Goal: Task Accomplishment & Management: Use online tool/utility

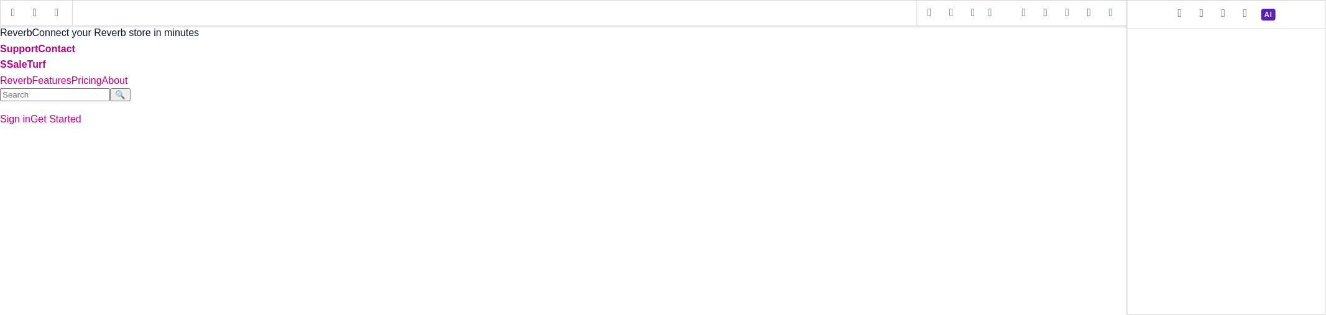
drag, startPoint x: 1088, startPoint y: 14, endPoint x: 707, endPoint y: 21, distance: 381.7
click at [1088, 14] on span at bounding box center [1089, 13] width 19 height 19
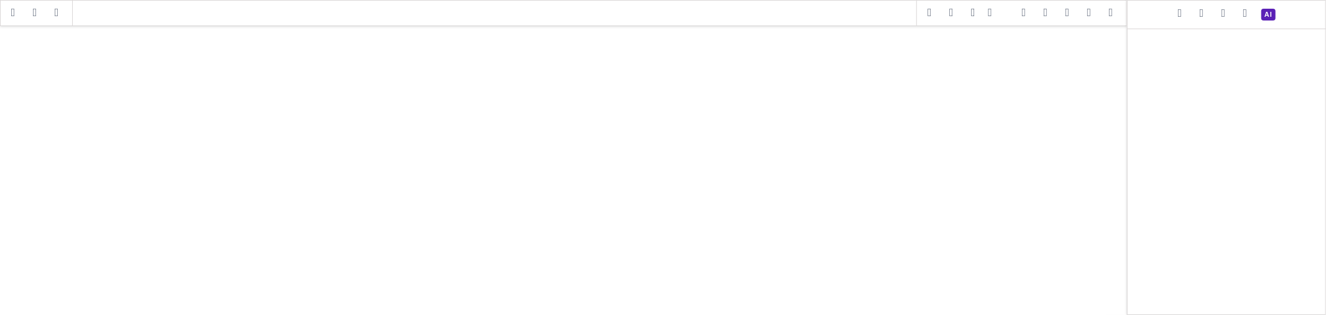
click at [1115, 11] on span at bounding box center [1111, 13] width 19 height 19
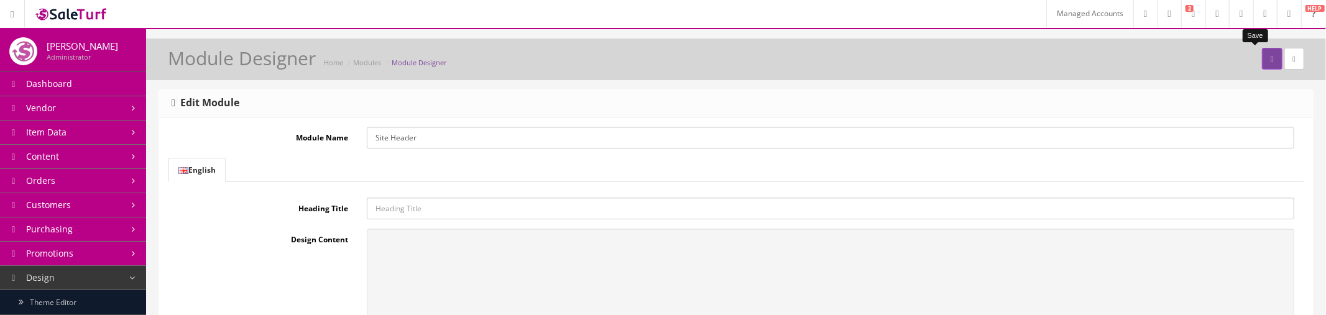
click at [1271, 60] on icon "submit" at bounding box center [1272, 58] width 2 height 7
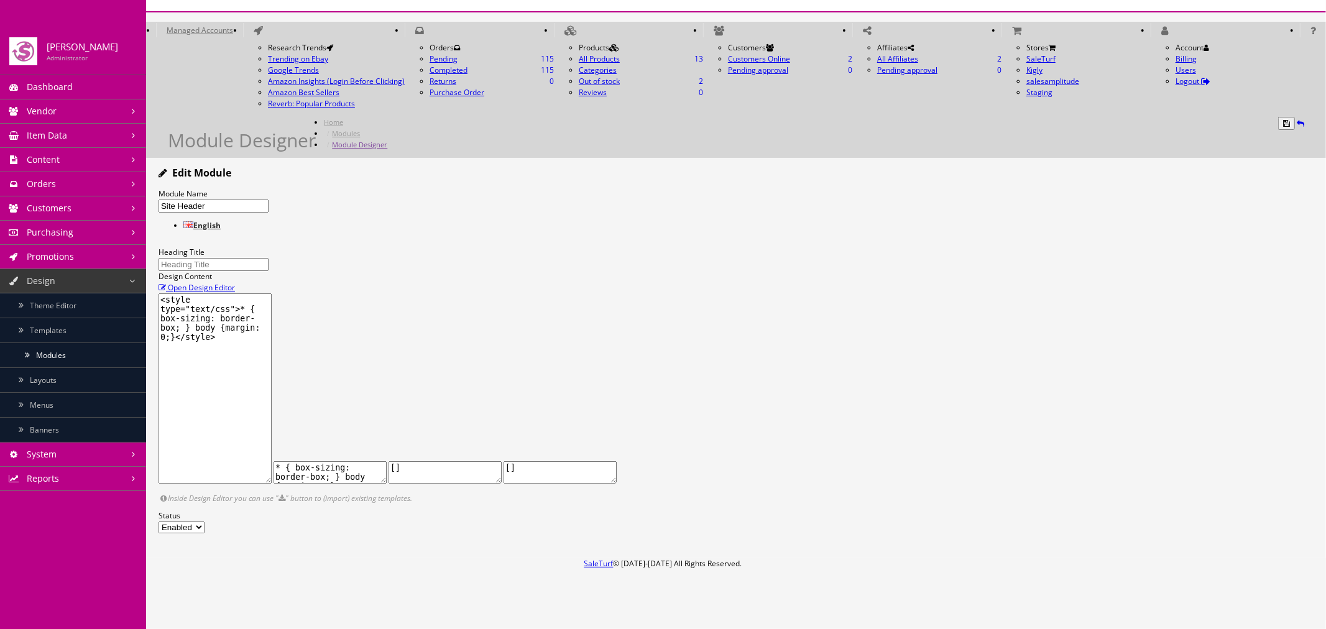
click at [235, 282] on span "Open Design Editor" at bounding box center [201, 287] width 67 height 11
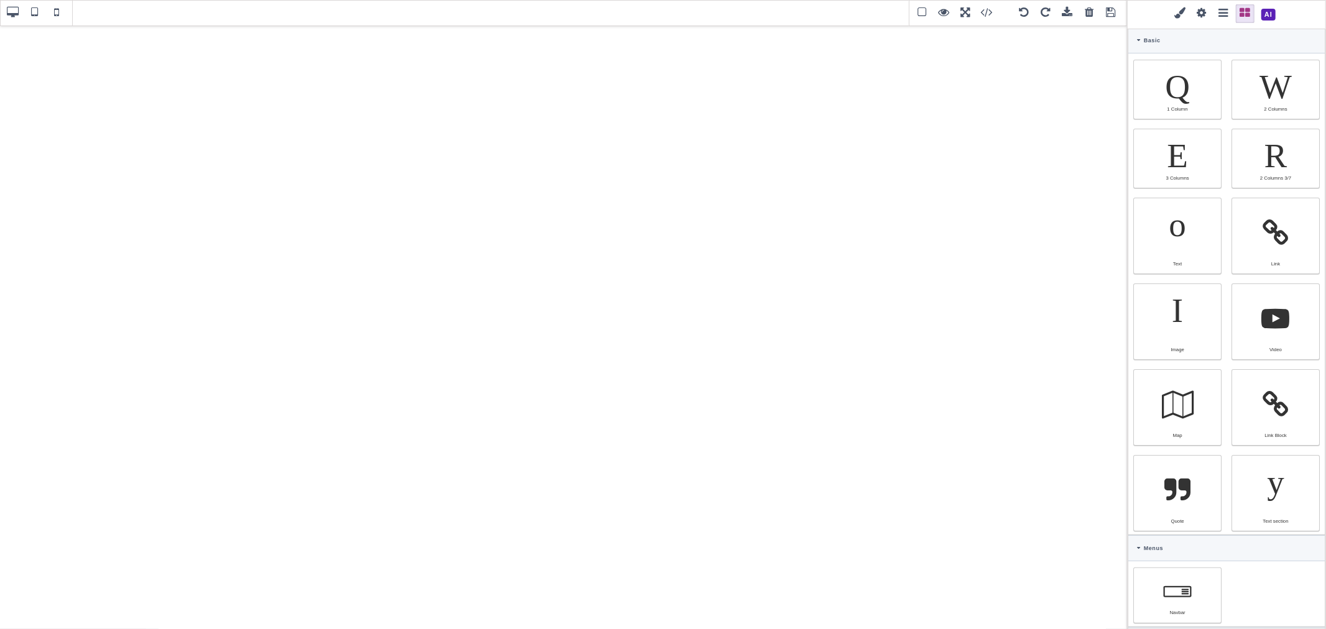
click at [1264, 19] on span at bounding box center [1269, 15] width 22 height 22
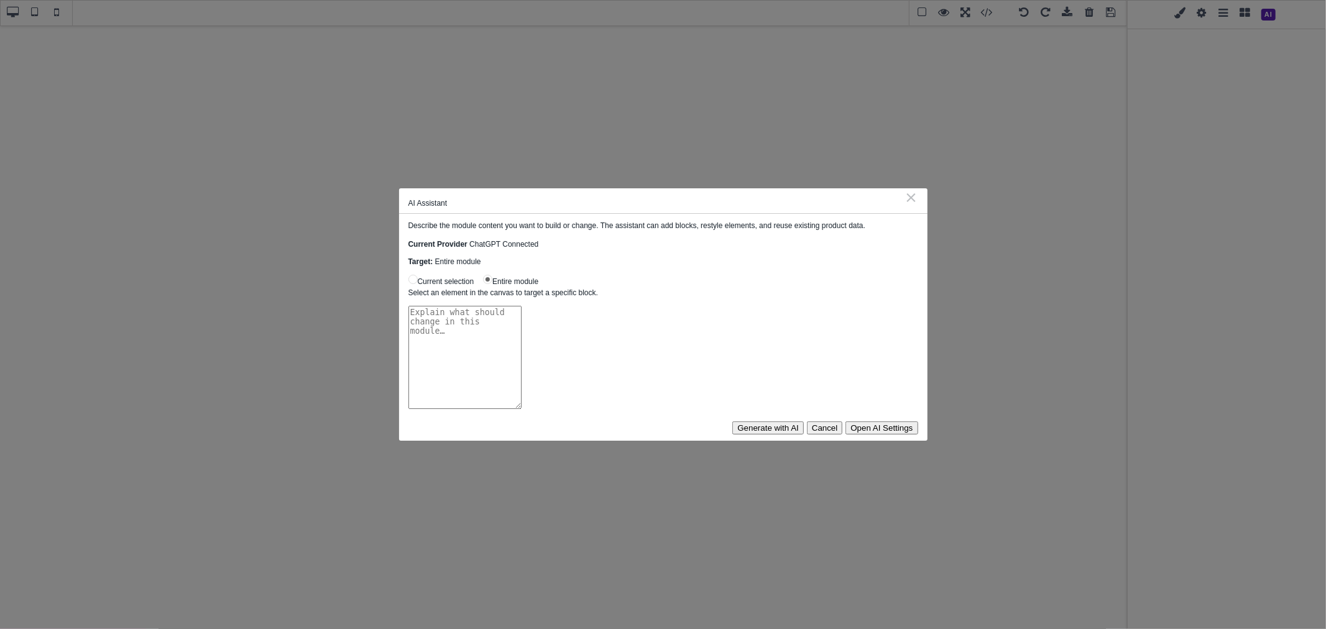
click at [522, 315] on textarea at bounding box center [464, 357] width 113 height 103
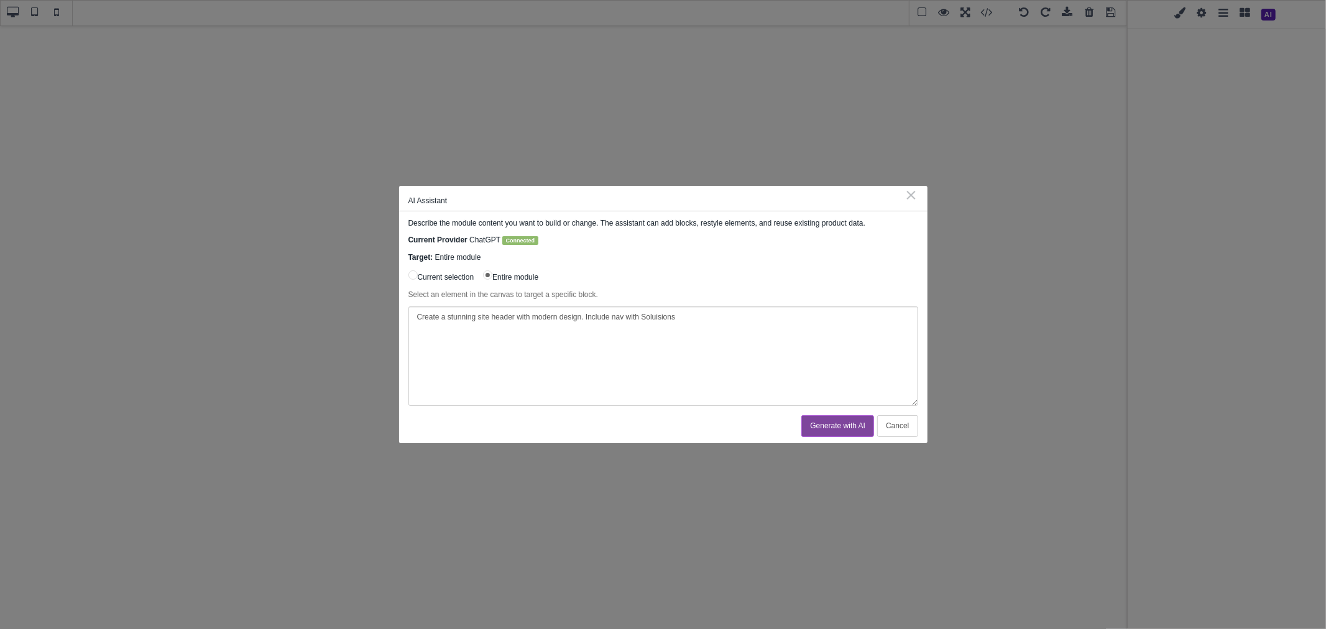
drag, startPoint x: 643, startPoint y: 312, endPoint x: 712, endPoint y: 344, distance: 76.5
click at [719, 315] on textarea "Create a stunning site header with modern design. Include nav with Soluisions" at bounding box center [663, 355] width 510 height 99
drag, startPoint x: 679, startPoint y: 325, endPoint x: 645, endPoint y: 324, distance: 34.2
click at [645, 315] on textarea "Create a stunning site header with modern design. Include nav with Soluisions" at bounding box center [663, 355] width 510 height 99
click at [819, 315] on textarea "Create a stunning site header with modern design. Include nav with Solutions (D…" at bounding box center [663, 355] width 510 height 99
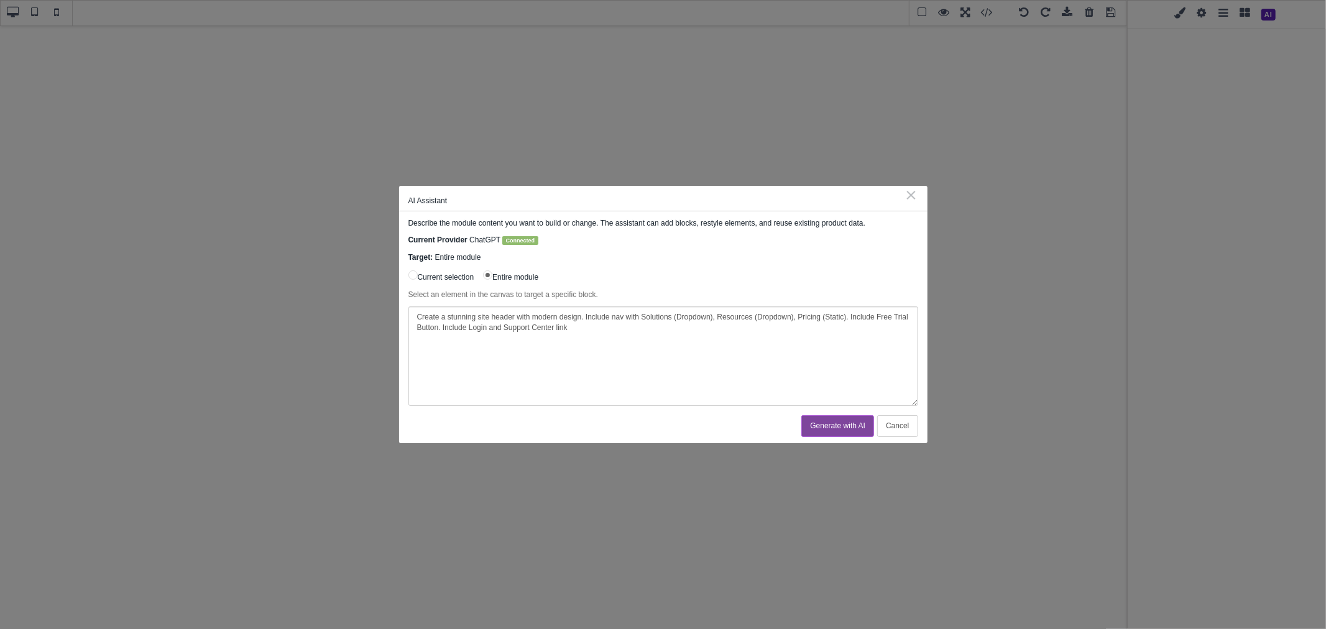
click at [477, 314] on textarea "Create a stunning site header with modern design. Include nav with Solutions (D…" at bounding box center [663, 355] width 510 height 99
drag, startPoint x: 475, startPoint y: 329, endPoint x: 600, endPoint y: 324, distance: 125.1
click at [600, 315] on textarea "Create a stunning 2 part site header with modern design. Include nav with Solut…" at bounding box center [663, 355] width 510 height 99
click at [604, 315] on textarea "Create a stunning 2 part site header with modern design. Include nav with Solut…" at bounding box center [663, 355] width 510 height 99
click at [657, 313] on textarea "Create a stunning 2 part site header with modern design. In the first part Incl…" at bounding box center [663, 355] width 510 height 99
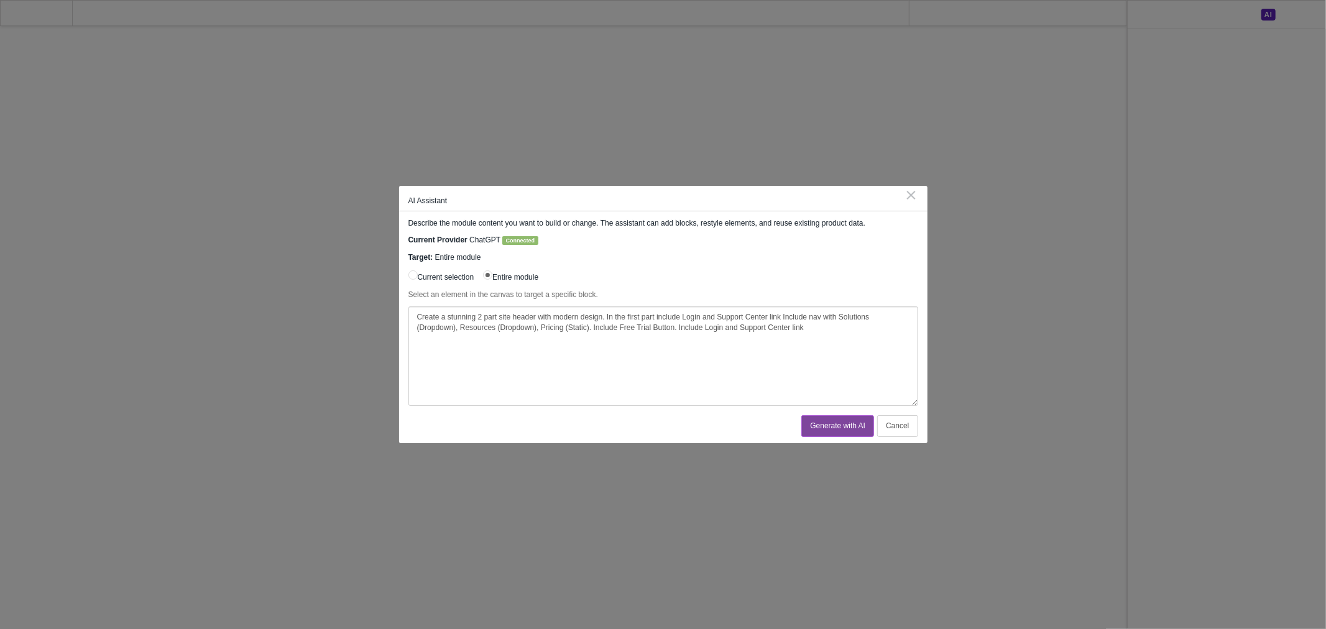
click at [780, 315] on textarea "Create a stunning 2 part site header with modern design. In the first part incl…" at bounding box center [663, 355] width 510 height 99
click at [620, 315] on textarea "Create a stunning 2 part site header with modern design. In the first part incl…" at bounding box center [663, 355] width 510 height 99
click at [623, 315] on textarea "Create a stunning 2 part site header with modern design. In the first part incl…" at bounding box center [663, 355] width 510 height 99
click at [706, 315] on textarea "Create a stunning 2 part site header with modern design. In the first part incl…" at bounding box center [663, 355] width 510 height 99
click at [841, 315] on textarea "Create a stunning 2 part site header with modern design. In the first part incl…" at bounding box center [663, 355] width 510 height 99
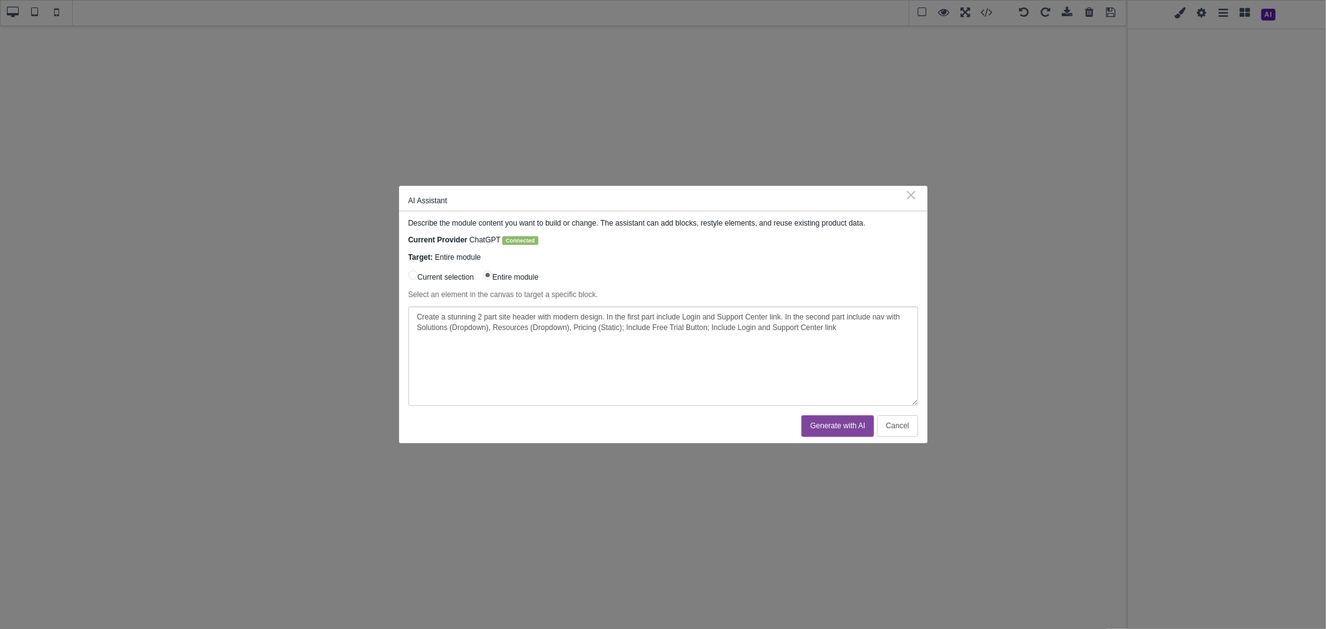
drag, startPoint x: 712, startPoint y: 329, endPoint x: 835, endPoint y: 337, distance: 123.3
click at [835, 315] on textarea "Create a stunning 2 part site header with modern design. In the first part incl…" at bounding box center [663, 355] width 510 height 99
click at [796, 315] on textarea "Create a stunning 2 part site header with modern design. In the first part incl…" at bounding box center [663, 355] width 510 height 99
click at [846, 315] on textarea "Create a stunning 2 part site header with modern design. In the first part incl…" at bounding box center [663, 355] width 510 height 99
click at [796, 315] on textarea "Create a stunning 2 part site header with modern design. In the first part incl…" at bounding box center [663, 355] width 510 height 99
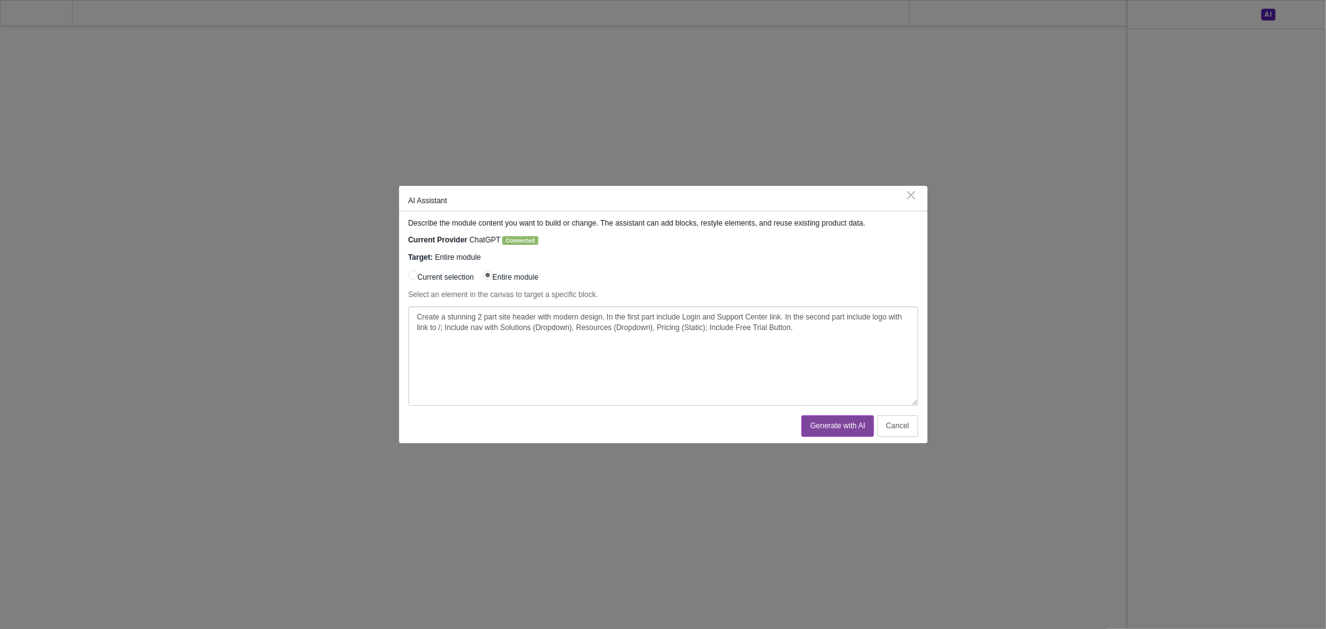
click at [798, 315] on textarea "Create a stunning 2 part site header with modern design. In the first part incl…" at bounding box center [663, 355] width 510 height 99
paste textarea "https://www.saleturf.com/reverb"
drag, startPoint x: 547, startPoint y: 343, endPoint x: 418, endPoint y: 318, distance: 131.8
click at [418, 315] on textarea "Create a stunning 2 part site header with modern design. In the first part incl…" at bounding box center [663, 355] width 510 height 99
click at [525, 315] on textarea "Create a stunning 2 part site header with modern design. In the first part incl…" at bounding box center [663, 355] width 510 height 99
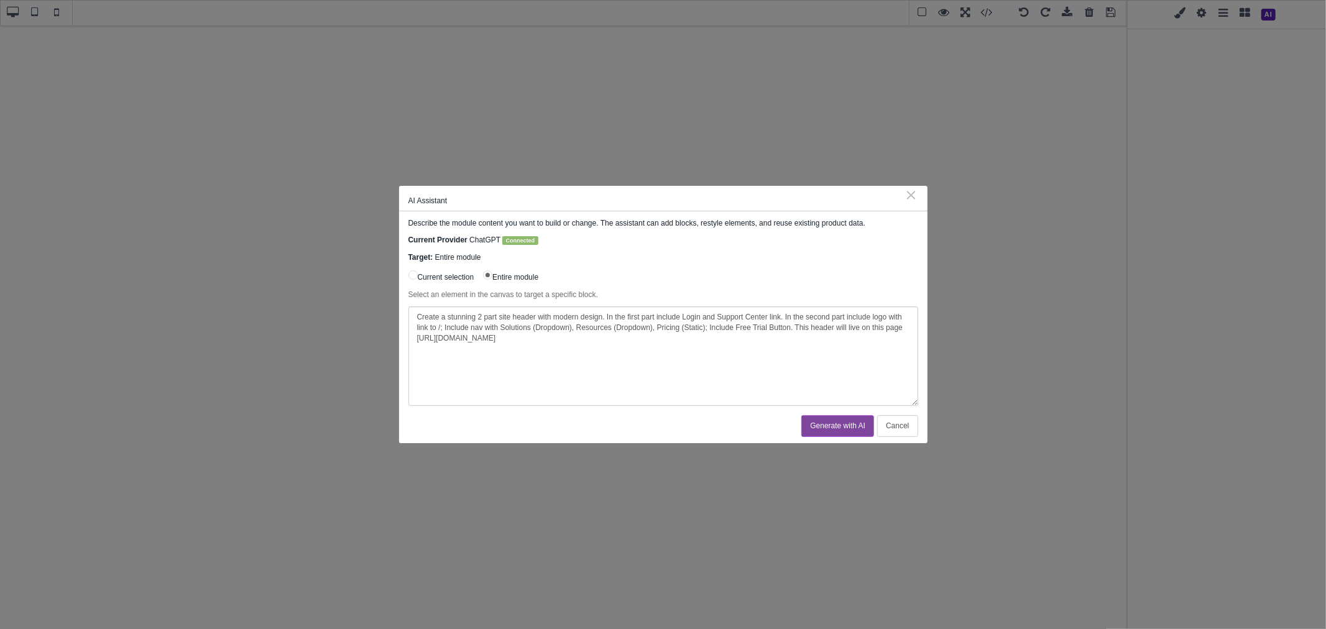
type textarea "Create a stunning 2 part site header with modern design. In the first part incl…"
click at [828, 315] on button "Generate with AI" at bounding box center [837, 426] width 73 height 22
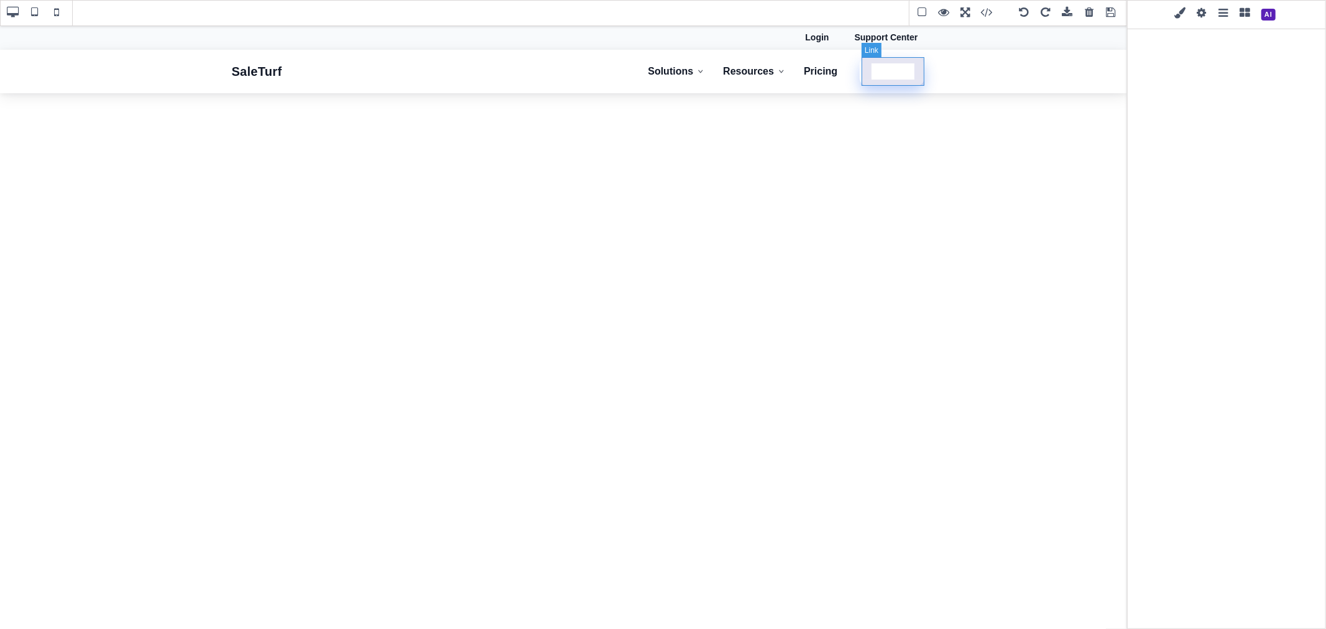
click at [914, 83] on link "Free Trial" at bounding box center [892, 71] width 64 height 29
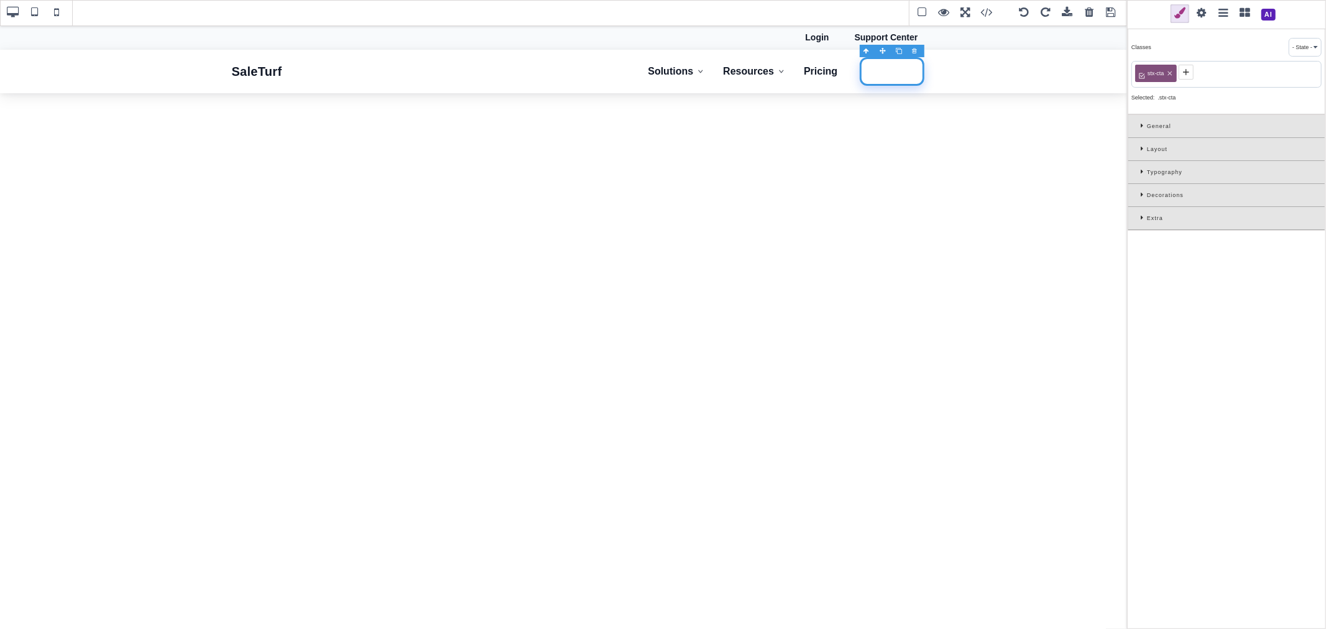
click at [1190, 73] on icon at bounding box center [1186, 72] width 10 height 10
type input "nav-button"
click at [1139, 168] on div "Typography" at bounding box center [1226, 172] width 196 height 23
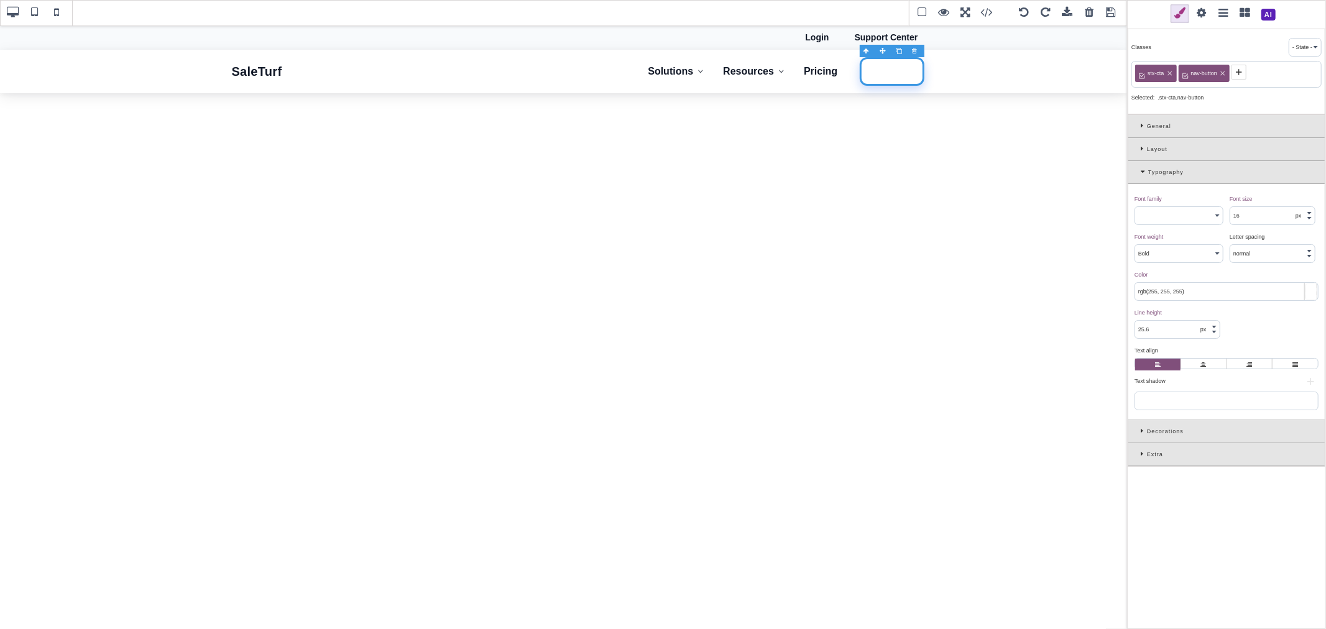
click at [1141, 169] on icon at bounding box center [1144, 171] width 7 height 7
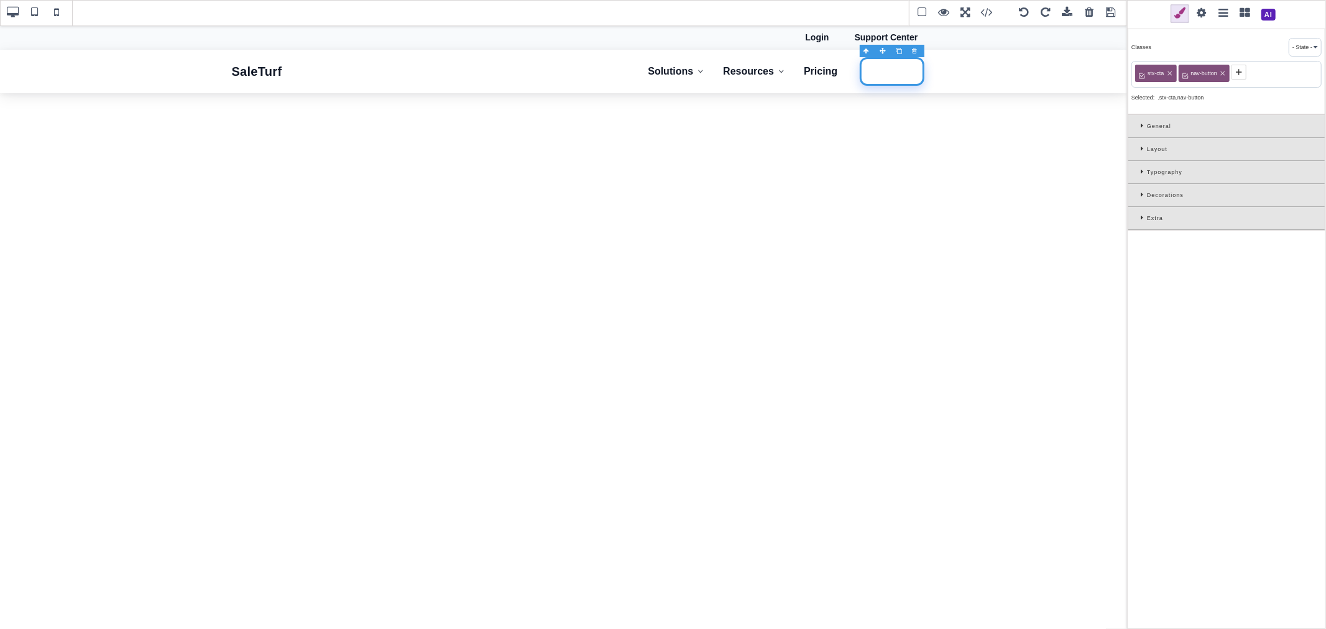
click at [1143, 195] on icon at bounding box center [1144, 194] width 6 height 7
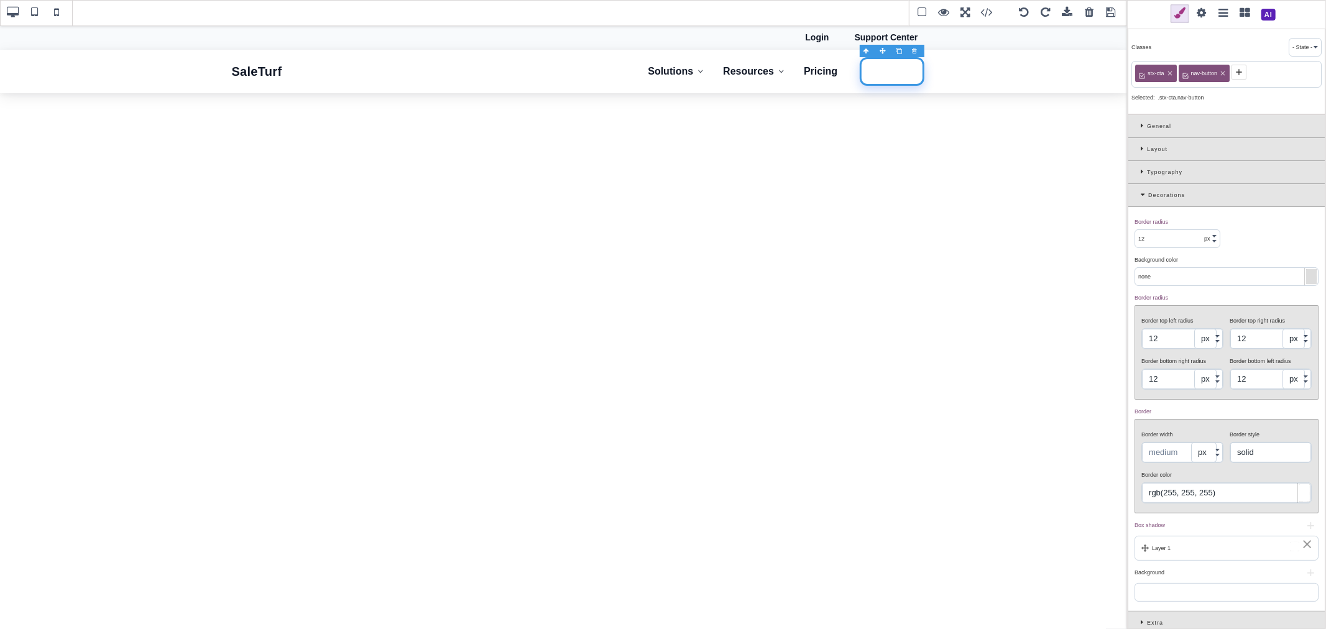
click at [1213, 278] on input "none" at bounding box center [1226, 276] width 183 height 17
paste input "rgb(179, 80, 183)"
click at [1251, 257] on div "Background color ⨯" at bounding box center [1224, 259] width 181 height 11
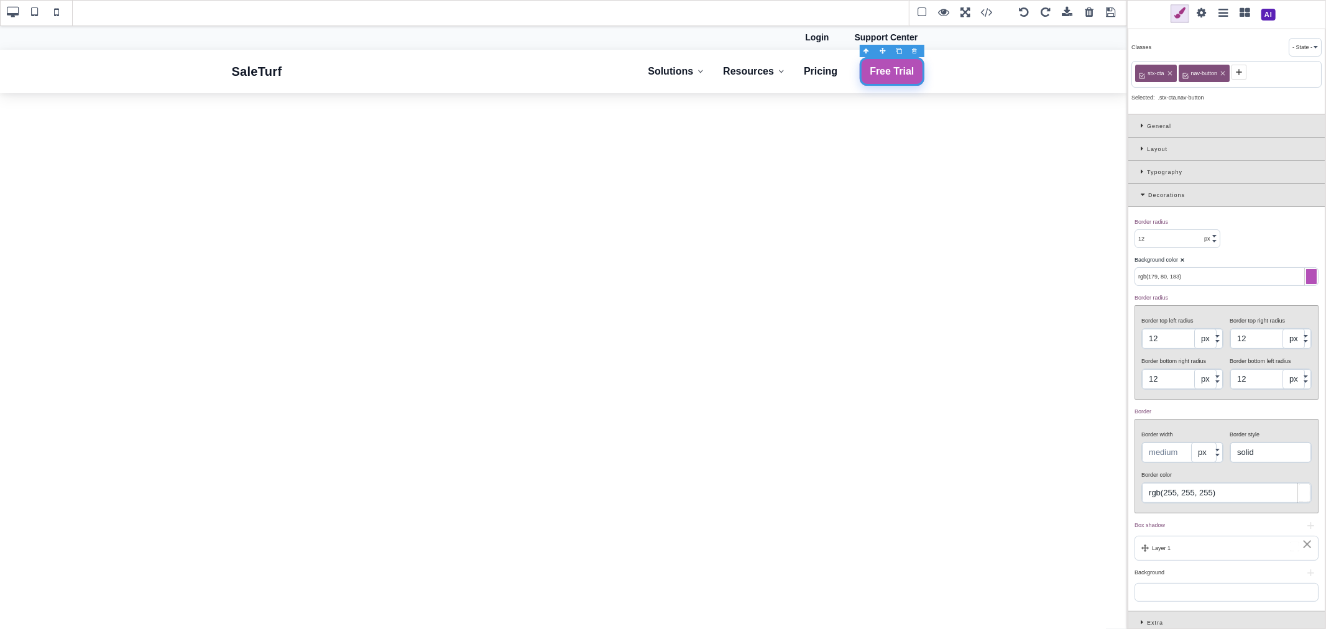
click at [1238, 280] on input "rgb(179, 80, 183)" at bounding box center [1226, 276] width 183 height 17
click at [1181, 259] on b "⨯" at bounding box center [1182, 260] width 5 height 6
type input "none"
click at [1226, 73] on icon at bounding box center [1222, 73] width 7 height 7
click at [1173, 71] on icon at bounding box center [1169, 73] width 7 height 7
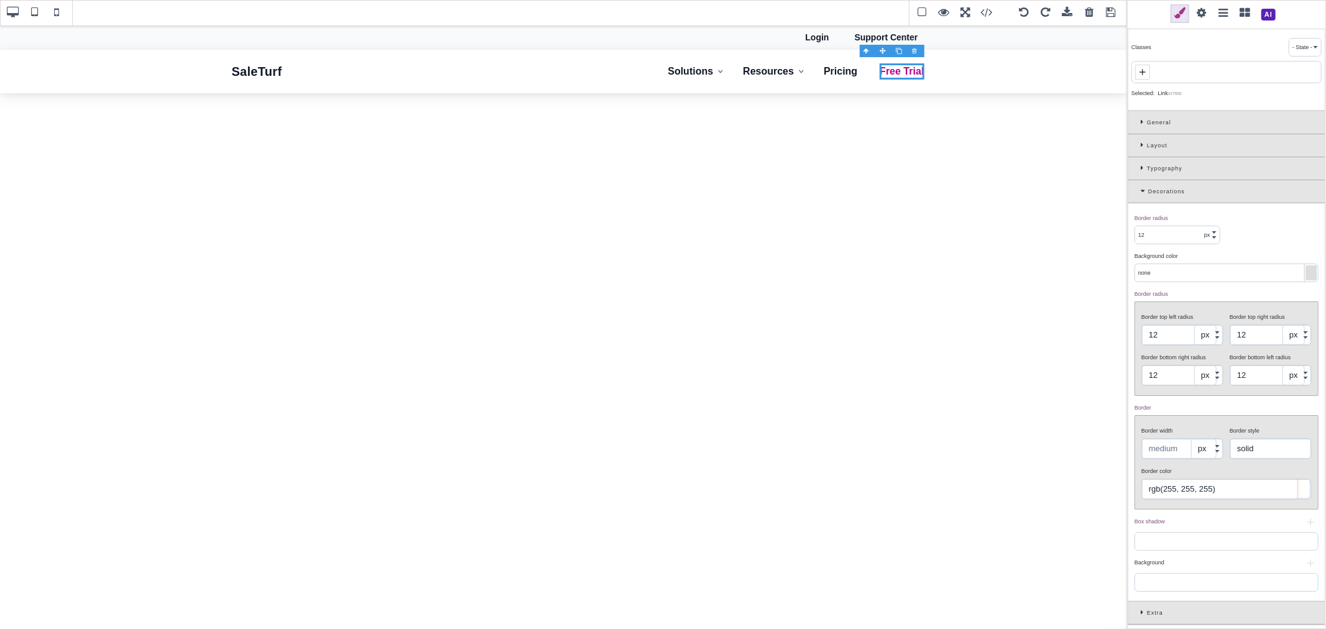
click at [1149, 77] on span at bounding box center [1142, 72] width 15 height 15
paste input "rgb(179, 80, 183)"
type input "rgb(179, 80, 183)"
click at [1148, 70] on span at bounding box center [1142, 72] width 15 height 15
paste input "st-btn"
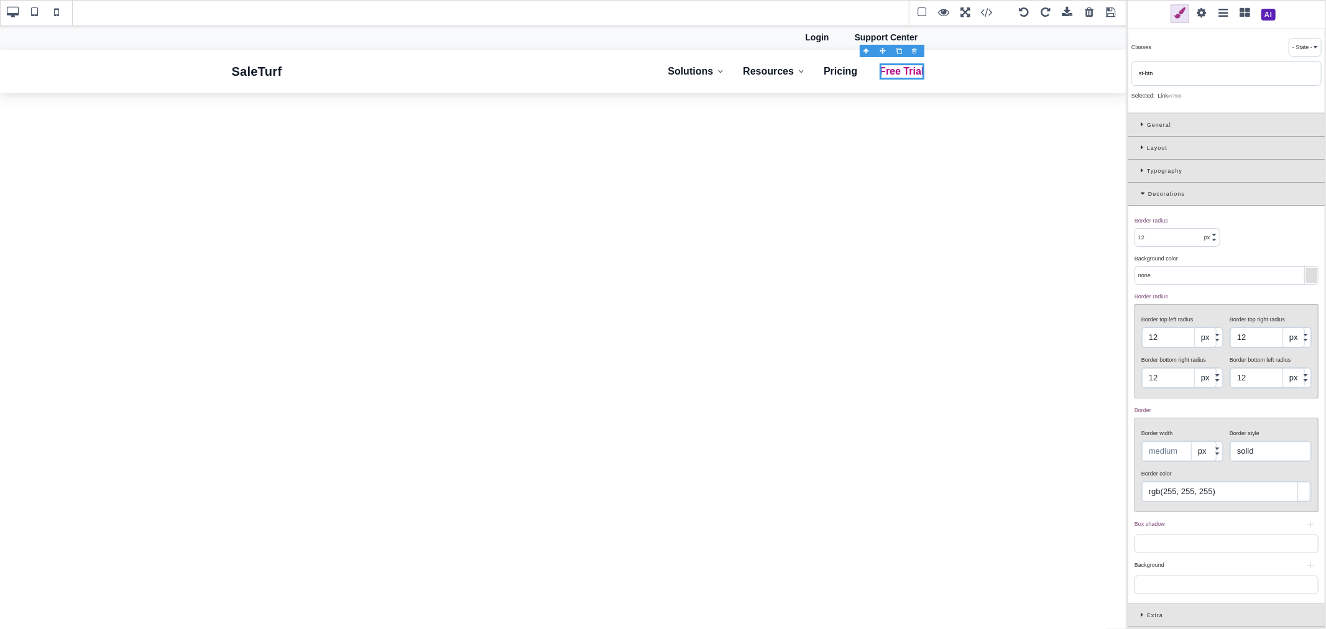
type input "st-btn"
type input "0"
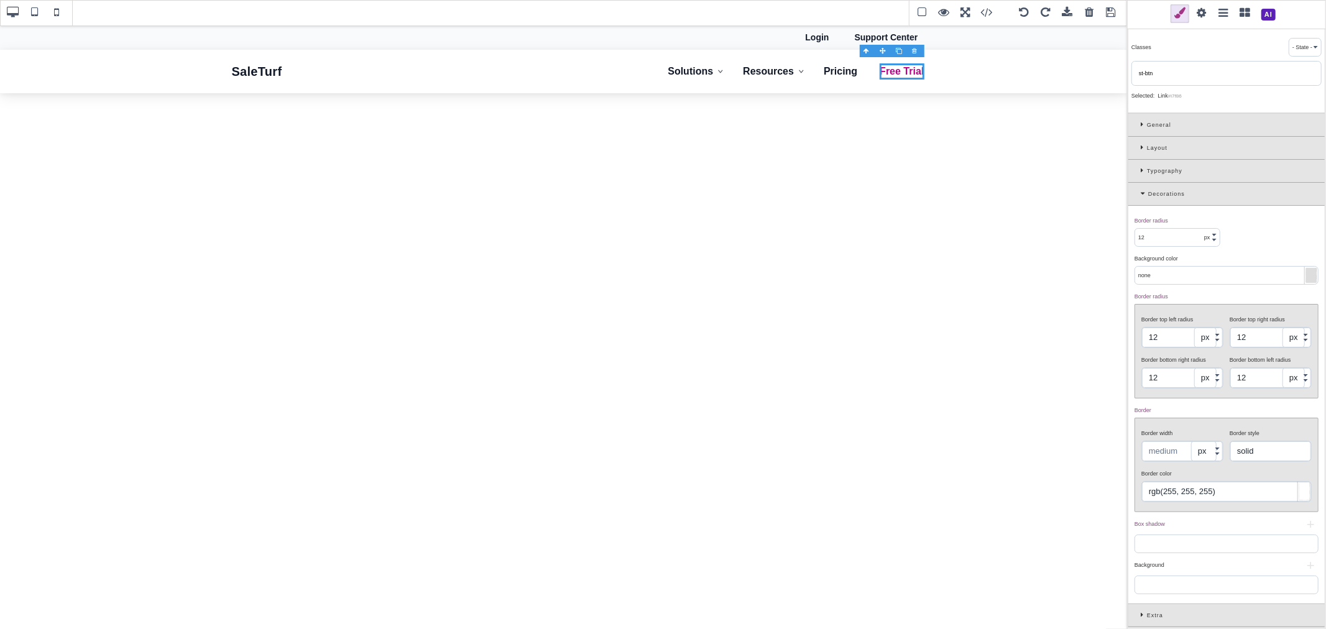
type input "0"
type input "rgb(217, 70, 239)"
click at [1187, 75] on icon at bounding box center [1184, 72] width 10 height 10
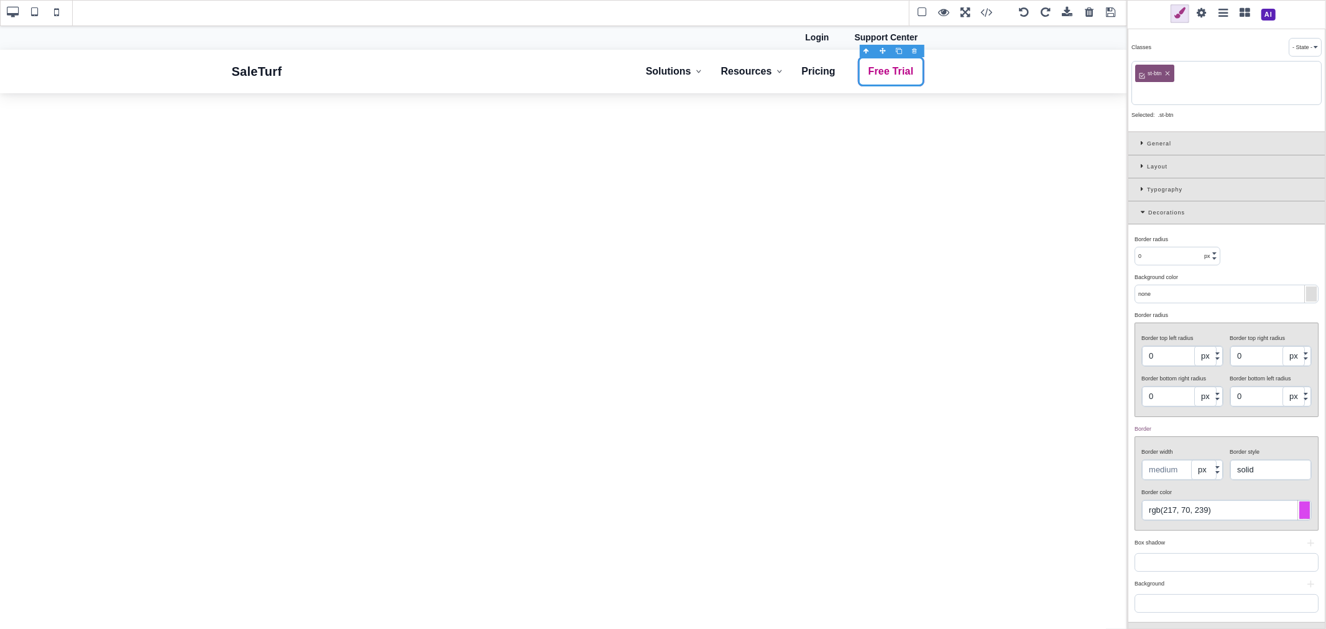
paste input "st-btn"
type input "st-btn"
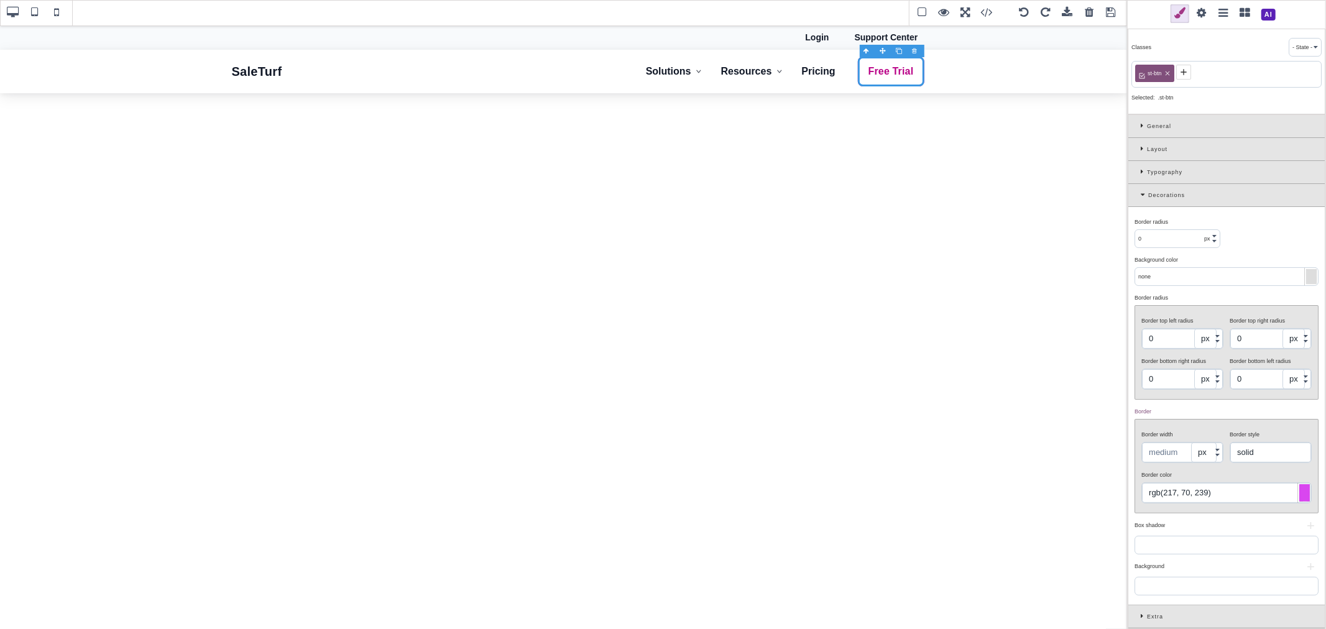
click at [1185, 72] on icon at bounding box center [1183, 72] width 6 height 6
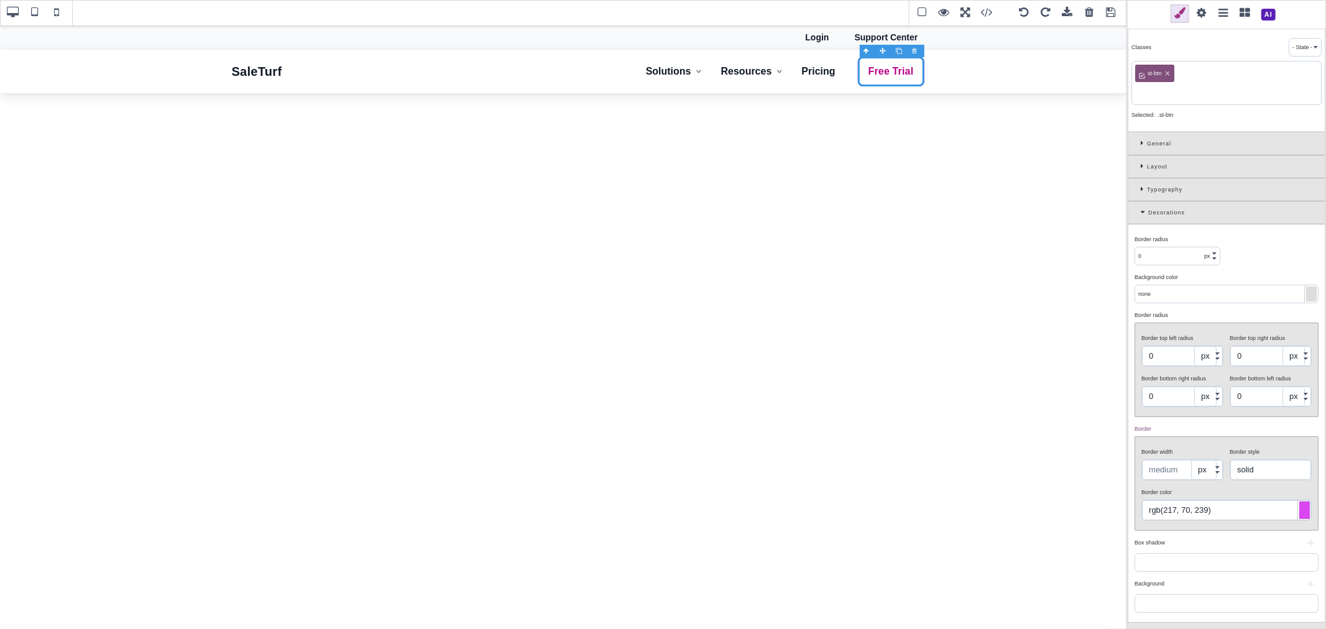
paste input ".st-btn.st-btn-primary"
click at [1161, 90] on input ".st-btn.st-btn-primary" at bounding box center [1226, 92] width 183 height 17
type input "st-btn-primary"
type input "8"
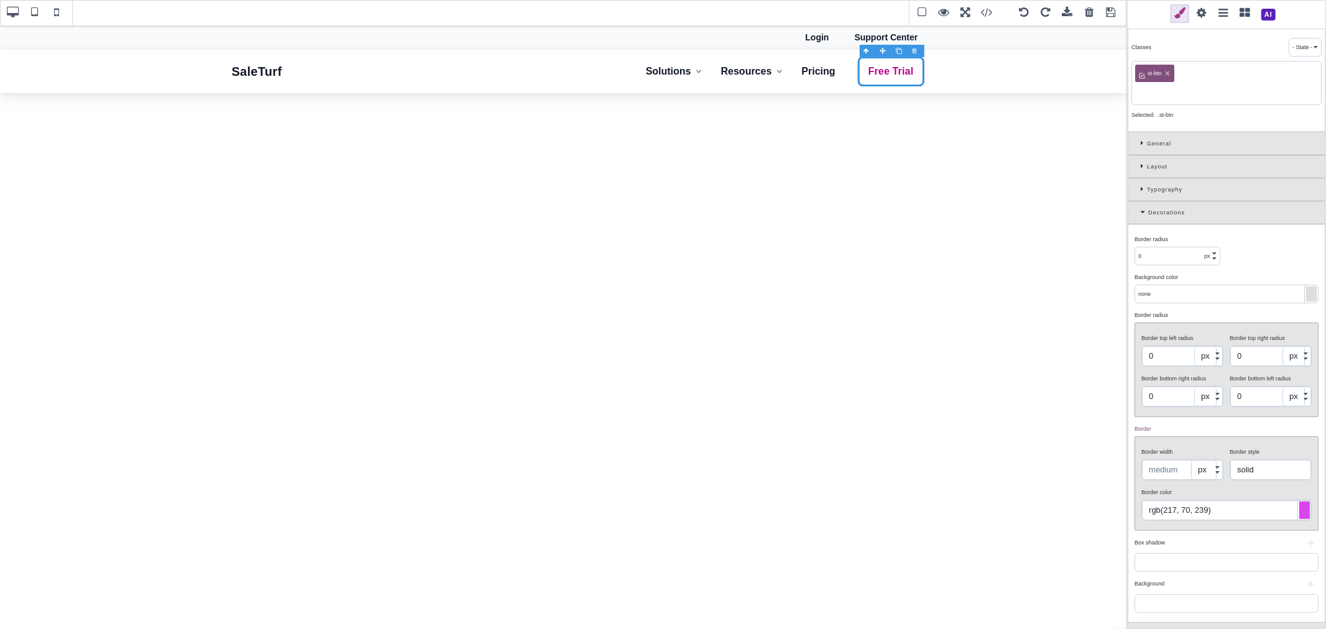
type input "8"
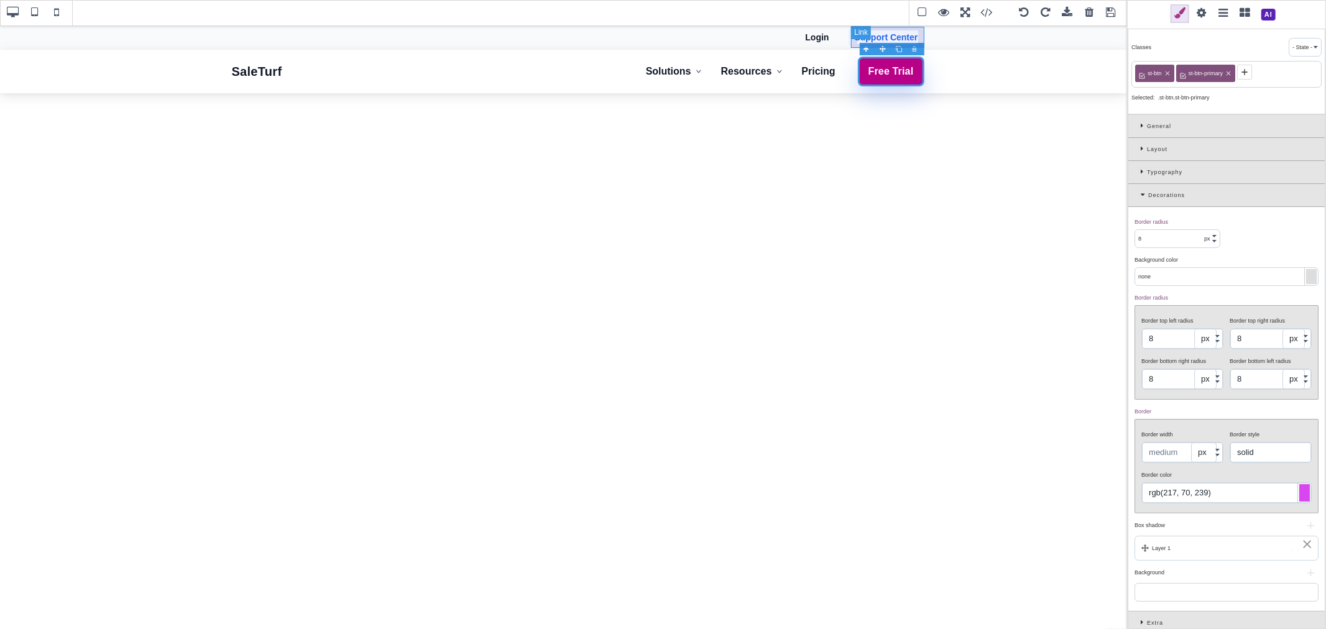
click at [917, 35] on link "Support Center" at bounding box center [887, 37] width 76 height 21
type input "rgb(238, 242, 255)"
type input "rgb(37, 99, 235)"
click at [1206, 12] on span at bounding box center [1201, 13] width 19 height 19
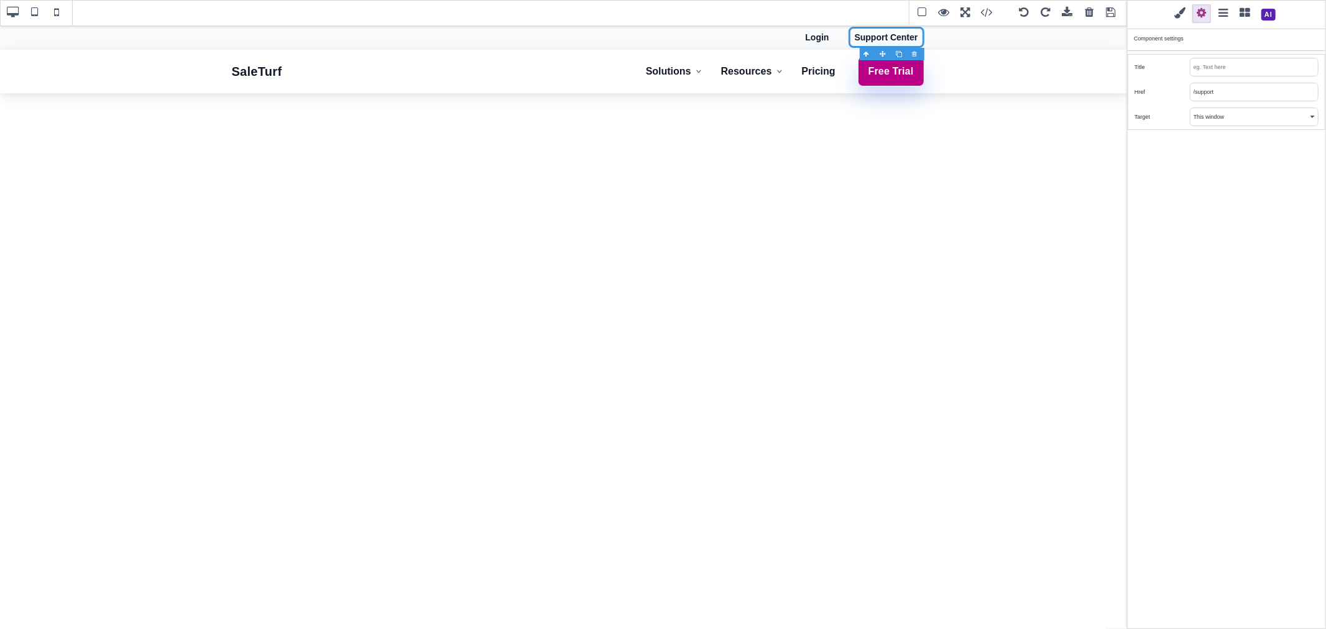
click at [1214, 89] on input "/support" at bounding box center [1253, 91] width 127 height 17
paste input "https://www.saleturf.com/client"
type input "https://www.saleturf.com/client/support"
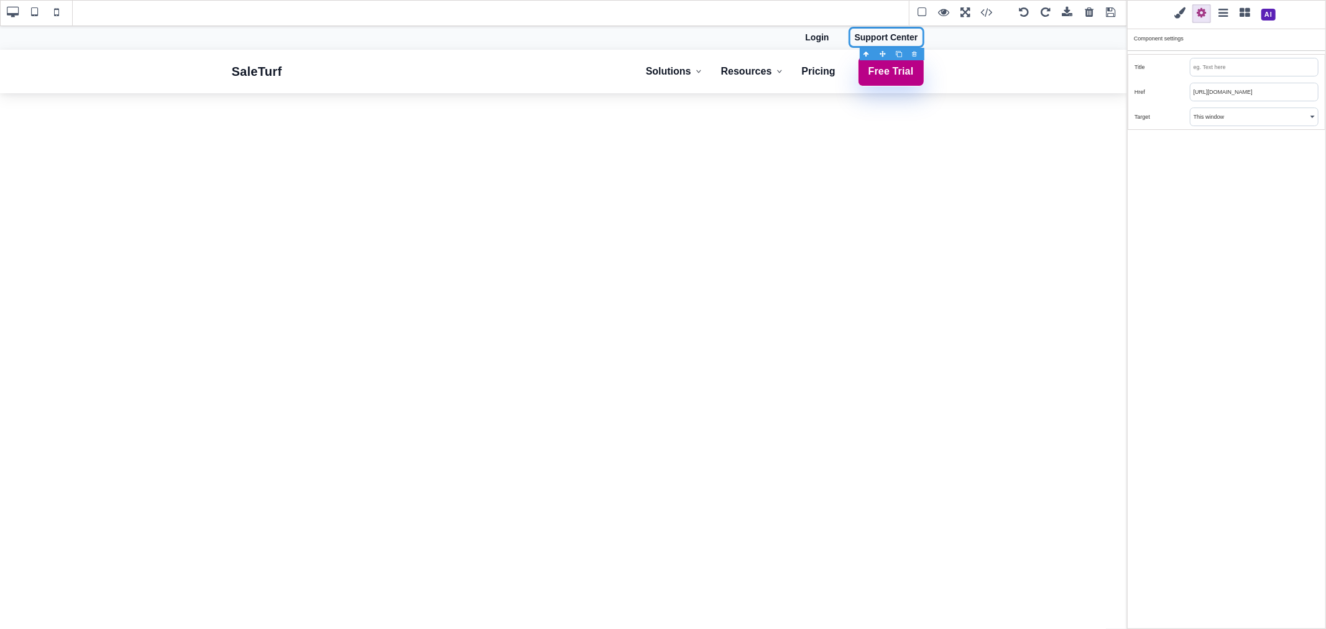
click at [1226, 186] on div "Classes - State - Hover Click Even/Odd stx-top-link Selected: .stx-top-link Gen…" at bounding box center [1226, 314] width 199 height 629
click at [827, 45] on link "Login" at bounding box center [817, 37] width 36 height 21
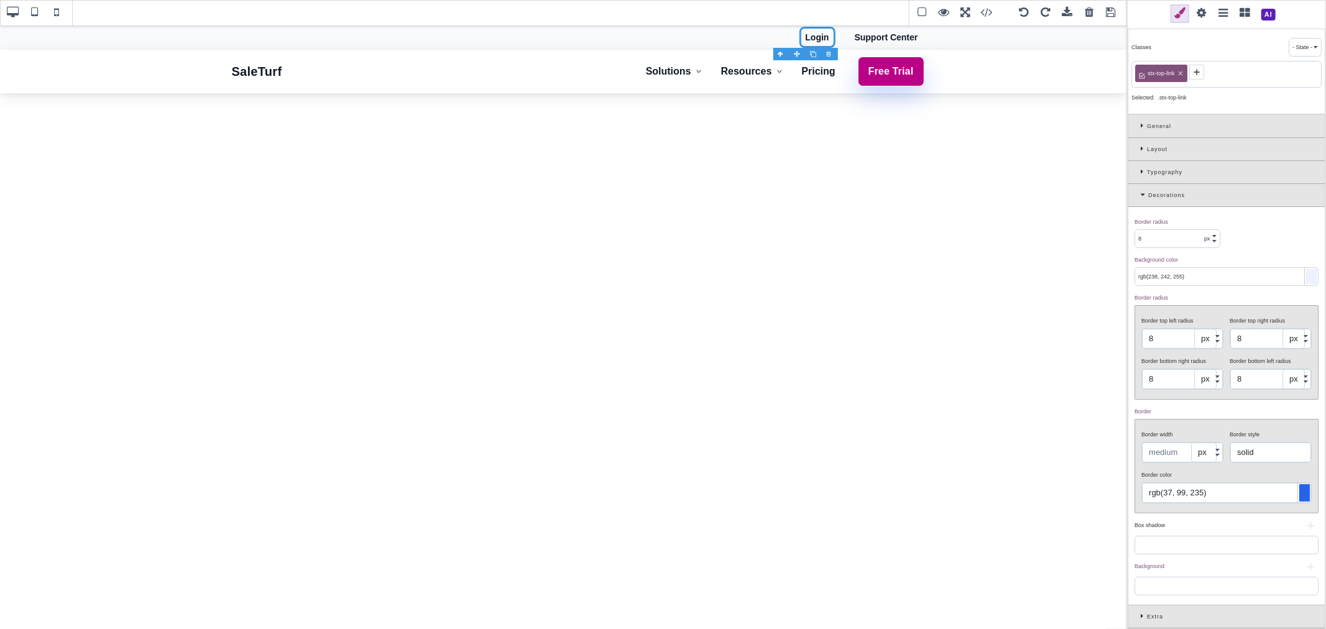
click at [1203, 9] on span at bounding box center [1201, 13] width 19 height 19
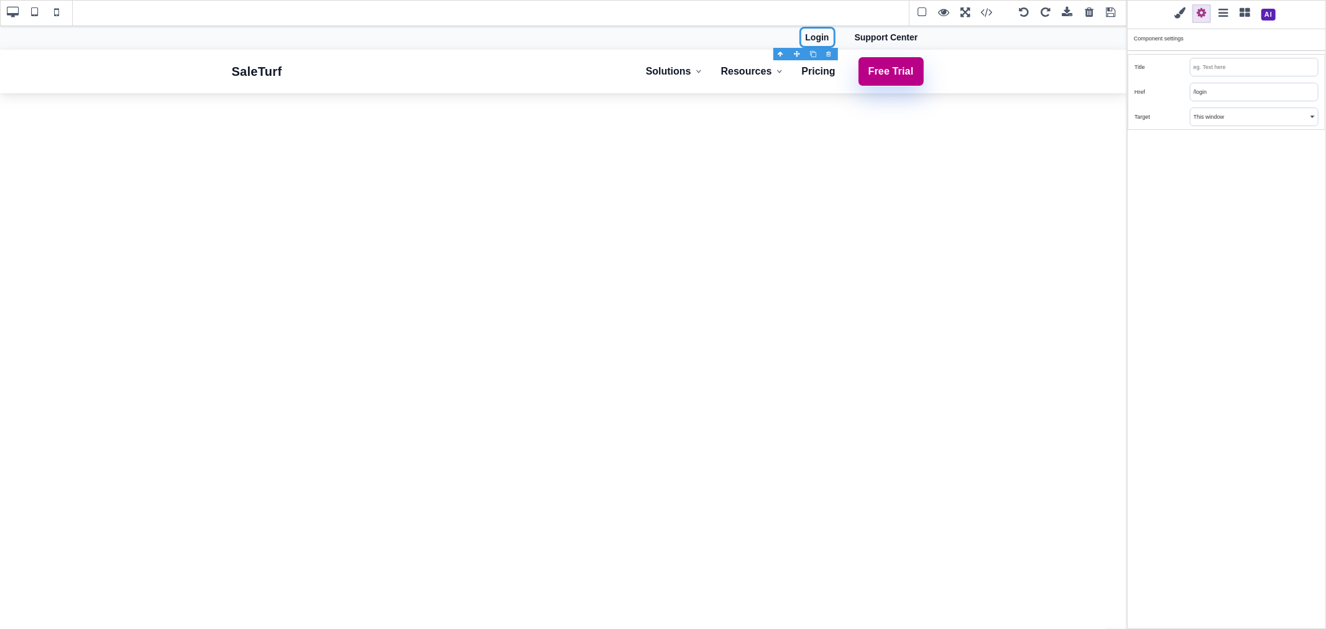
click at [1231, 97] on input "/login" at bounding box center [1253, 91] width 127 height 17
paste input "https://www.saleturf.com/webmaster"
type input "https://www.saleturf.com/webmaster"
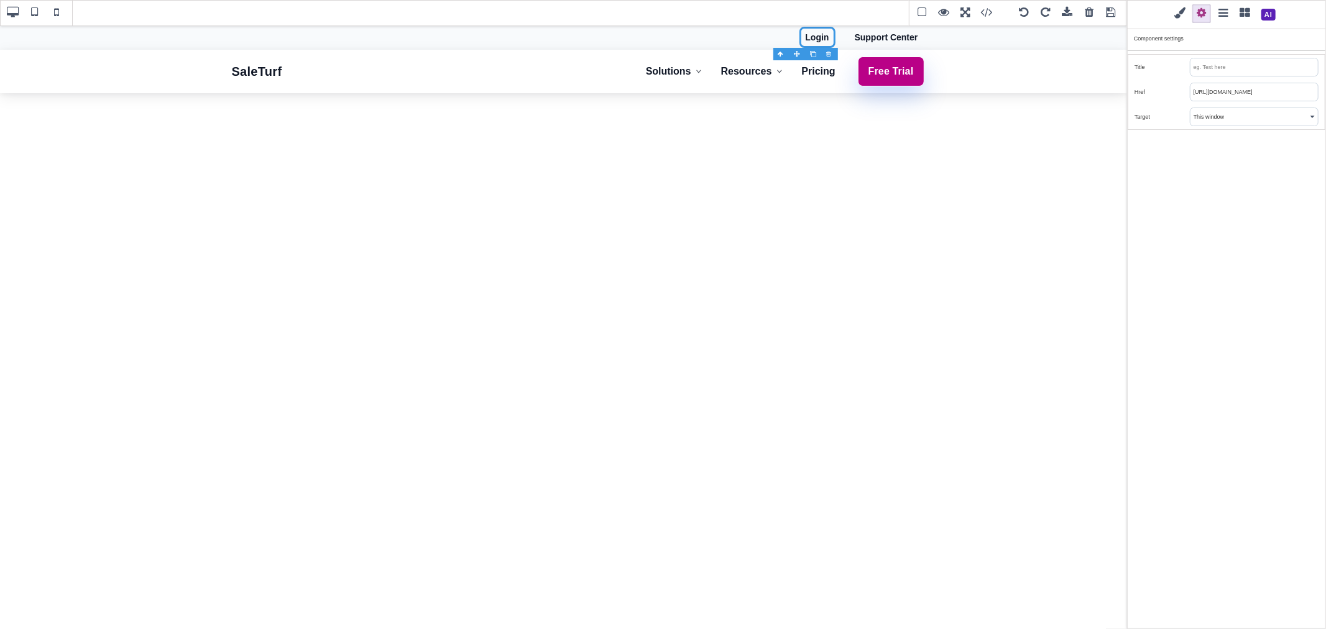
click at [1219, 159] on div "Classes - State - Hover Click Even/Odd stx-top-link Selected: .stx-top-link Gen…" at bounding box center [1226, 314] width 199 height 629
click at [819, 81] on link "Pricing" at bounding box center [818, 71] width 48 height 29
type input "10"
type input "rgb(243, 244, 246)"
type input "10"
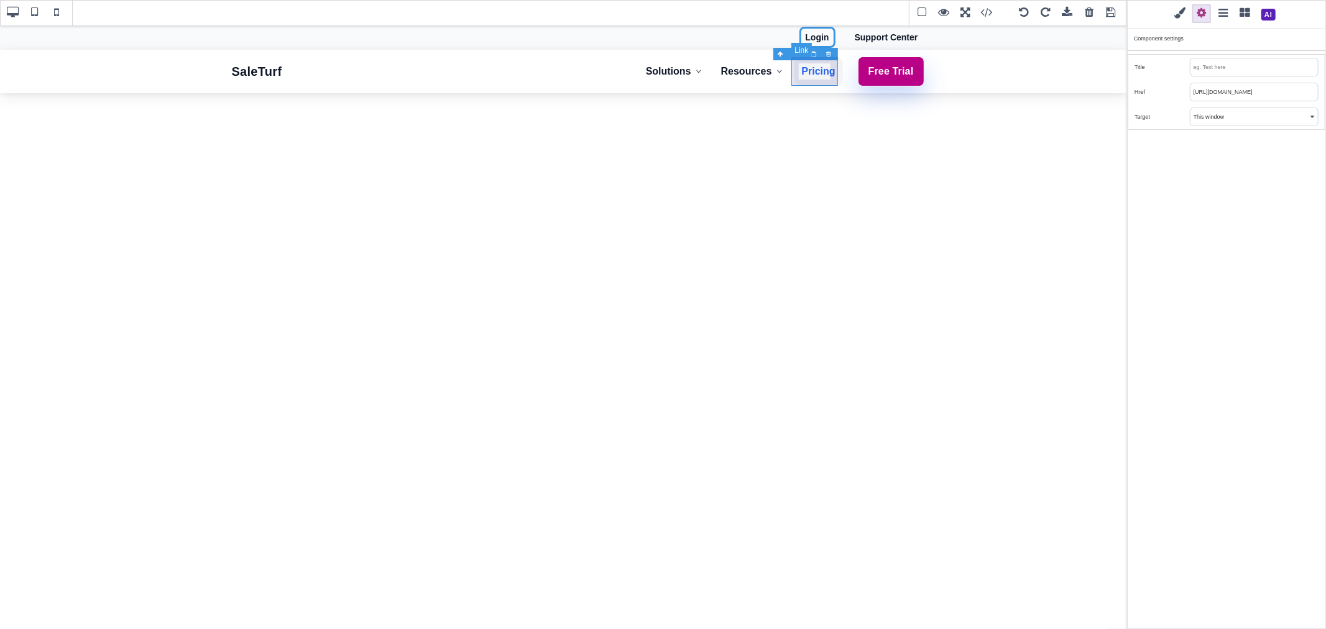
type input "10"
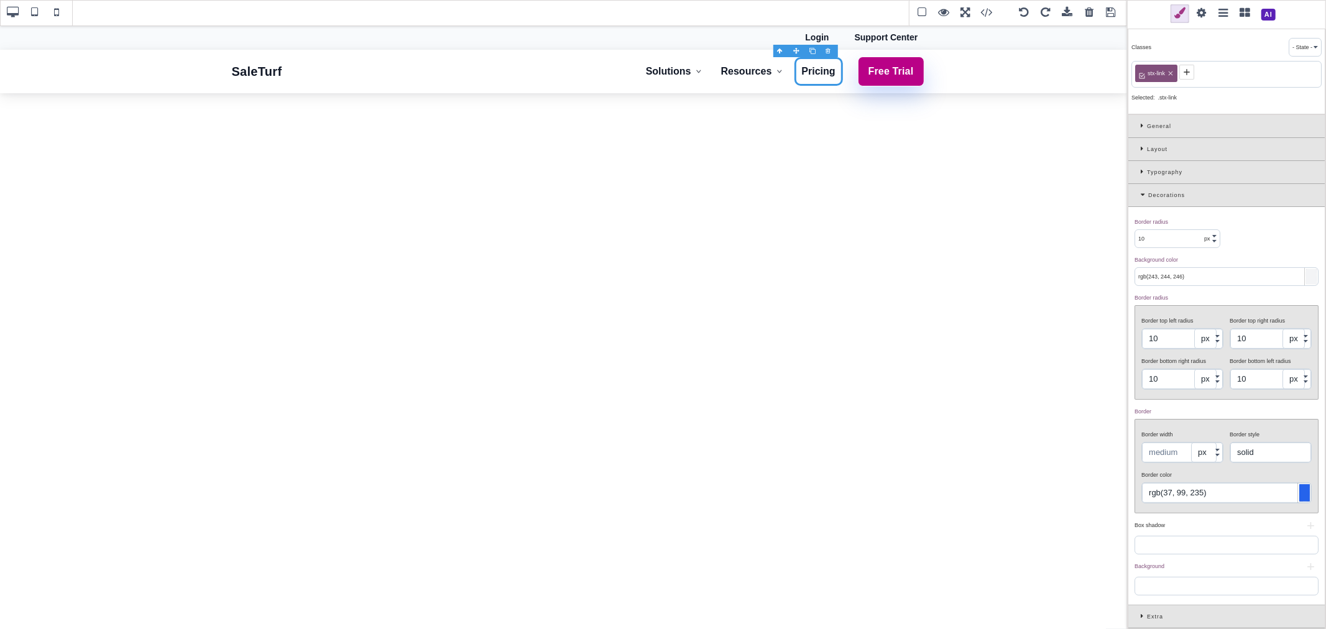
click at [1201, 17] on span at bounding box center [1201, 13] width 19 height 19
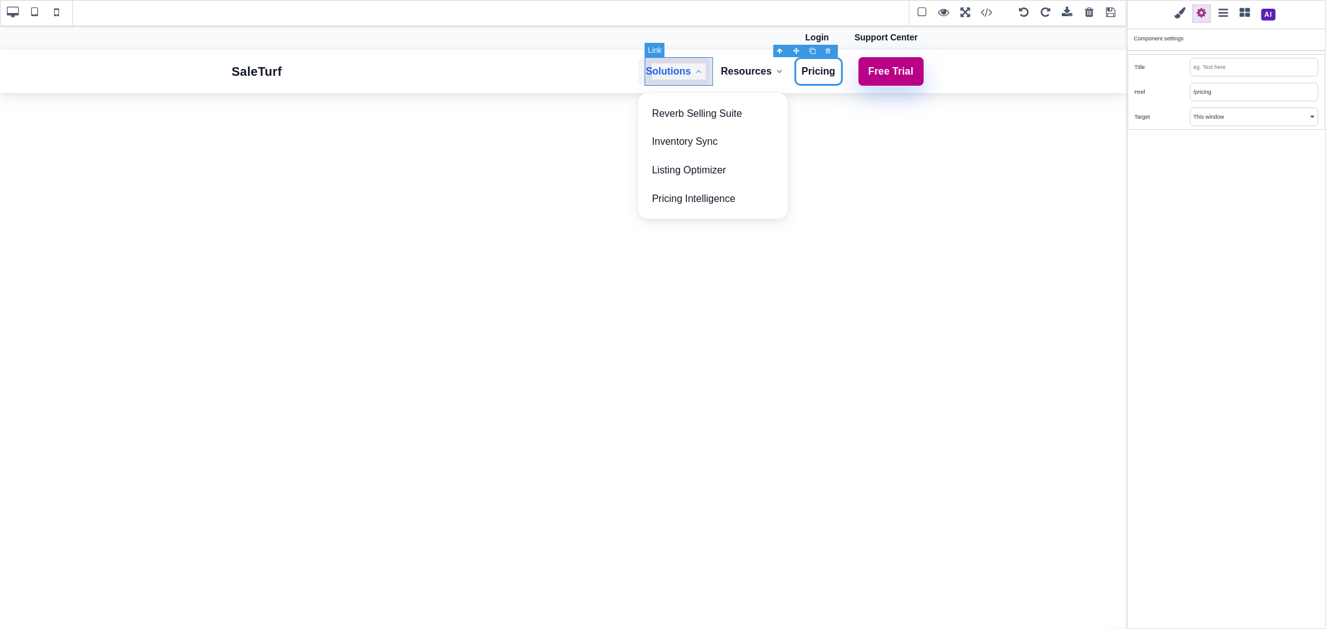
click at [691, 81] on link "Solutions" at bounding box center [673, 71] width 71 height 29
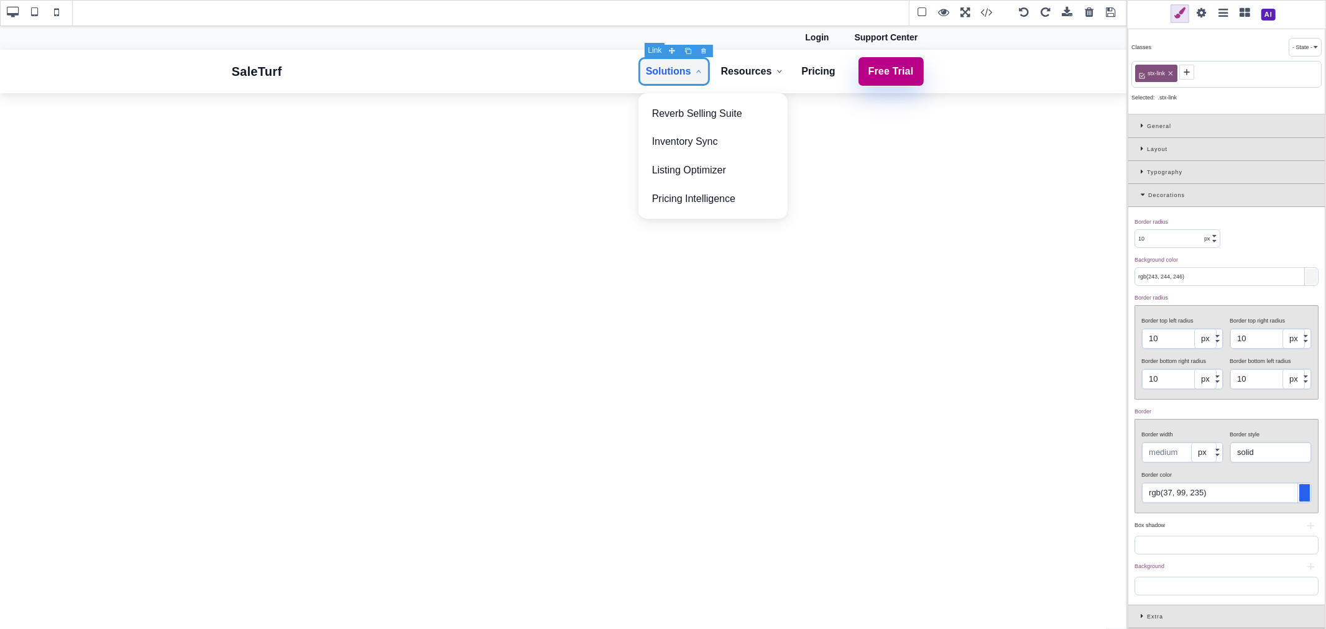
click at [707, 81] on link "Solutions" at bounding box center [673, 71] width 71 height 29
click at [1202, 21] on span at bounding box center [1201, 13] width 19 height 19
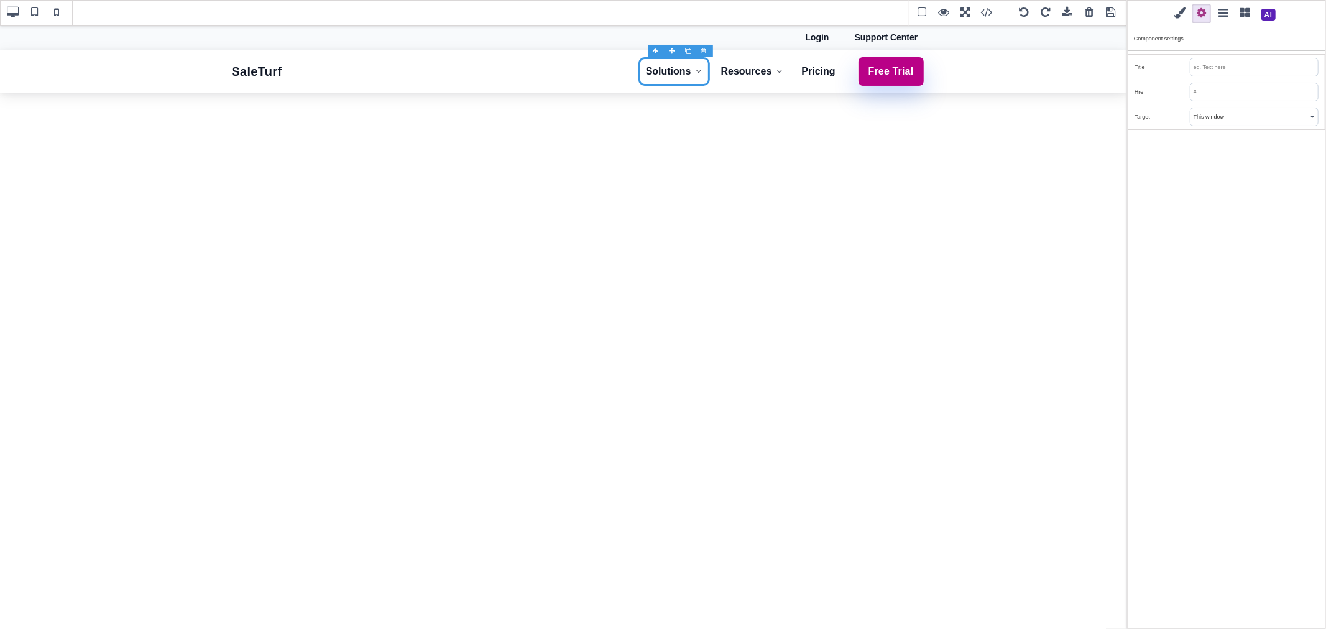
click at [1220, 91] on input "#" at bounding box center [1253, 91] width 127 height 17
click at [692, 78] on link "Solutions" at bounding box center [673, 71] width 71 height 29
click at [1226, 11] on span at bounding box center [1223, 13] width 19 height 19
click at [1157, 67] on icon at bounding box center [1156, 70] width 5 height 6
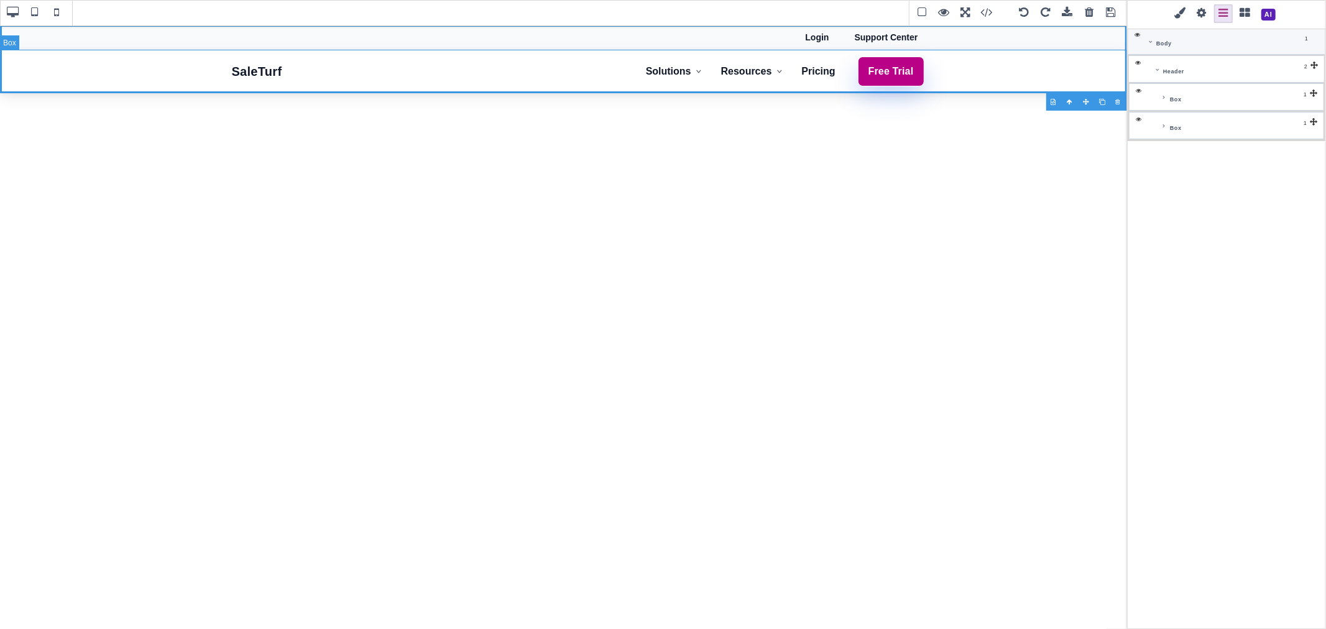
click at [1165, 126] on icon at bounding box center [1163, 126] width 5 height 6
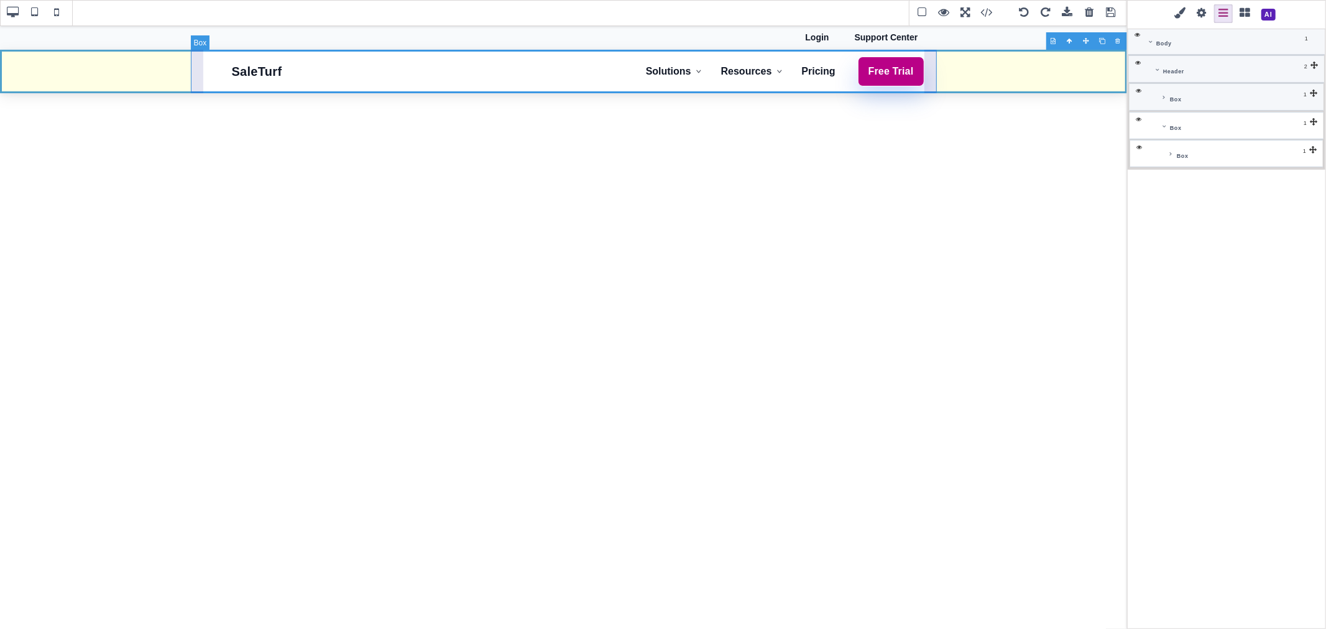
click at [1170, 156] on icon at bounding box center [1170, 154] width 5 height 6
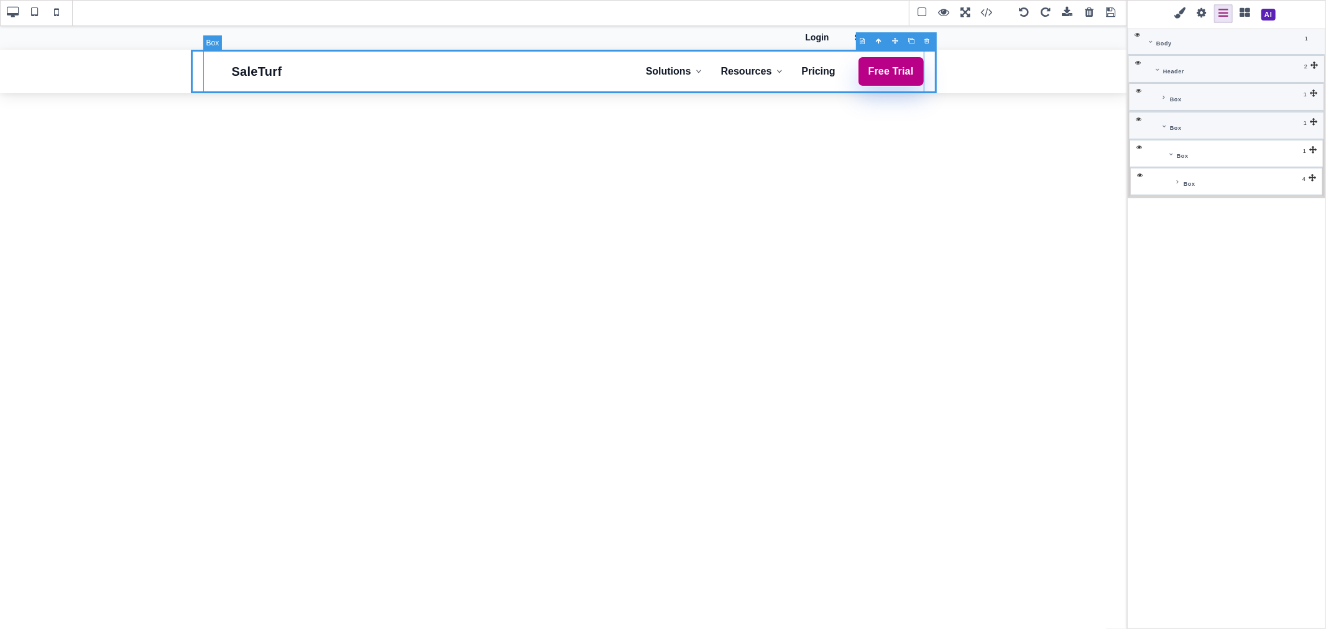
click at [1177, 185] on icon at bounding box center [1177, 182] width 5 height 6
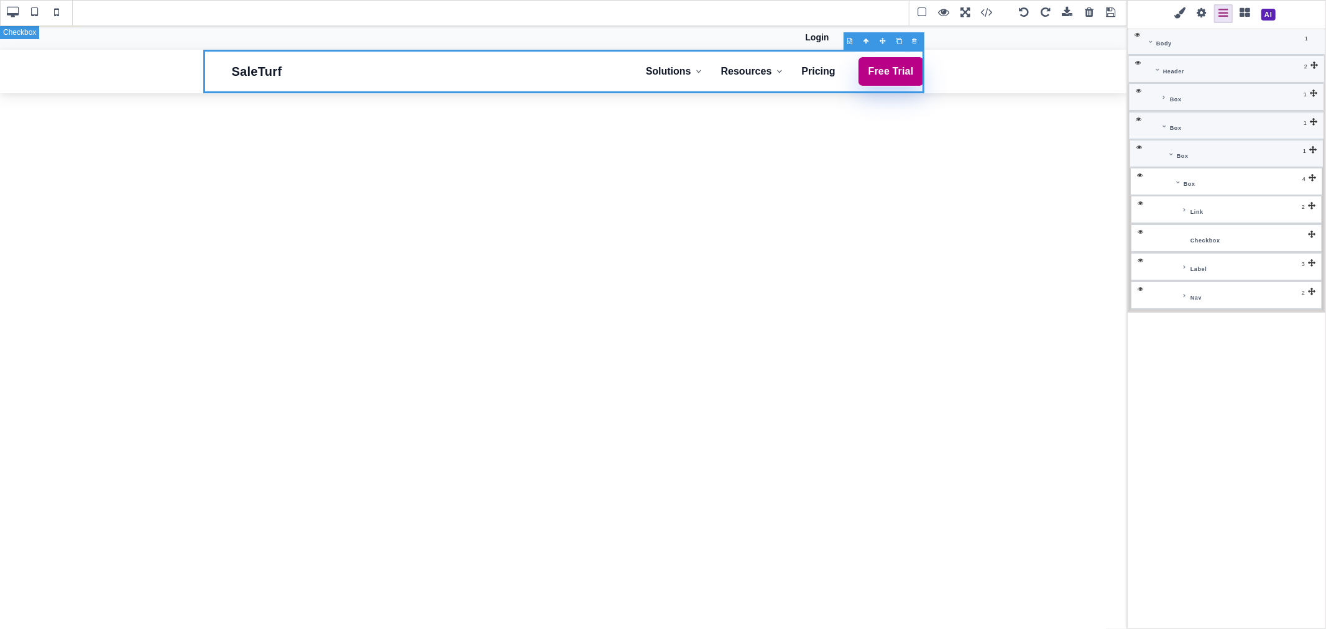
click at [1190, 237] on span "Checkbox" at bounding box center [1205, 238] width 30 height 12
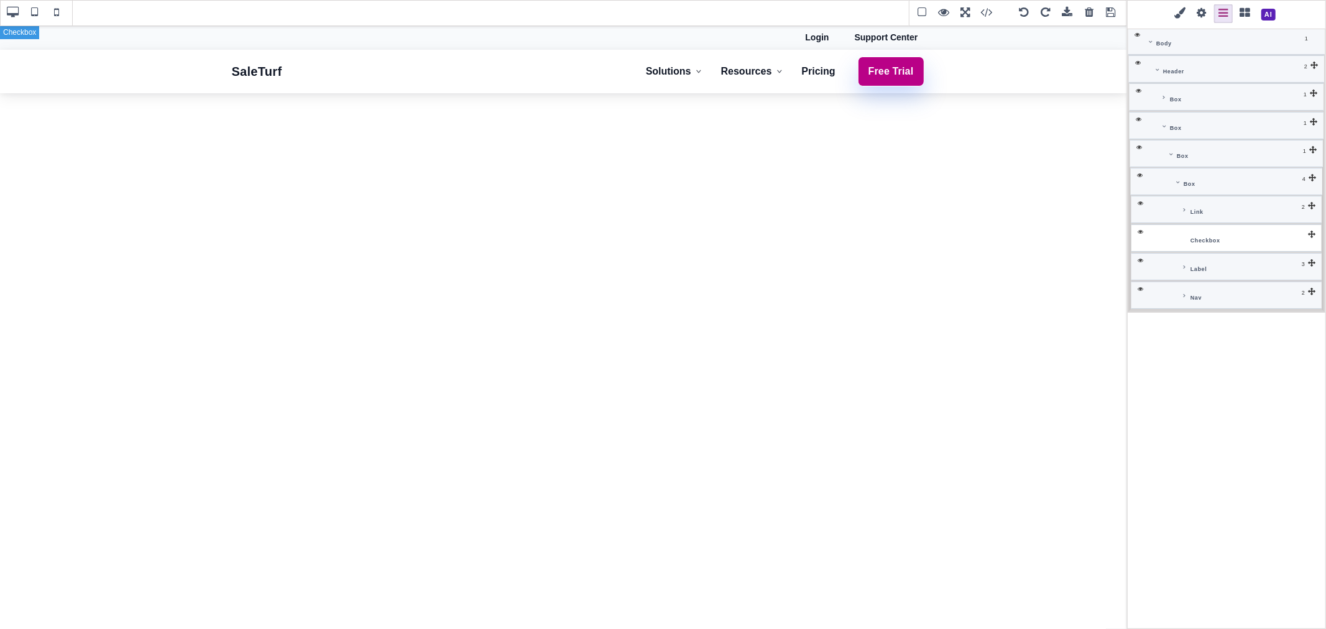
click at [1229, 241] on div "Checkbox" at bounding box center [1250, 238] width 126 height 12
click at [1234, 240] on div "Checkbox" at bounding box center [1250, 238] width 126 height 12
drag, startPoint x: 1234, startPoint y: 240, endPoint x: 1248, endPoint y: 241, distance: 14.4
click at [1248, 241] on div "Checkbox" at bounding box center [1250, 238] width 126 height 12
click at [1217, 239] on span "Checkbox" at bounding box center [1205, 238] width 30 height 12
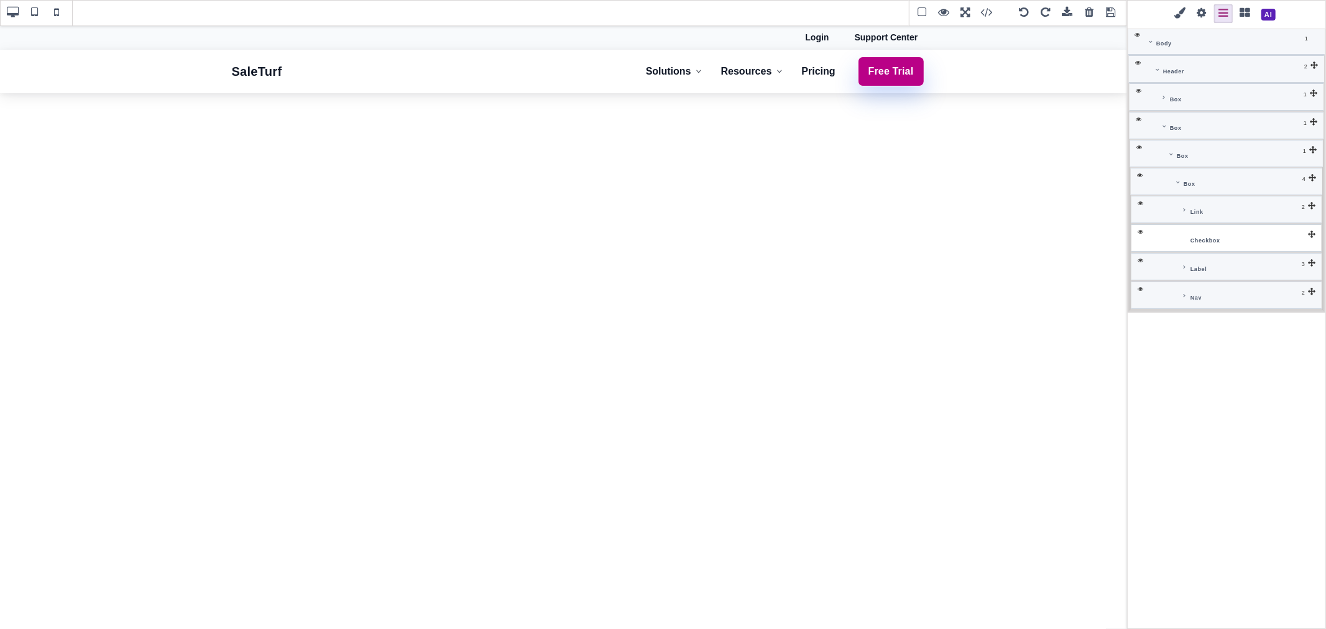
click at [916, 10] on span at bounding box center [922, 13] width 19 height 19
click at [222, 72] on span "ST" at bounding box center [214, 71] width 22 height 22
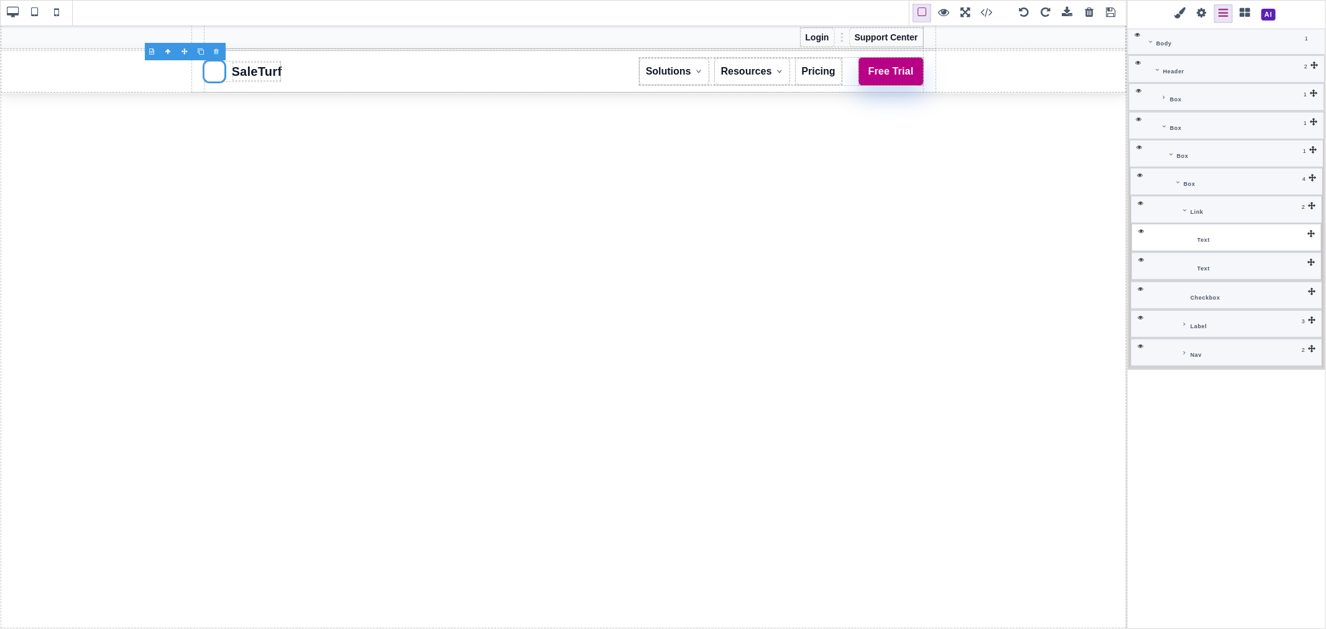
click at [218, 51] on div at bounding box center [217, 51] width 16 height 12
click at [215, 70] on span "SaleTurf" at bounding box center [228, 72] width 50 height 20
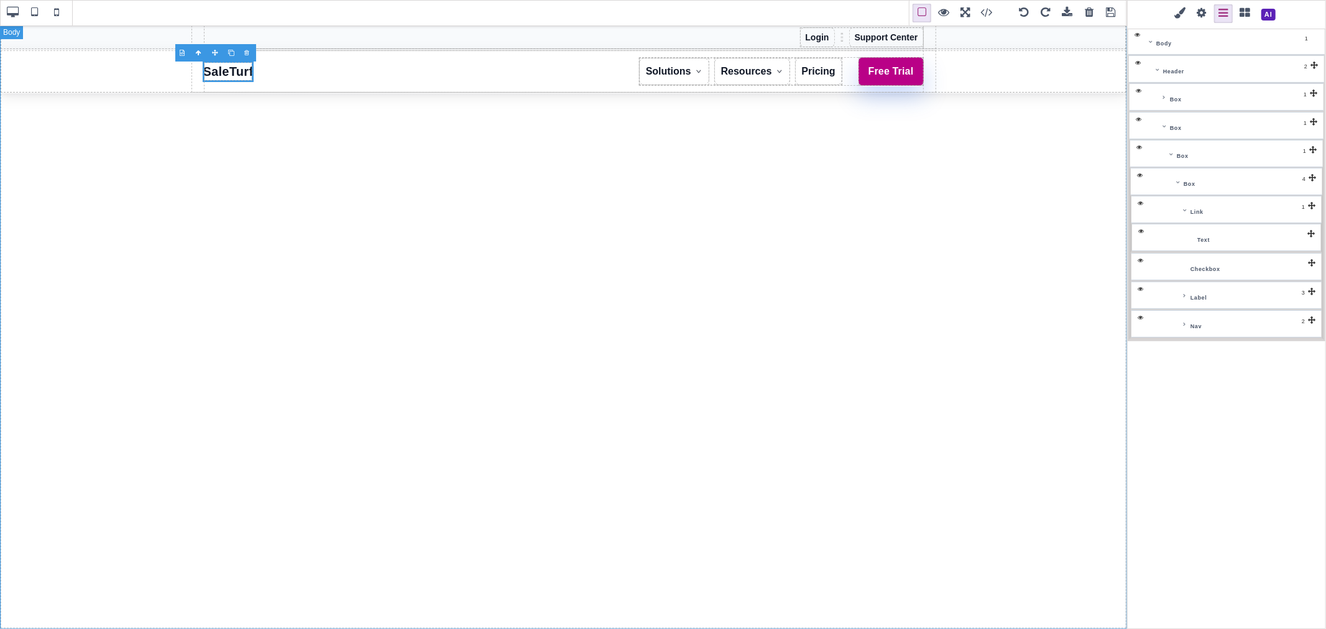
click at [1244, 12] on span at bounding box center [1245, 13] width 19 height 19
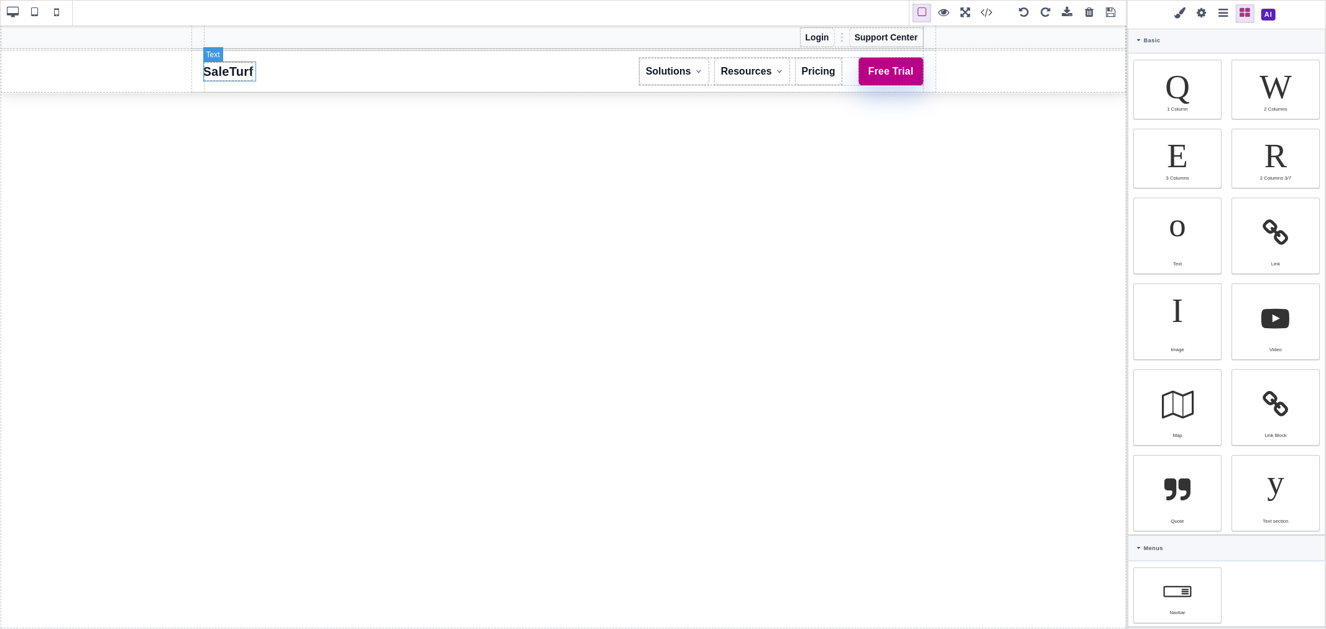
click at [224, 69] on span "SaleTurf" at bounding box center [228, 72] width 50 height 20
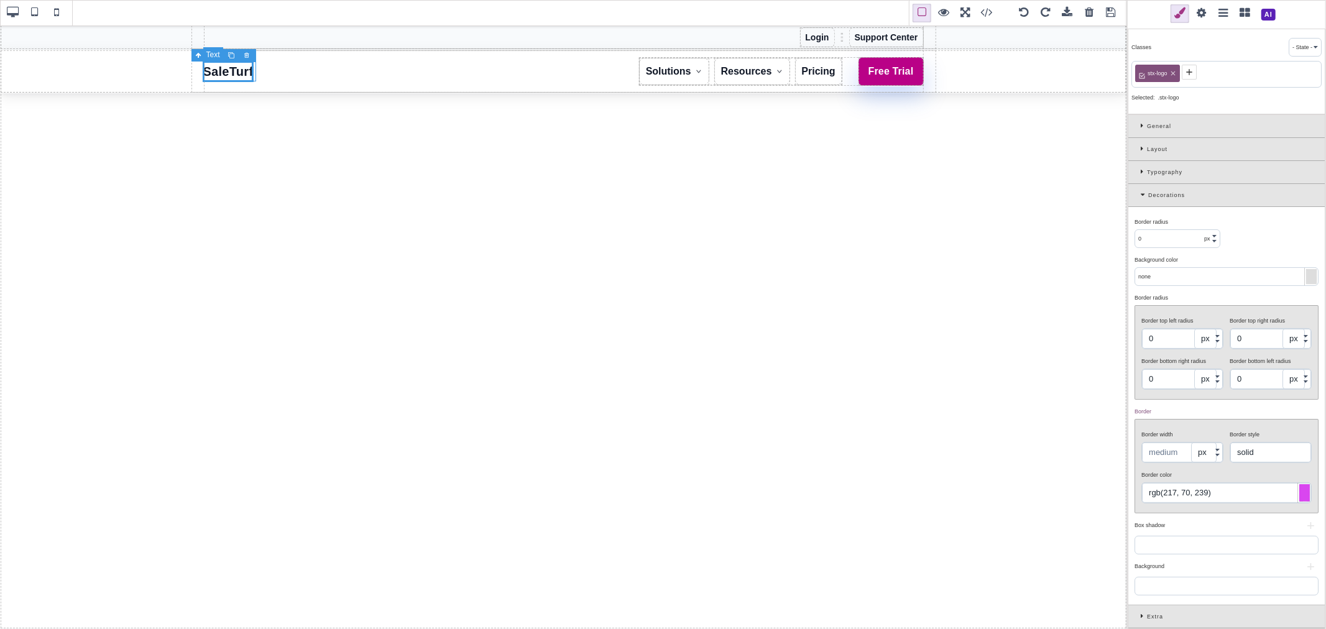
click at [239, 75] on span "SaleTurf" at bounding box center [228, 72] width 50 height 20
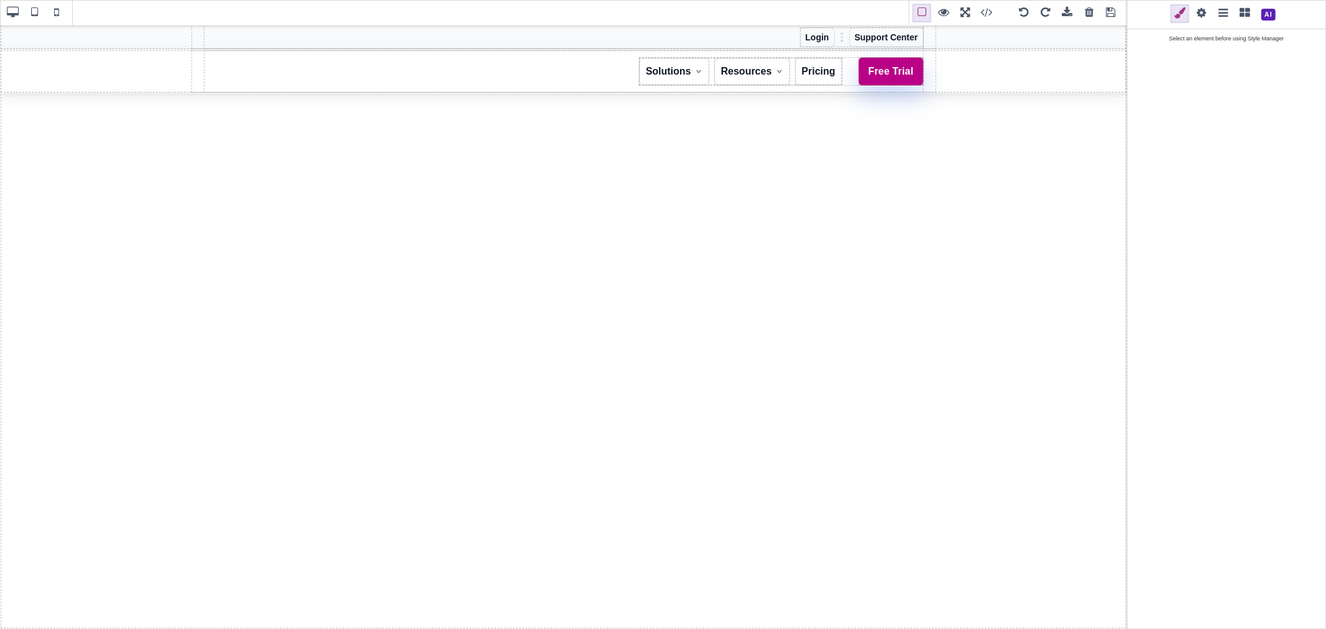
click at [246, 52] on div at bounding box center [248, 53] width 16 height 12
click at [207, 69] on div "Solutions Reverb Selling Suite Inventory Sync Listing Optimizer Pricing Intelli…" at bounding box center [563, 72] width 721 height 44
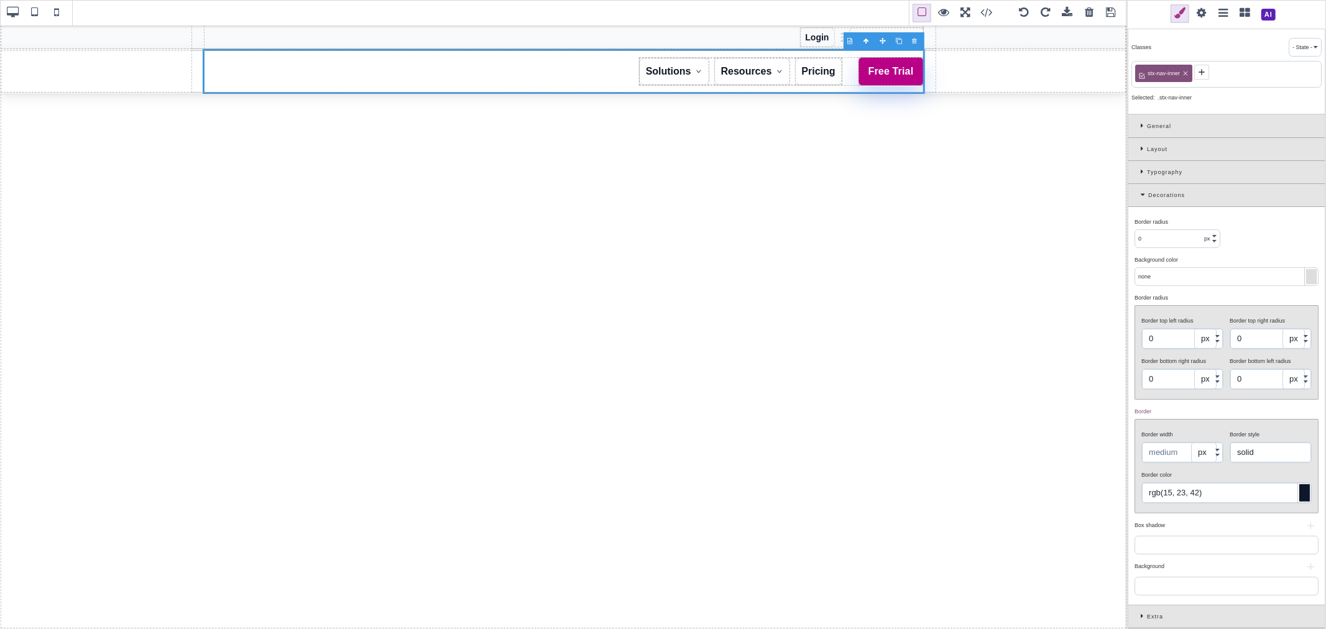
click at [1239, 9] on span at bounding box center [1245, 13] width 19 height 19
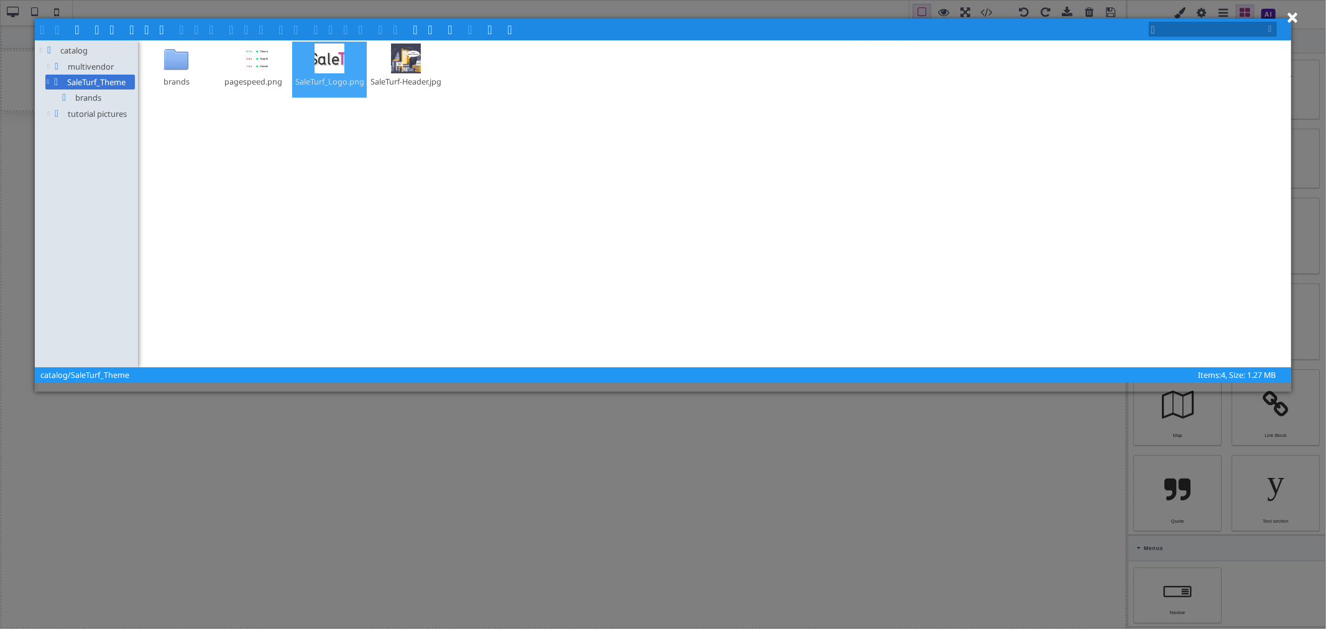
click at [329, 63] on div at bounding box center [330, 59] width 30 height 30
click at [211, 27] on span at bounding box center [214, 29] width 10 height 10
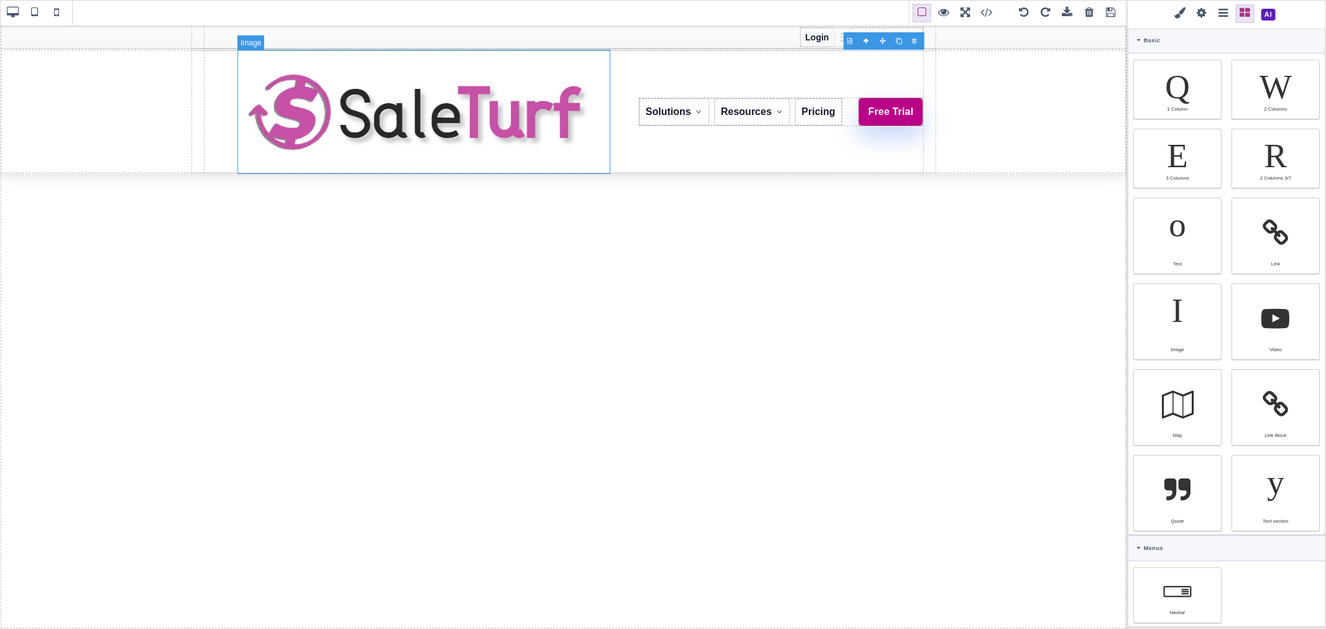
click at [556, 150] on img at bounding box center [420, 112] width 373 height 124
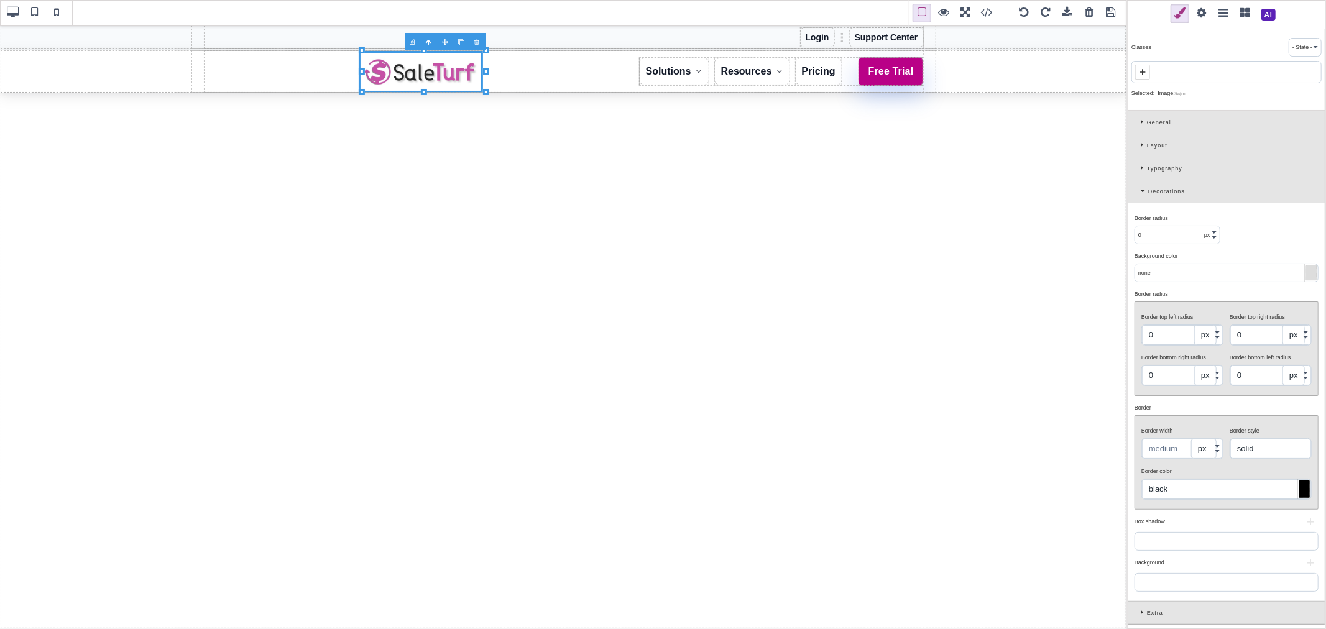
drag, startPoint x: 609, startPoint y: 172, endPoint x: 332, endPoint y: 39, distance: 307.8
click at [361, 60] on div "B I U S Image" at bounding box center [563, 327] width 1127 height 604
click at [285, 64] on div "Solutions Reverb Selling Suite Inventory Sync Listing Optimizer Pricing Intelli…" at bounding box center [563, 72] width 721 height 44
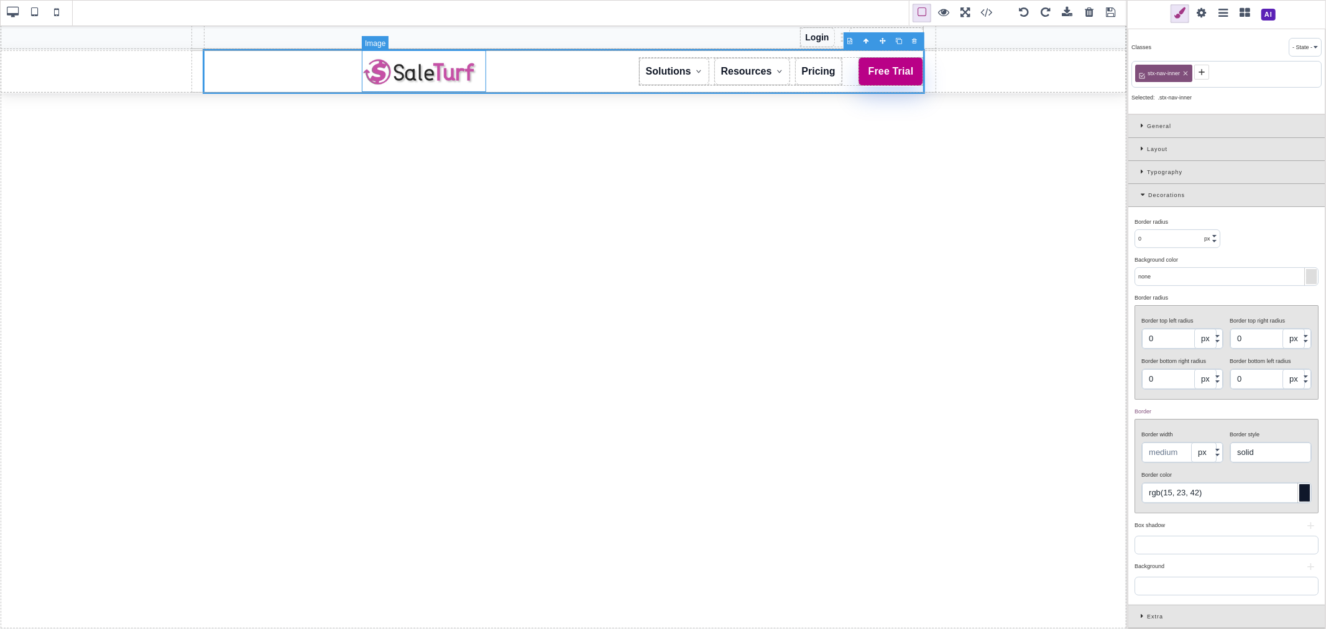
click at [373, 72] on img at bounding box center [421, 72] width 124 height 42
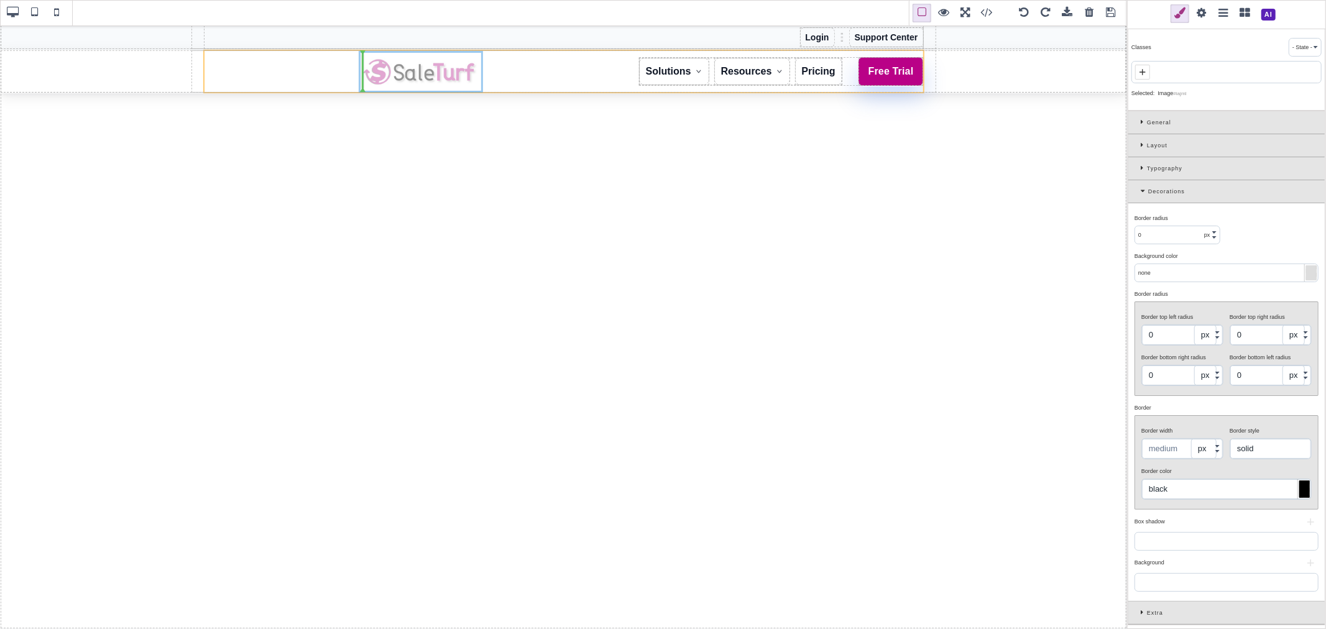
drag, startPoint x: 443, startPoint y: 67, endPoint x: 236, endPoint y: 67, distance: 206.4
click at [310, 67] on div "Solutions Reverb Selling Suite Inventory Sync Listing Optimizer Pricing Intelli…" at bounding box center [563, 72] width 721 height 44
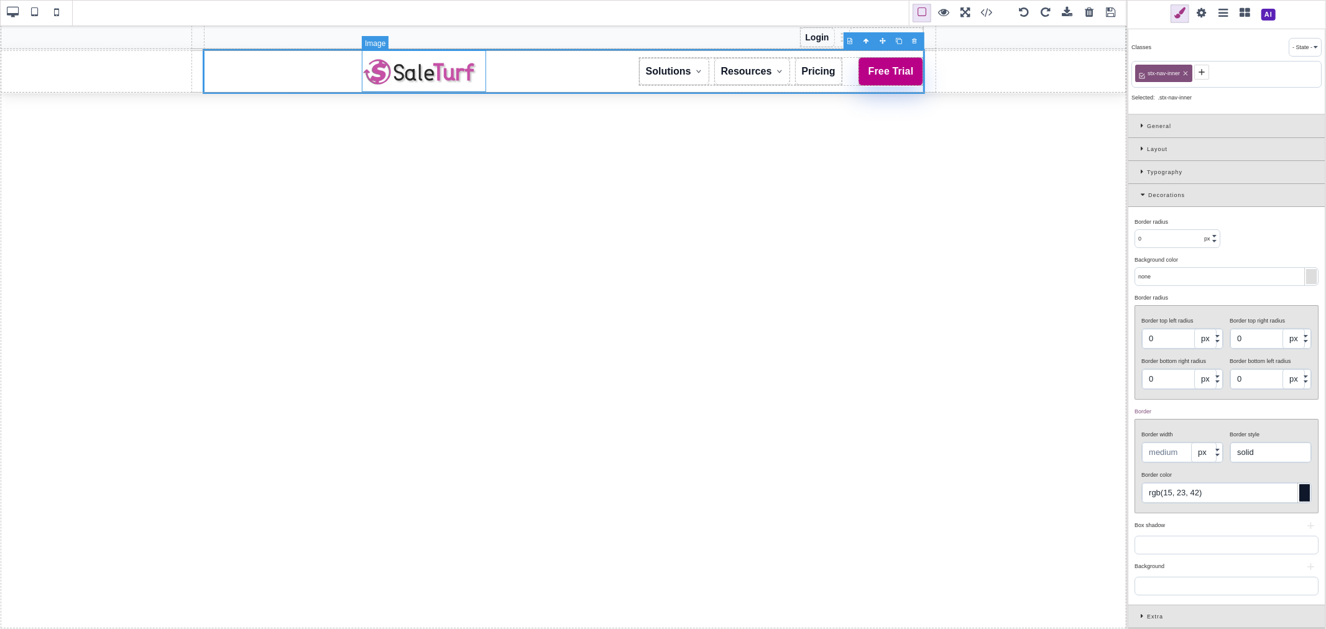
click at [392, 69] on img at bounding box center [421, 72] width 124 height 42
type input "black"
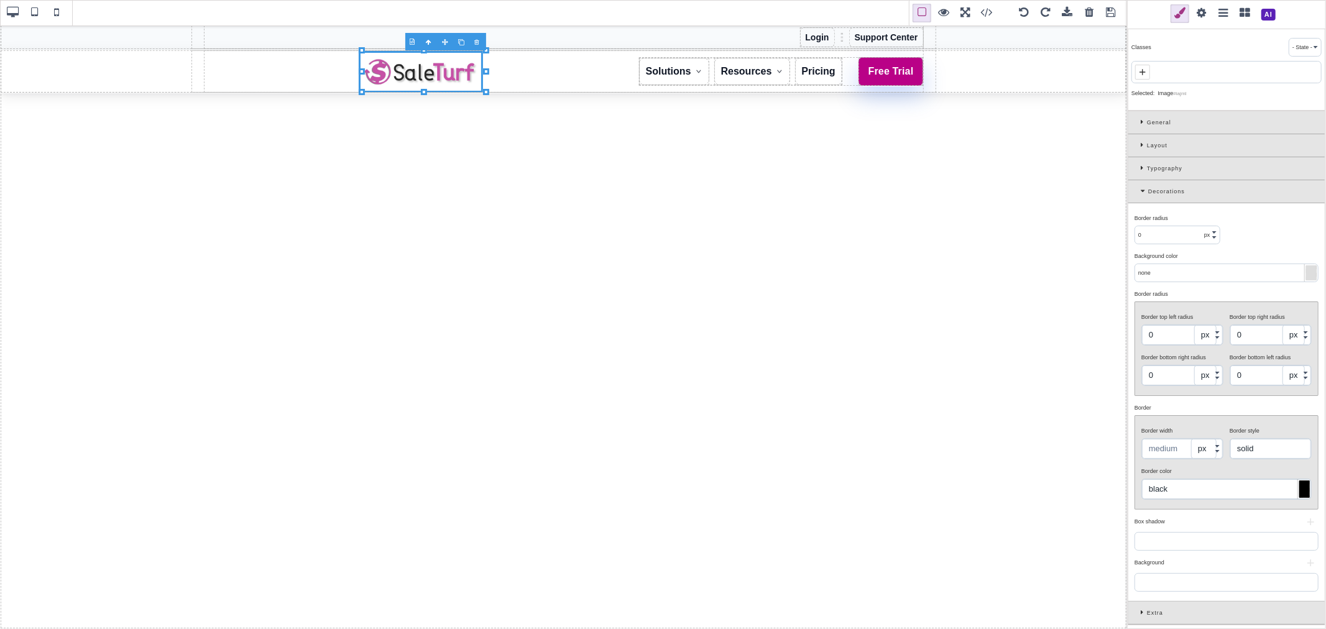
click at [1221, 14] on span at bounding box center [1223, 13] width 19 height 19
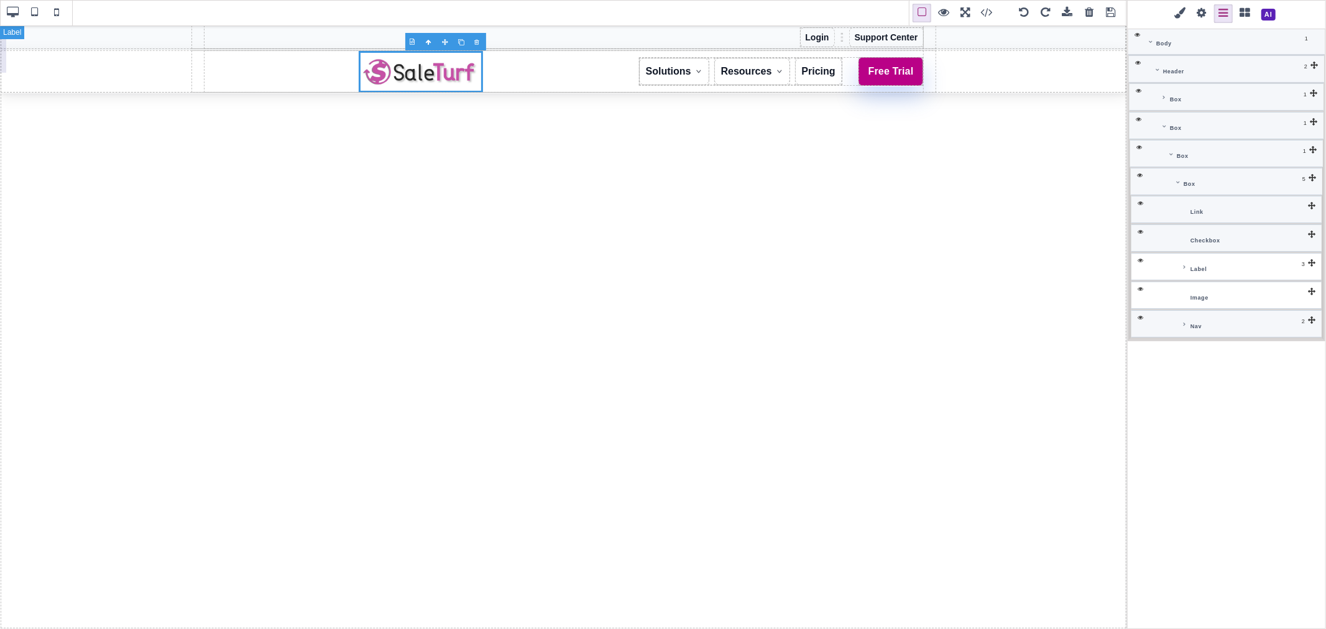
click at [1241, 264] on div "Label" at bounding box center [1250, 266] width 126 height 12
click at [1141, 260] on icon at bounding box center [1138, 260] width 15 height 14
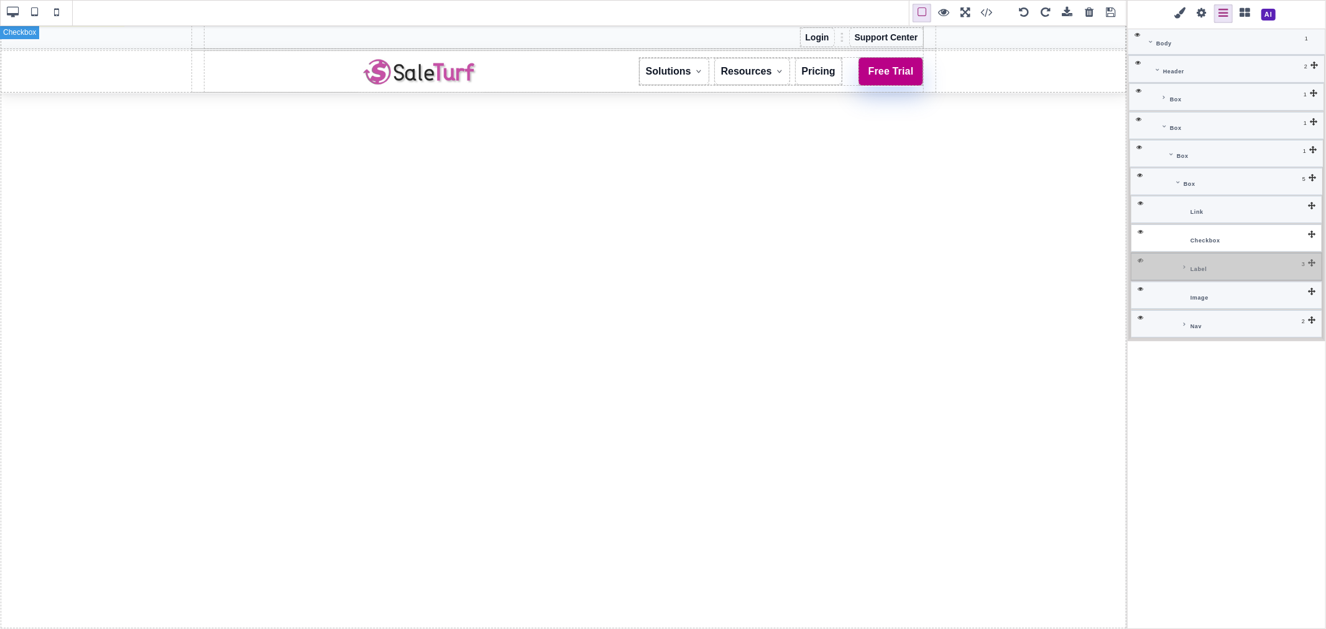
click at [1169, 238] on div "Checkbox" at bounding box center [1226, 237] width 190 height 27
click at [1141, 234] on icon at bounding box center [1138, 231] width 15 height 14
click at [1225, 206] on div "Link" at bounding box center [1250, 209] width 126 height 12
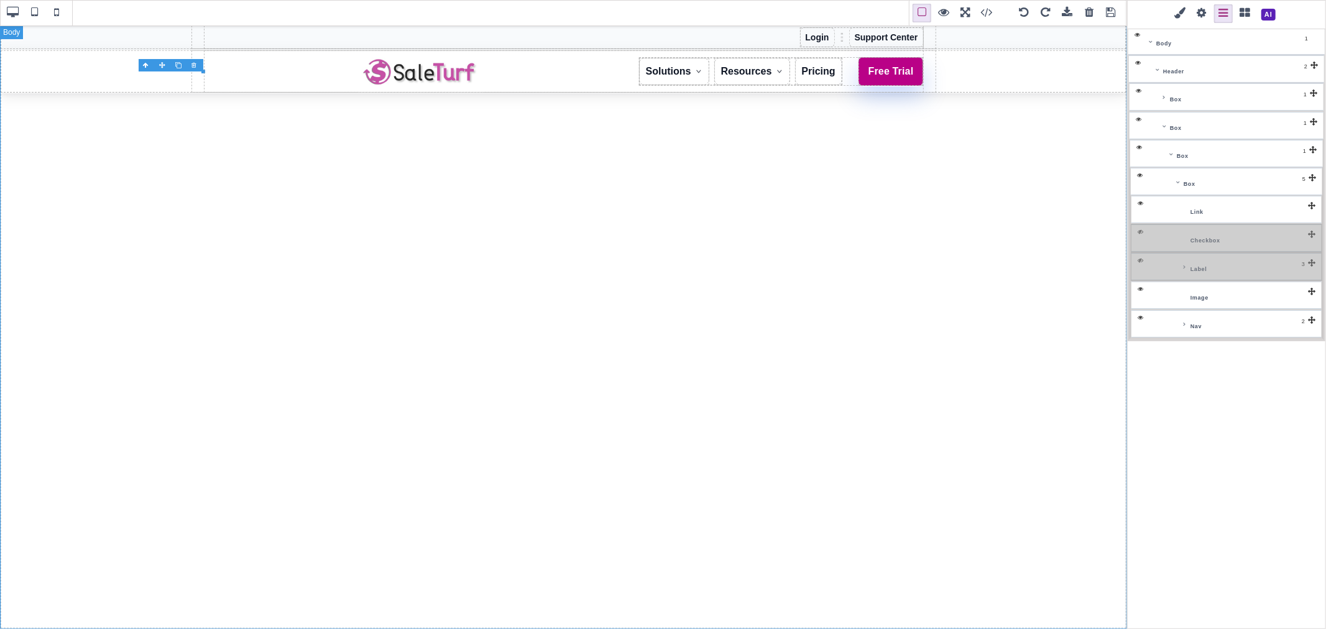
click at [1182, 14] on span at bounding box center [1180, 13] width 19 height 19
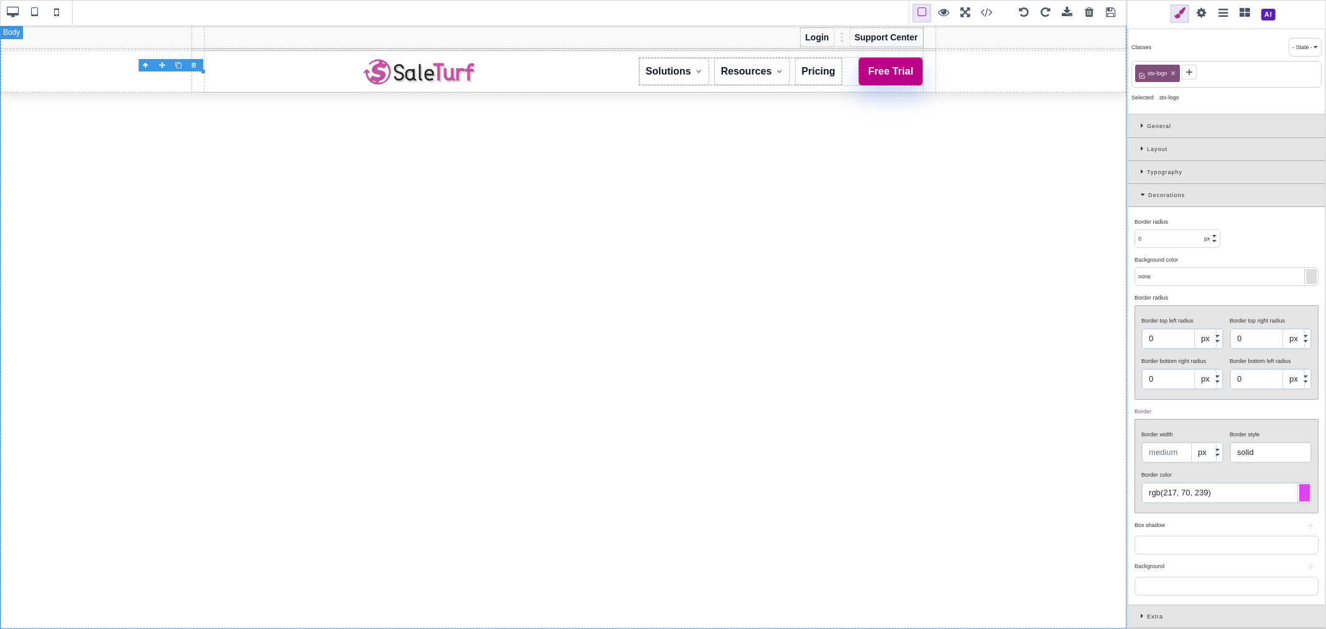
click at [1139, 147] on div "Layout" at bounding box center [1226, 149] width 196 height 23
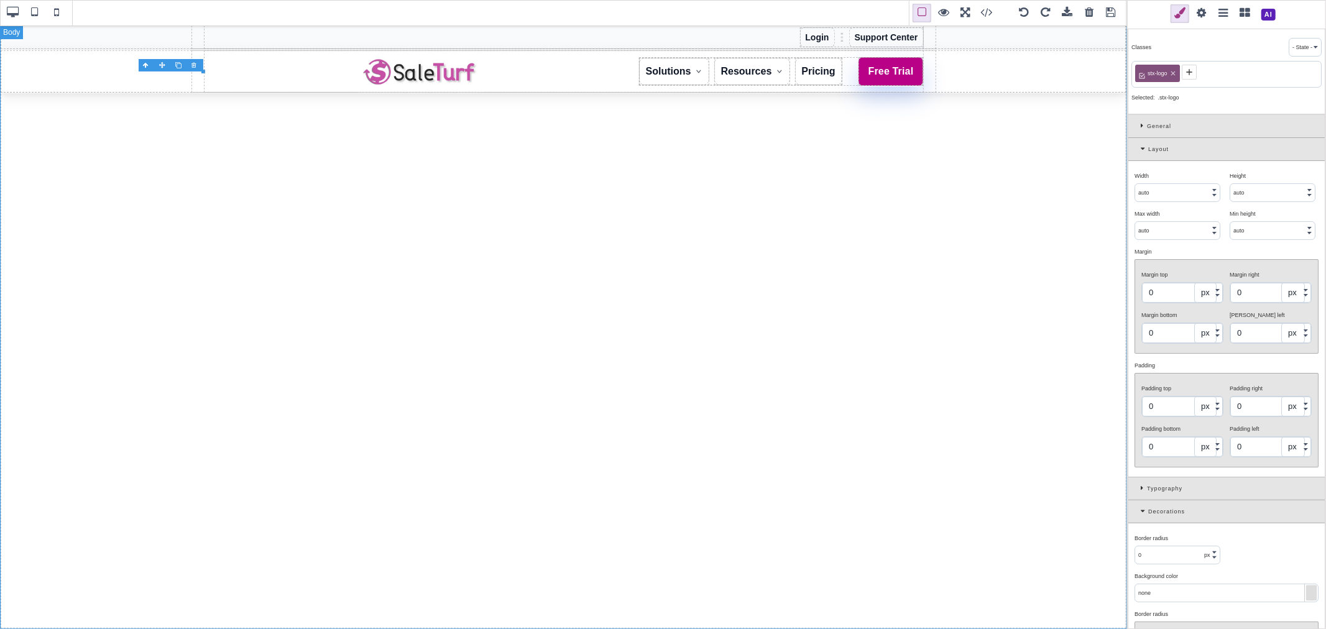
click at [1152, 190] on input "auto" at bounding box center [1177, 192] width 85 height 17
type input "100"
select select "%"
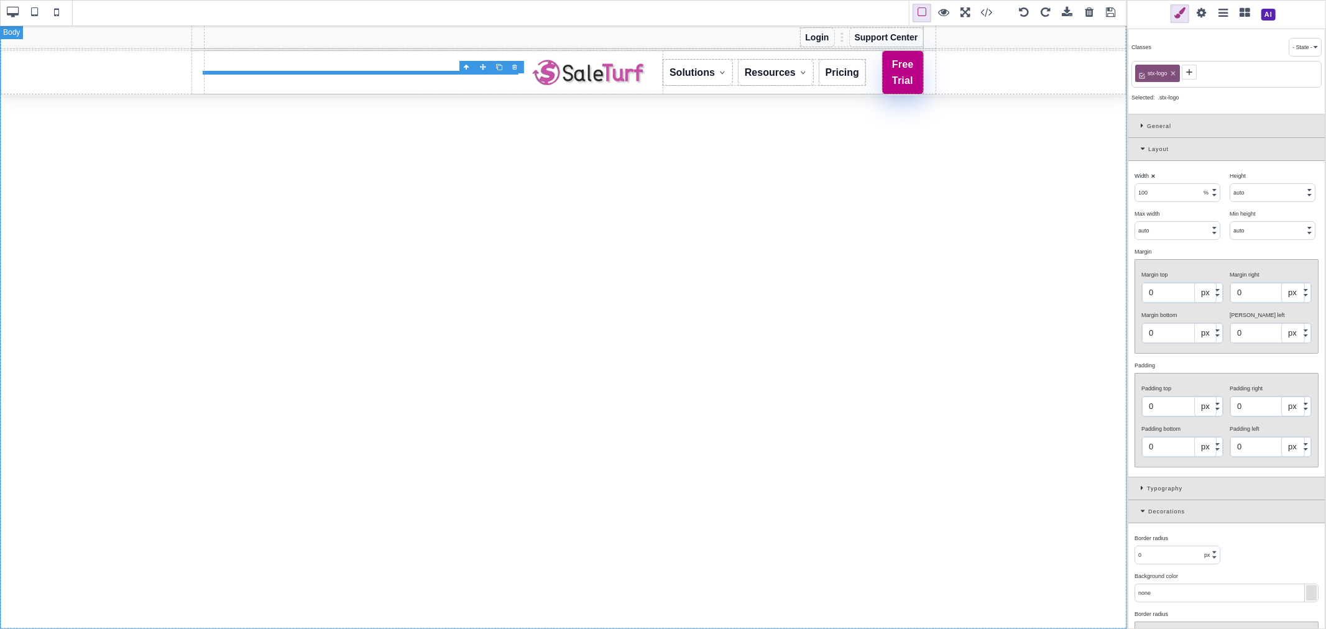
click at [1158, 178] on div "Width ⨯" at bounding box center [1177, 175] width 86 height 11
click at [1241, 228] on input "auto" at bounding box center [1272, 230] width 85 height 17
type input "20"
select select "px"
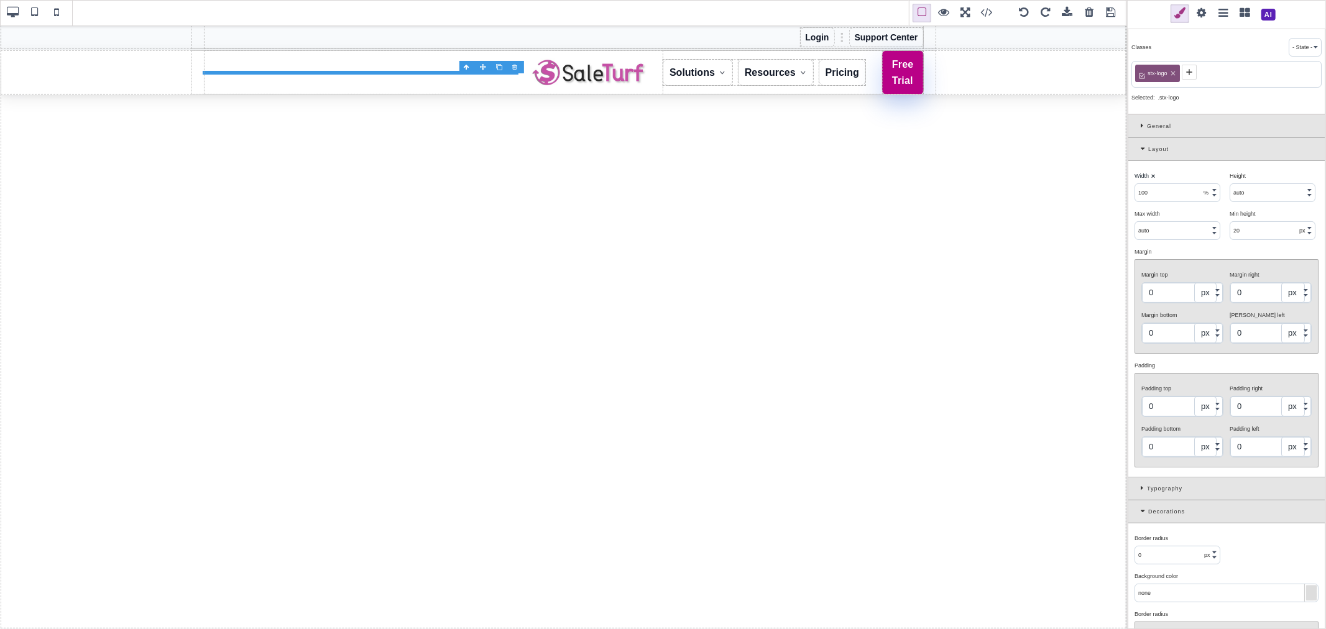
click at [1266, 216] on div "Min height ⨯" at bounding box center [1273, 213] width 86 height 11
click at [607, 73] on img at bounding box center [590, 73] width 124 height 42
type input "200"
select select "px"
type input "67"
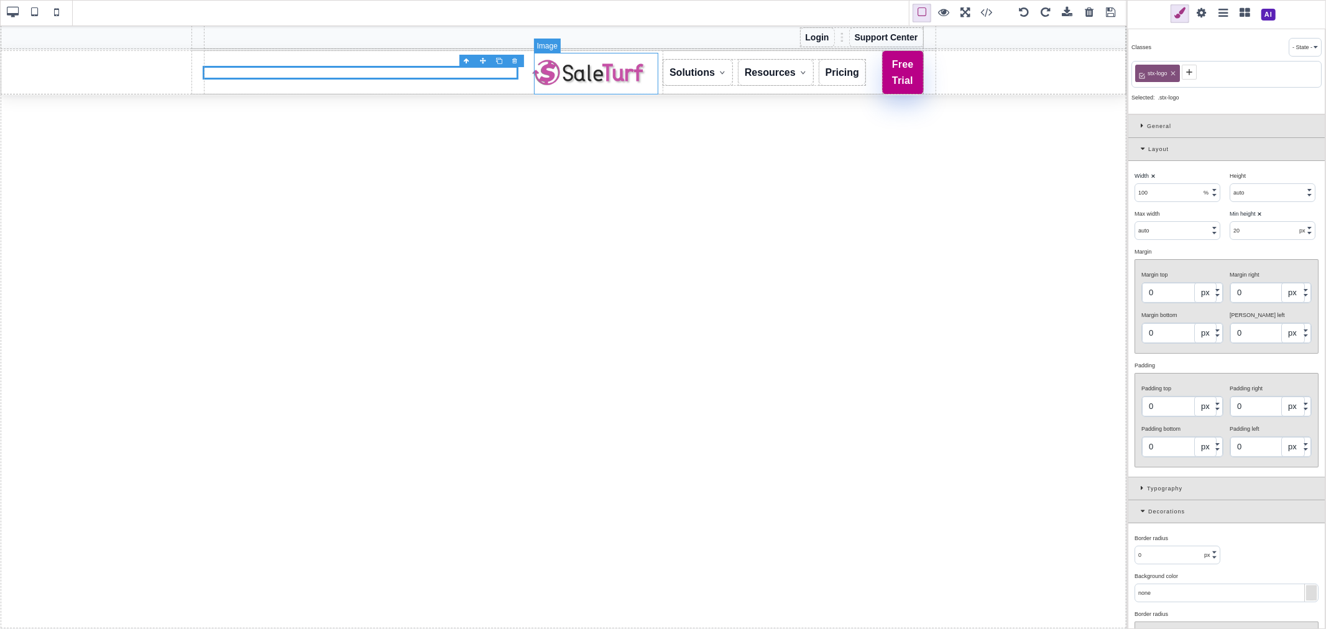
select select "px"
type input "100"
select select "%"
type input "auto"
select select
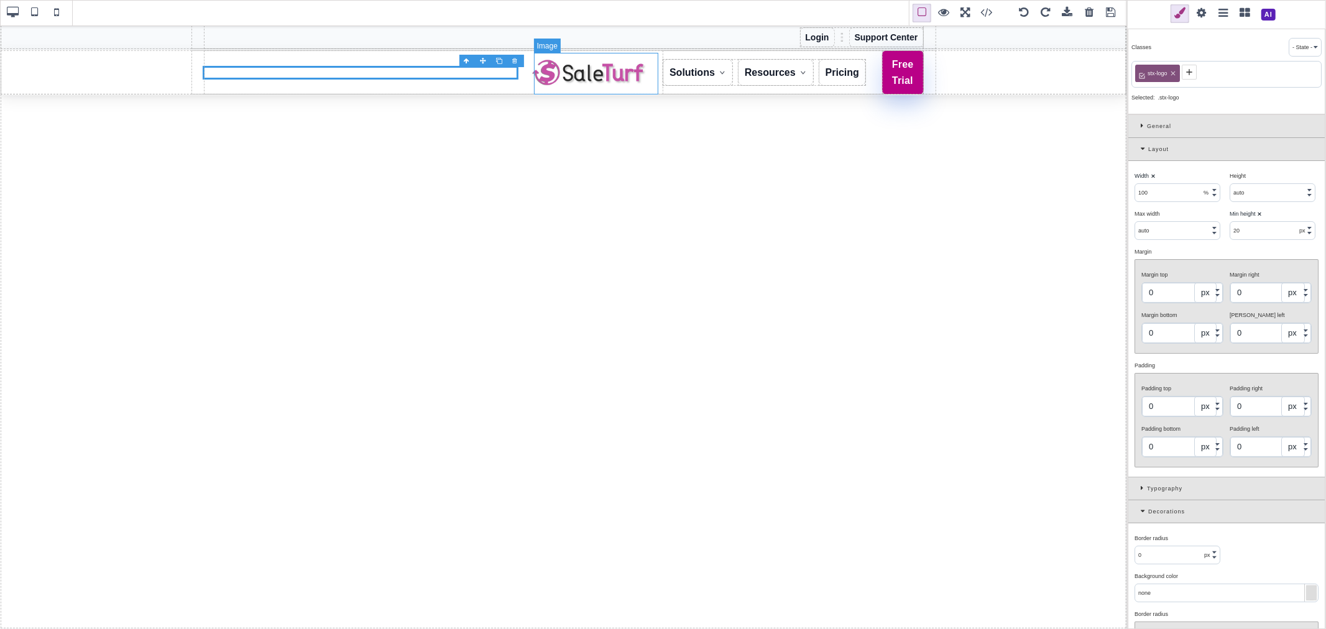
type input "black"
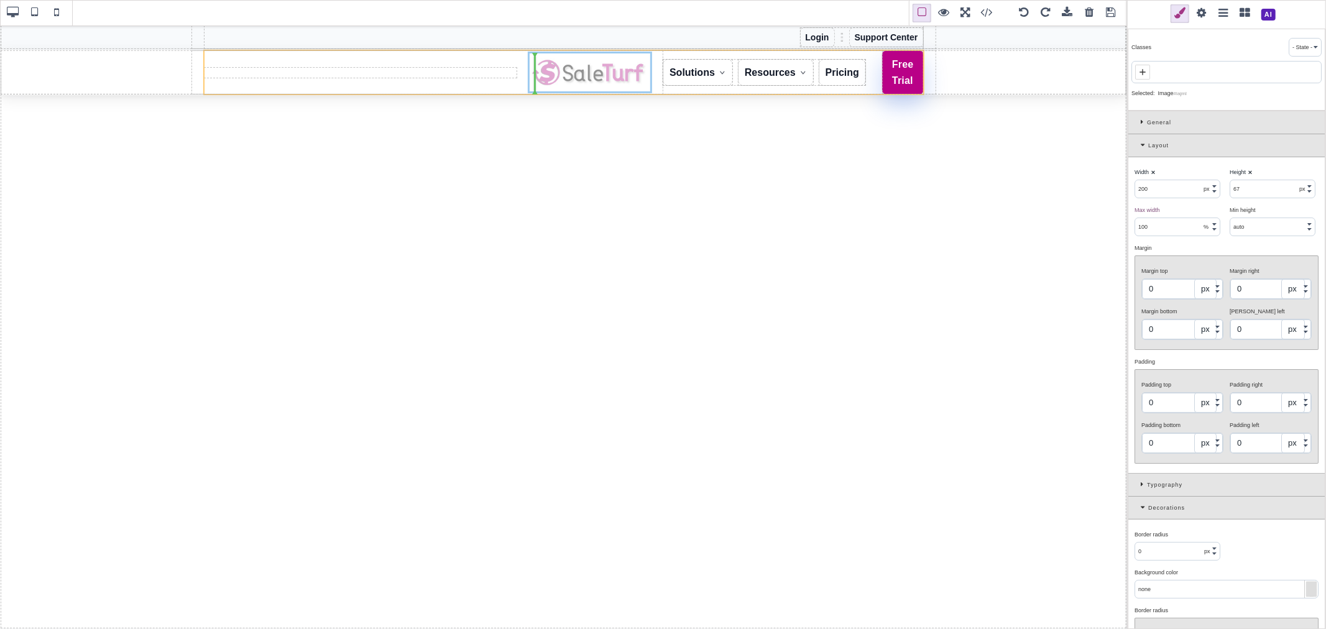
drag, startPoint x: 617, startPoint y: 67, endPoint x: 531, endPoint y: 65, distance: 85.8
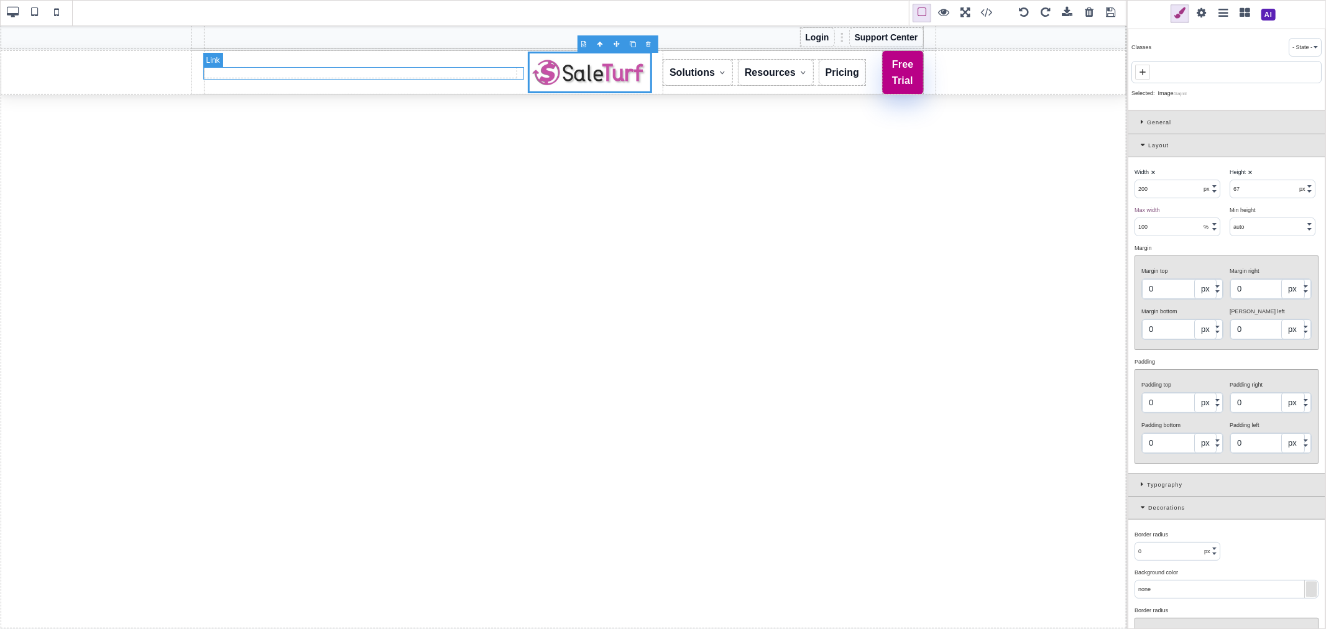
click at [499, 70] on link "SaleTurf Home" at bounding box center [360, 73] width 315 height 12
type input "100"
select select "%"
type input "auto"
select select
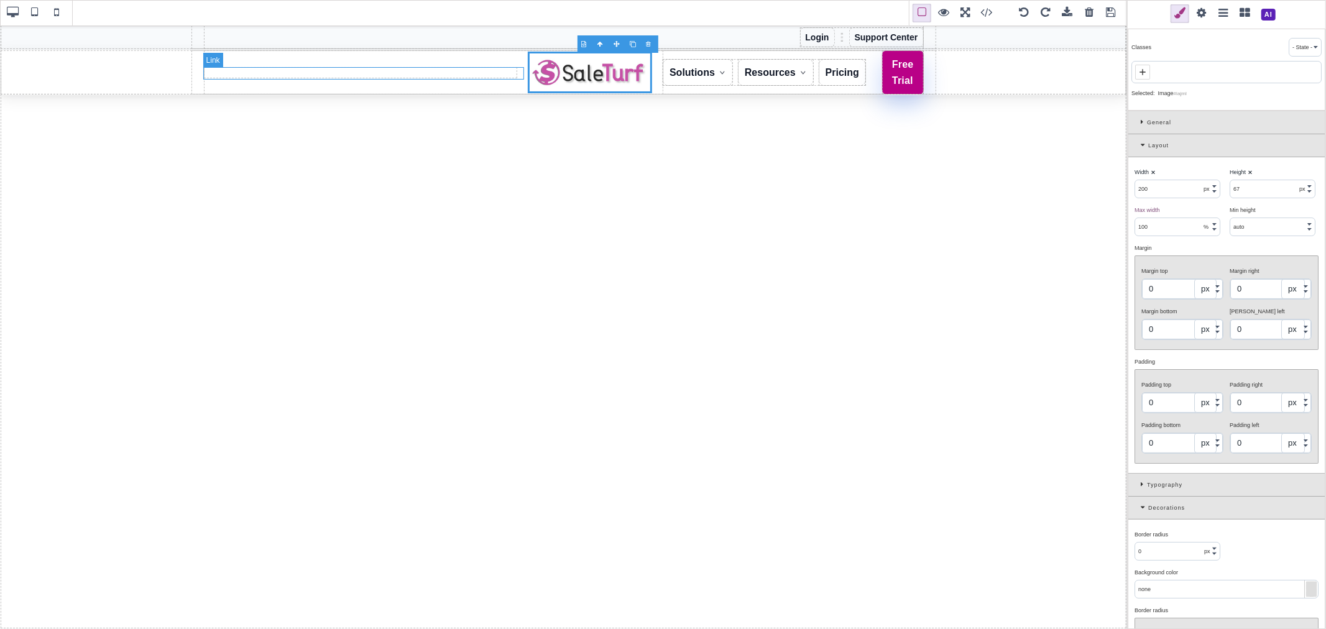
type input "auto"
select select
type input "20"
select select "px"
type input "rgb(179, 80, 183)"
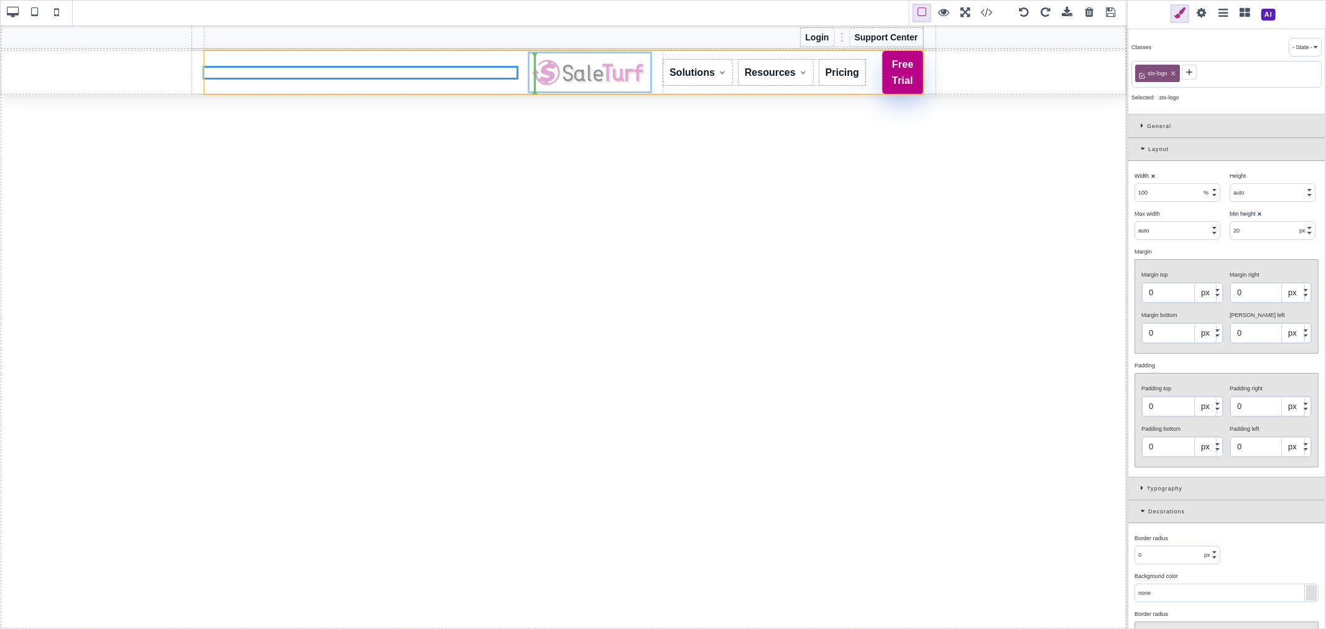
drag, startPoint x: 571, startPoint y: 72, endPoint x: 528, endPoint y: 85, distance: 44.1
type input "200"
select select "px"
type input "67"
select select "px"
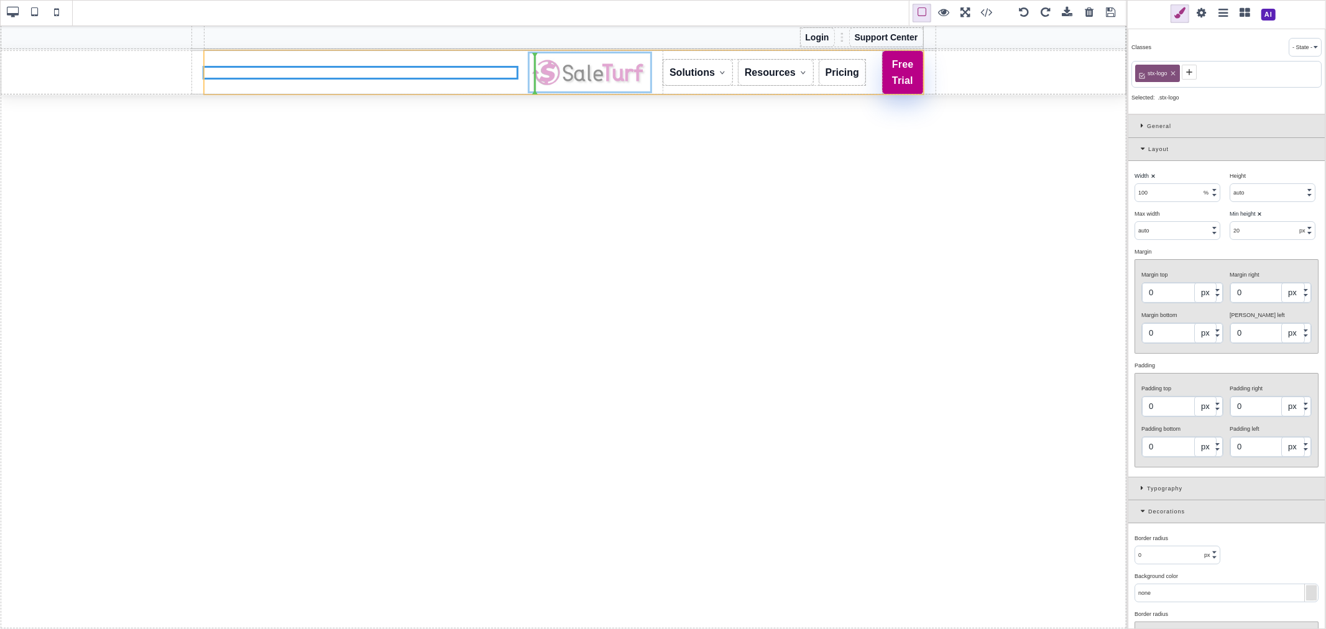
type input "100"
select select "%"
type input "auto"
select select
type input "black"
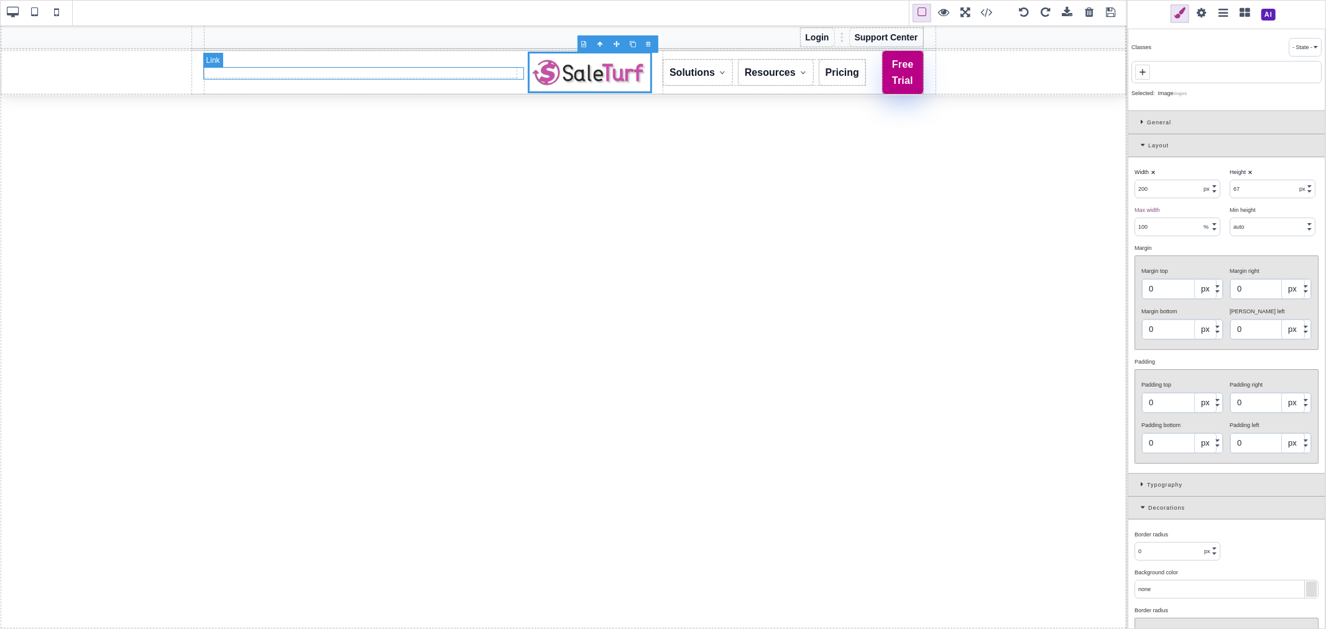
click at [466, 70] on link "SaleTurf Home" at bounding box center [360, 73] width 315 height 12
type input "100"
select select "%"
type input "auto"
select select
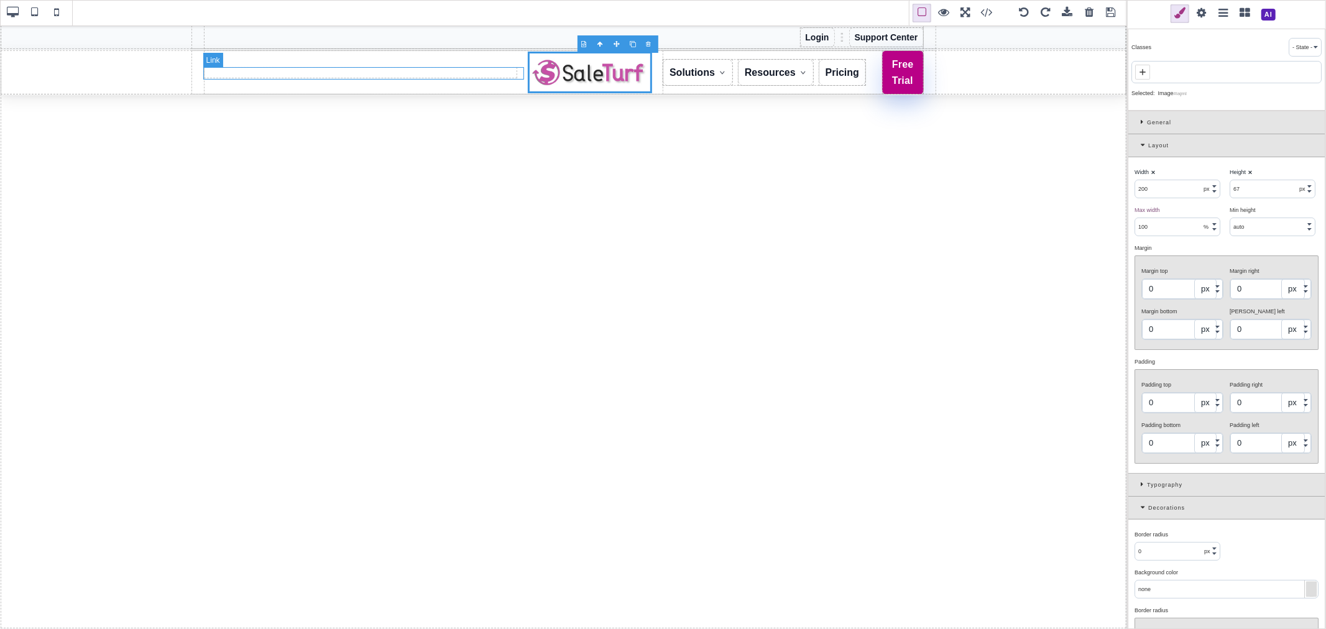
type input "auto"
select select
type input "20"
select select "px"
type input "rgb(179, 80, 183)"
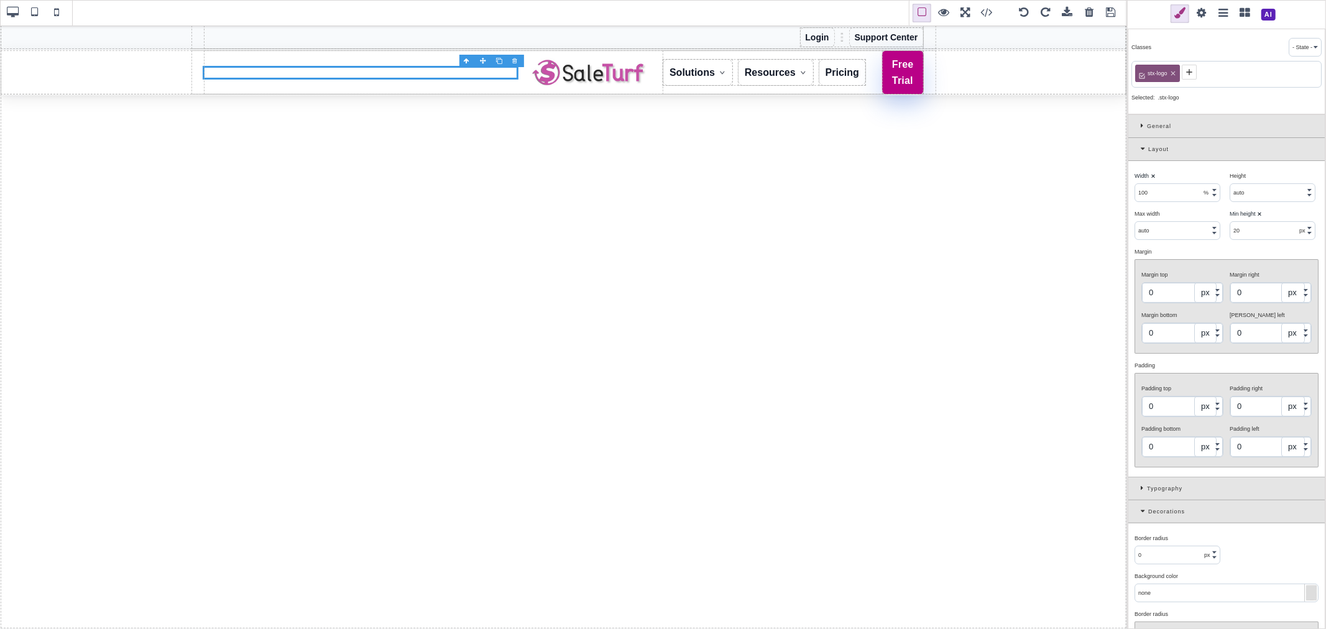
click at [516, 61] on div at bounding box center [516, 61] width 16 height 12
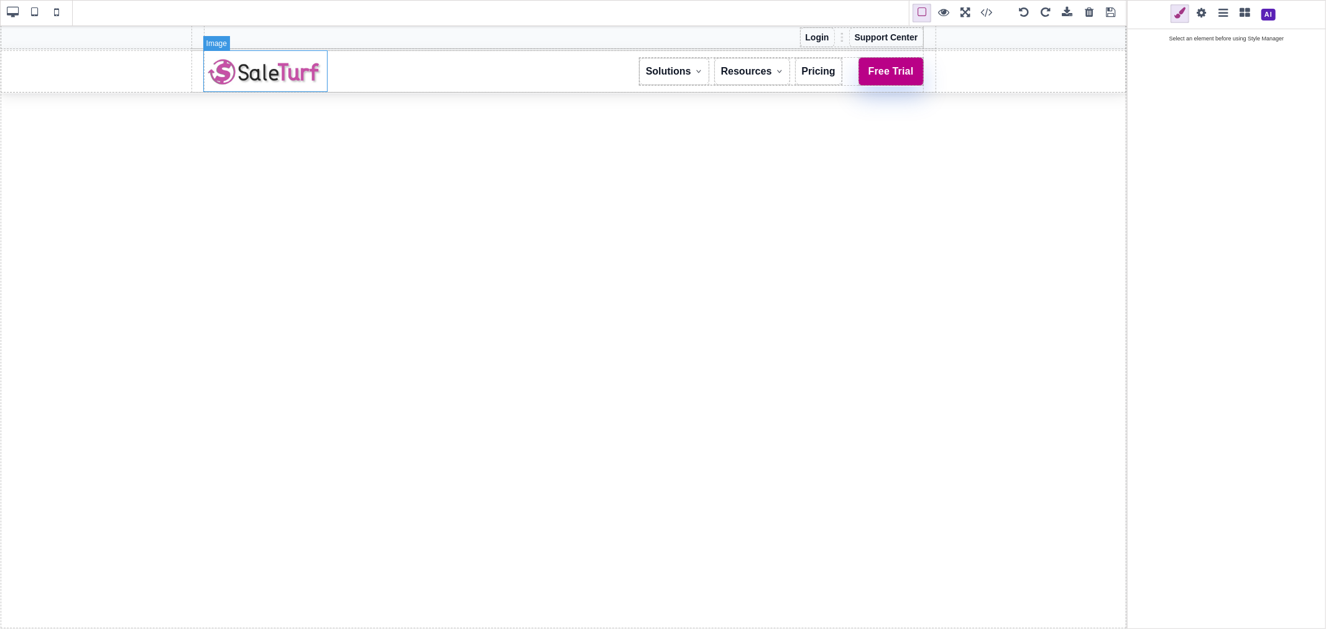
click at [271, 68] on img at bounding box center [265, 72] width 124 height 42
type input "200"
select select "px"
type input "67"
select select "px"
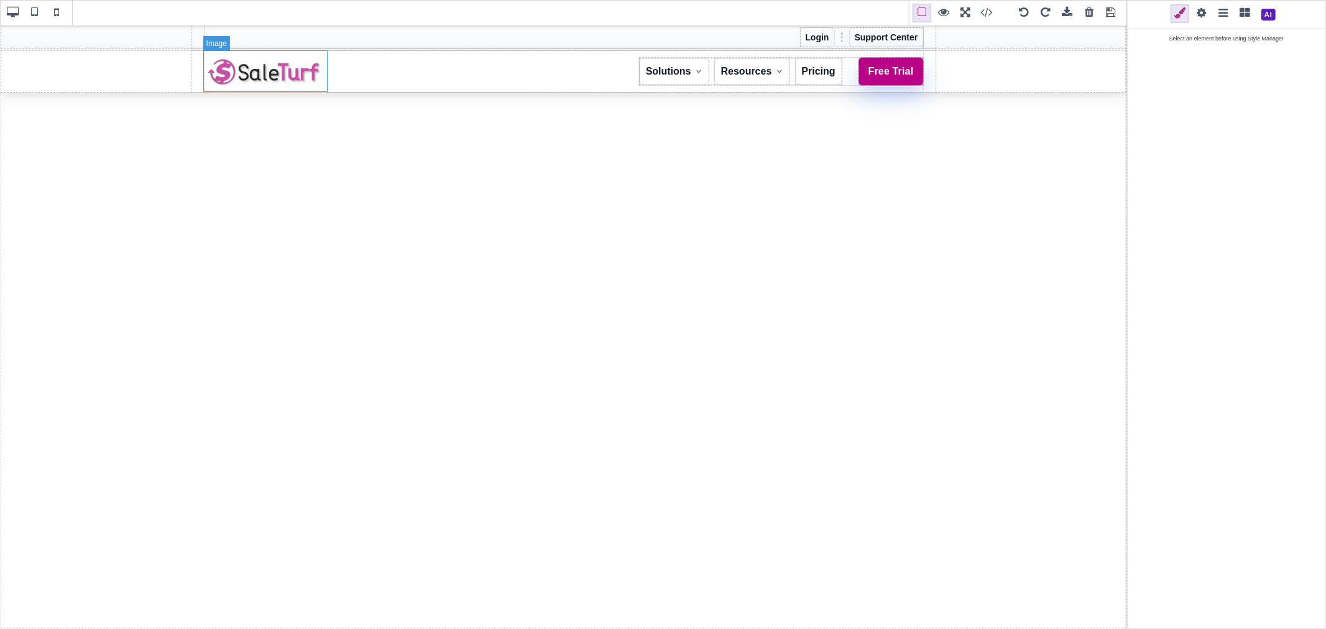
type input "100"
select select "%"
type input "auto"
select select
type input "black"
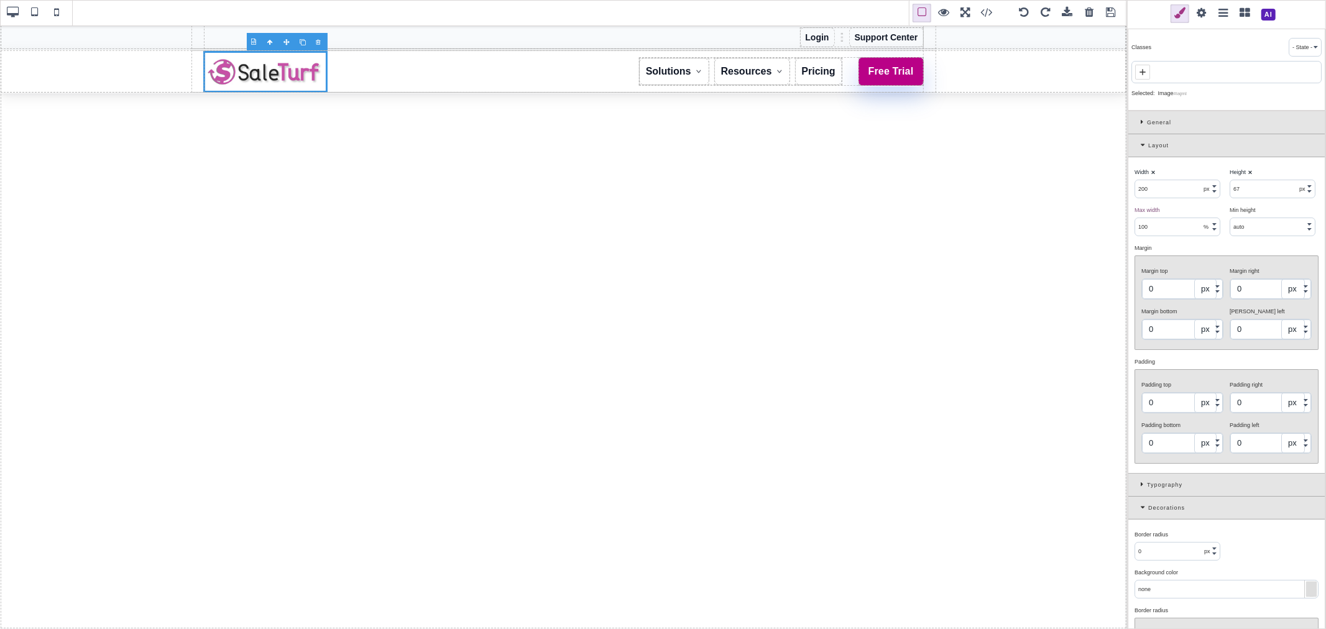
click at [1192, 12] on span at bounding box center [1201, 13] width 19 height 19
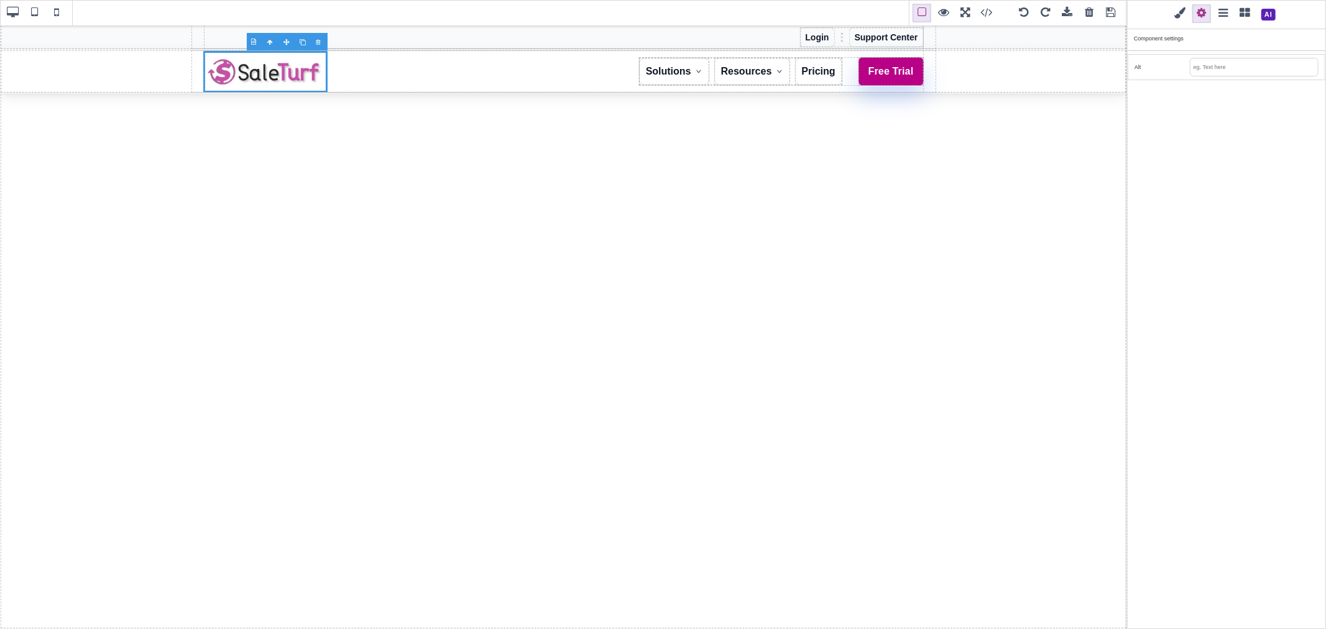
click at [1179, 14] on span at bounding box center [1180, 13] width 19 height 19
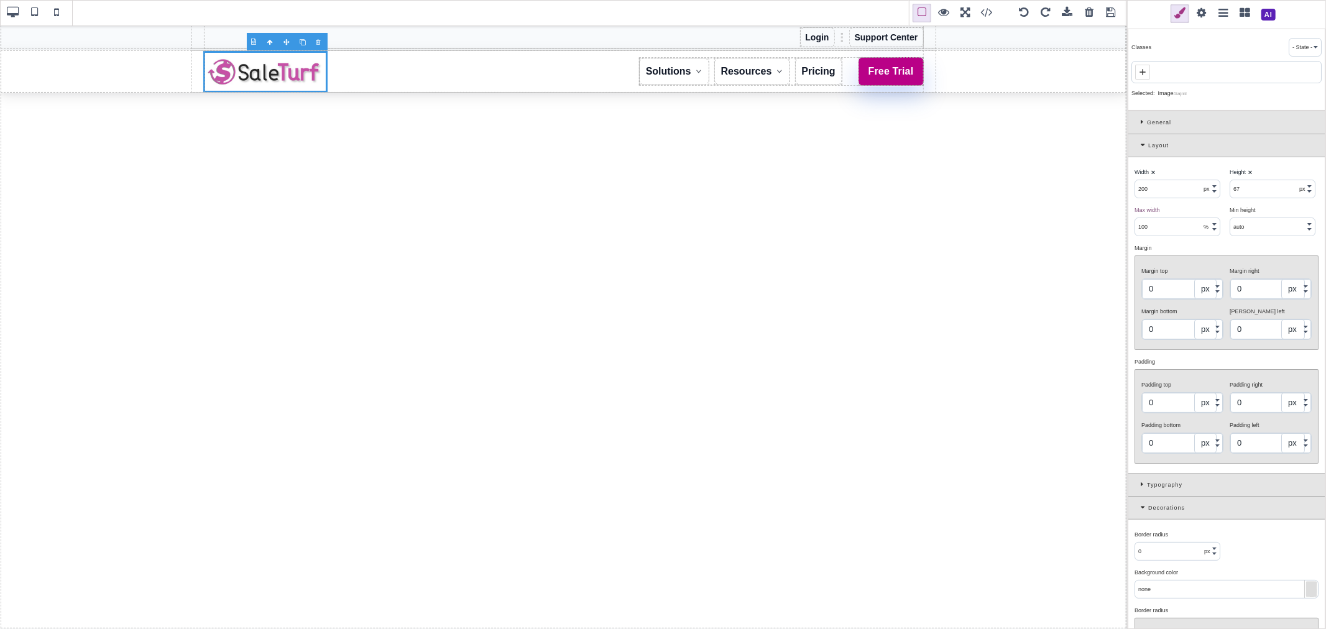
click at [1241, 12] on span at bounding box center [1245, 13] width 19 height 19
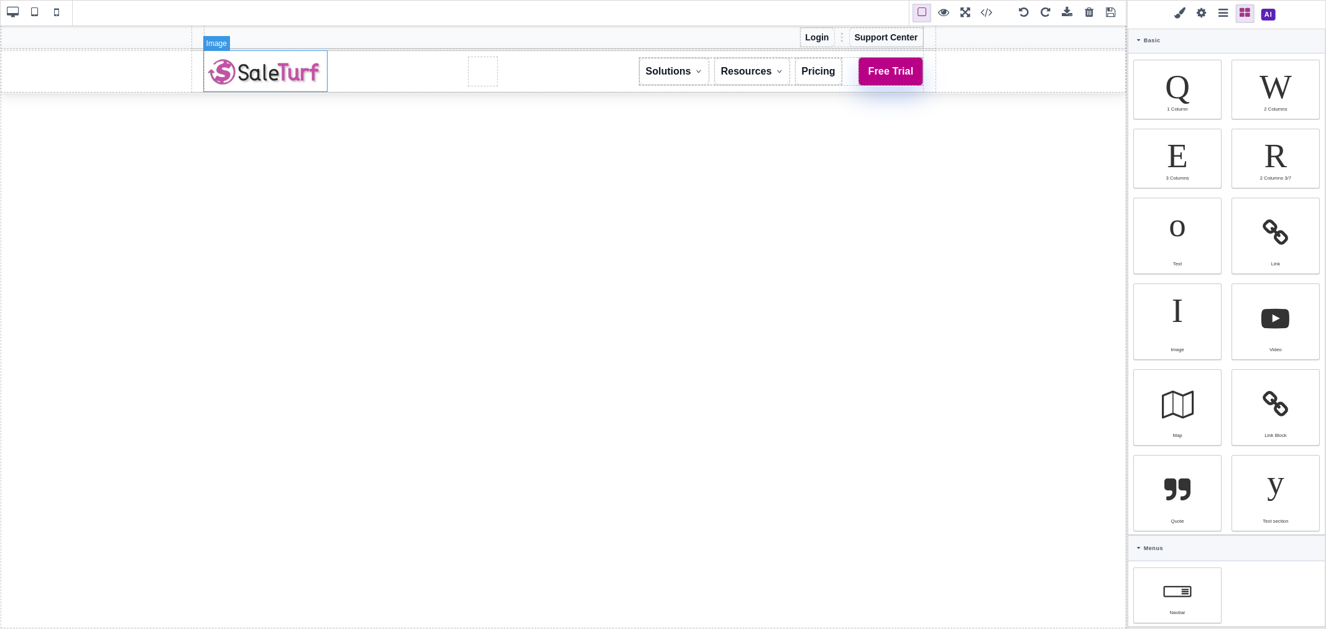
click at [296, 71] on img at bounding box center [265, 72] width 124 height 42
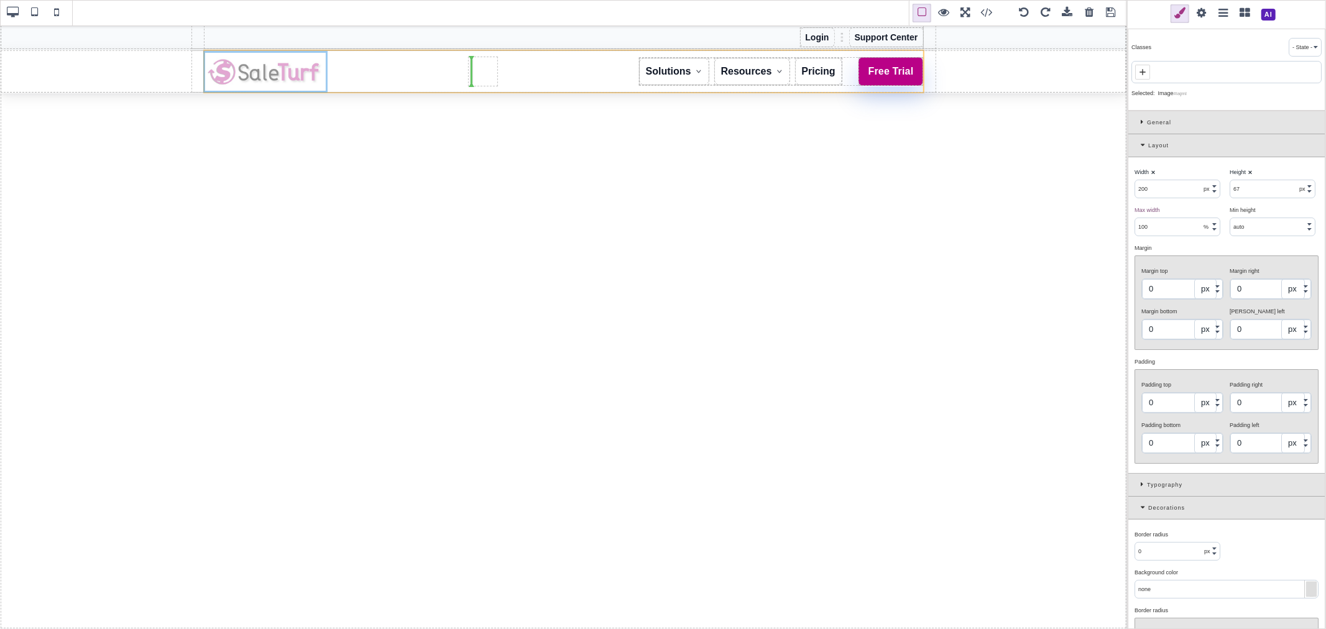
drag, startPoint x: 287, startPoint y: 67, endPoint x: 468, endPoint y: 66, distance: 181.5
drag, startPoint x: 285, startPoint y: 65, endPoint x: 480, endPoint y: 67, distance: 195.2
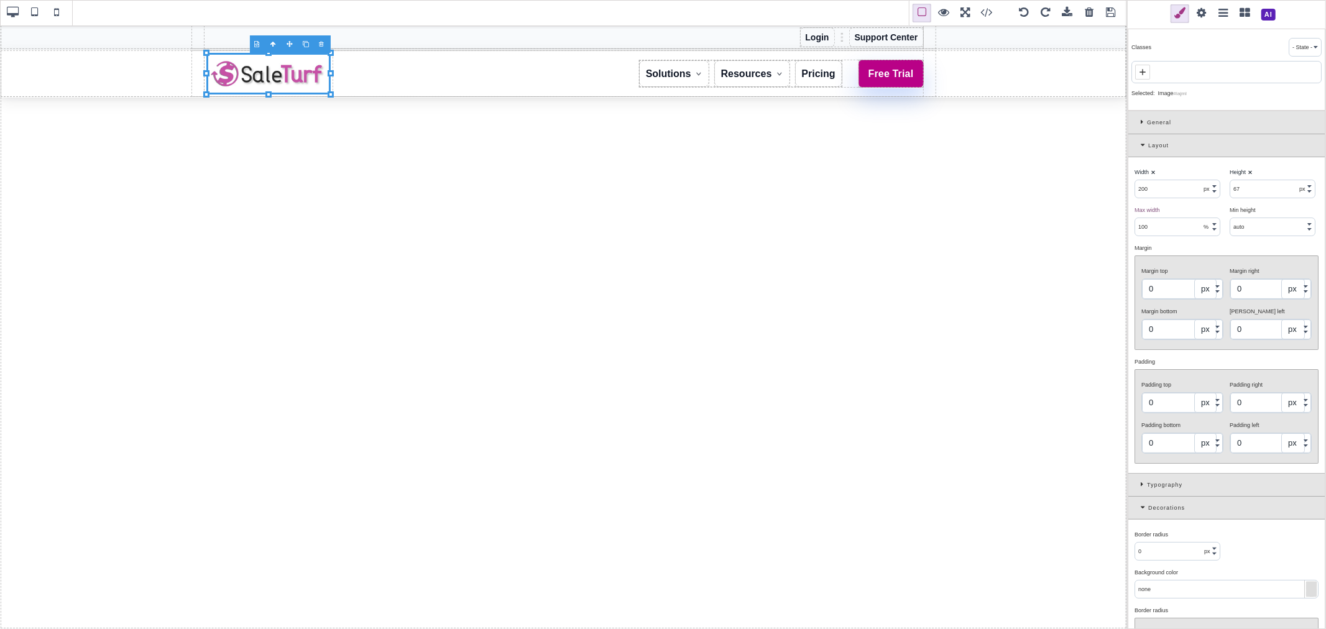
type input "auto"
select select
type input "auto"
select select
type input "auto"
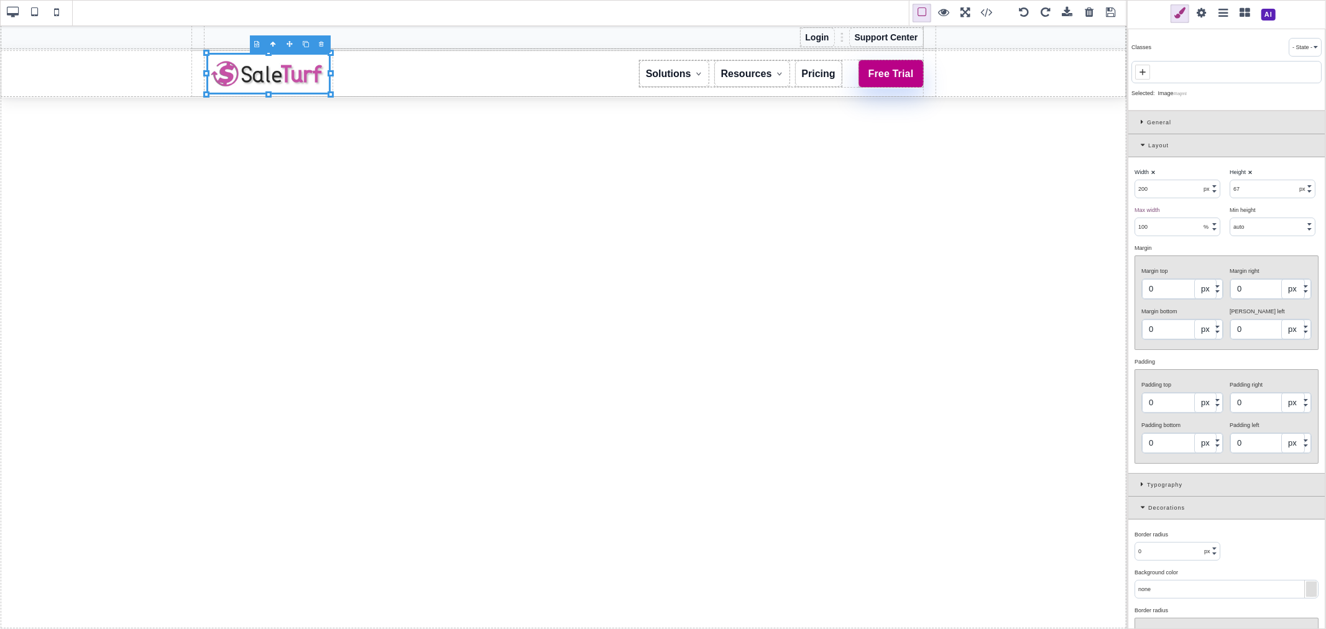
select select
type input "50"
select select "px"
type input "5"
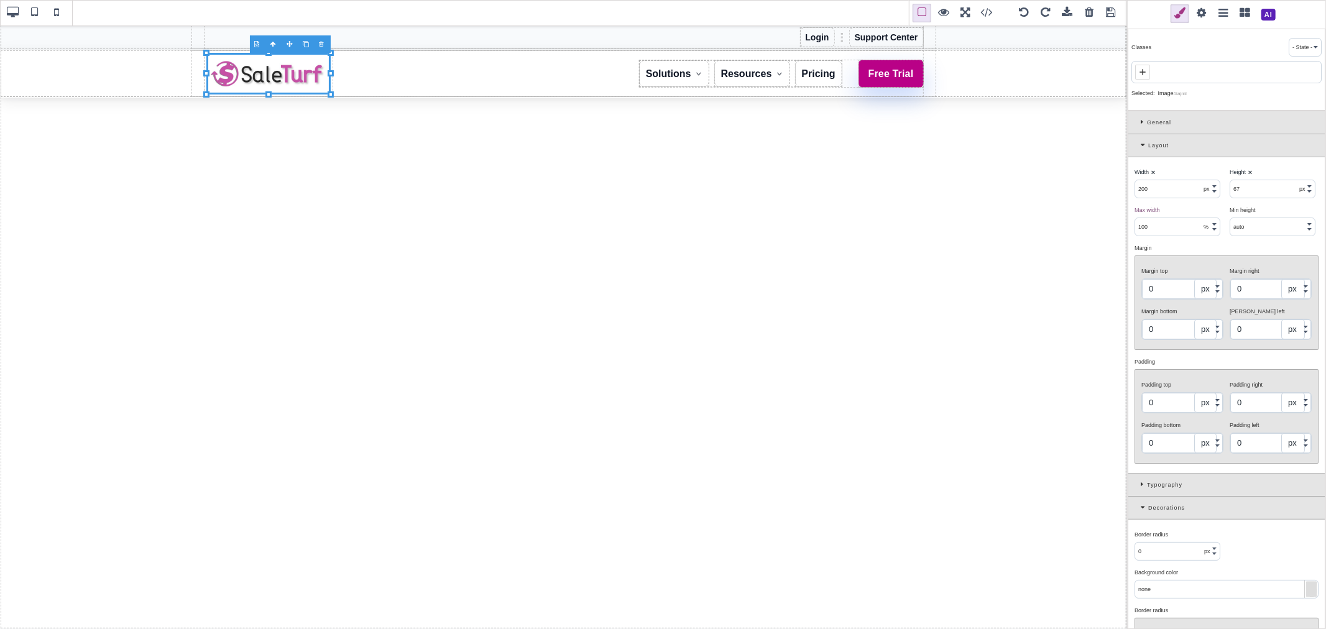
type input "5"
type input "rgb(217, 70, 239)"
click at [1201, 11] on span at bounding box center [1201, 13] width 19 height 19
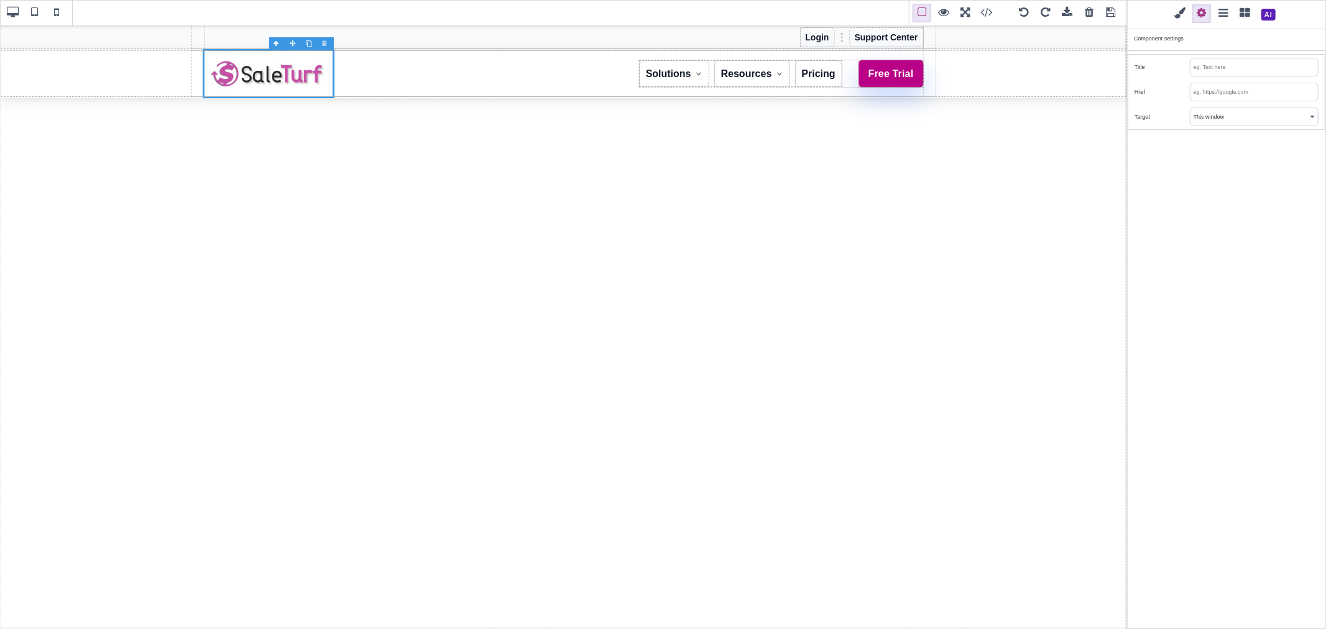
click at [1210, 88] on input "text" at bounding box center [1253, 91] width 127 height 17
type input "/"
click at [1198, 140] on div "Classes - State - Hover Click Even/Odd Selected: Link #imjw5 General Float ⨯ no…" at bounding box center [1226, 314] width 199 height 629
click at [297, 60] on img at bounding box center [268, 74] width 124 height 42
type input "200"
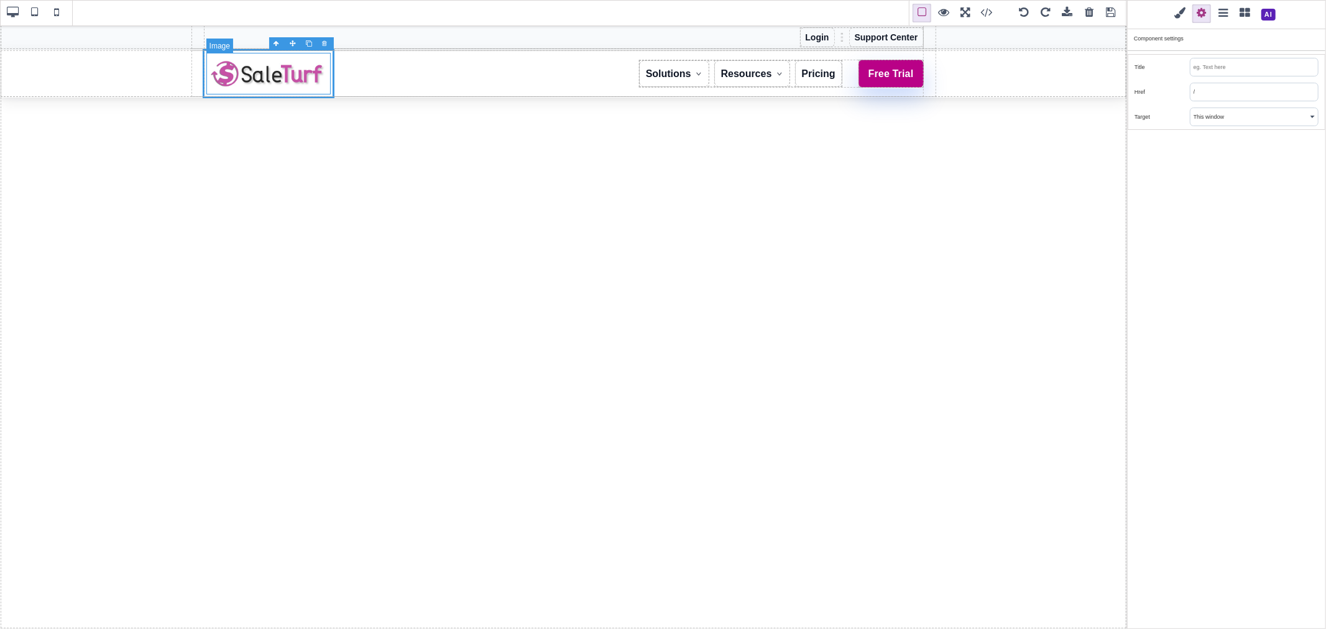
select select "px"
type input "67"
select select "px"
type input "100"
select select "%"
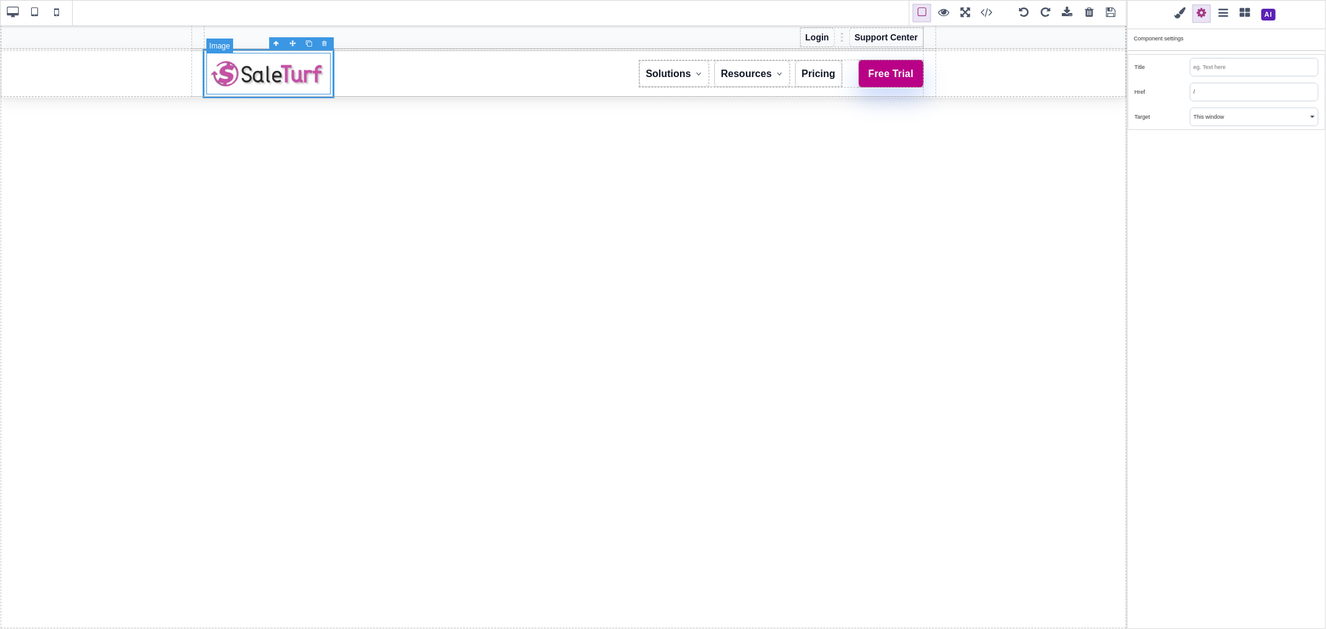
type input "auto"
select select
type input "0"
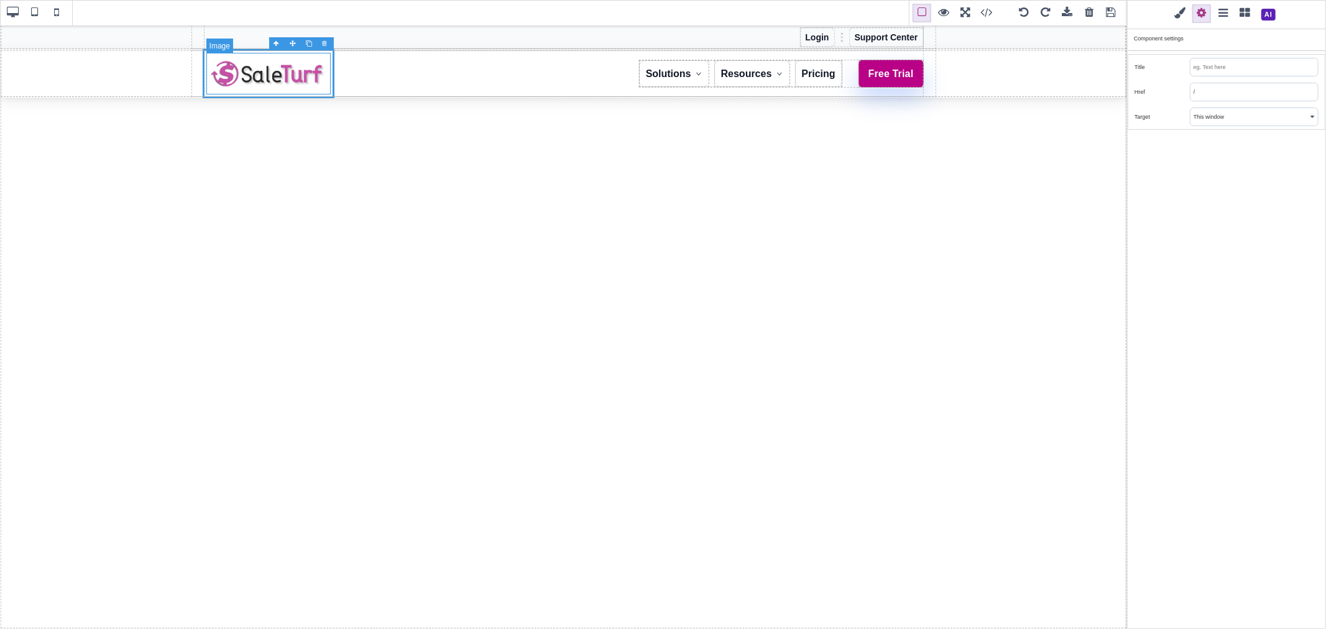
type input "0"
type input "black"
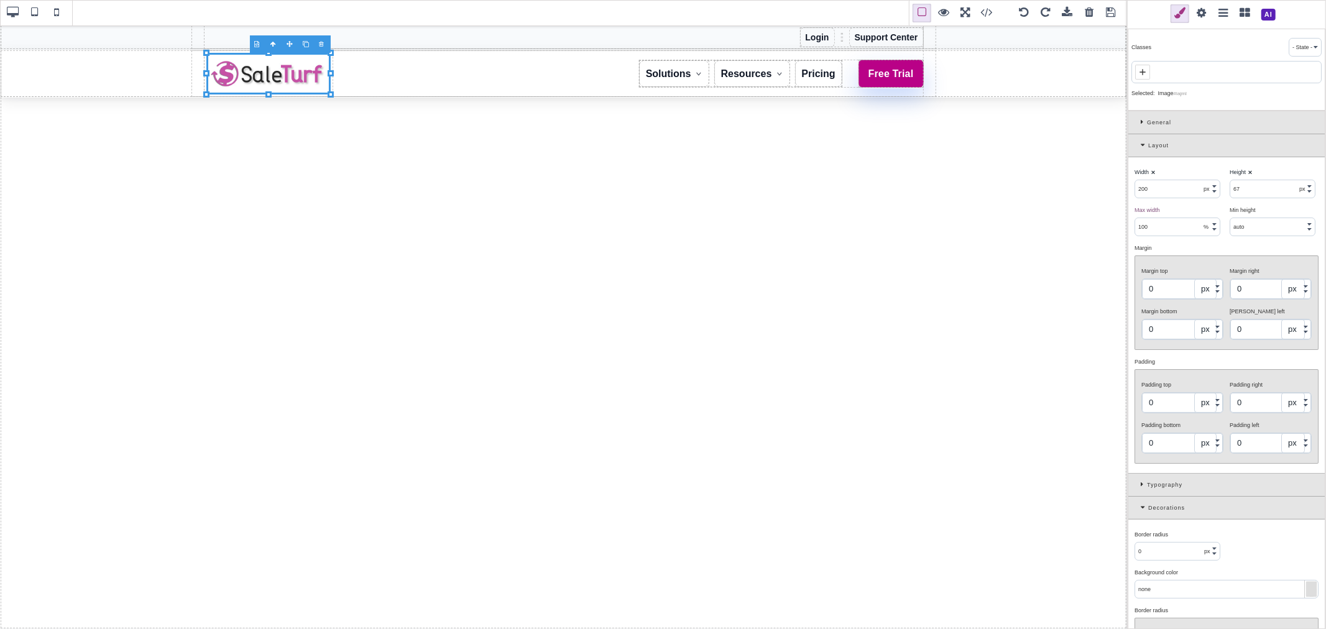
type input "auto"
select select
type input "auto"
select select
type input "auto"
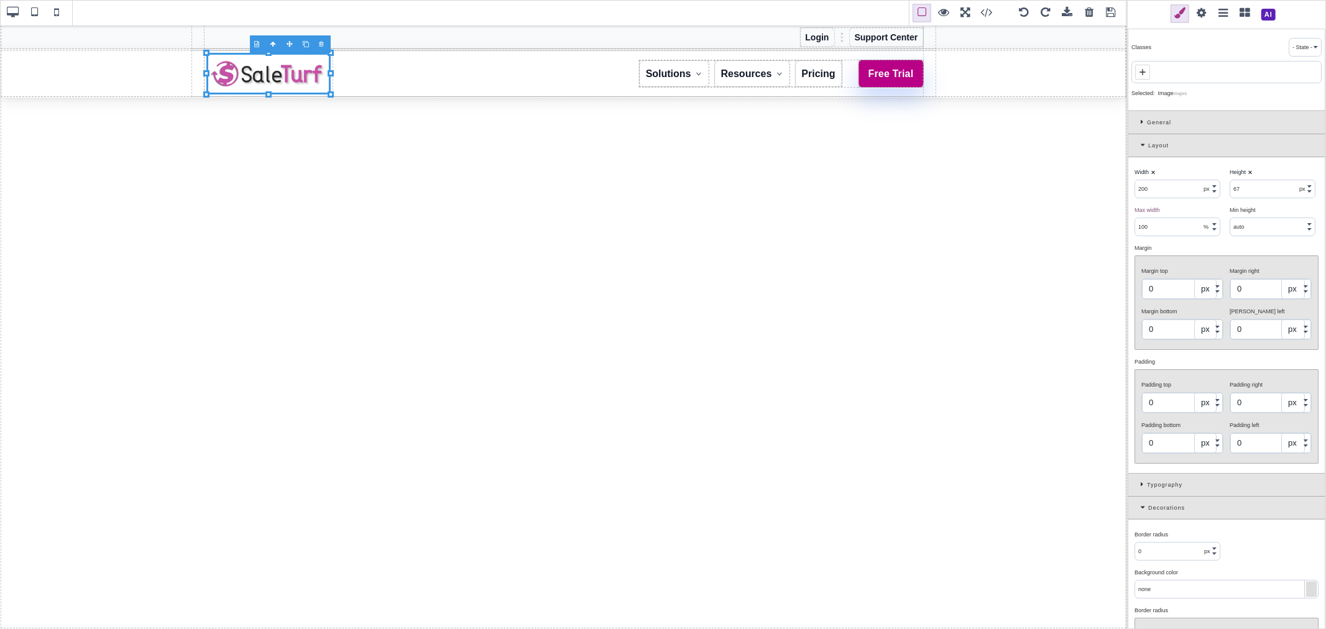
select select
type input "50"
select select "px"
type input "5"
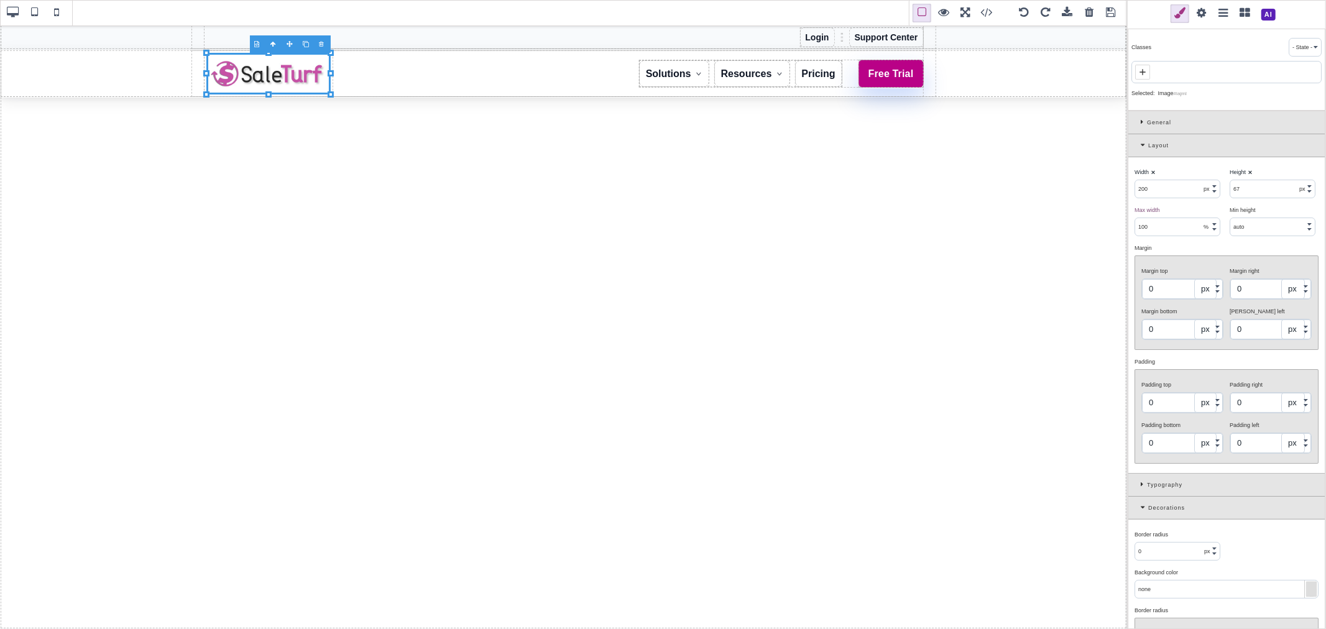
type input "5"
type input "rgb(217, 70, 239)"
click at [1175, 315] on input "5" at bounding box center [1182, 403] width 81 height 20
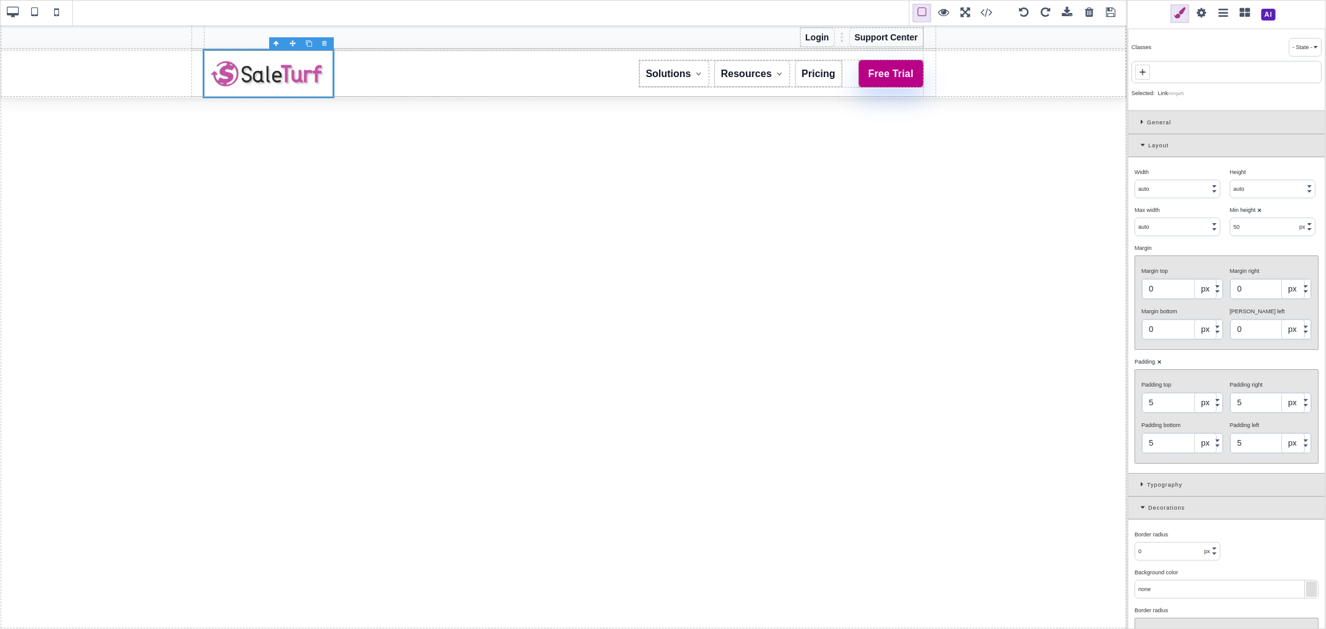
click at [1175, 315] on input "5" at bounding box center [1182, 403] width 81 height 20
type input "0"
click at [1170, 315] on input "5" at bounding box center [1182, 443] width 81 height 20
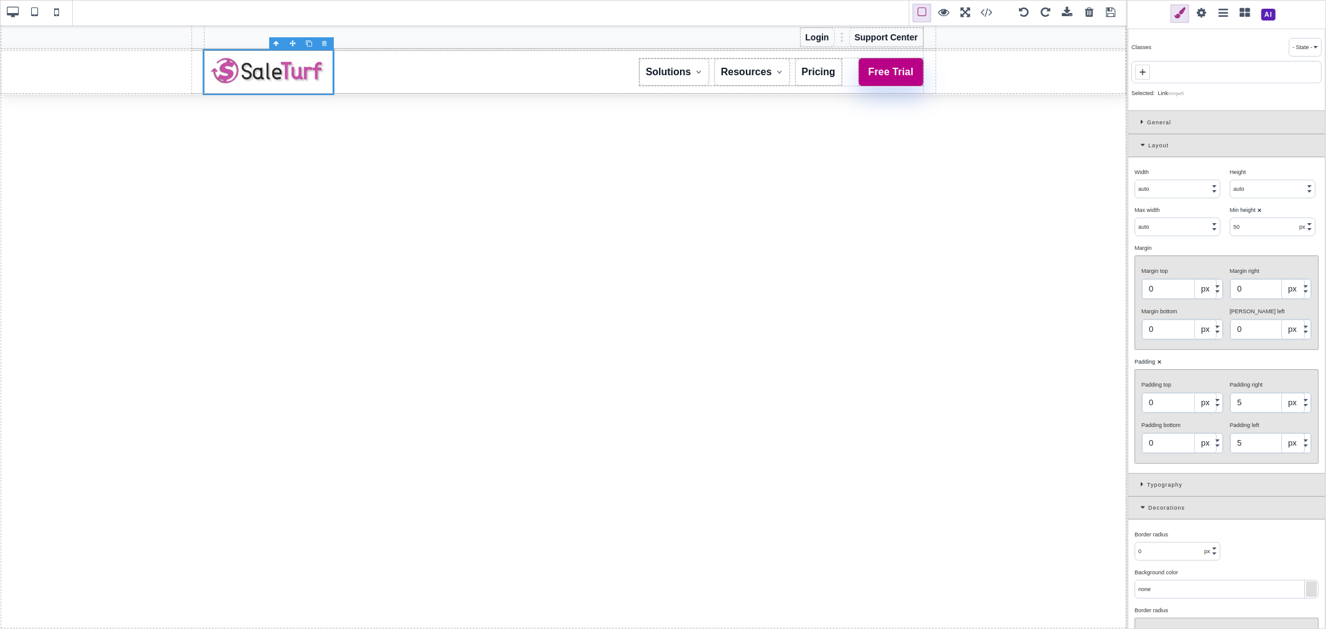
type input "0"
click at [1238, 315] on input "5" at bounding box center [1270, 403] width 81 height 20
type input "0"
click at [1248, 315] on input "5" at bounding box center [1270, 443] width 81 height 20
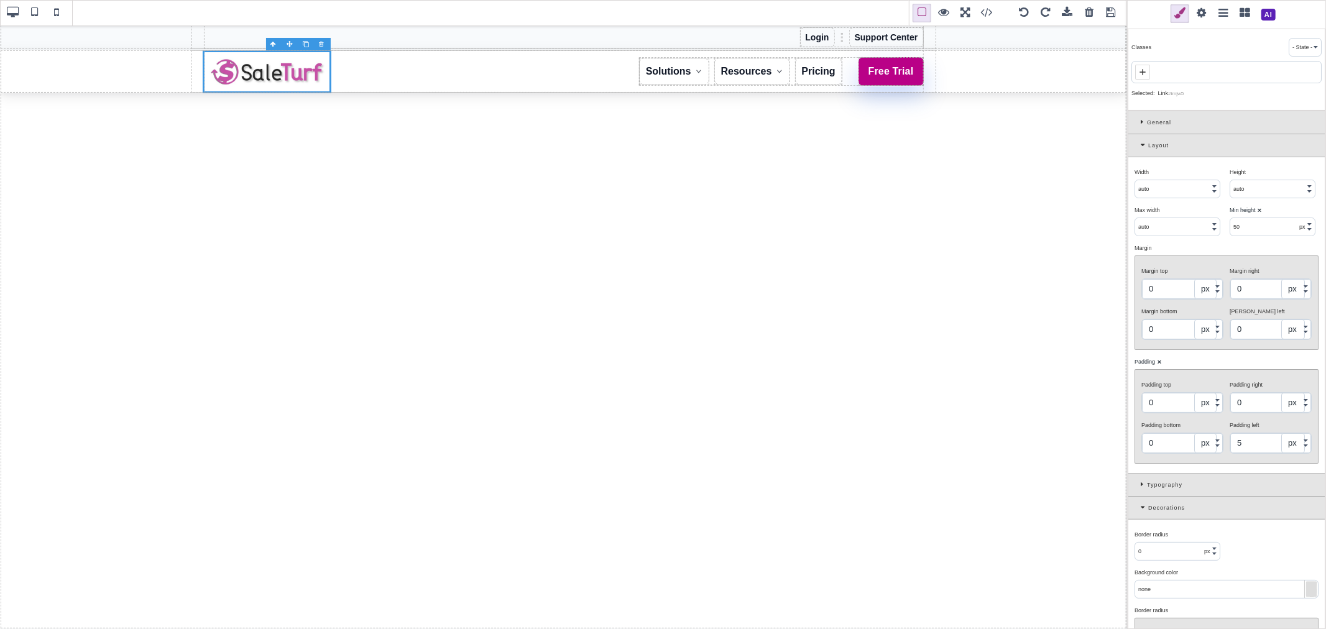
click at [1248, 315] on input "5" at bounding box center [1270, 443] width 81 height 20
type input "0"
click at [1242, 315] on div "Padding ⨯" at bounding box center [1224, 361] width 181 height 11
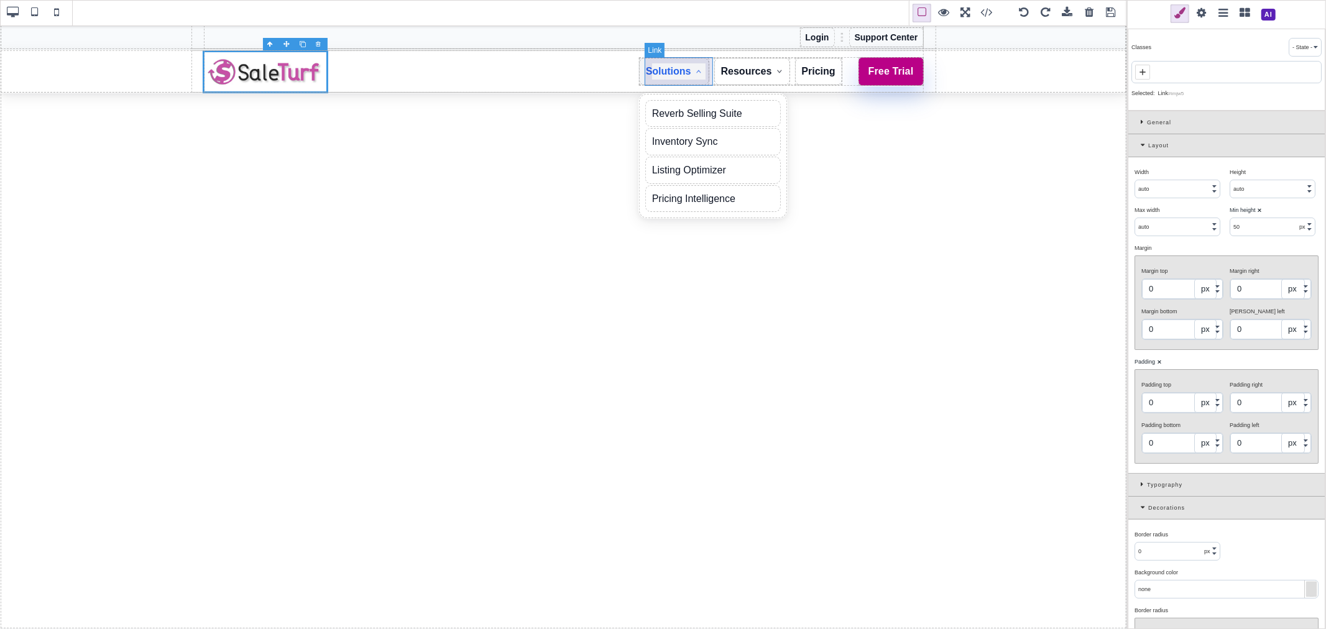
click at [688, 79] on link "Solutions" at bounding box center [673, 71] width 71 height 29
type input "auto"
select select
type input "10"
type input "12"
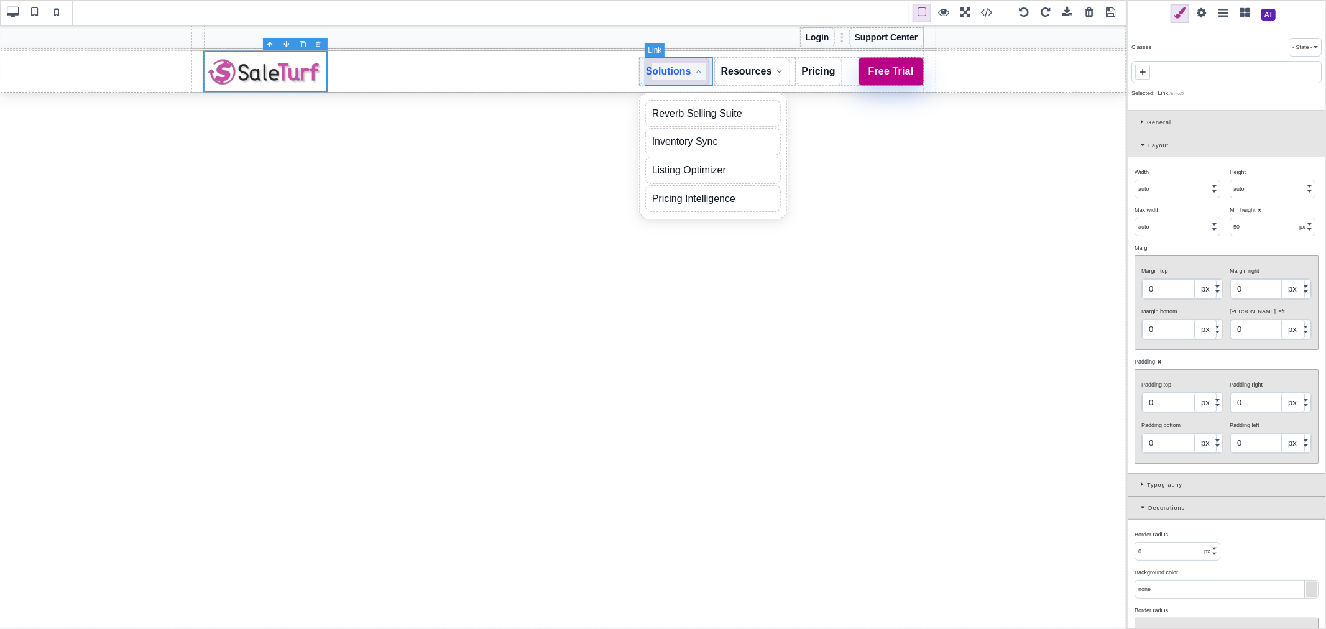
type input "10"
type input "12"
type input "10"
type input "rgb(243, 244, 246)"
type input "10"
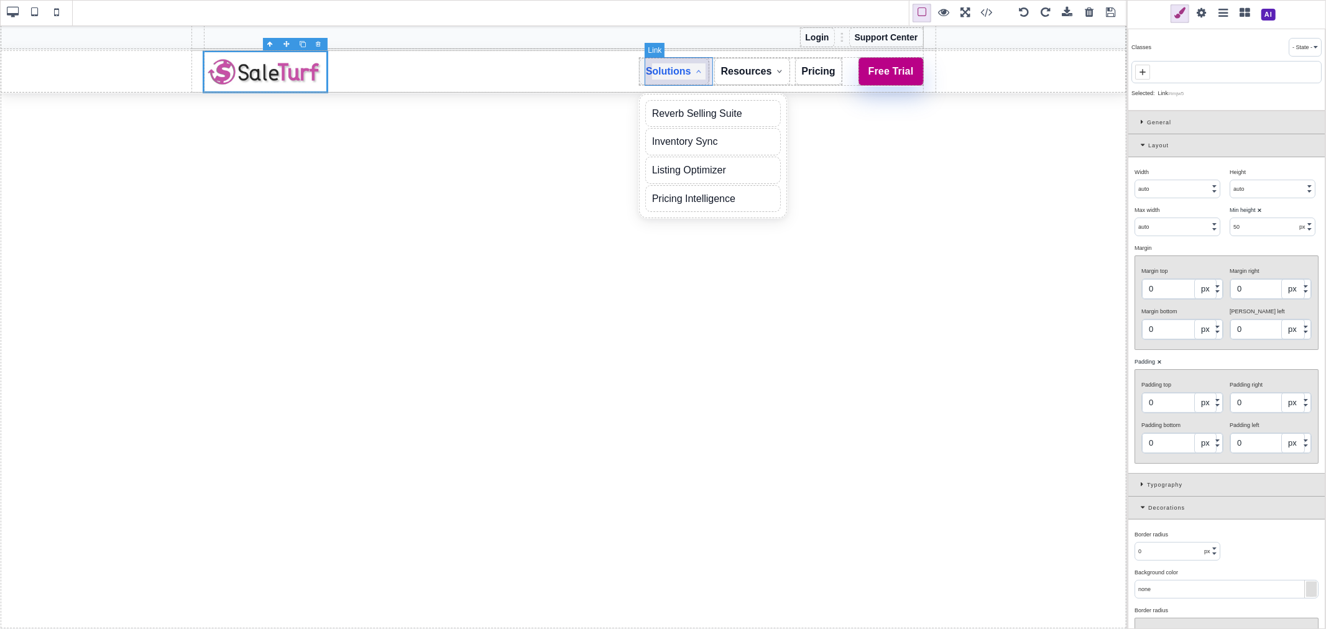
type input "10"
type input "rgb(37, 99, 235)"
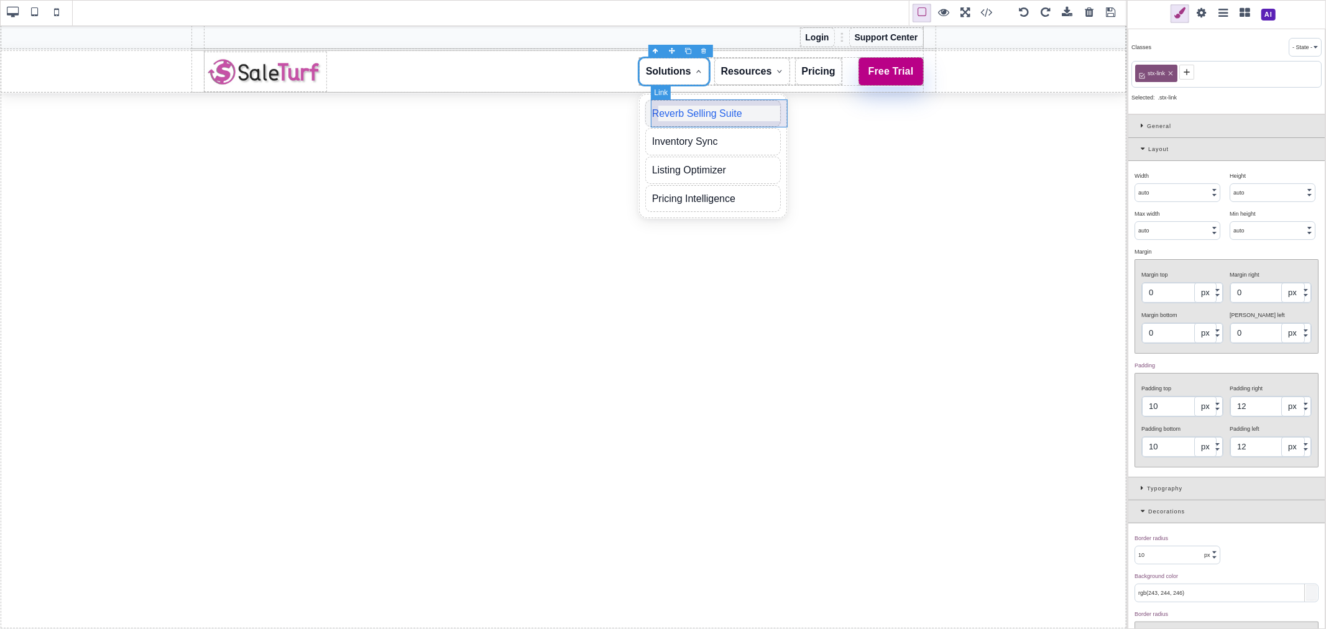
click at [735, 115] on link "Reverb Selling Suite" at bounding box center [713, 113] width 137 height 29
click at [722, 115] on link "Reverb Selling Suite" at bounding box center [713, 113] width 137 height 29
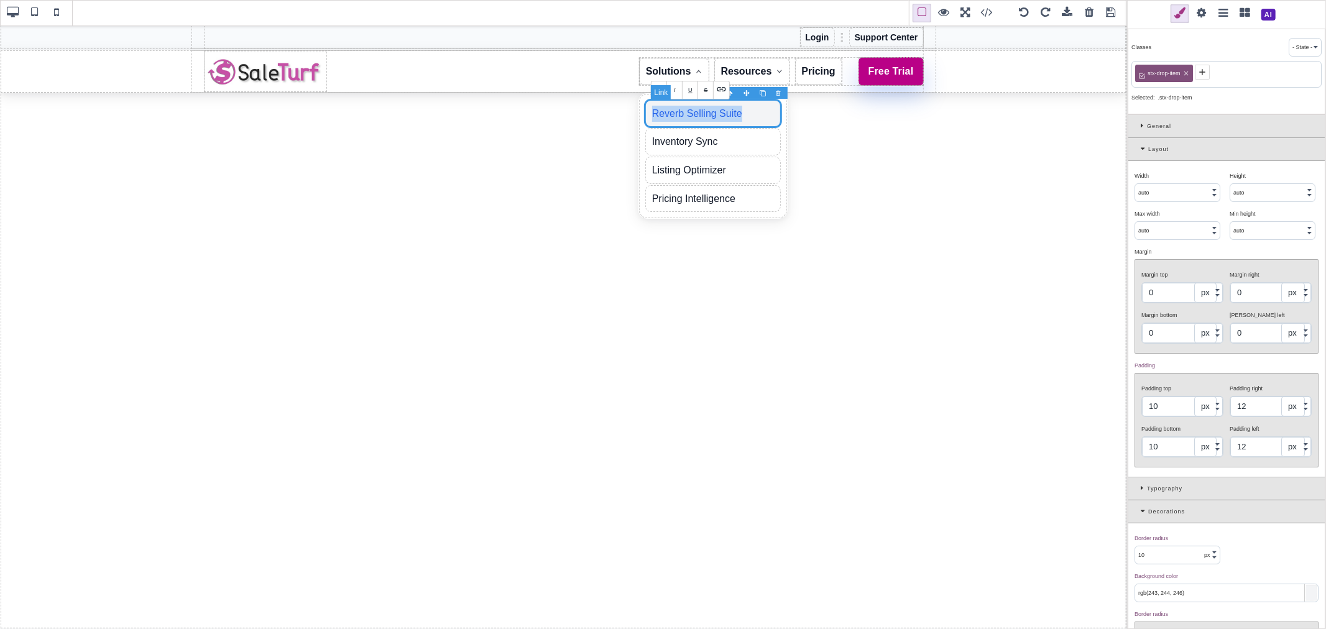
click at [722, 115] on link "Reverb Selling Suite" at bounding box center [713, 113] width 137 height 29
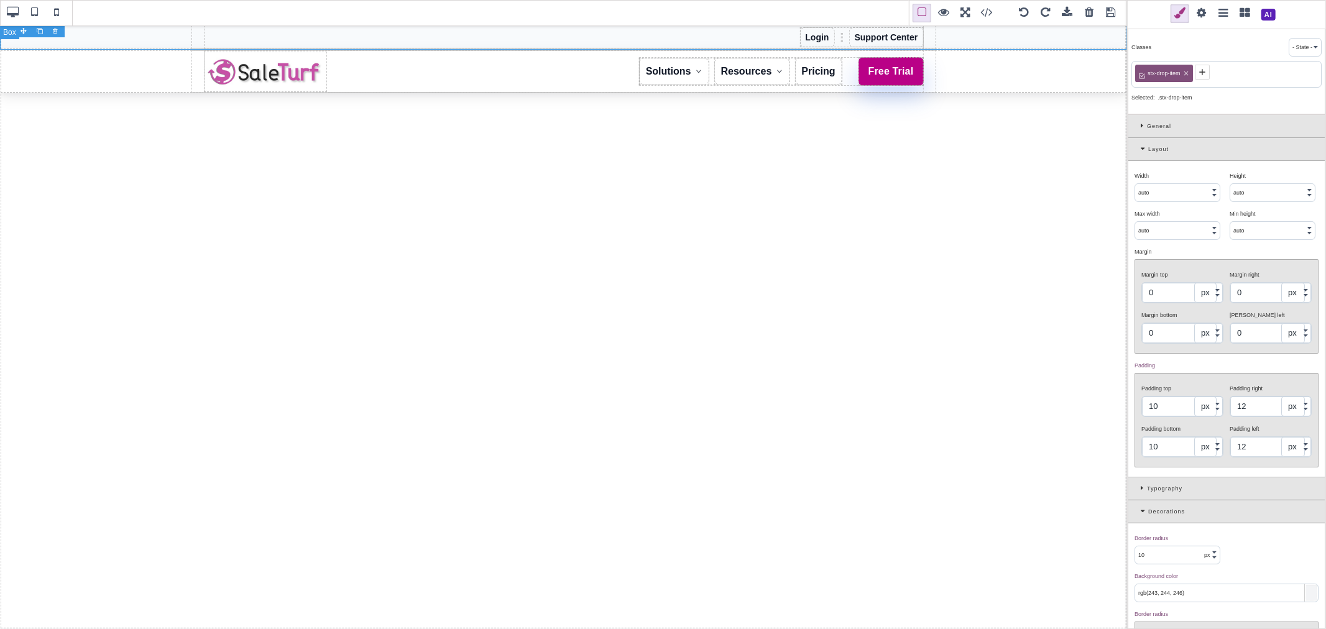
click at [1087, 42] on div "Login Support Center" at bounding box center [563, 37] width 1127 height 25
type input "0"
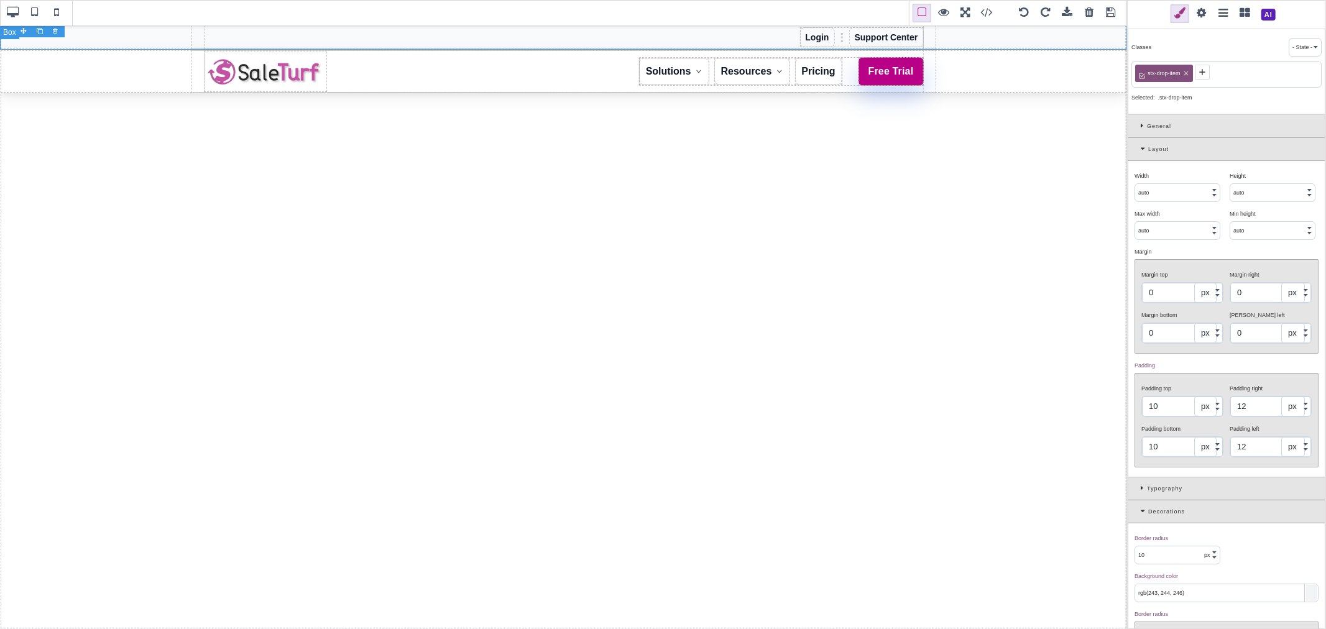
type input "0"
type input "rgb(248, 250, 252)"
type input "0"
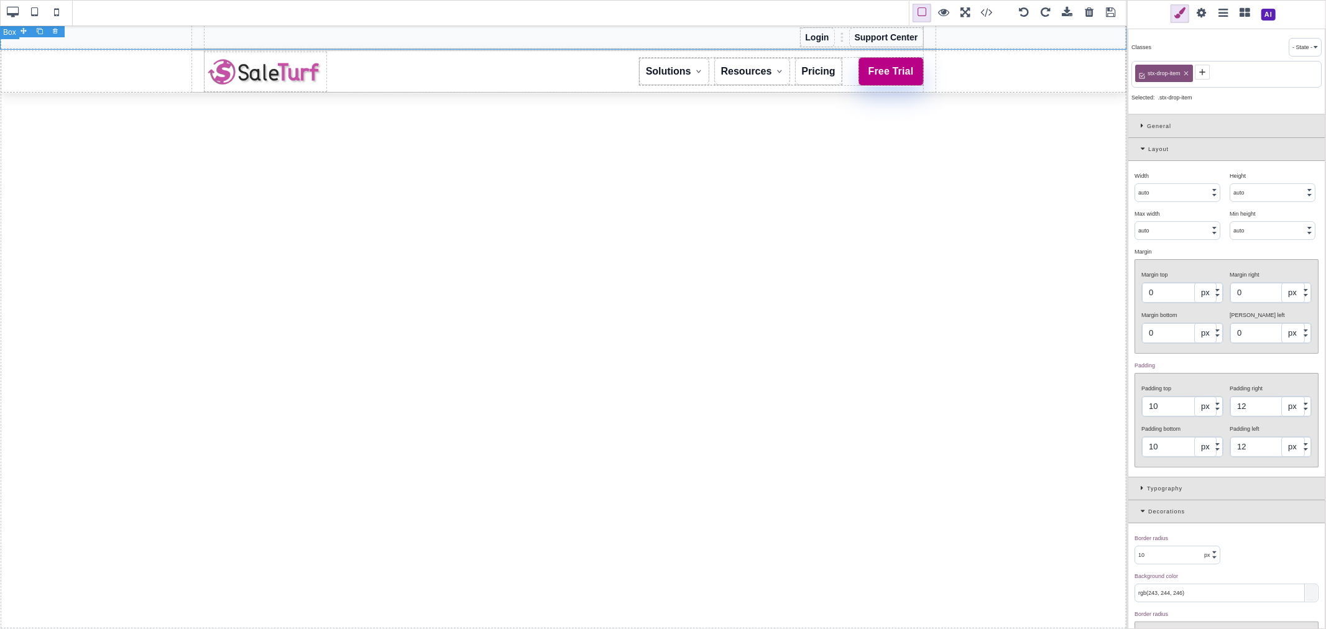
type input "0"
type input "rgb(17, 24, 39)"
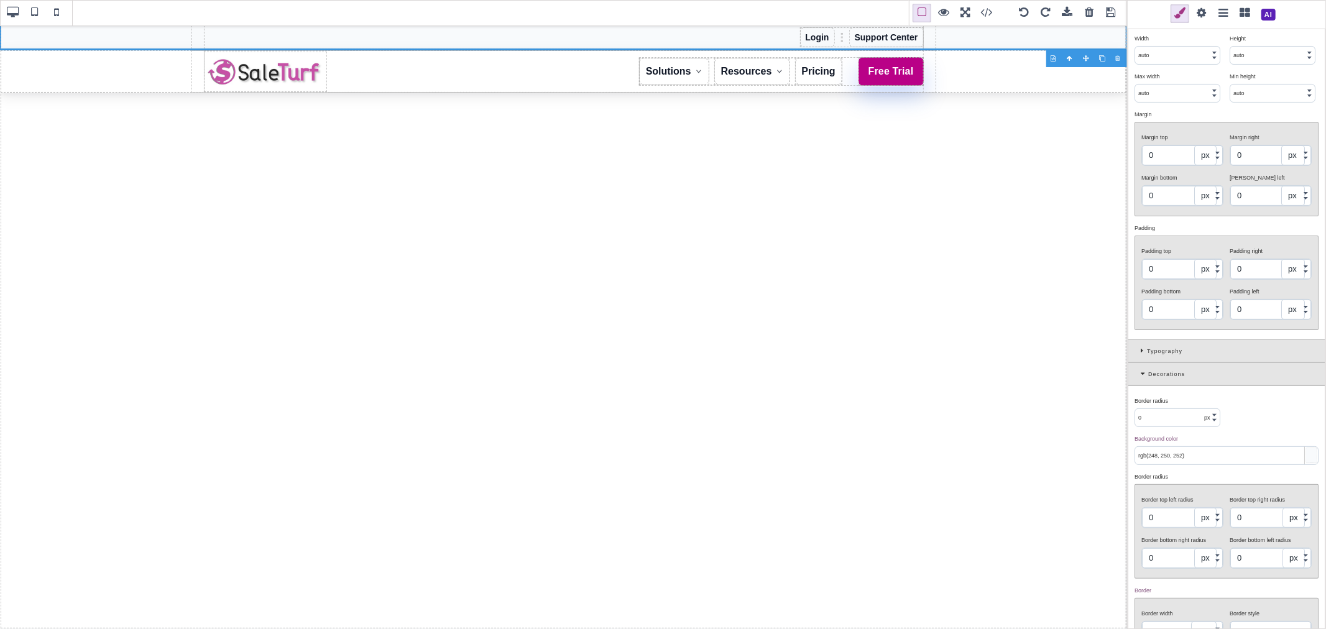
scroll to position [138, 0]
click at [1186, 315] on input "rgb(248, 250, 252)" at bounding box center [1226, 454] width 183 height 17
click at [1187, 315] on input "rgb(248, 250, 252)" at bounding box center [1226, 454] width 183 height 17
paste input "15, 26, 44"
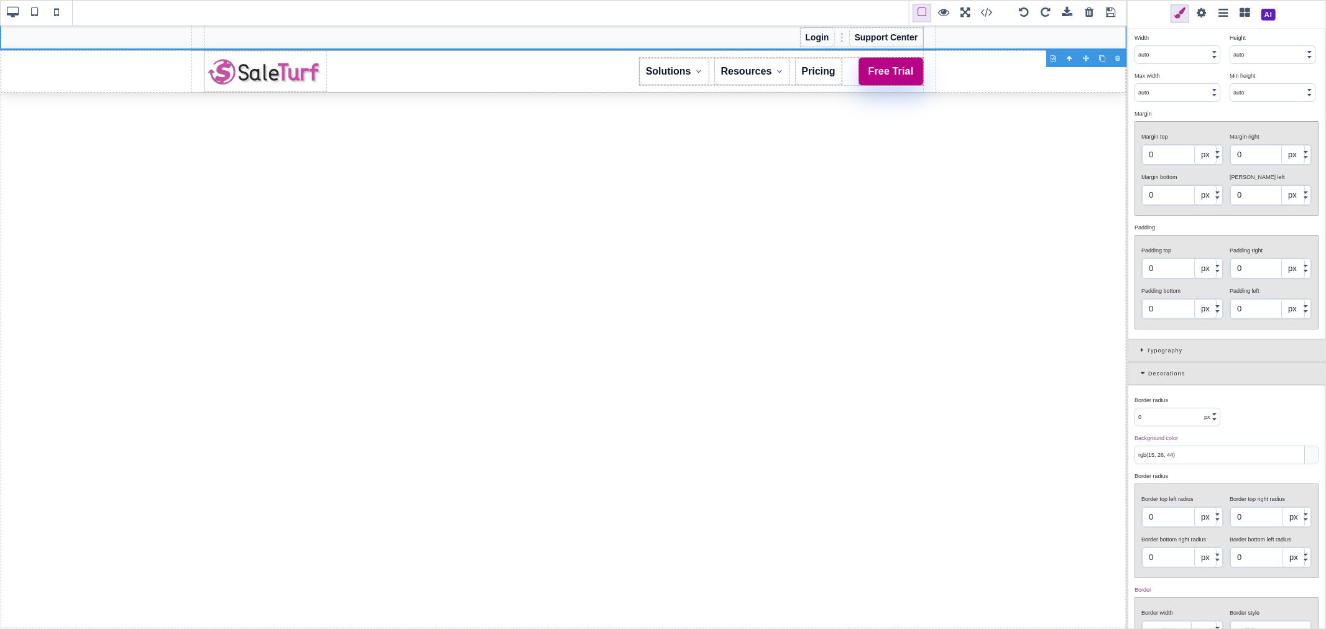
type input "rgb(15, 26, 44)"
click at [1259, 315] on div "Background color ⨯" at bounding box center [1224, 438] width 181 height 11
click at [1231, 315] on input "rgb(15, 26, 44)" at bounding box center [1226, 454] width 183 height 17
click at [762, 39] on div "Login Support Center" at bounding box center [563, 37] width 721 height 25
type input "40"
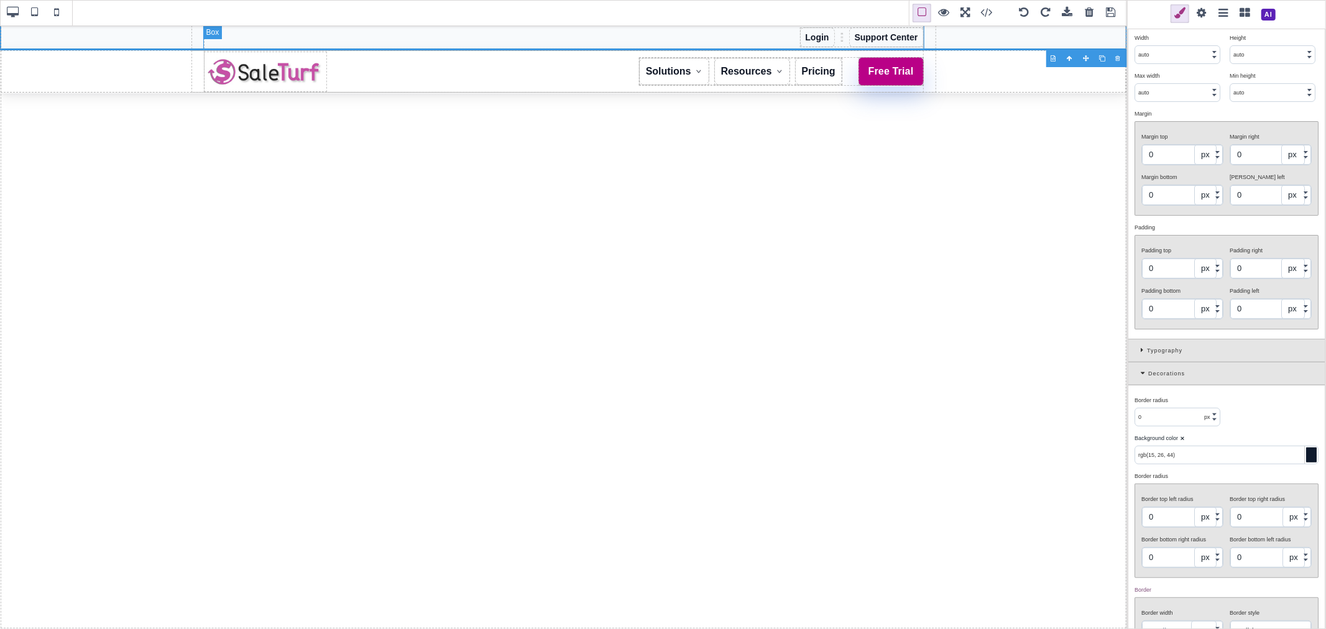
select select "px"
type input "none"
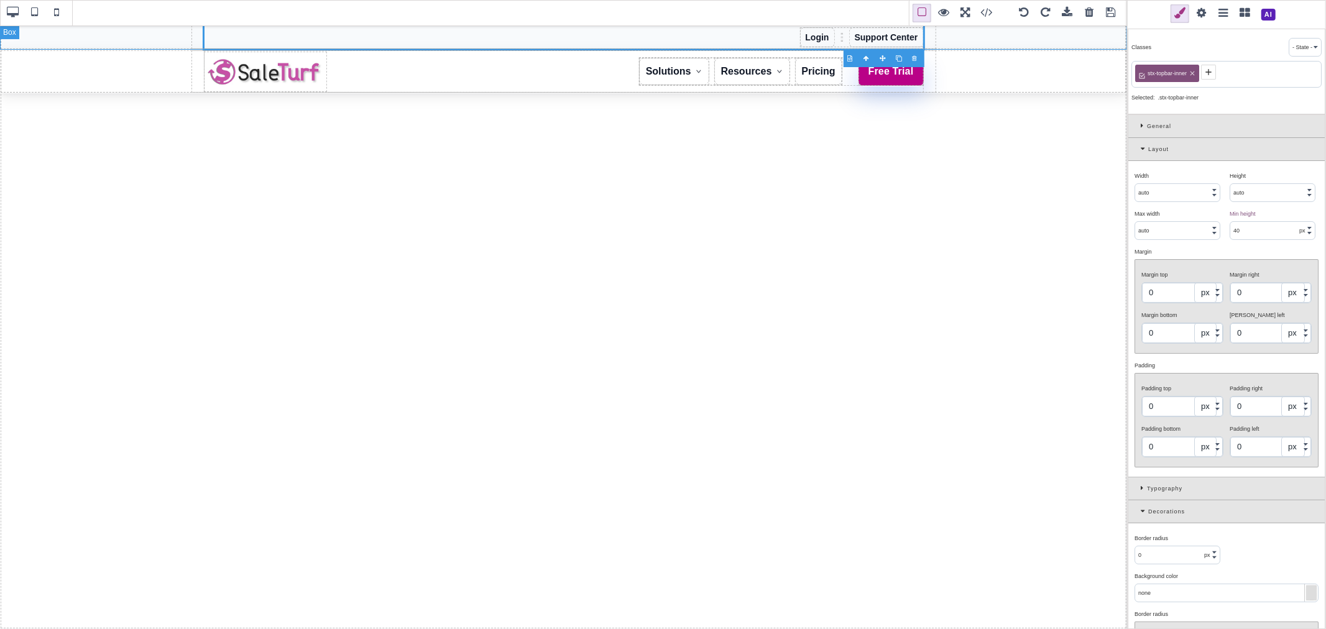
click at [176, 44] on div "Login Support Center" at bounding box center [563, 37] width 1127 height 25
type input "auto"
select select
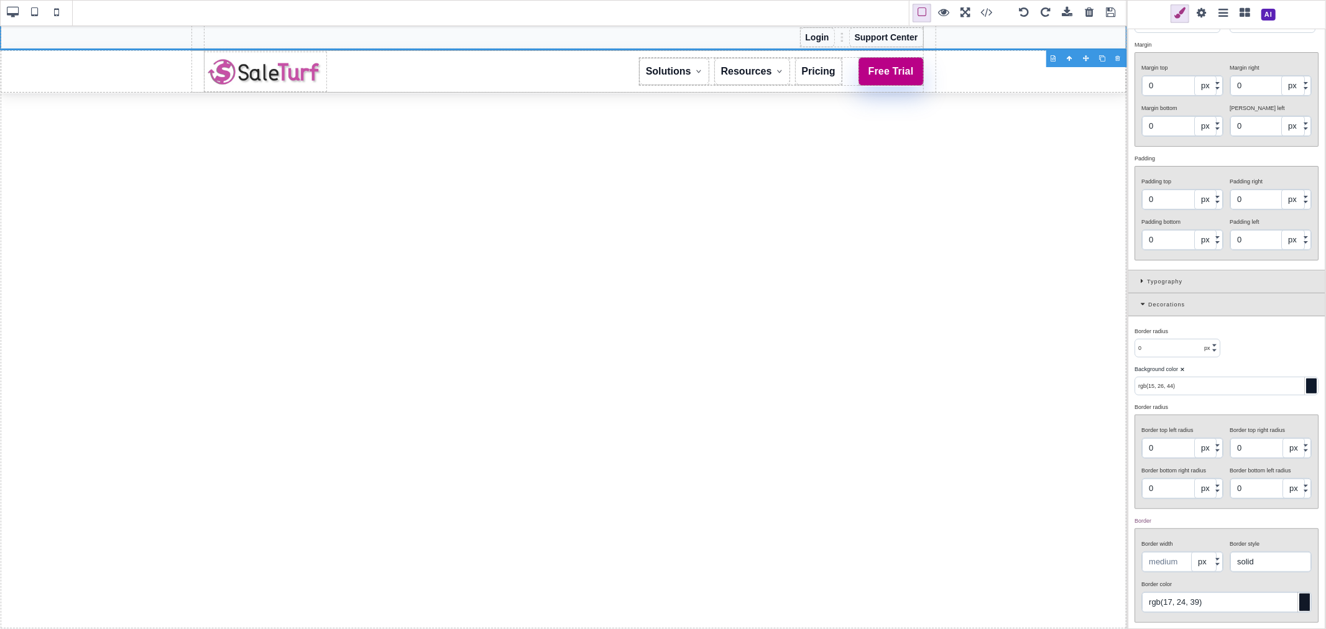
scroll to position [276, 0]
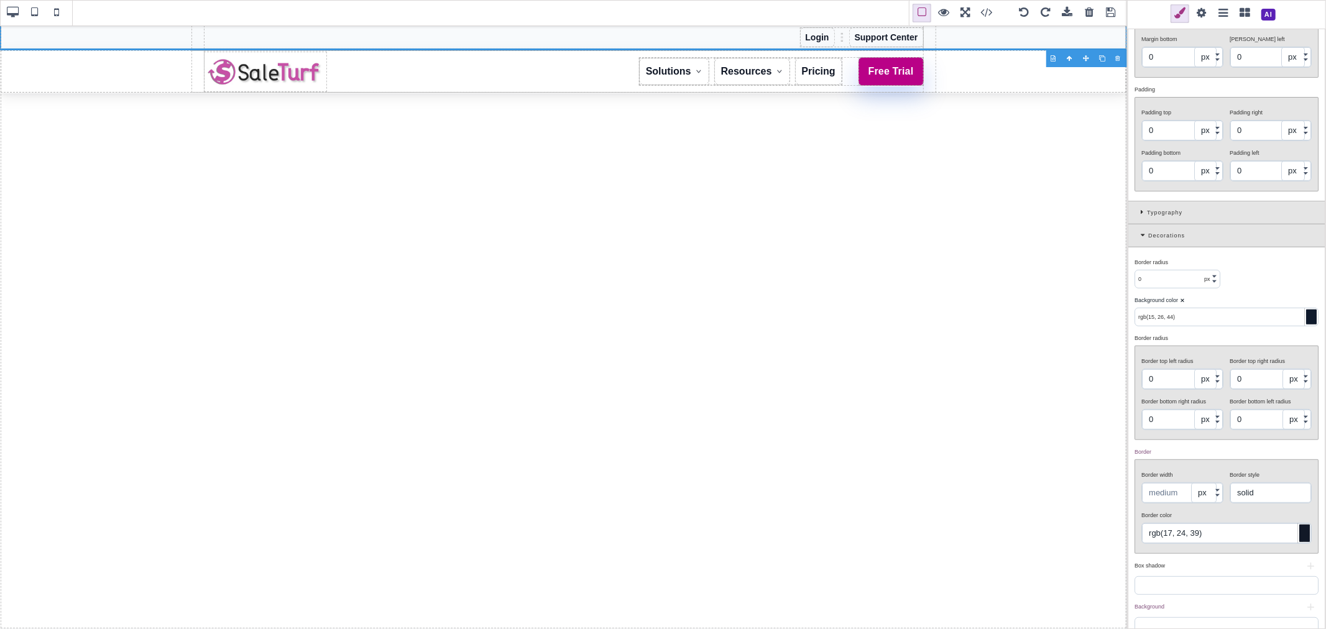
click at [1222, 315] on input "rgb(17, 24, 39)" at bounding box center [1226, 533] width 169 height 20
click at [1253, 306] on div "Background color ⨯" at bounding box center [1224, 300] width 181 height 11
click at [1245, 313] on input "rgb(15, 26, 44)" at bounding box center [1226, 316] width 183 height 17
click at [1266, 282] on div "Border radius ⨯ 0 px % Background color ⨯ rgb(15, 26, 44) Border radius ⨯ Borde…" at bounding box center [1226, 446] width 196 height 398
click at [1306, 315] on div at bounding box center [1311, 317] width 11 height 15
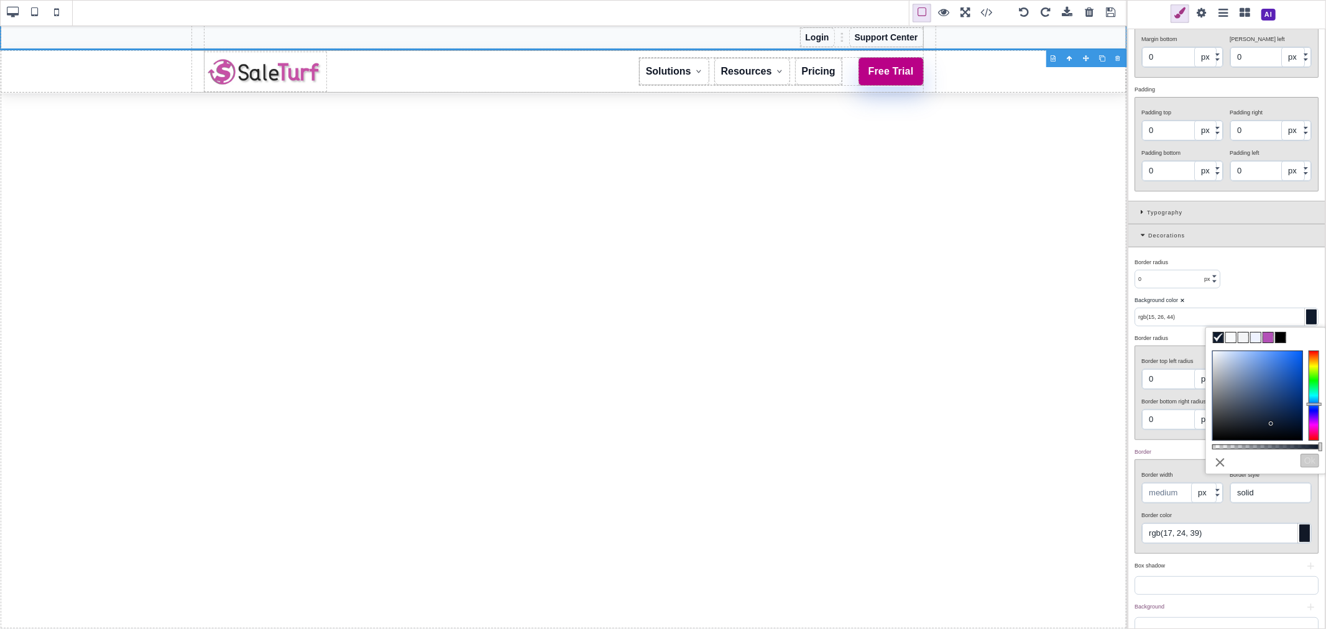
click at [1215, 315] on span at bounding box center [1218, 338] width 10 height 10
type input "#0f1a2c"
click at [1282, 315] on span at bounding box center [1281, 338] width 10 height 10
click at [1304, 315] on button "Ok" at bounding box center [1309, 461] width 19 height 14
type input "#000000"
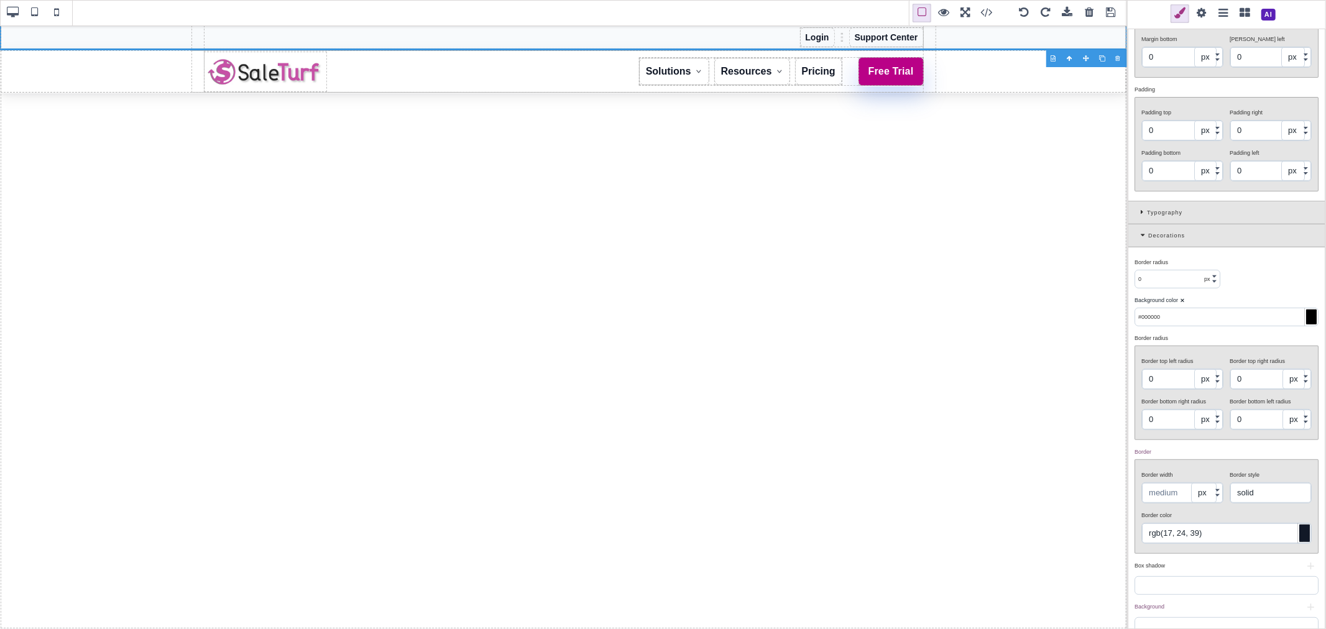
click at [1254, 274] on div "Border radius ⨯ 0 px % Background color ⨯ #000000 Border radius ⨯ Border top le…" at bounding box center [1226, 446] width 196 height 398
click at [954, 45] on div "Login Support Center" at bounding box center [563, 37] width 1127 height 25
click at [1113, 11] on span at bounding box center [1111, 13] width 19 height 19
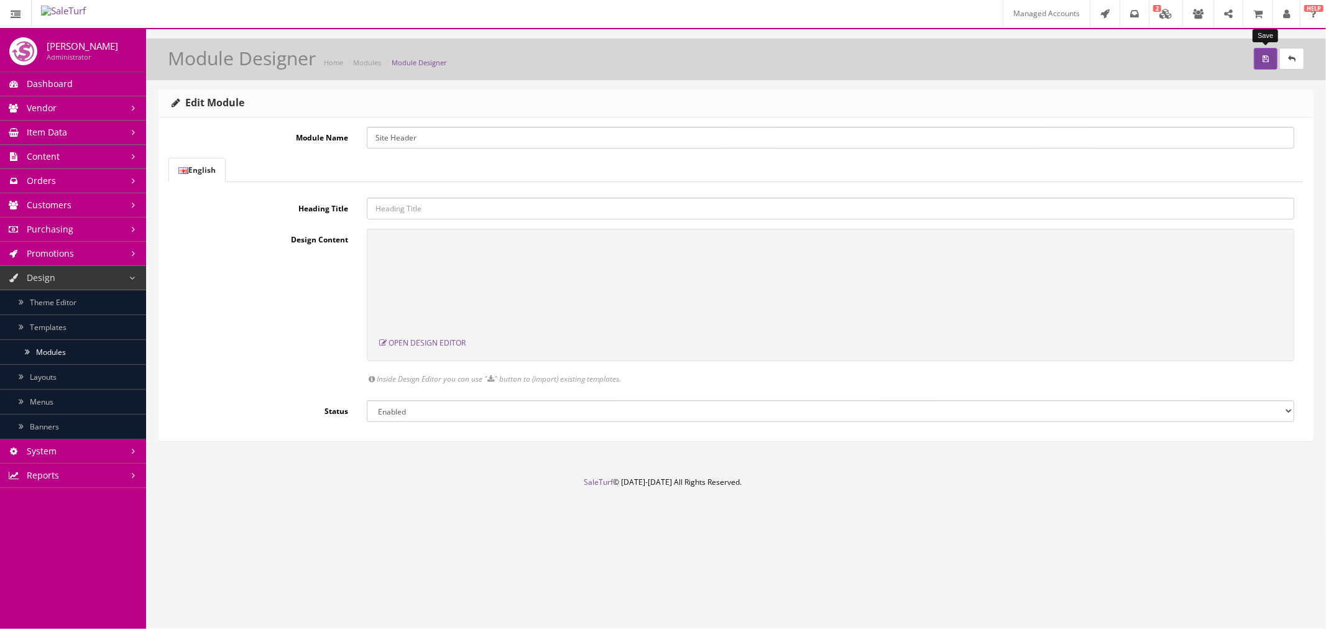
click at [1264, 65] on button "submit" at bounding box center [1266, 59] width 24 height 22
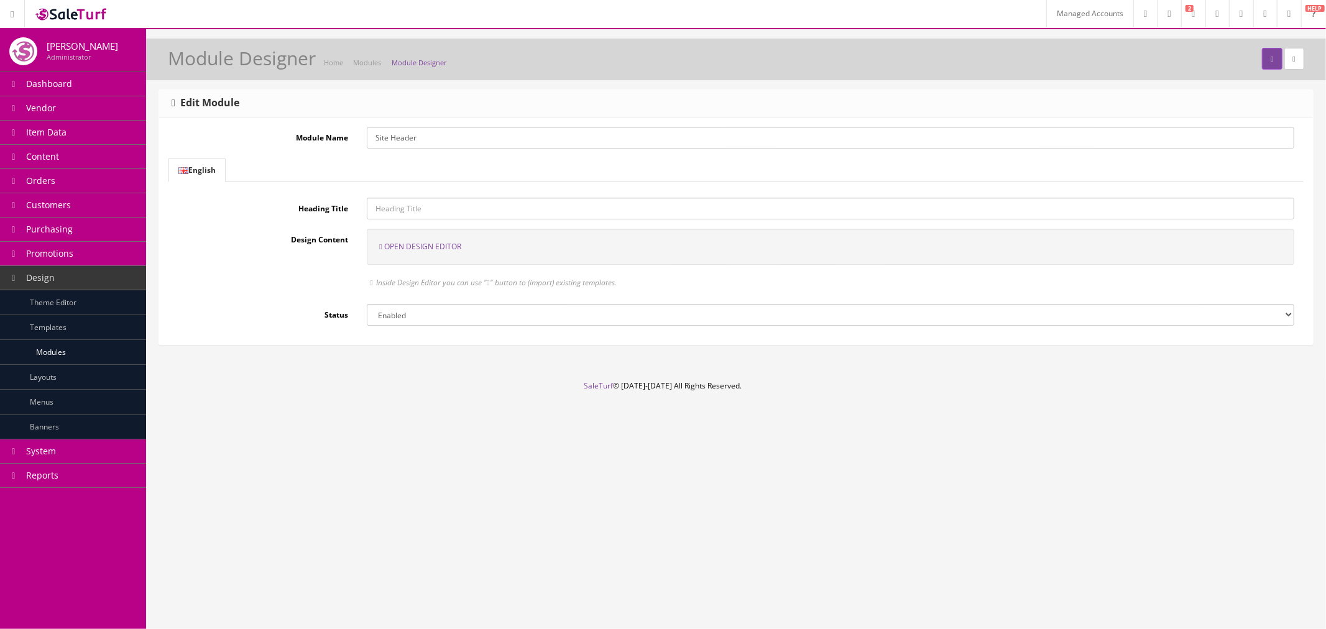
click at [431, 247] on span "Open Design Editor" at bounding box center [422, 246] width 77 height 11
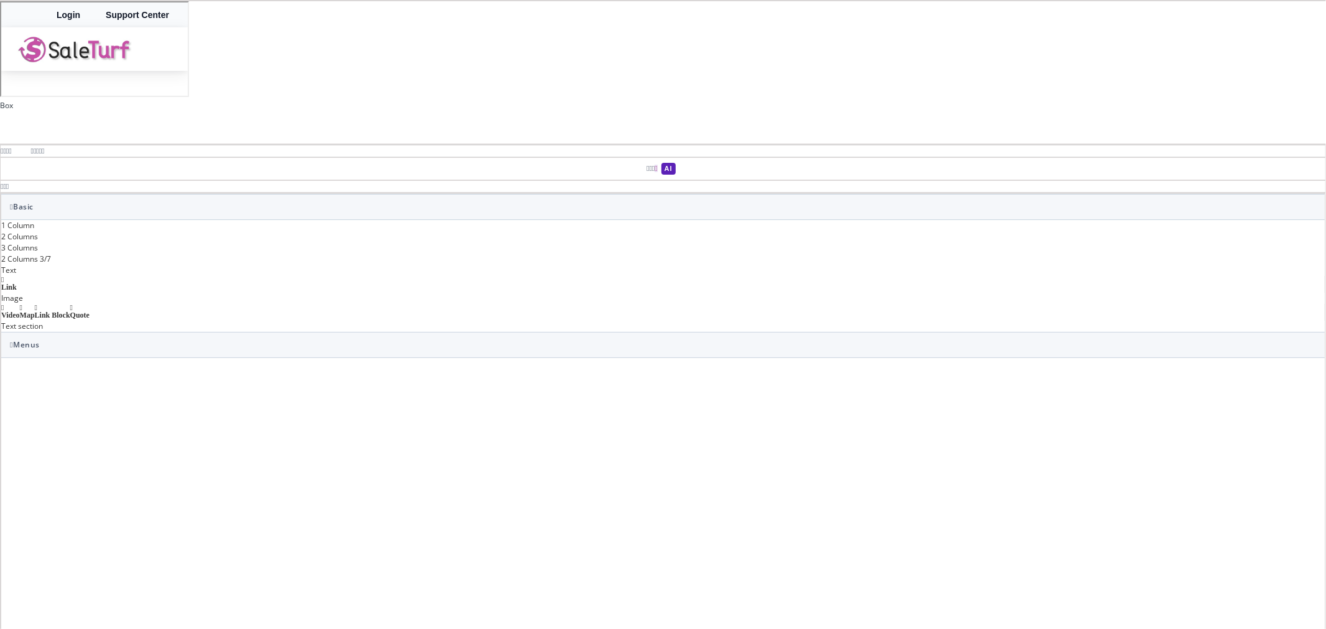
click at [186, 55] on div "Solutions Reverb Selling Suite Inventory Sync Listing Optimizer Pricing Intelli…" at bounding box center [93, 48] width 186 height 44
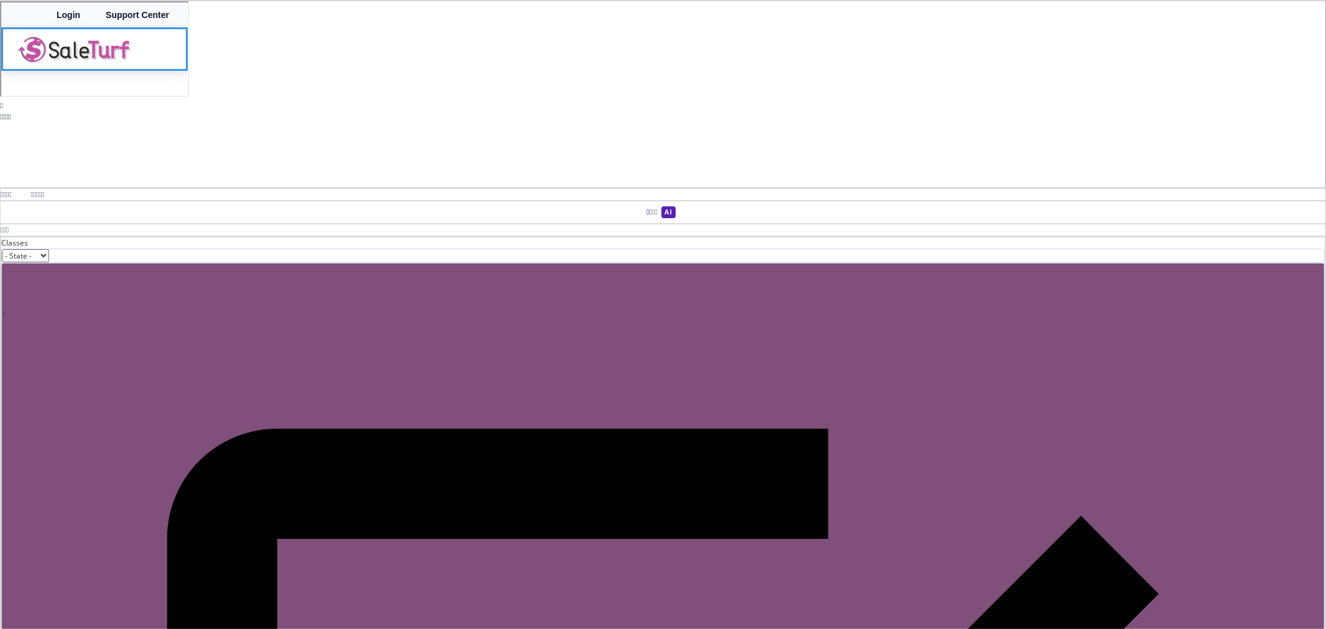
type input "#ffffff"
drag, startPoint x: 1240, startPoint y: 323, endPoint x: 1202, endPoint y: 305, distance: 42.8
click at [1202, 305] on div "B I U S Box Classes - State - Hover Click Even/Odd stx-navwrap Selected: .stx-n…" at bounding box center [663, 314] width 1326 height 629
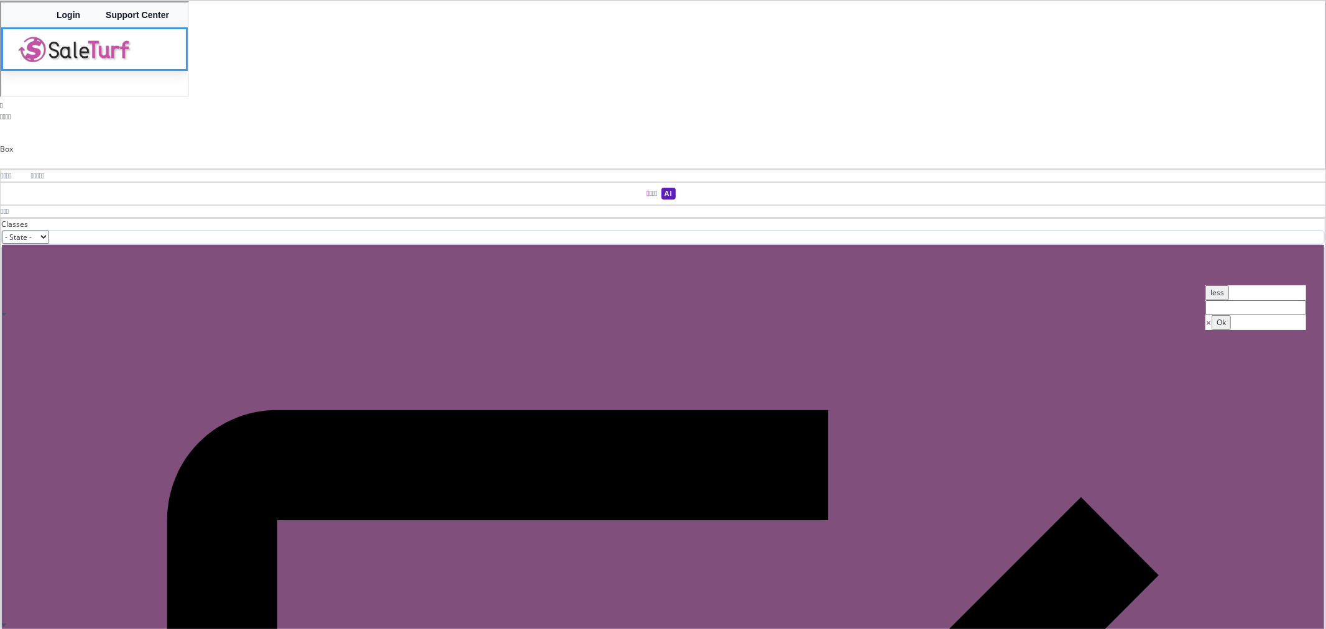
click at [186, 21] on div "Login Support Center" at bounding box center [93, 13] width 186 height 25
type input "rgb(0, 0, 0)"
type input "rgb(17, 24, 39)"
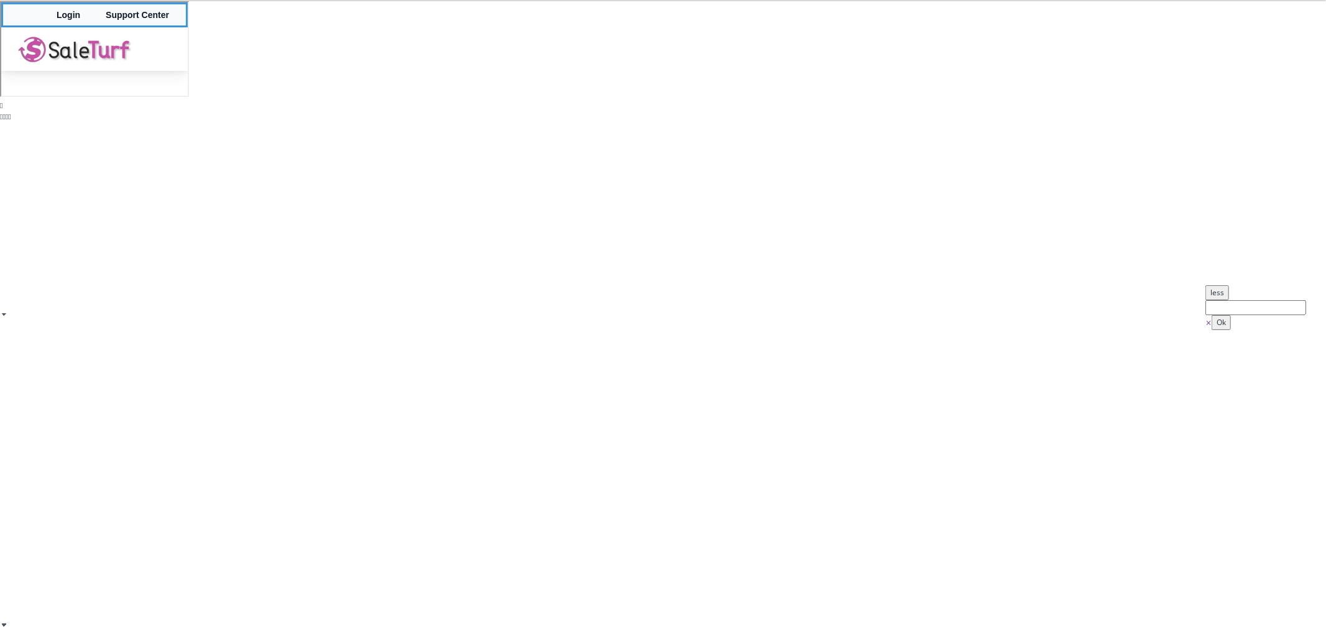
click at [1205, 285] on span at bounding box center [1205, 285] width 0 height 0
click at [1231, 330] on button "Ok" at bounding box center [1221, 322] width 19 height 15
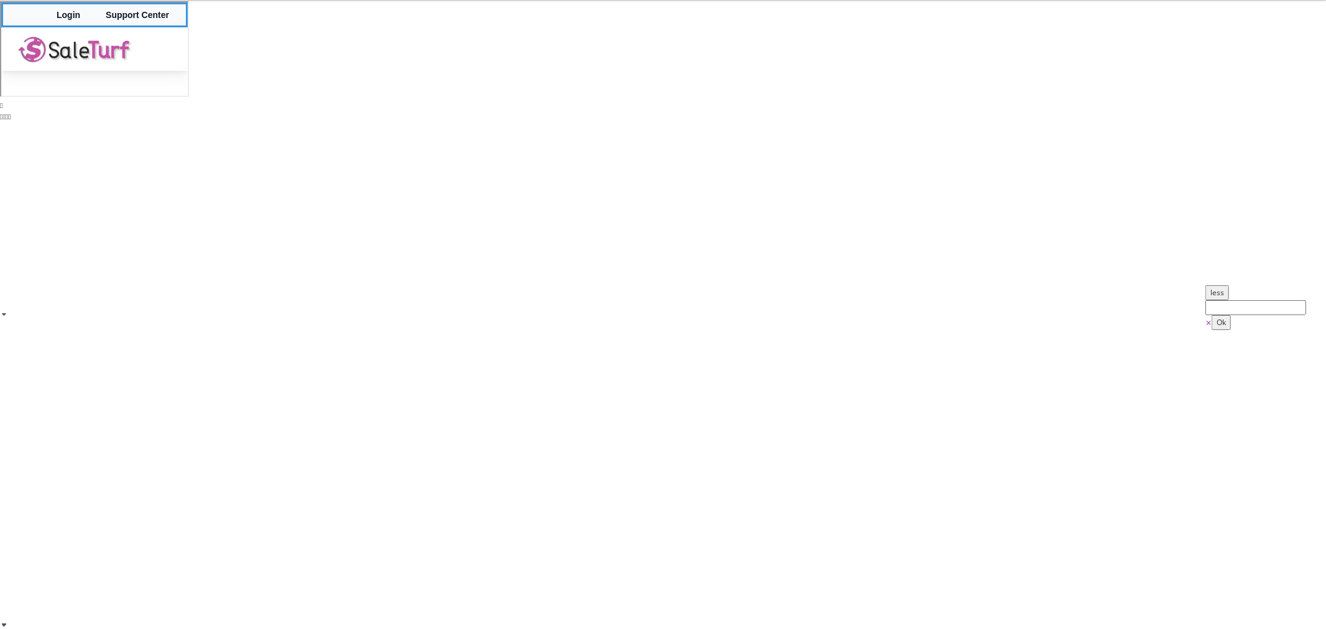
type input "rgb(248, 250, 252)"
paste input "rgb(15, 26, 44)"
paste input ".stx-scope .stx-topbar"
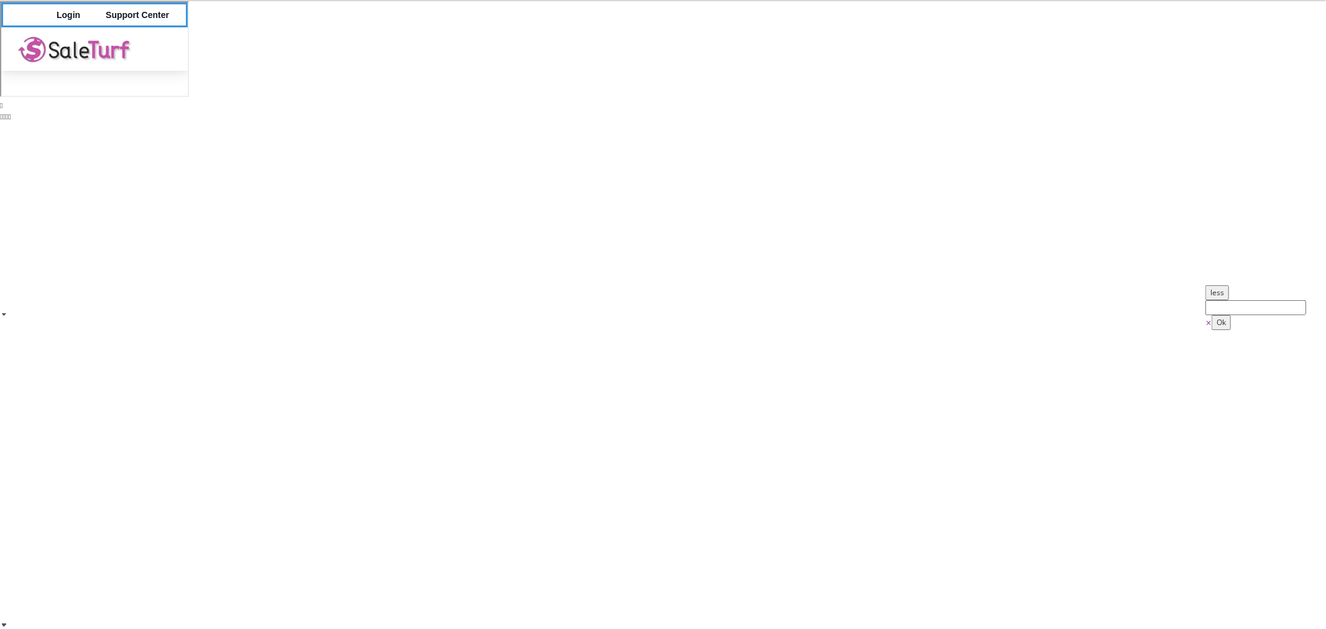
drag, startPoint x: 1192, startPoint y: 76, endPoint x: 1164, endPoint y: 75, distance: 27.4
type input "stx-scope"
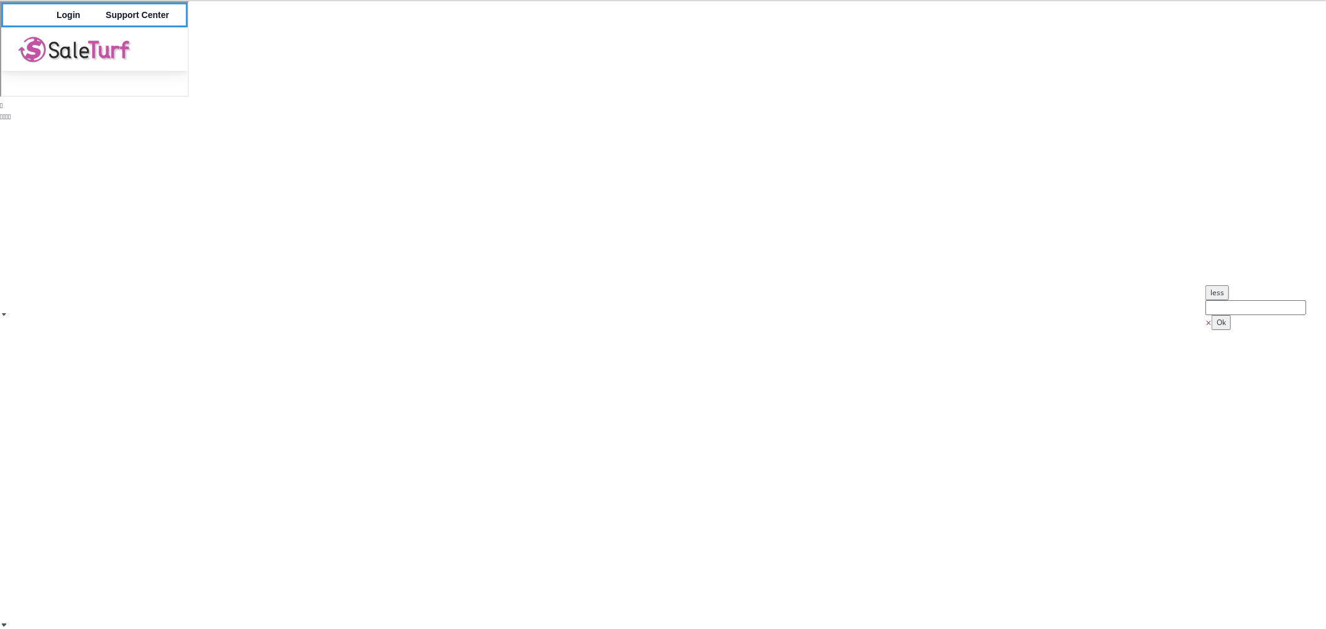
type input "none"
type input "rgb(15, 23, 42)"
paste input ".stx-scope .stx-topbar"
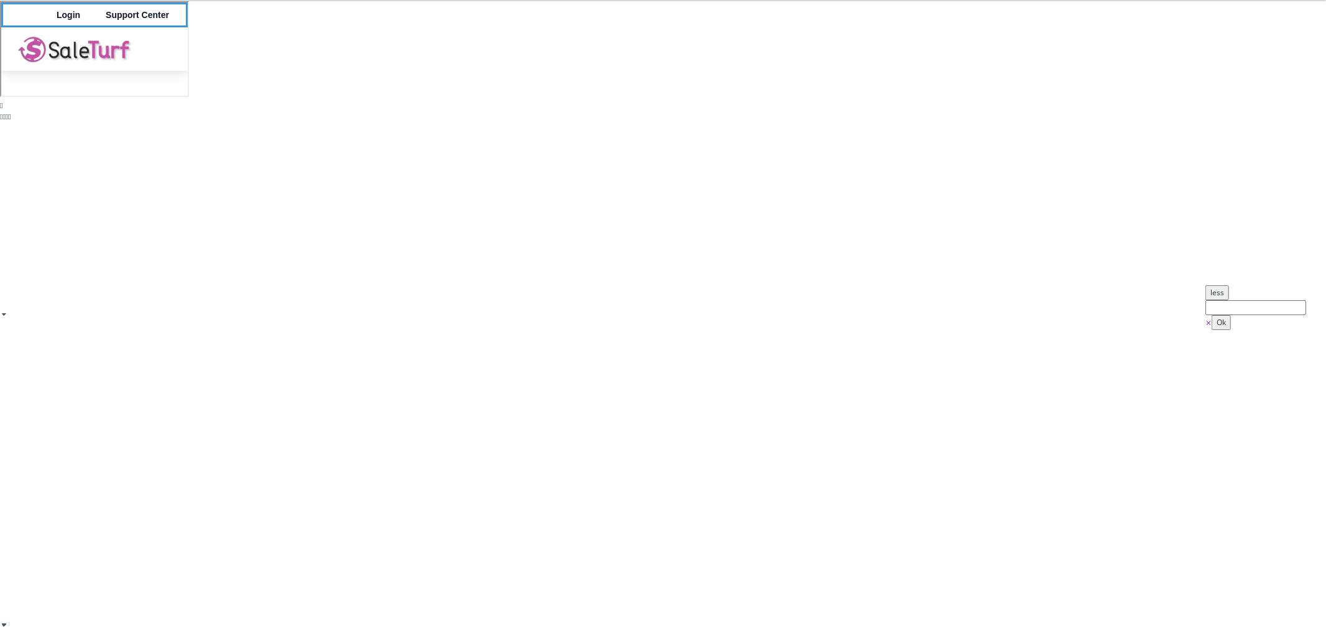
type input "stx-topbar"
click at [1205, 285] on span at bounding box center [1205, 285] width 0 height 0
type input "#000000"
click at [1231, 330] on button "Ok" at bounding box center [1221, 322] width 19 height 15
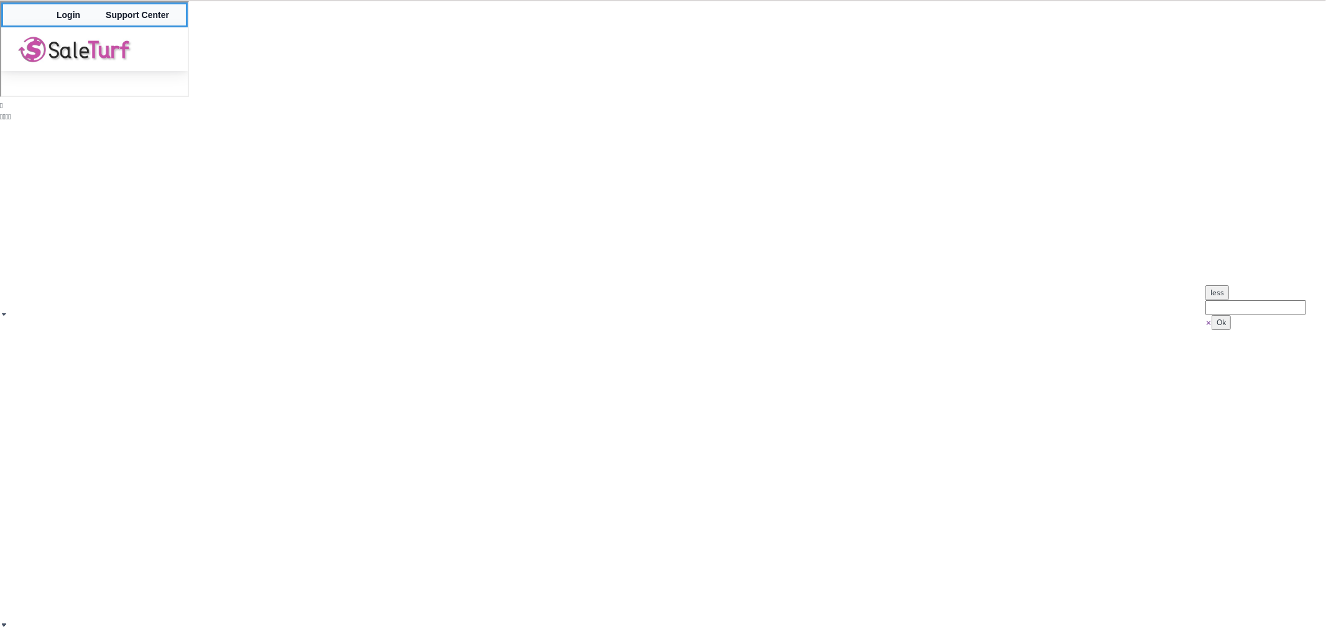
click at [1205, 285] on span at bounding box center [1205, 285] width 0 height 0
type input "#000000"
drag, startPoint x: 1254, startPoint y: 348, endPoint x: 1210, endPoint y: 407, distance: 73.4
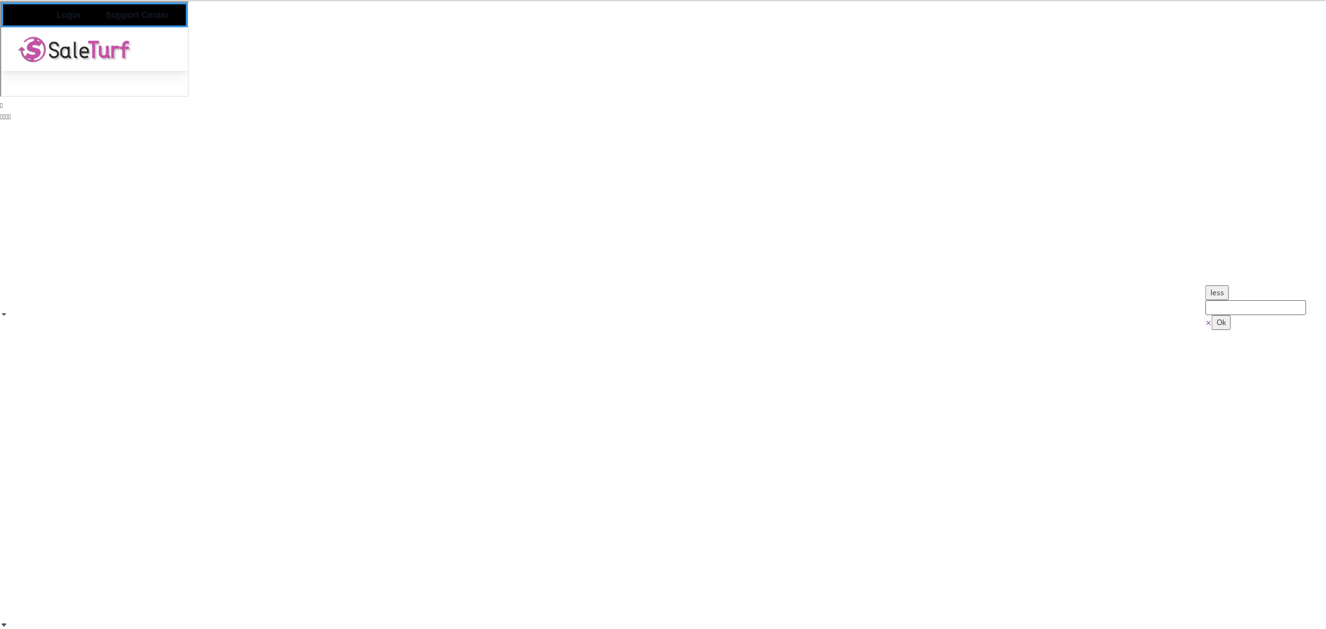
click at [1210, 330] on div "⨯ Ok" at bounding box center [1255, 315] width 101 height 30
paste input "rgb(15, 26, 44)"
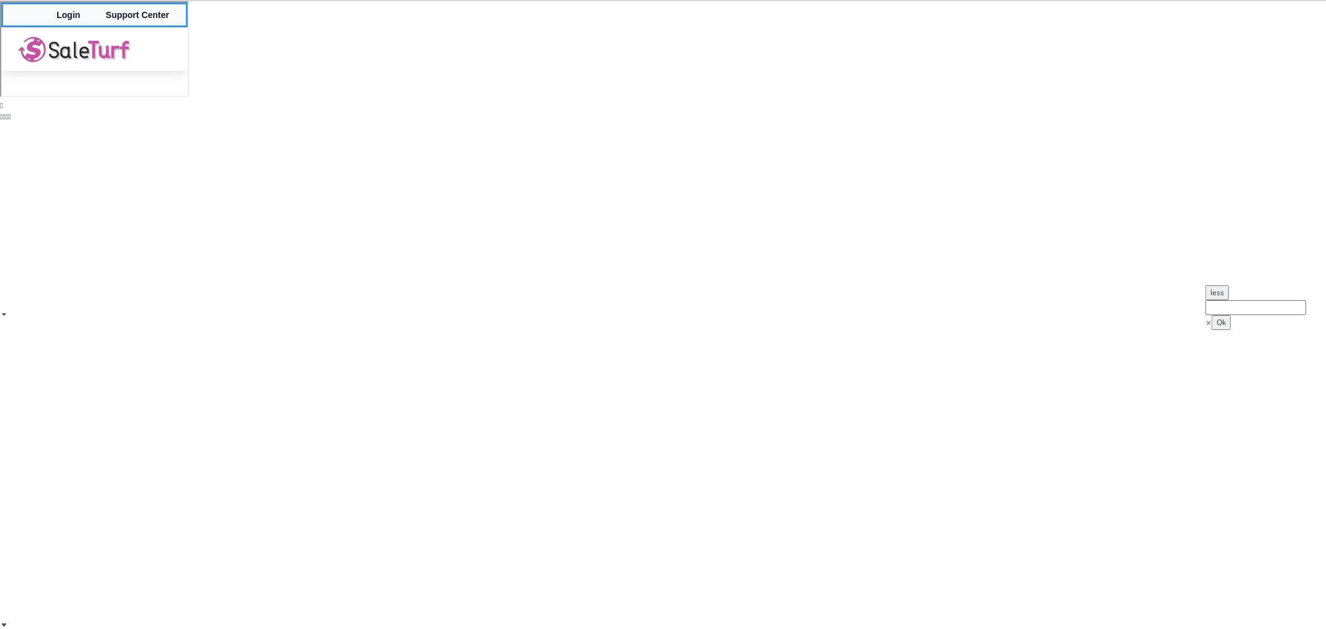
type input "rgb(15, 26, 44)"
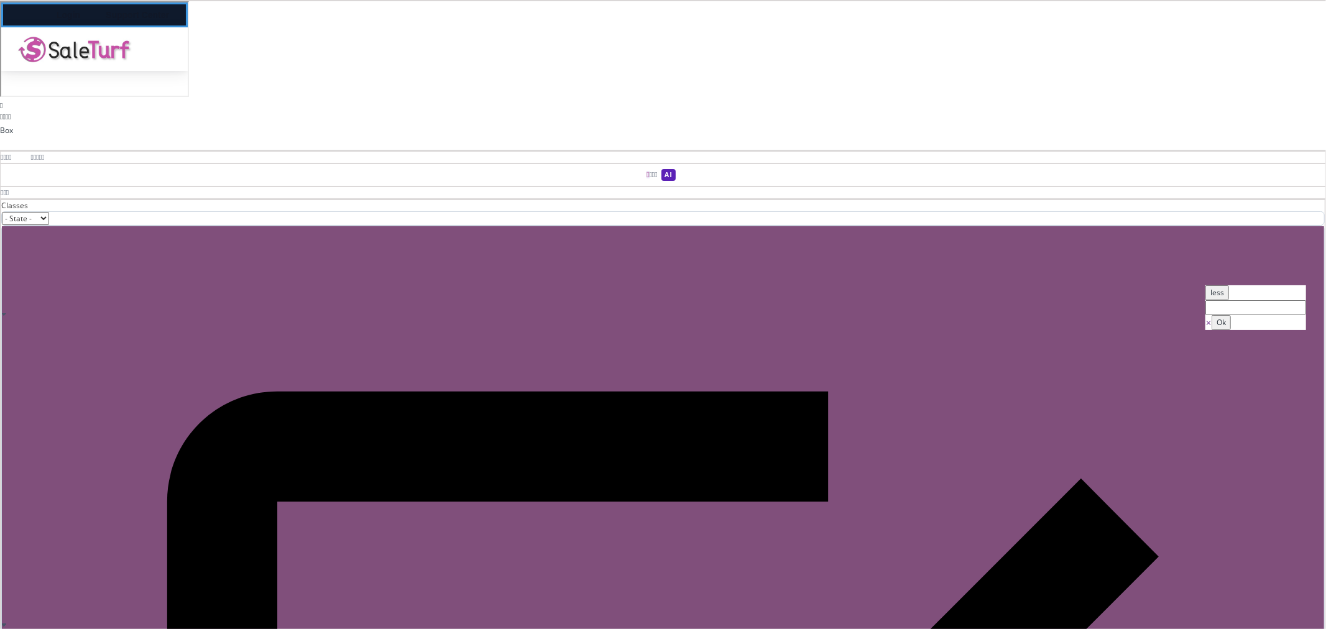
click at [186, 9] on div "Login Support Center" at bounding box center [93, 13] width 186 height 25
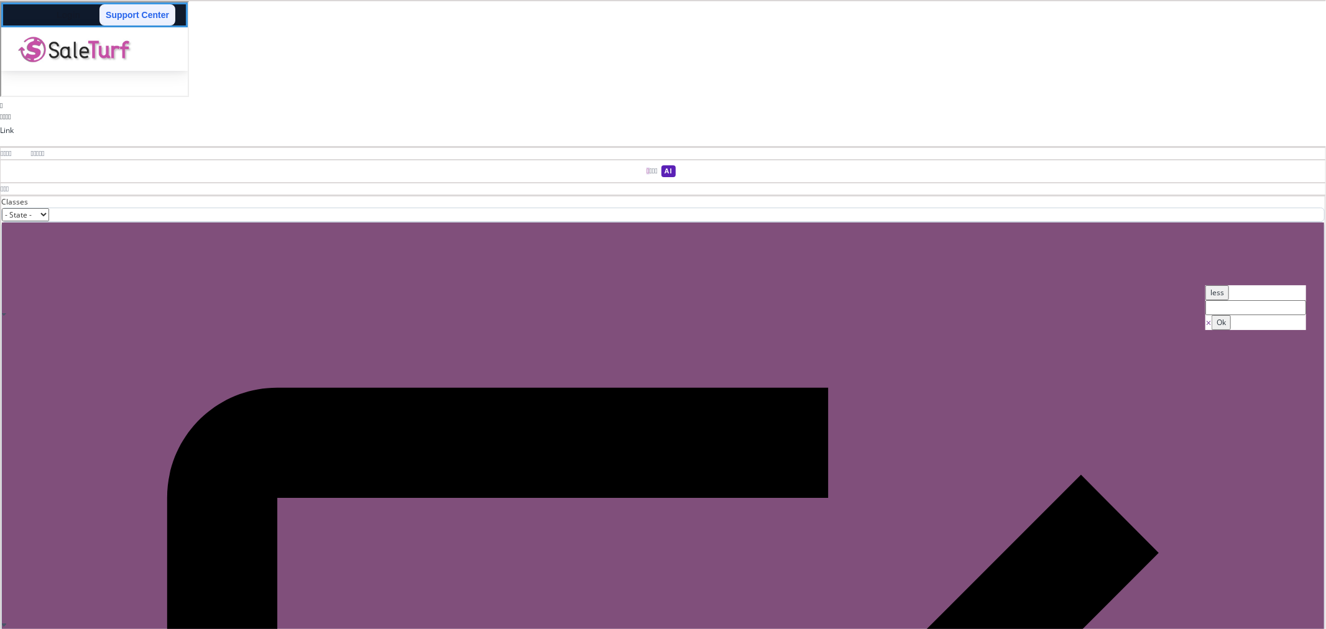
click at [174, 9] on link "Support Center" at bounding box center [136, 13] width 76 height 21
type input "14"
select select "600"
type input "rgb(37, 99, 235)"
type input "22.4"
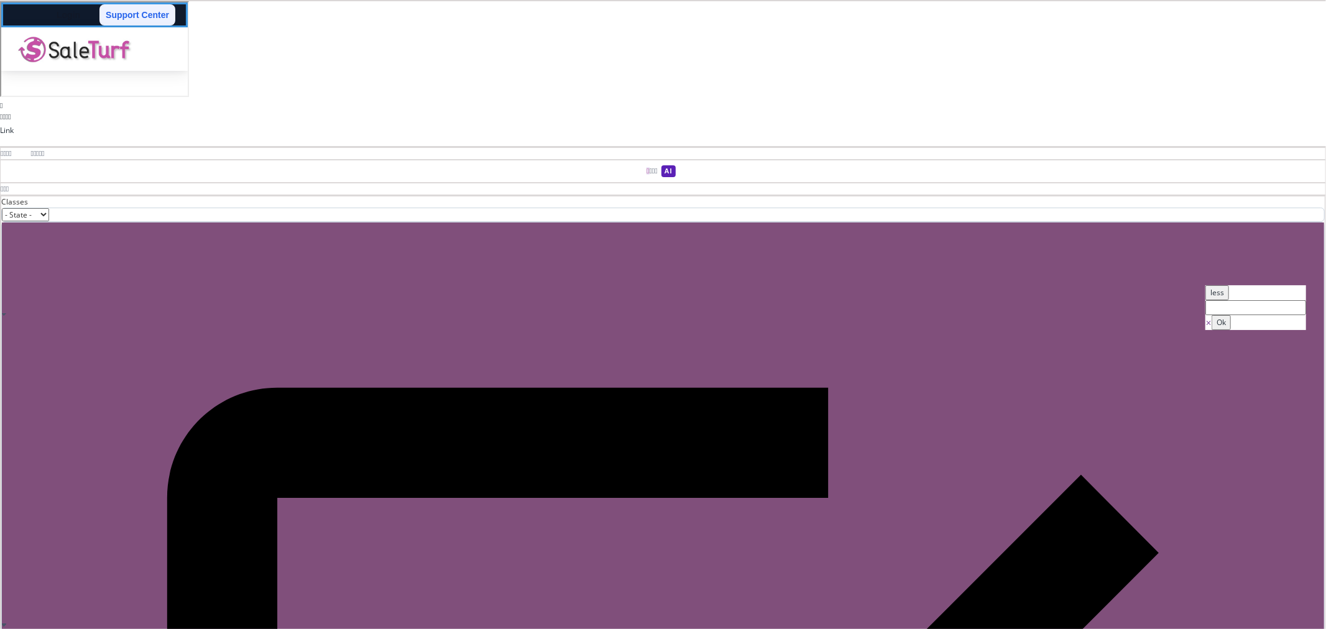
type input "8"
type input "rgb(238, 242, 255)"
type input "8"
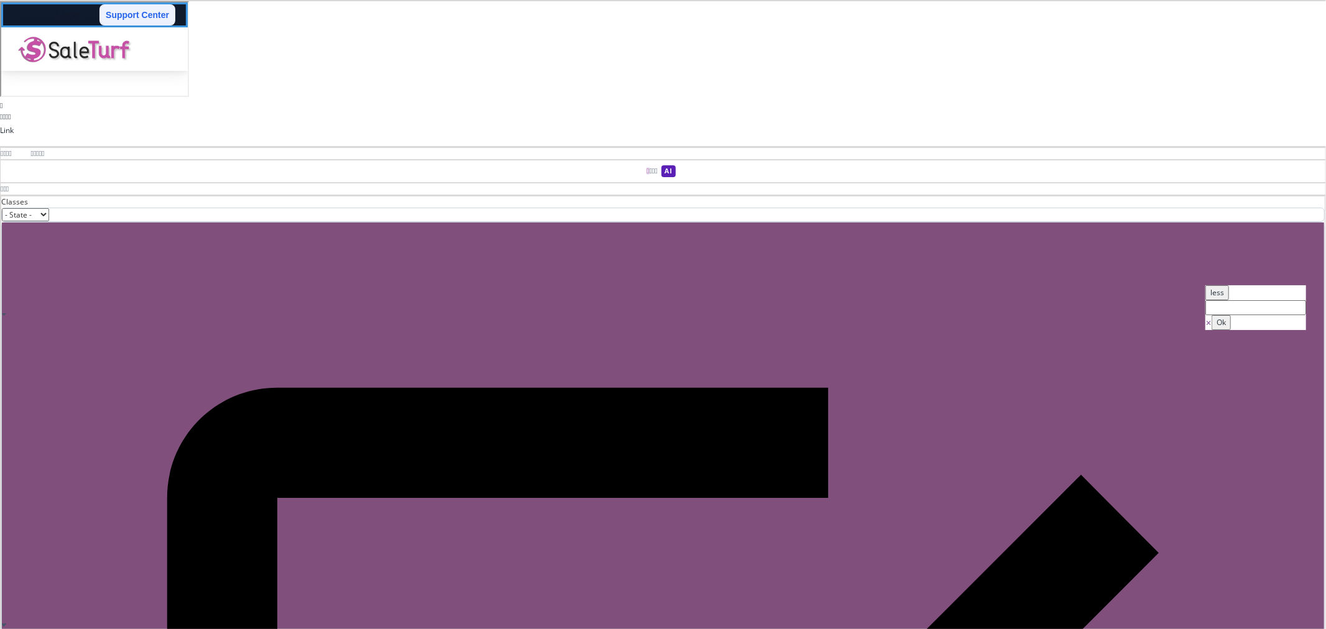
type input "8"
type input "rgb(37, 99, 235)"
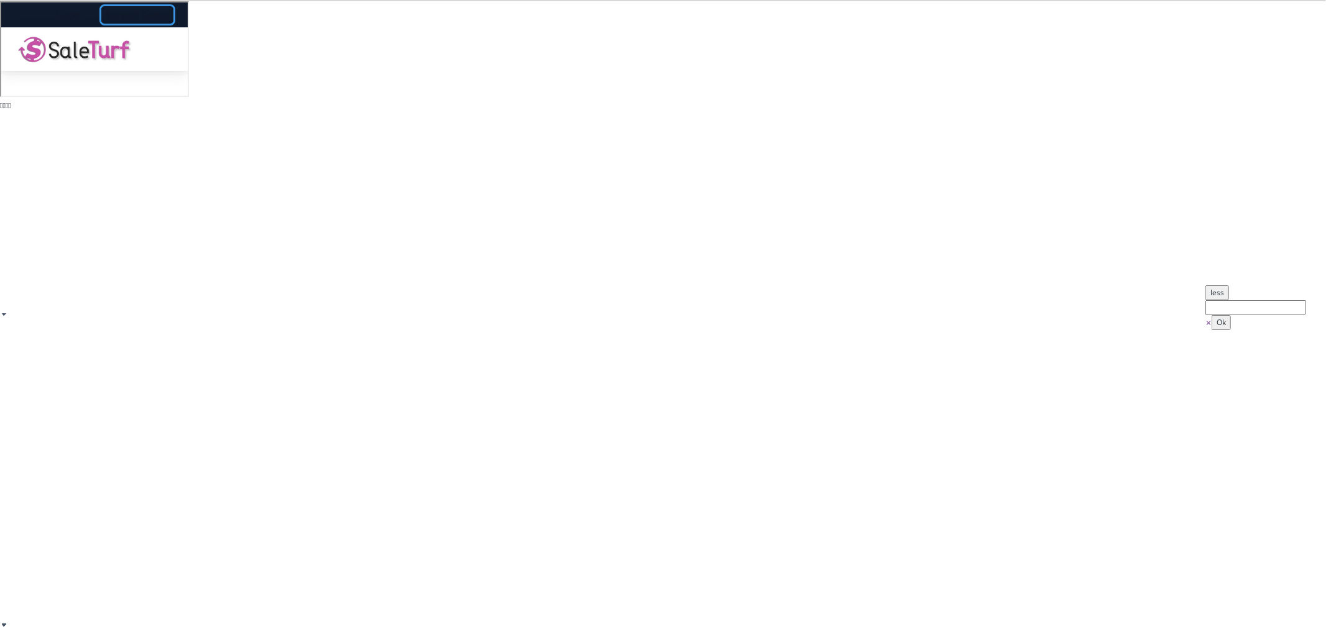
type input "#ffffff"
drag, startPoint x: 1226, startPoint y: 331, endPoint x: 1190, endPoint y: 311, distance: 40.9
click at [1190, 311] on div "B I U S Body Classes - State - Hover Click Even/Odd stx-top-link Selected: .stx…" at bounding box center [663, 314] width 1326 height 629
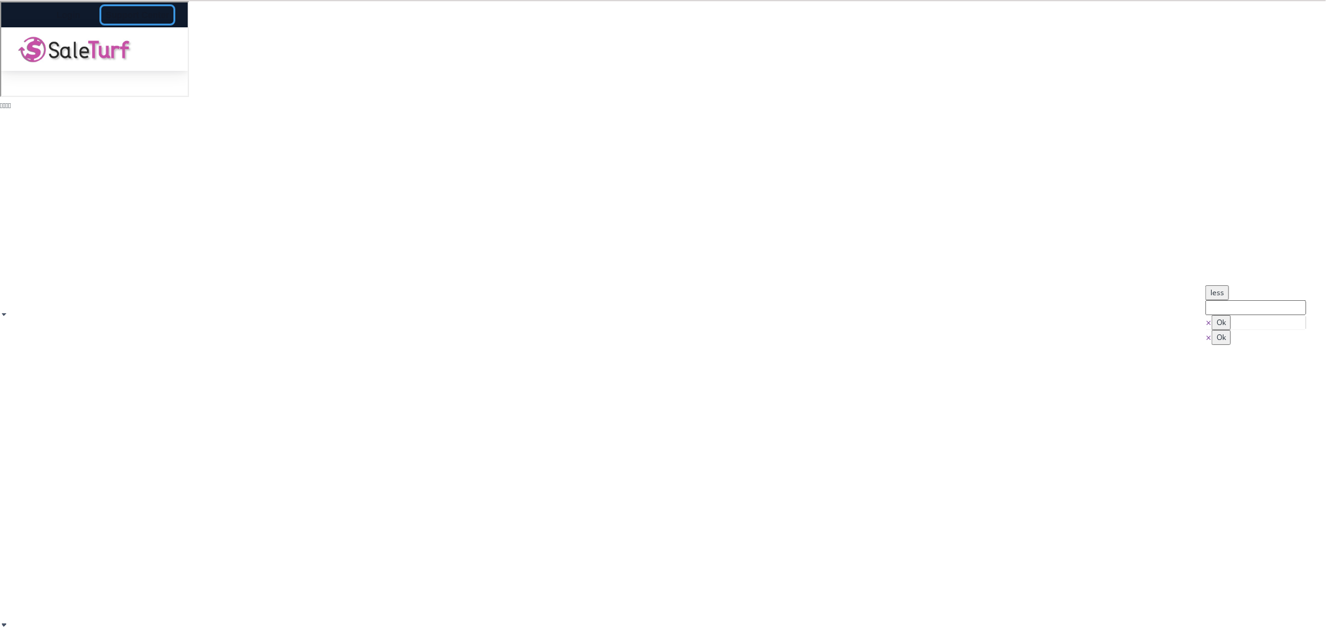
click at [1231, 345] on button "Ok" at bounding box center [1221, 337] width 19 height 15
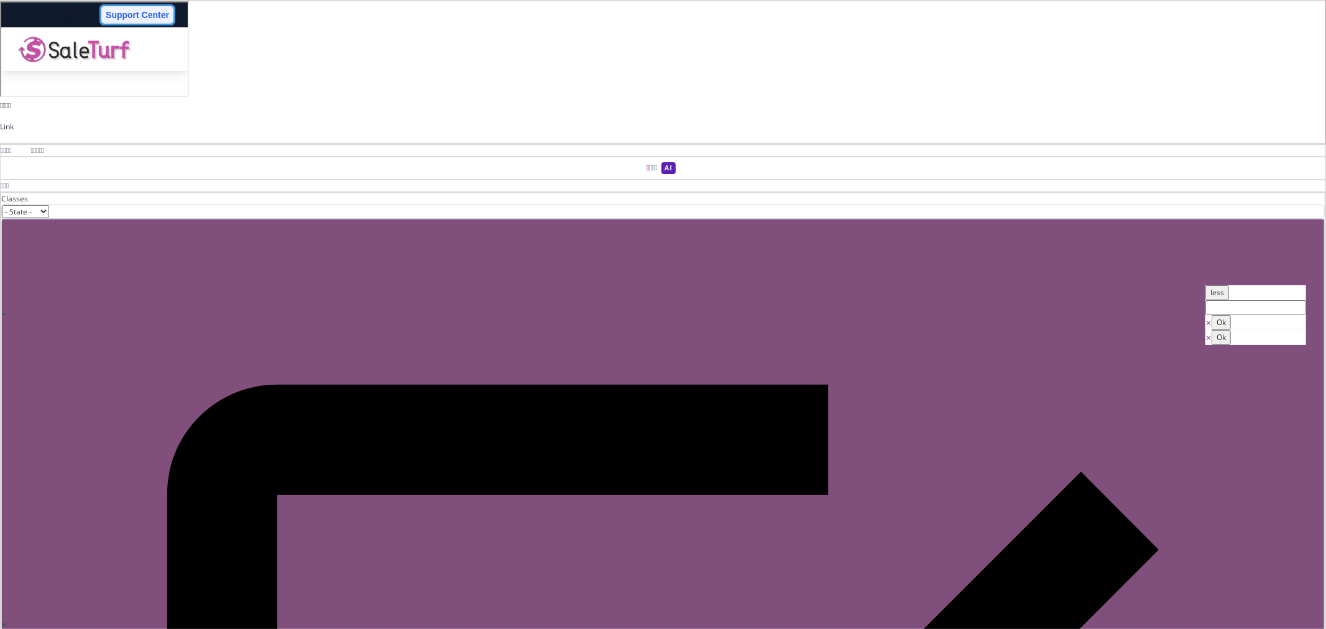
click at [174, 12] on link "Support Center" at bounding box center [136, 13] width 76 height 21
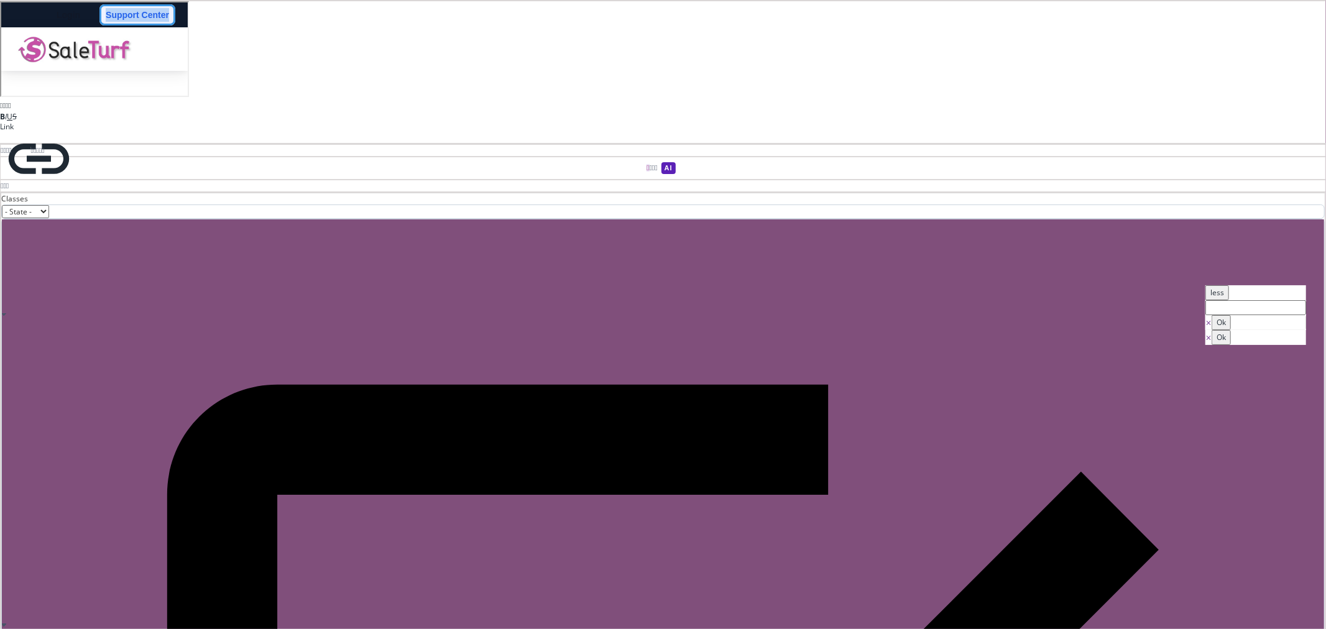
click at [174, 12] on link "Support Center" at bounding box center [136, 13] width 76 height 21
click at [85, 21] on link "Login" at bounding box center [67, 13] width 36 height 21
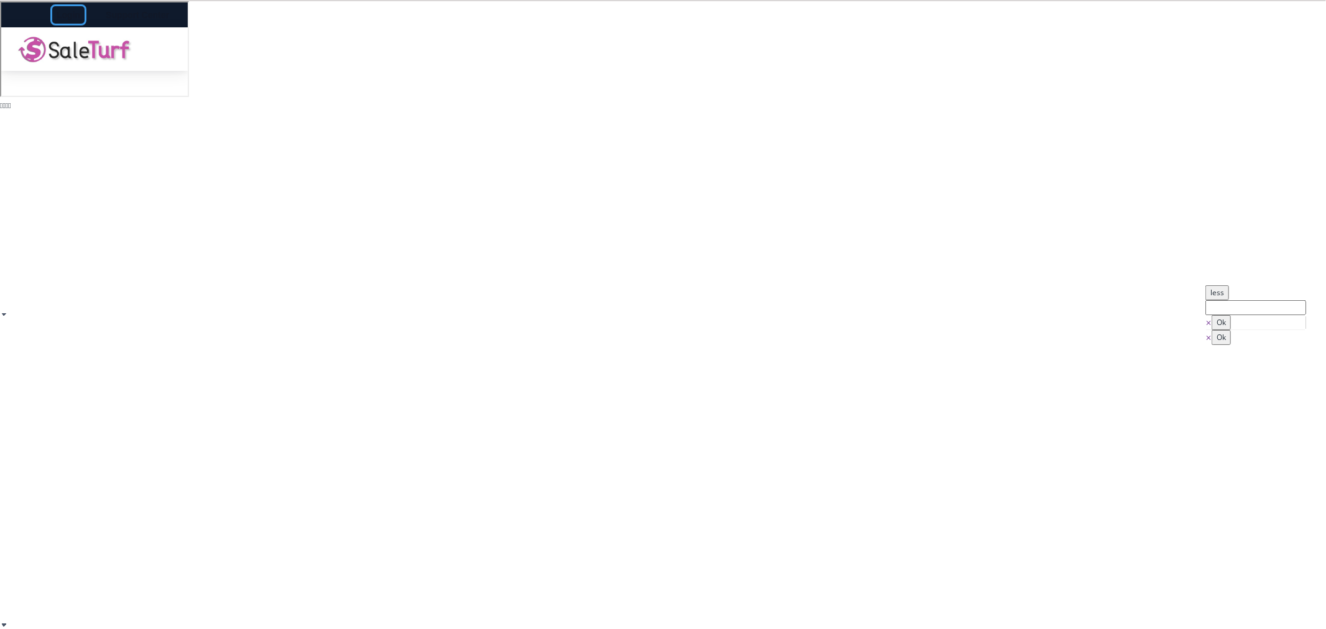
type input "#ffffff"
drag, startPoint x: 1213, startPoint y: 329, endPoint x: 1209, endPoint y: 321, distance: 9.7
click at [1209, 321] on div "⨯ Ok" at bounding box center [1255, 330] width 101 height 30
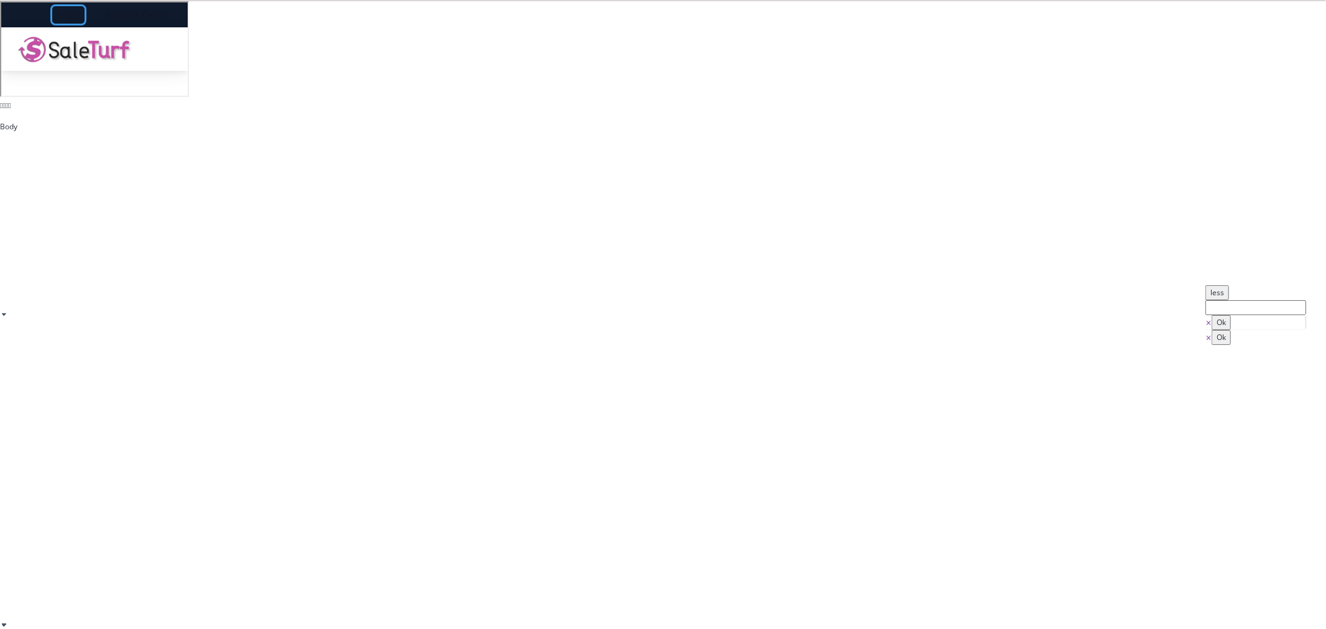
click at [186, 94] on div "Login Support Center Solutions Reverb Selling Suite Inventory Sync Listing Opti…" at bounding box center [93, 47] width 186 height 93
click at [85, 14] on link "Login" at bounding box center [67, 13] width 36 height 21
type input "rgb(238, 242, 255)"
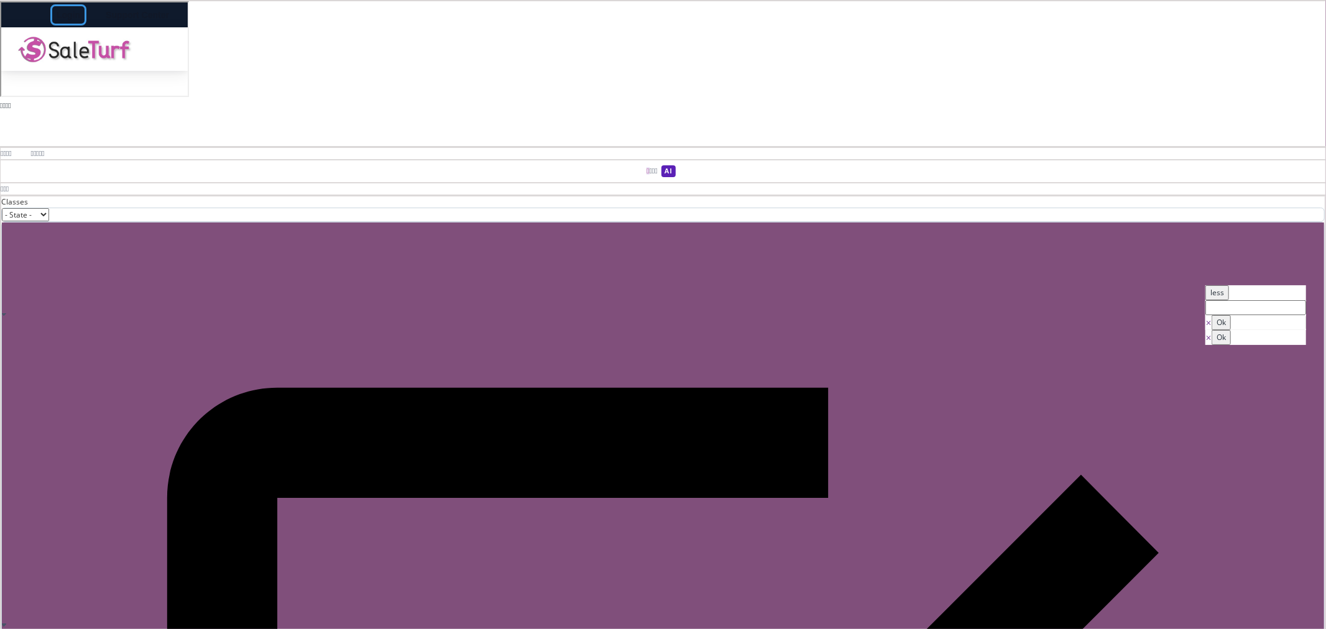
type input "st-top-link"
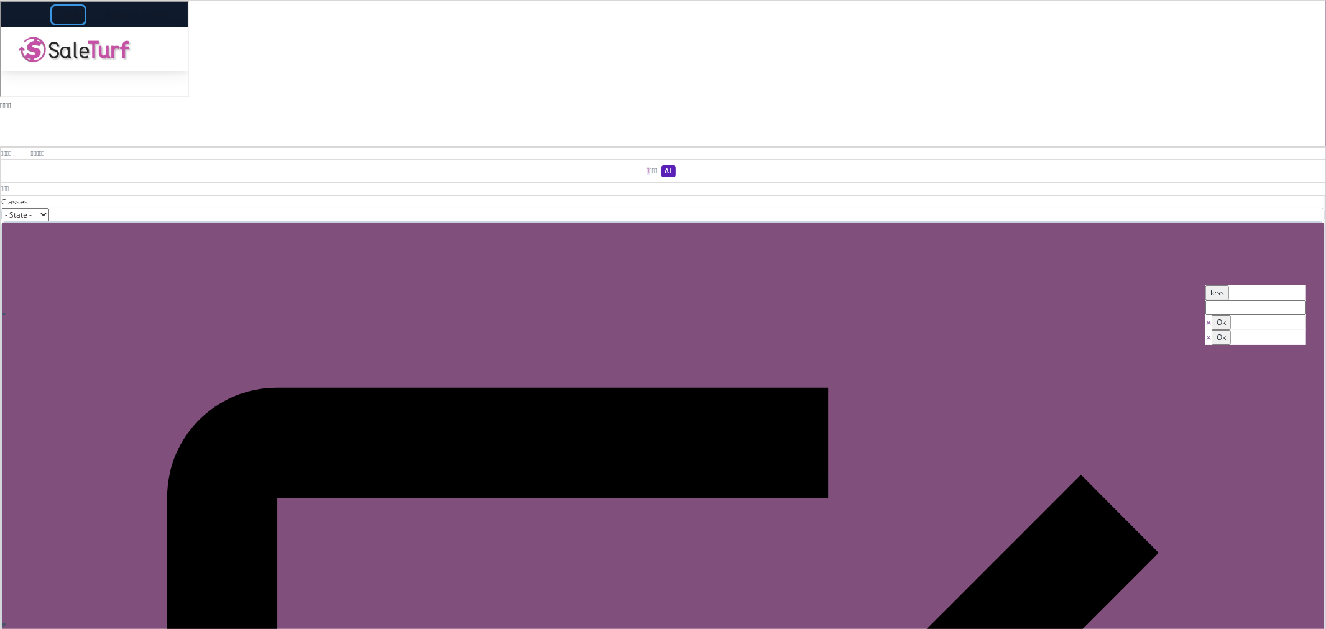
type input "rgb(17, 24, 39)"
type input "none"
type input "rgb(17, 24, 39)"
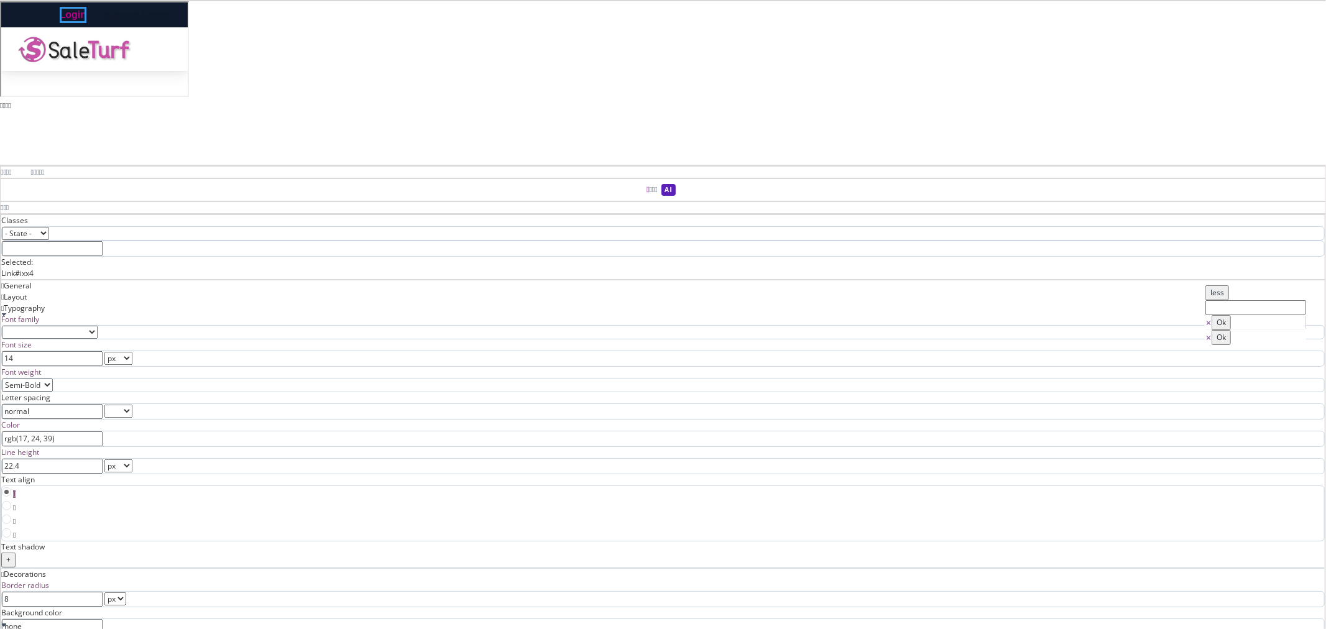
paste input "st-top-link"
click at [103, 241] on input "st-top-link" at bounding box center [52, 248] width 101 height 15
type input "st-top-link"
type input "16"
type input "rgb(217, 70, 239)"
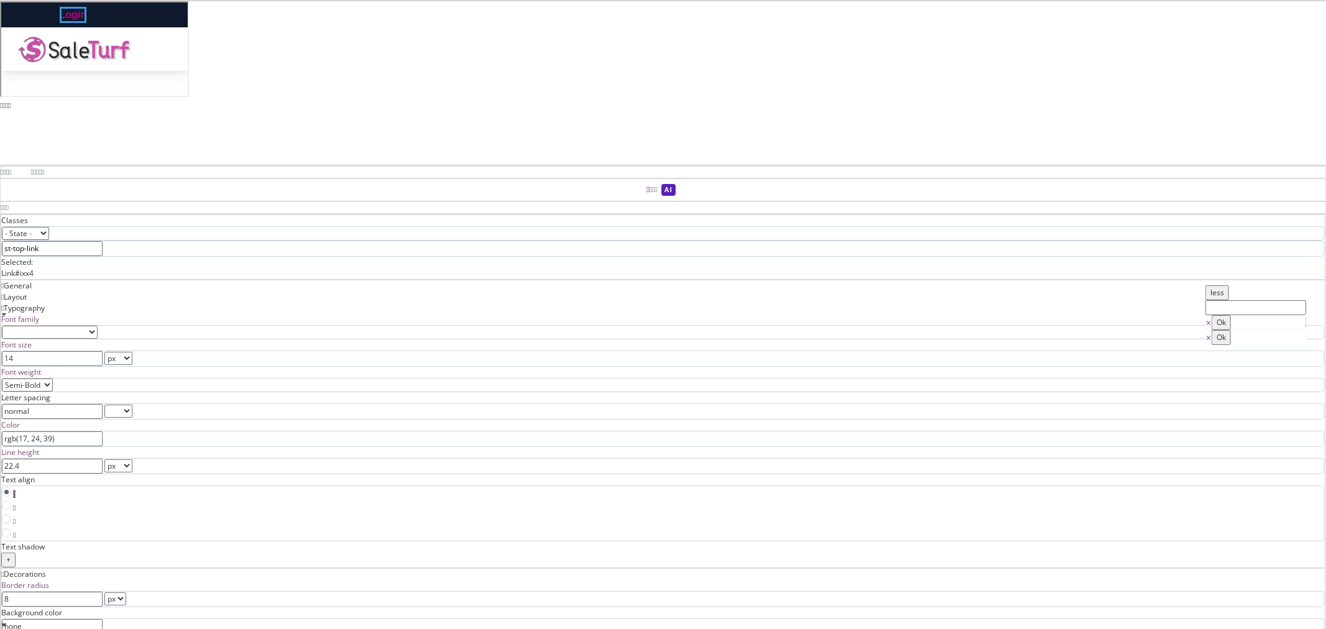
type input "25.6"
type input "0"
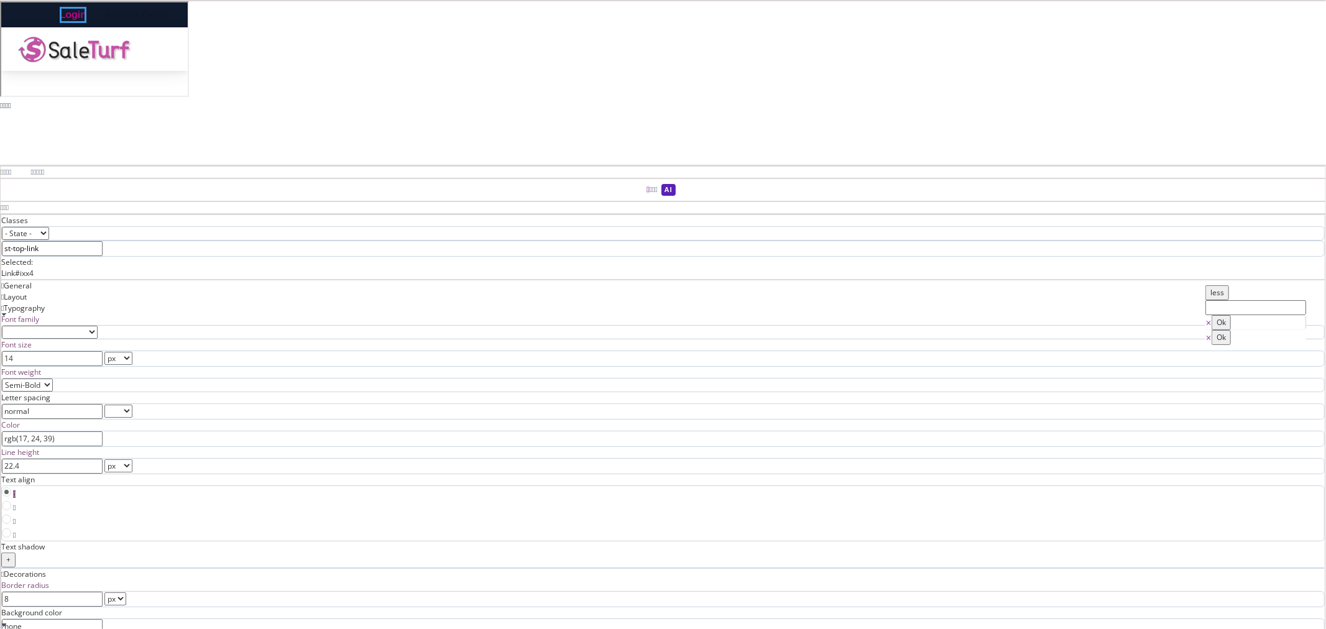
type input "0"
type input "rgb(217, 70, 239)"
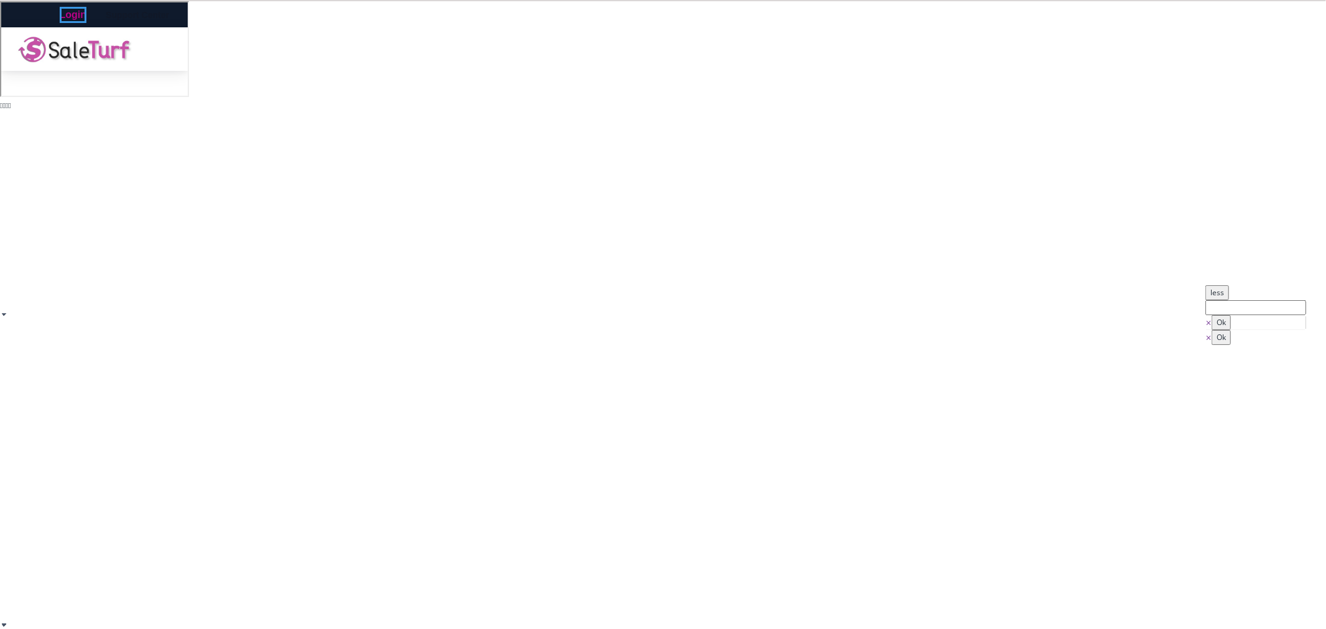
drag, startPoint x: 1233, startPoint y: 338, endPoint x: 1200, endPoint y: 315, distance: 39.8
click at [1200, 315] on div "B I U S Body Classes - State - Hover Click Even/Odd st-top-link Selected: .st-t…" at bounding box center [663, 314] width 1326 height 629
click at [1231, 345] on button "Ok" at bounding box center [1221, 337] width 19 height 15
type input "#ffffff"
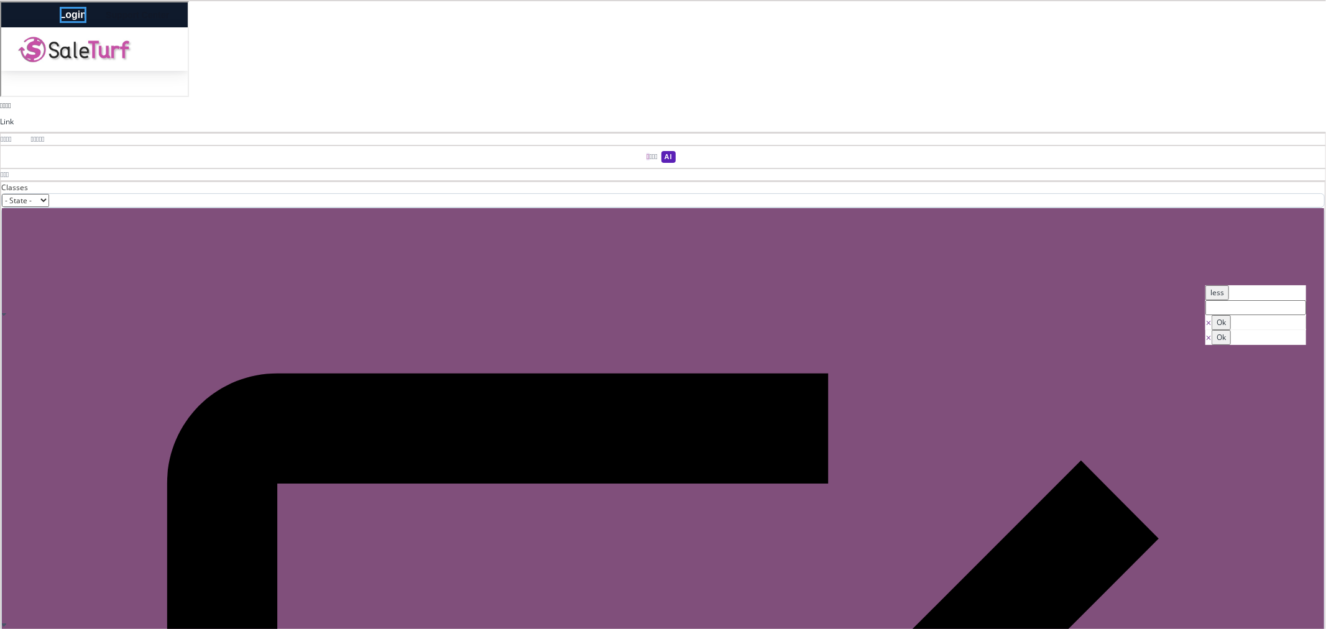
click at [86, 14] on link "Login" at bounding box center [71, 14] width 27 height 16
click at [86, 17] on link "Login" at bounding box center [71, 14] width 27 height 16
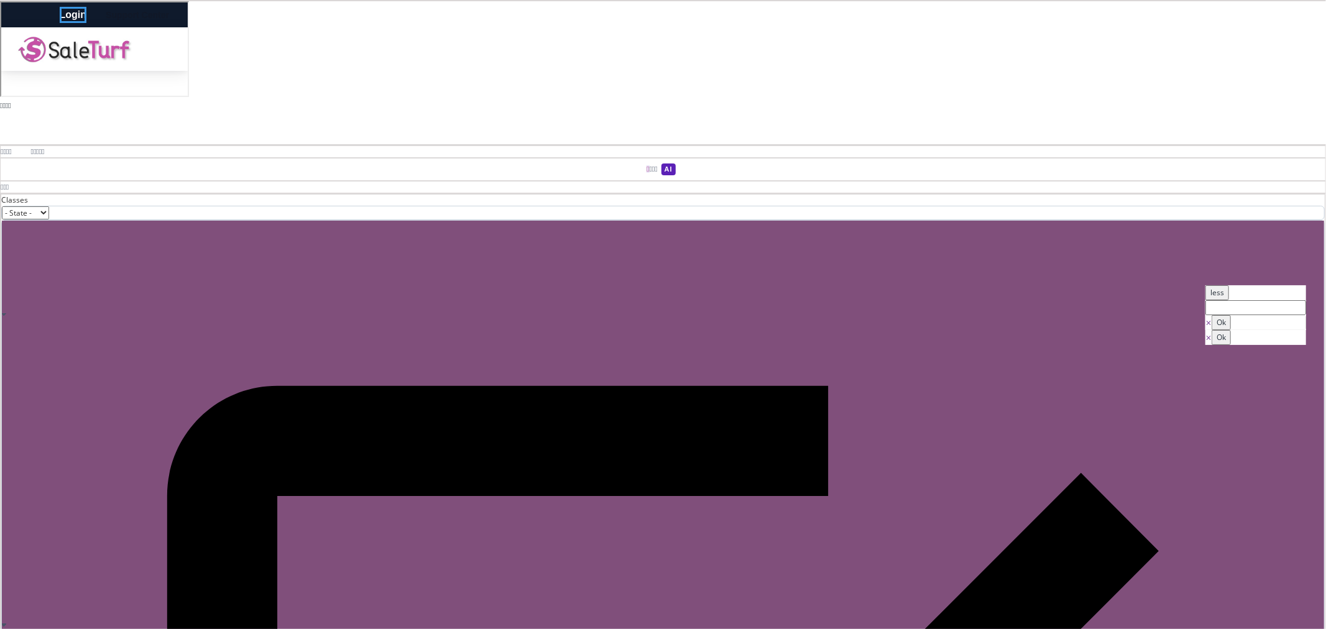
select select "400"
type input "rgb(17, 24, 39)"
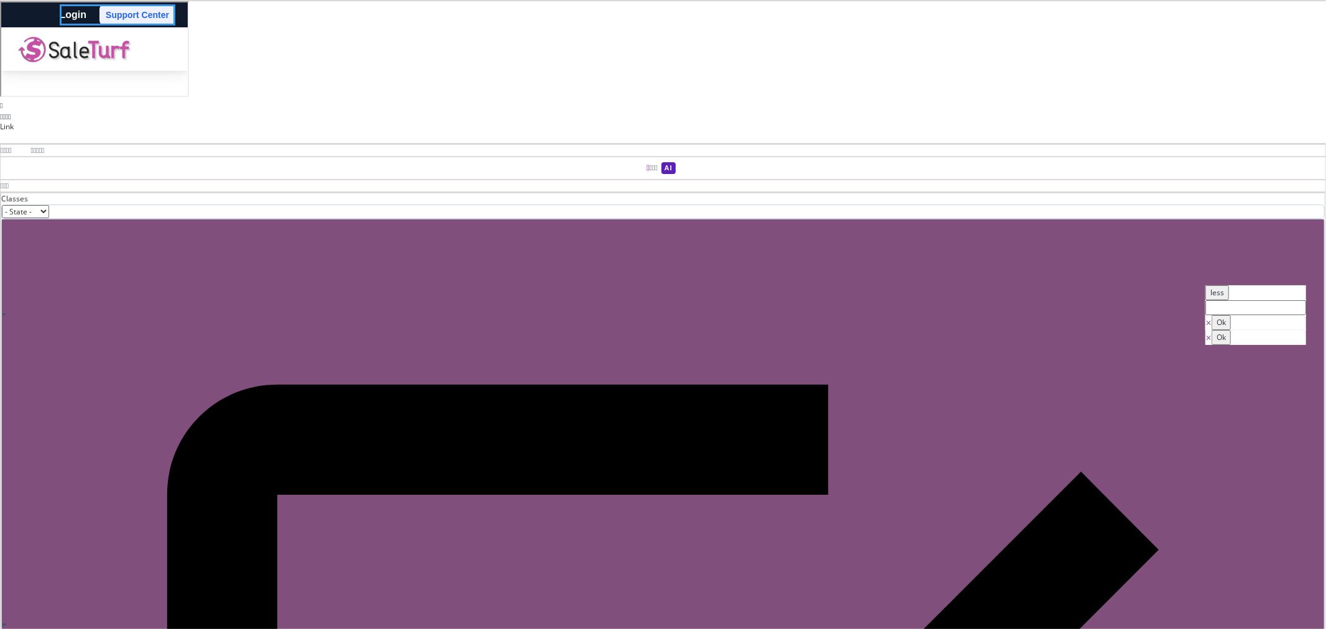
click at [174, 15] on link "Support Center" at bounding box center [136, 13] width 76 height 21
type input "6"
type input "10"
type input "6"
type input "10"
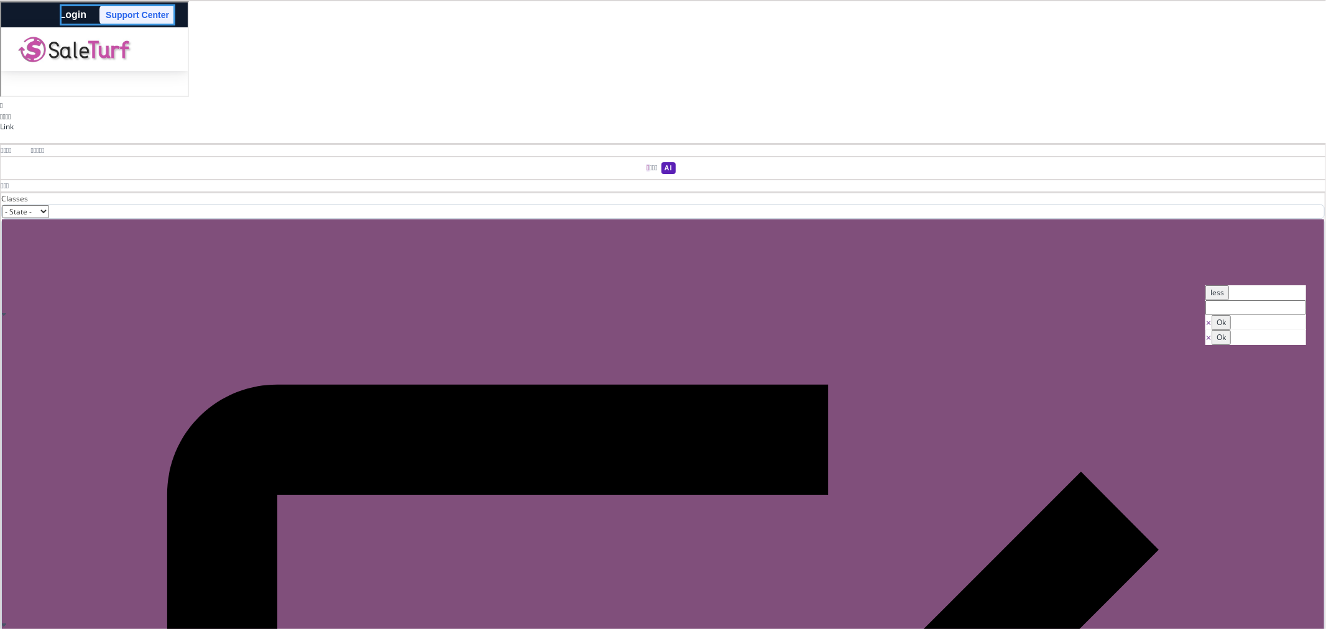
type input "14"
select select "600"
type input "#ffffff"
type input "22.4"
type input "8"
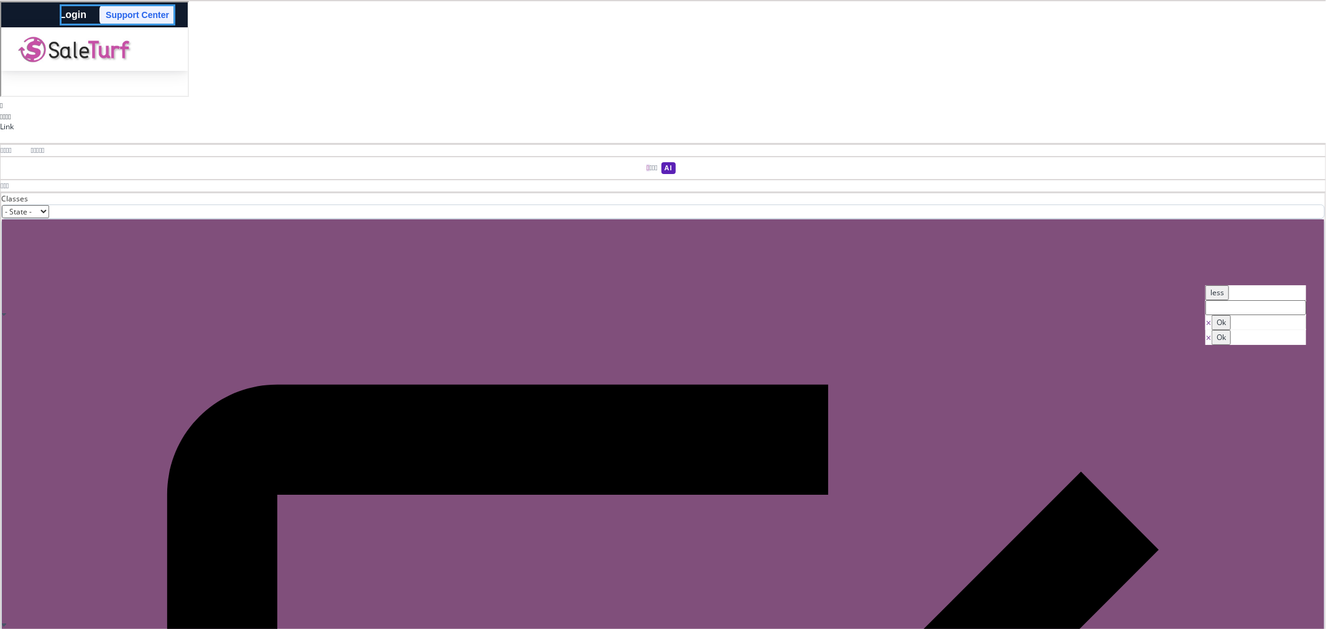
type input "rgb(238, 242, 255)"
type input "8"
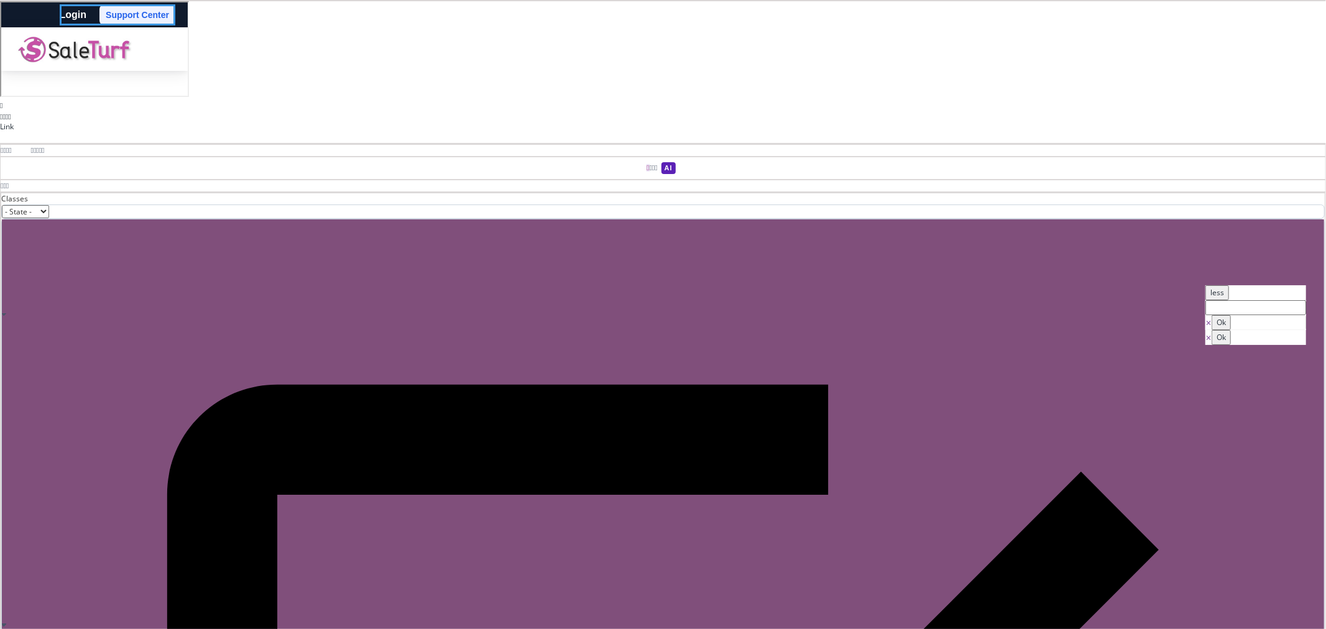
type input "rgb(37, 99, 235)"
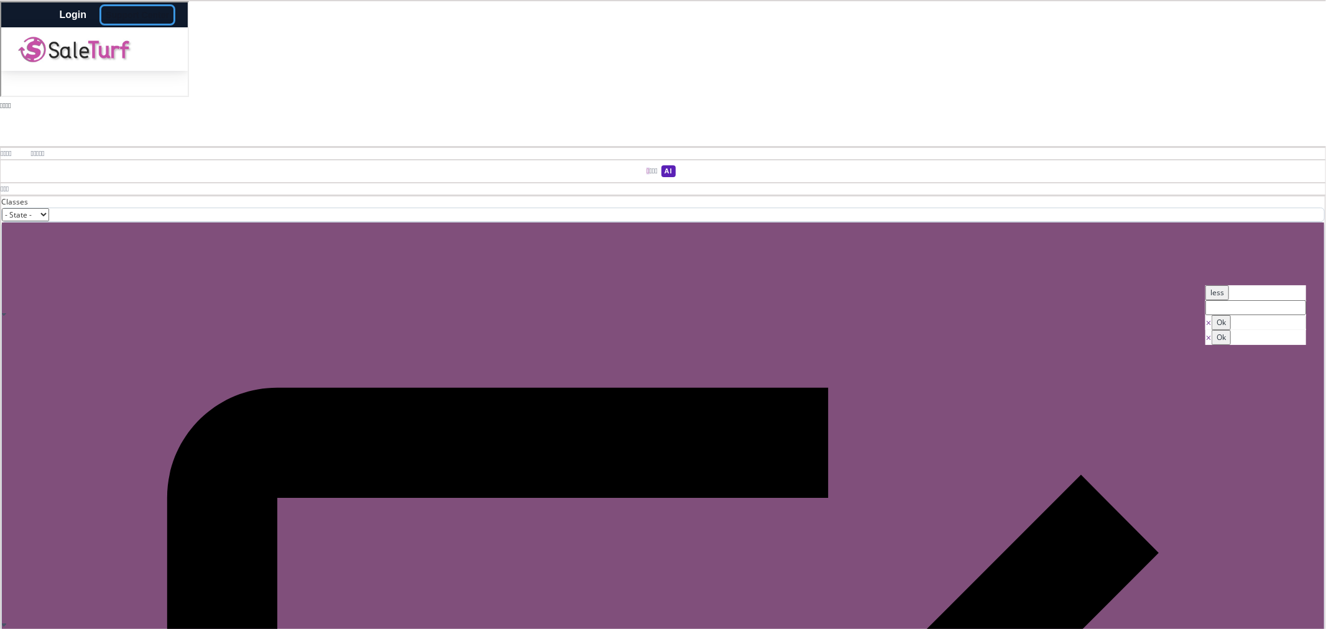
type input "rgb(17, 24, 39)"
type input "none"
type input "rgb(17, 24, 39)"
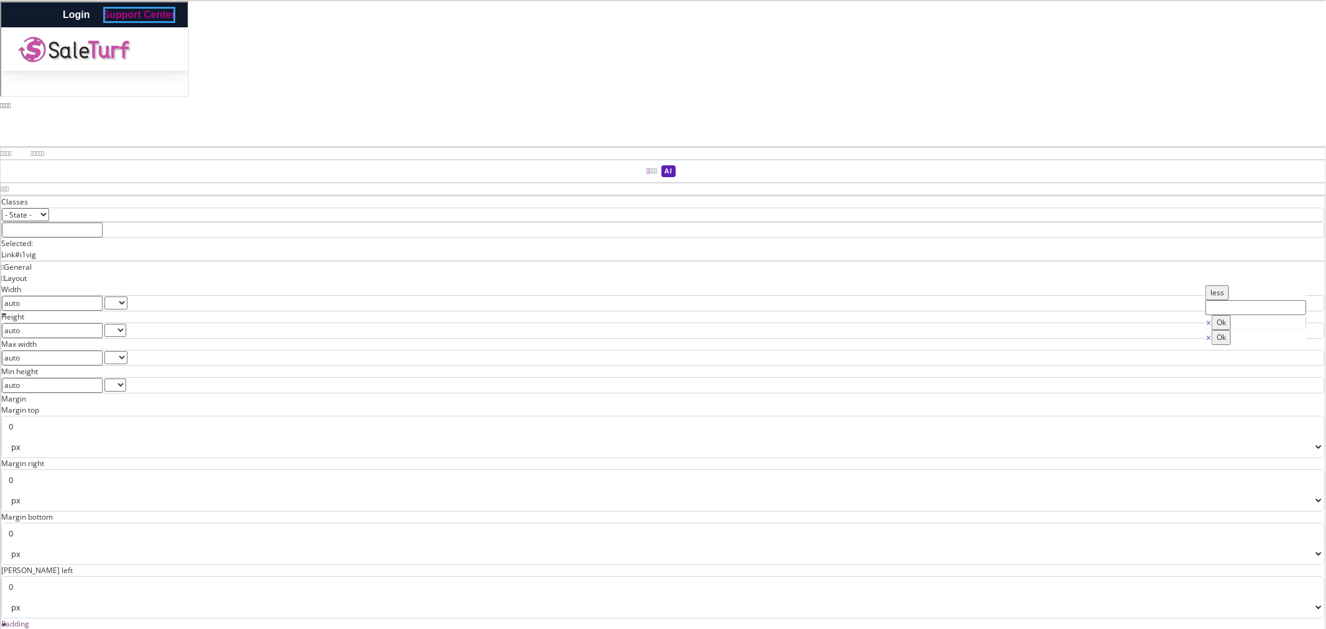
paste input "st-top-link"
type input "st-top-link"
type input "0"
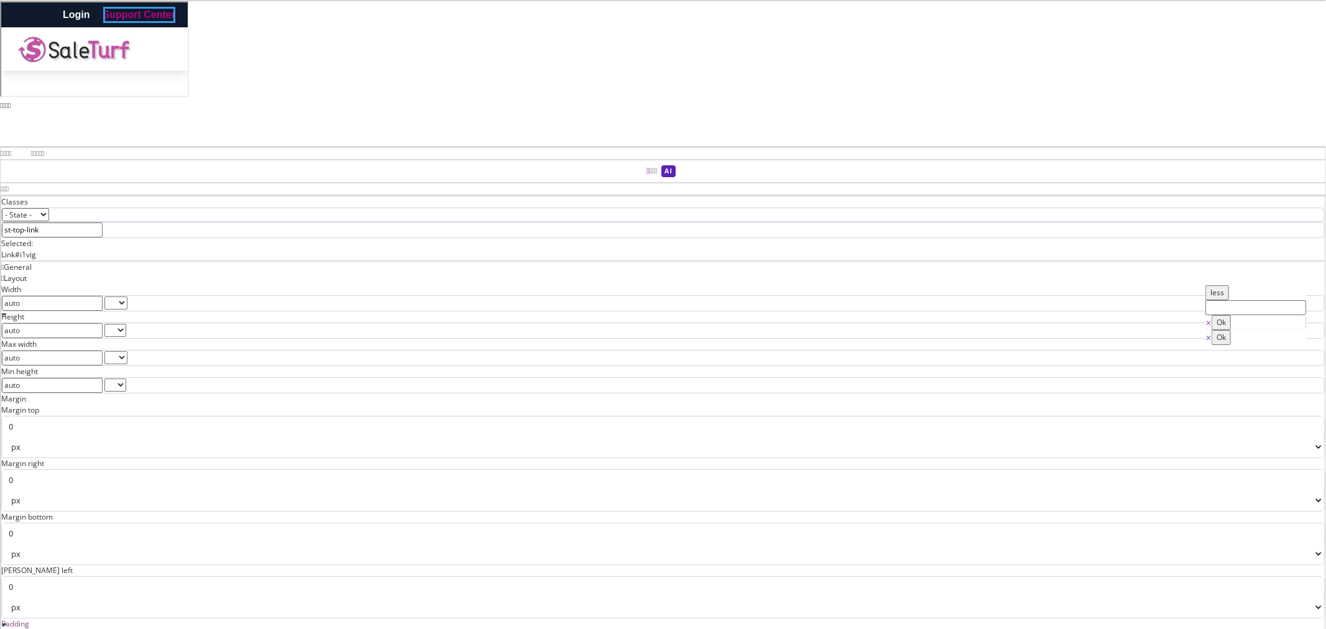
type input "0"
type input "16"
type input "#ffffff"
type input "25.6"
type input "0"
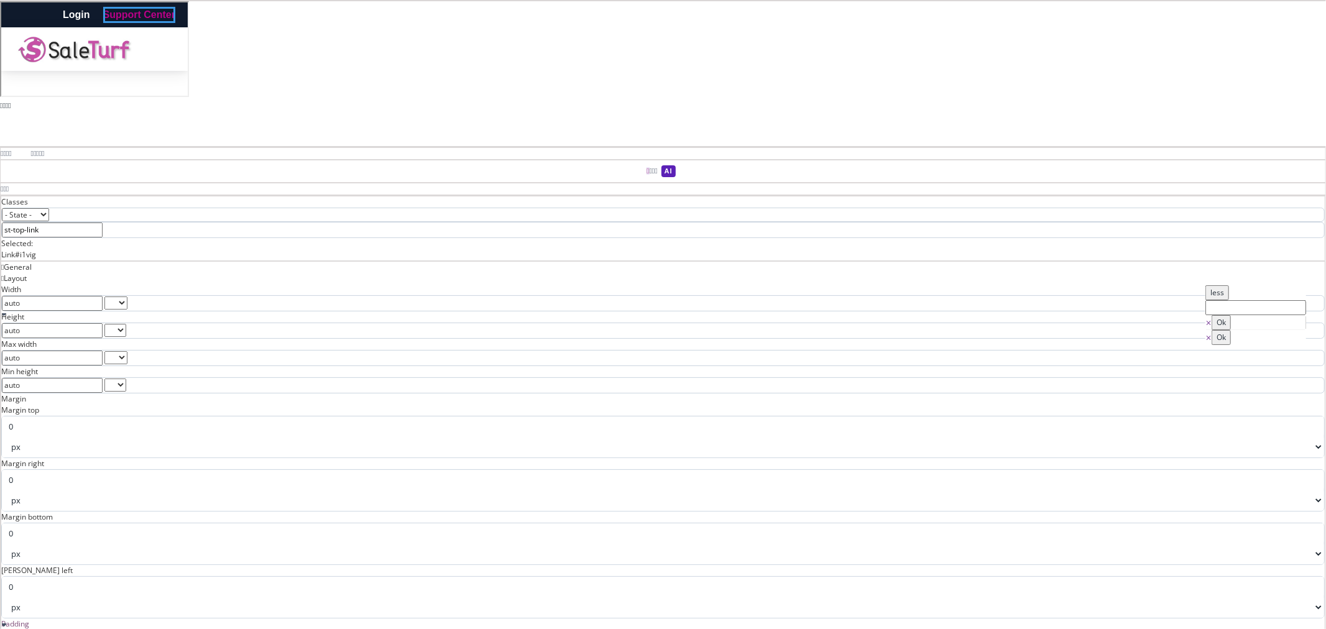
type input "0"
type input "rgb(217, 70, 239)"
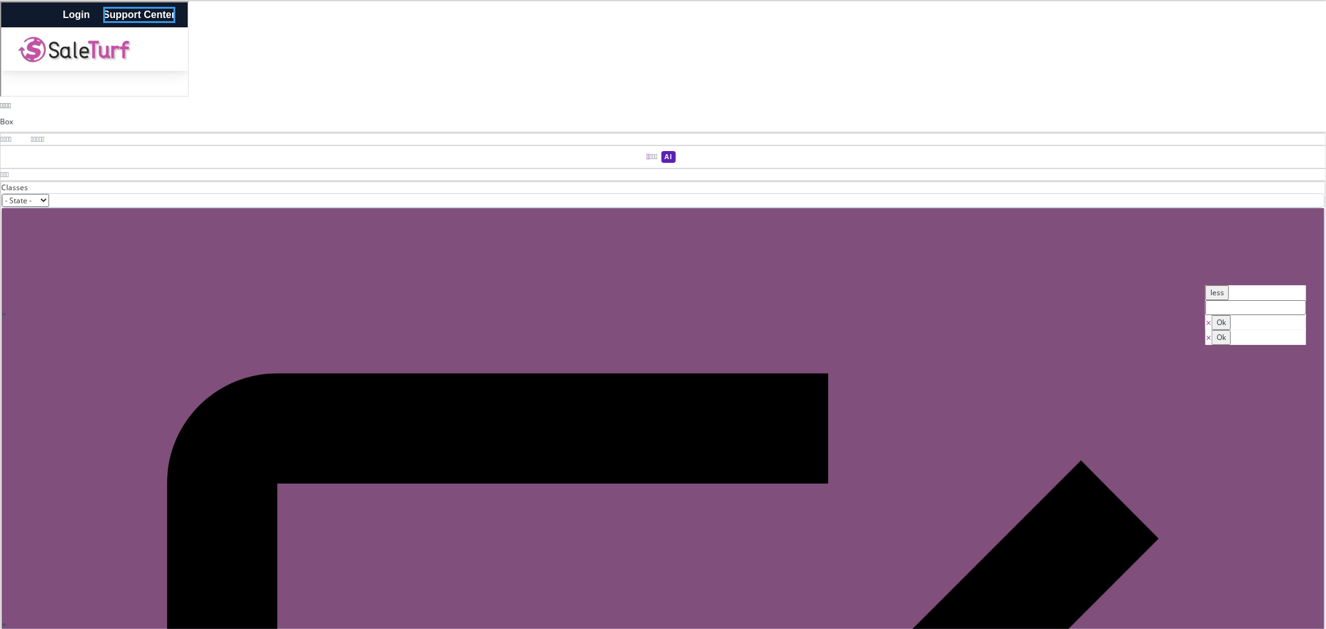
click at [174, 16] on div "Login Support Center" at bounding box center [118, 14] width 113 height 16
select select "400"
type input "rgb(17, 24, 39)"
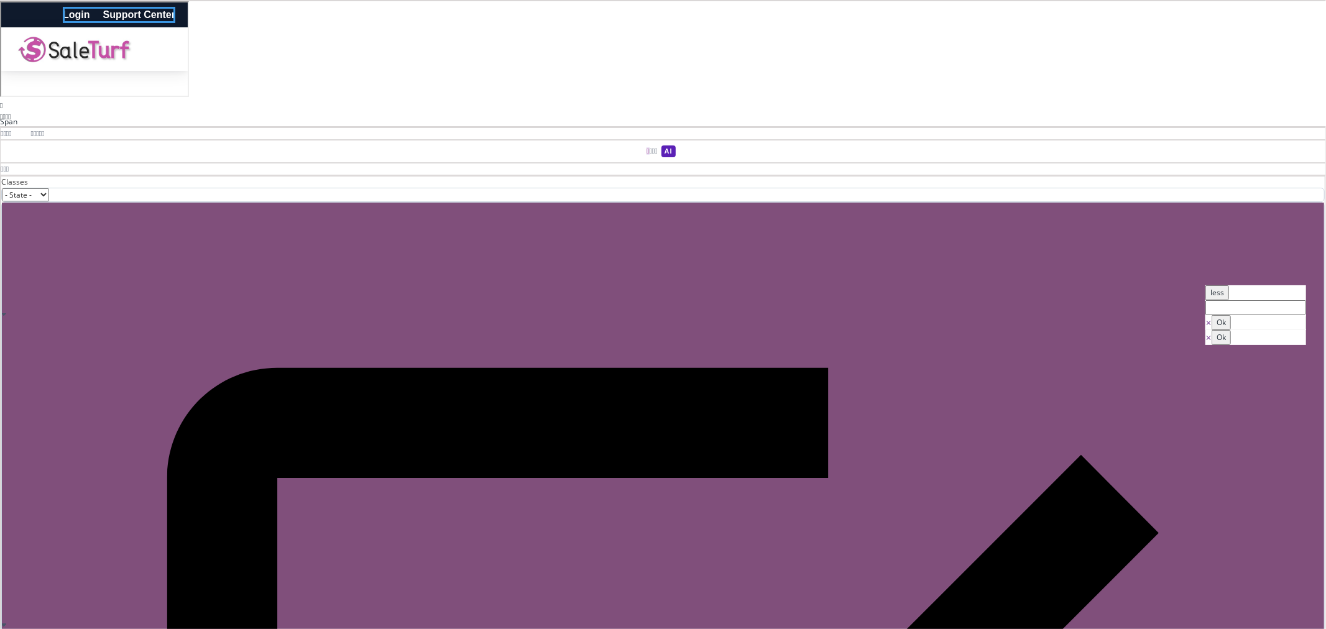
click at [96, 16] on span at bounding box center [95, 14] width 1 height 10
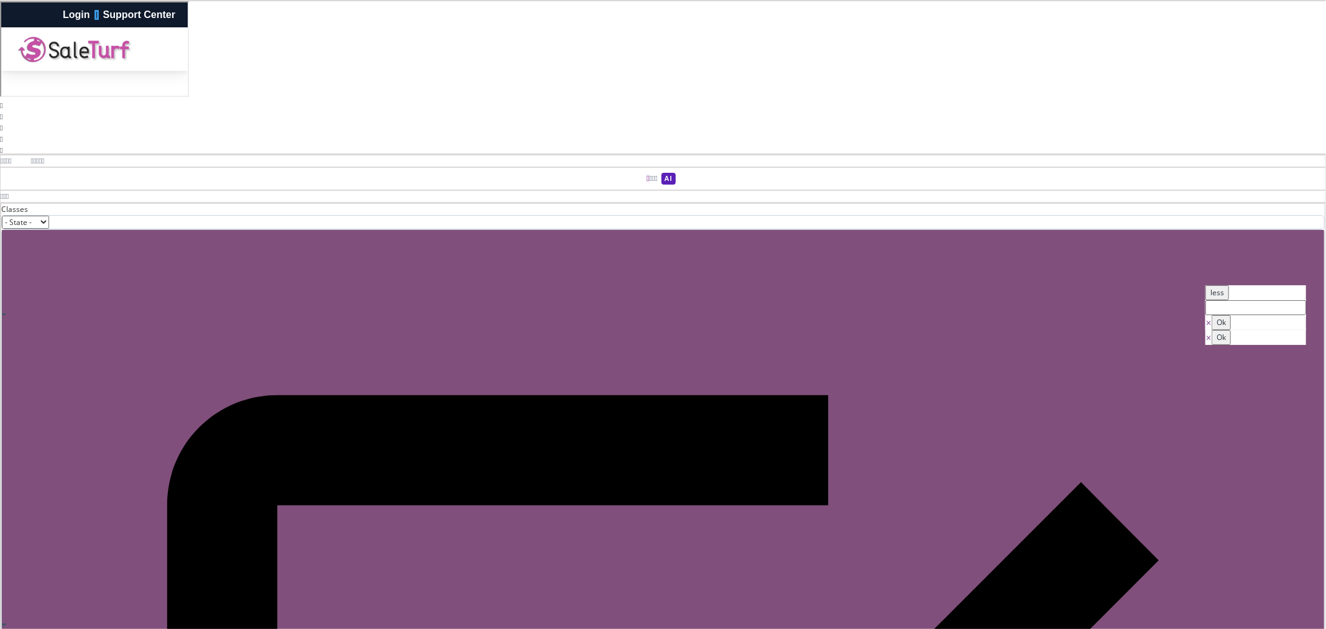
paste input "st-top-link"
type input "st-top-lspan"
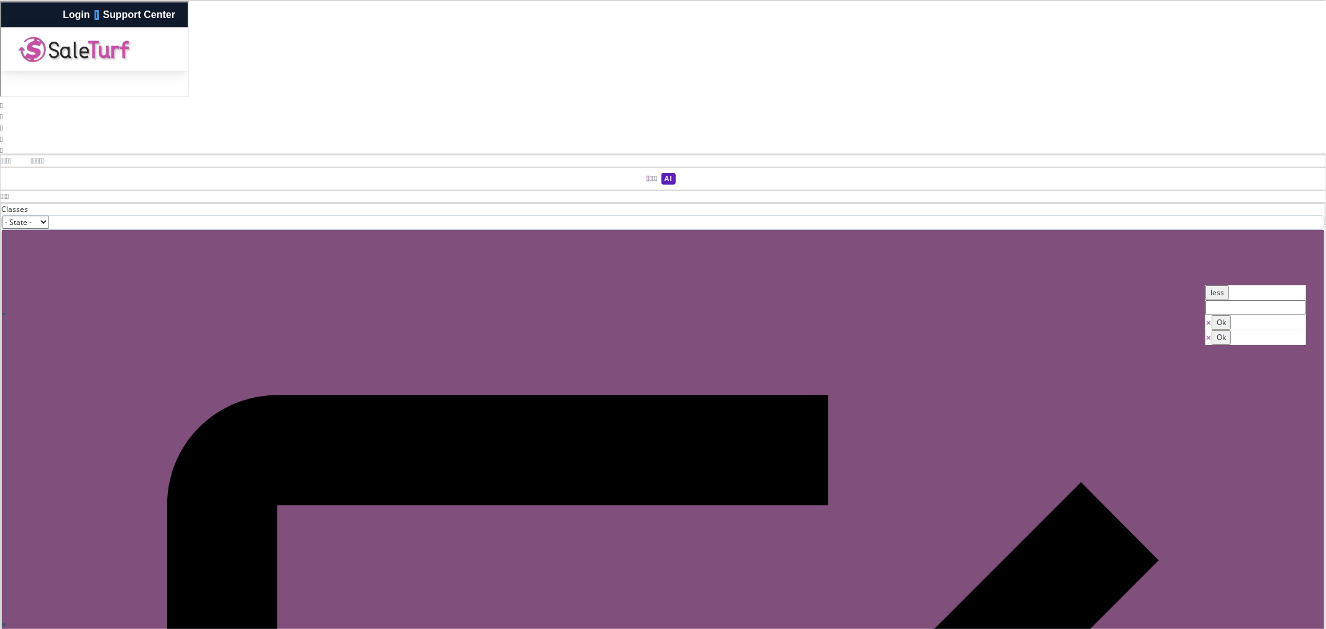
type input "1"
type input "#ffffff"
drag, startPoint x: 1248, startPoint y: 375, endPoint x: 1205, endPoint y: 352, distance: 48.7
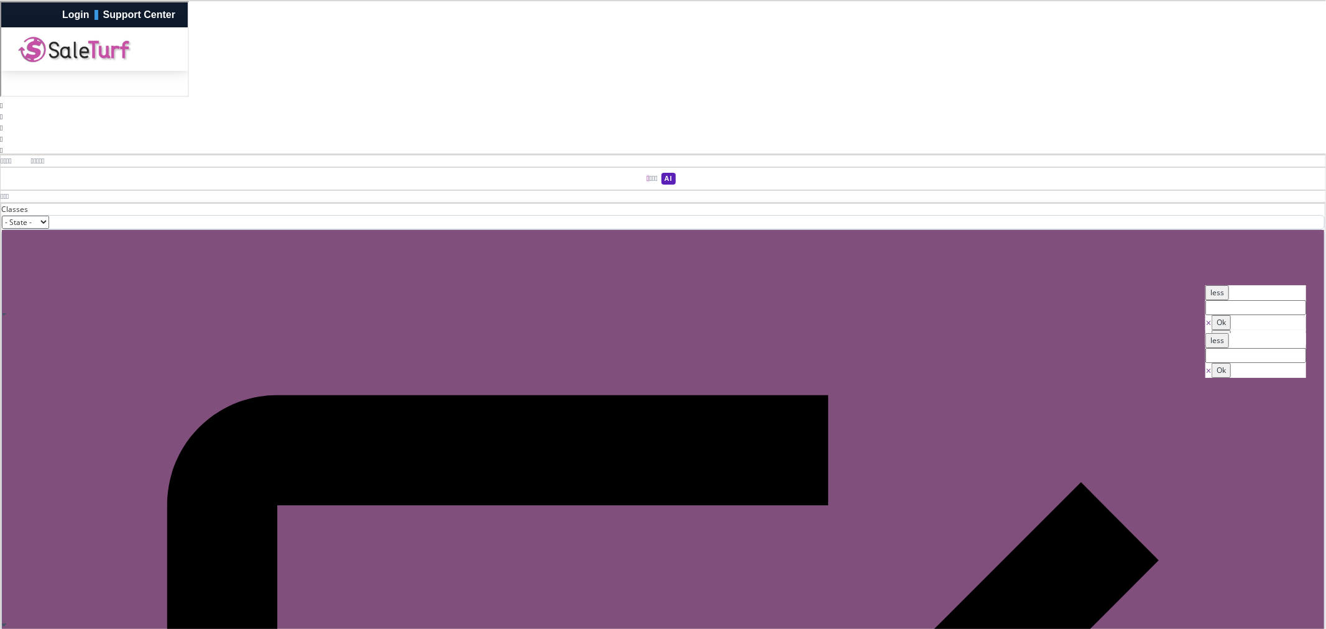
click at [1205, 352] on div "less ⨯ Ok" at bounding box center [1255, 355] width 101 height 45
click at [1231, 378] on button "Ok" at bounding box center [1221, 370] width 19 height 15
type input "#ffffff"
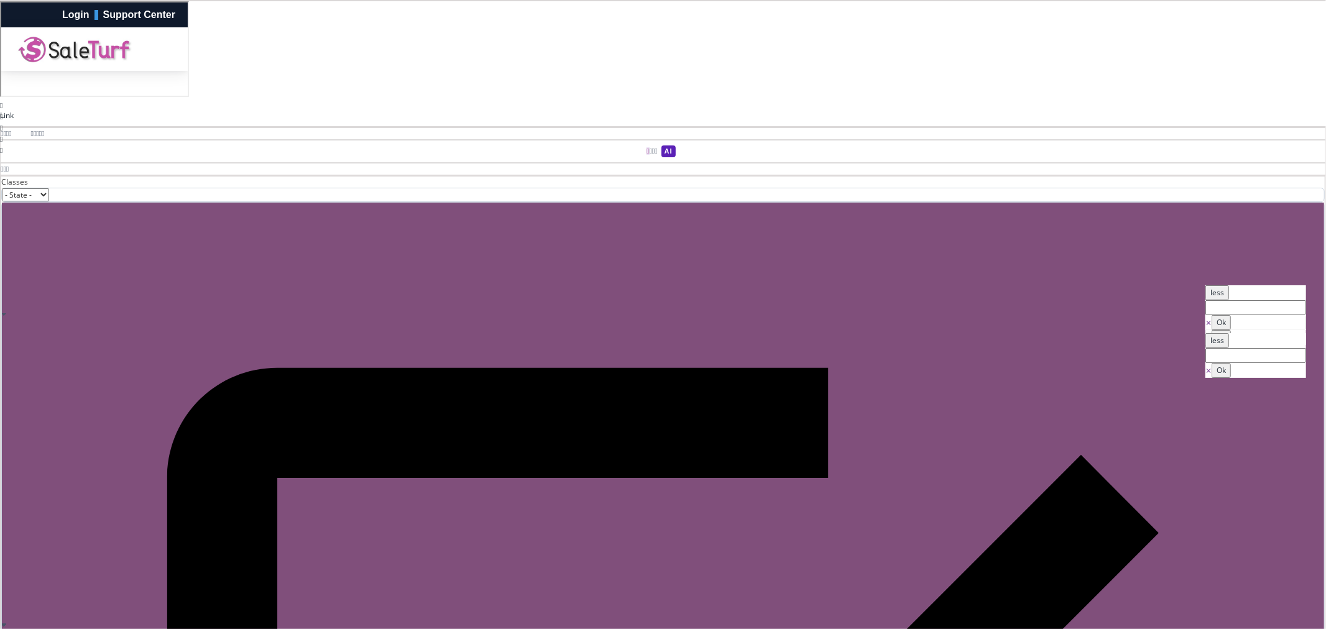
click at [174, 18] on link "Support Center" at bounding box center [138, 14] width 72 height 16
type input "rgb(179, 80, 183)"
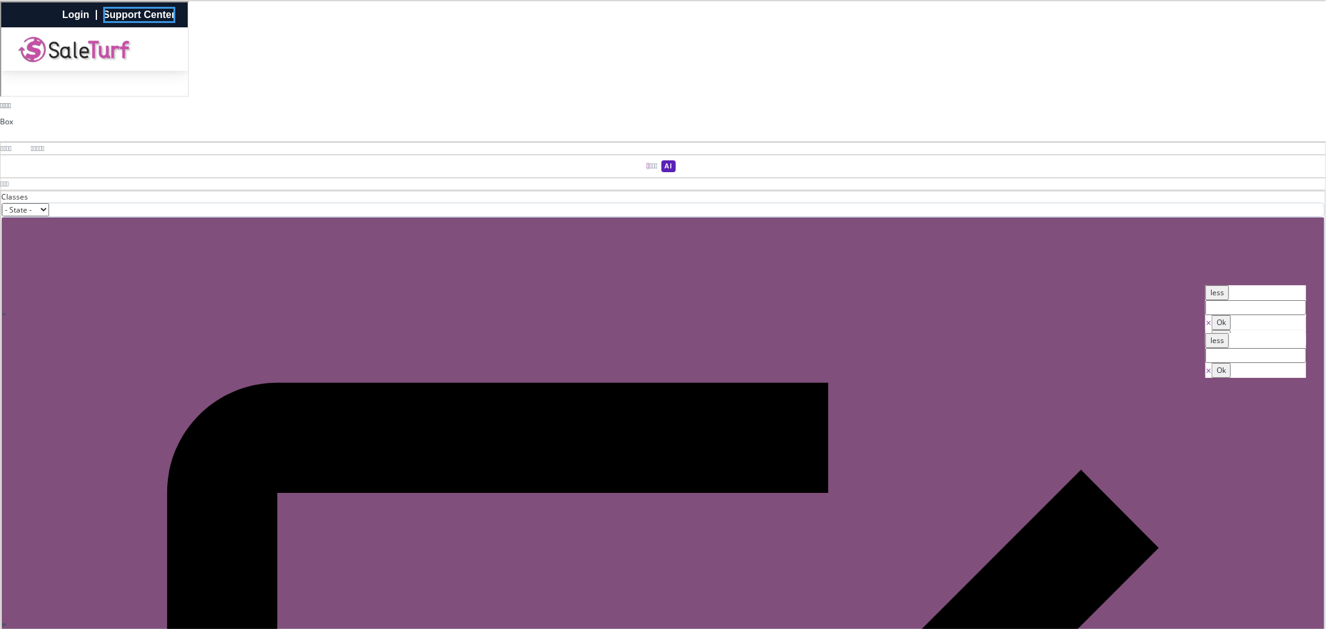
click at [186, 15] on div "Login Support Center" at bounding box center [93, 13] width 186 height 25
type input "rgb(15, 26, 44)"
type input "rgb(17, 24, 39)"
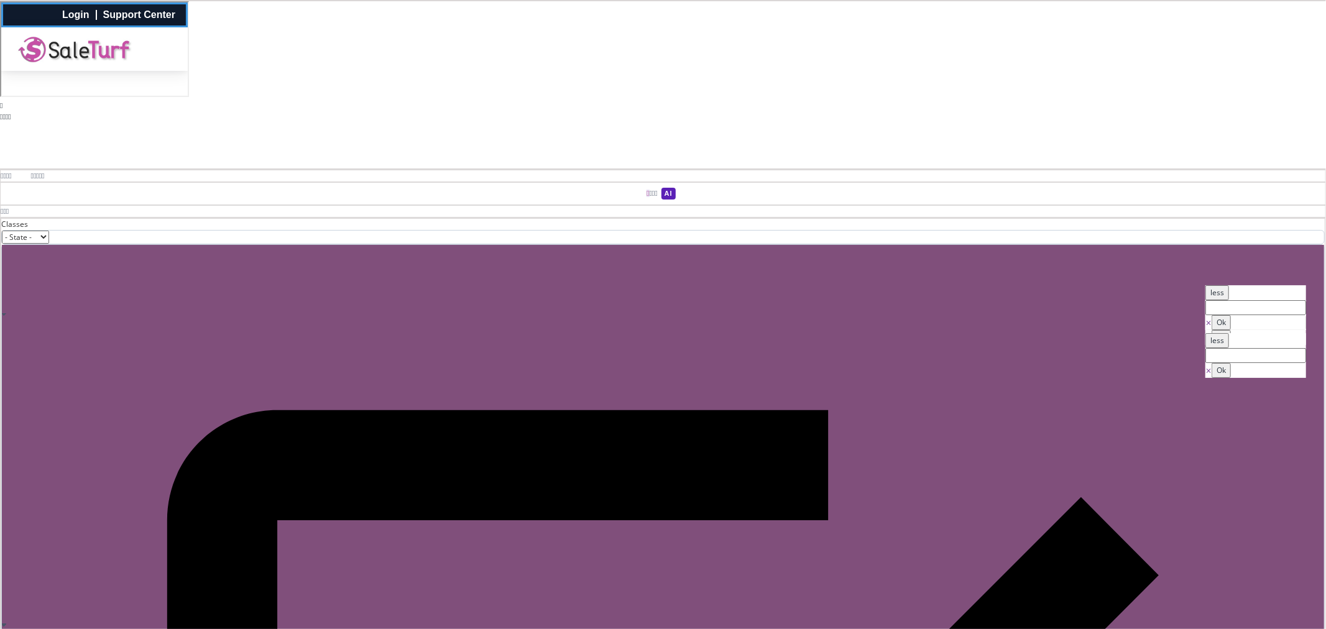
click at [44, 172] on span at bounding box center [43, 175] width 2 height 7
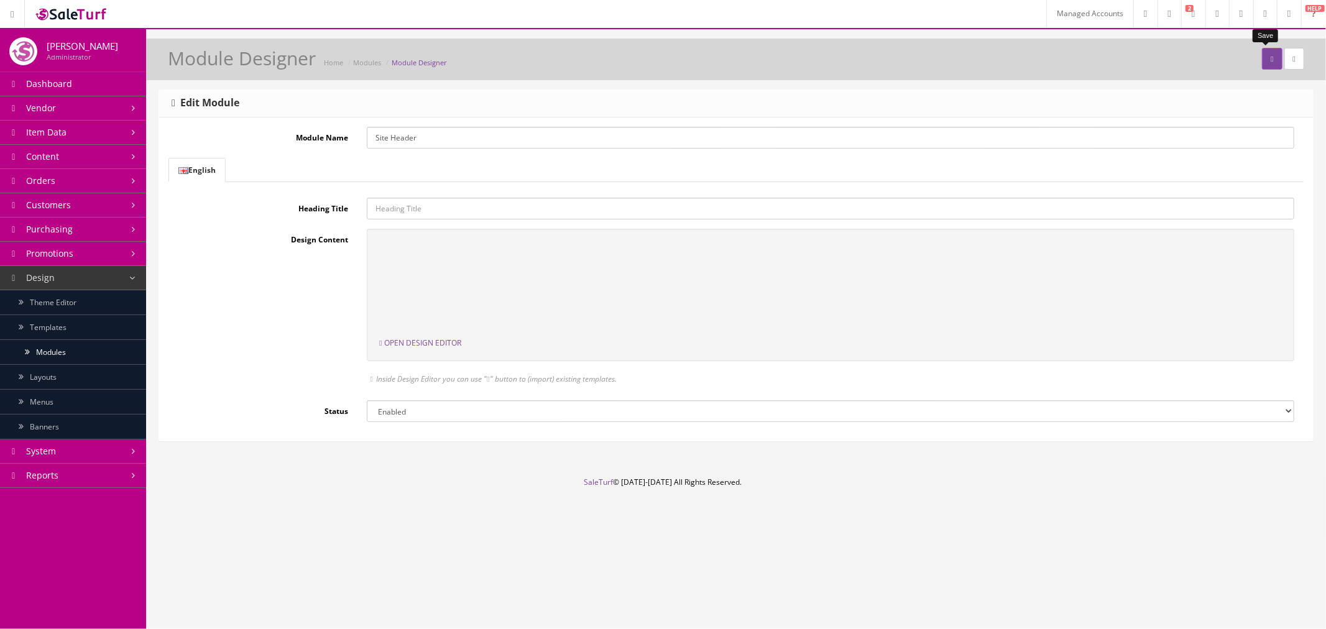
click at [1262, 59] on button "submit" at bounding box center [1272, 59] width 20 height 22
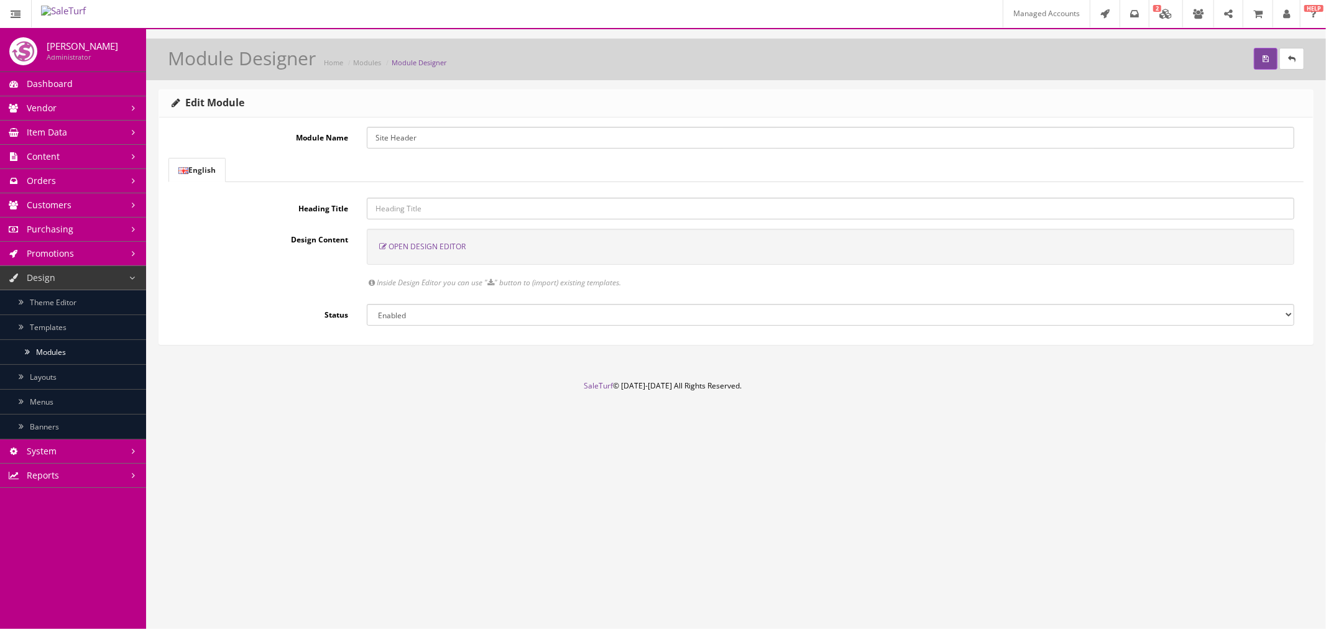
click at [125, 148] on link "Content" at bounding box center [73, 157] width 146 height 24
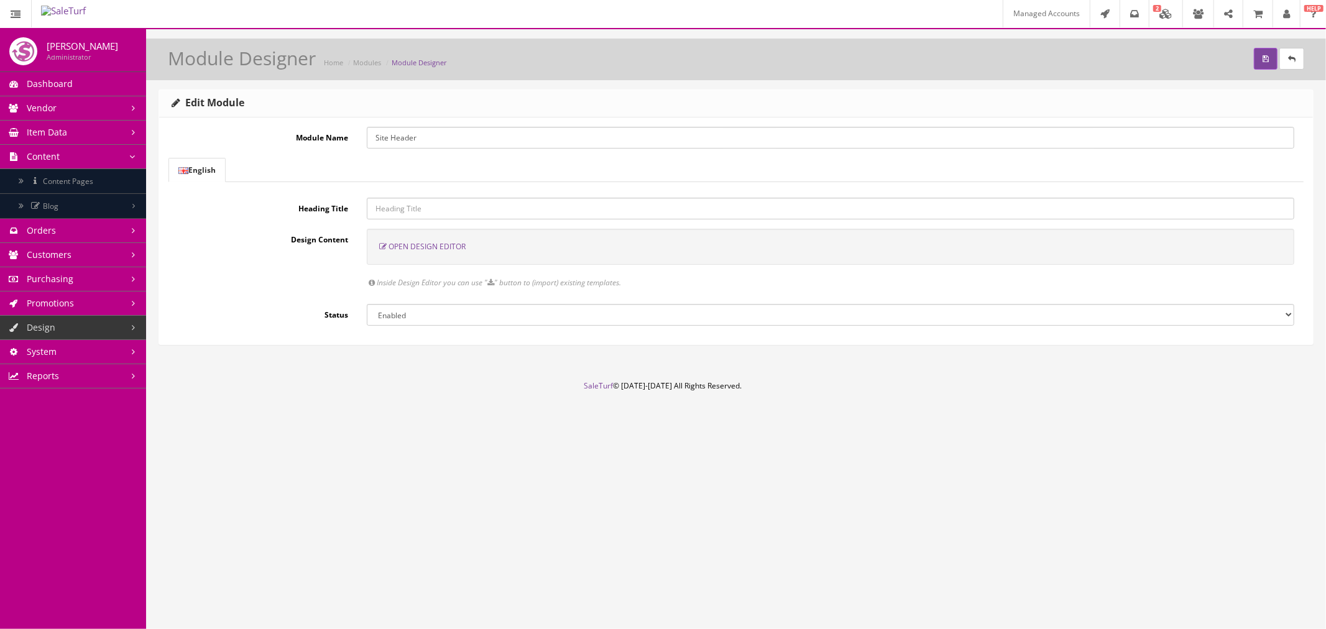
click at [444, 245] on span "Open Design Editor" at bounding box center [427, 246] width 77 height 11
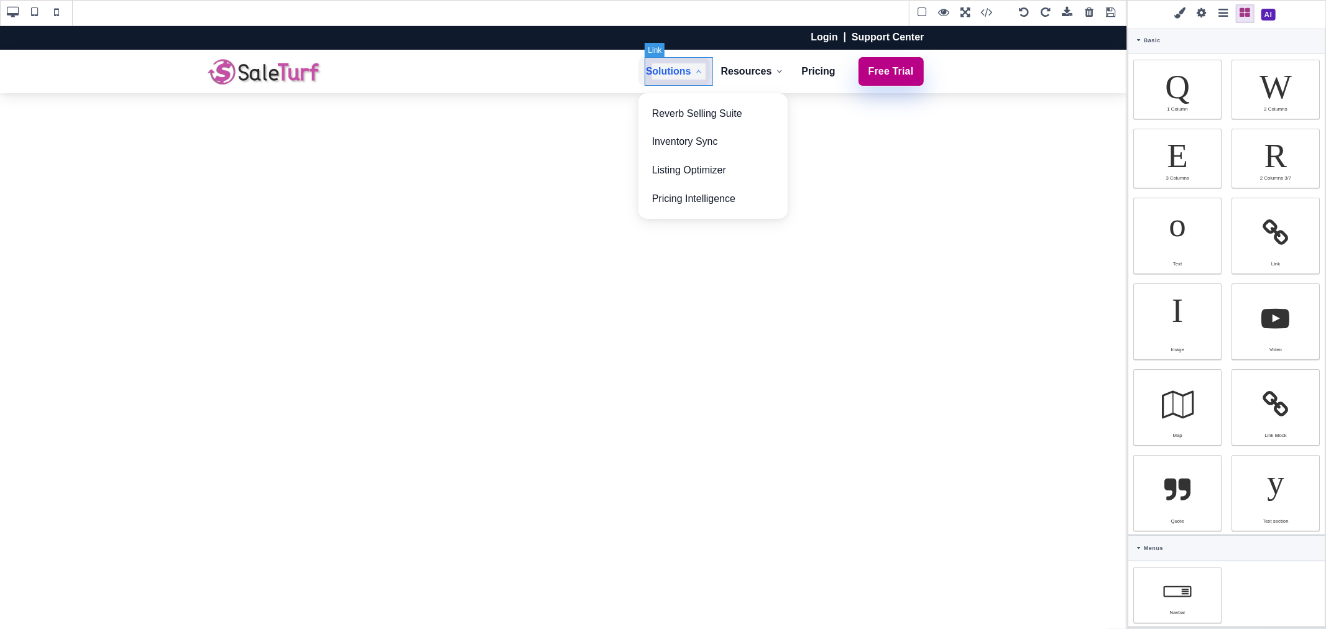
click at [691, 81] on link "Solutions" at bounding box center [673, 71] width 71 height 29
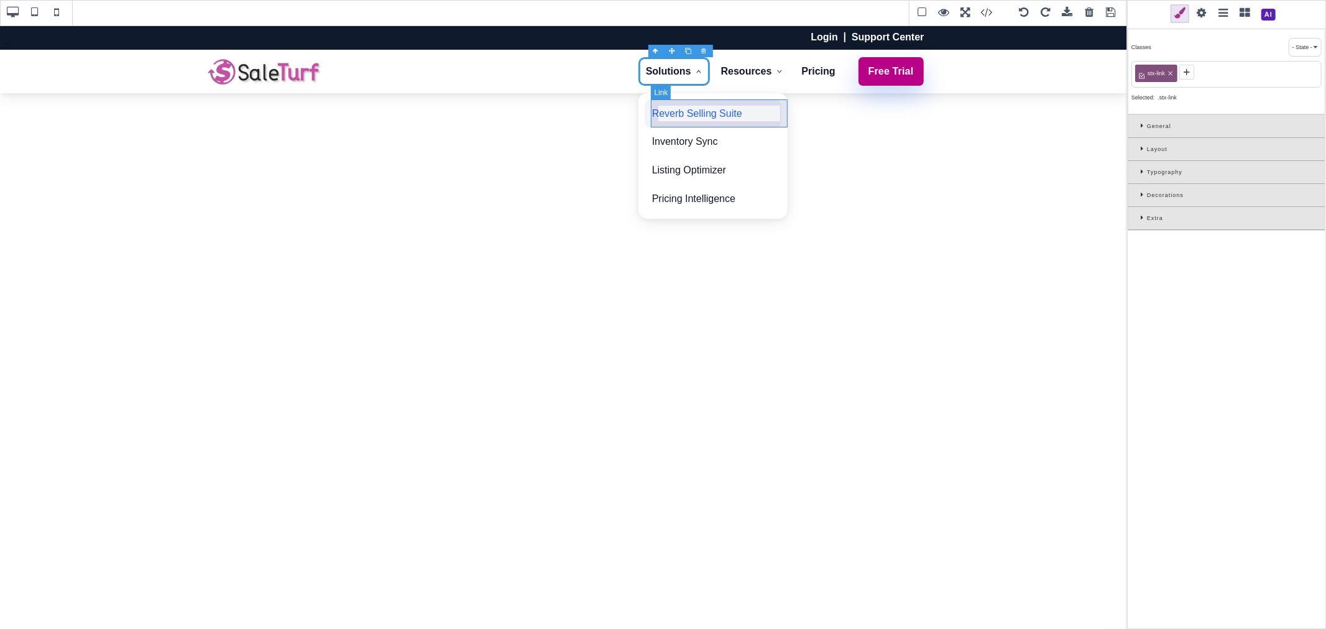
click at [715, 116] on link "Reverb Selling Suite" at bounding box center [713, 113] width 137 height 29
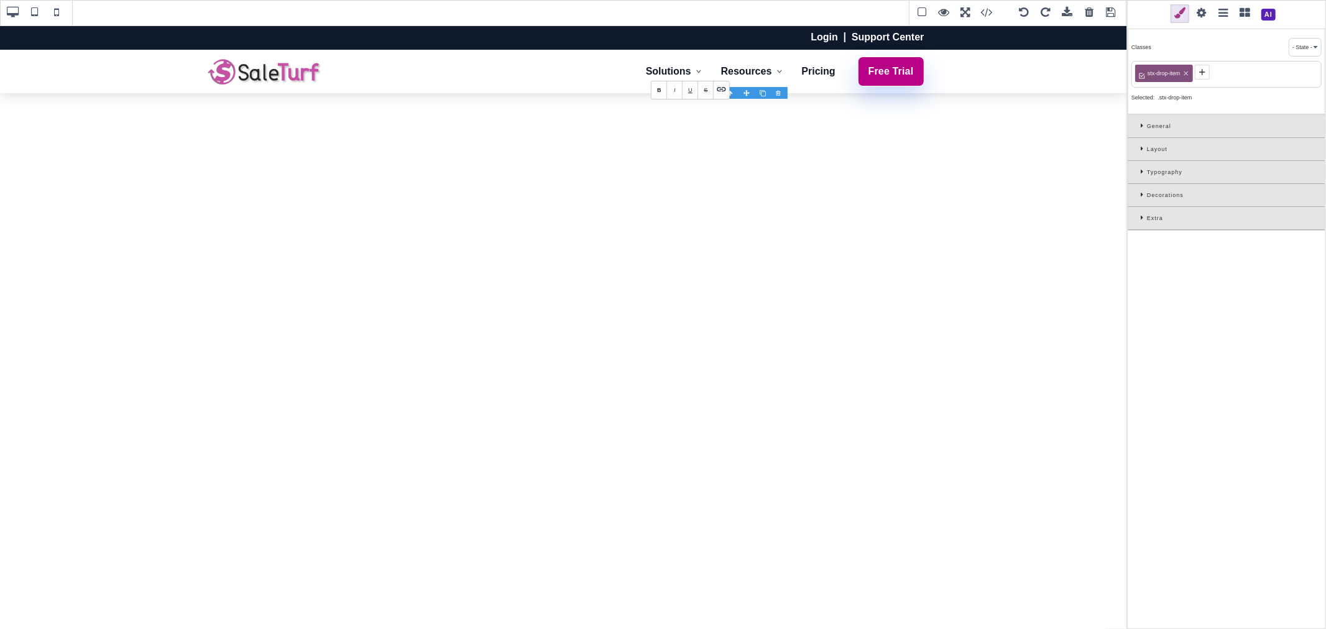
click at [1203, 13] on span at bounding box center [1201, 13] width 19 height 19
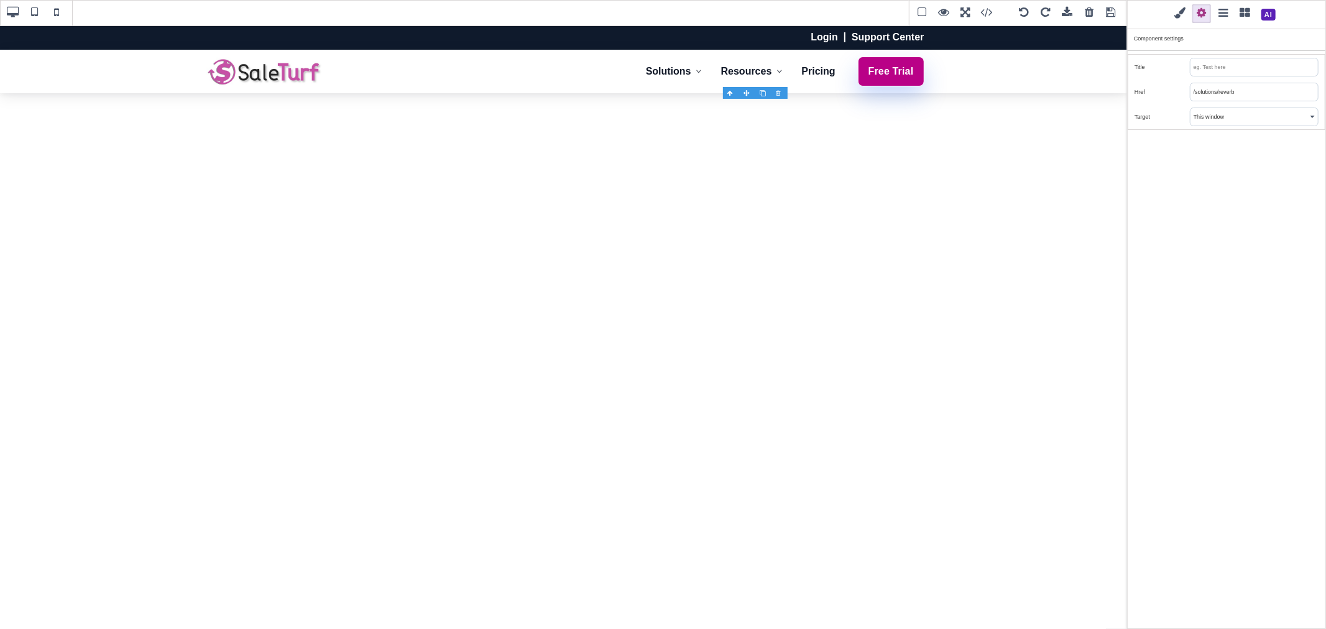
click at [1209, 88] on input "/solutions/reverb" at bounding box center [1253, 91] width 127 height 17
paste input "https://www.saleturf.com/b2"
type input "https://www.saleturf.com/b2b"
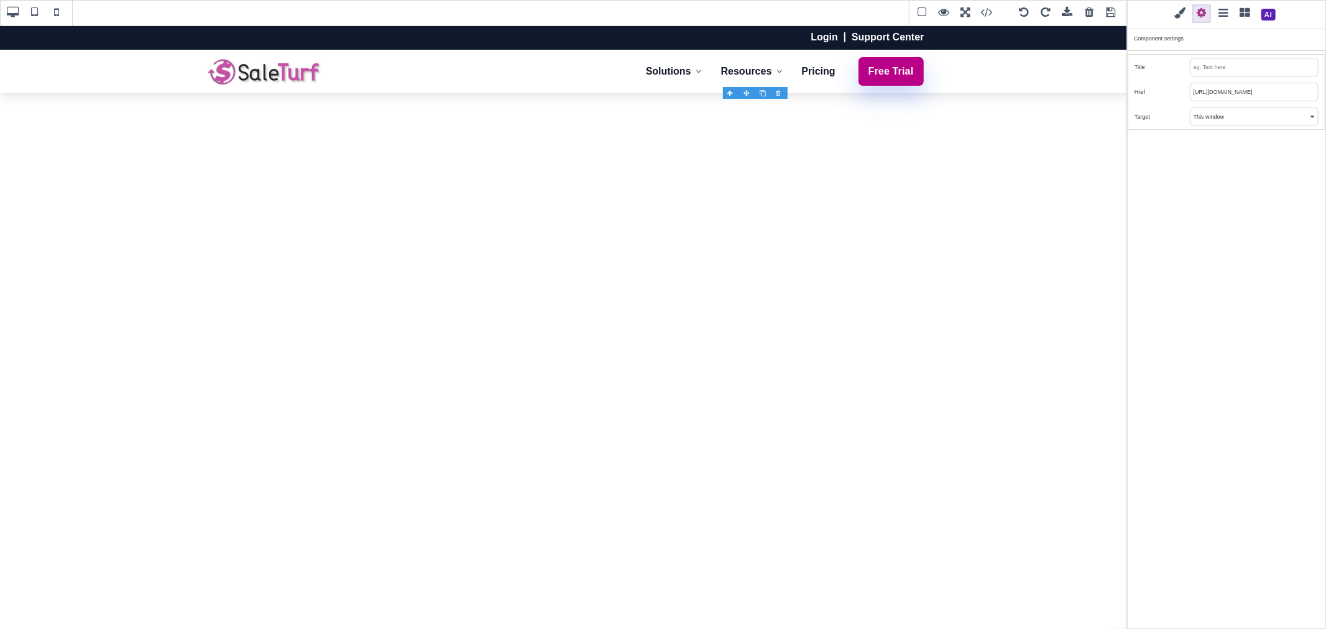
click at [1223, 152] on div "Classes - State - Hover Click Even/Odd stx-drop-item Selected: .stx-drop-item G…" at bounding box center [1226, 314] width 199 height 629
click at [1240, 200] on div "Classes - State - Hover Click Even/Odd stx-drop-item Selected: .stx-drop-item G…" at bounding box center [1226, 314] width 199 height 629
click at [927, 219] on div "Login Support Center Solutions B2B Inventory Sync Listing Optimizer Pricing Int…" at bounding box center [563, 327] width 1127 height 604
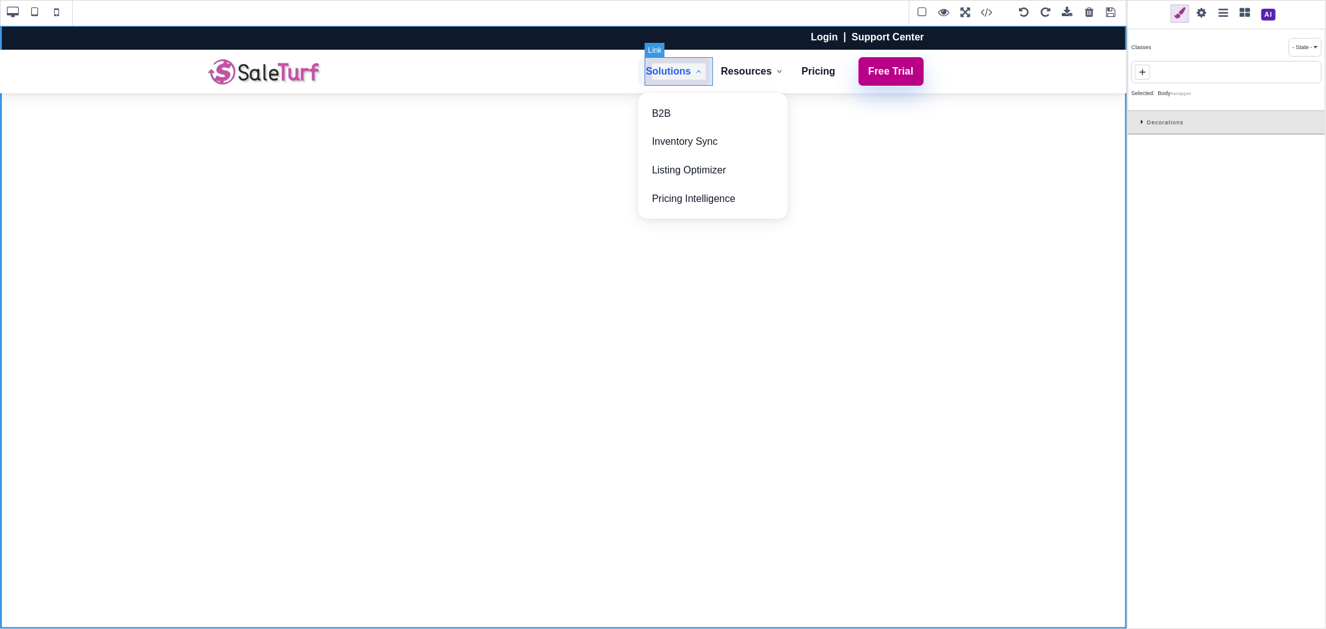
click at [688, 82] on link "Solutions" at bounding box center [673, 71] width 71 height 29
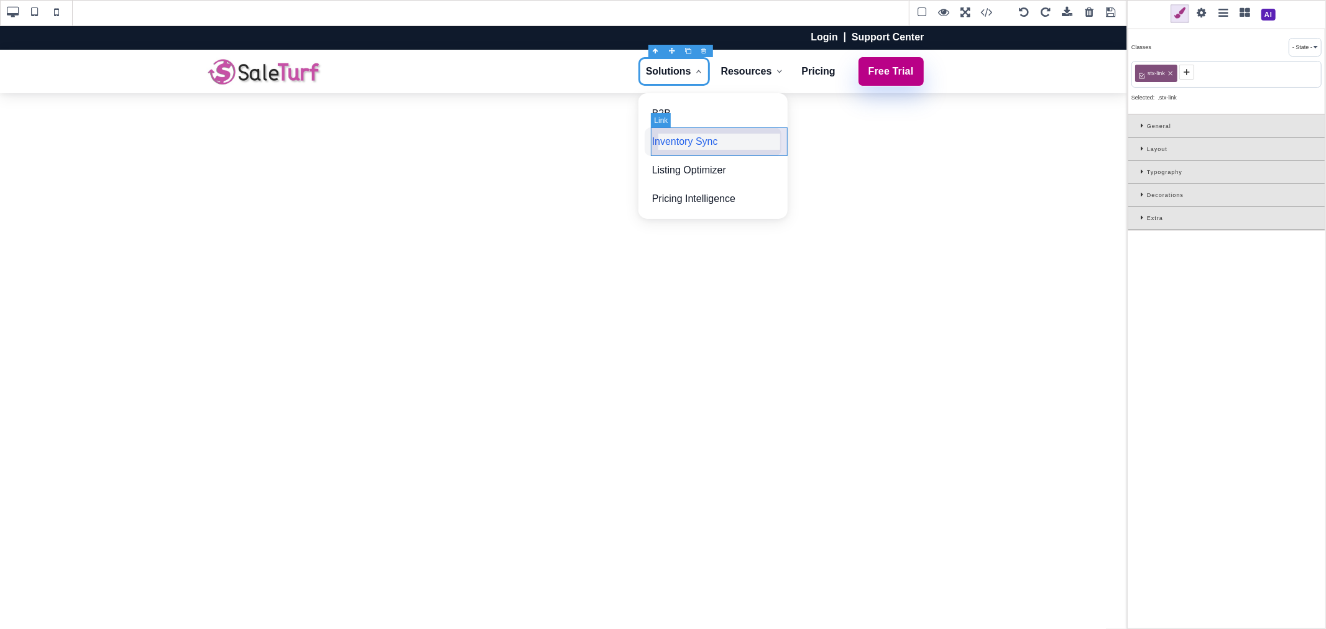
click at [750, 147] on link "Inventory Sync" at bounding box center [713, 141] width 137 height 29
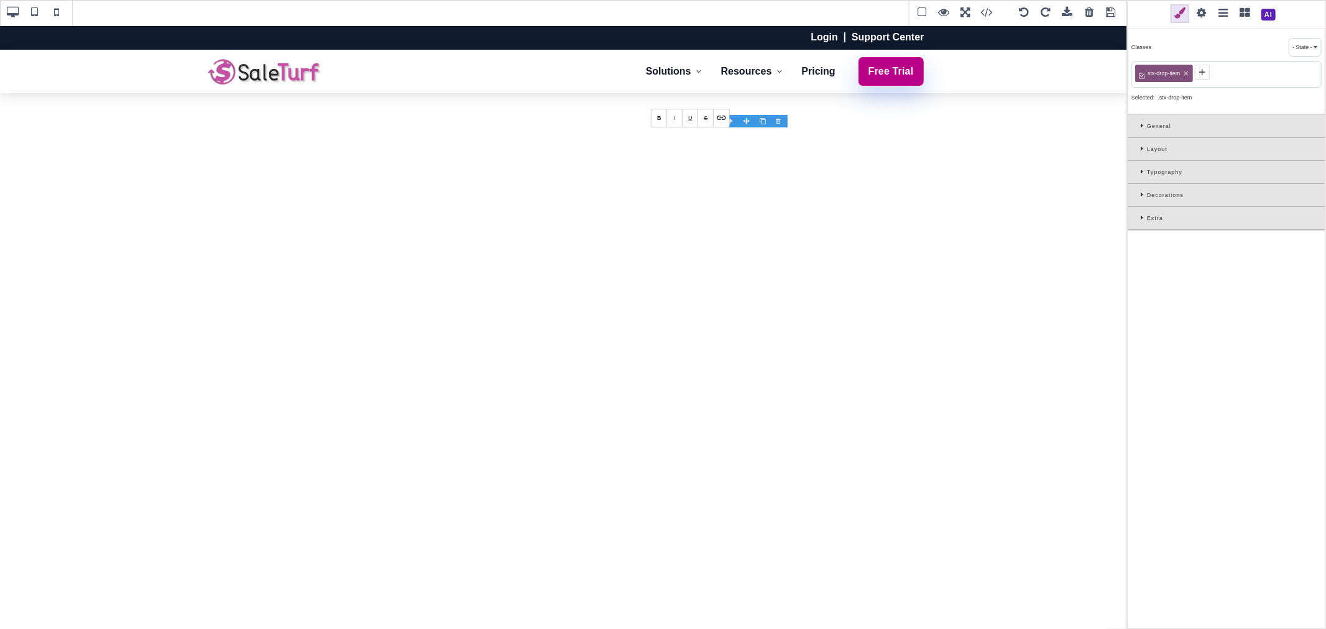
click at [1228, 16] on span at bounding box center [1223, 13] width 19 height 19
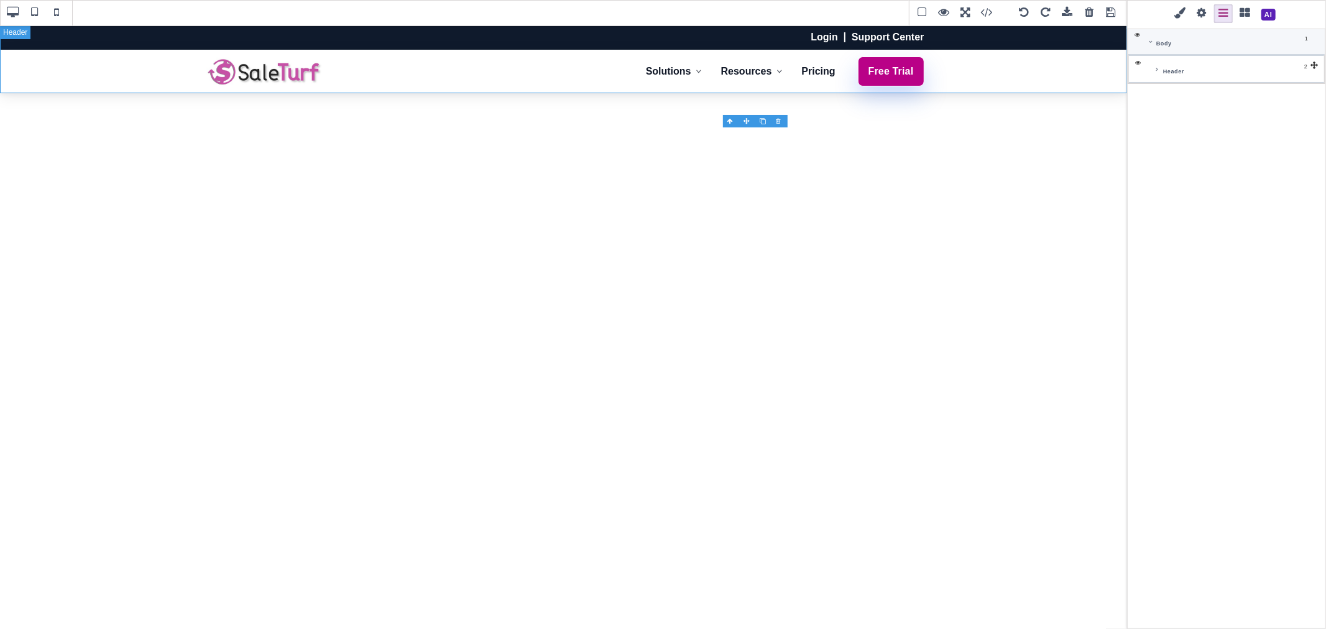
click at [1158, 69] on icon at bounding box center [1156, 70] width 5 height 6
click at [1166, 126] on icon at bounding box center [1163, 126] width 5 height 6
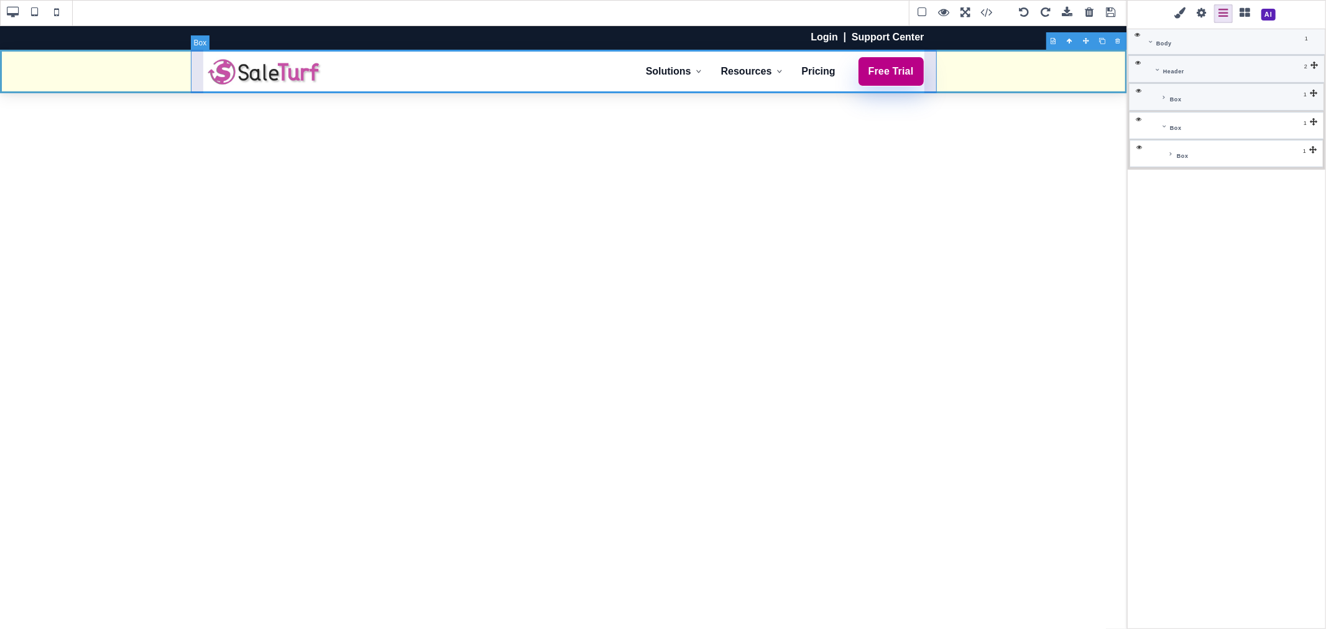
click at [1166, 157] on div "Box" at bounding box center [1226, 153] width 193 height 27
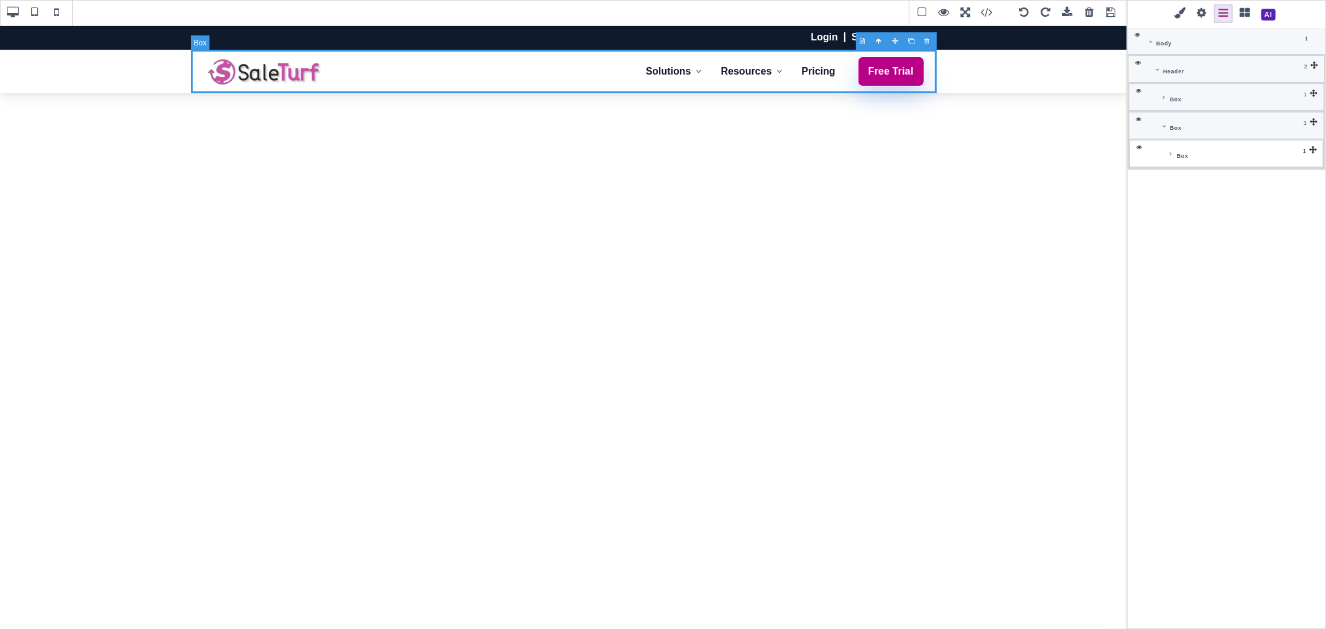
click at [1169, 157] on icon at bounding box center [1170, 154] width 5 height 6
click at [1176, 186] on div "Box" at bounding box center [1226, 181] width 191 height 27
click at [1178, 180] on icon at bounding box center [1177, 182] width 5 height 6
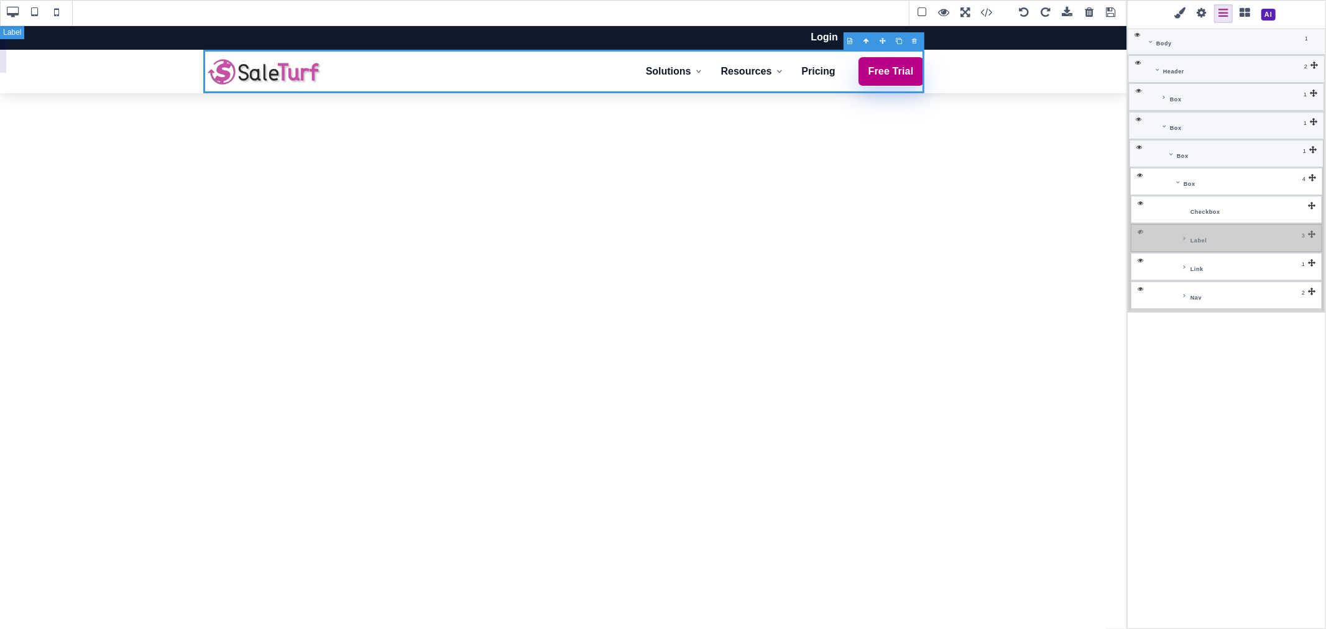
click at [1141, 233] on icon at bounding box center [1138, 231] width 15 height 14
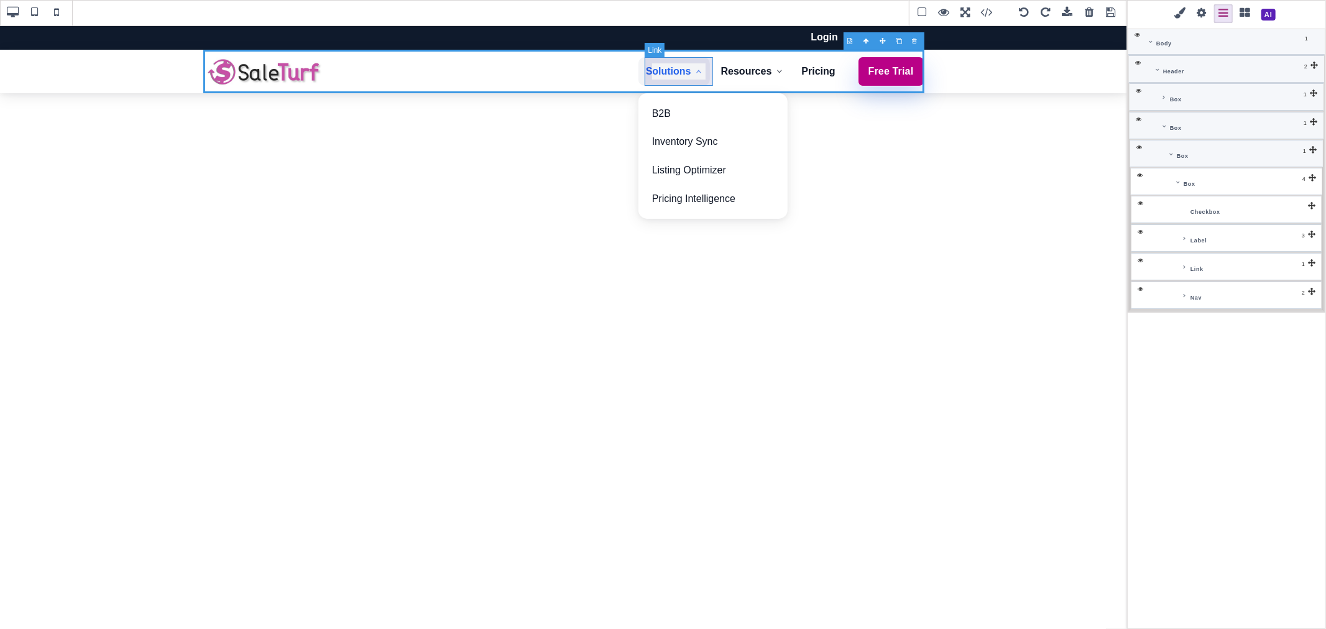
click at [682, 84] on link "Solutions" at bounding box center [673, 71] width 71 height 29
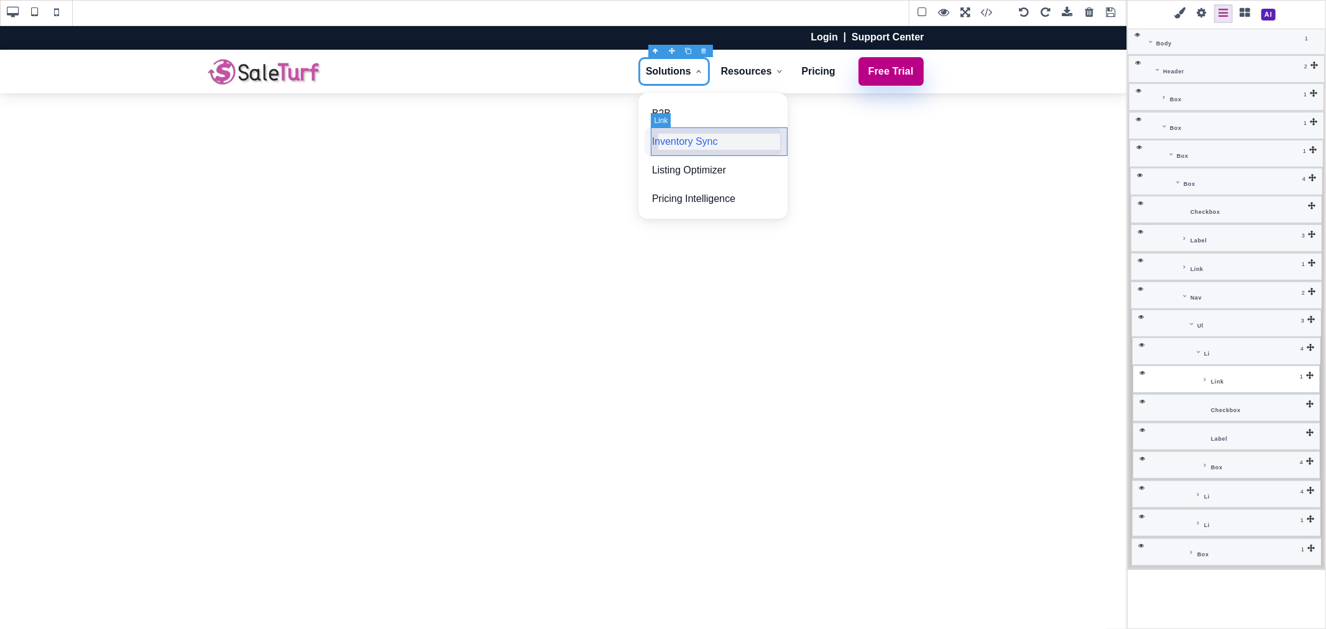
click at [741, 143] on link "Inventory Sync" at bounding box center [713, 141] width 137 height 29
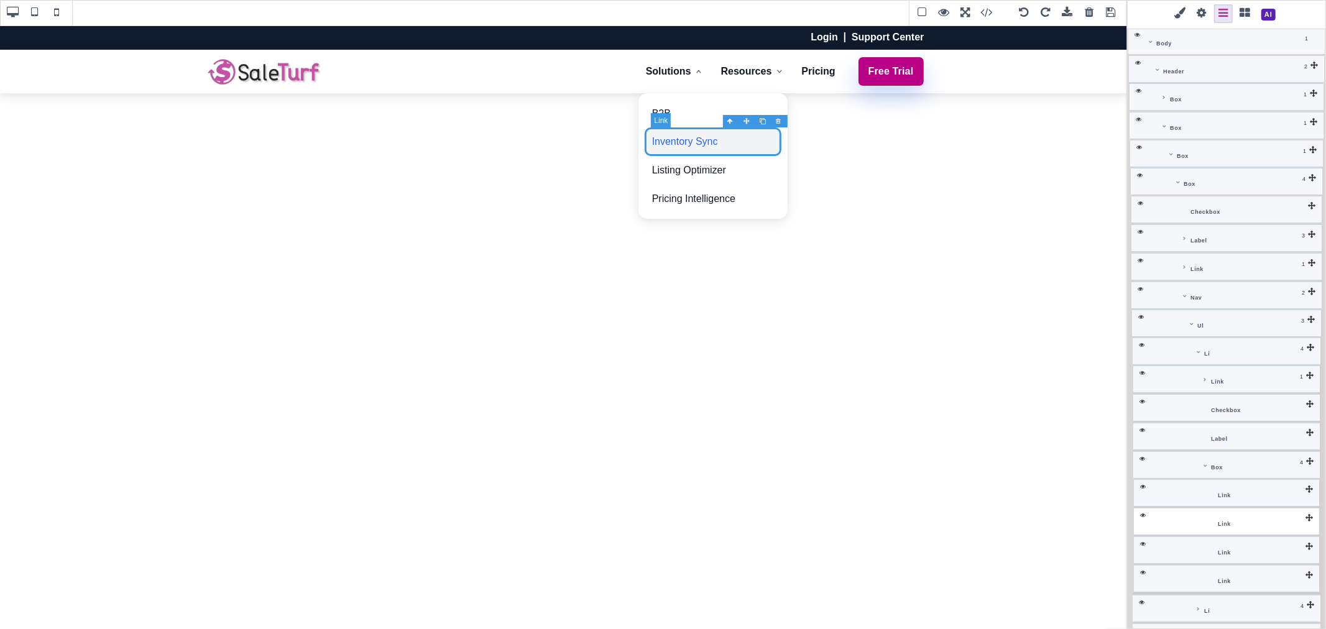
click at [741, 143] on link "Inventory Sync" at bounding box center [713, 141] width 137 height 29
click at [725, 140] on link "Inventory Sync" at bounding box center [713, 141] width 137 height 29
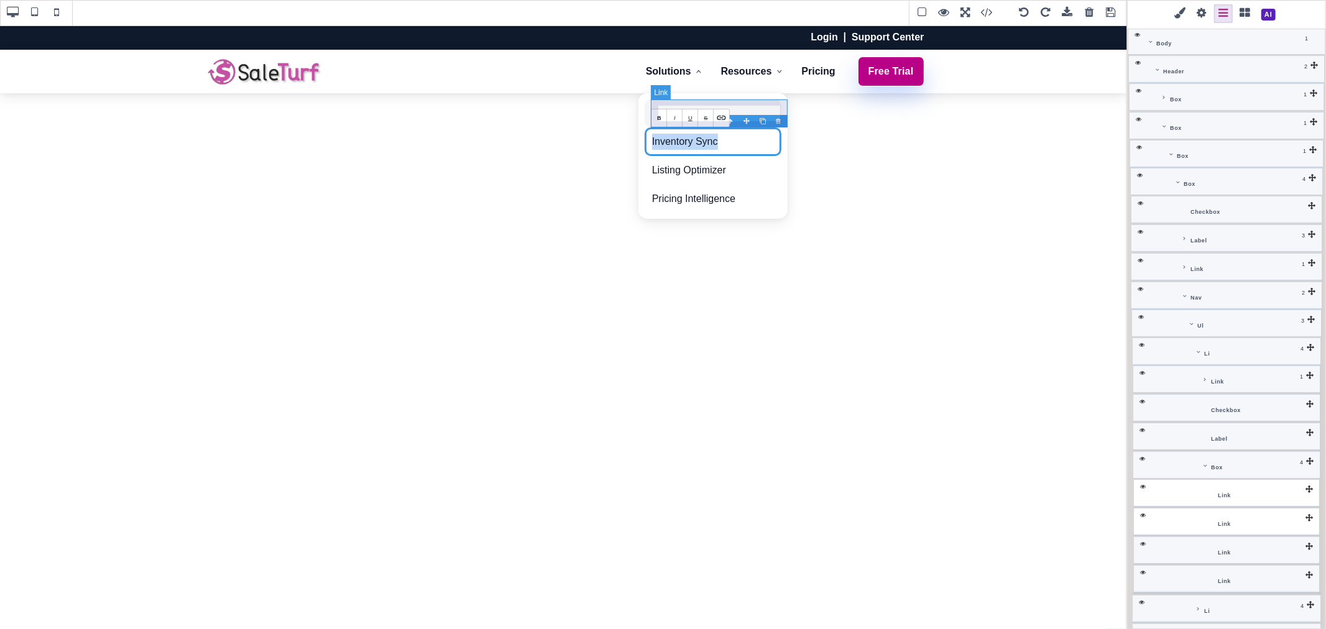
click at [740, 106] on link "B2B" at bounding box center [713, 113] width 137 height 29
click at [680, 115] on link "B2B" at bounding box center [713, 113] width 137 height 29
click at [679, 139] on link "Inventory Sync" at bounding box center [713, 141] width 137 height 29
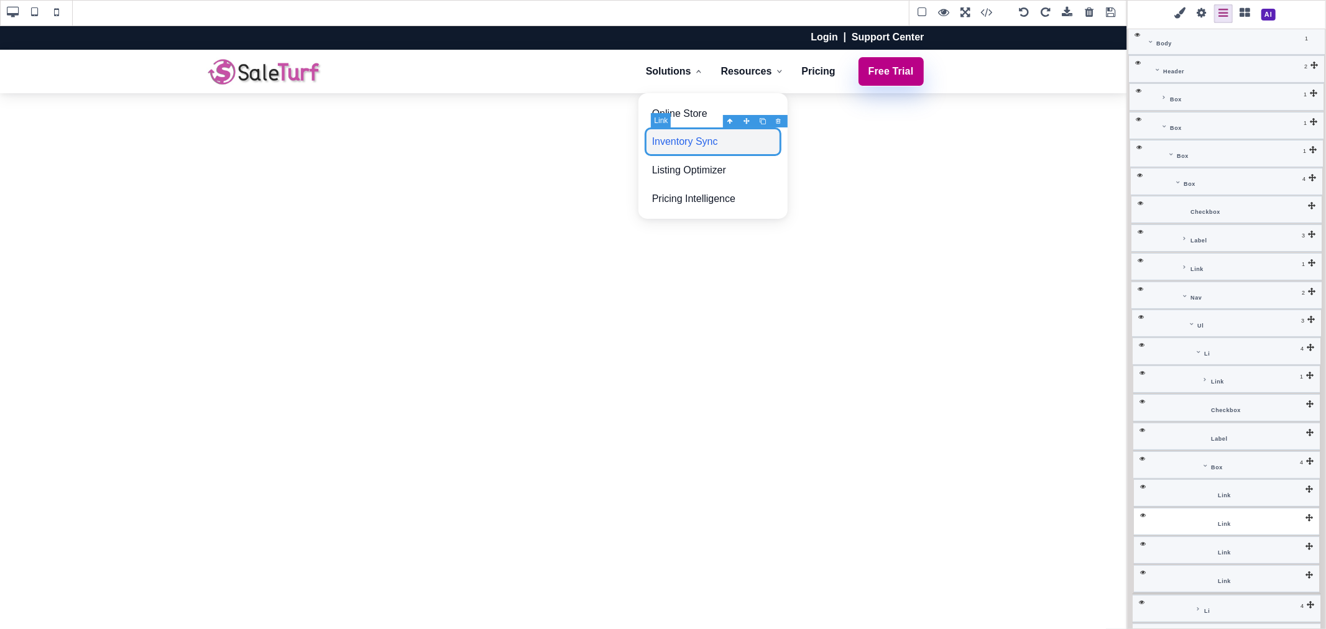
click at [679, 139] on link "Inventory Sync" at bounding box center [713, 141] width 137 height 29
click at [686, 171] on link "Listing Optimizer" at bounding box center [713, 170] width 137 height 29
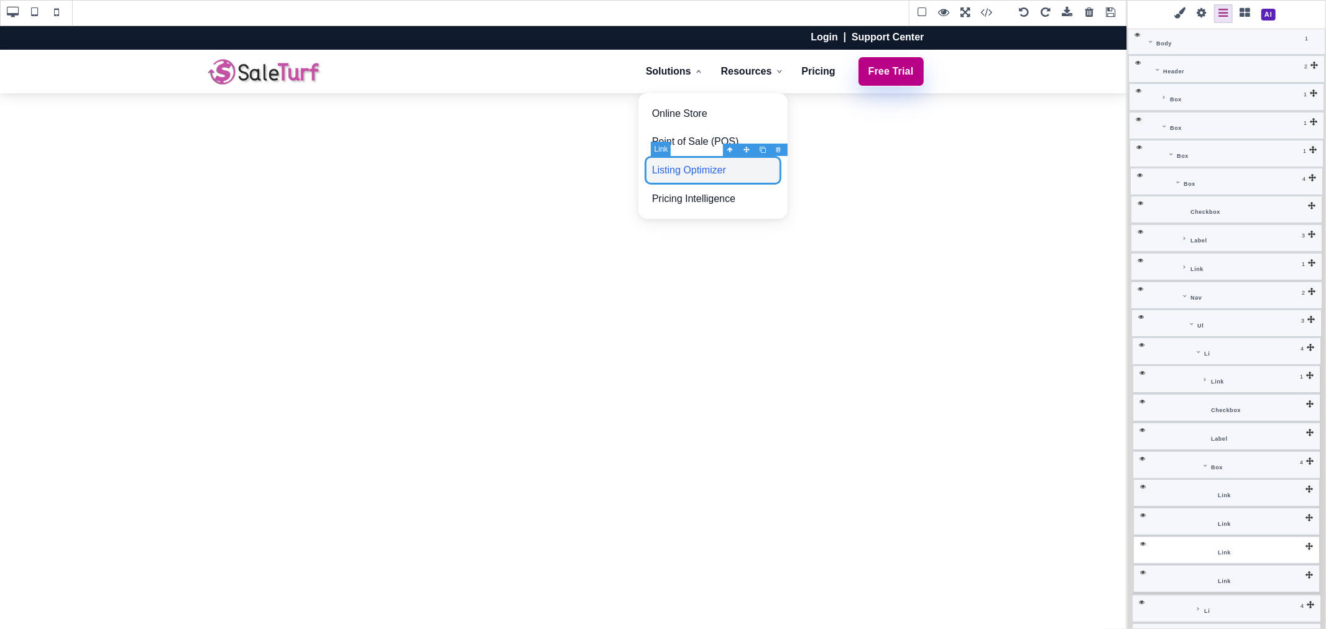
click at [686, 171] on link "Listing Optimizer" at bounding box center [713, 170] width 137 height 29
click at [690, 195] on link "Pricing Intelligence" at bounding box center [713, 199] width 137 height 29
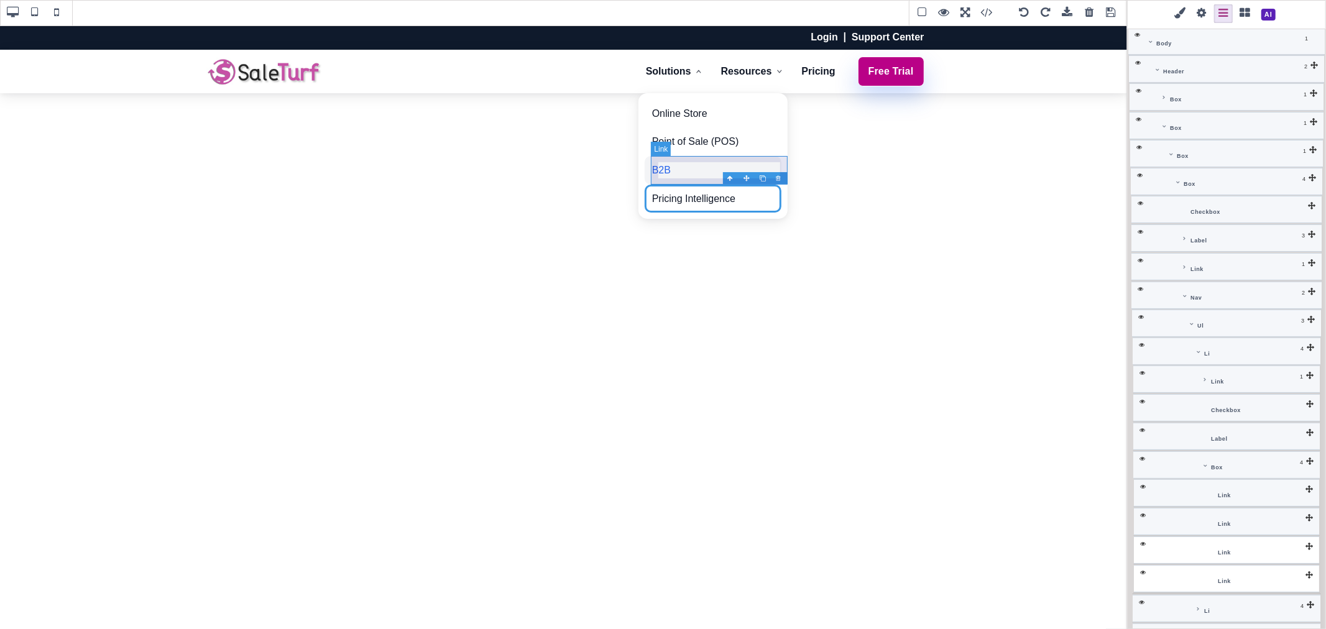
click at [688, 170] on link "B2B" at bounding box center [713, 170] width 137 height 29
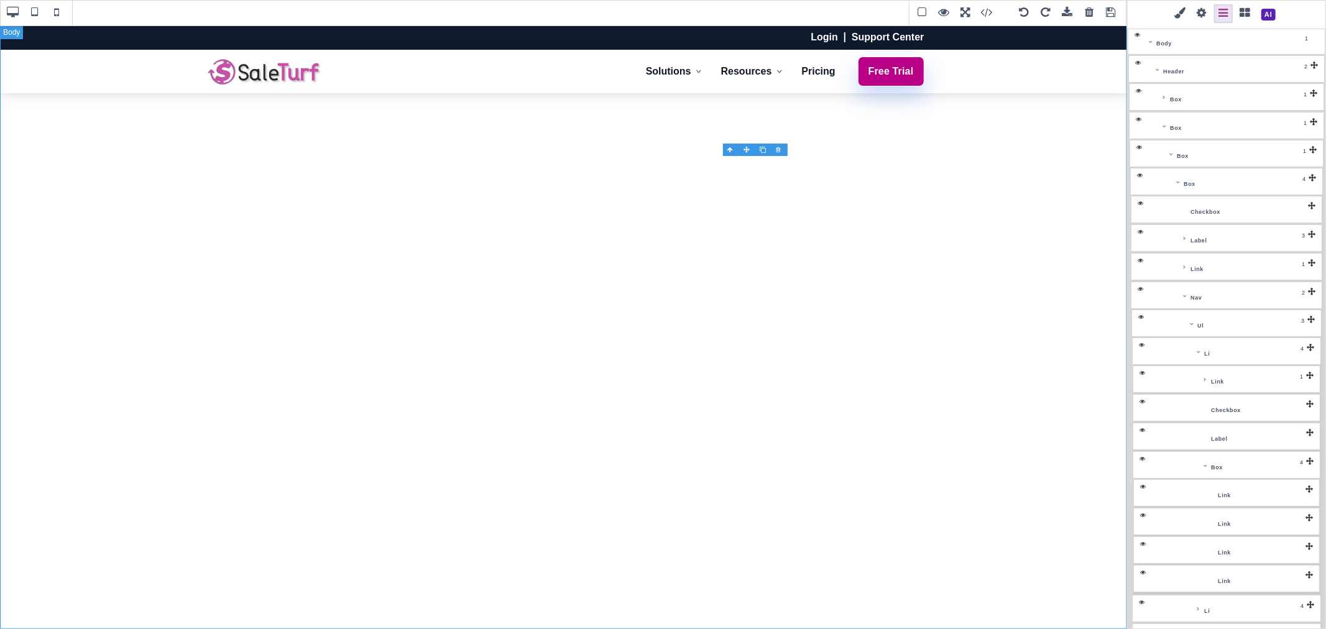
click at [1200, 10] on span at bounding box center [1201, 13] width 19 height 19
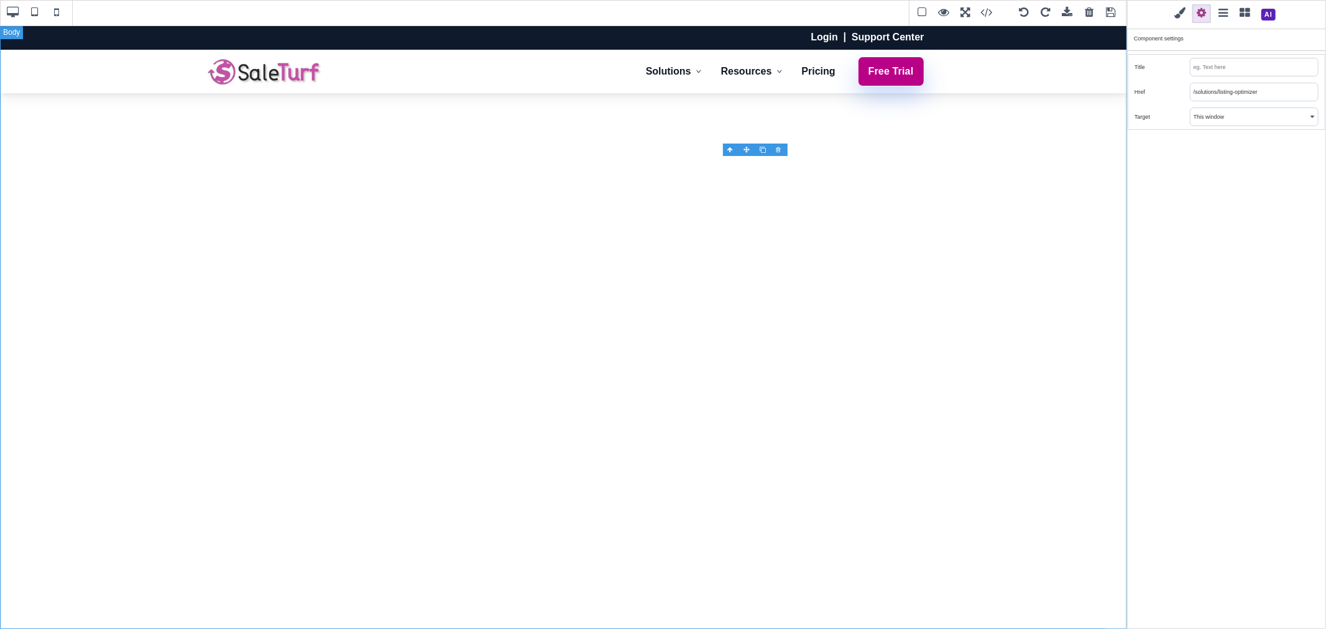
click at [1218, 92] on input "/solutions/listing-optimizer" at bounding box center [1253, 91] width 127 height 17
type input "/b2b"
click at [1213, 175] on div "Classes - State - Hover Click Even/Odd stx-drop-item Selected: .stx-drop-item G…" at bounding box center [1226, 314] width 199 height 629
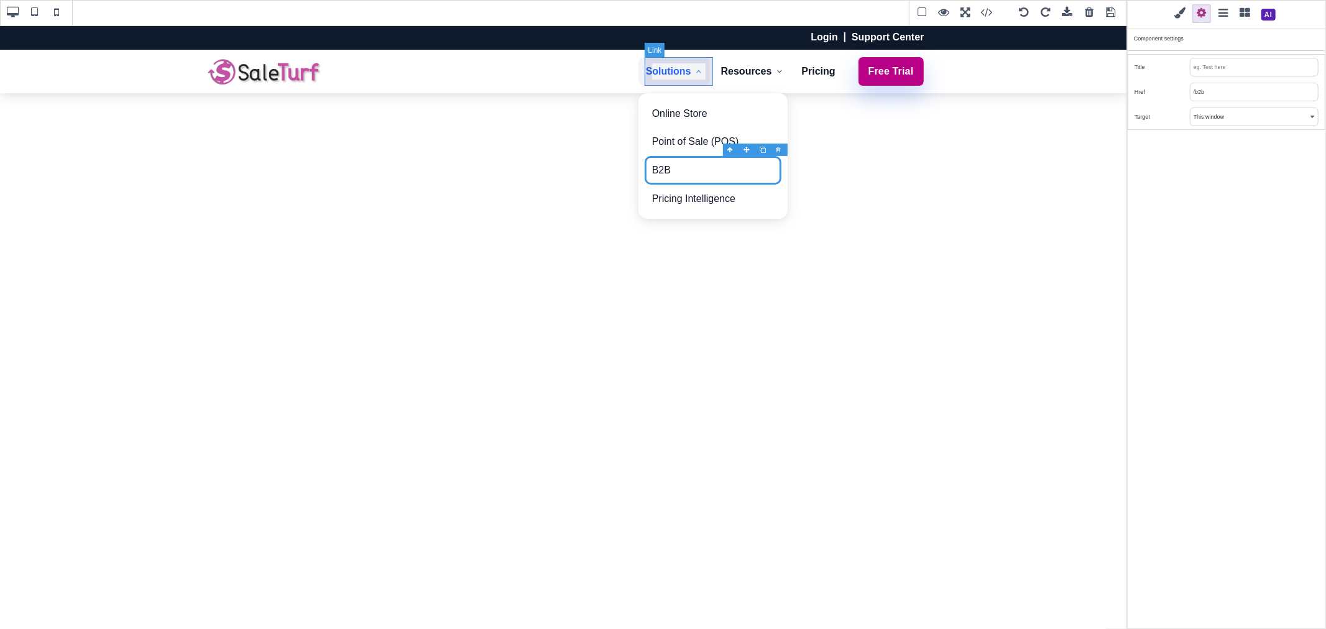
click at [675, 83] on link "Solutions" at bounding box center [673, 71] width 71 height 29
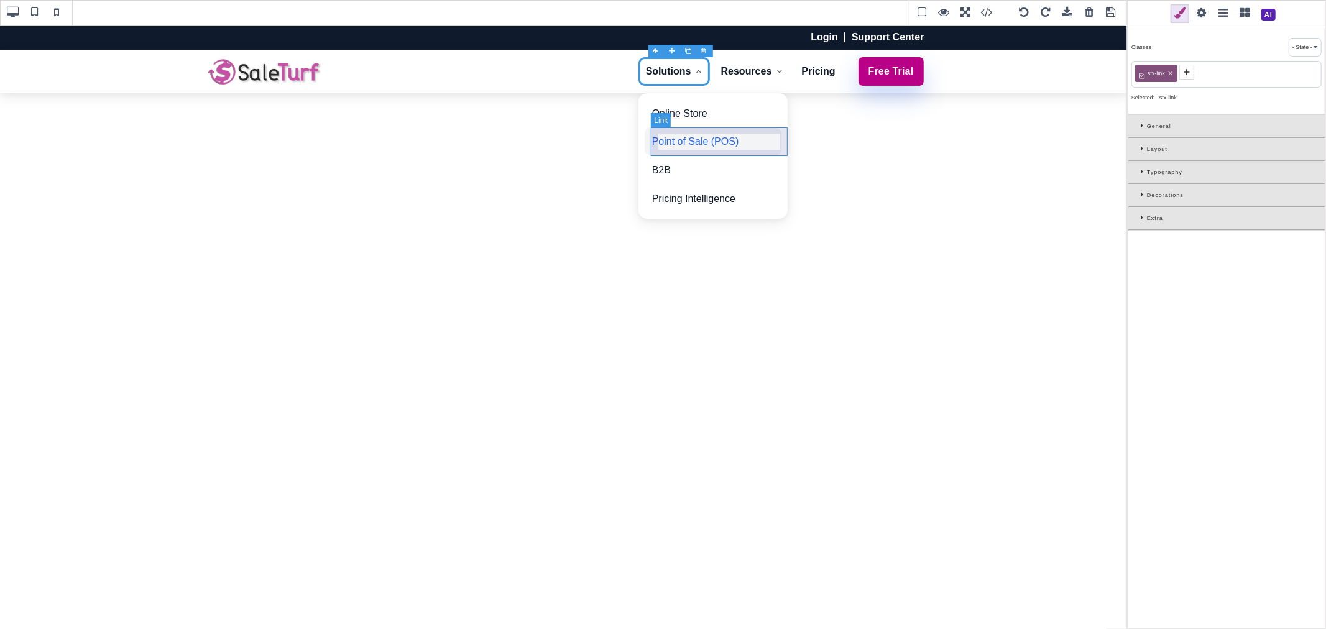
click at [767, 144] on link "Point of Sale (POS)" at bounding box center [713, 141] width 137 height 29
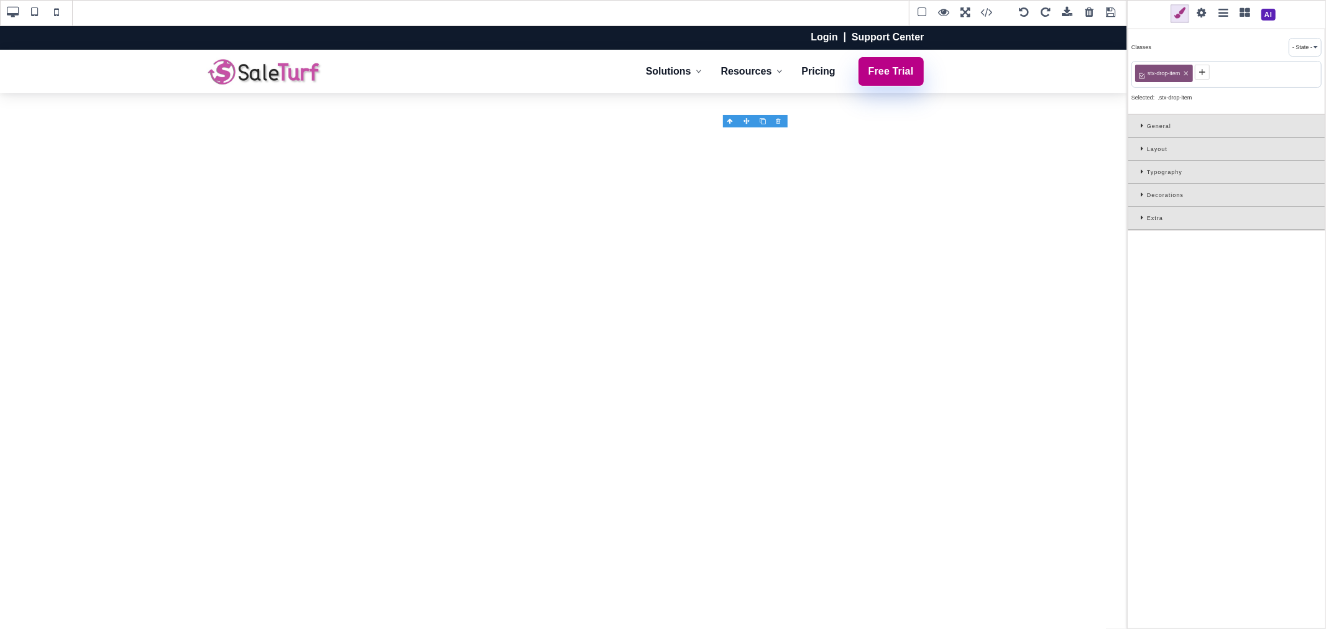
click at [1205, 16] on span at bounding box center [1201, 13] width 19 height 19
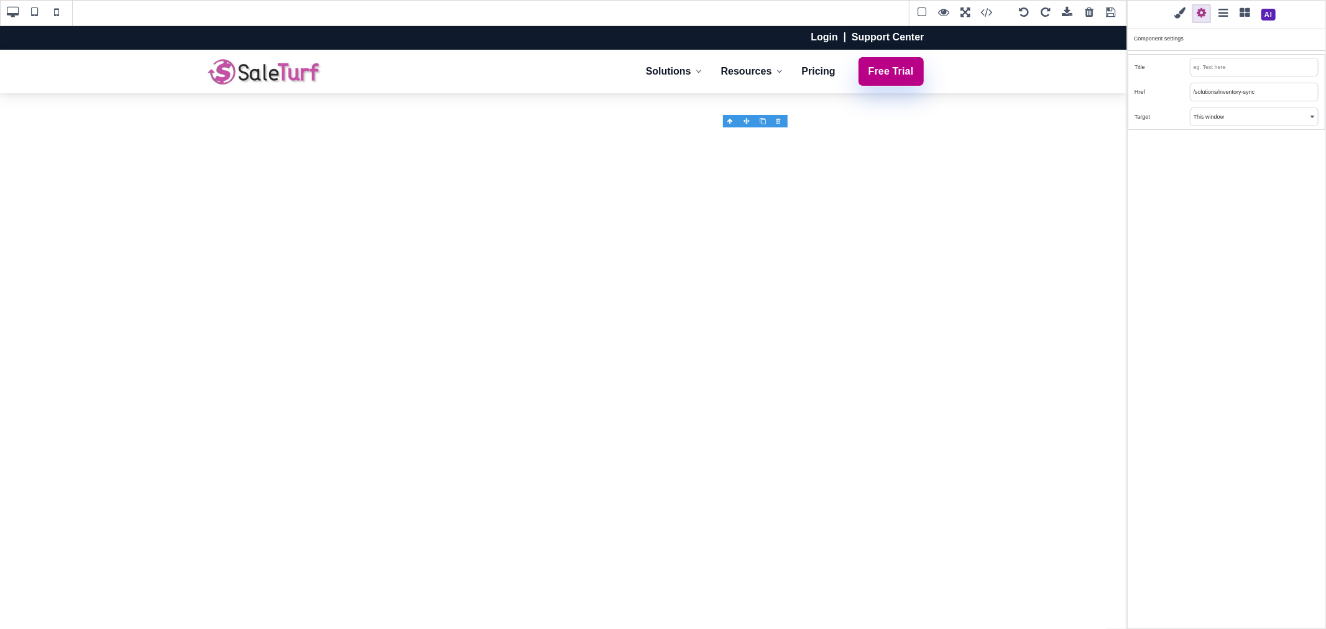
click at [1213, 83] on input "/solutions/inventory-sync" at bounding box center [1253, 91] width 127 height 17
click at [1213, 85] on input "/solutions/inventory-sync" at bounding box center [1253, 91] width 127 height 17
paste input "point-of-sale"
type input "/point-of-sale"
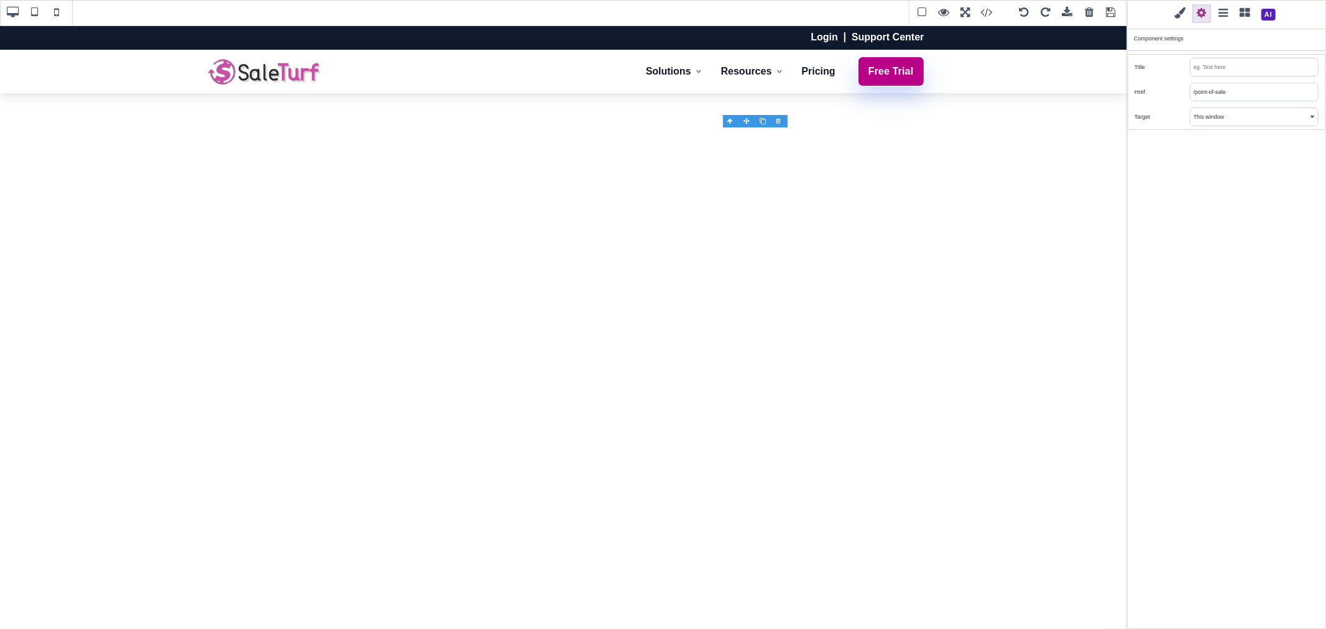
click at [1220, 200] on div "Classes - State - Hover Click Even/Odd stx-drop-item Selected: .stx-drop-item G…" at bounding box center [1226, 314] width 199 height 629
click at [667, 81] on link "Solutions" at bounding box center [673, 71] width 71 height 29
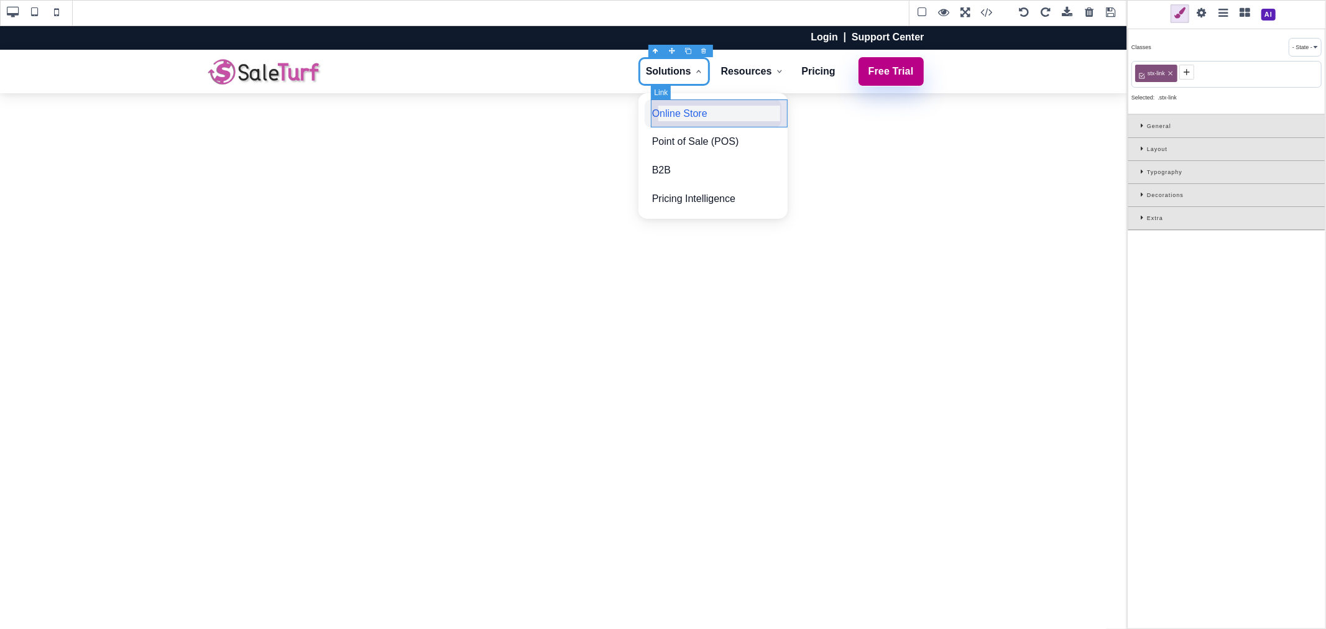
click at [721, 123] on link "Online Store" at bounding box center [713, 113] width 137 height 29
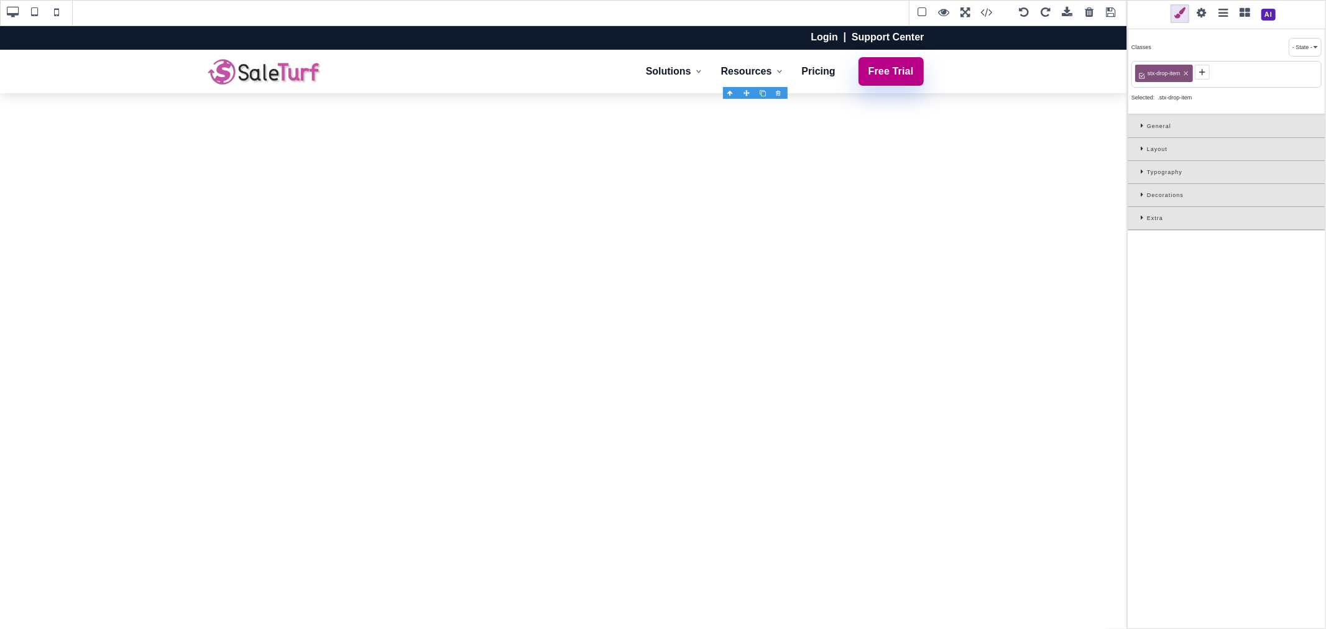
click at [1198, 12] on span at bounding box center [1201, 13] width 19 height 19
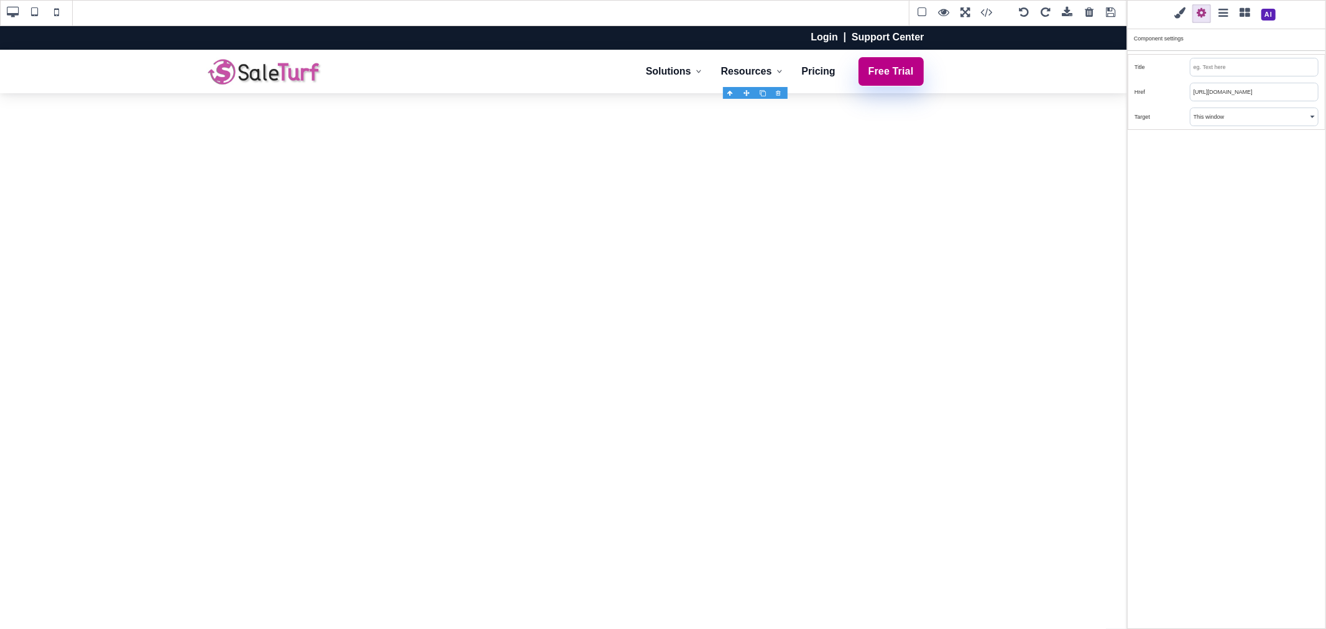
click at [1225, 88] on input "https://www.saleturf.com/b2b" at bounding box center [1253, 91] width 127 height 17
paste input "/online-store"
type input "/online-store"
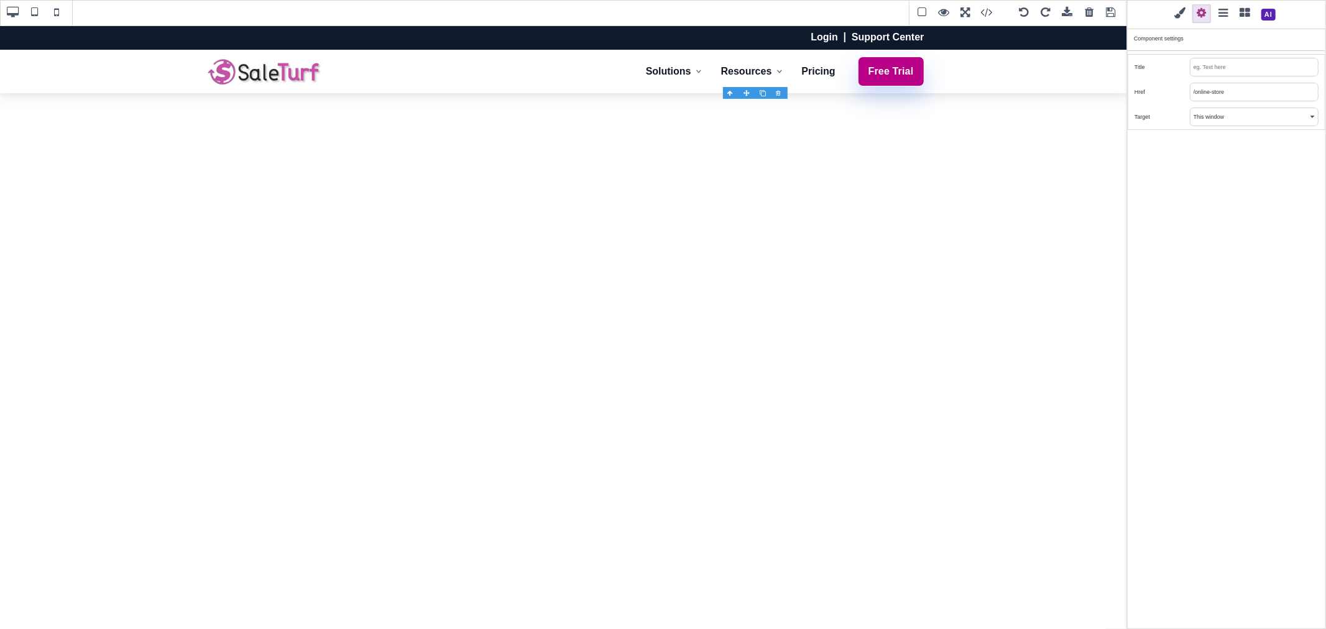
click at [1243, 168] on div "Classes - State - Hover Click Even/Odd stx-drop-item Selected: .stx-drop-item G…" at bounding box center [1226, 314] width 199 height 629
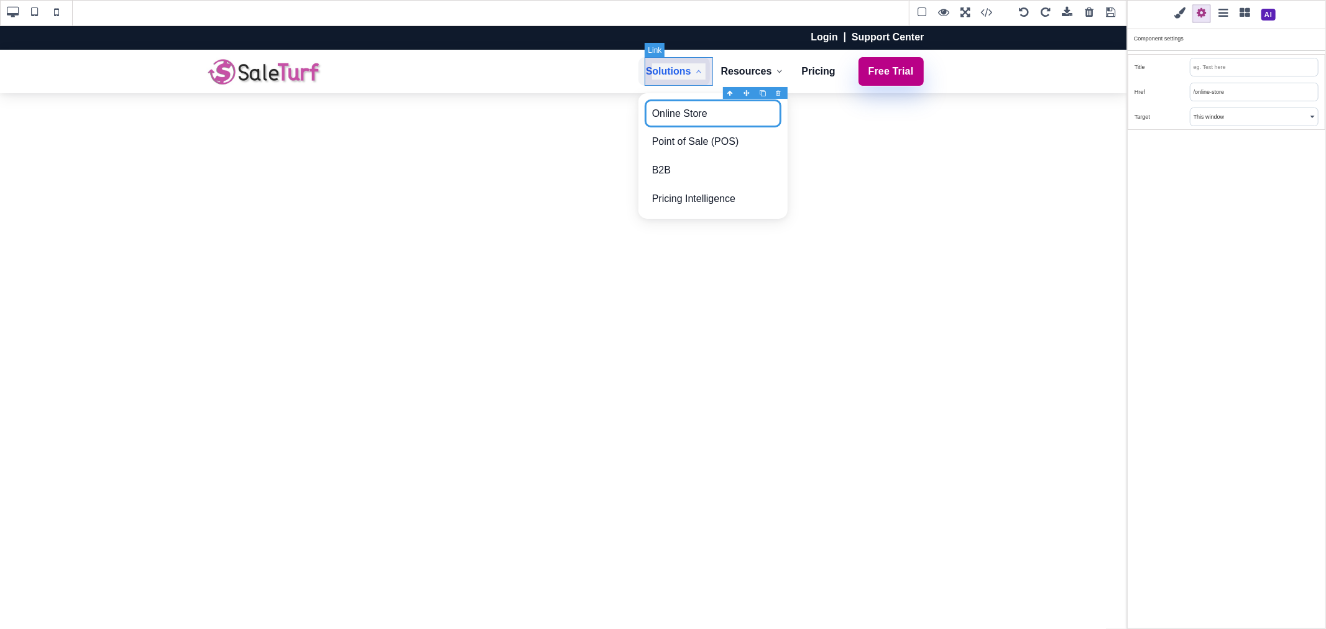
click at [693, 83] on link "Solutions" at bounding box center [673, 71] width 71 height 29
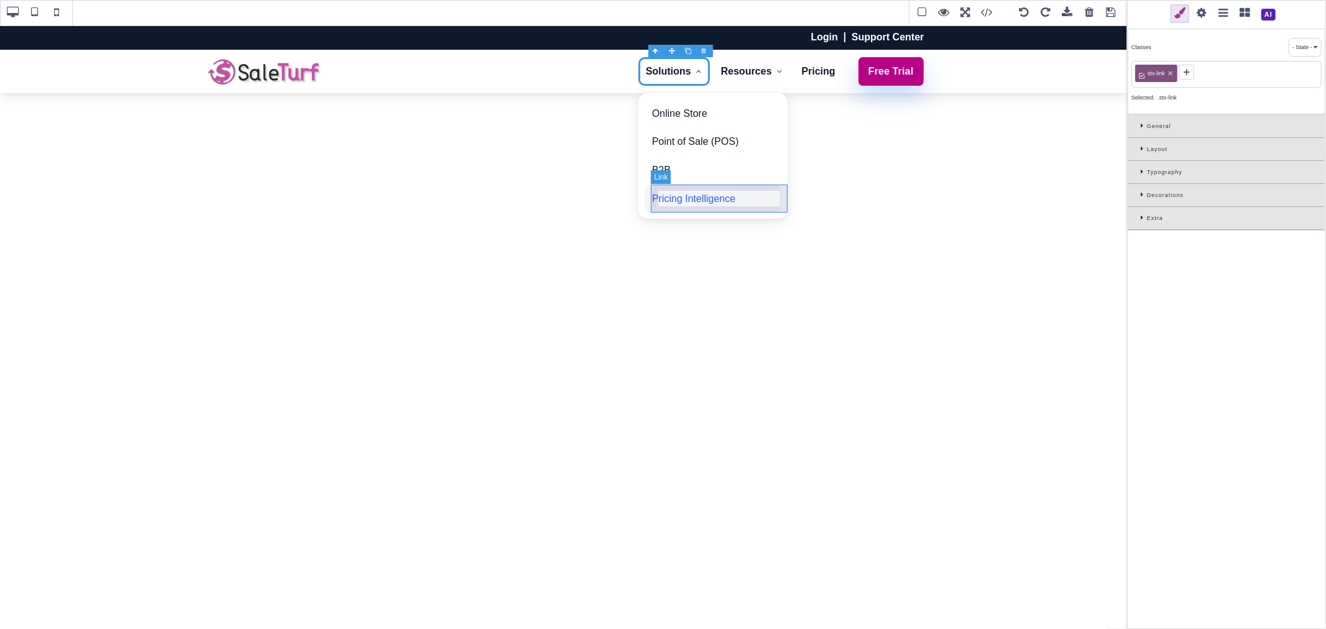
click at [765, 209] on link "Pricing Intelligence" at bounding box center [713, 199] width 137 height 29
click at [735, 201] on link "Pricing Intelligence" at bounding box center [713, 199] width 137 height 29
click at [743, 202] on link "Pricing Intelligence" at bounding box center [713, 199] width 137 height 29
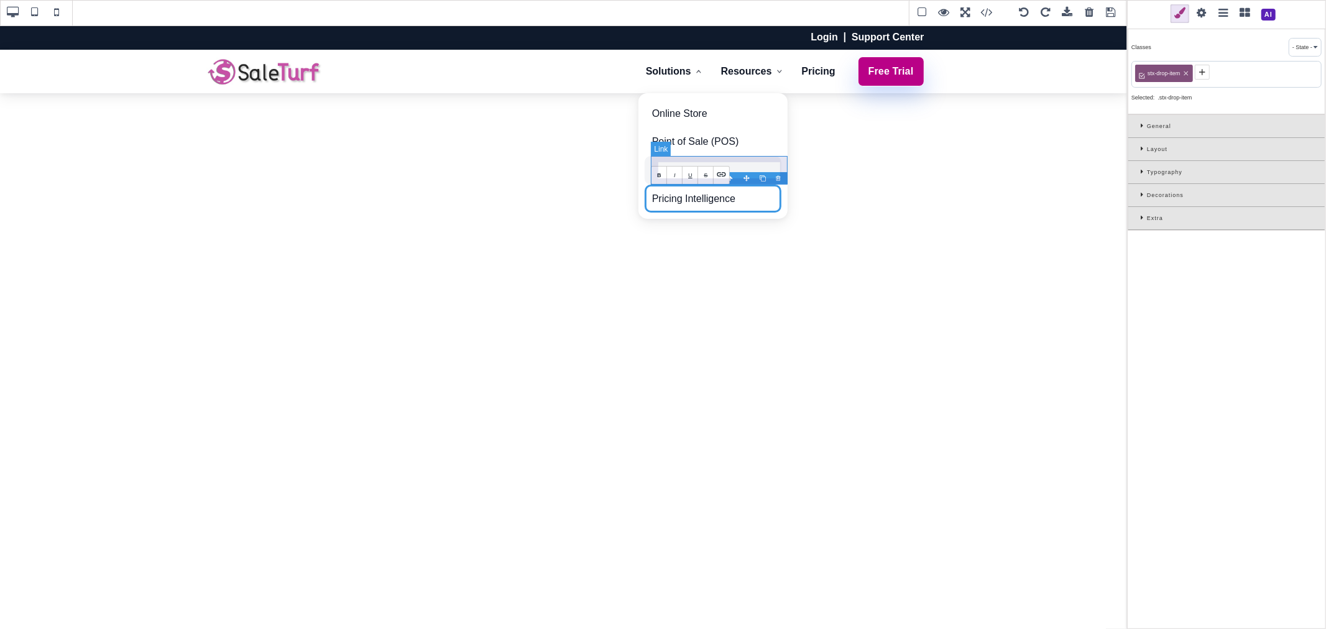
click at [735, 158] on link "B2B" at bounding box center [713, 170] width 137 height 29
click at [759, 200] on link "Pricing Intelligence" at bounding box center [713, 199] width 137 height 29
click at [746, 201] on link "Pricing Intelligence" at bounding box center [713, 199] width 137 height 29
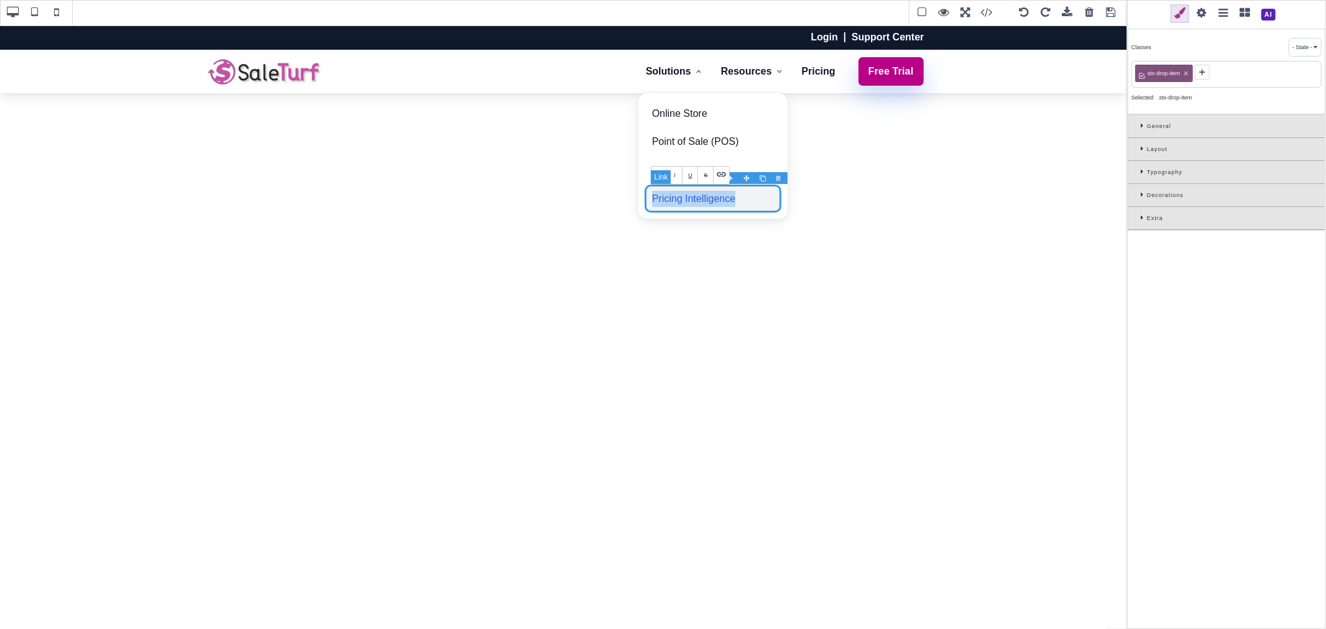
copy link "Pricing Intelligence"
click at [768, 202] on link "Pricing Intelligence" at bounding box center [713, 199] width 137 height 29
click at [1205, 15] on span at bounding box center [1201, 13] width 19 height 19
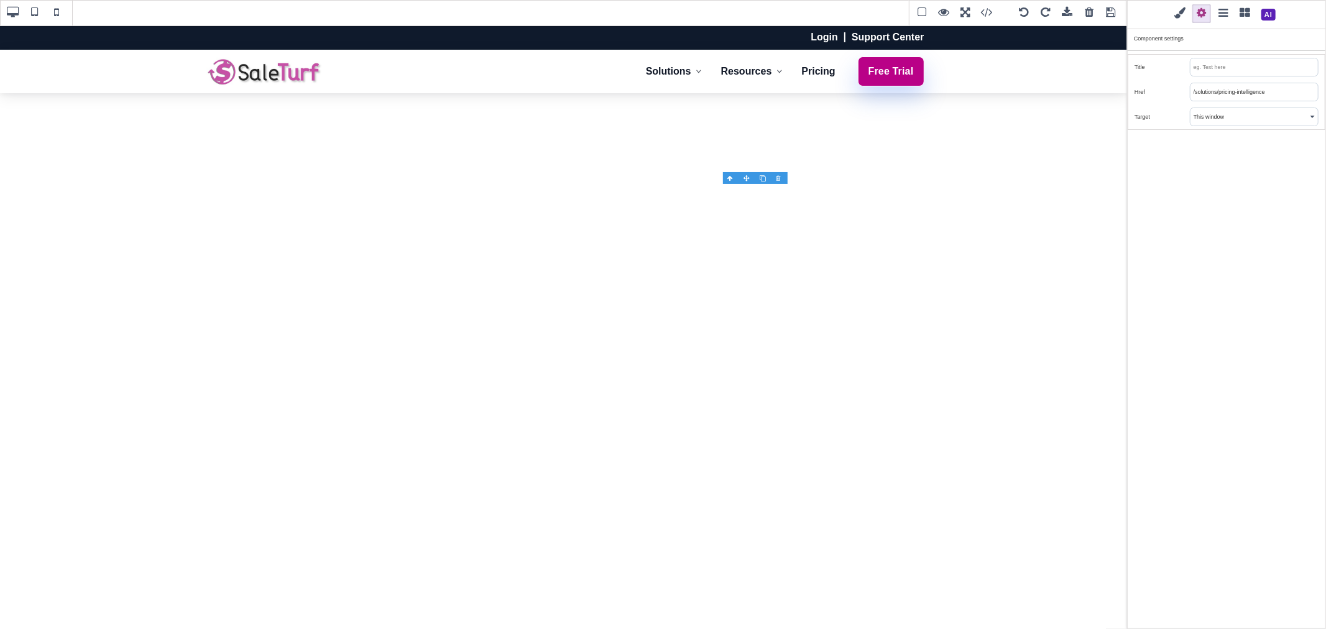
click at [1201, 91] on input "/solutions/pricing-intelligence" at bounding box center [1253, 91] width 127 height 17
drag, startPoint x: 1196, startPoint y: 91, endPoint x: 1283, endPoint y: 91, distance: 87.0
click at [1283, 91] on input "/solutions/pricing-intelligence" at bounding box center [1253, 91] width 127 height 17
click at [1281, 91] on input "/solutions/pricing-intelligence" at bounding box center [1253, 91] width 127 height 17
drag, startPoint x: 1218, startPoint y: 91, endPoint x: 1195, endPoint y: 90, distance: 23.6
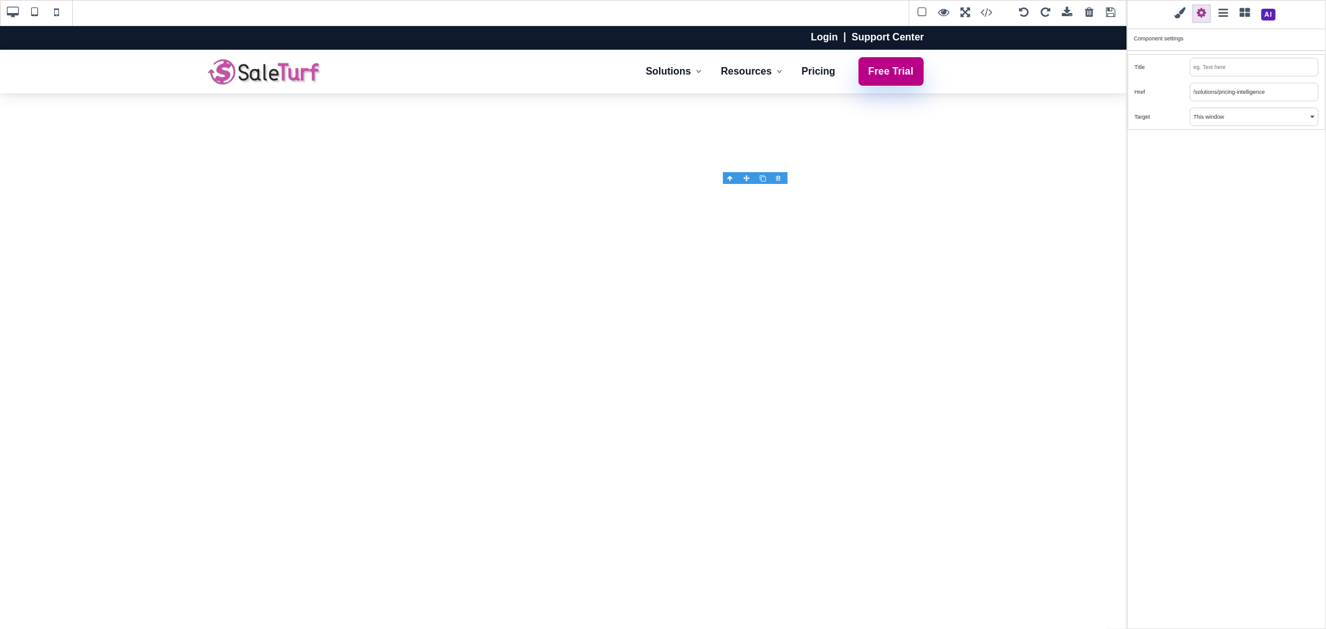
click at [1195, 90] on input "/solutions/pricing-intelligence" at bounding box center [1253, 91] width 127 height 17
click at [1253, 94] on input "/pricing-intelligence" at bounding box center [1253, 91] width 127 height 17
type input "/pricing-intelligence"
click at [1256, 166] on div "Classes - State - Hover Click Even/Odd stx-drop-item Selected: .stx-drop-item G…" at bounding box center [1226, 314] width 199 height 629
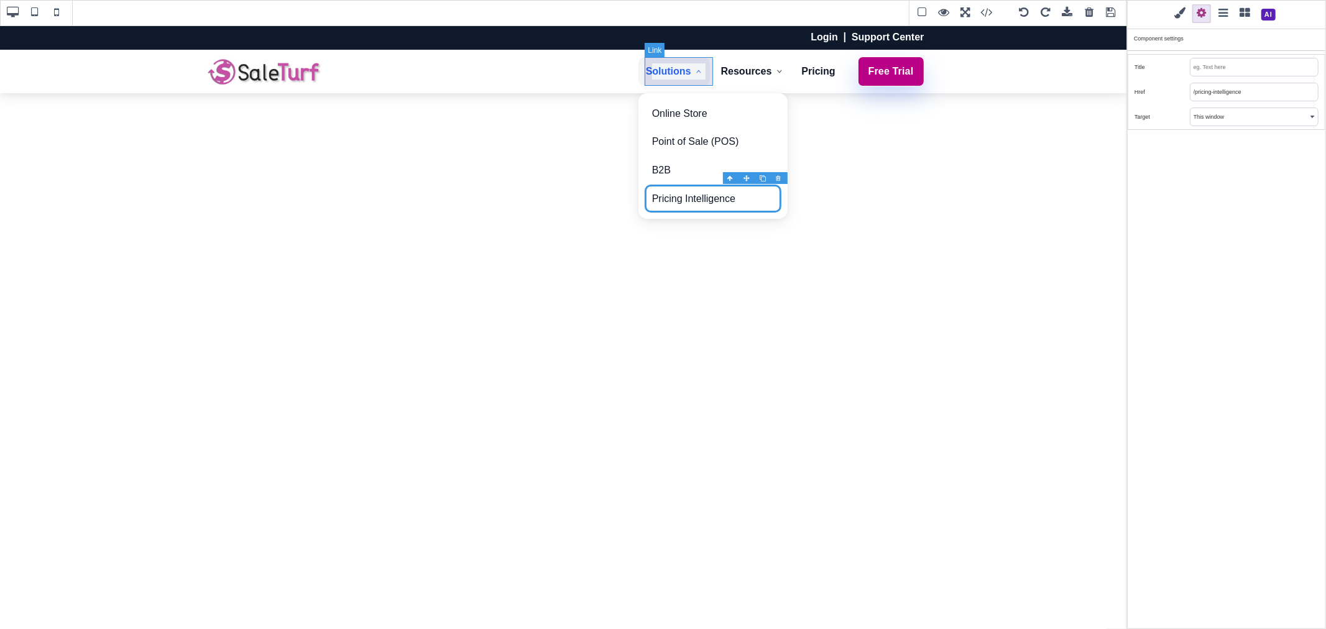
click at [695, 78] on link "Solutions" at bounding box center [673, 71] width 71 height 29
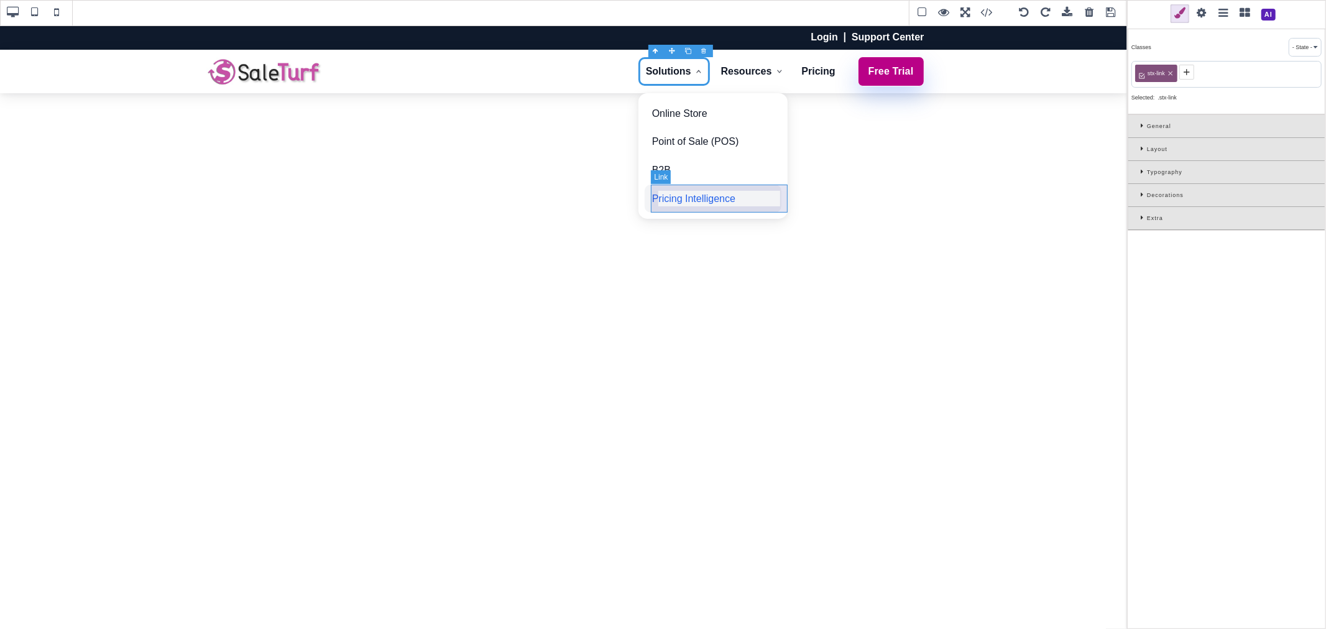
click at [753, 187] on link "Pricing Intelligence" at bounding box center [713, 199] width 137 height 29
drag, startPoint x: 729, startPoint y: 201, endPoint x: 729, endPoint y: 176, distance: 24.9
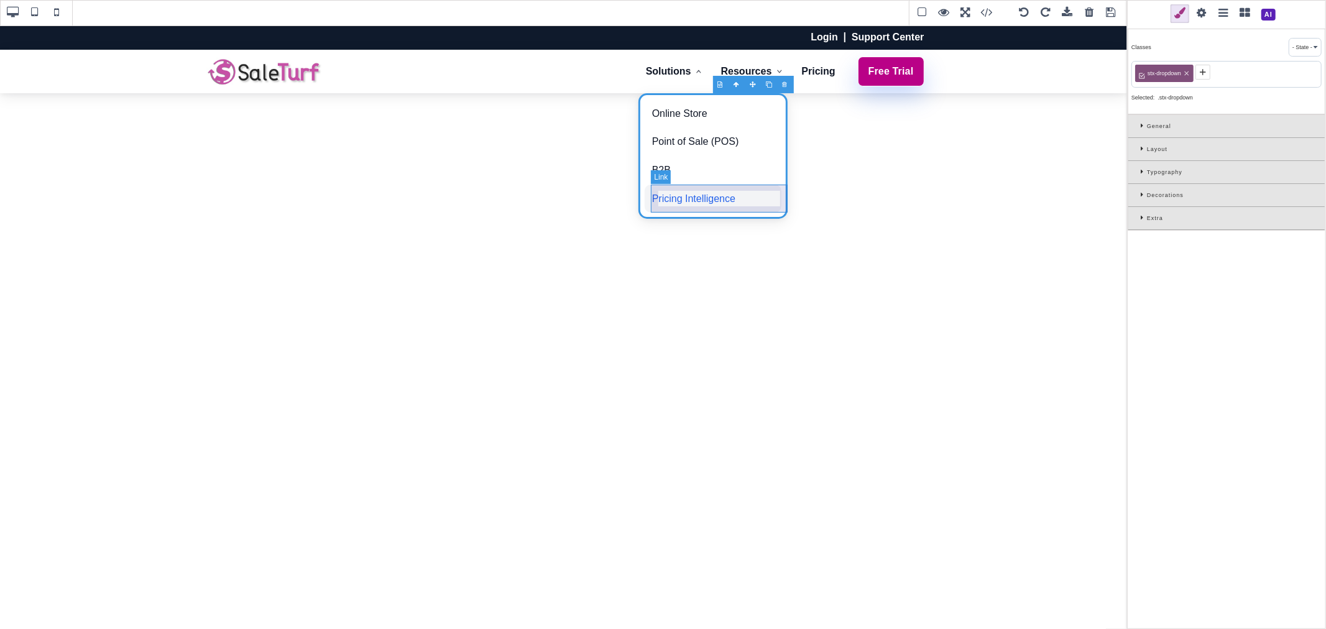
click at [758, 188] on link "Pricing Intelligence" at bounding box center [713, 199] width 137 height 29
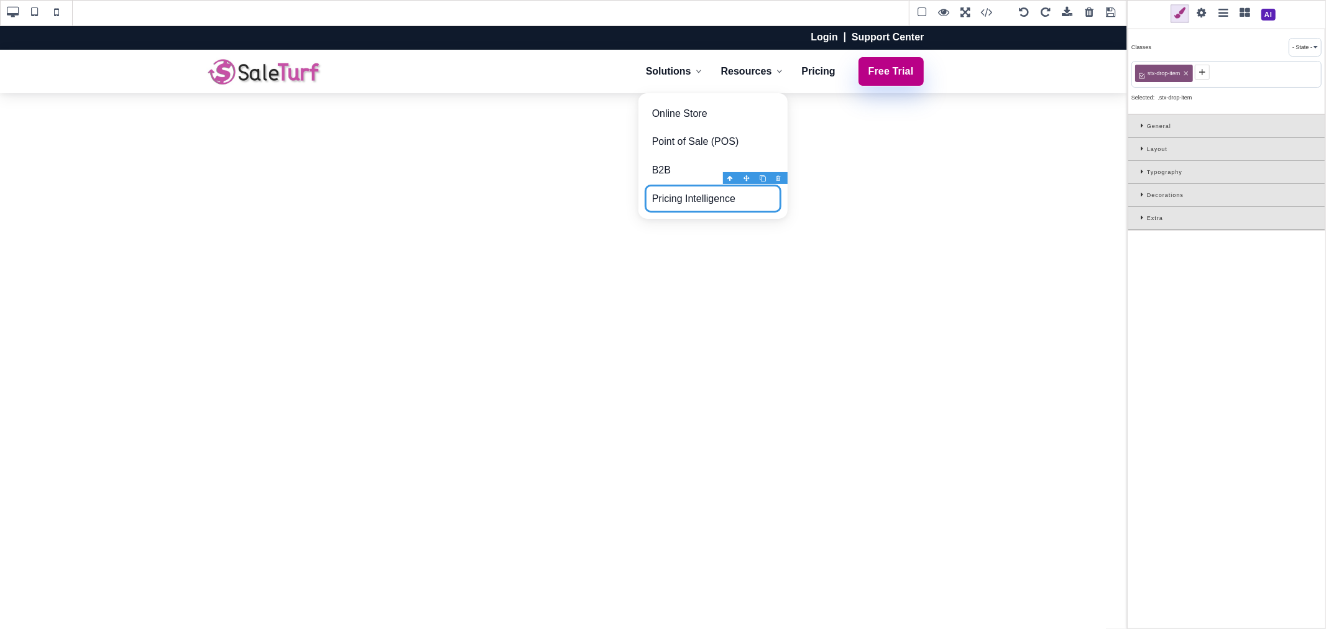
click at [761, 176] on div at bounding box center [763, 178] width 16 height 12
click at [735, 222] on link "Pricing Intelligence" at bounding box center [713, 227] width 137 height 29
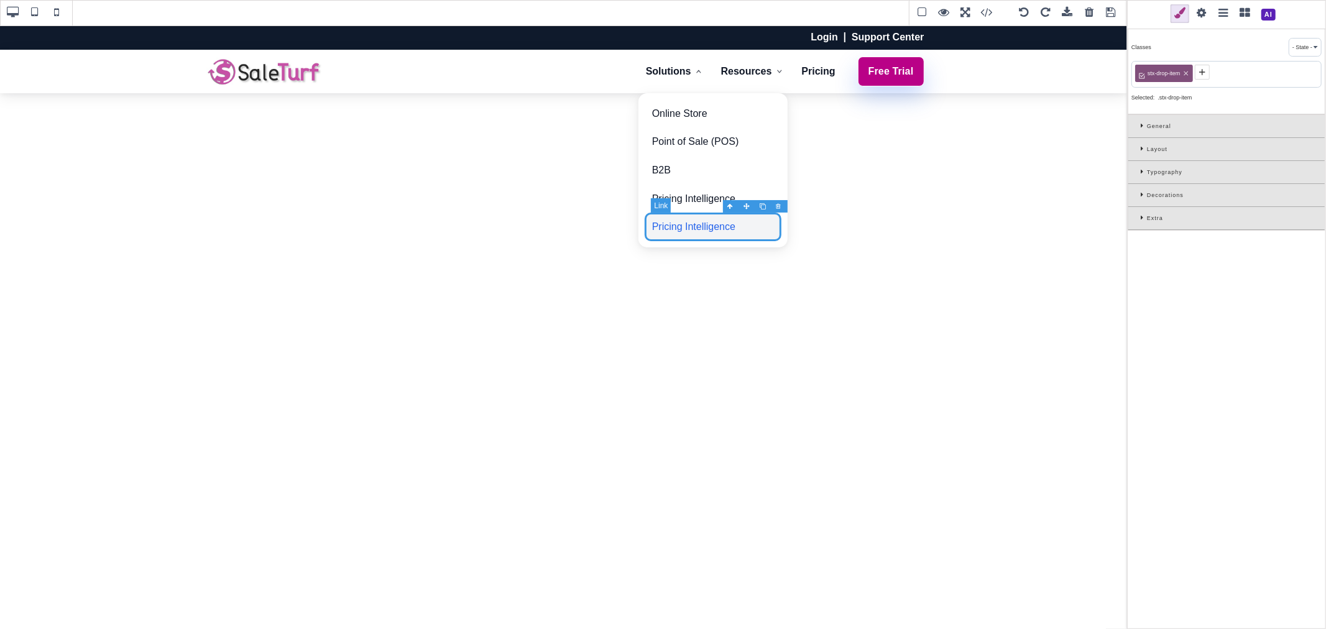
click at [735, 222] on link "Pricing Intelligence" at bounding box center [713, 227] width 137 height 29
click at [752, 186] on link "Pricing Intelligence" at bounding box center [713, 199] width 137 height 29
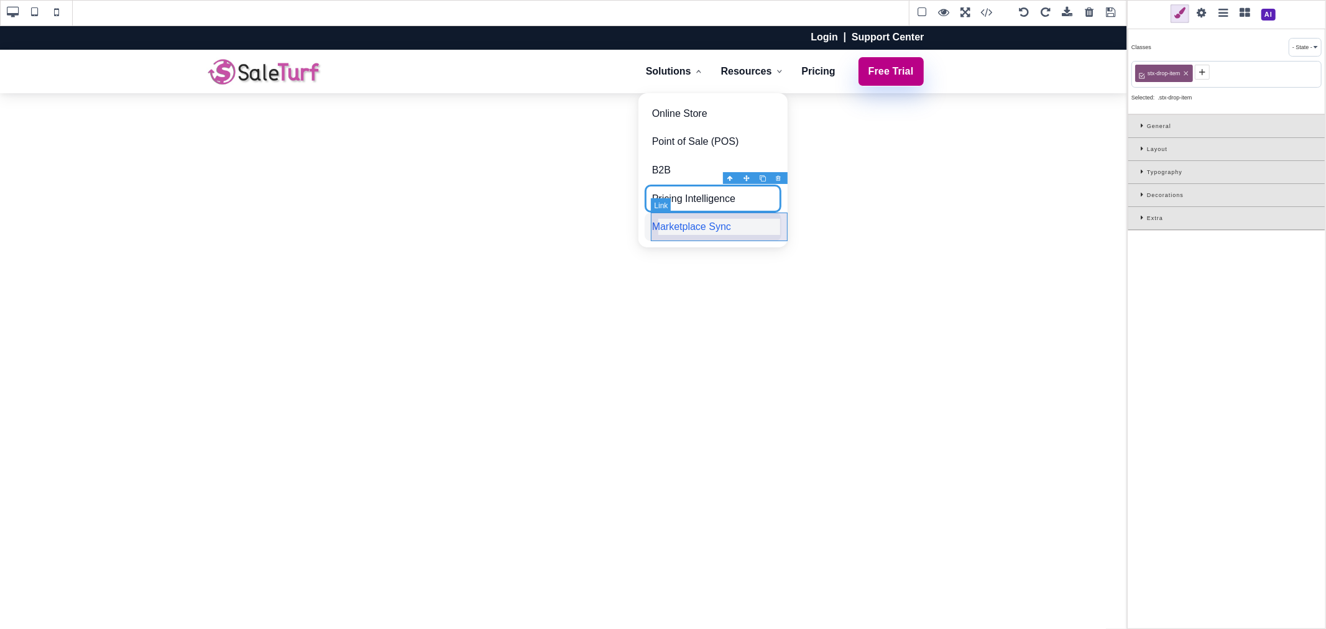
click at [753, 226] on link "Marketplace Sync" at bounding box center [713, 227] width 137 height 29
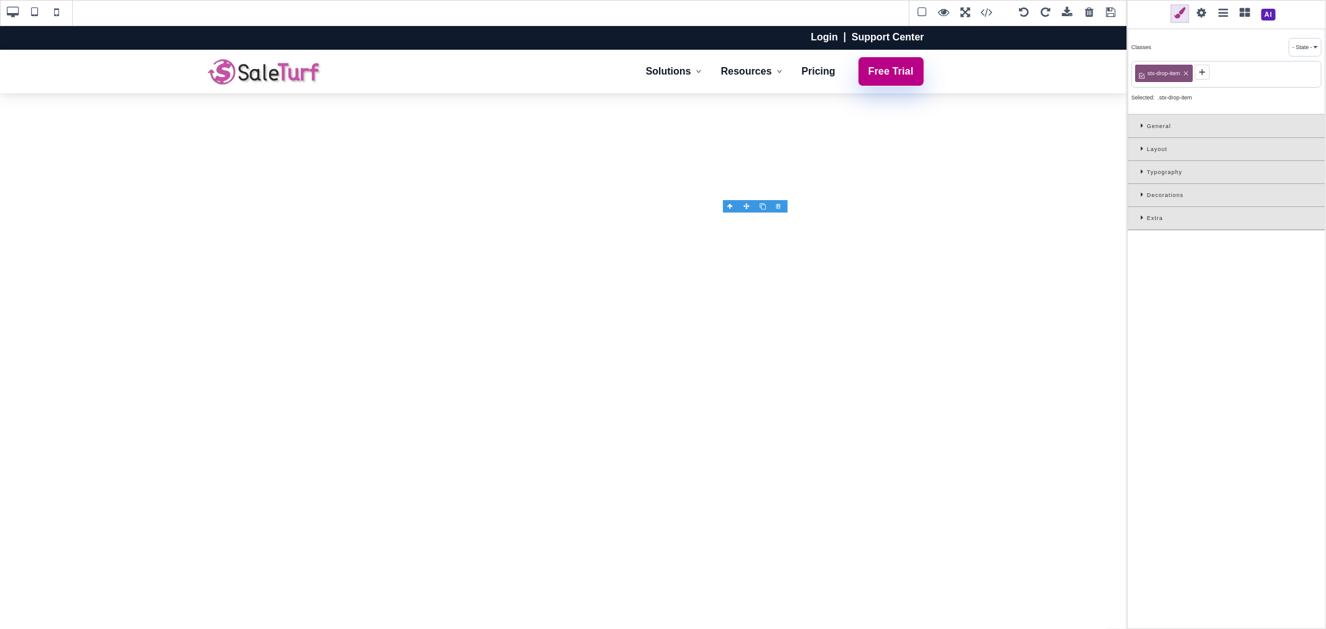
click at [1202, 13] on span at bounding box center [1201, 13] width 19 height 19
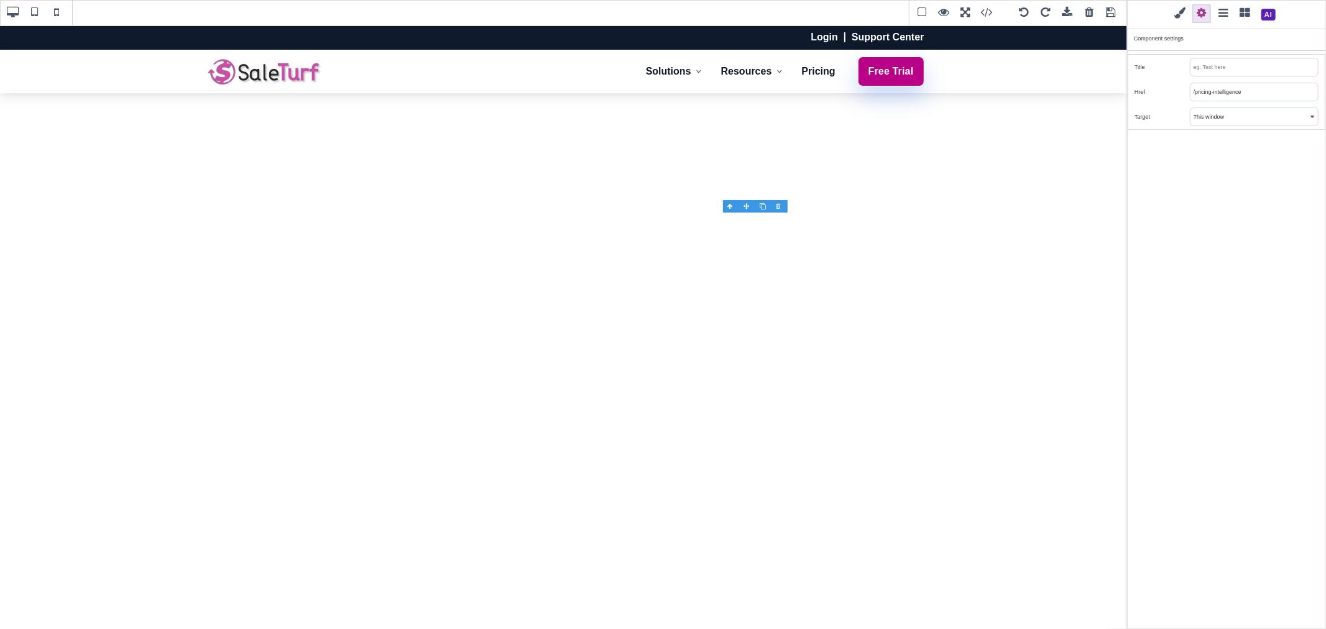
drag, startPoint x: 1195, startPoint y: 94, endPoint x: 1271, endPoint y: 95, distance: 75.8
click at [1271, 95] on input "/pricing-intelligence" at bounding box center [1253, 91] width 127 height 17
type input "/marketplace-sync"
click at [1269, 180] on div "Classes - State - Hover Click Even/Odd stx-drop-item Selected: .stx-drop-item G…" at bounding box center [1226, 314] width 199 height 629
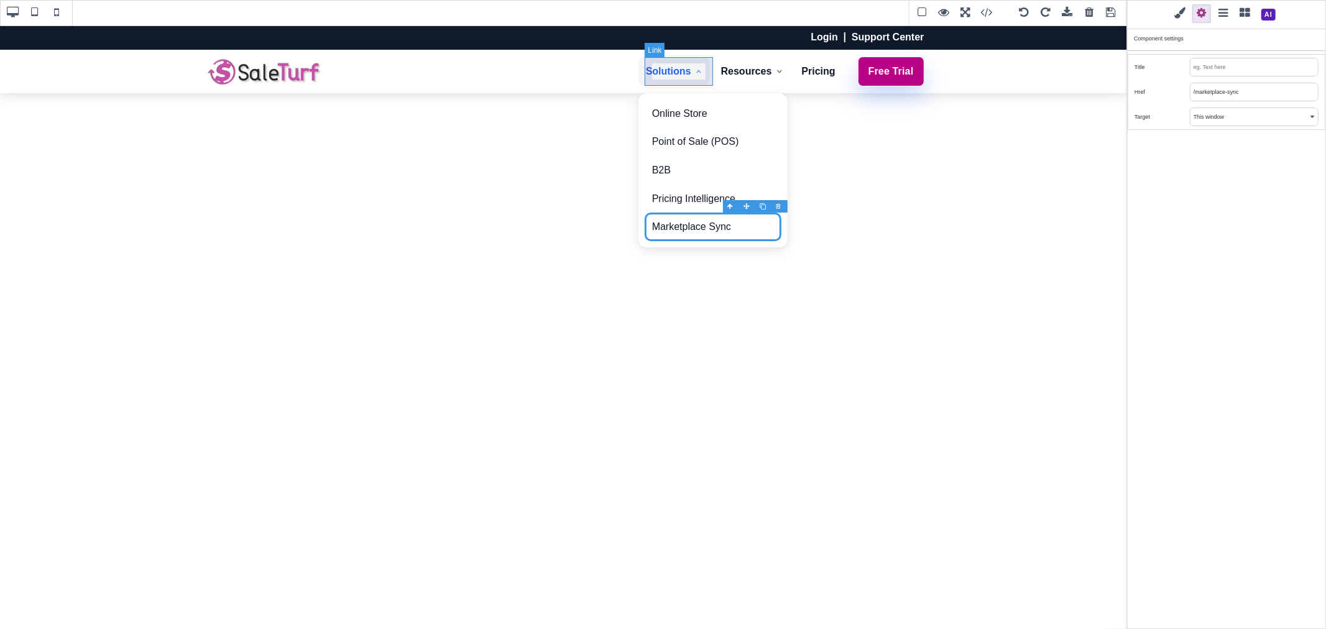
click at [694, 83] on link "Solutions" at bounding box center [673, 71] width 71 height 29
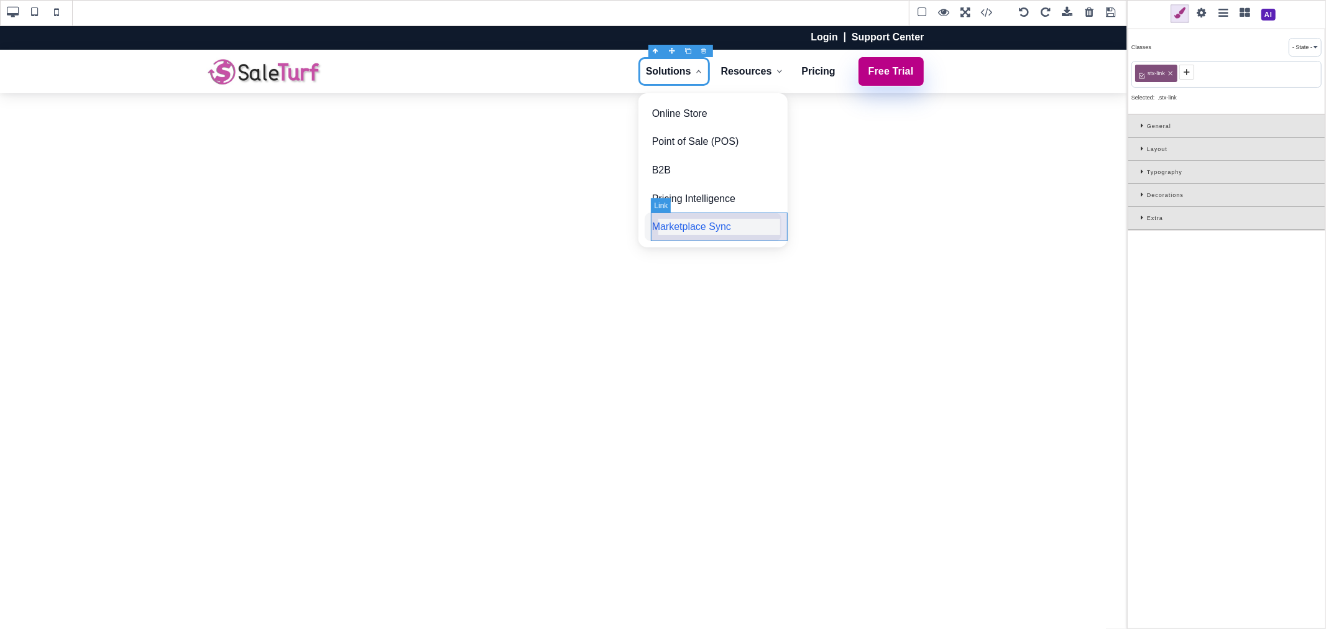
click at [769, 222] on link "Marketplace Sync" at bounding box center [713, 227] width 137 height 29
click at [763, 207] on div at bounding box center [763, 206] width 16 height 12
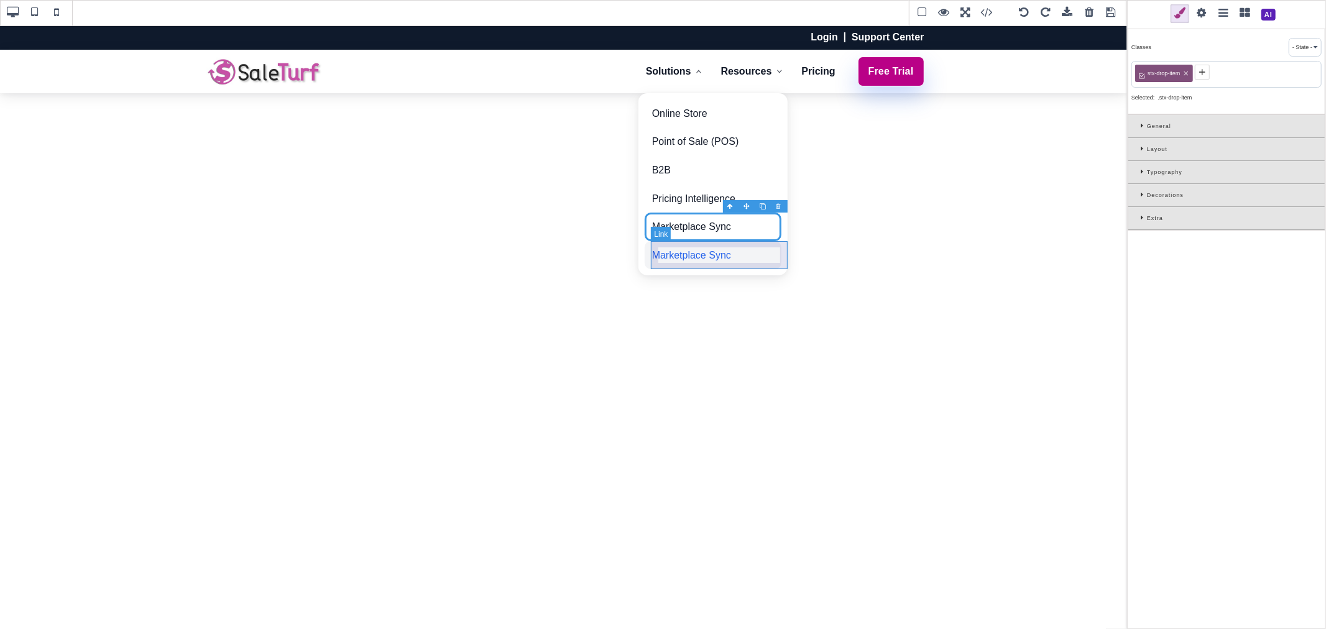
click at [742, 251] on link "Marketplace Sync" at bounding box center [713, 255] width 137 height 29
click at [741, 256] on link "Marketplace Sync" at bounding box center [713, 255] width 137 height 29
click at [754, 224] on link "Marketplace Sync" at bounding box center [713, 227] width 137 height 29
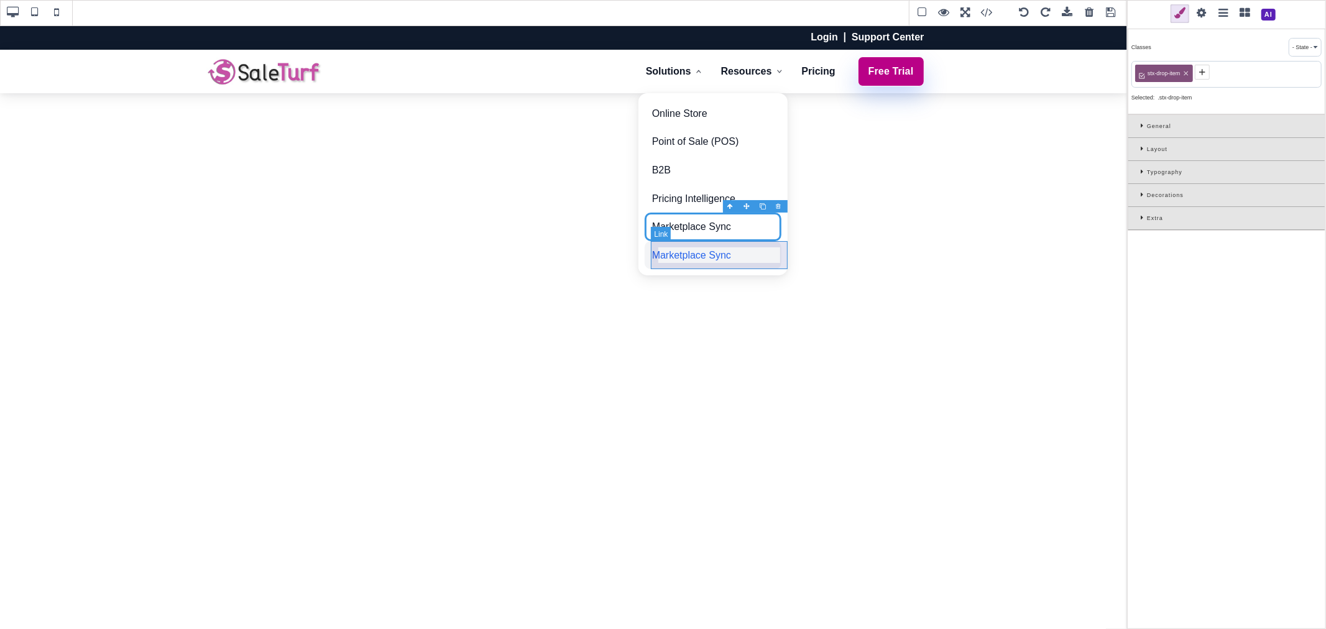
click at [755, 257] on link "Marketplace Sync" at bounding box center [713, 255] width 137 height 29
click at [731, 257] on link "Marketplace Sync" at bounding box center [713, 255] width 137 height 29
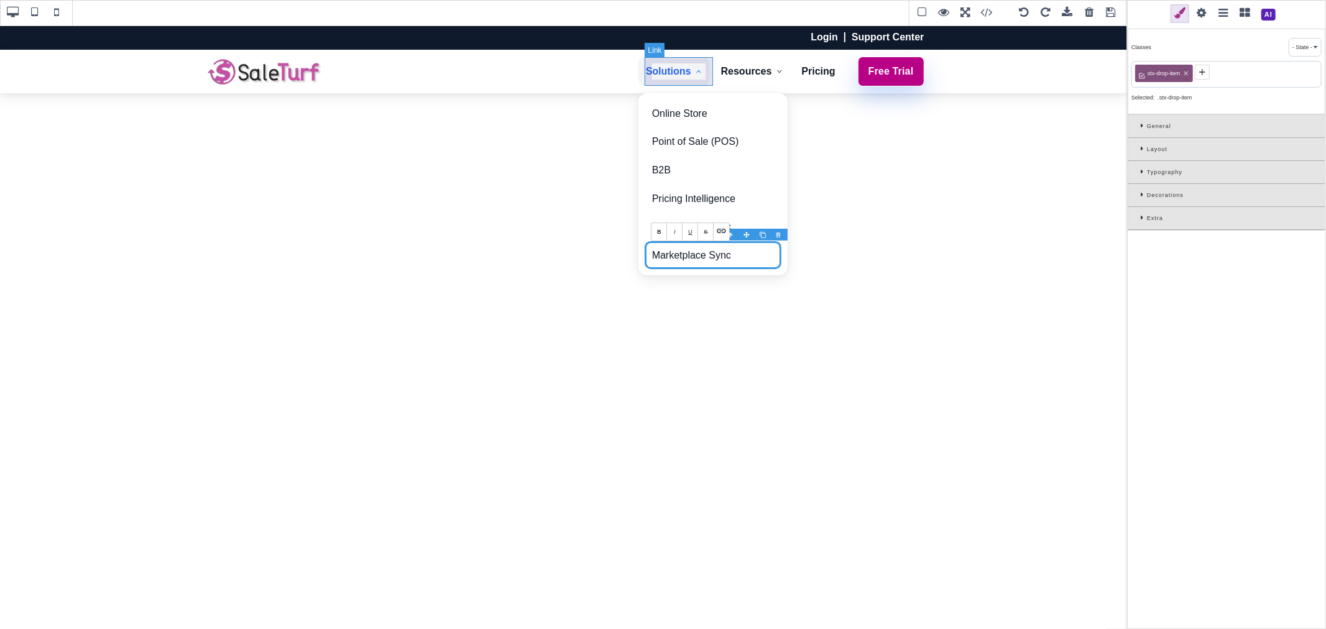
click at [664, 81] on link "Solutions" at bounding box center [673, 71] width 71 height 29
click at [712, 246] on link "Marketplace Sync" at bounding box center [713, 255] width 137 height 29
click at [713, 253] on link "Marketplace Sync" at bounding box center [713, 255] width 137 height 29
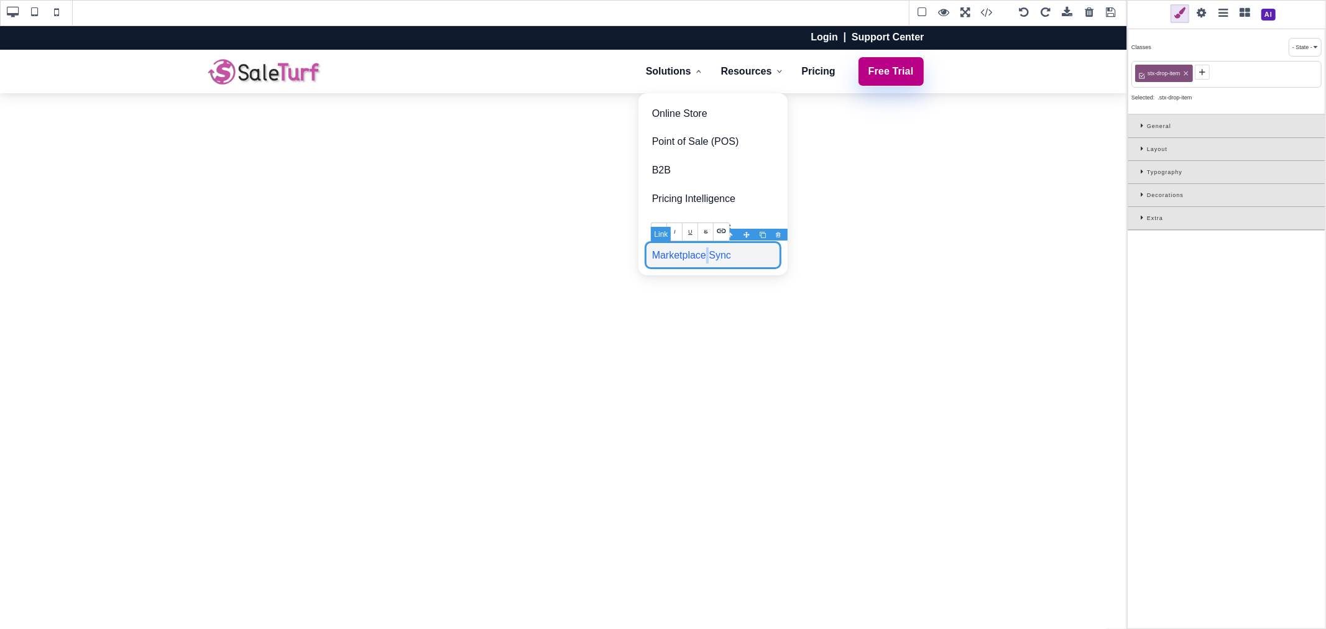
click at [713, 253] on link "Marketplace Sync" at bounding box center [713, 255] width 137 height 29
click at [1203, 13] on span at bounding box center [1201, 13] width 19 height 19
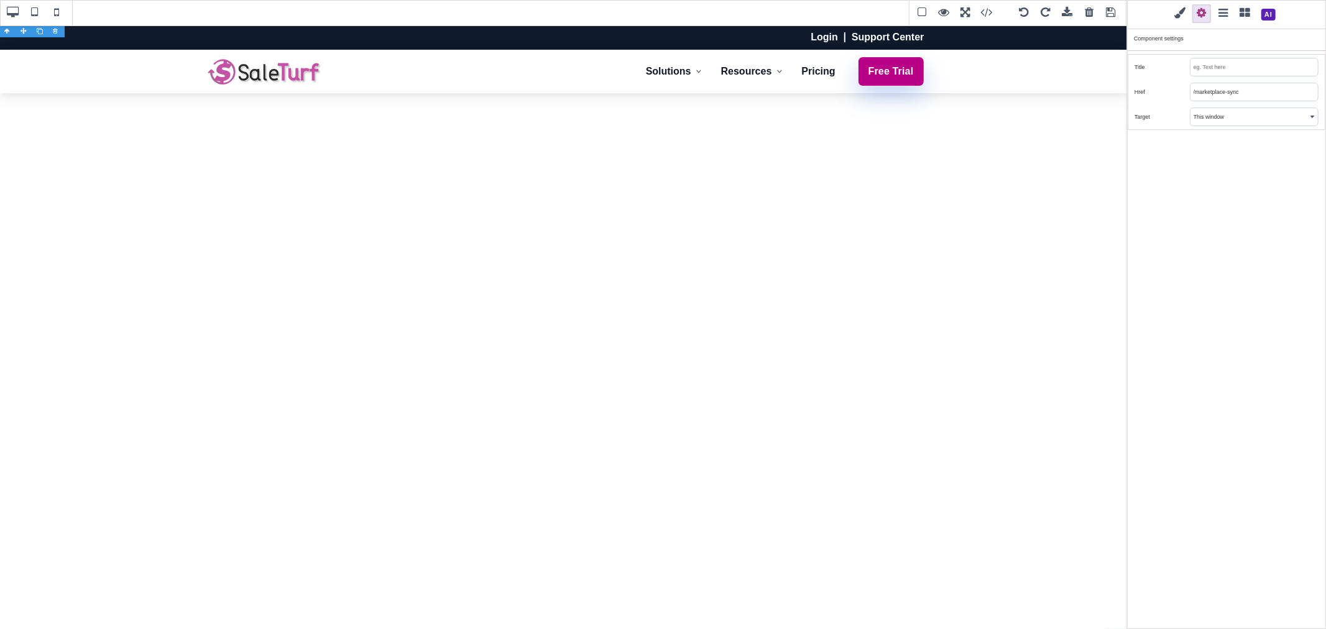
drag, startPoint x: 1196, startPoint y: 90, endPoint x: 1249, endPoint y: 90, distance: 53.5
click at [1249, 90] on input "/marketplace-sync" at bounding box center [1253, 91] width 127 height 17
type input "/integrations"
click at [1244, 140] on div "Classes - State - Hover Click Even/Odd stx-drop-item Selected: .stx-drop-item G…" at bounding box center [1226, 314] width 199 height 629
click at [765, 80] on link "Resources" at bounding box center [752, 71] width 77 height 29
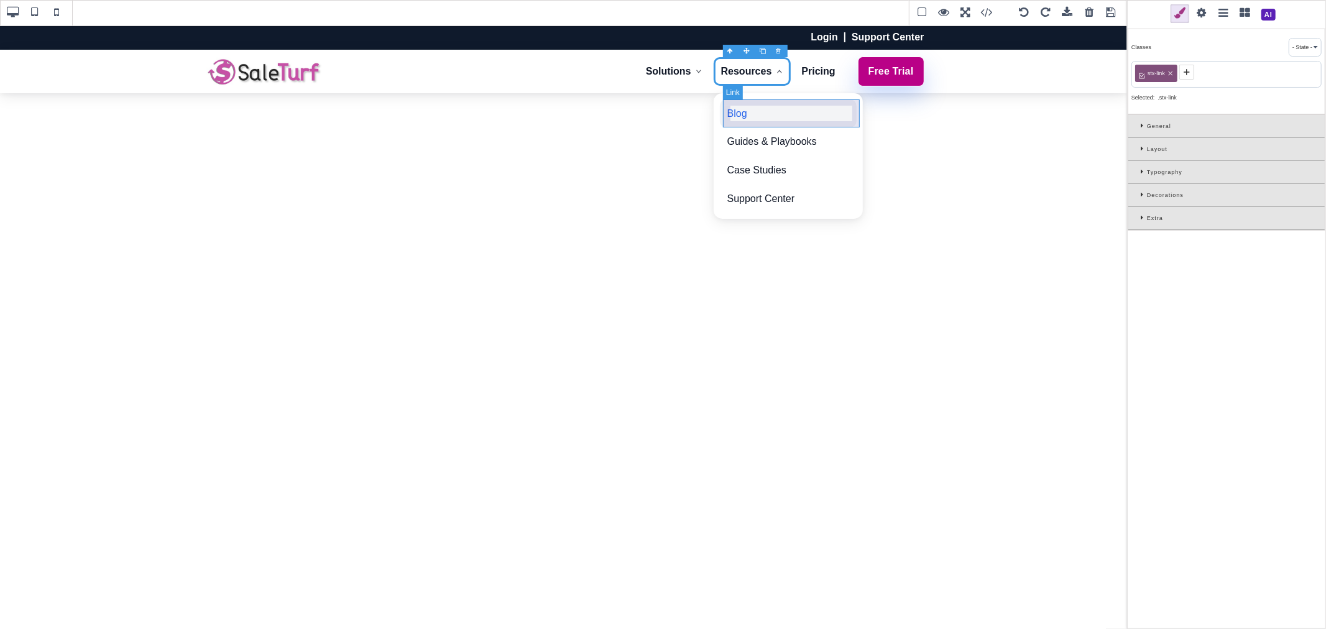
click at [770, 126] on link "Blog" at bounding box center [788, 113] width 137 height 29
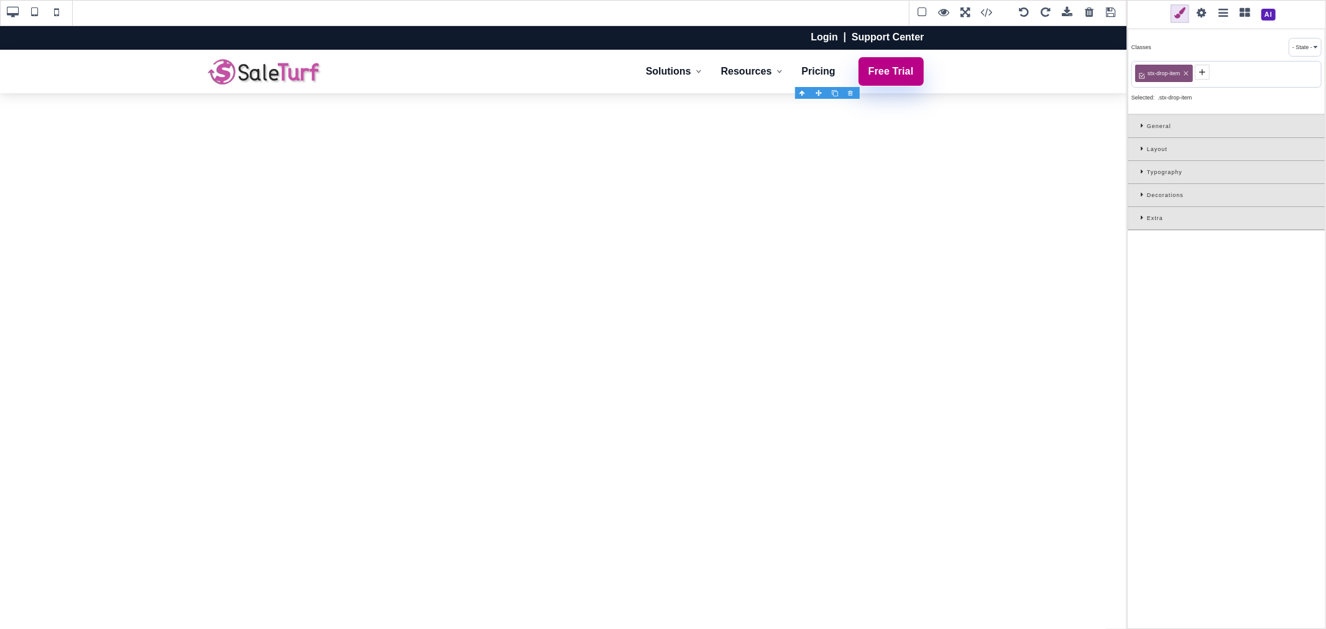
click at [1202, 19] on span at bounding box center [1201, 13] width 19 height 19
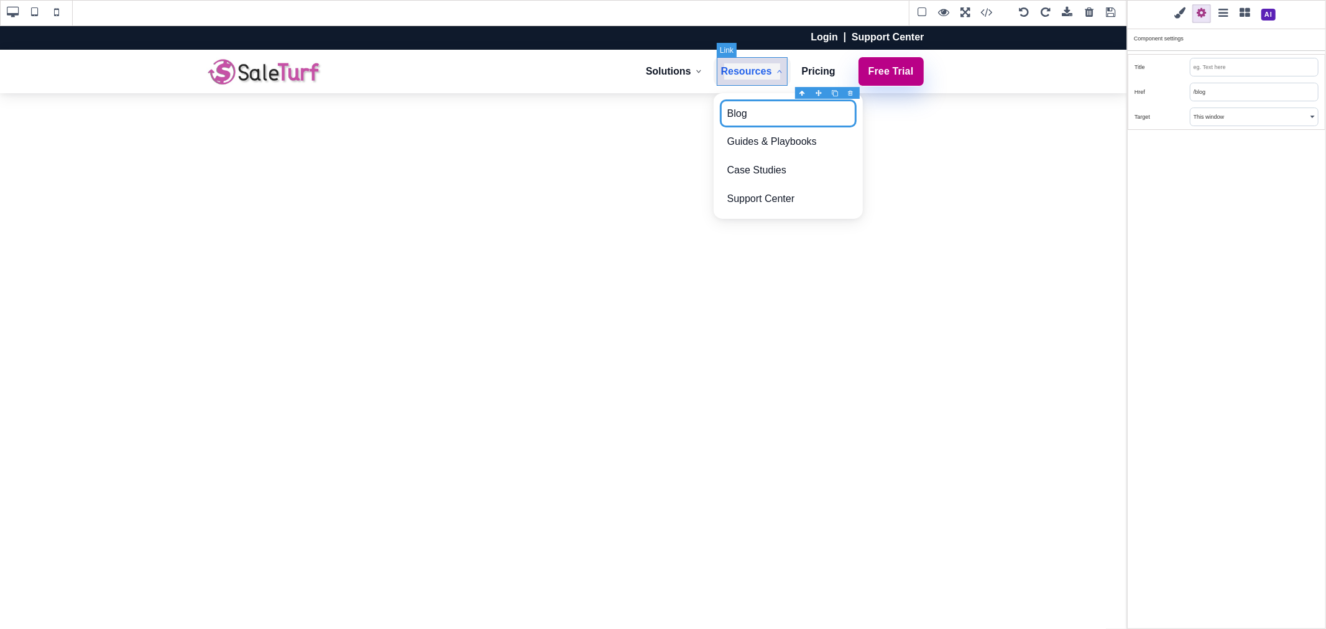
click at [771, 81] on link "Resources" at bounding box center [752, 71] width 77 height 29
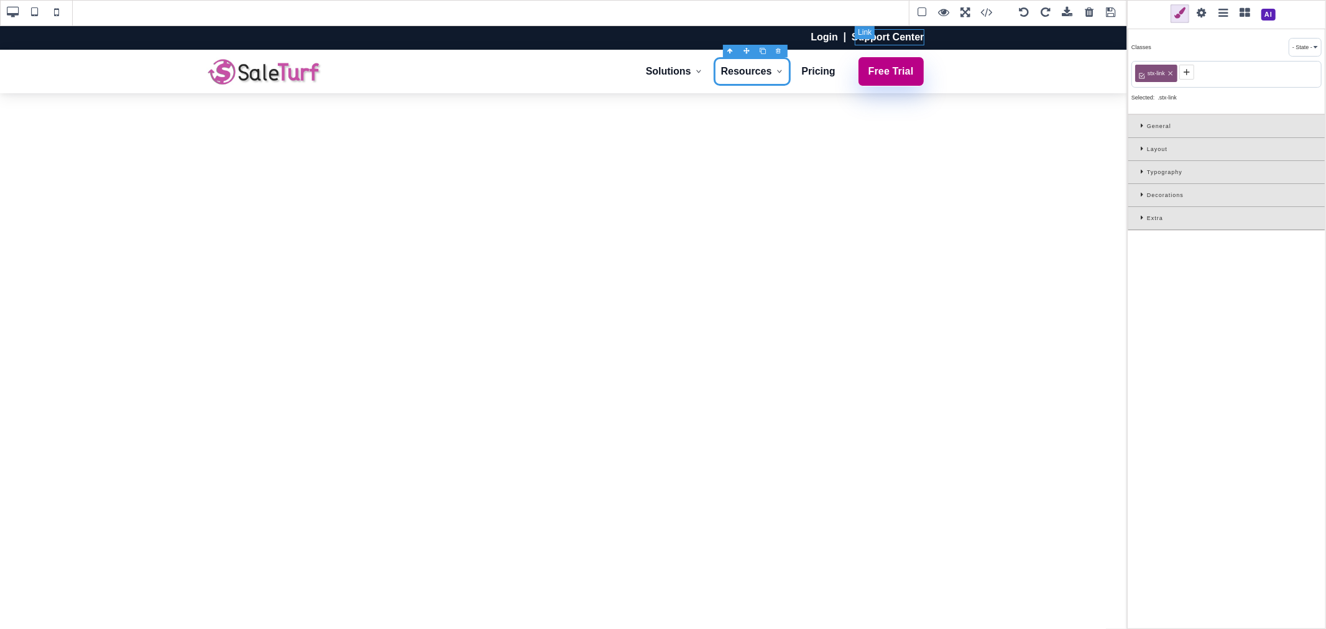
click at [920, 44] on link "Support Center" at bounding box center [888, 37] width 72 height 16
click at [1202, 11] on span at bounding box center [1201, 13] width 19 height 19
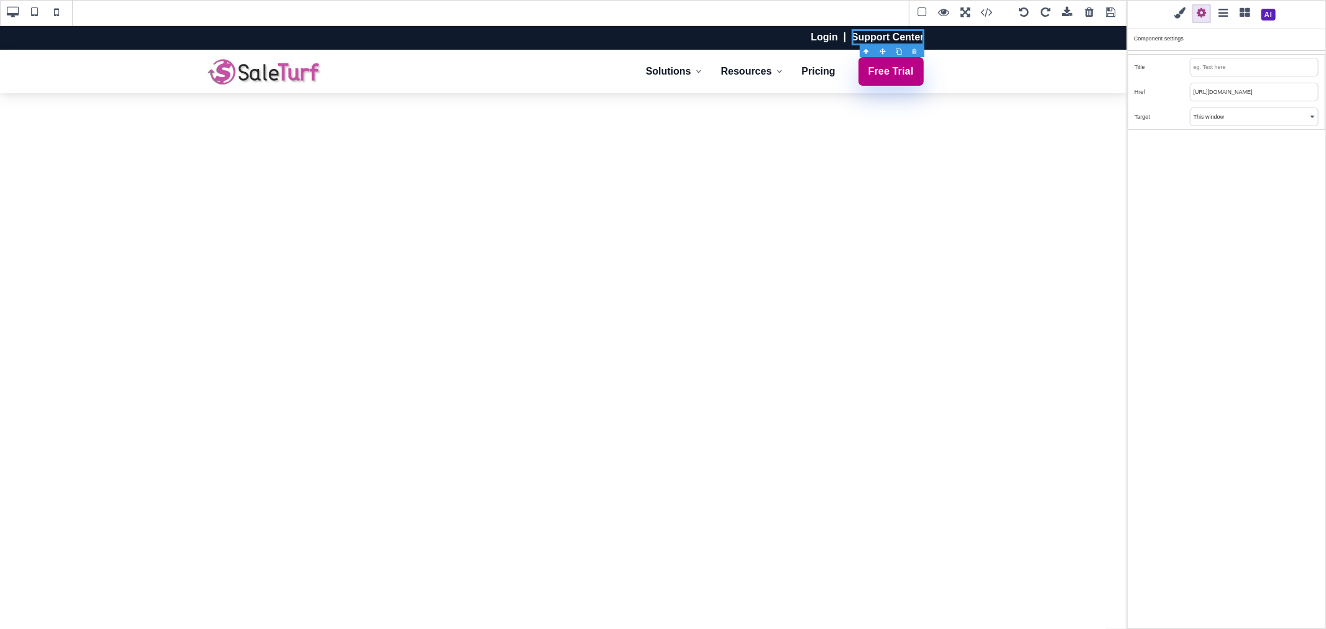
click at [1228, 94] on input "https://www.saleturf.com/client/support" at bounding box center [1253, 91] width 127 height 17
click at [1227, 95] on input "https://www.saleturf.com/client/support" at bounding box center [1253, 91] width 127 height 17
click at [772, 81] on link "Resources" at bounding box center [752, 71] width 77 height 29
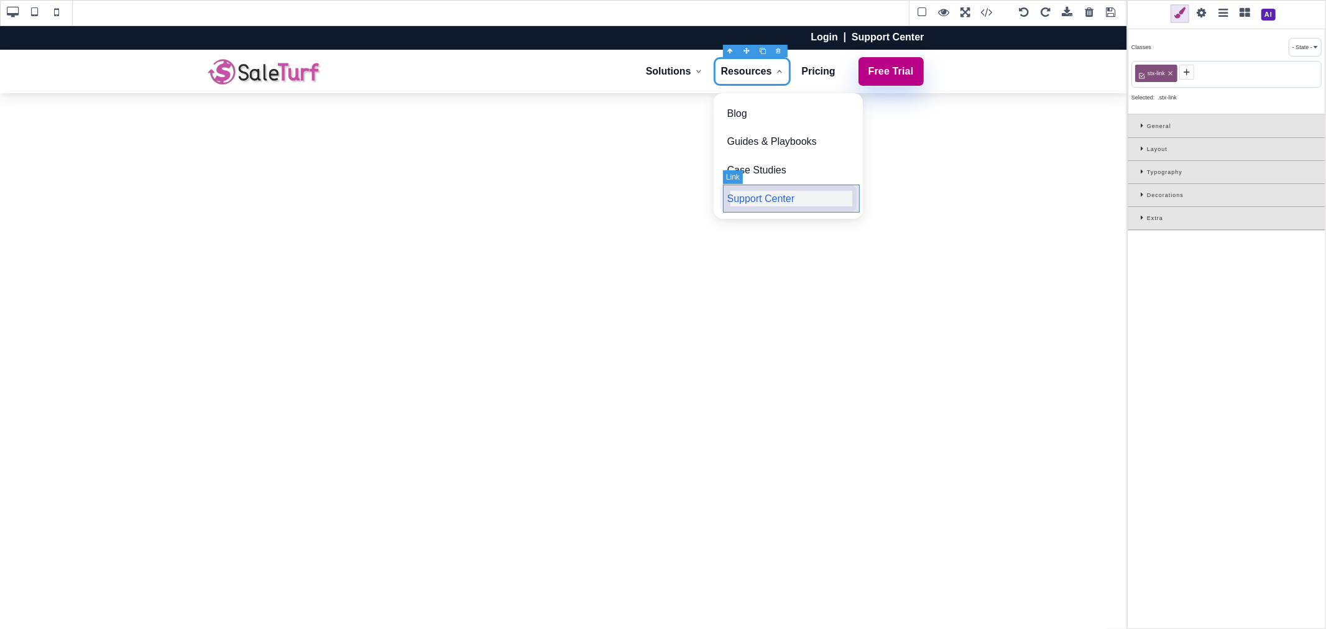
click at [817, 197] on link "Support Center" at bounding box center [788, 199] width 137 height 29
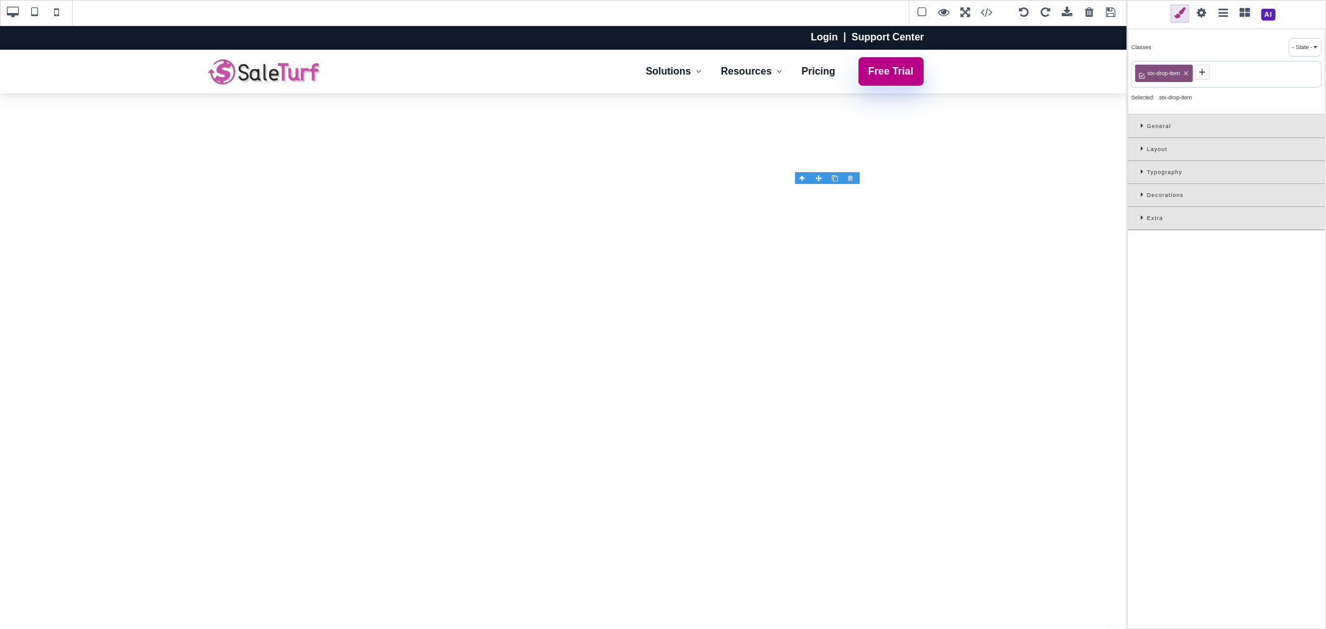
click at [1197, 13] on span at bounding box center [1201, 13] width 19 height 19
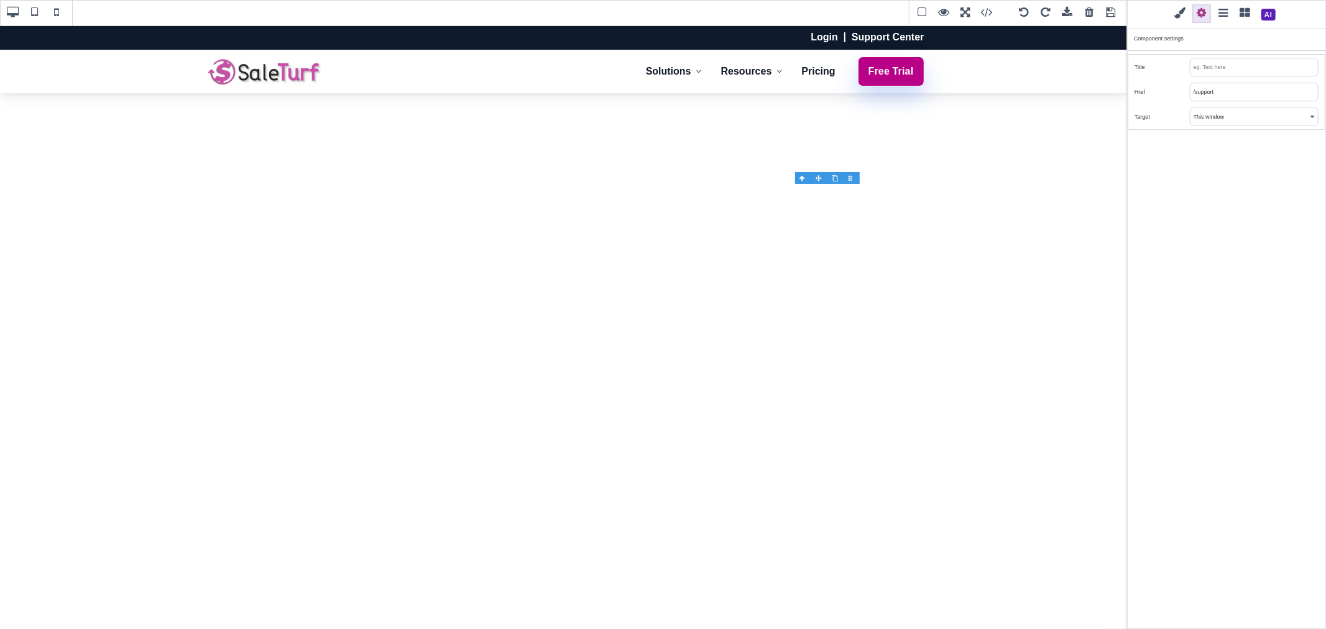
click at [1219, 86] on input "/support" at bounding box center [1253, 91] width 127 height 17
paste input "https://www.saleturf.com/client"
type input "https://www.saleturf.com/client/support"
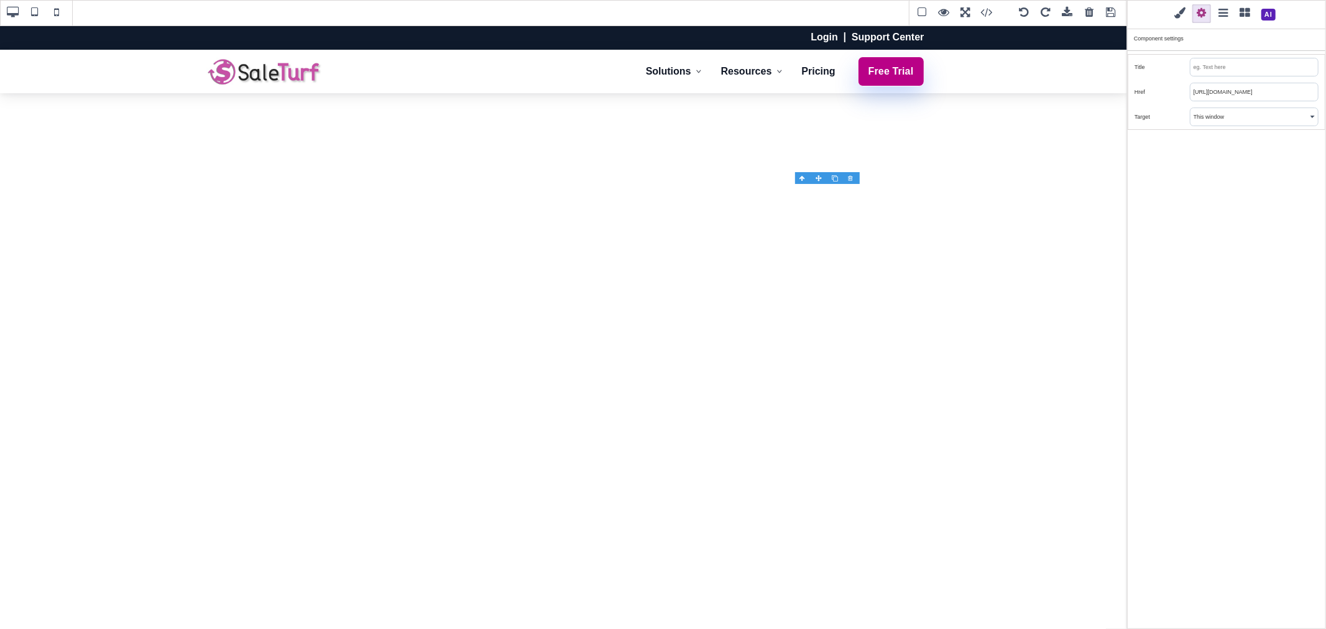
click at [1220, 164] on div "Classes - State - Hover Click Even/Odd stx-drop-item Selected: .stx-drop-item G…" at bounding box center [1226, 314] width 199 height 629
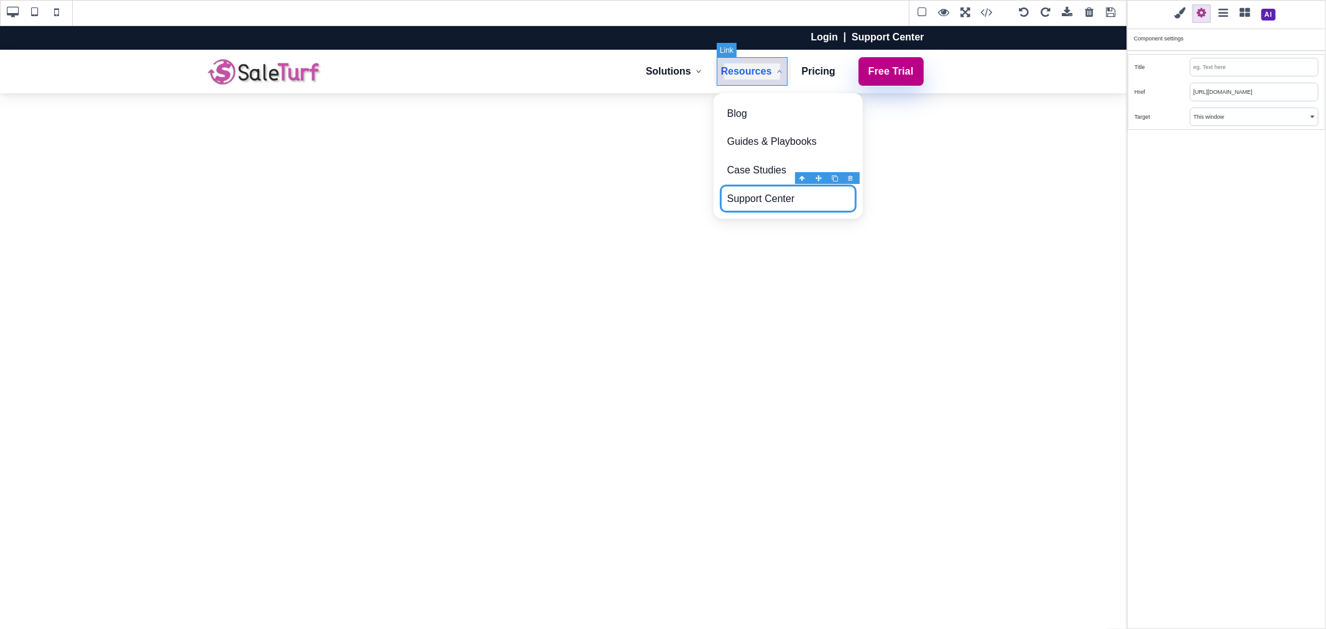
click at [758, 81] on link "Resources" at bounding box center [752, 71] width 77 height 29
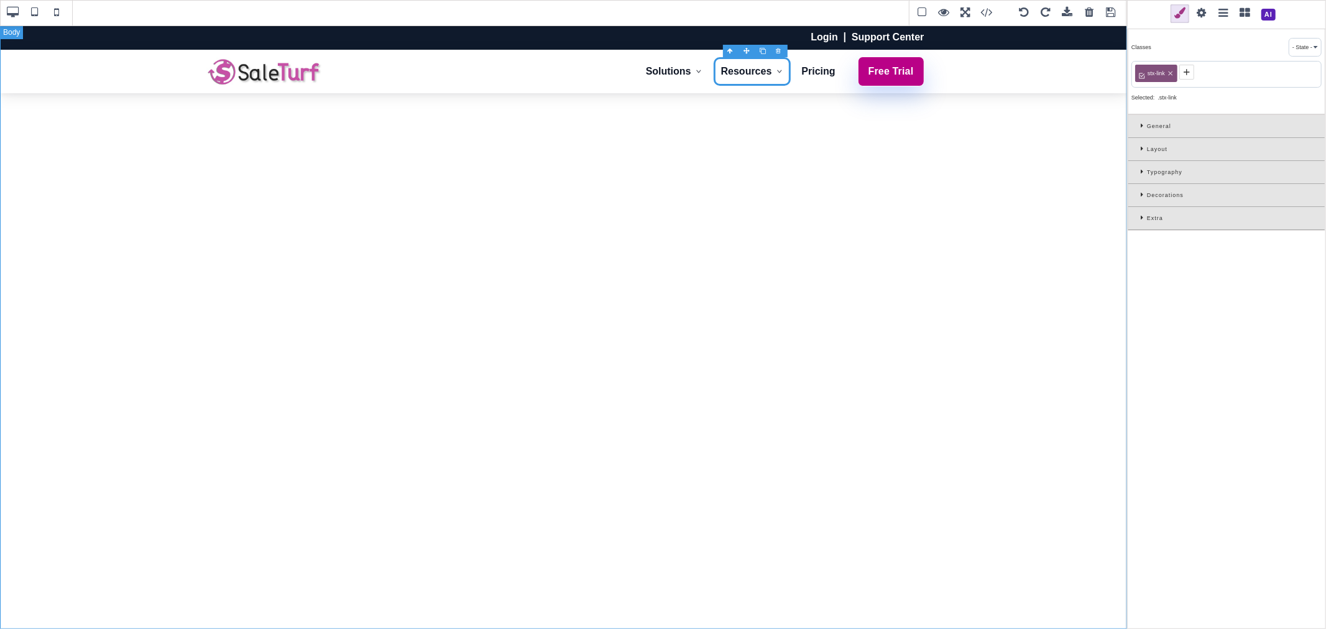
click at [973, 200] on div "Login Support Center Solutions Online Store Point of Sale (POS) B2B Pricing Int…" at bounding box center [563, 327] width 1127 height 604
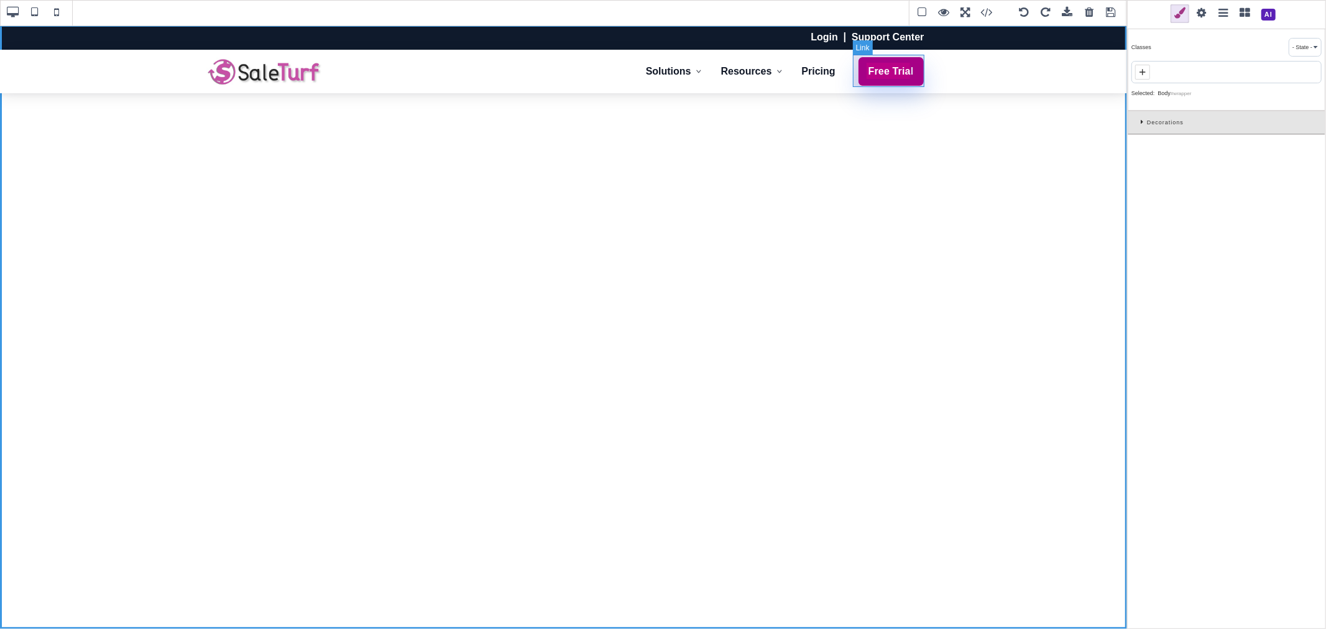
click at [903, 85] on link "Free Trial" at bounding box center [891, 72] width 67 height 30
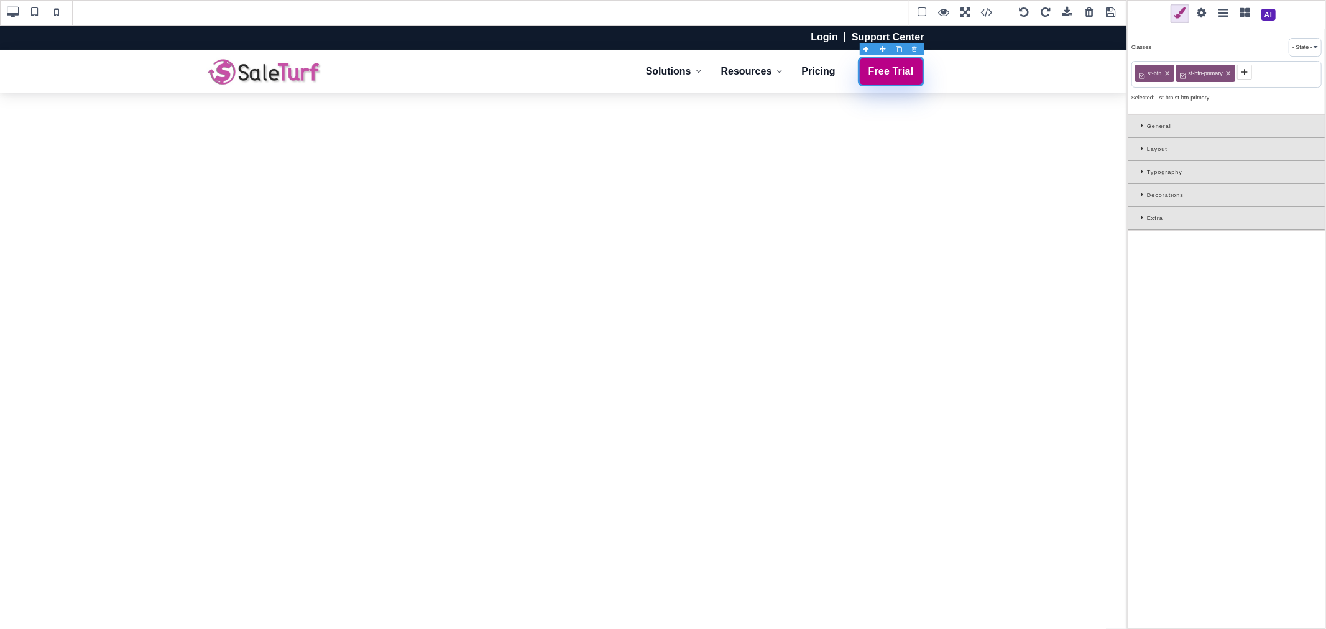
click at [1205, 12] on span at bounding box center [1201, 13] width 19 height 19
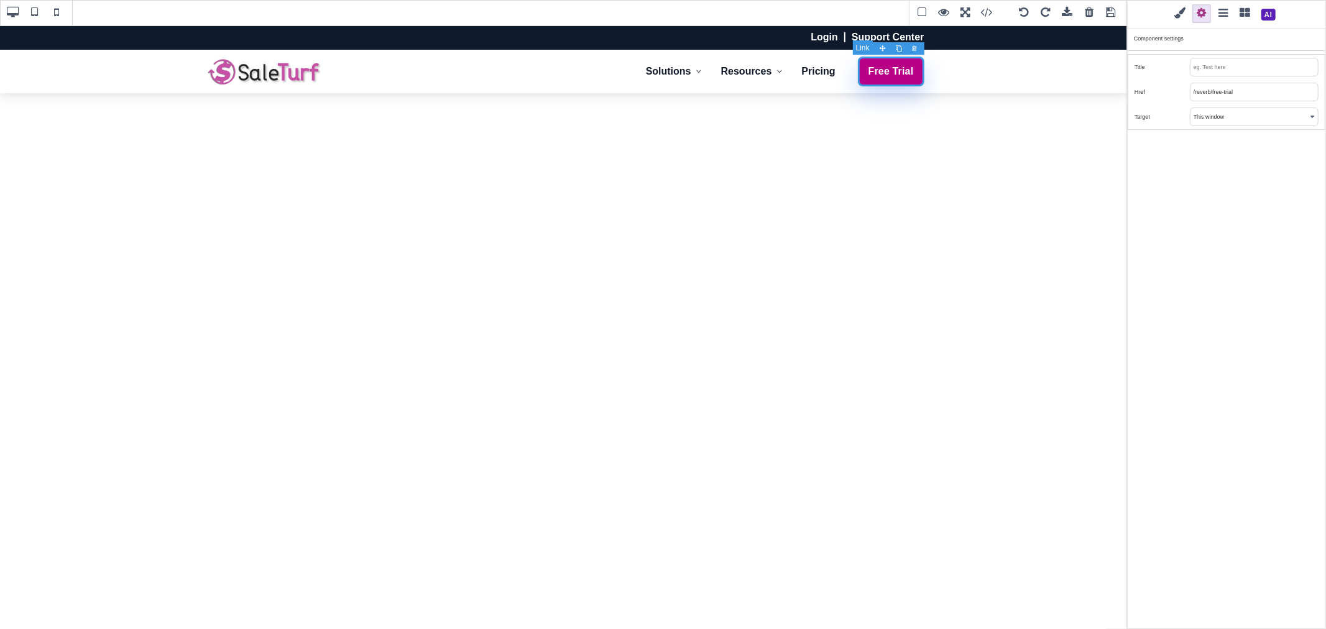
click at [914, 83] on link "Free Trial" at bounding box center [891, 72] width 67 height 30
click at [1227, 87] on input "/reverb/free-trial" at bounding box center [1253, 91] width 127 height 17
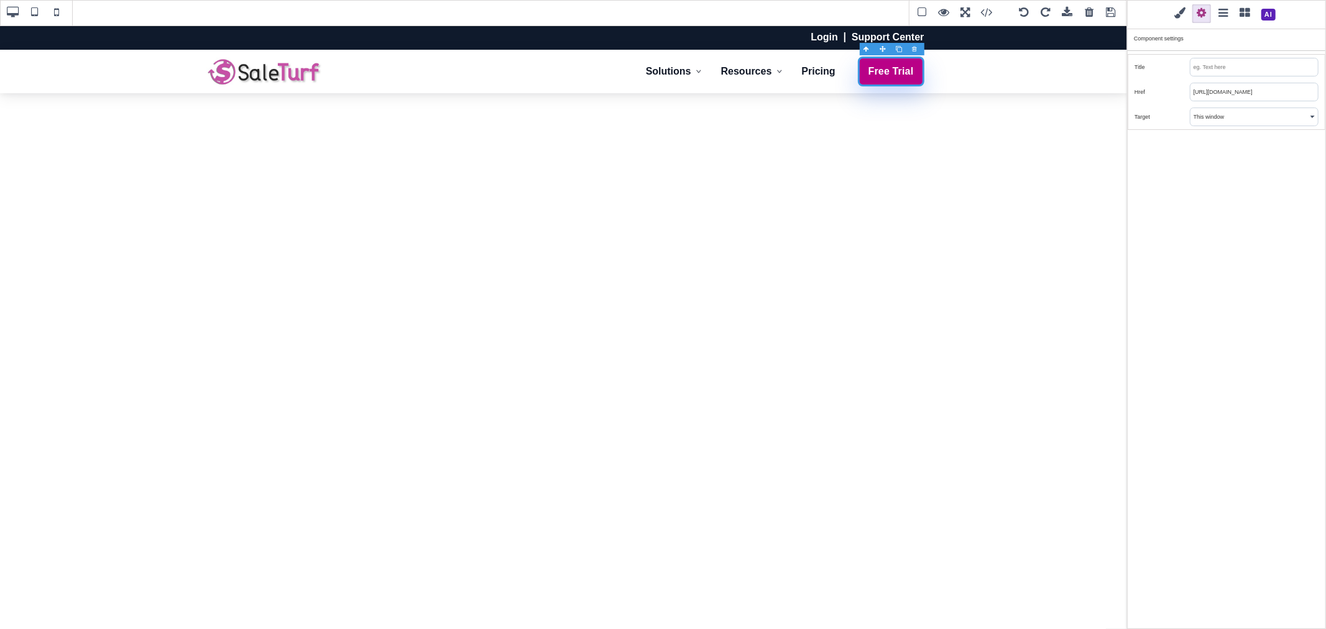
type input "https://www.saleturf.com/create/store?plan_id=11"
click at [1259, 155] on div "Classes - State - Hover Click Even/Odd st-btn st-btn-primary Selected: .st-btn.…" at bounding box center [1226, 314] width 199 height 629
click at [1254, 160] on div "Classes - State - Hover Click Even/Odd st-btn st-btn-primary Selected: .st-btn.…" at bounding box center [1226, 314] width 199 height 629
click at [1259, 168] on div "Classes - State - Hover Click Even/Odd st-btn st-btn-primary Selected: .st-btn.…" at bounding box center [1226, 314] width 199 height 629
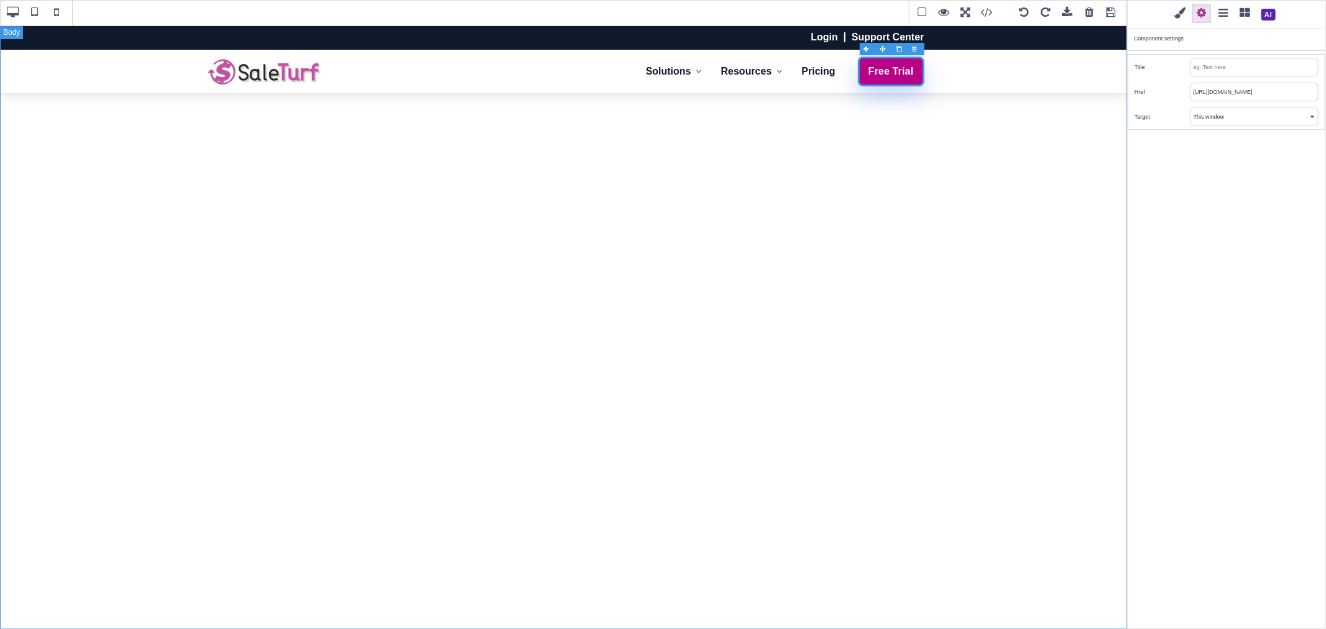
click at [918, 371] on div "Login Support Center Solutions Online Store Point of Sale (POS) B2B Pricing Int…" at bounding box center [563, 327] width 1127 height 604
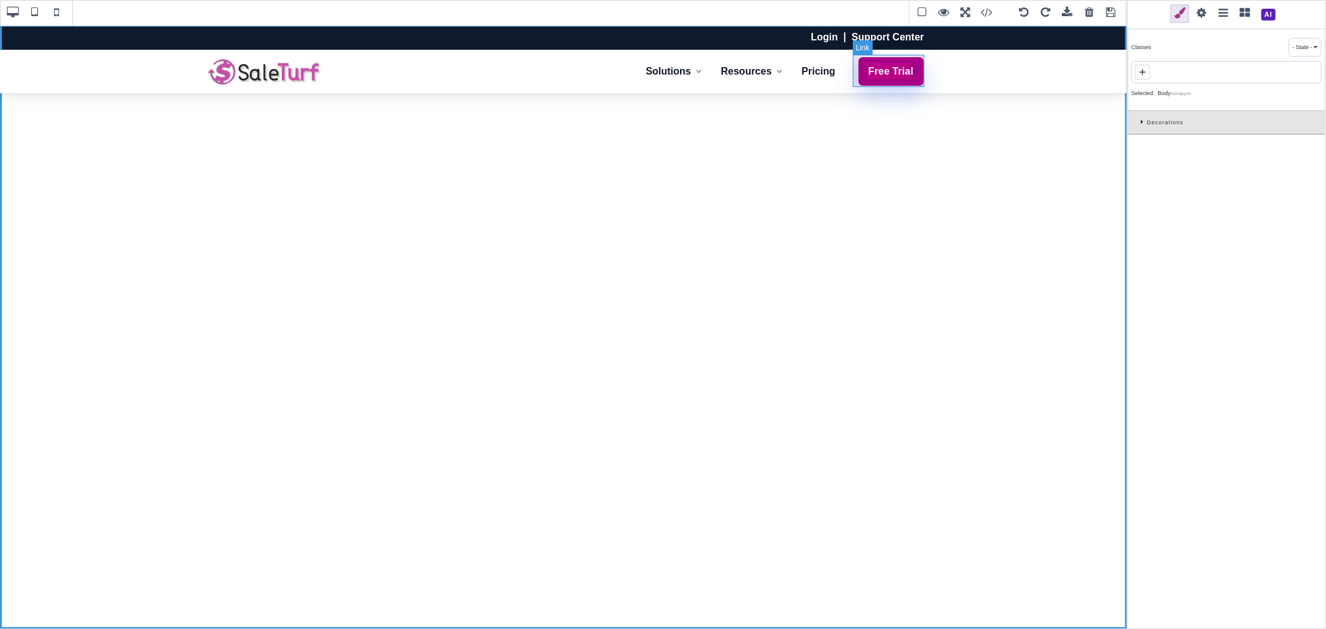
click at [918, 83] on link "Free Trial" at bounding box center [891, 72] width 67 height 30
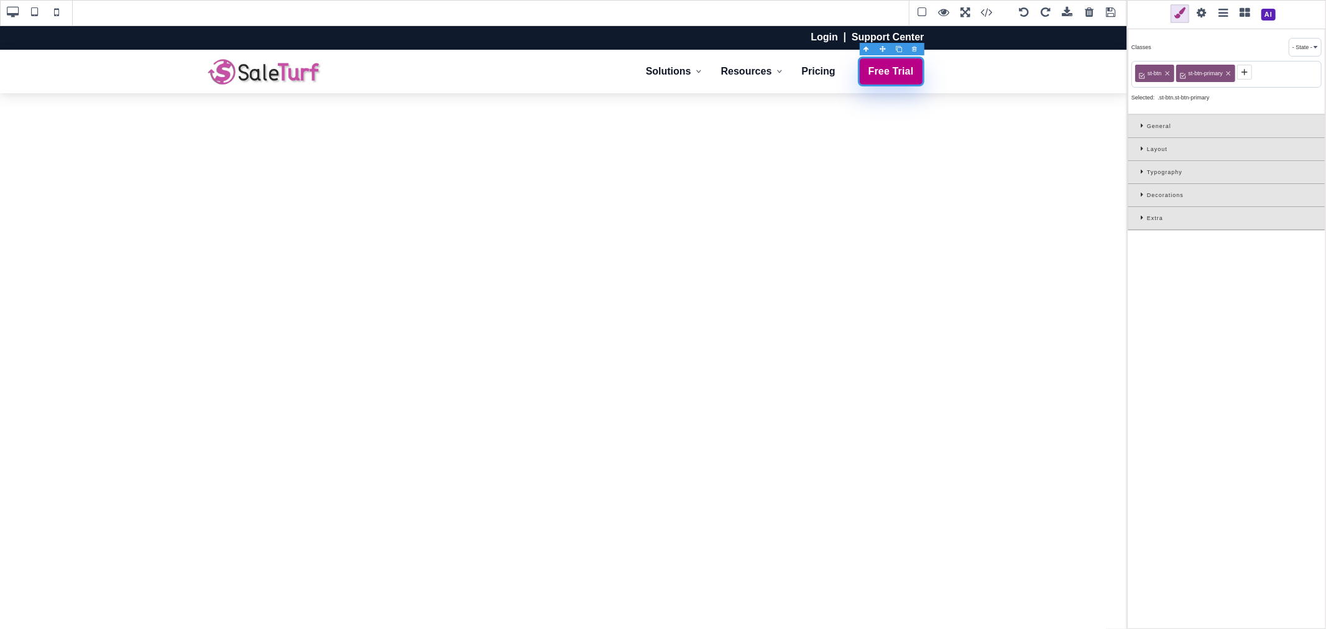
click at [1202, 17] on span at bounding box center [1201, 13] width 19 height 19
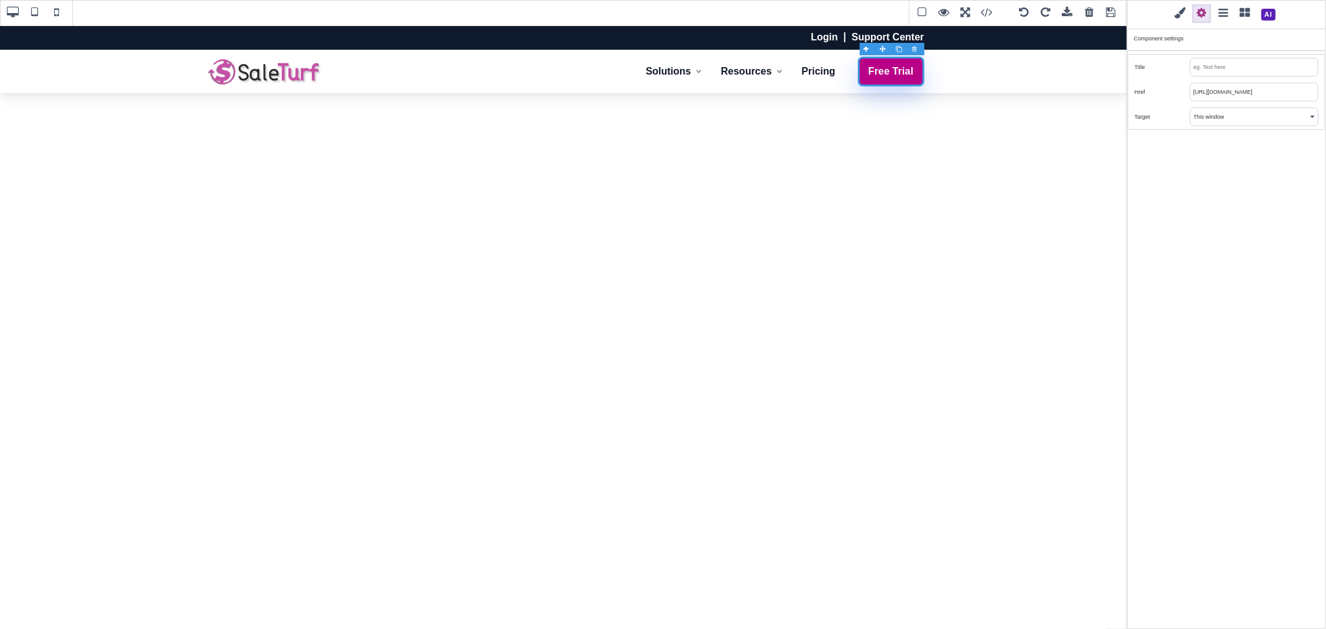
click at [1110, 14] on span at bounding box center [1111, 13] width 19 height 19
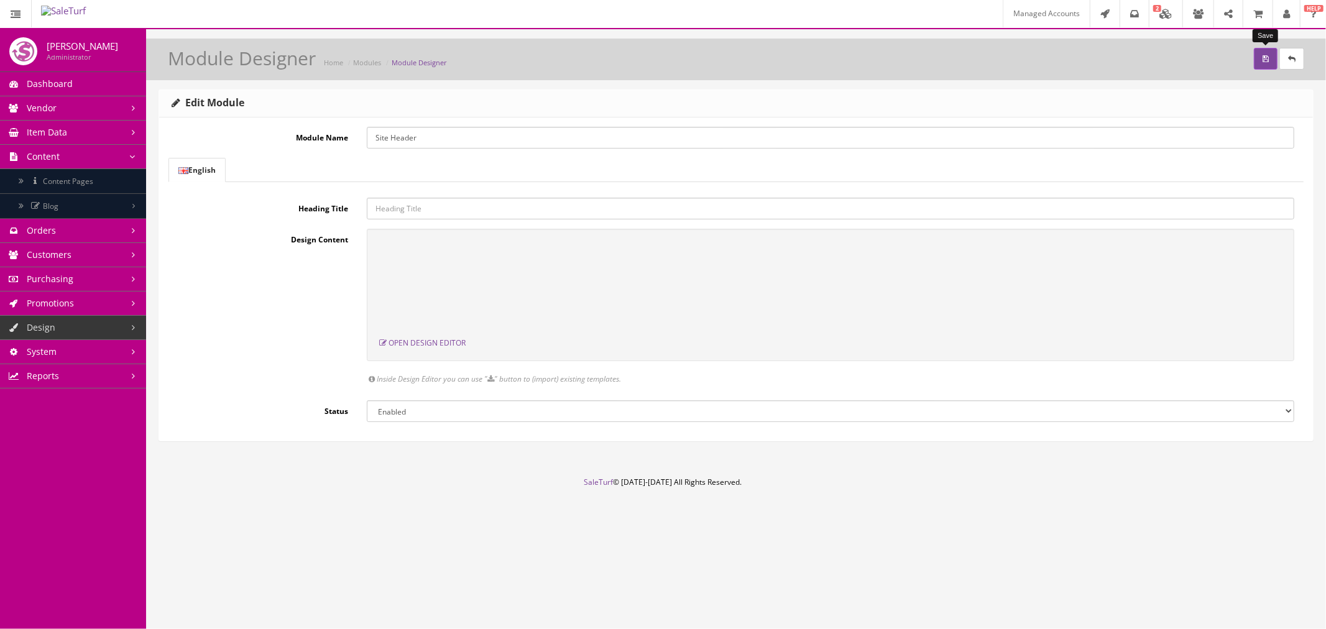
click at [1264, 60] on icon "submit" at bounding box center [1266, 58] width 6 height 7
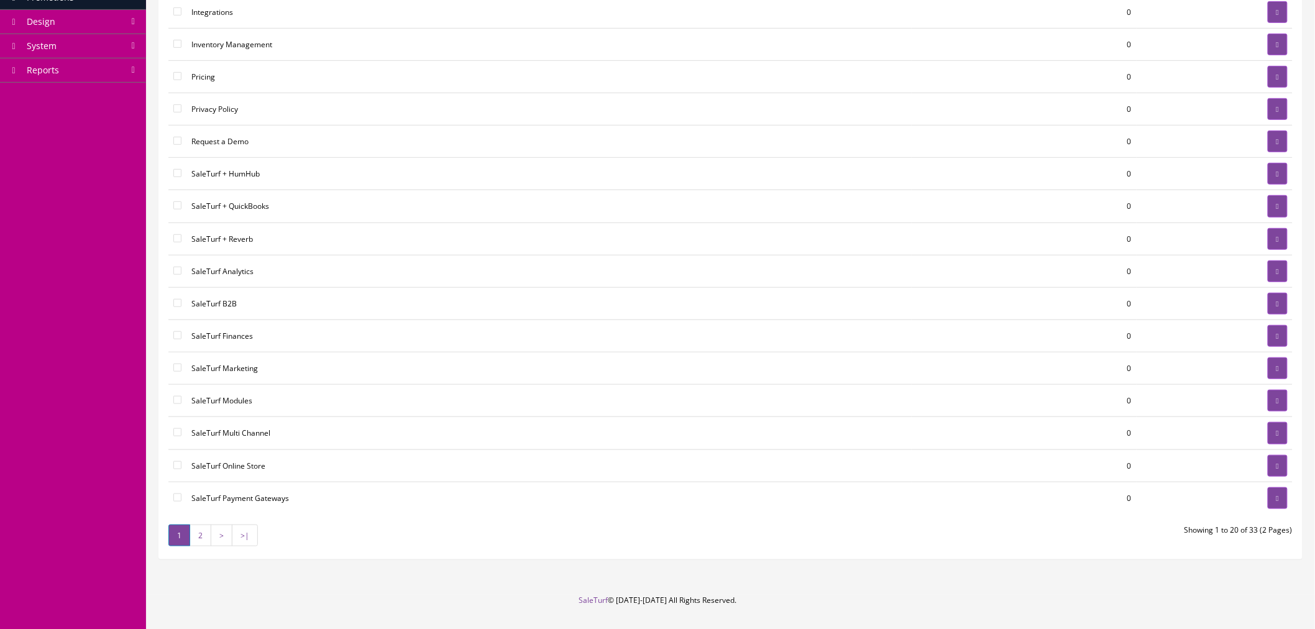
scroll to position [276, 0]
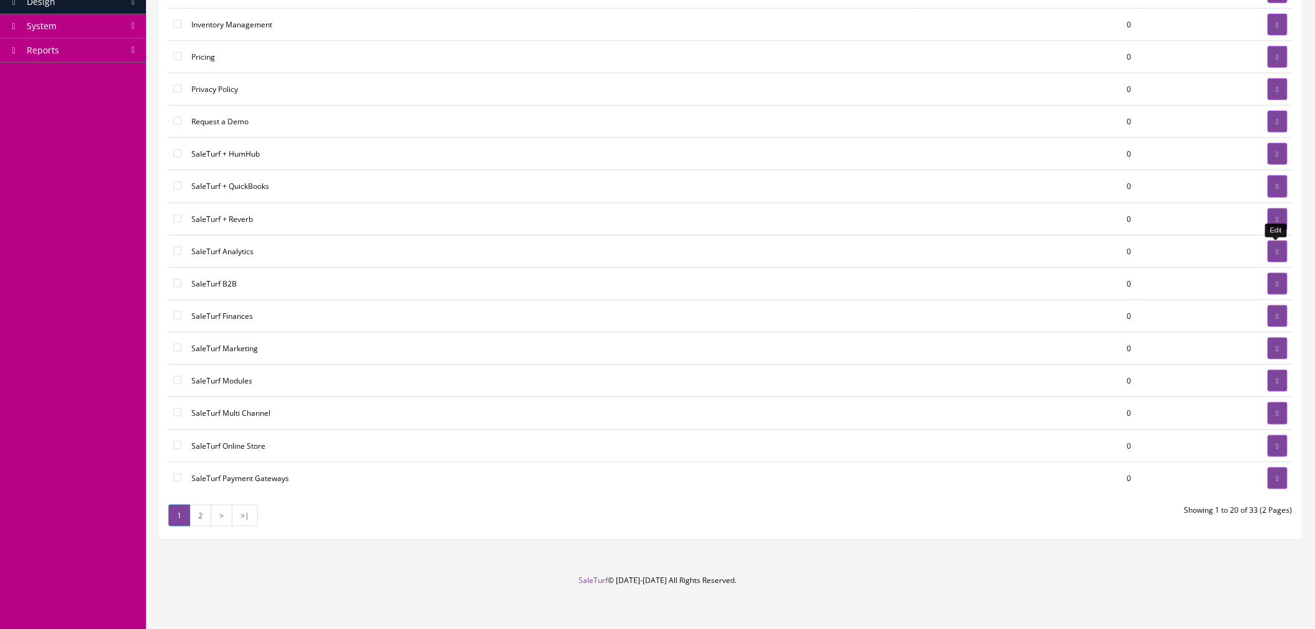
click at [1272, 253] on link at bounding box center [1278, 252] width 20 height 22
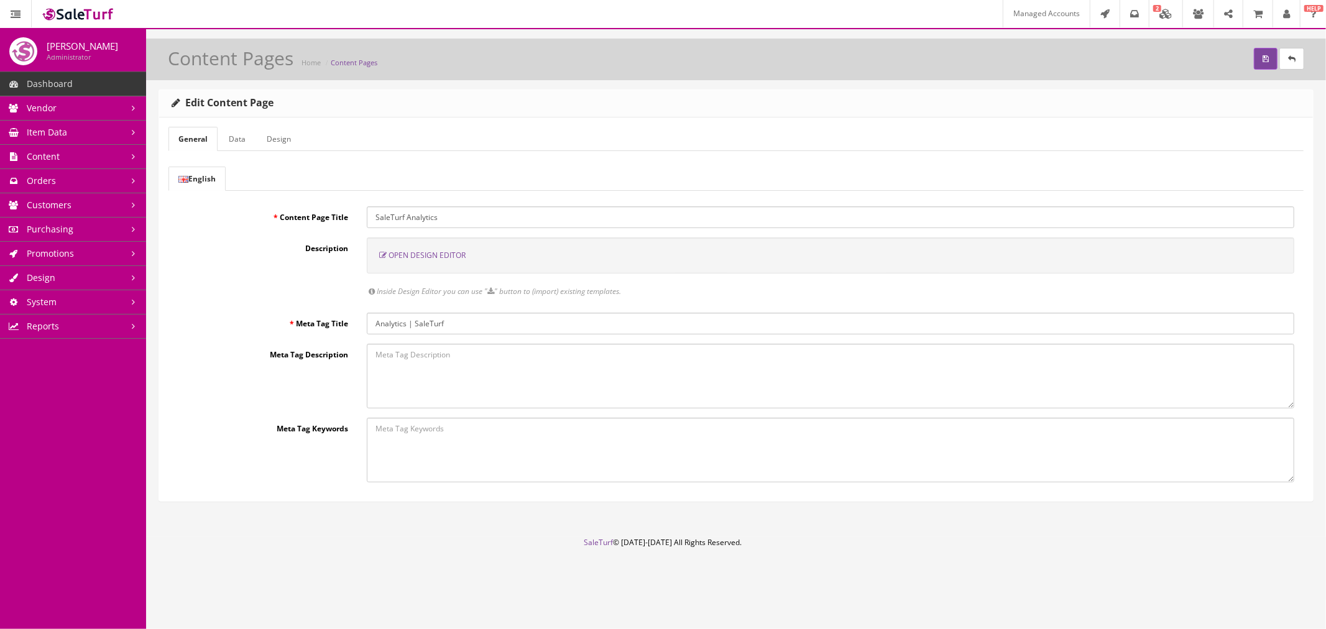
click at [249, 139] on link "Data" at bounding box center [237, 139] width 37 height 24
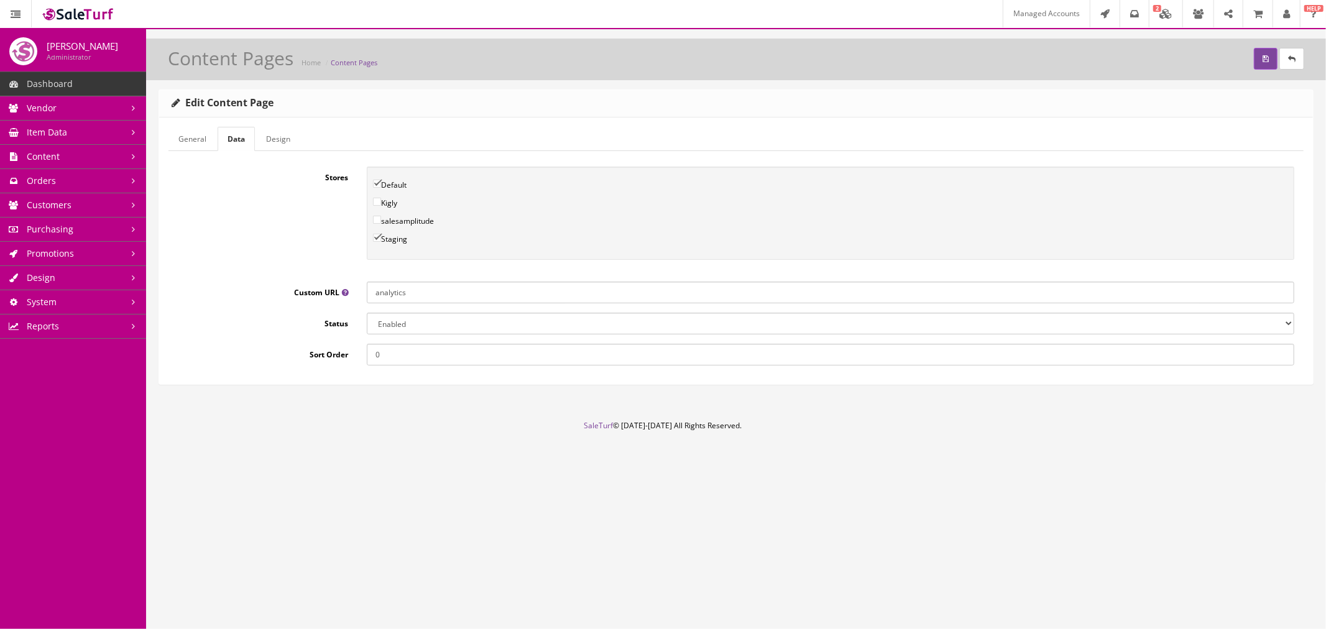
click at [425, 293] on input "analytics" at bounding box center [830, 293] width 927 height 22
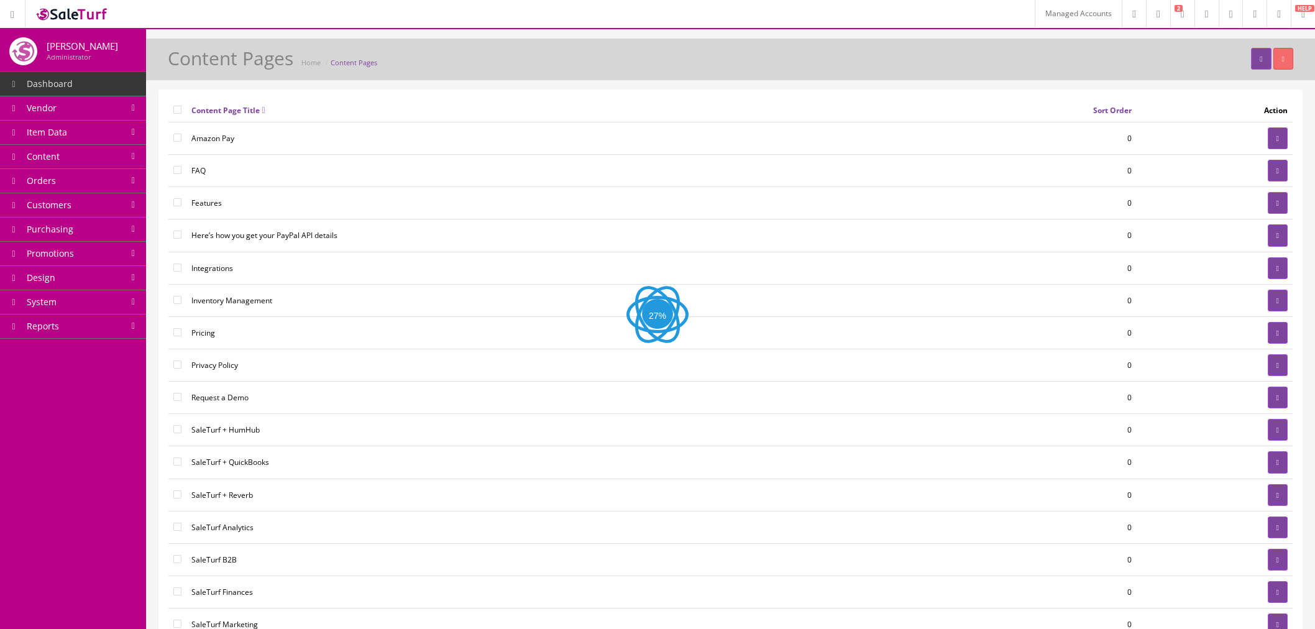
scroll to position [276, 0]
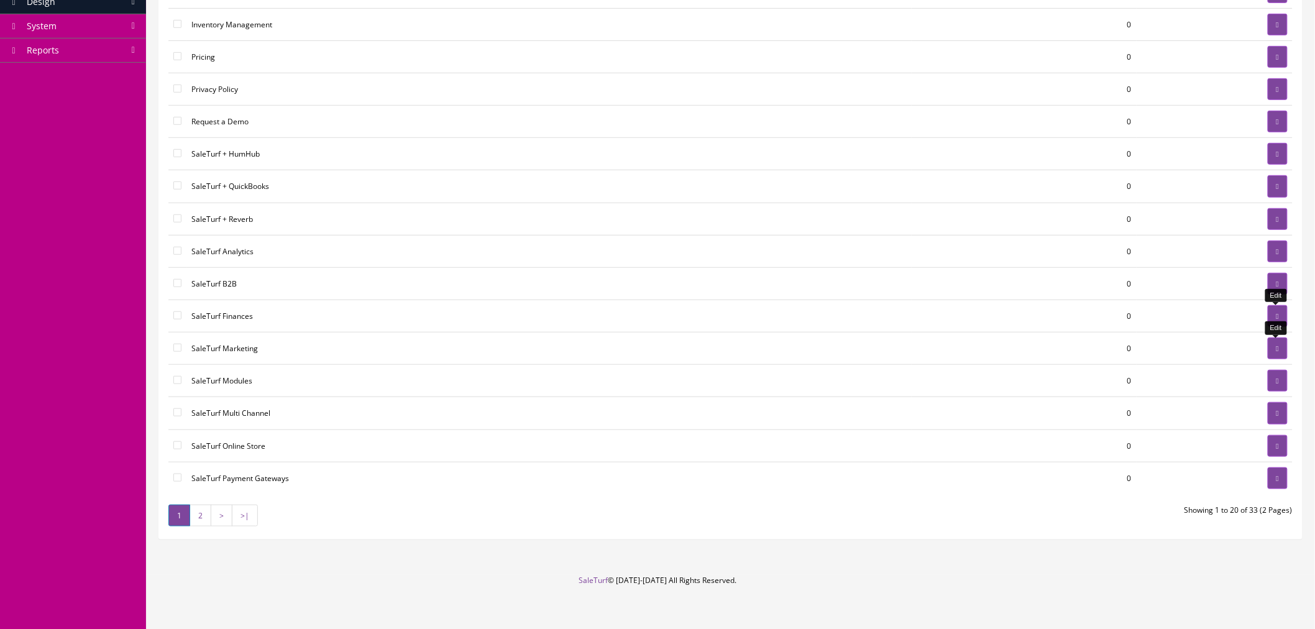
click at [1271, 352] on link at bounding box center [1278, 349] width 20 height 22
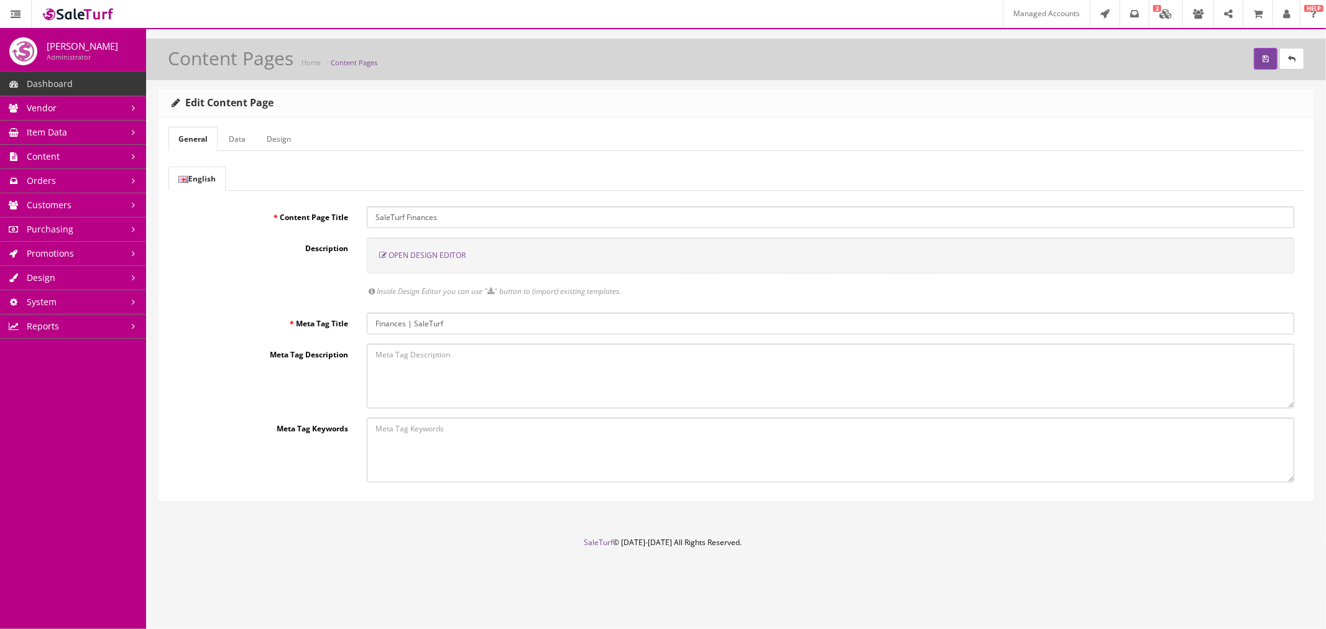
click at [234, 139] on link "Data" at bounding box center [237, 139] width 37 height 24
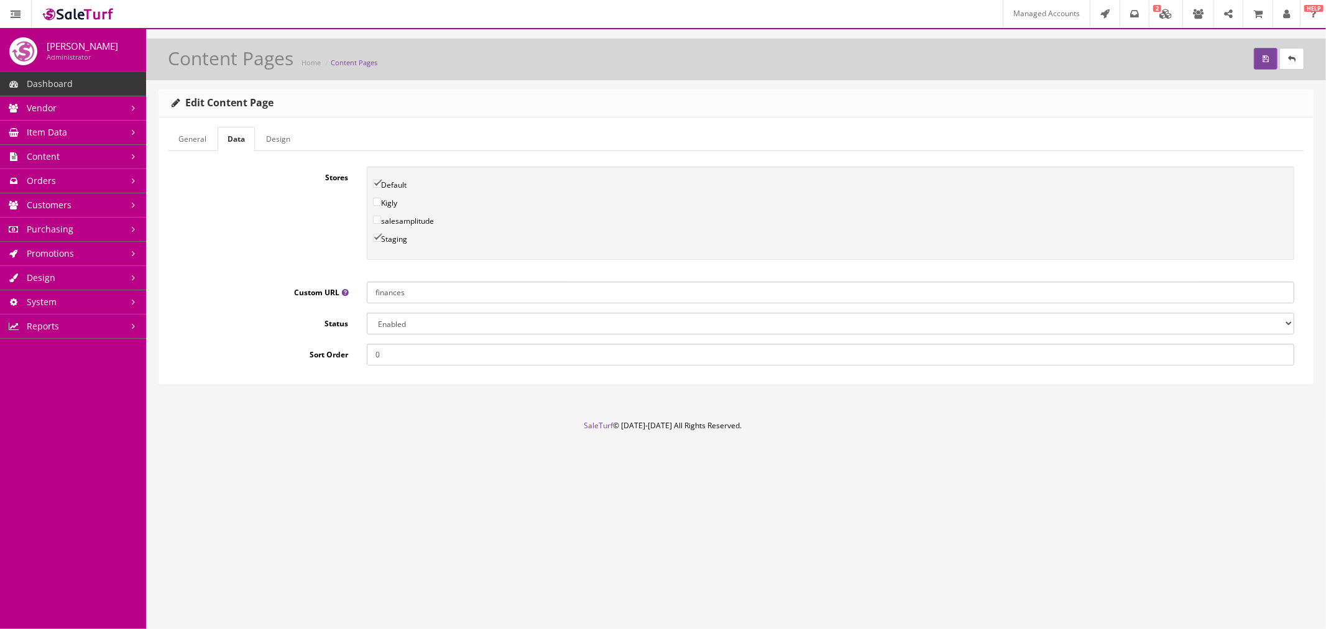
click at [401, 293] on input "finances" at bounding box center [830, 293] width 927 height 22
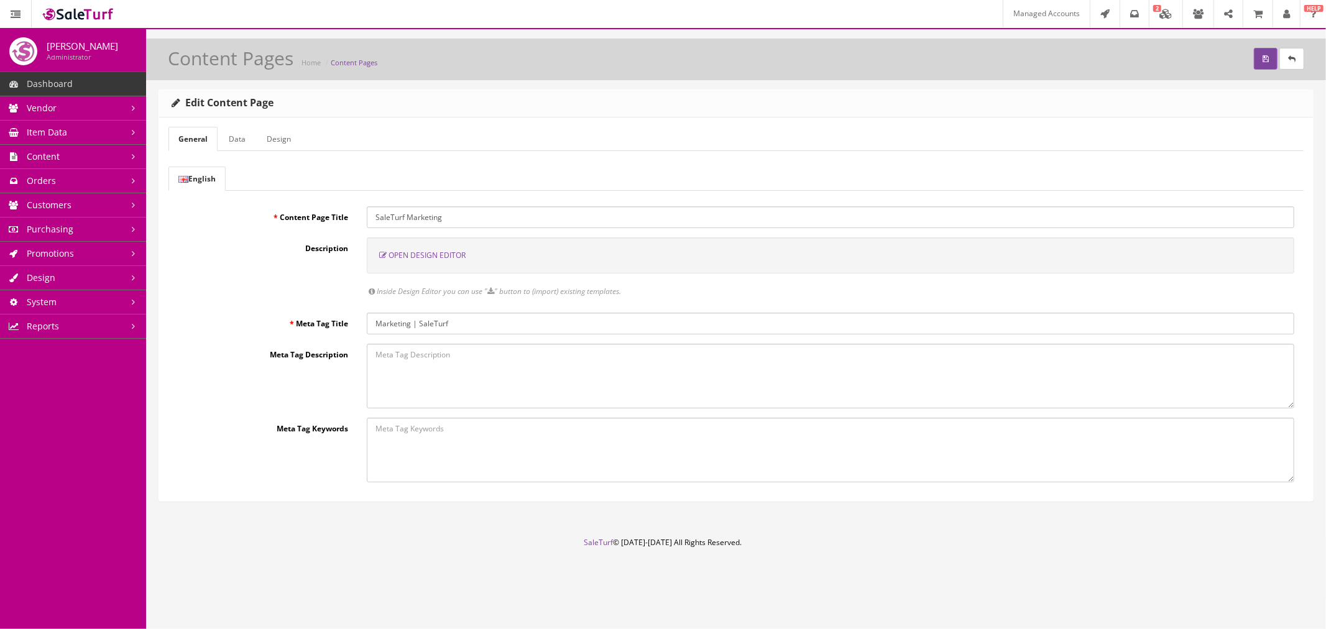
click at [239, 152] on form "General Data Design English Content Page Title SaleTurf Marketing Description O…" at bounding box center [735, 305] width 1135 height 356
click at [237, 143] on link "Data" at bounding box center [237, 139] width 37 height 24
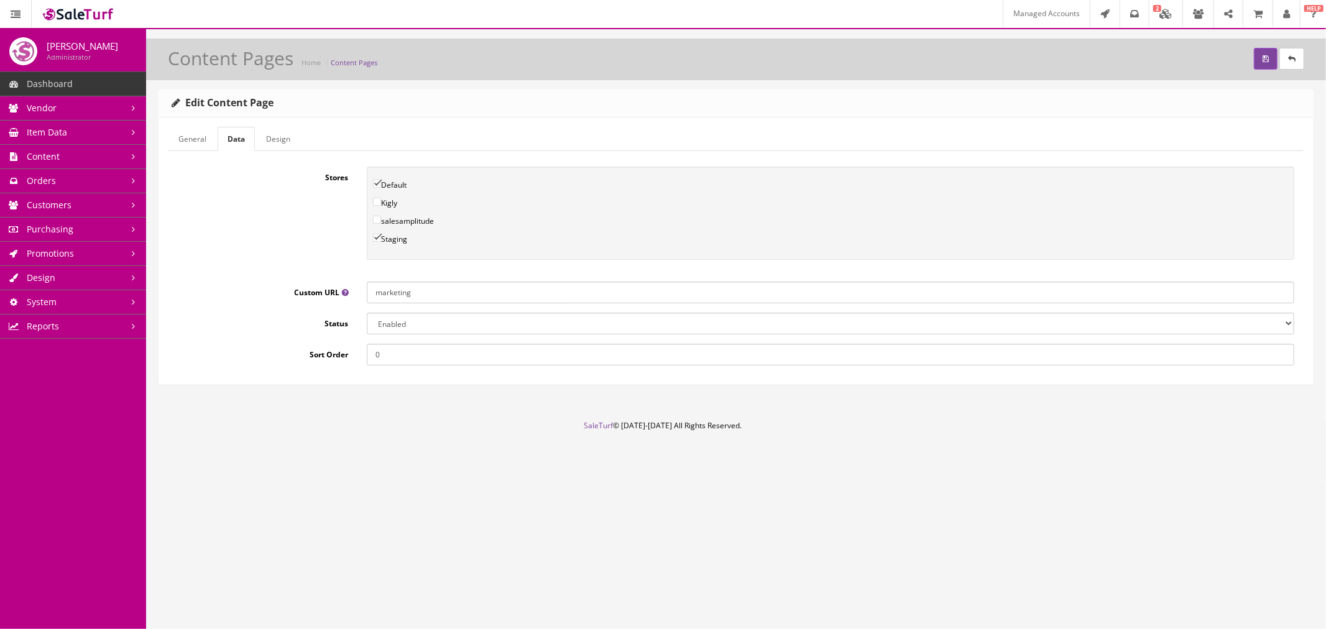
click at [410, 297] on input "marketing" at bounding box center [830, 293] width 927 height 22
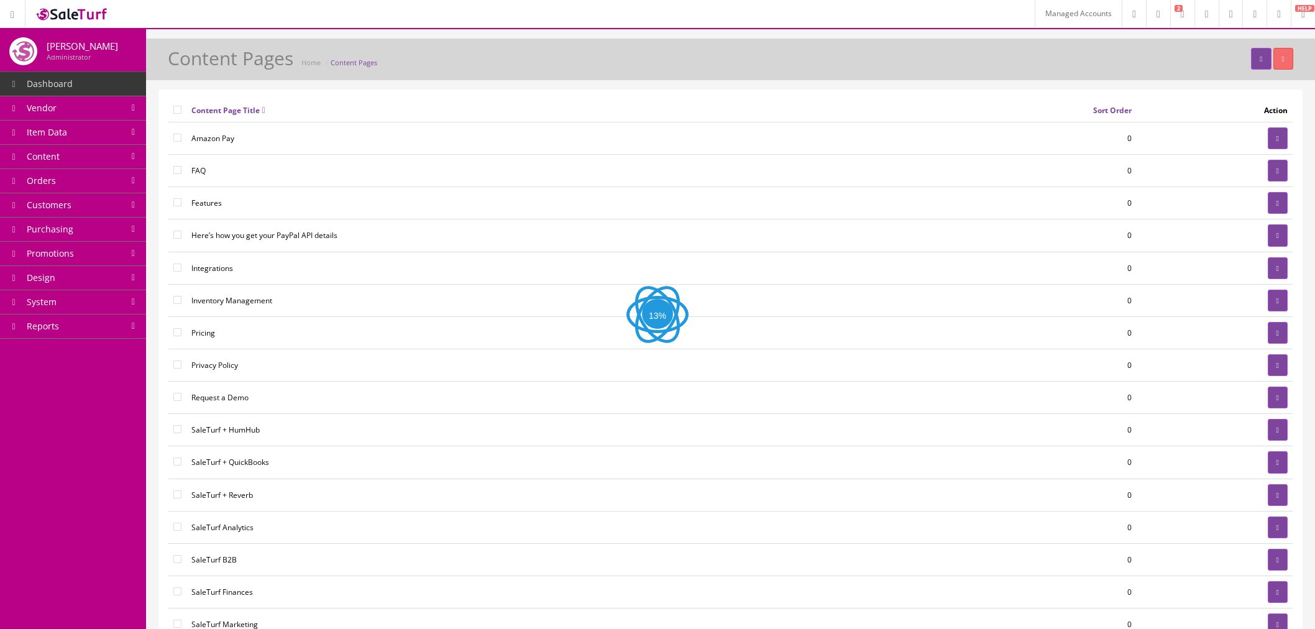
scroll to position [276, 0]
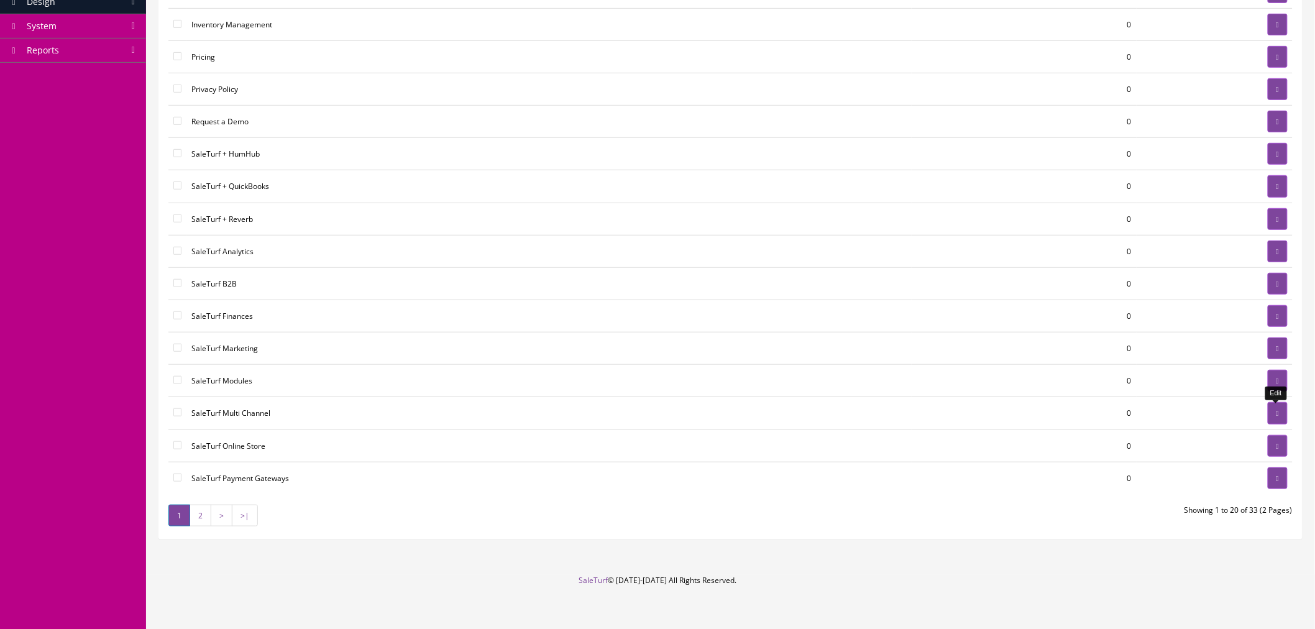
click at [1270, 419] on link at bounding box center [1278, 413] width 20 height 22
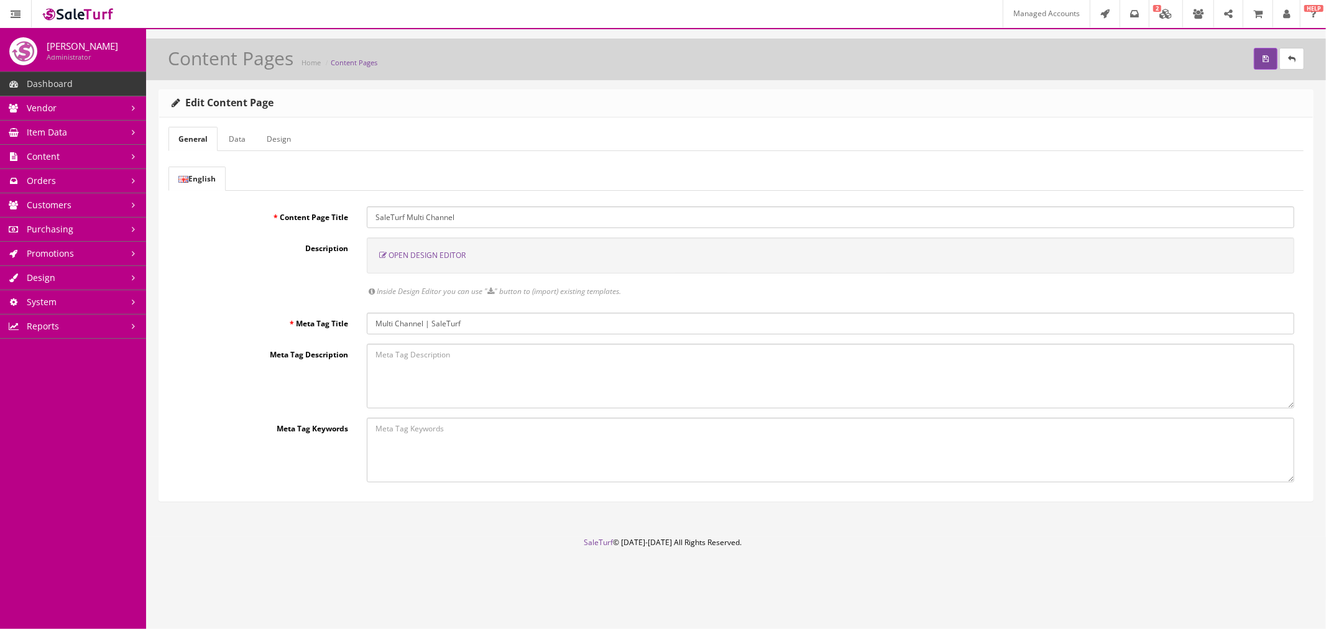
click at [243, 144] on link "Data" at bounding box center [237, 139] width 37 height 24
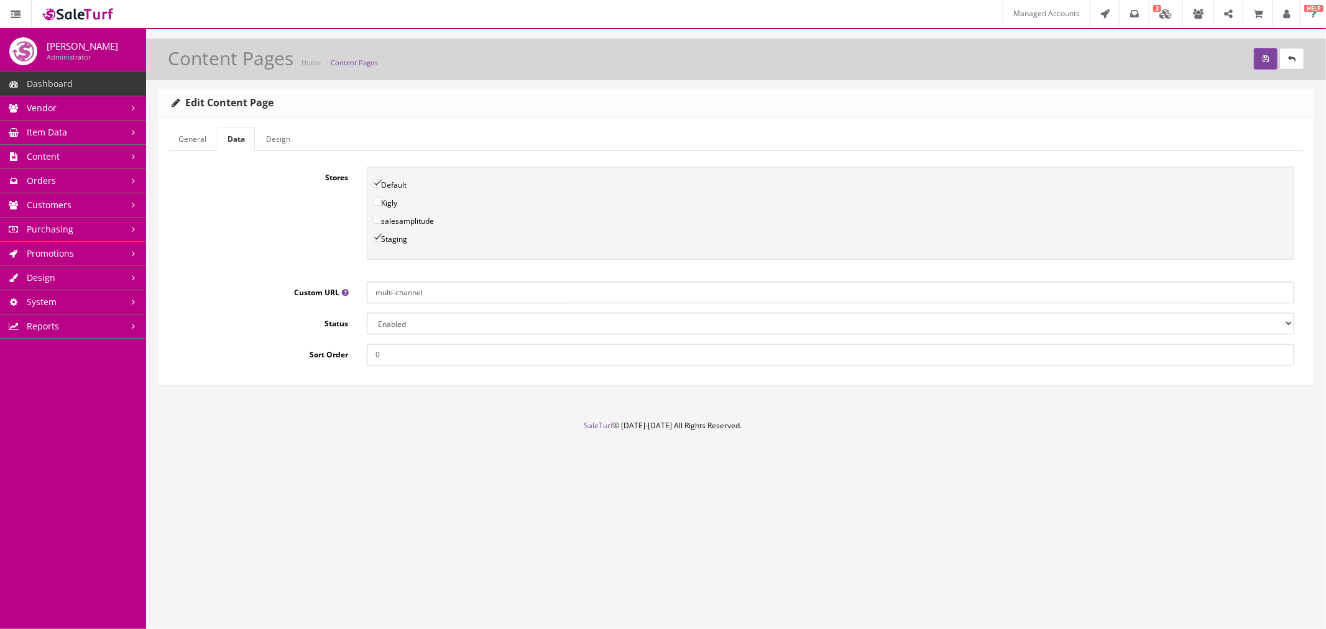
click at [435, 300] on input "multi-channel" at bounding box center [830, 293] width 927 height 22
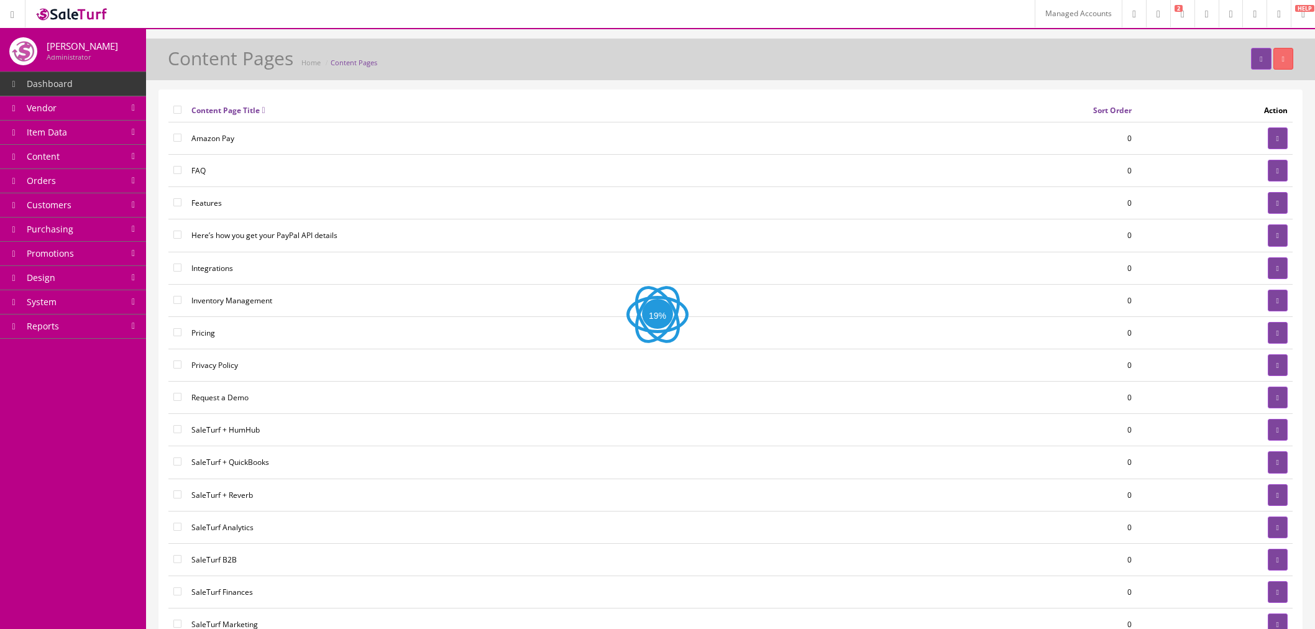
scroll to position [276, 0]
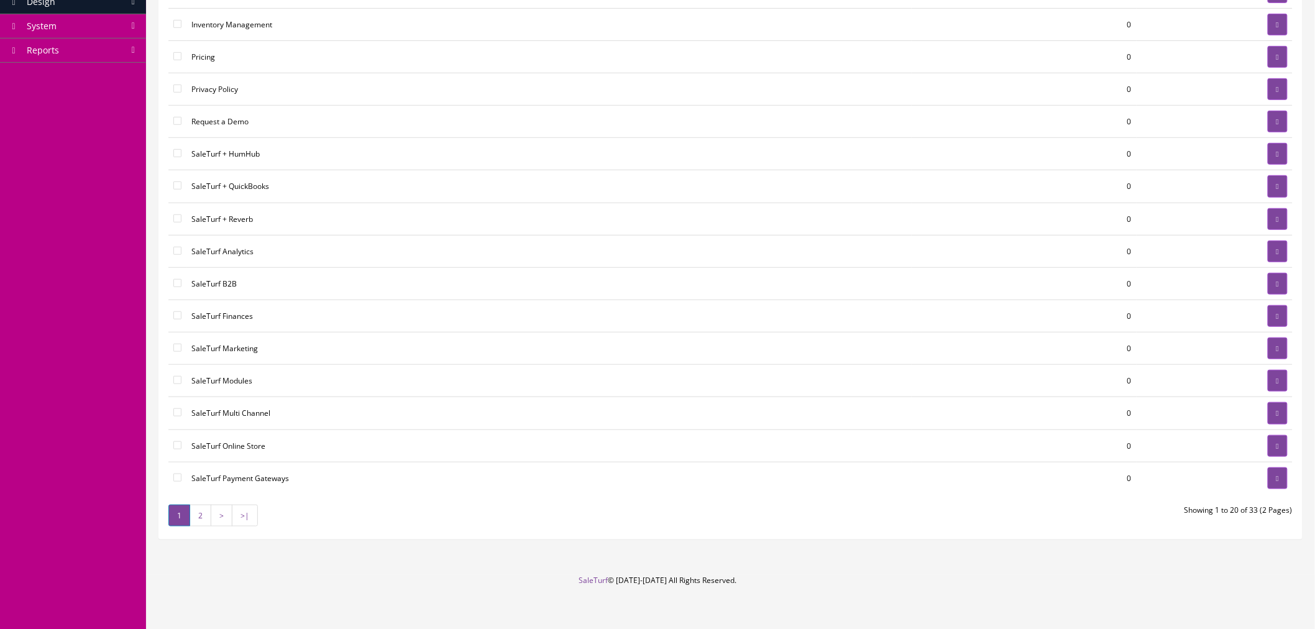
click at [202, 516] on link "2" at bounding box center [201, 516] width 22 height 22
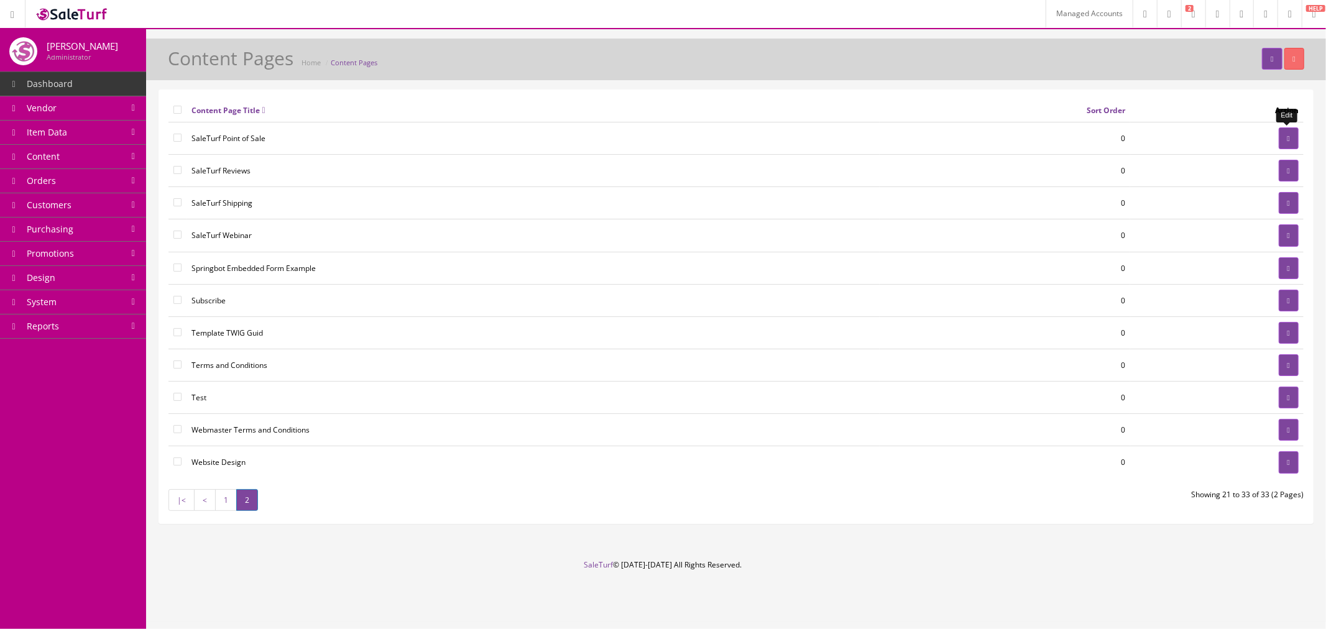
click at [1287, 139] on icon at bounding box center [1288, 138] width 2 height 7
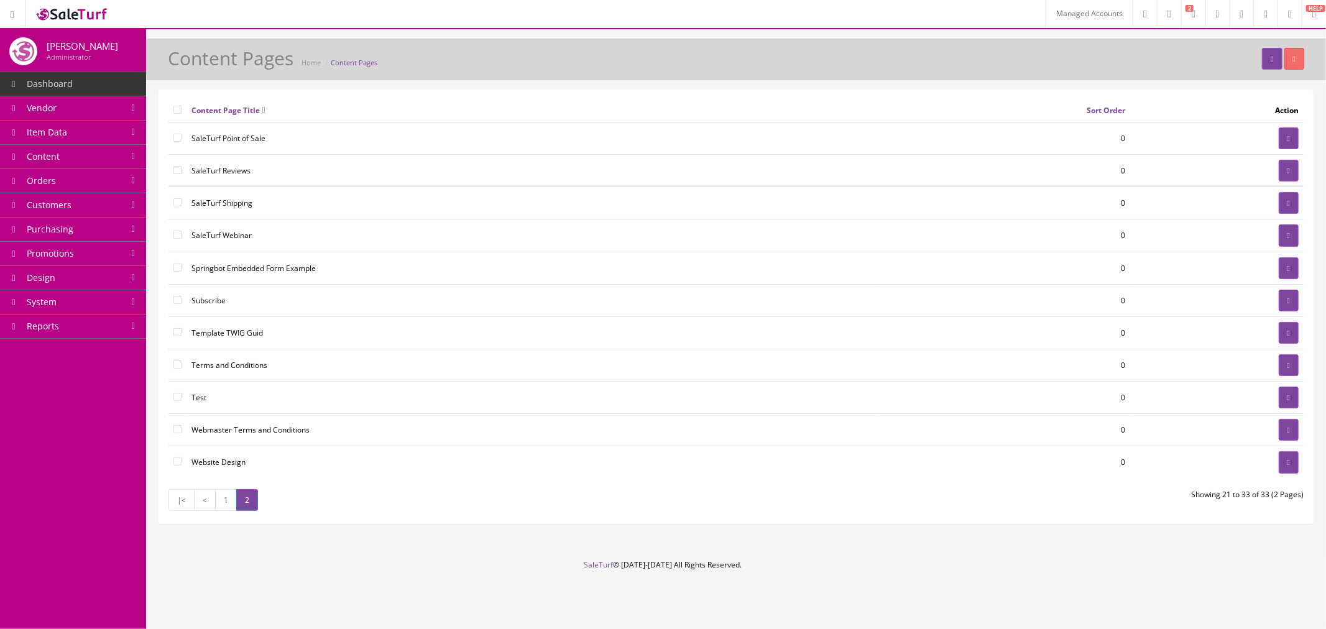
click at [221, 507] on link "1" at bounding box center [226, 500] width 22 height 22
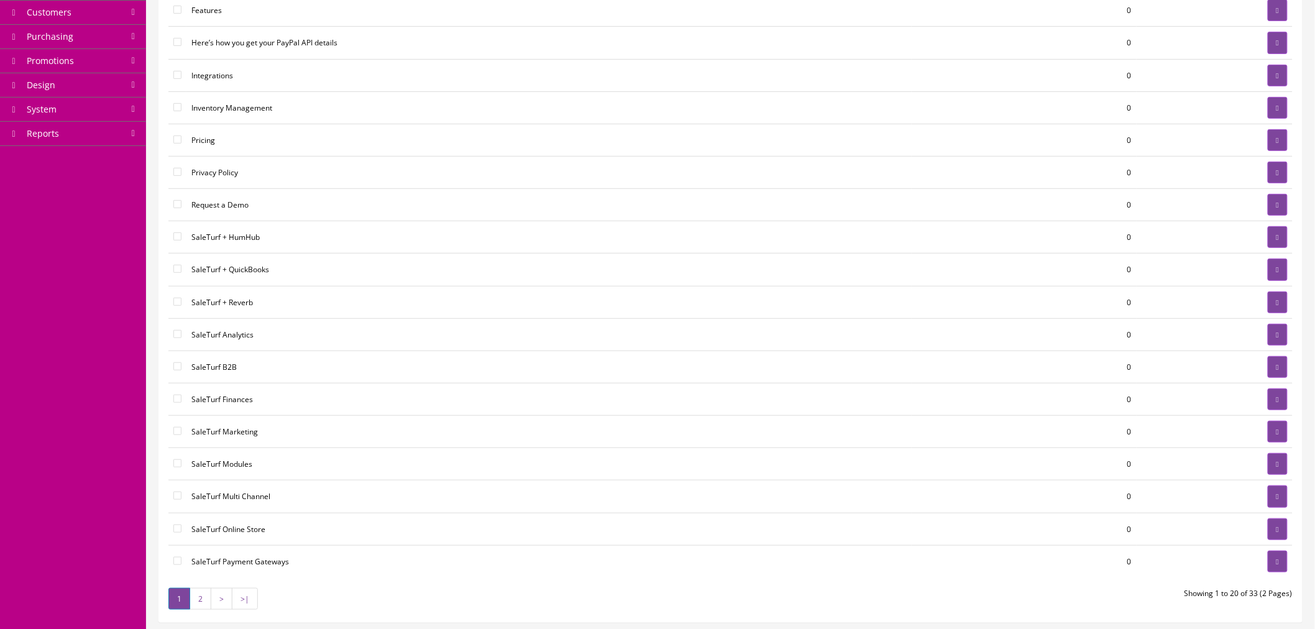
scroll to position [207, 0]
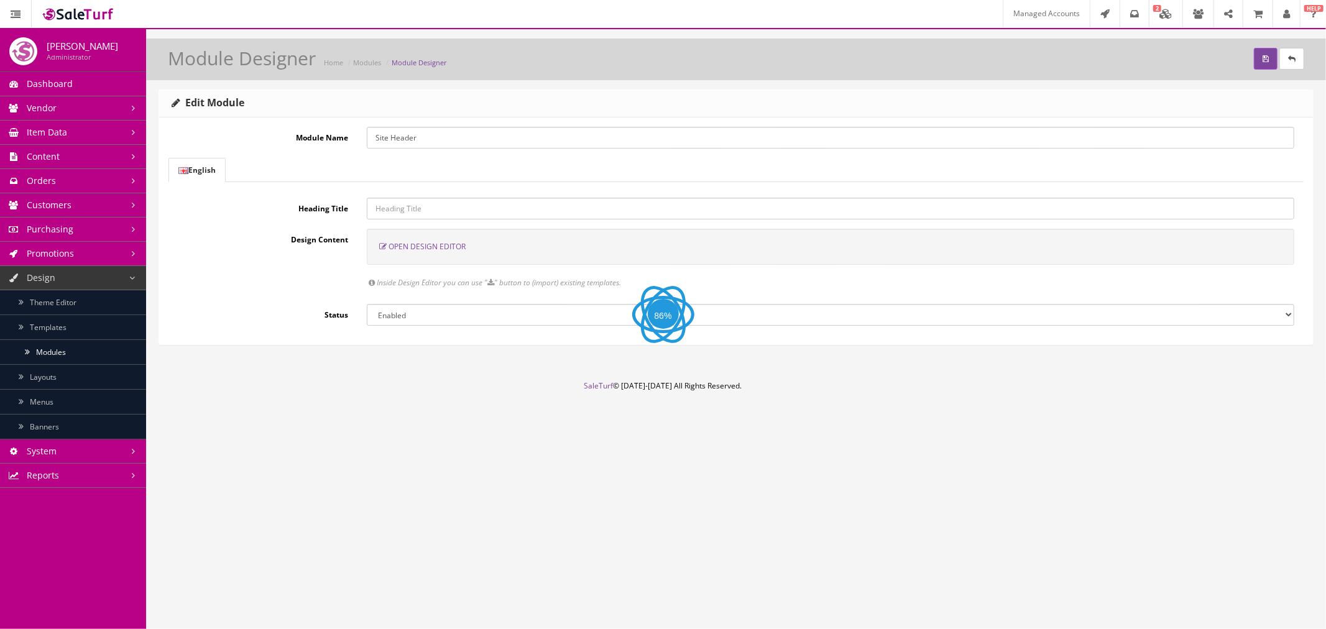
click at [419, 247] on span "Open Design Editor" at bounding box center [427, 246] width 77 height 11
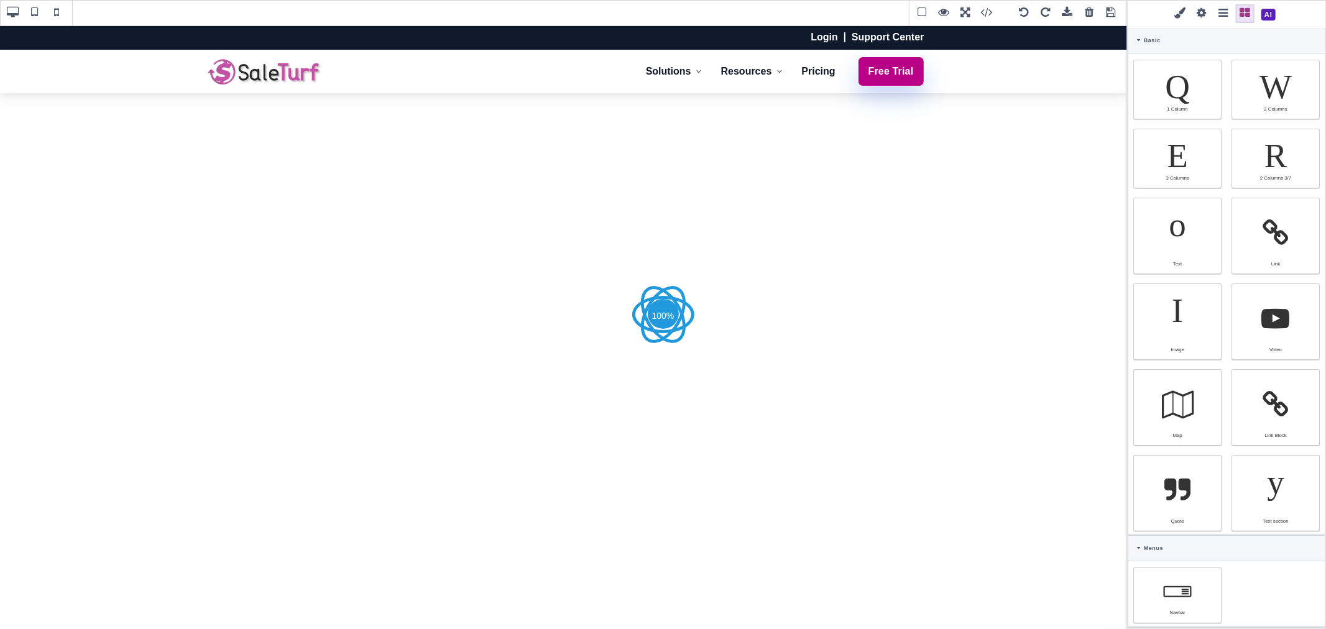
click at [1221, 15] on span at bounding box center [1223, 13] width 19 height 19
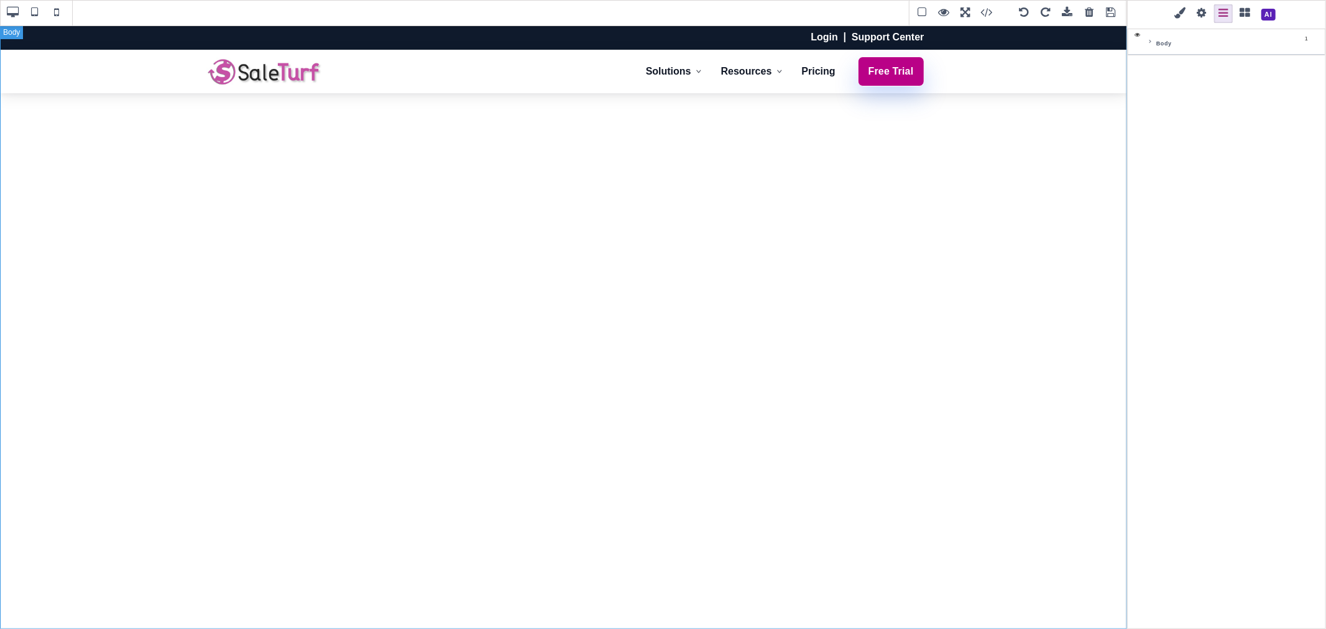
click at [1158, 44] on span "Body" at bounding box center [1164, 41] width 16 height 12
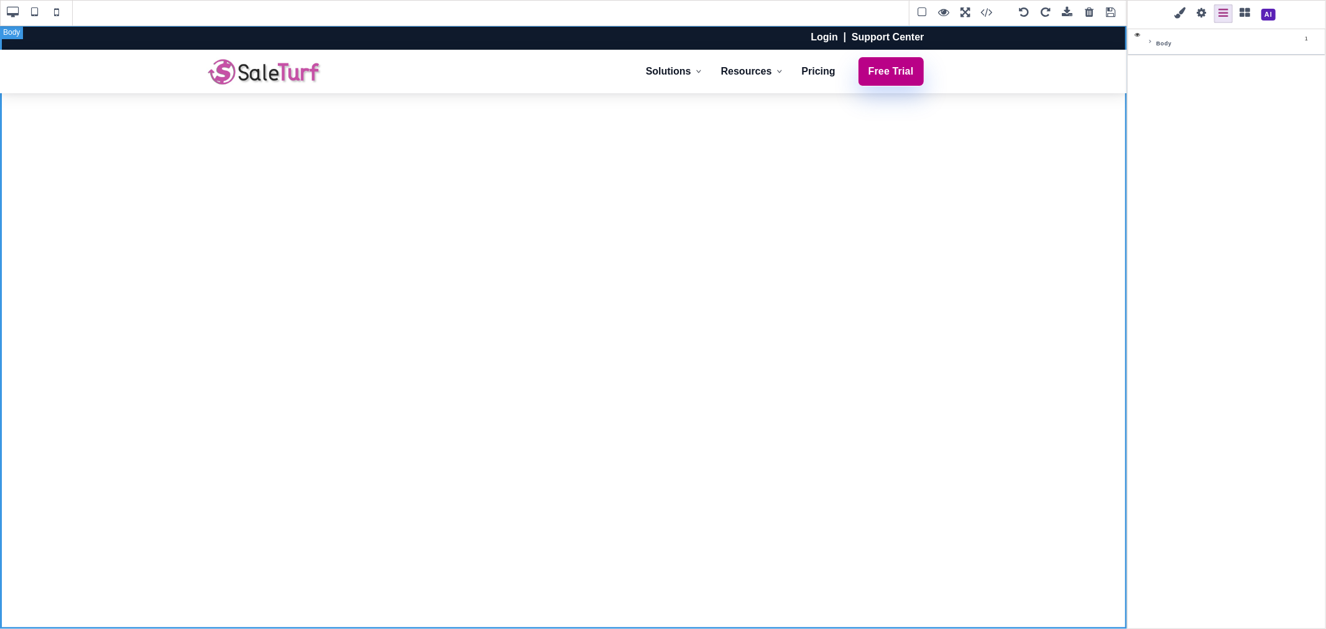
click at [1152, 44] on icon at bounding box center [1150, 42] width 5 height 6
click at [1154, 70] on icon at bounding box center [1156, 70] width 5 height 6
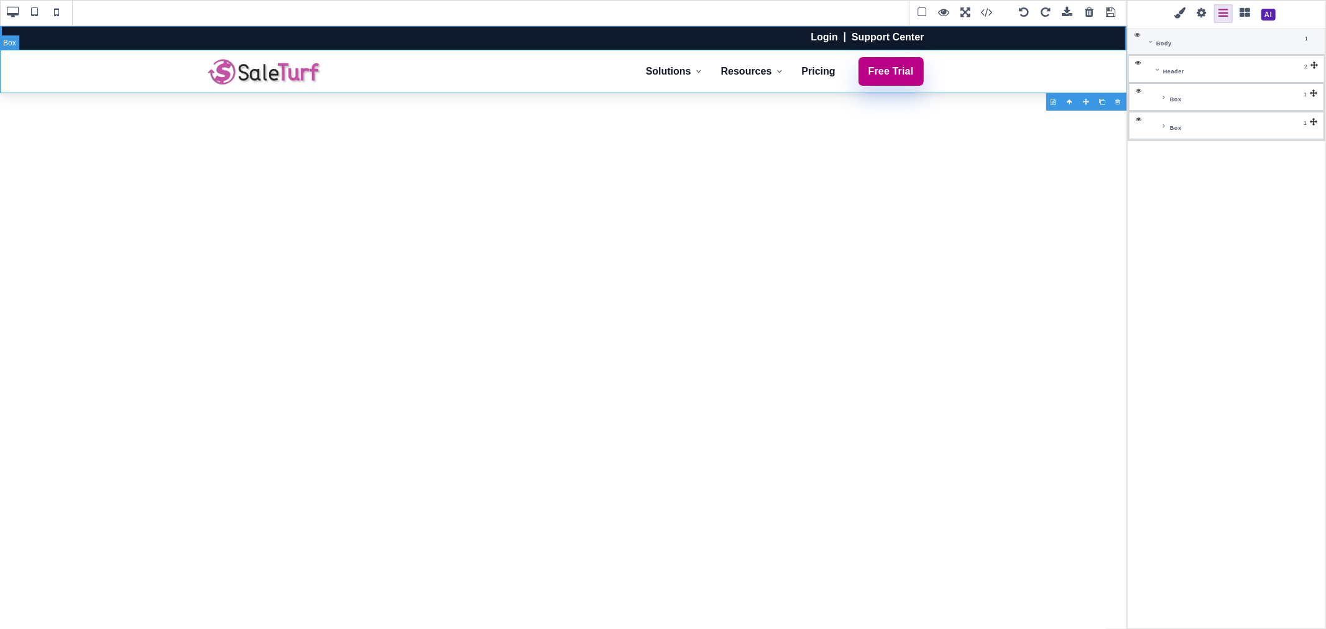
click at [1162, 128] on icon at bounding box center [1163, 126] width 5 height 6
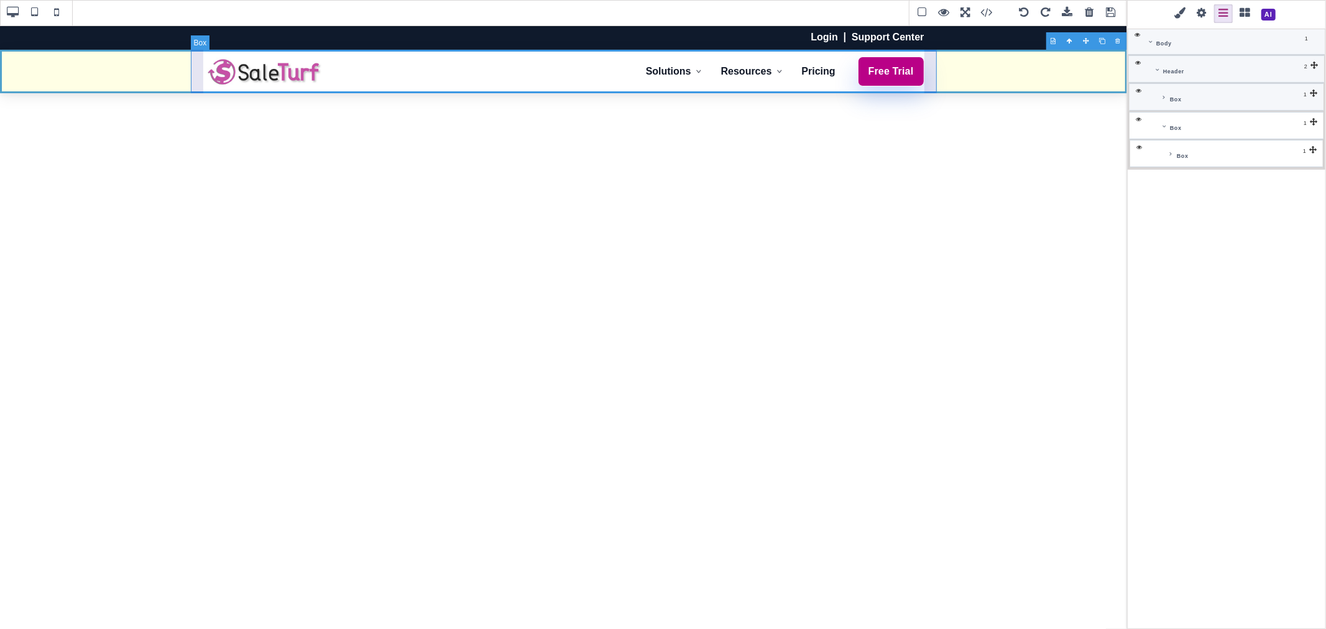
click at [1169, 157] on icon at bounding box center [1170, 154] width 5 height 6
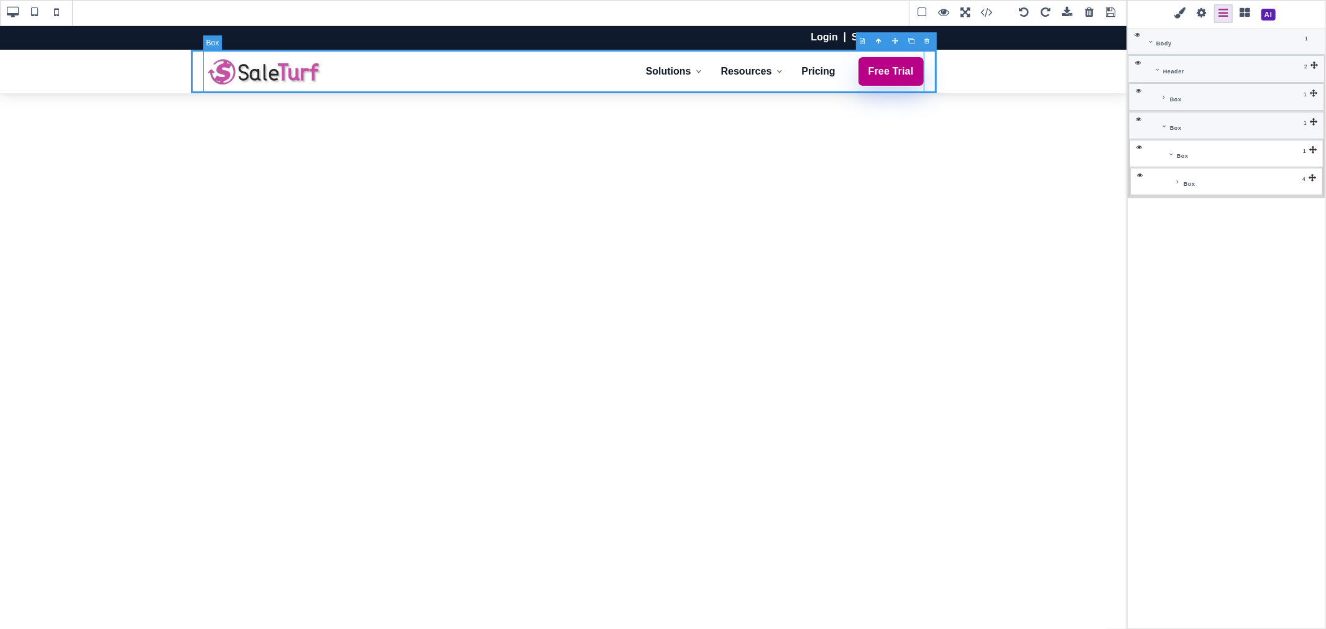
click at [1175, 179] on icon at bounding box center [1177, 182] width 5 height 6
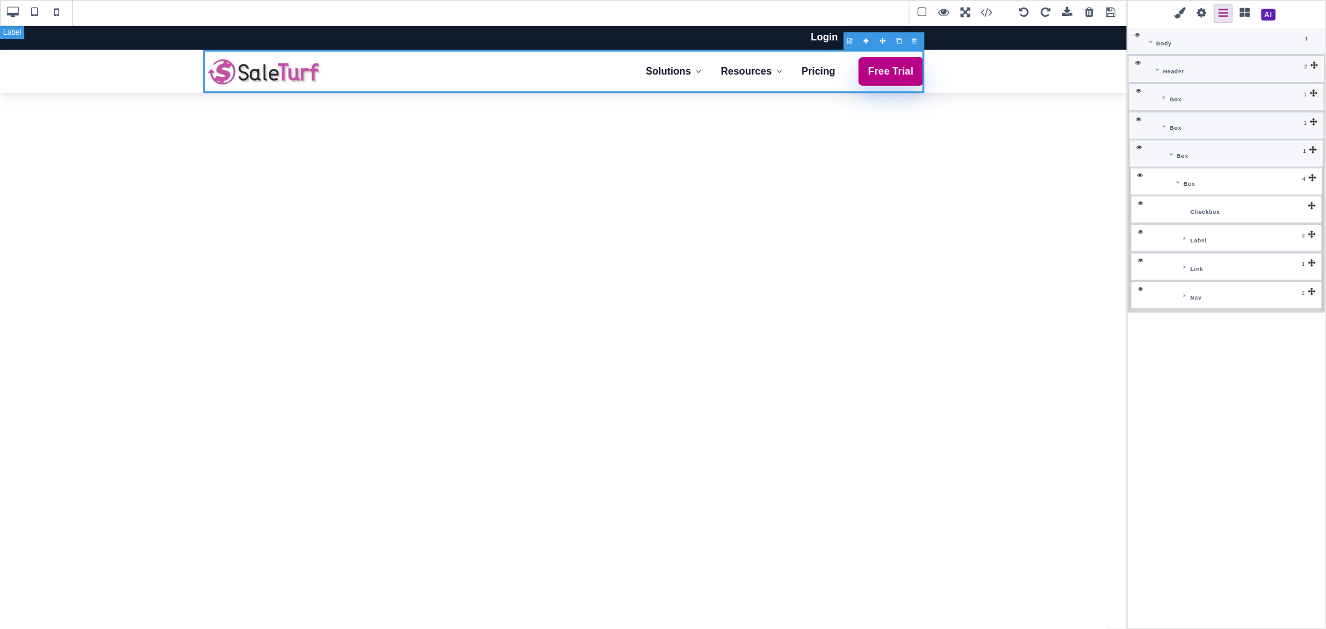
click at [1200, 241] on span "Label" at bounding box center [1198, 238] width 17 height 12
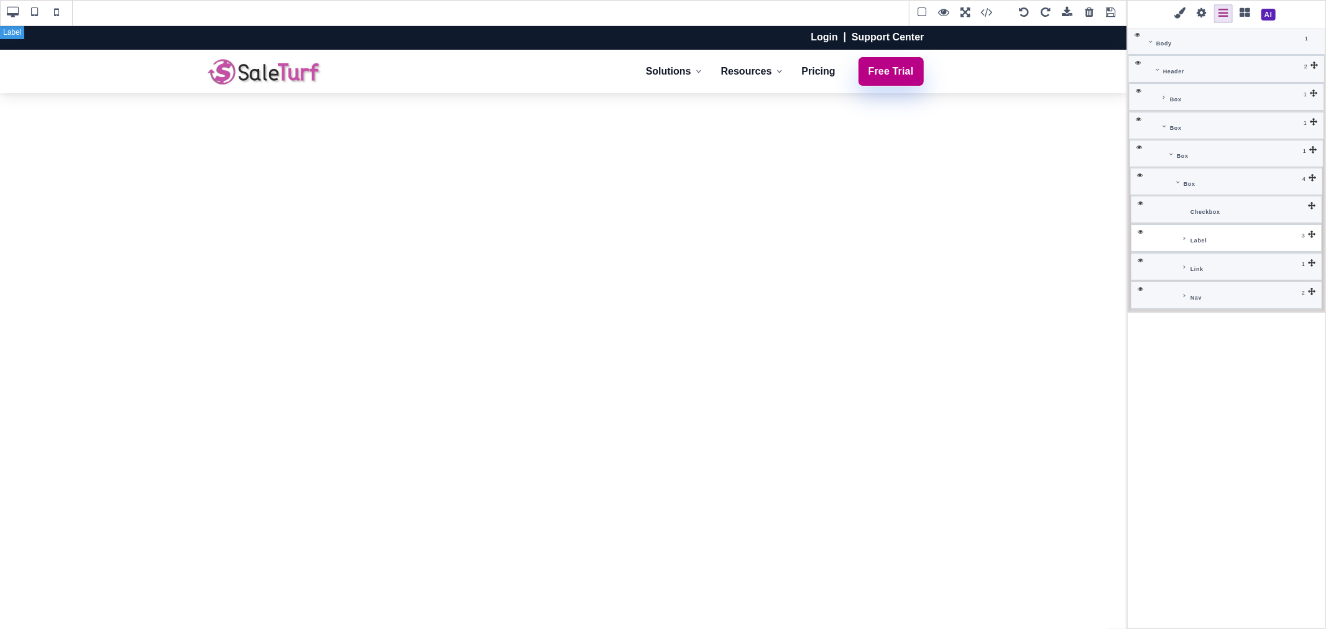
click at [1184, 238] on icon at bounding box center [1184, 239] width 5 height 6
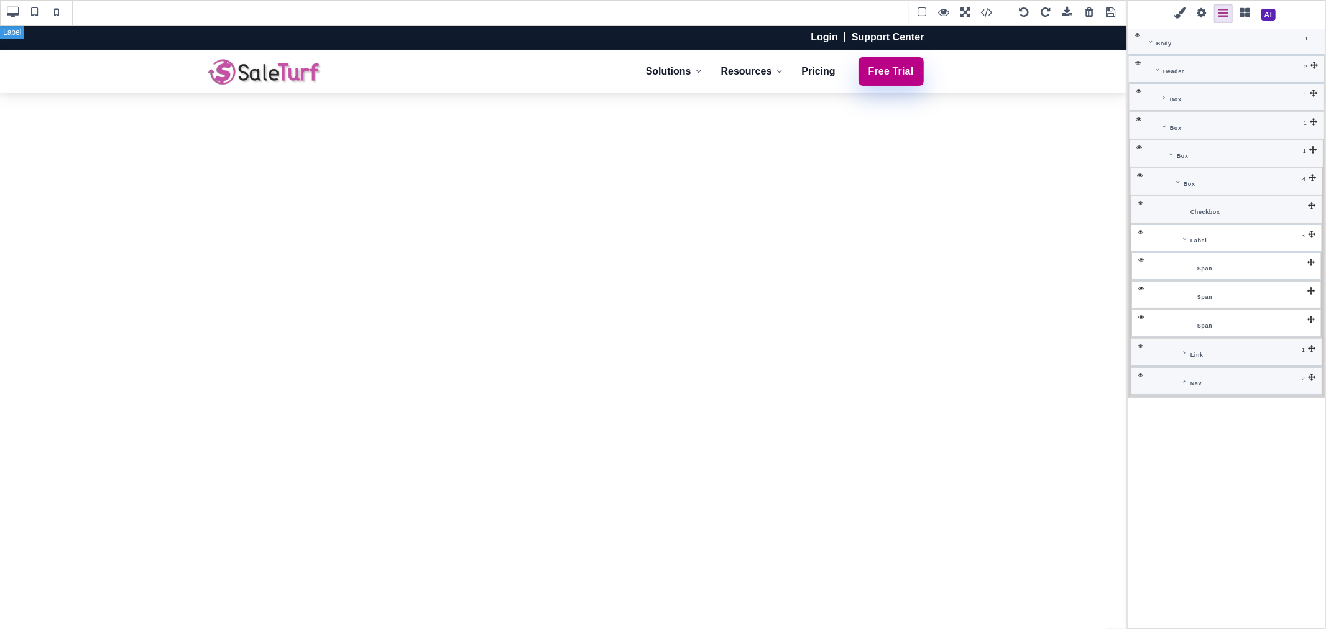
click at [1213, 244] on div "Label" at bounding box center [1250, 238] width 126 height 12
click at [1222, 265] on div "Span" at bounding box center [1253, 266] width 118 height 12
click at [1222, 243] on div "Label" at bounding box center [1250, 238] width 126 height 12
click at [1233, 264] on div "Span" at bounding box center [1253, 266] width 118 height 12
click at [1238, 232] on div "Label" at bounding box center [1226, 237] width 190 height 27
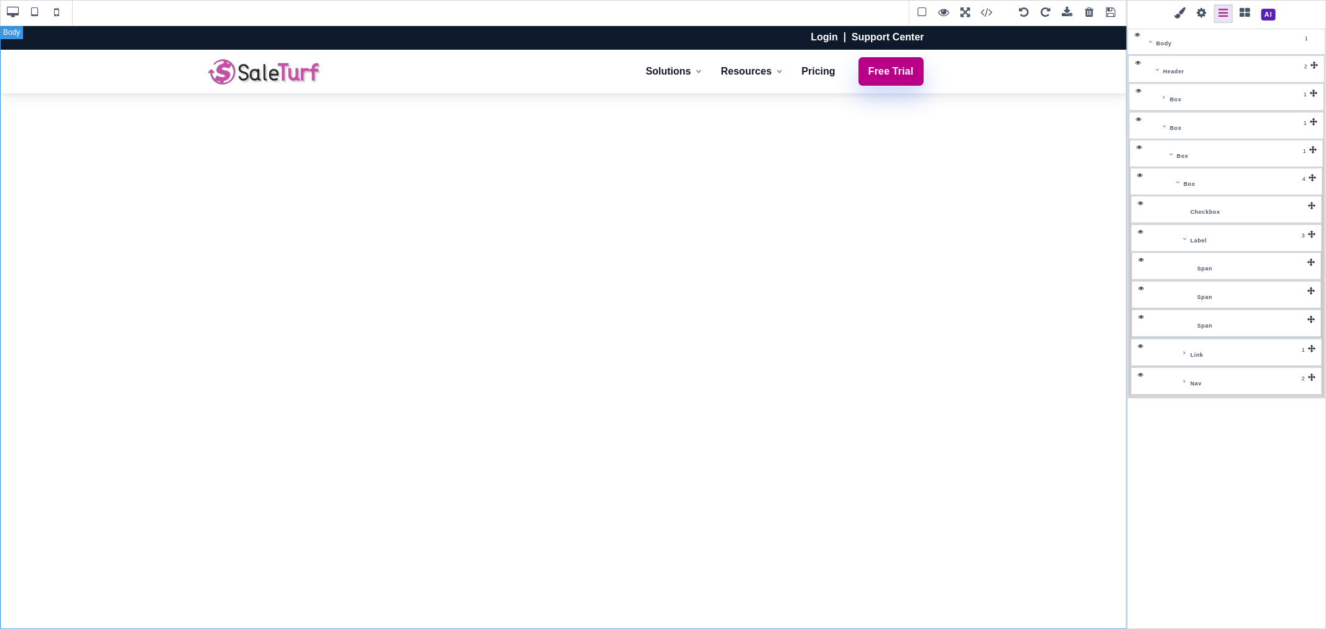
click at [1182, 9] on span at bounding box center [1180, 13] width 19 height 19
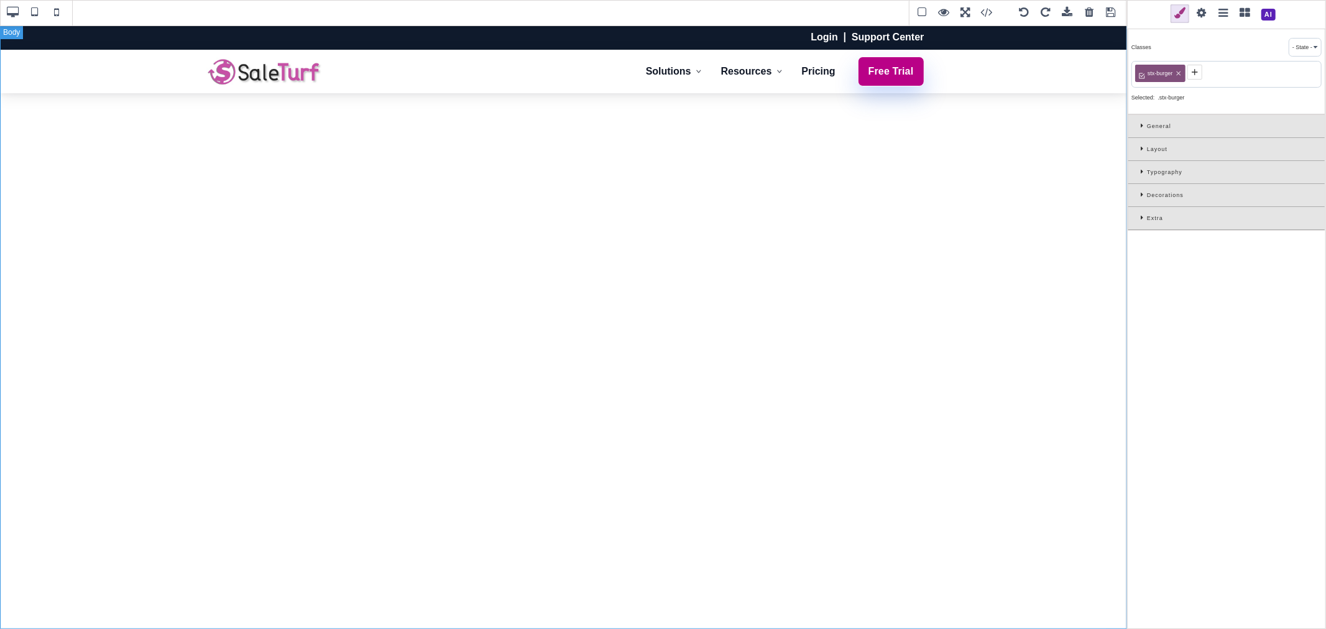
click at [1144, 170] on icon at bounding box center [1144, 171] width 6 height 7
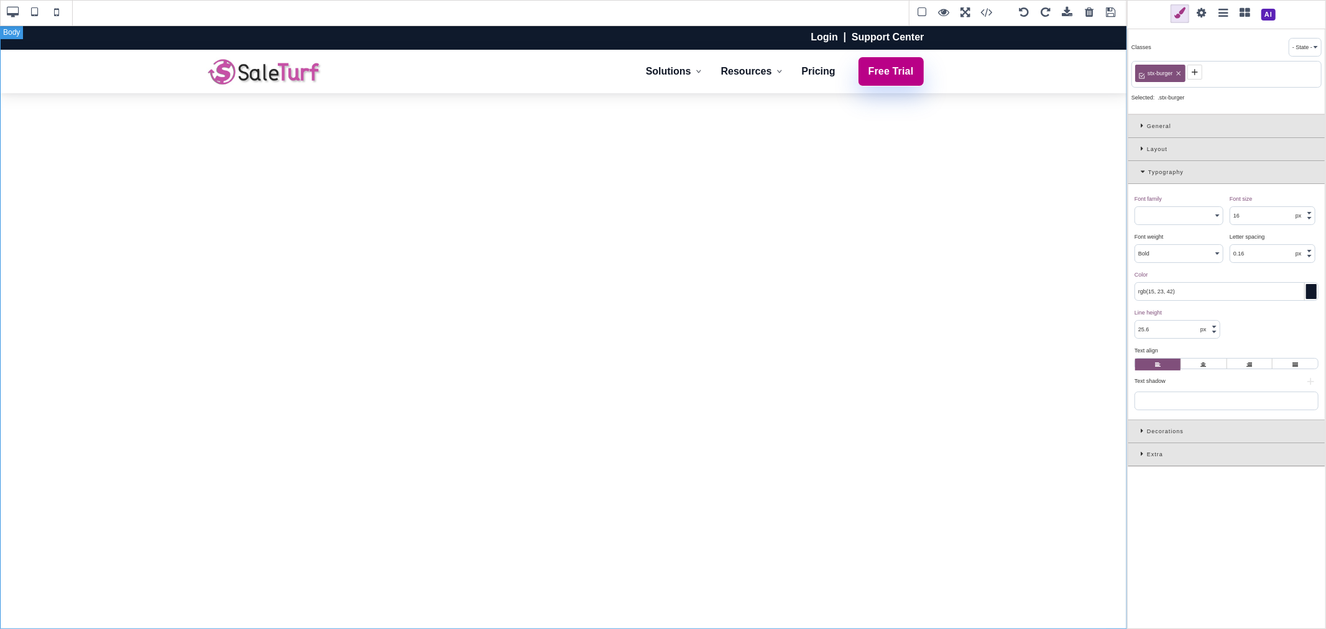
click at [1310, 295] on div at bounding box center [1311, 291] width 11 height 15
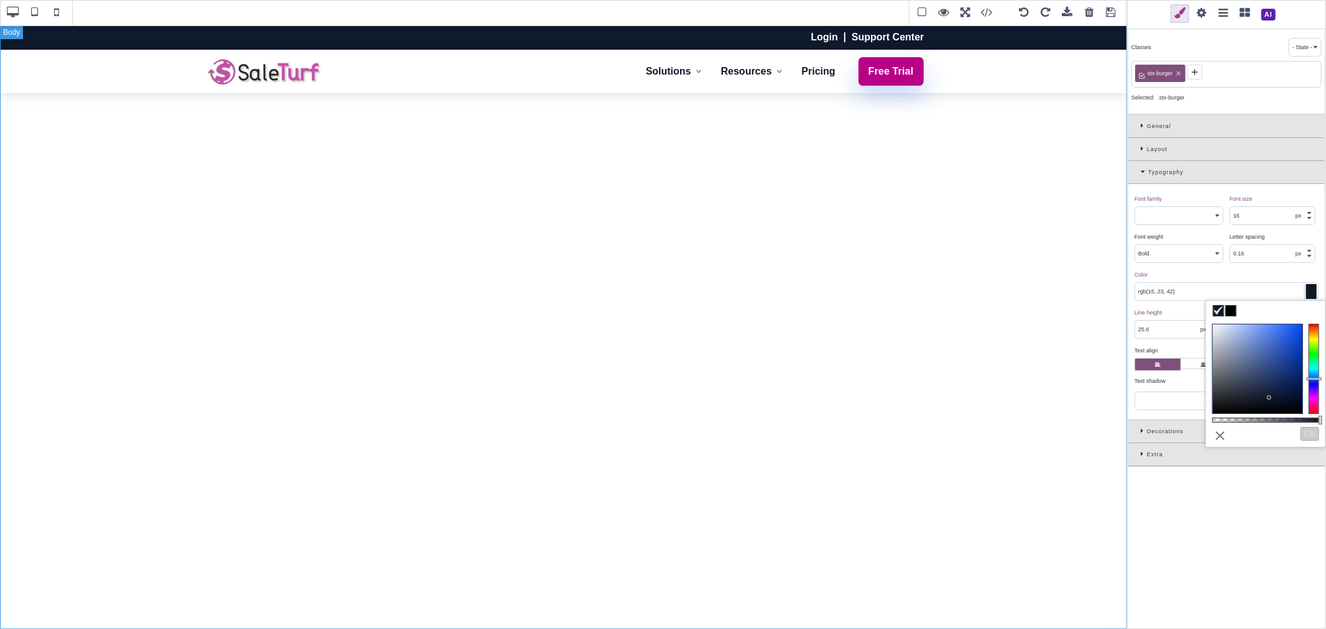
click at [1198, 71] on icon at bounding box center [1195, 72] width 10 height 10
type input "#0f172a"
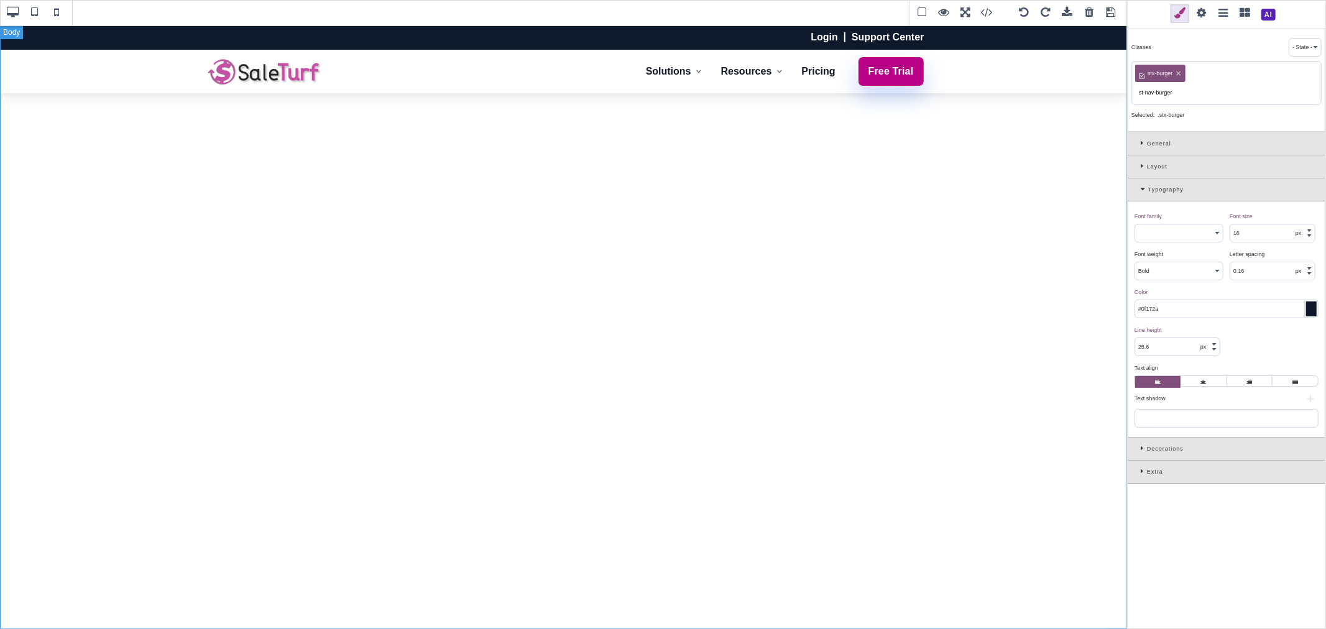
type input "st-nav-burger"
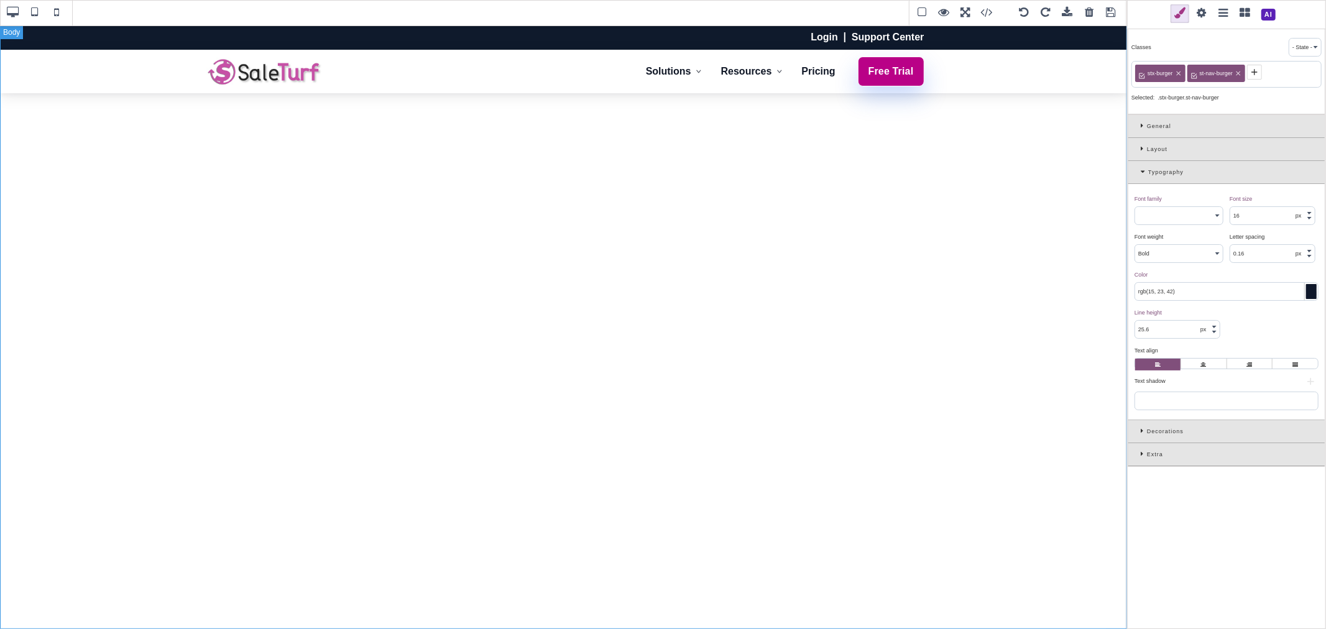
click at [1306, 287] on div at bounding box center [1311, 291] width 11 height 15
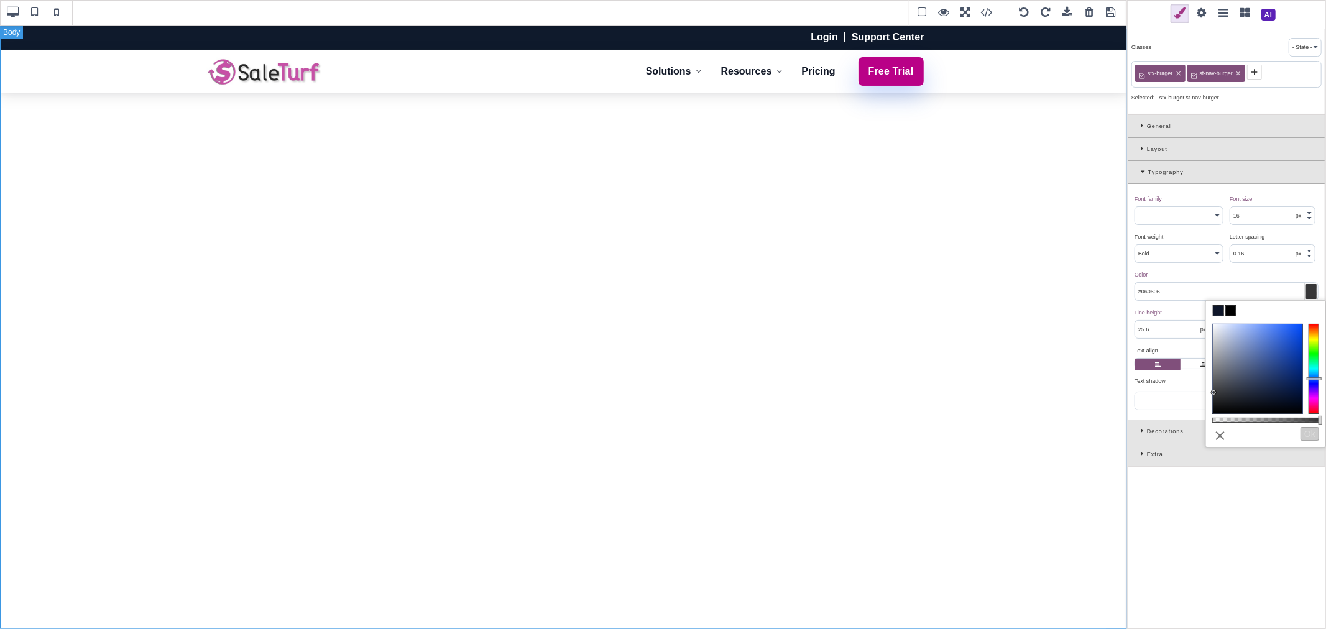
type input "#000000"
drag, startPoint x: 1209, startPoint y: 323, endPoint x: 1212, endPoint y: 433, distance: 110.1
click at [1212, 433] on div "0.2 ⨯ Ok" at bounding box center [1265, 473] width 119 height 310
click at [1307, 436] on button "Ok" at bounding box center [1309, 434] width 19 height 14
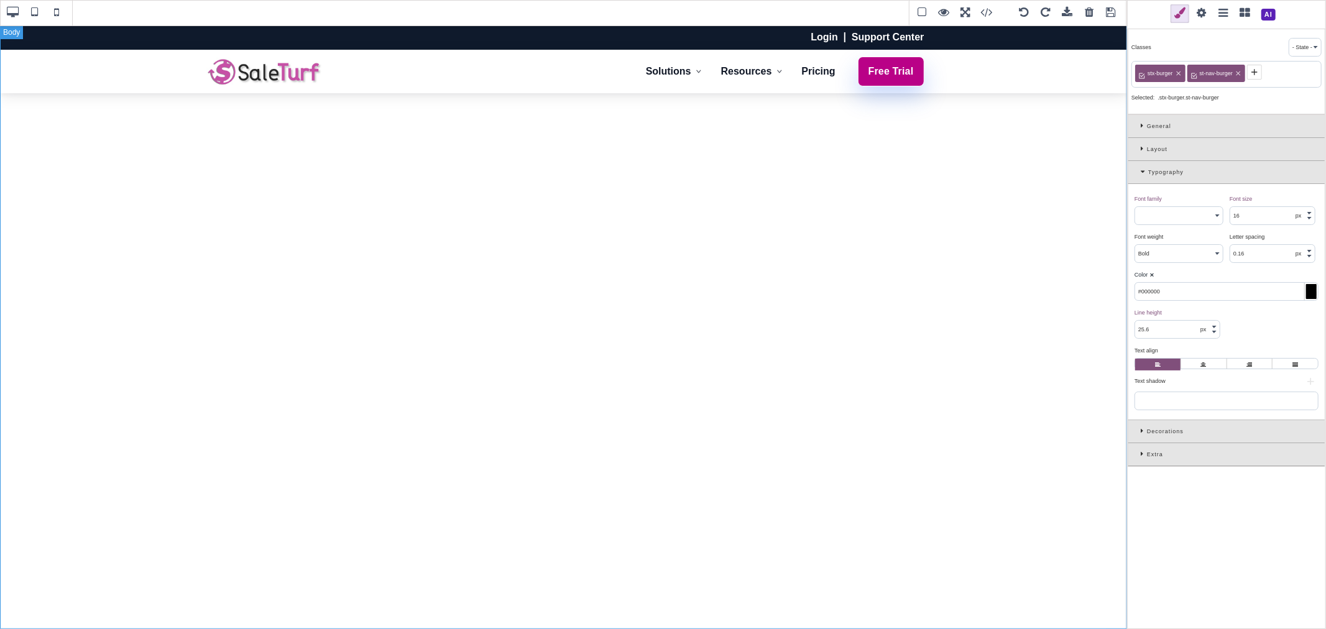
click at [1184, 295] on input "#000000" at bounding box center [1226, 291] width 183 height 17
paste input "rgb(15, 26, 44)"
type input "rgb(15, 26, 44)"
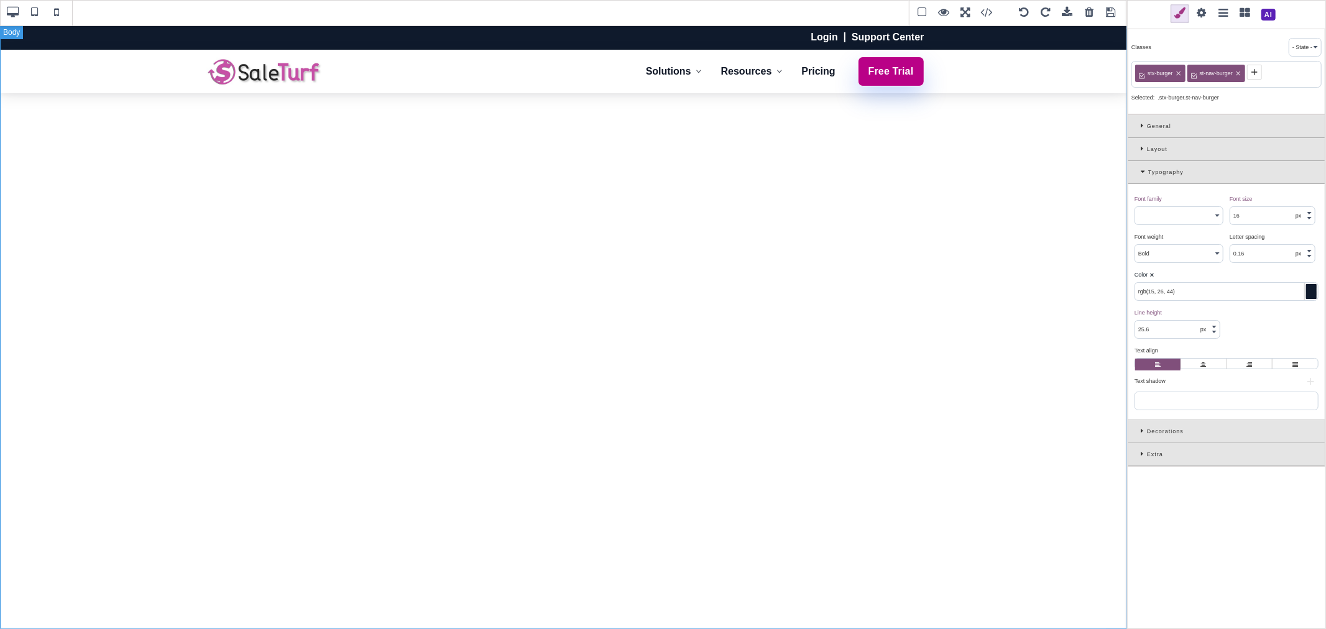
click at [1189, 271] on div "Color ⨯" at bounding box center [1224, 274] width 181 height 11
click at [53, 14] on span at bounding box center [56, 13] width 19 height 19
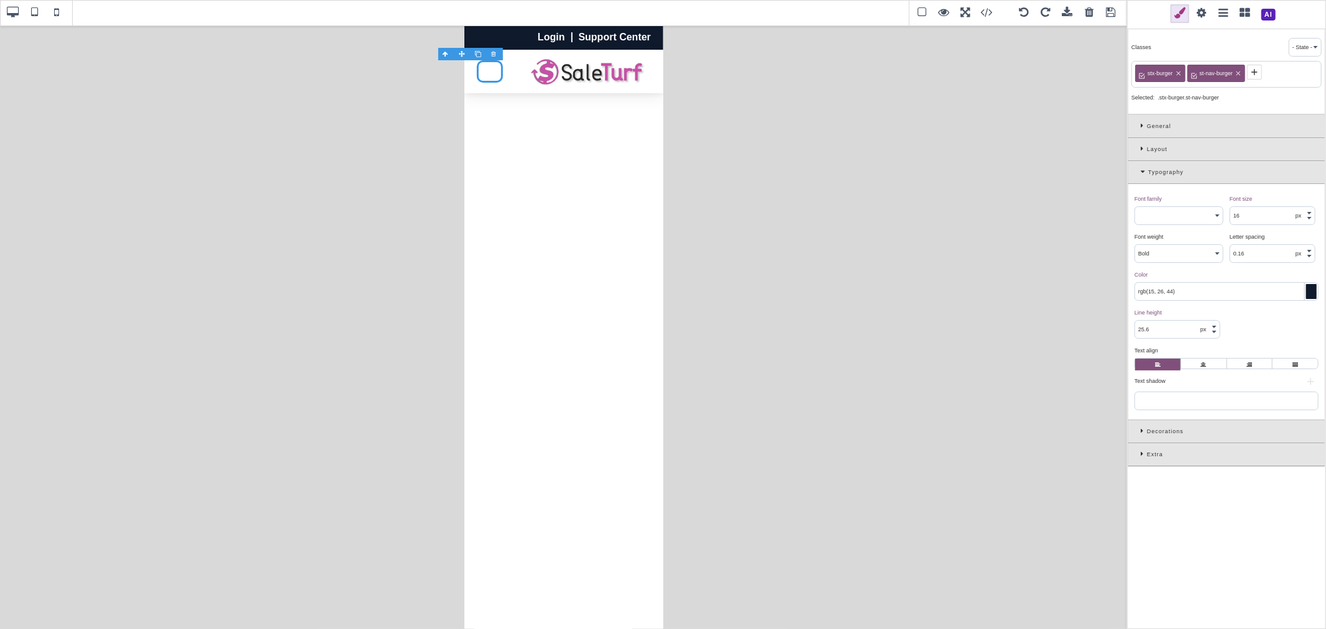
click at [1146, 171] on icon at bounding box center [1144, 171] width 7 height 7
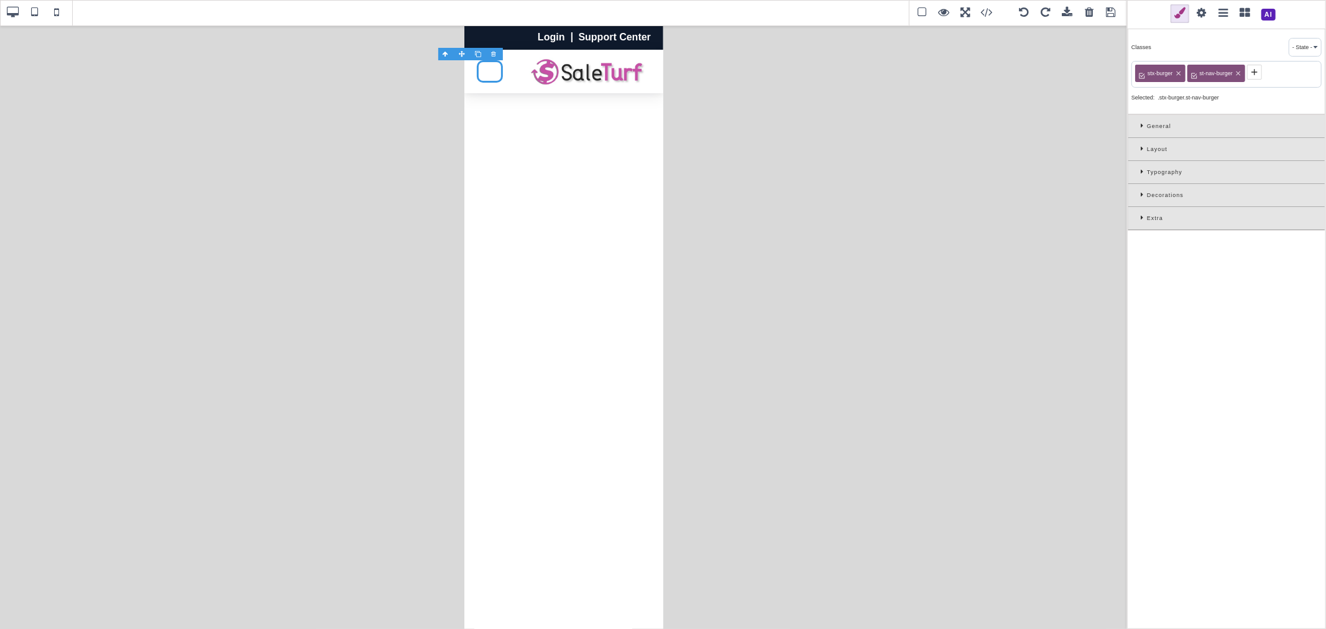
click at [1221, 14] on span at bounding box center [1223, 13] width 19 height 19
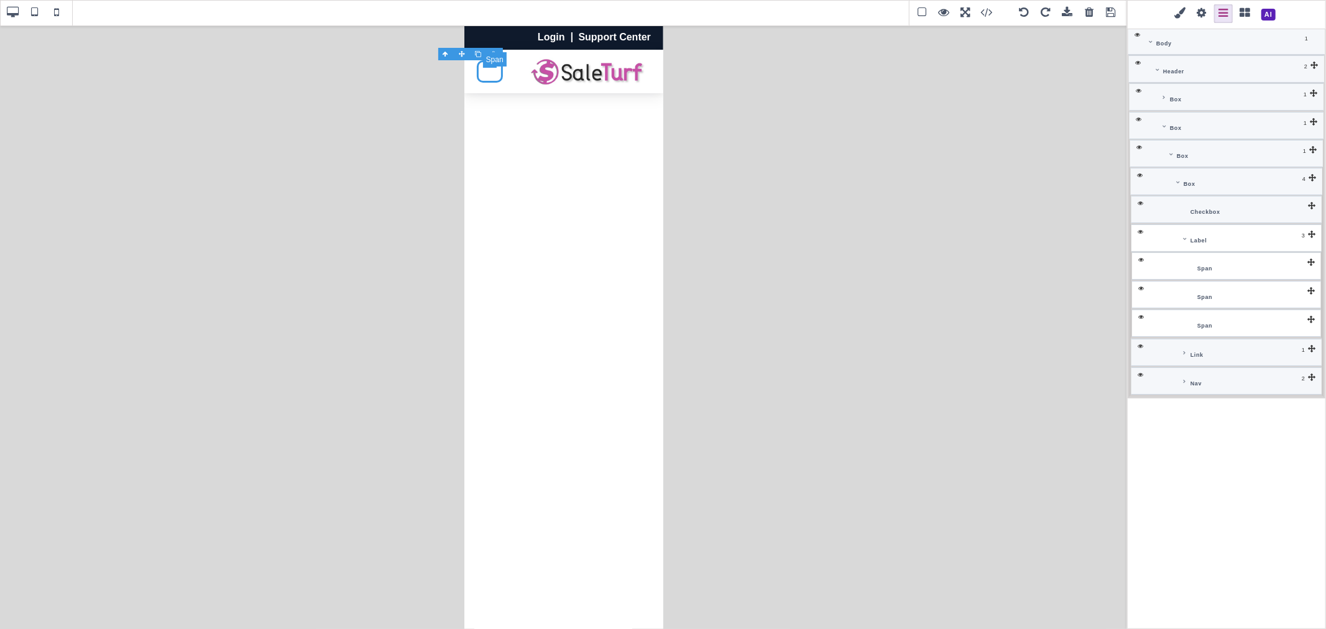
click at [1228, 267] on div "Span" at bounding box center [1253, 266] width 118 height 12
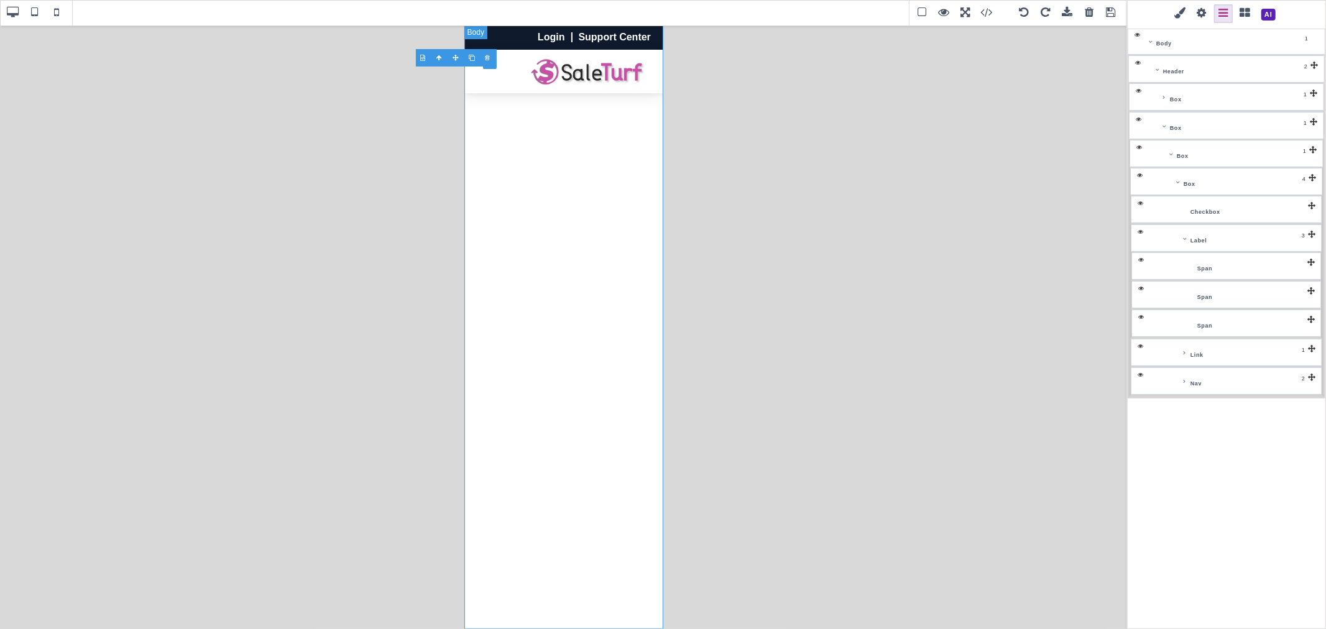
click at [1184, 19] on span at bounding box center [1180, 13] width 19 height 19
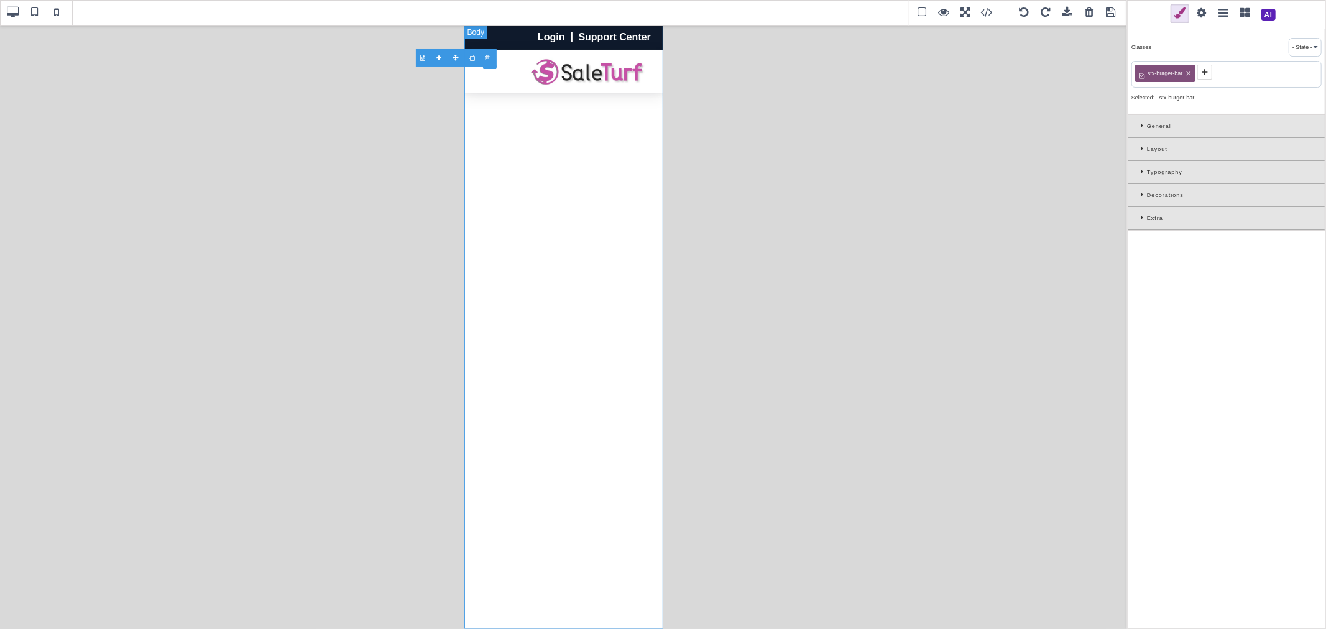
click at [1145, 194] on icon at bounding box center [1144, 194] width 6 height 7
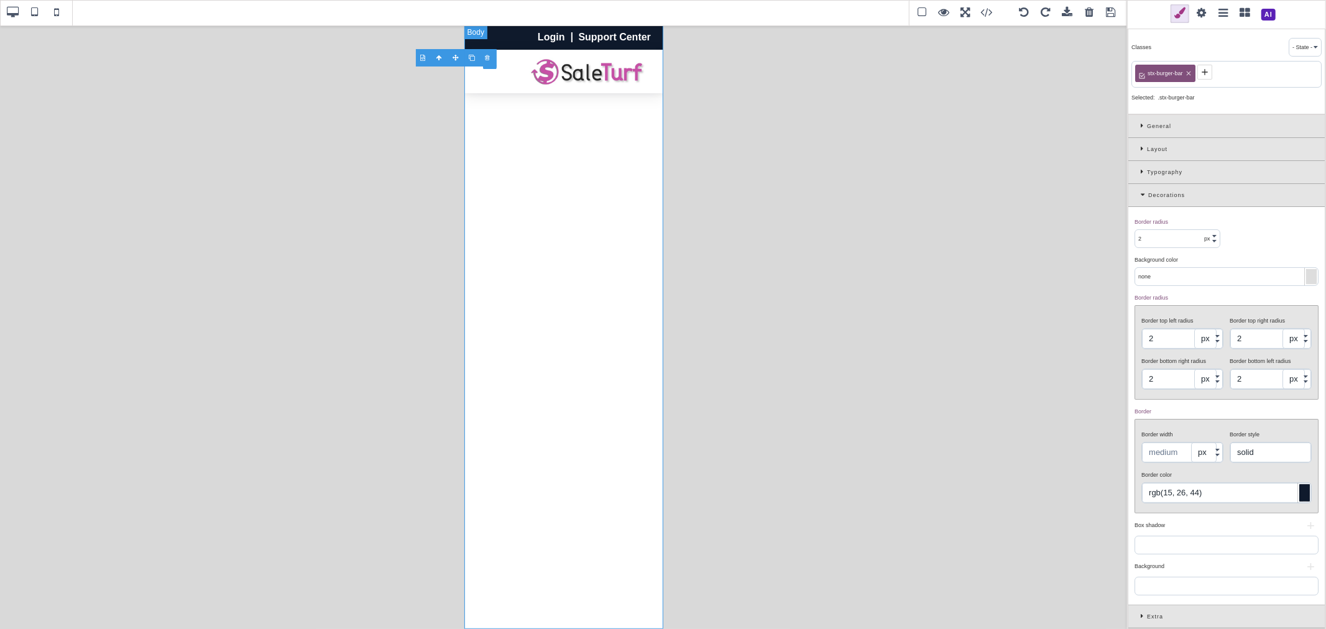
click at [1306, 278] on div at bounding box center [1311, 276] width 11 height 15
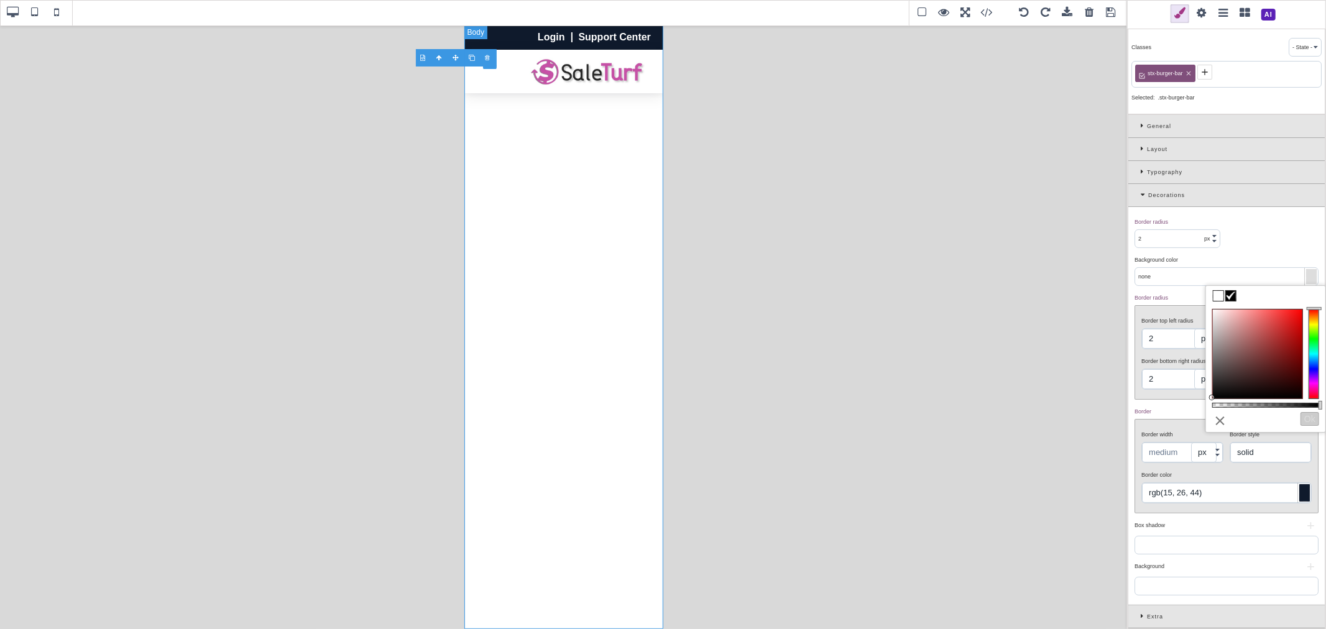
click at [1235, 295] on span at bounding box center [1231, 296] width 10 height 10
type input "#000000"
click at [1234, 278] on input "#000000" at bounding box center [1226, 276] width 183 height 17
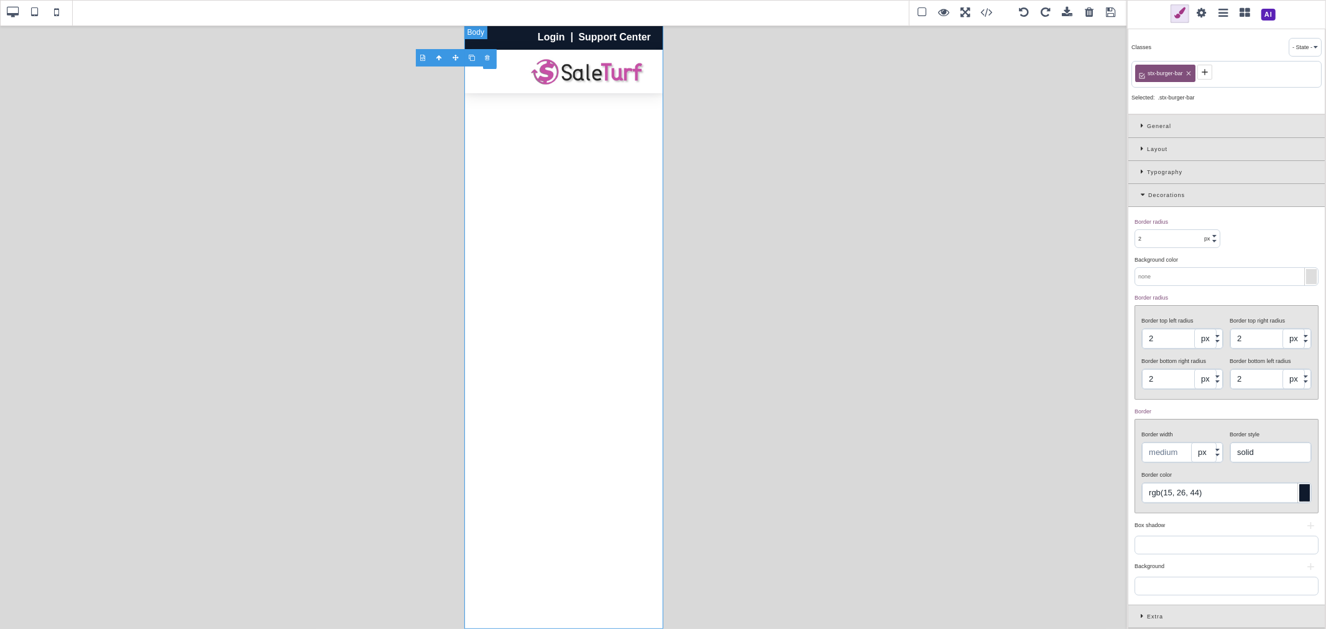
click at [1234, 278] on input "text" at bounding box center [1226, 276] width 183 height 17
paste input "rgb(15, 26, 44)"
type input "rgb(15, 26, 44)"
click at [1250, 255] on div "Background color ⨯" at bounding box center [1224, 259] width 181 height 11
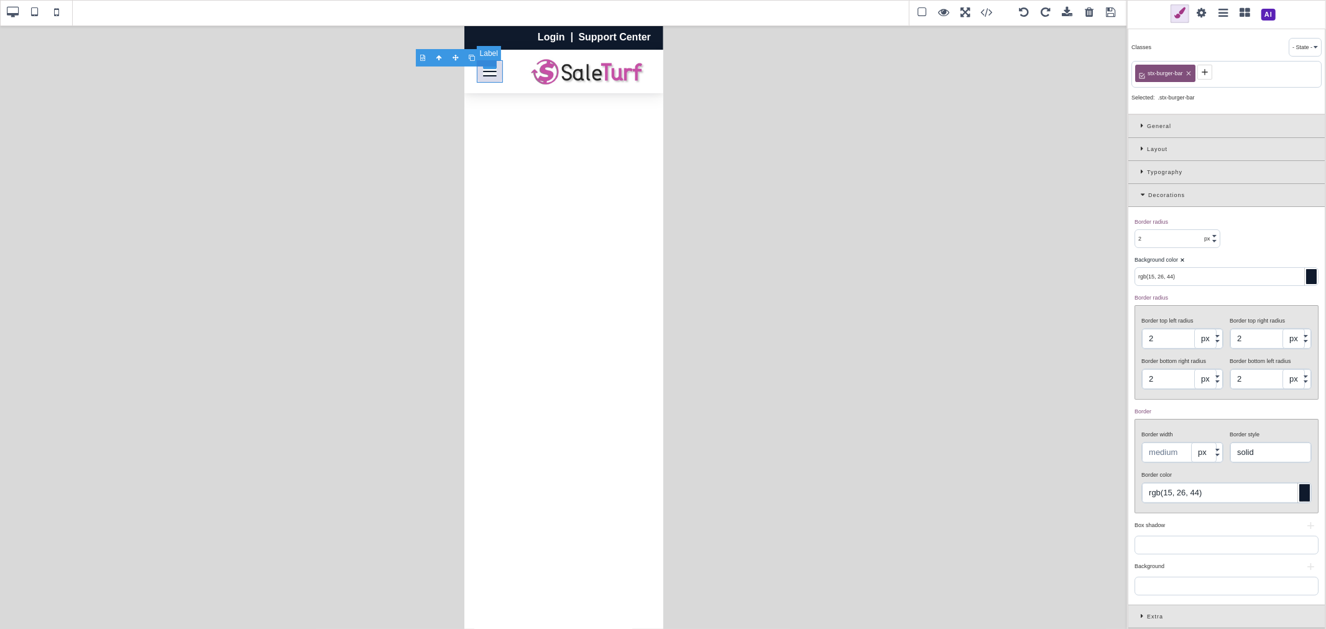
click at [490, 72] on label "Toggle navigation" at bounding box center [489, 71] width 26 height 22
type input "10"
type input "rgb(243, 244, 246)"
type input "10"
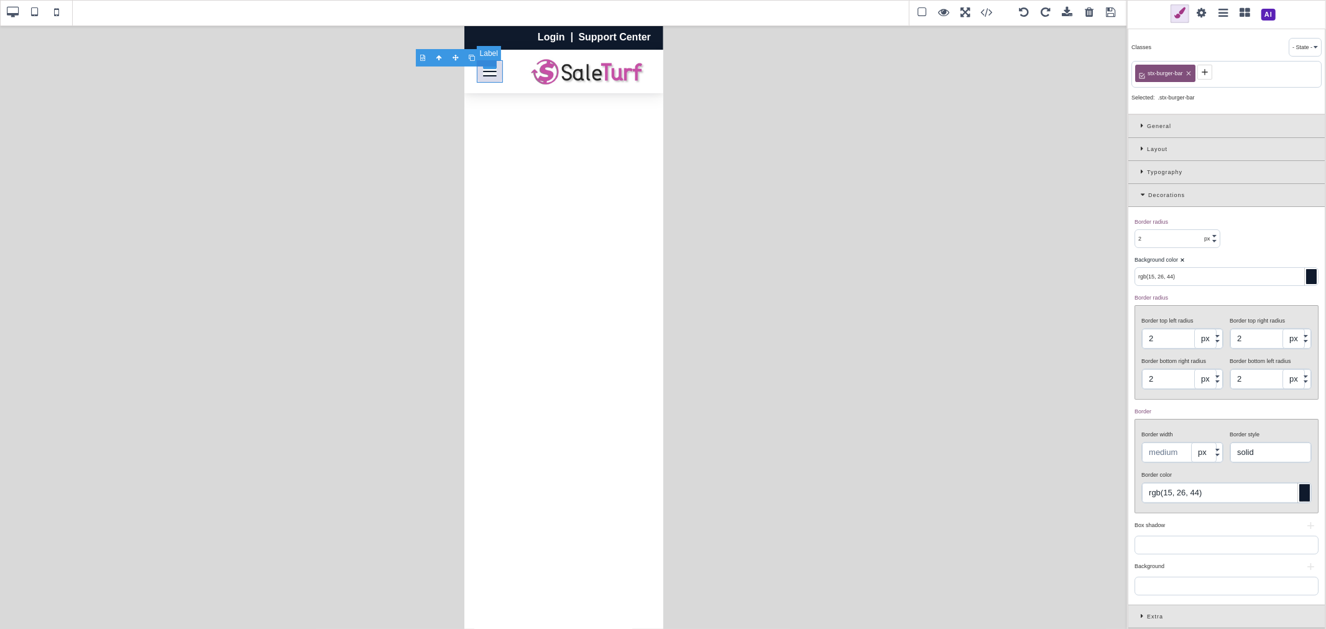
type input "10"
click at [487, 75] on span "Toggle navigation" at bounding box center [489, 75] width 14 height 1
type input "2"
type input "rgb(15, 26, 44)"
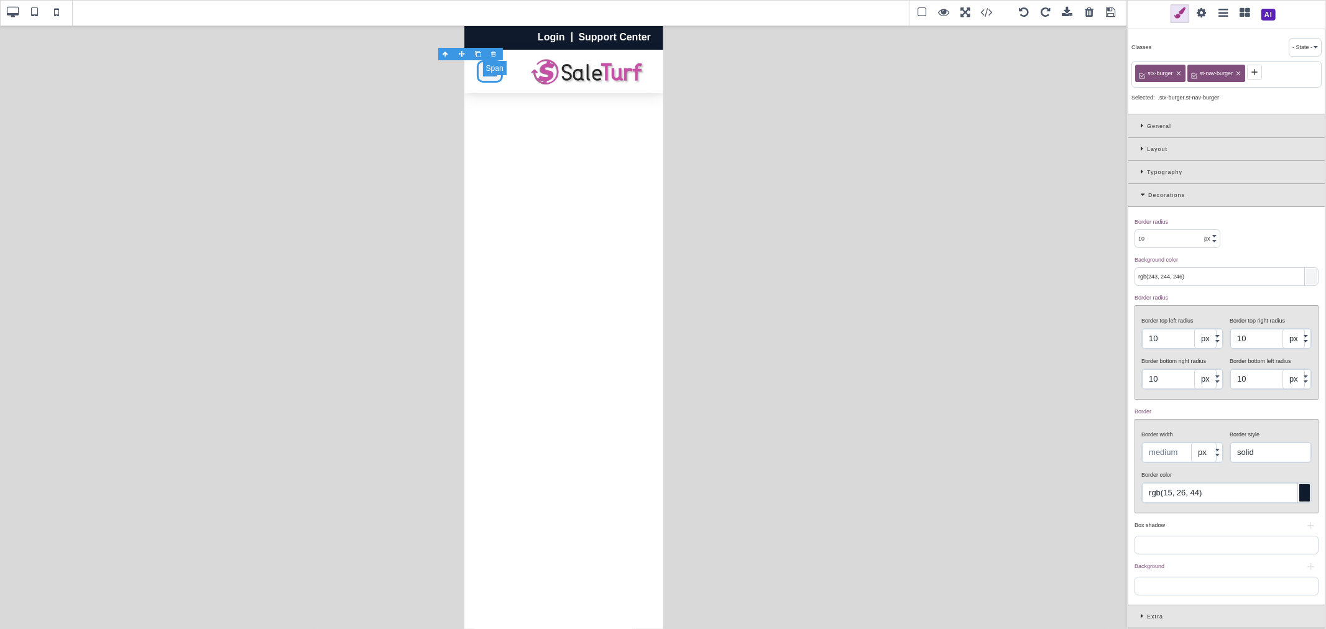
type input "2"
click at [487, 81] on label "Toggle navigation" at bounding box center [489, 71] width 26 height 22
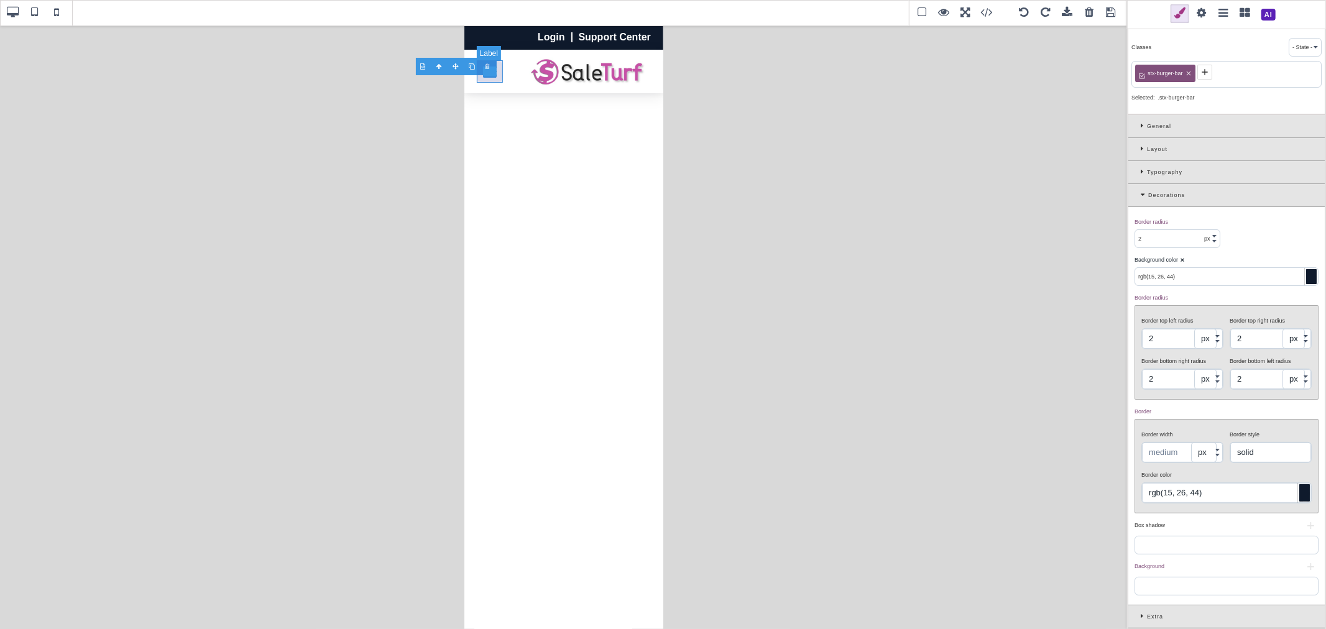
type input "10"
type input "rgb(243, 244, 246)"
type input "10"
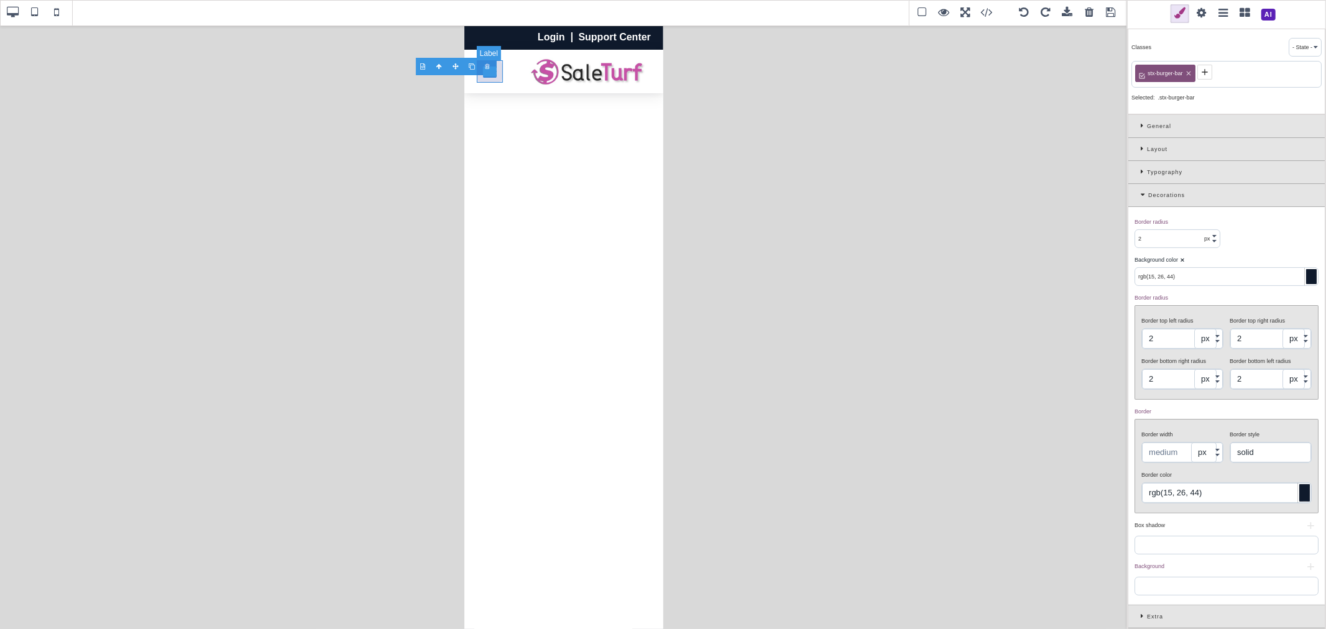
type input "10"
click at [487, 81] on label "Toggle navigation" at bounding box center [489, 71] width 26 height 22
click at [490, 75] on span "Toggle navigation" at bounding box center [489, 75] width 14 height 1
type input "2"
type input "rgb(15, 26, 44)"
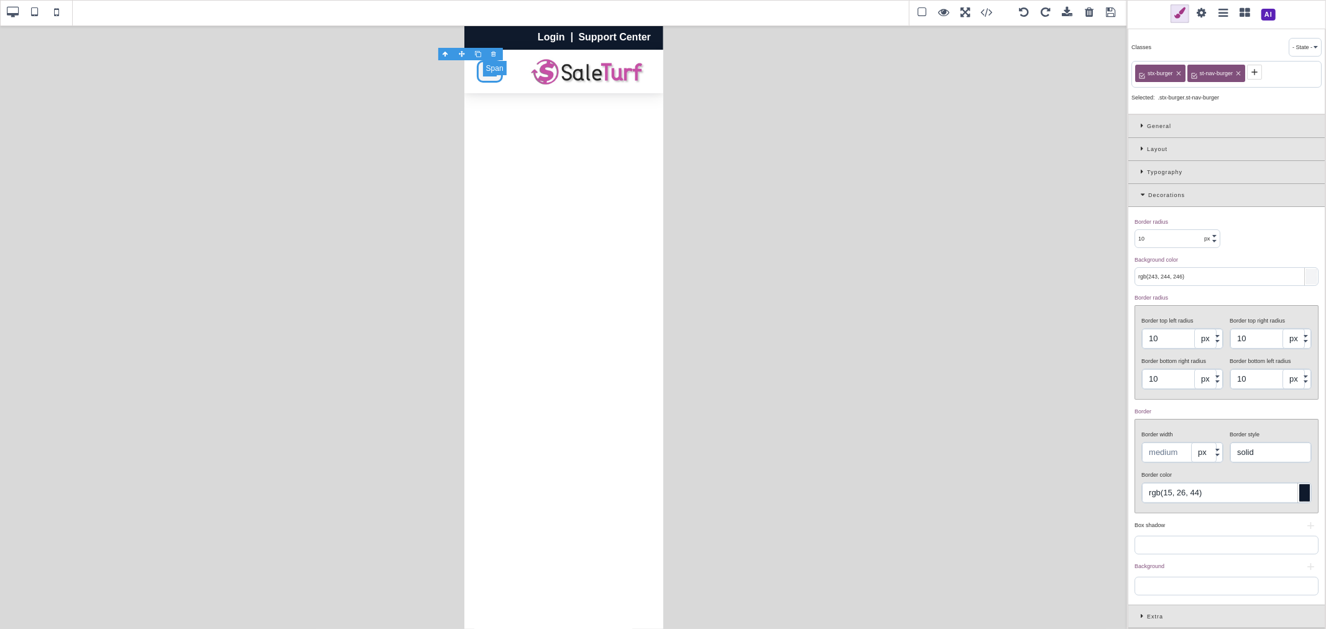
type input "2"
click at [1109, 16] on span at bounding box center [1111, 13] width 19 height 19
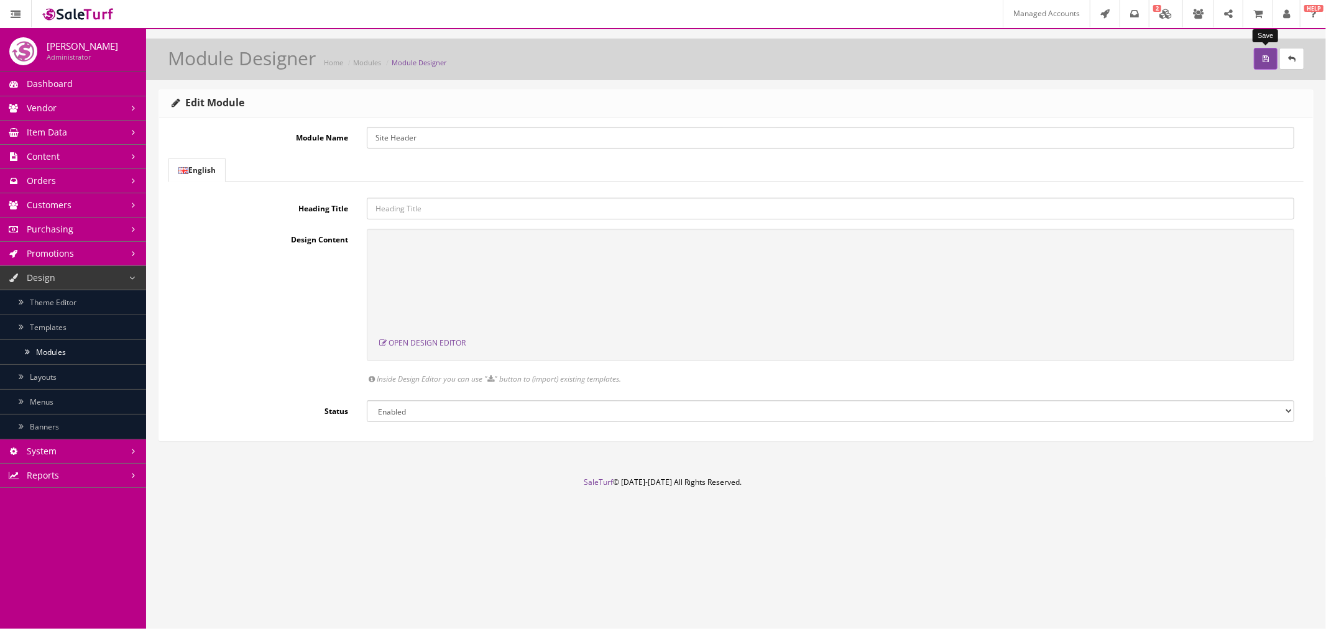
click at [1254, 60] on button "submit" at bounding box center [1266, 59] width 24 height 22
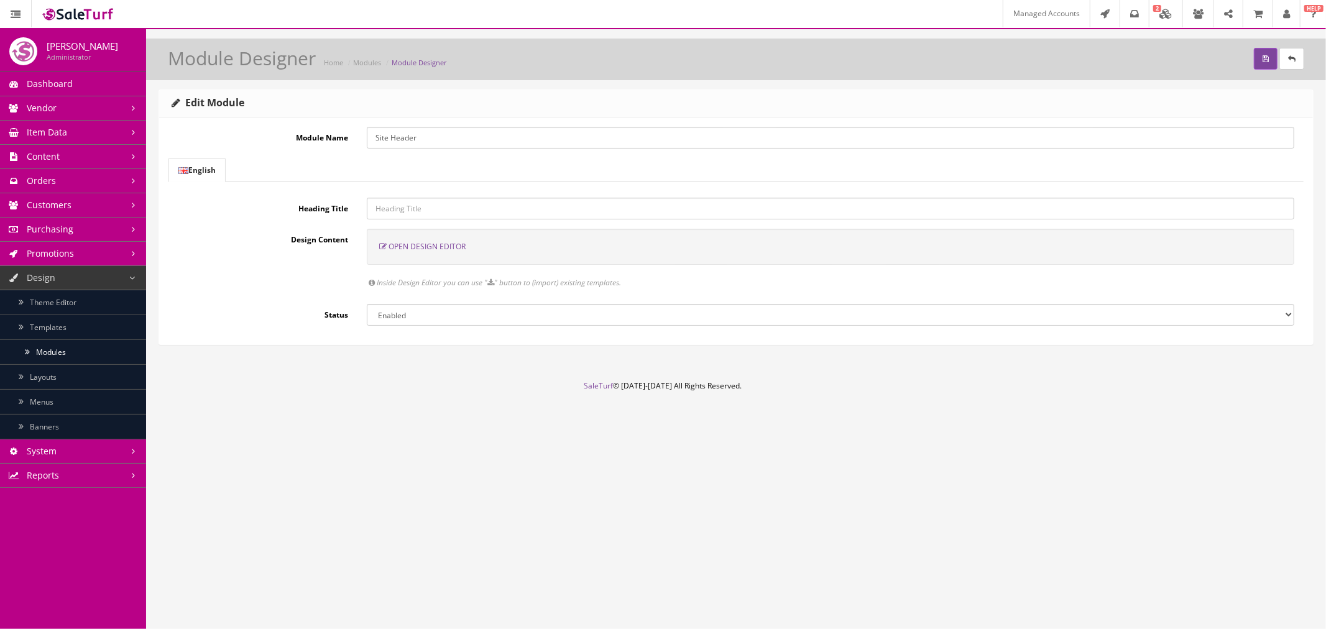
click at [426, 244] on span "Open Design Editor" at bounding box center [427, 246] width 77 height 11
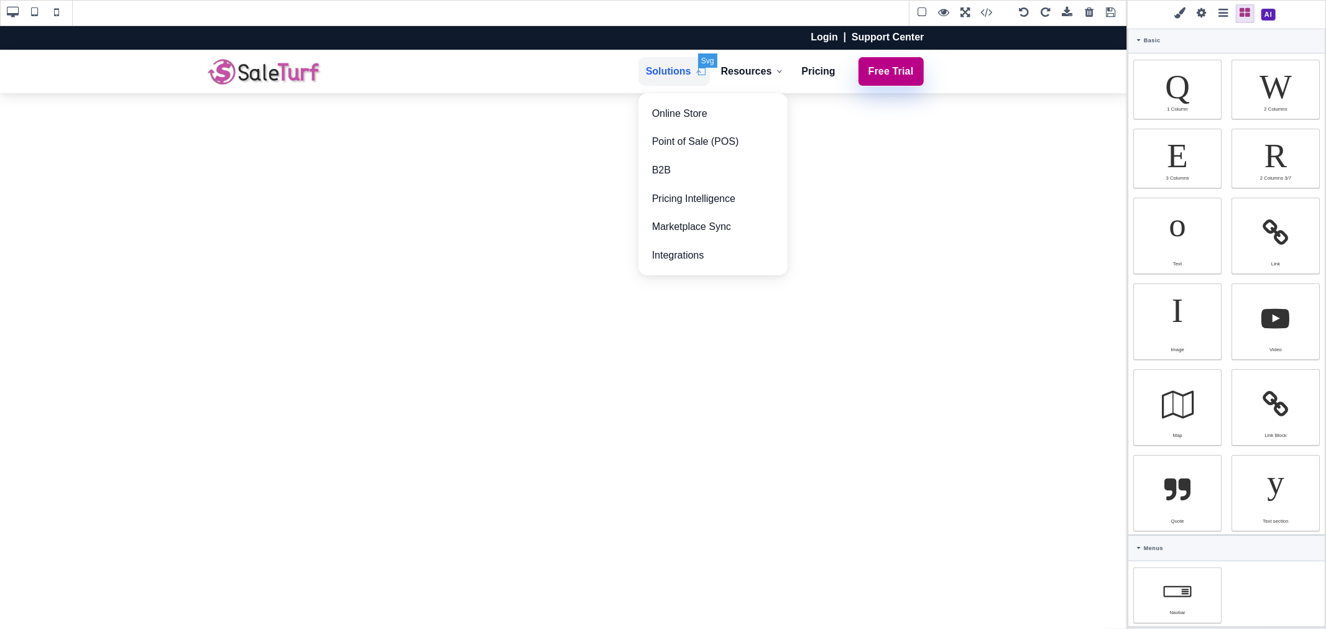
click at [702, 71] on icon "Primary" at bounding box center [698, 71] width 7 height 7
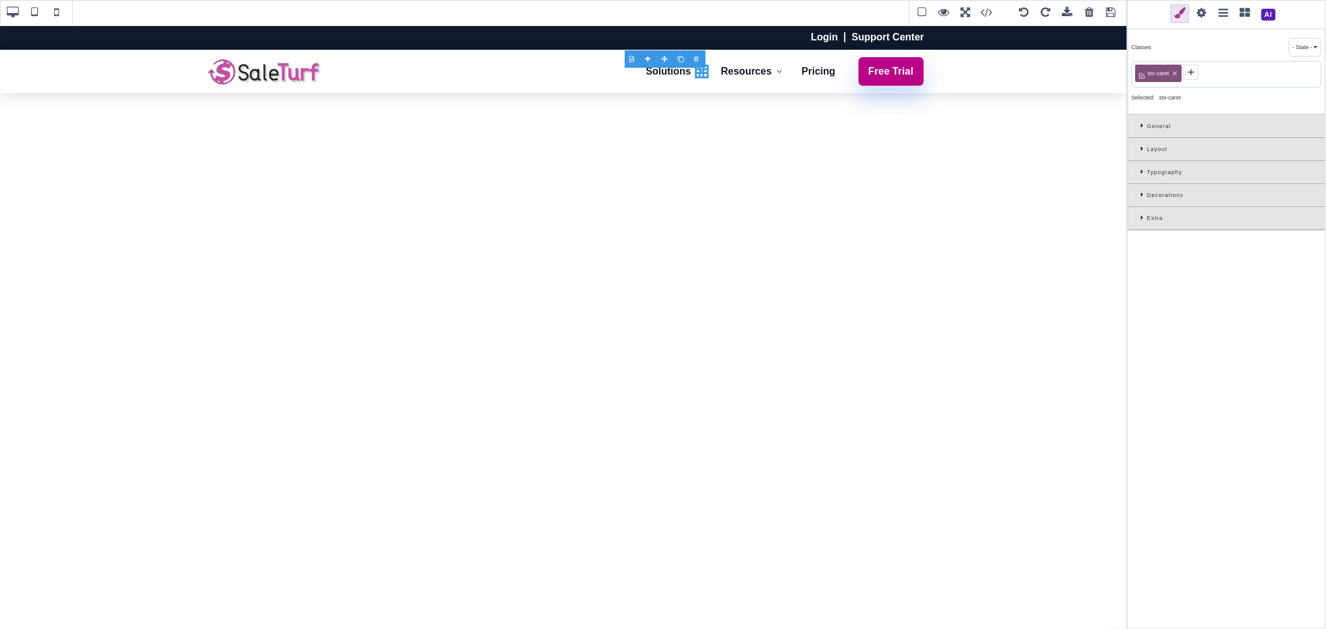
click at [60, 7] on span at bounding box center [56, 13] width 19 height 19
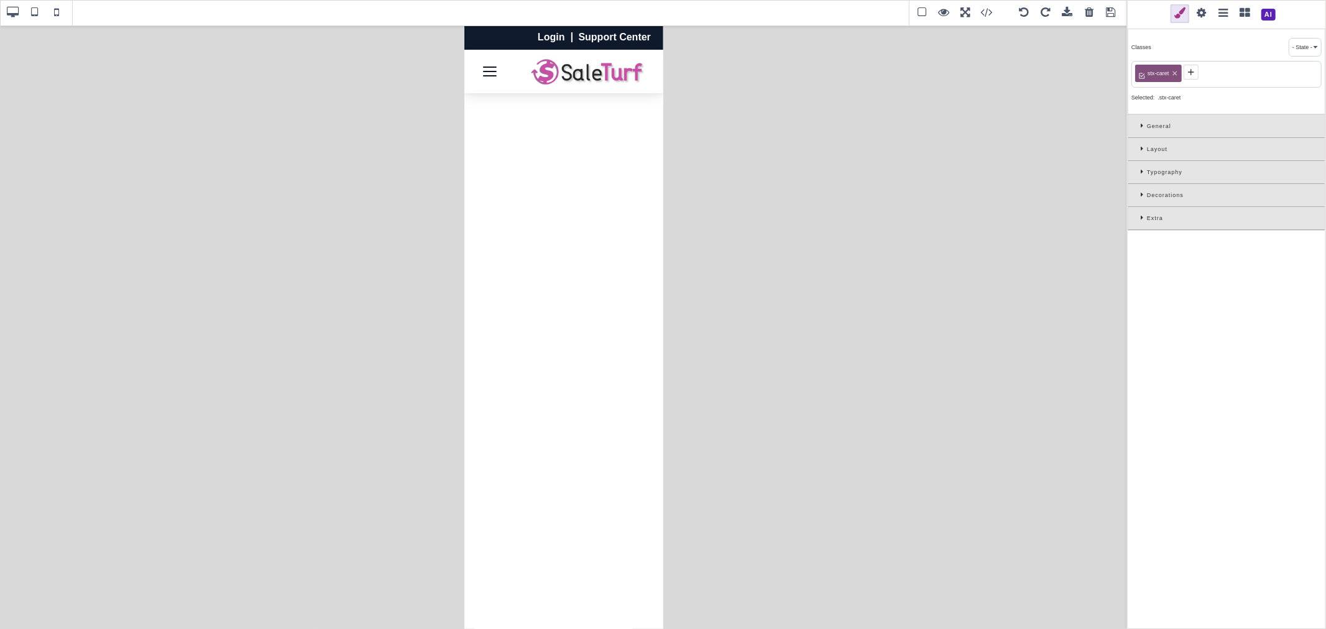
click at [1140, 122] on div "General" at bounding box center [1226, 126] width 196 height 23
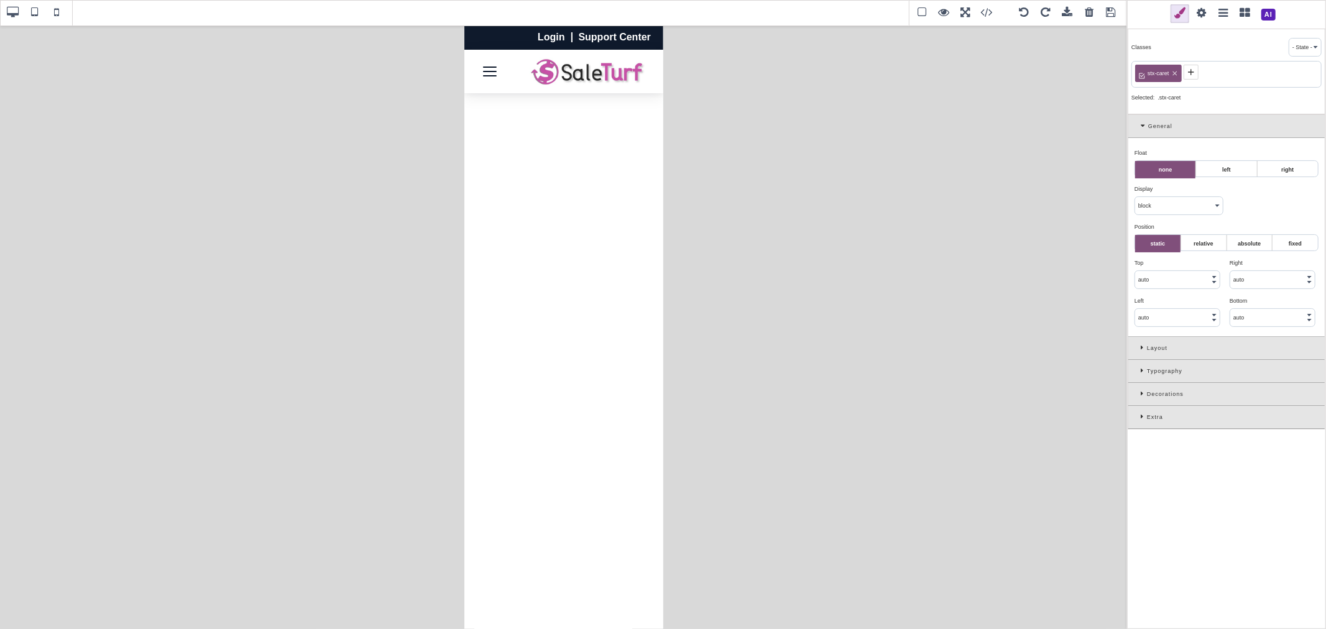
click at [1151, 201] on select "block inline inline-block flex none" at bounding box center [1179, 205] width 88 height 17
select select "none"
click at [1135, 198] on select "block inline inline-block flex none" at bounding box center [1179, 205] width 88 height 17
click at [1244, 213] on div "Float ⨯ none left right Display ⨯ block inline inline-block flex none Position …" at bounding box center [1226, 237] width 196 height 198
click at [1114, 11] on span at bounding box center [1111, 13] width 19 height 19
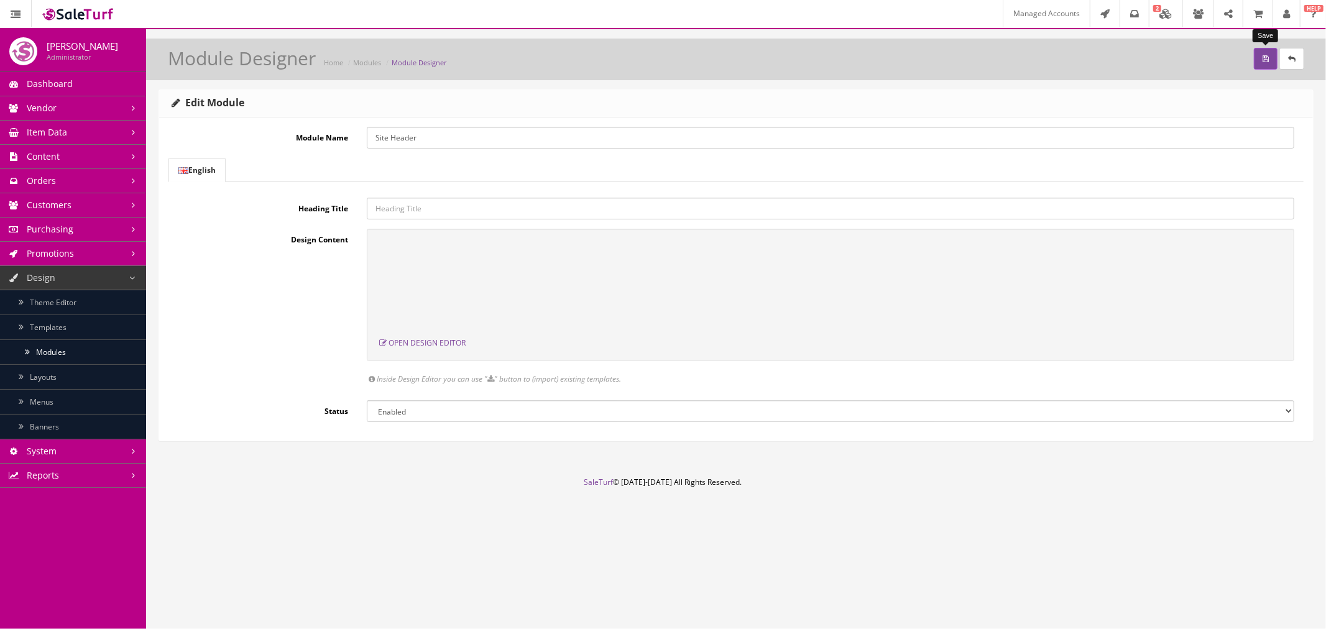
click at [1263, 61] on icon "submit" at bounding box center [1266, 58] width 6 height 7
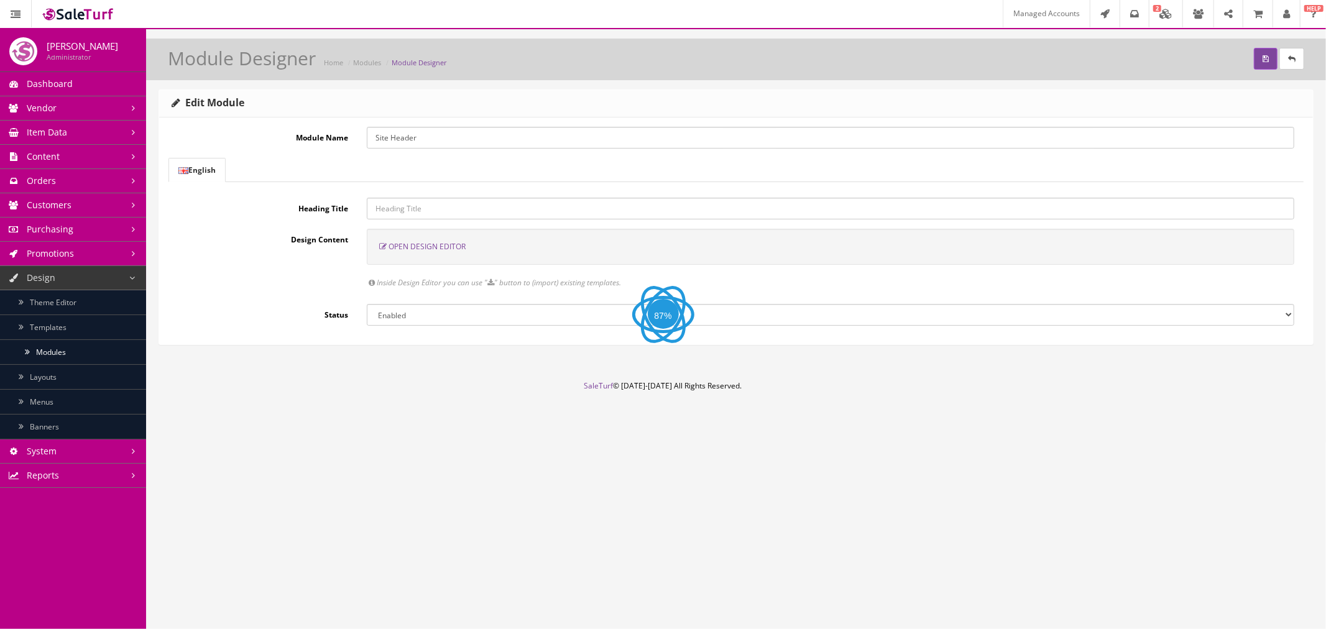
click at [400, 246] on span "Open Design Editor" at bounding box center [427, 246] width 77 height 11
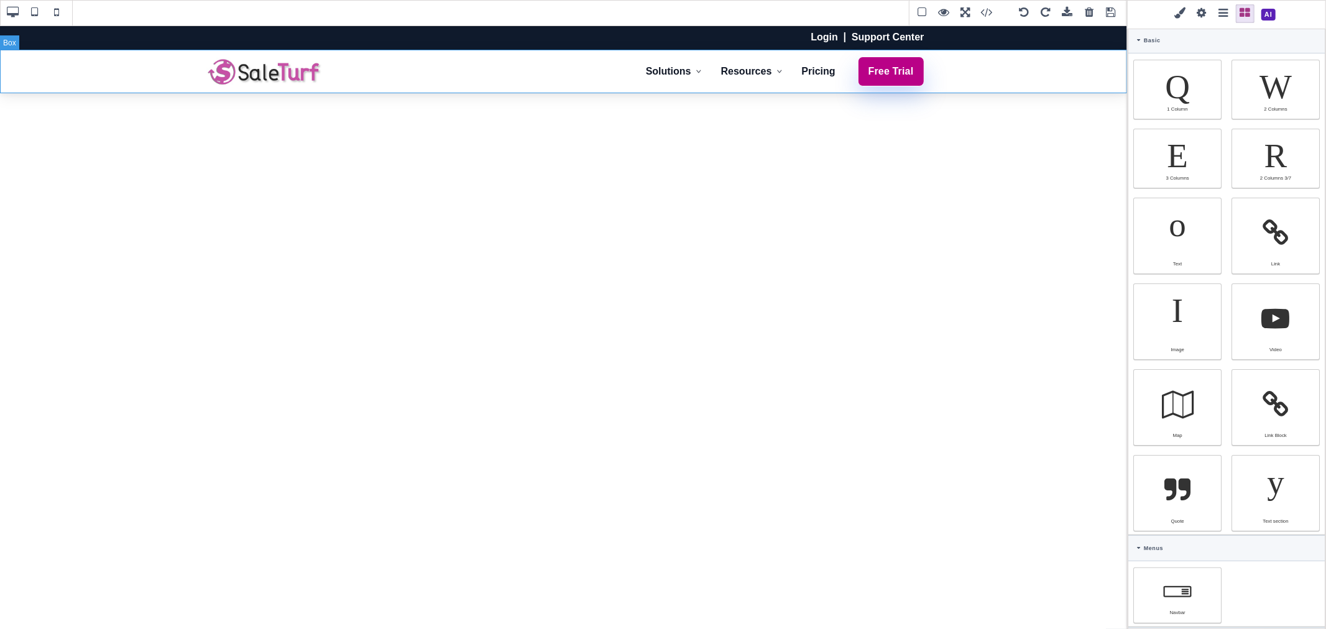
click at [1079, 88] on div "Solutions Online Store Point of Sale (POS) B2B Pricing Intelligence Marketplace…" at bounding box center [563, 72] width 1127 height 44
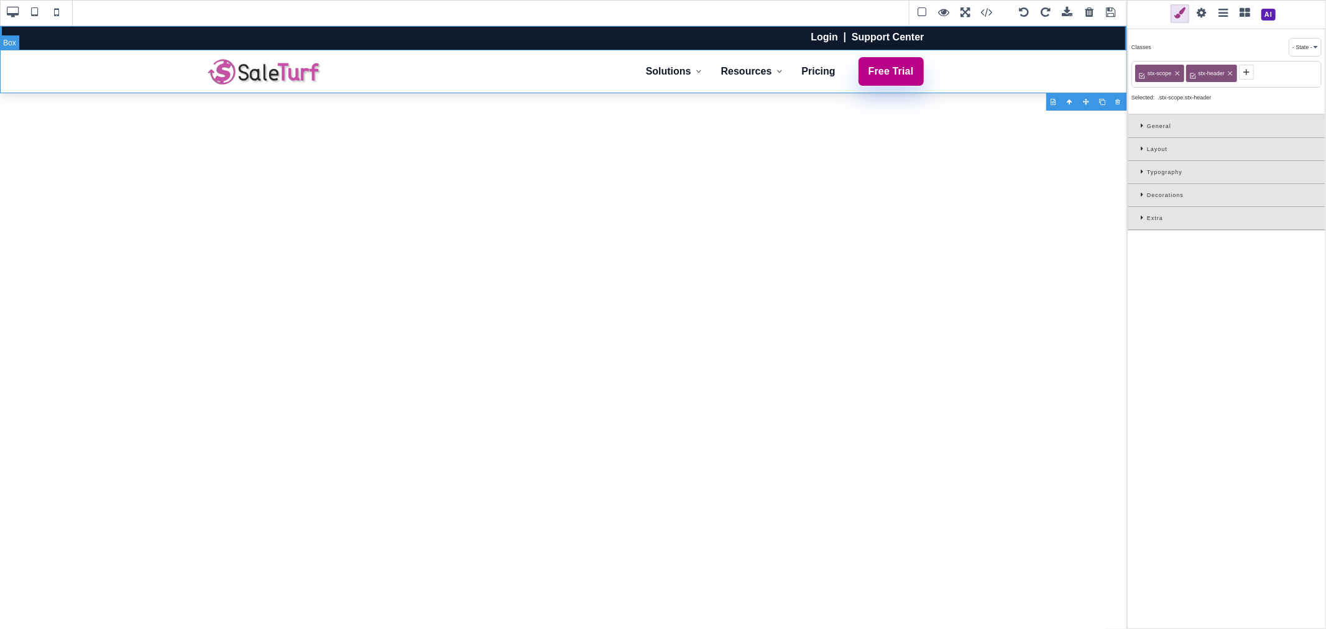
click at [1010, 87] on div "Solutions Online Store Point of Sale (POS) B2B Pricing Intelligence Marketplace…" at bounding box center [563, 72] width 1127 height 44
click at [1142, 121] on div "General" at bounding box center [1226, 126] width 196 height 23
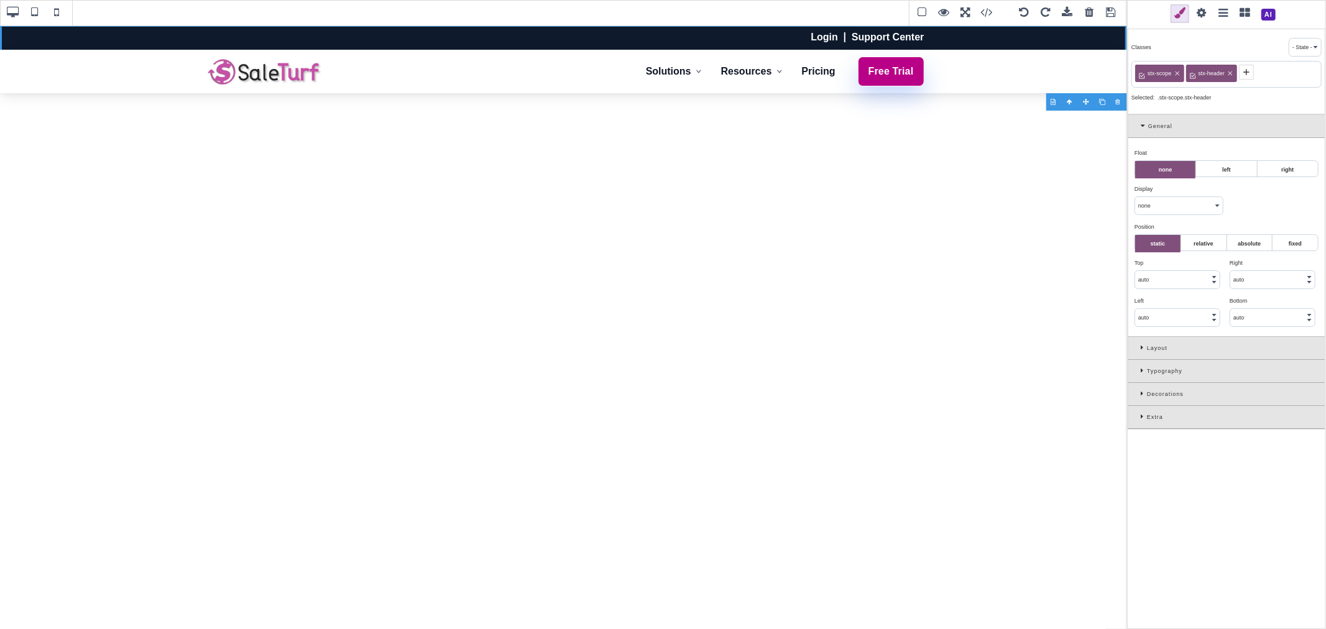
click at [1179, 203] on select "block inline inline-block flex none" at bounding box center [1179, 205] width 88 height 17
click at [1285, 244] on label "fixed" at bounding box center [1294, 243] width 45 height 17
click at [0, 0] on input "fixed" at bounding box center [0, 0] width 0 height 0
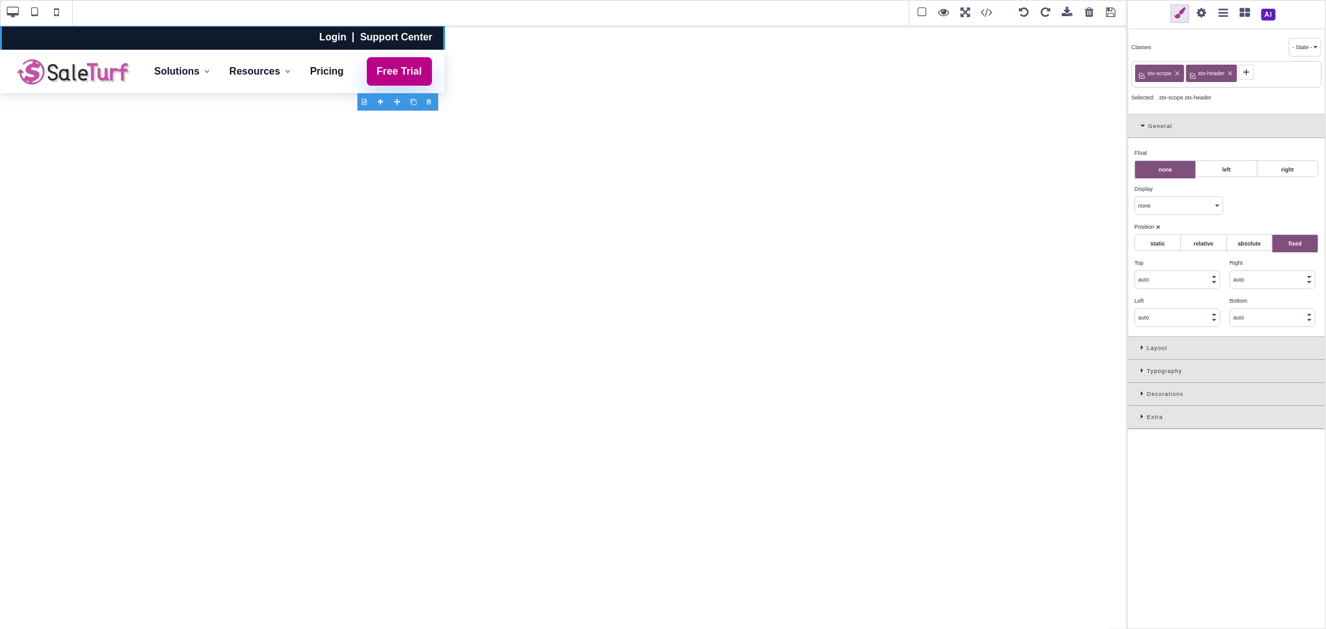
click at [1246, 244] on label "absolute" at bounding box center [1249, 243] width 45 height 17
click at [0, 0] on input "absolute" at bounding box center [0, 0] width 0 height 0
click at [1207, 243] on label "relative" at bounding box center [1203, 243] width 45 height 17
click at [0, 0] on input "relative" at bounding box center [0, 0] width 0 height 0
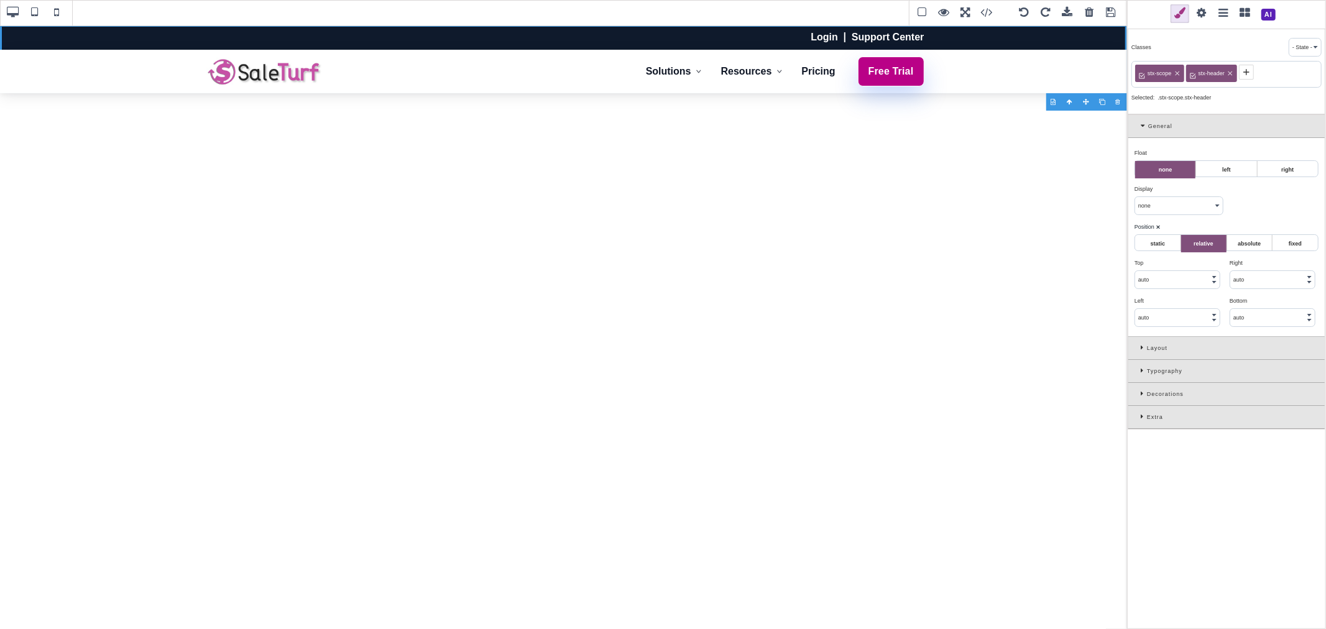
click at [1169, 243] on label "static" at bounding box center [1157, 243] width 45 height 17
click at [0, 0] on input "static" at bounding box center [0, 0] width 0 height 0
click at [1179, 225] on div "Position ⨯" at bounding box center [1224, 226] width 181 height 11
click at [1142, 350] on icon at bounding box center [1144, 347] width 6 height 7
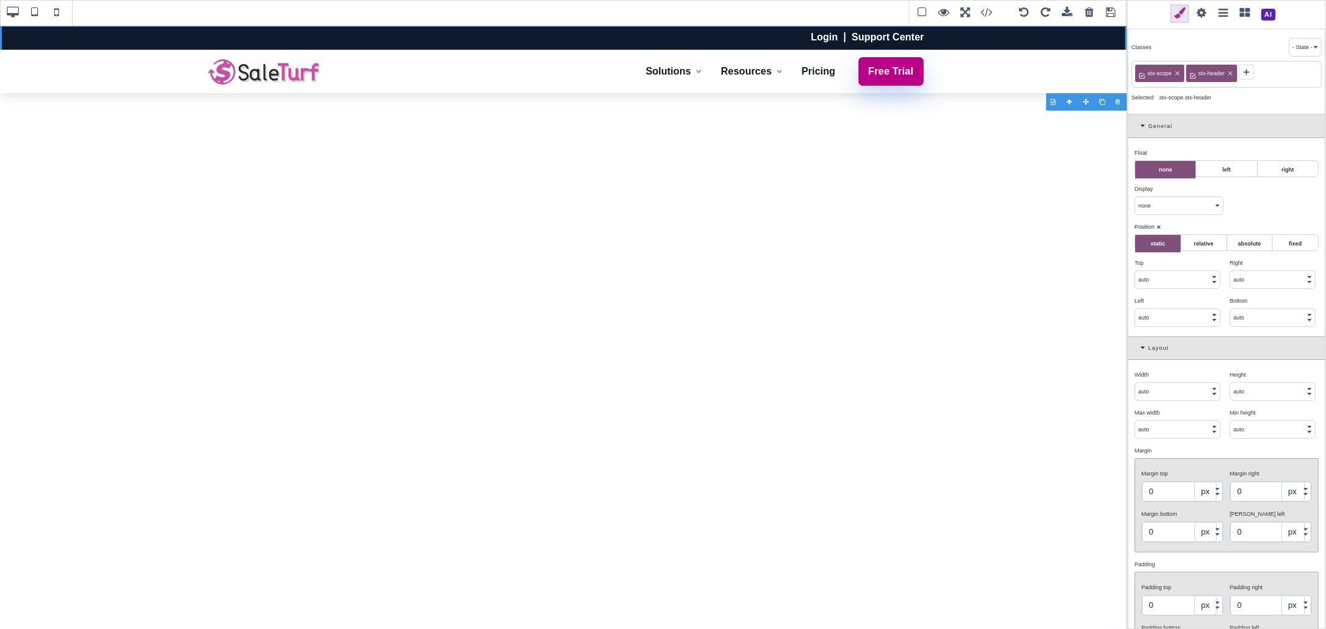
click at [1159, 228] on b "⨯" at bounding box center [1158, 227] width 5 height 6
click at [1145, 346] on icon at bounding box center [1144, 347] width 7 height 7
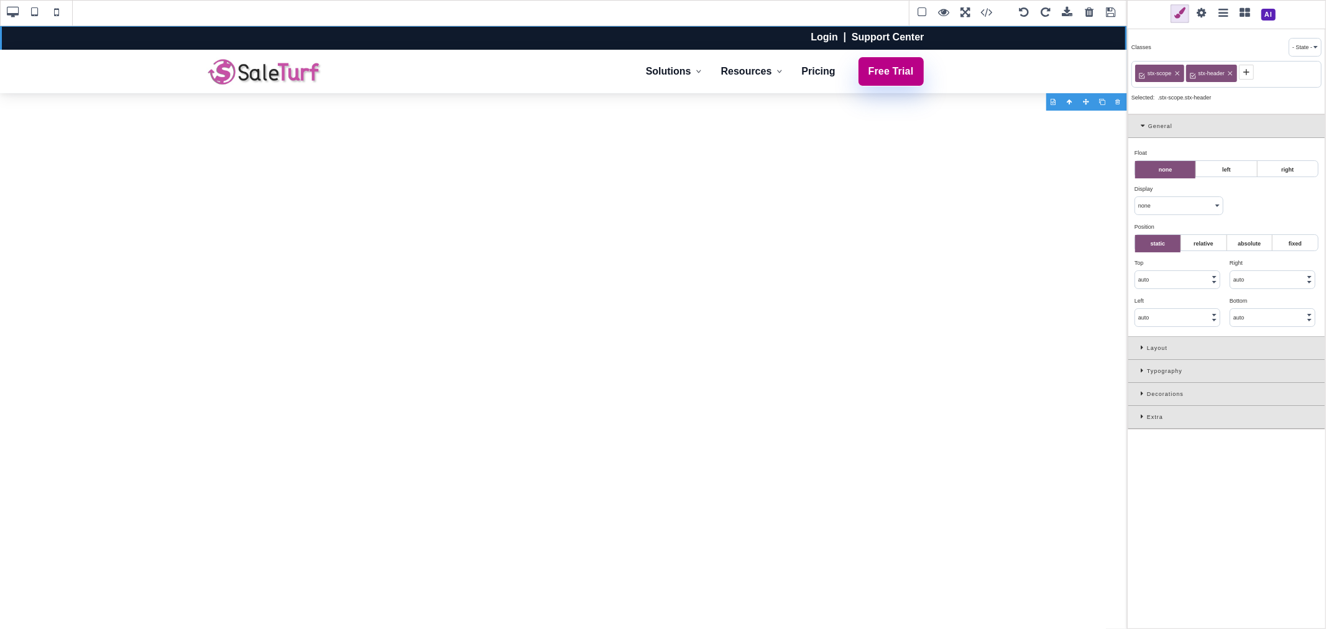
click at [1141, 421] on div "Extra" at bounding box center [1226, 417] width 196 height 23
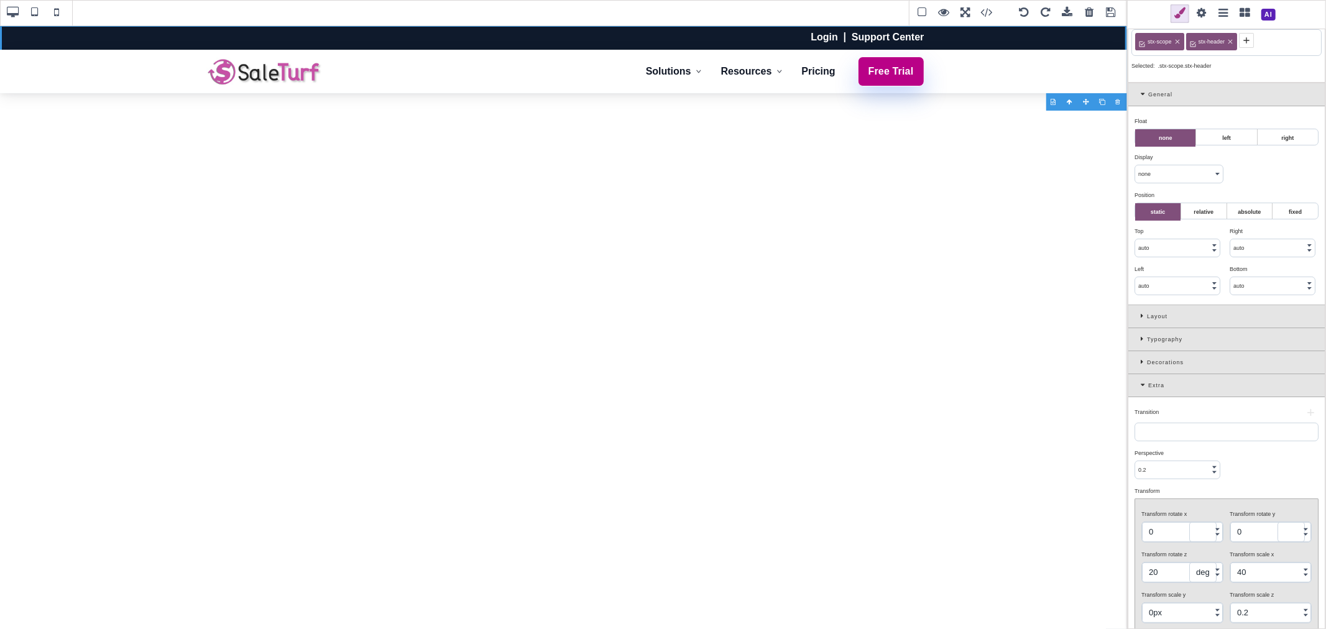
scroll to position [50, 0]
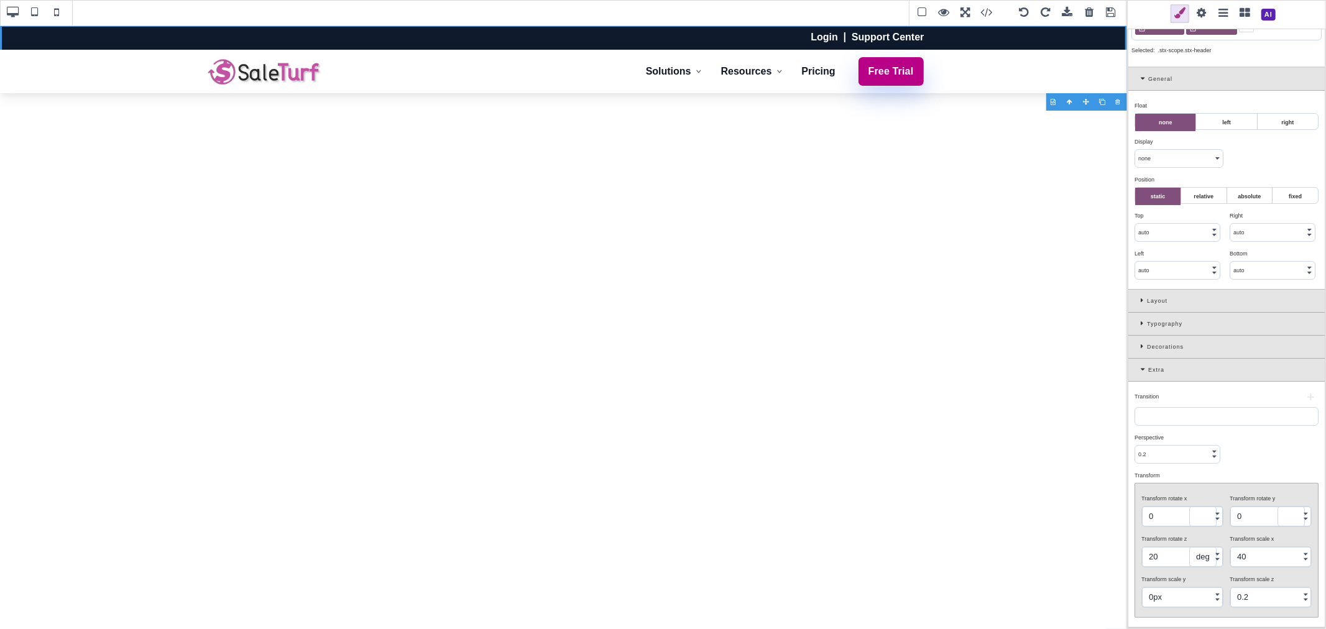
click at [1143, 343] on icon at bounding box center [1144, 346] width 6 height 7
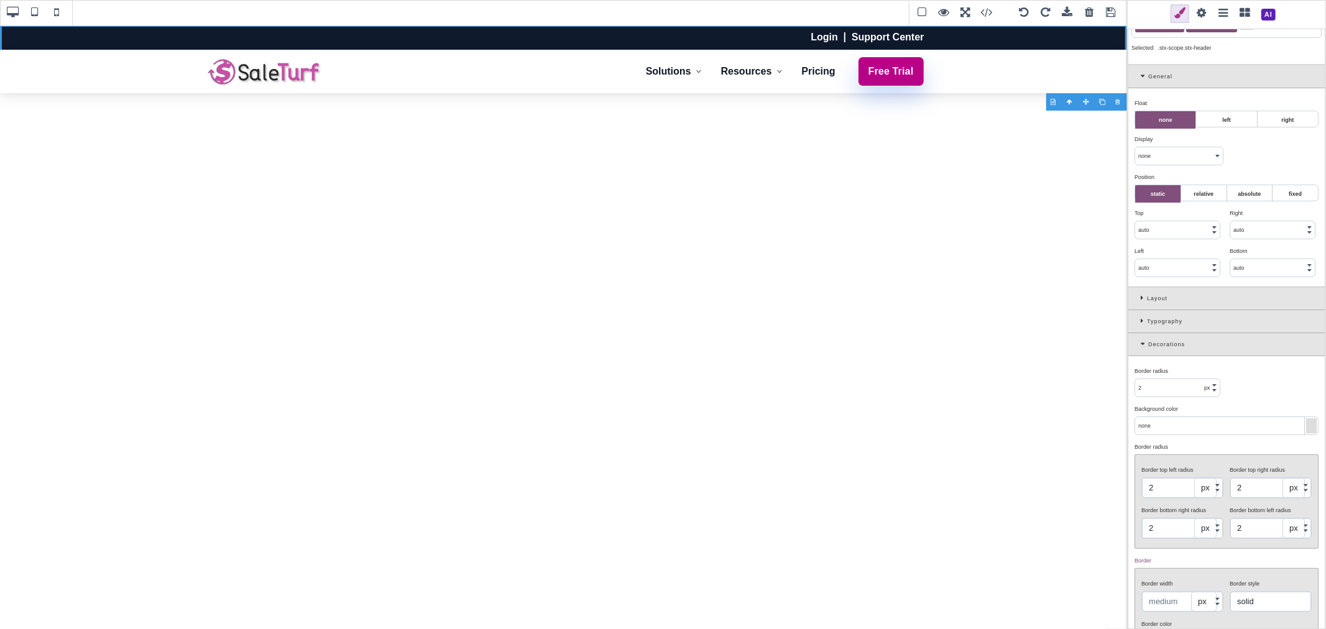
click at [1143, 328] on div "Typography" at bounding box center [1226, 321] width 196 height 23
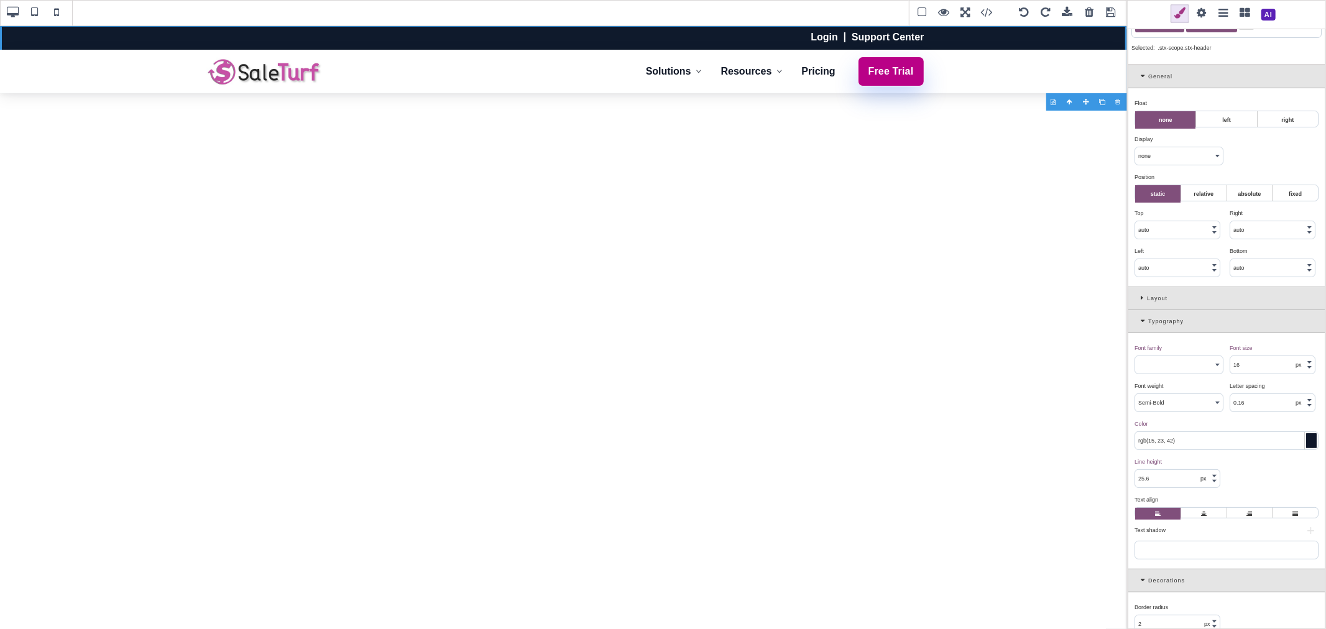
click at [1144, 297] on icon at bounding box center [1144, 298] width 6 height 7
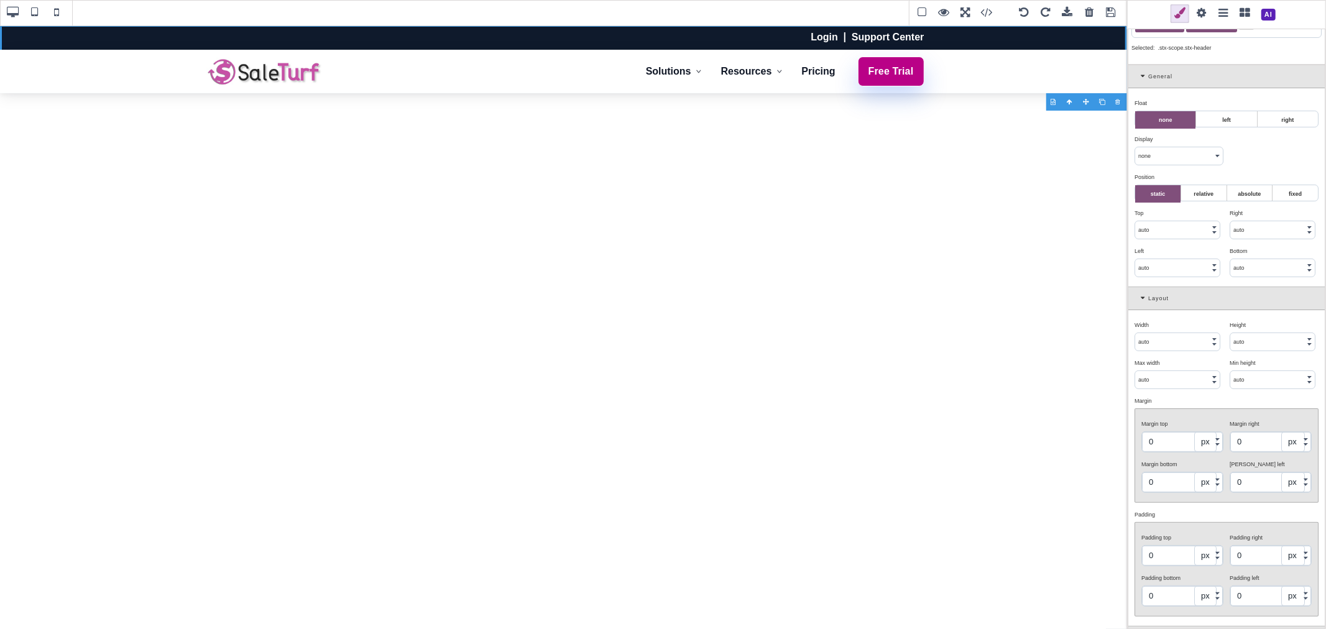
scroll to position [0, 0]
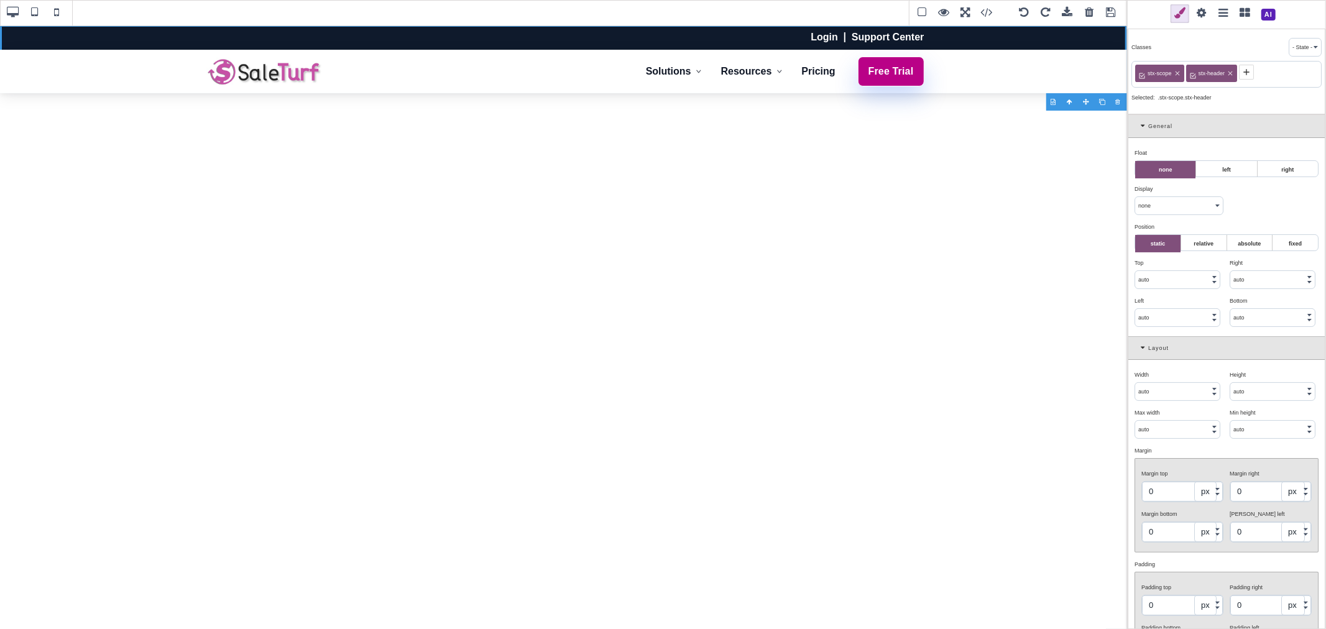
click at [1108, 13] on span at bounding box center [1111, 13] width 19 height 19
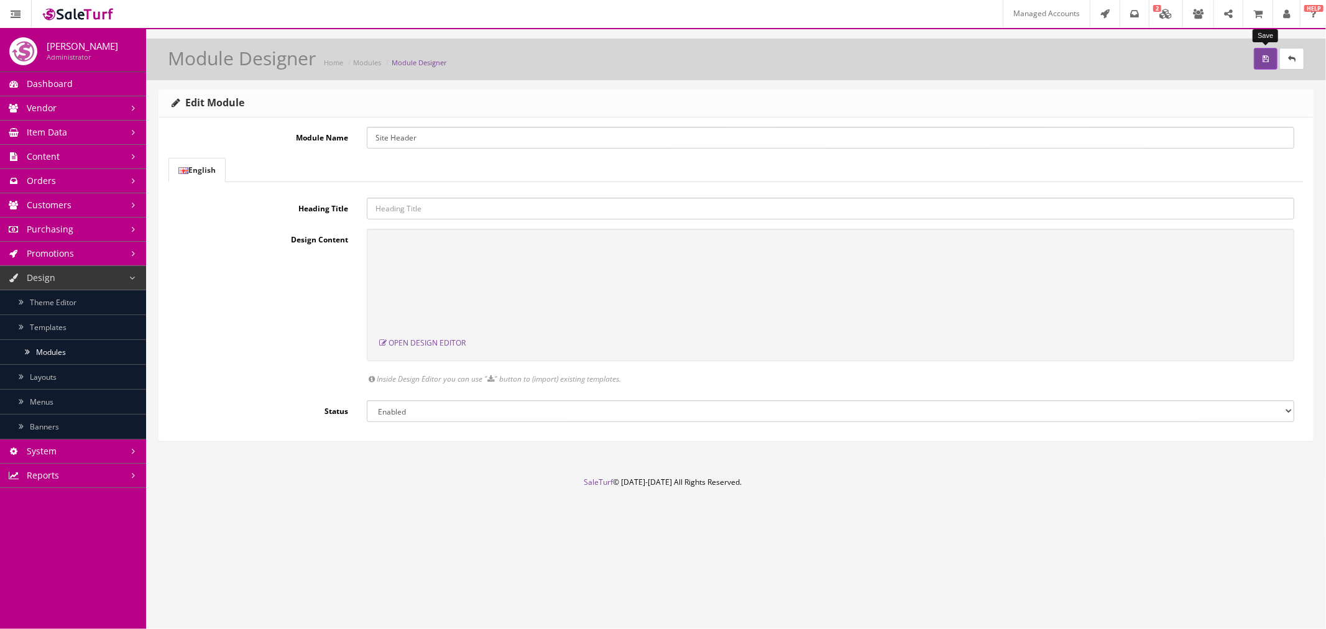
click at [1265, 57] on icon "submit" at bounding box center [1266, 58] width 6 height 7
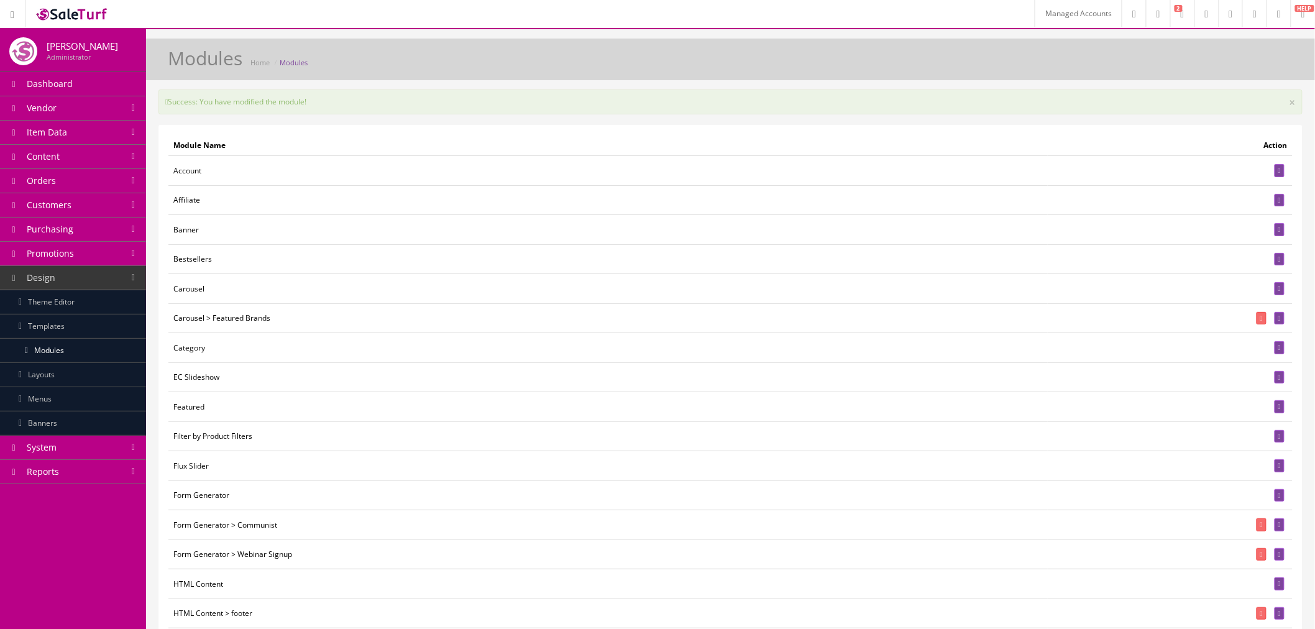
click at [107, 376] on link "Layouts" at bounding box center [73, 375] width 146 height 24
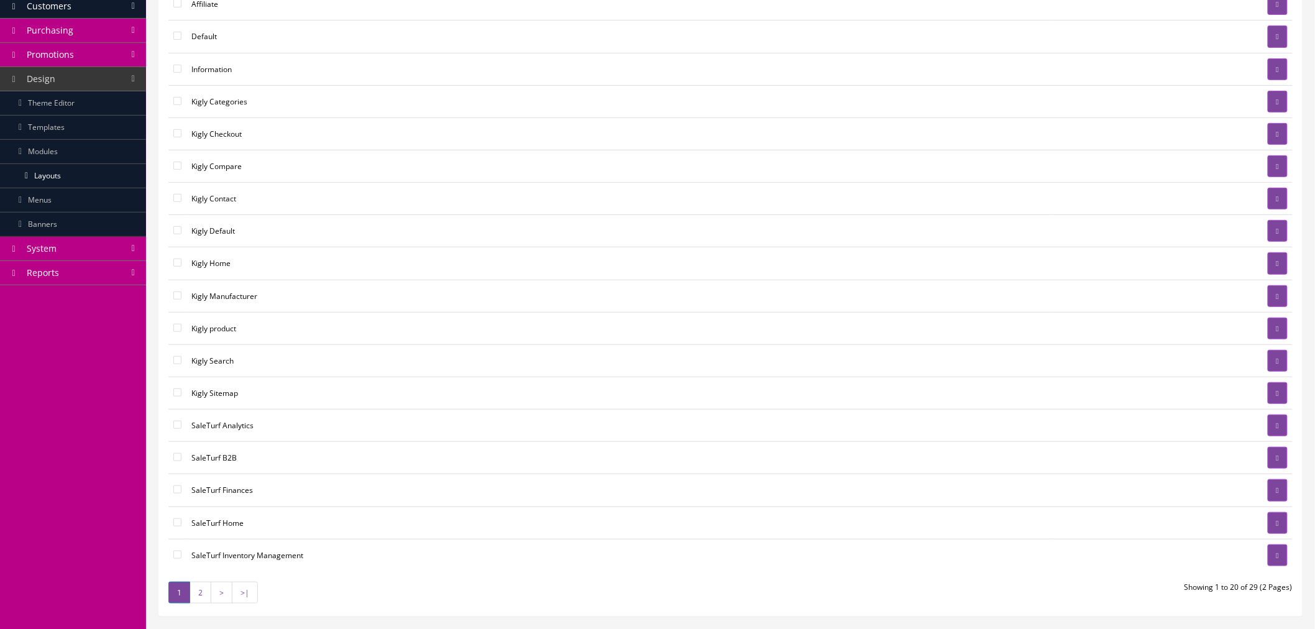
scroll to position [207, 0]
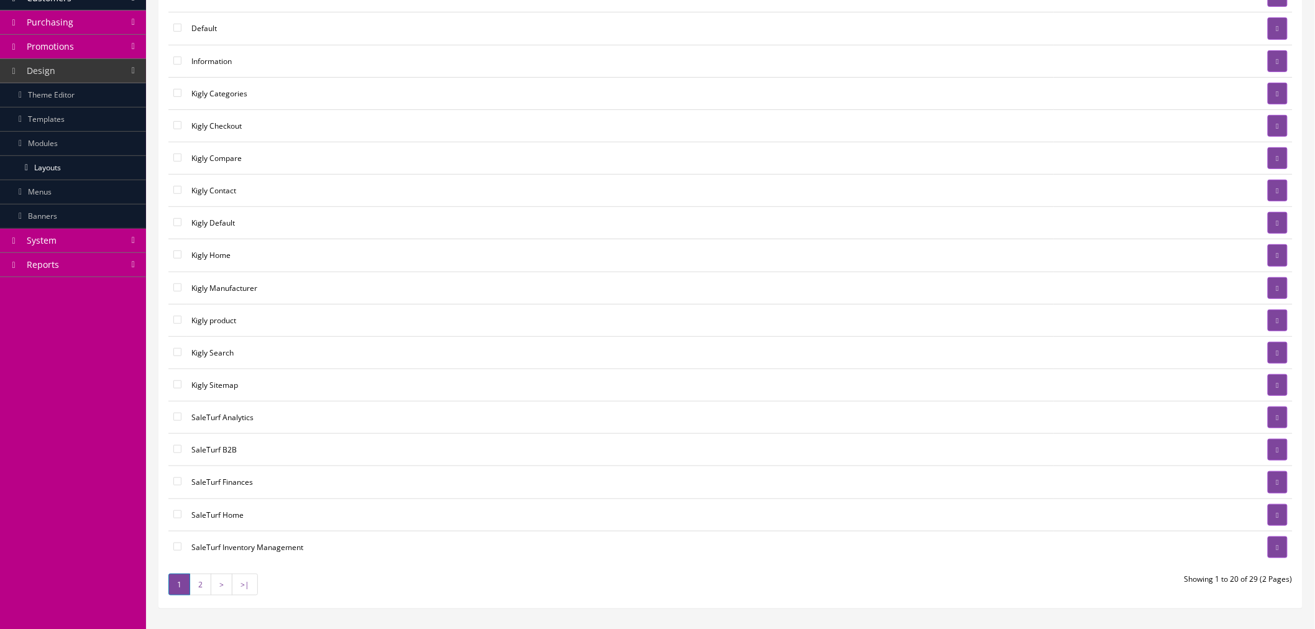
click at [199, 589] on link "2" at bounding box center [201, 585] width 22 height 22
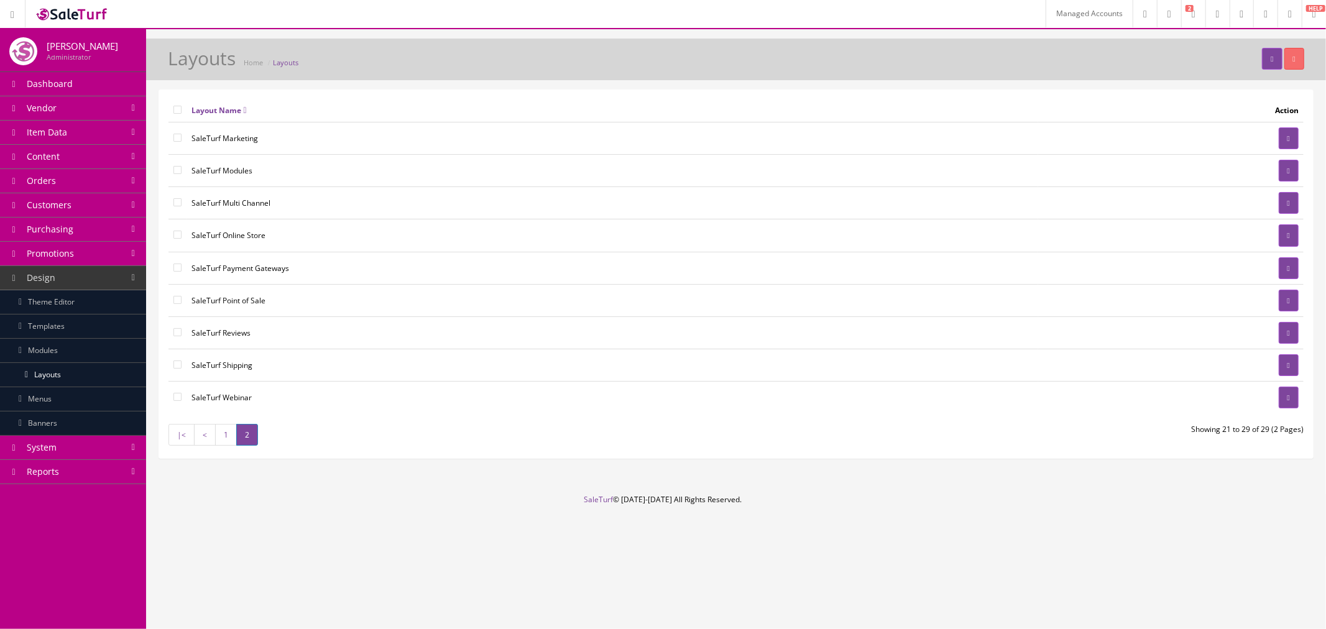
click at [225, 432] on link "1" at bounding box center [226, 435] width 22 height 22
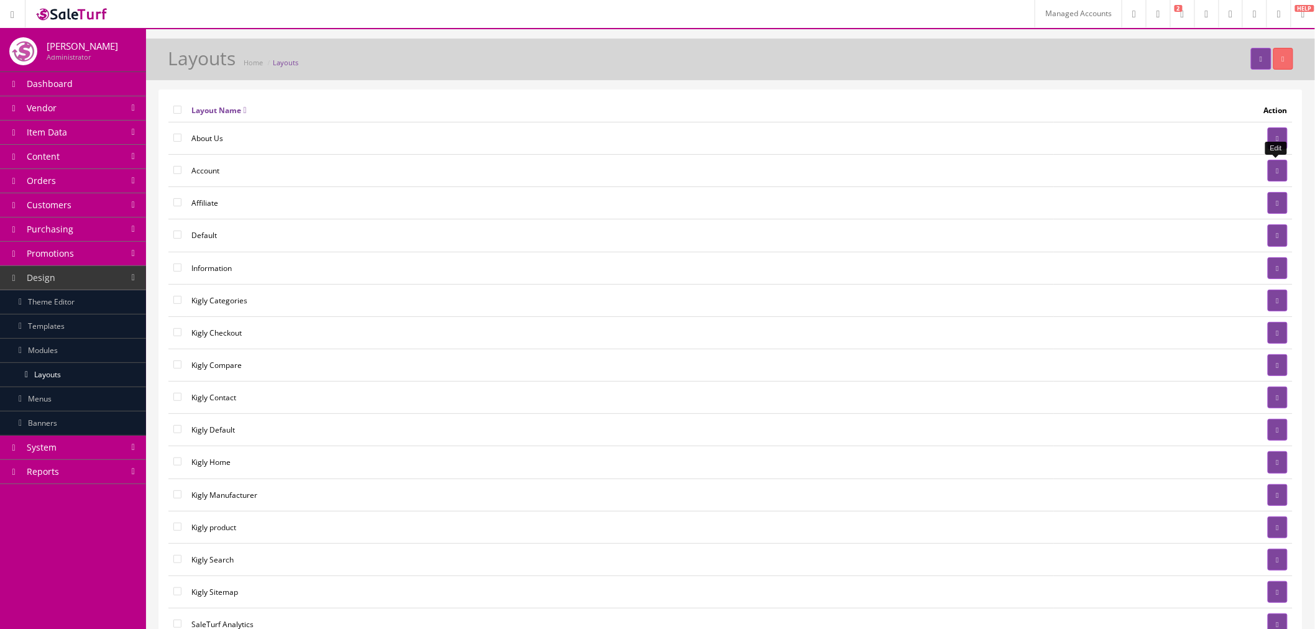
click at [1271, 169] on link at bounding box center [1278, 171] width 20 height 22
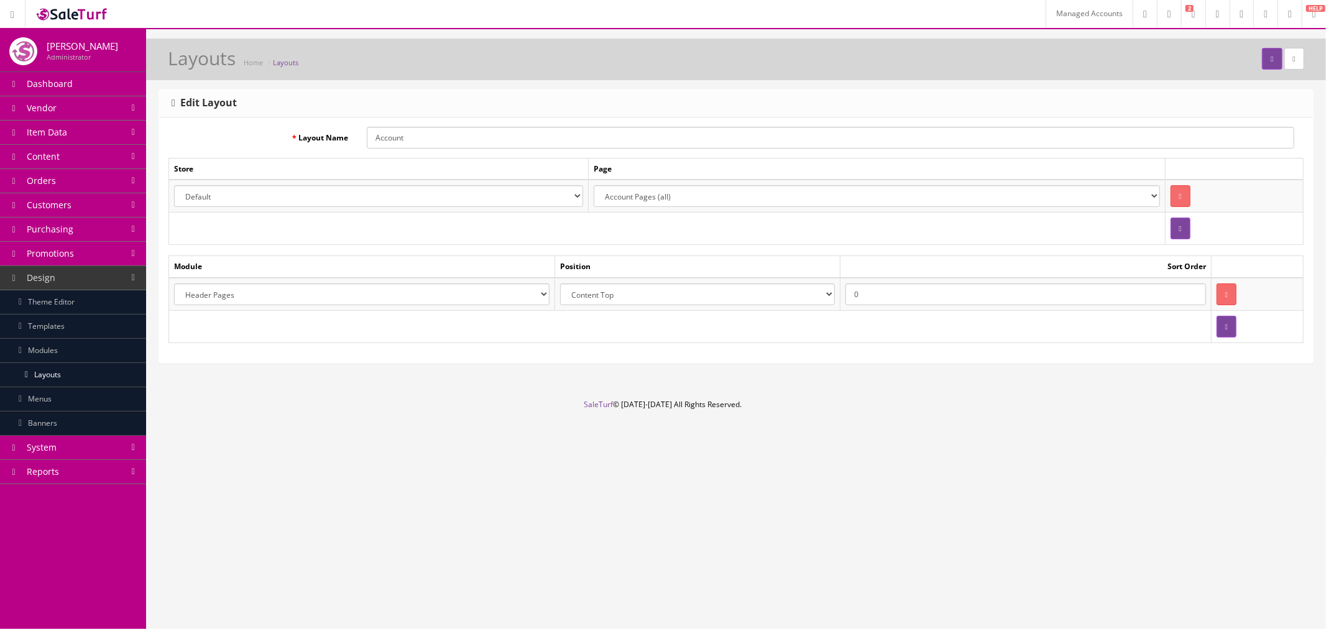
click at [269, 296] on select "Account Affiliate Featured Brands Category Filter by Product Filters Communist …" at bounding box center [361, 294] width 375 height 22
select select "module_designer.28"
click at [174, 283] on select "Account Affiliate Featured Brands Category Filter by Product Filters Communist …" at bounding box center [361, 294] width 375 height 22
click at [648, 294] on select "Header Content Top Content Bottom Column Left Column Right Footer" at bounding box center [697, 294] width 275 height 22
select select "content_header"
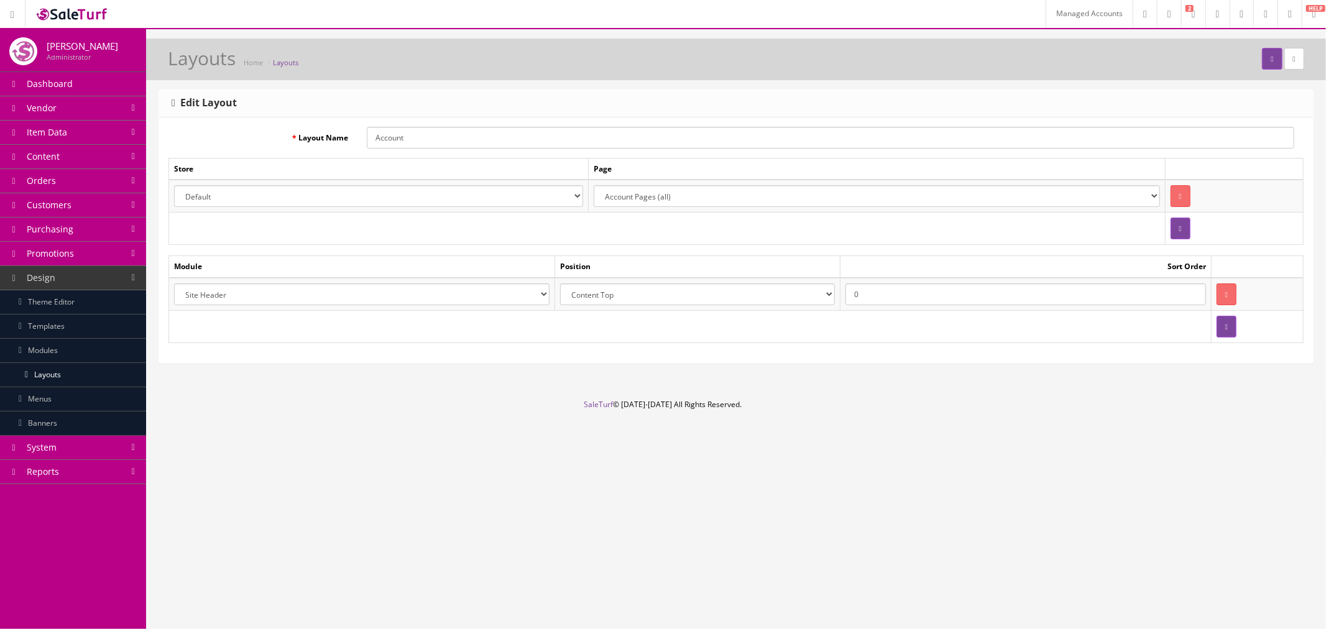
click at [563, 283] on select "Header Content Top Content Bottom Column Left Column Right Footer" at bounding box center [697, 294] width 275 height 22
click at [1269, 58] on button "submit" at bounding box center [1272, 59] width 20 height 22
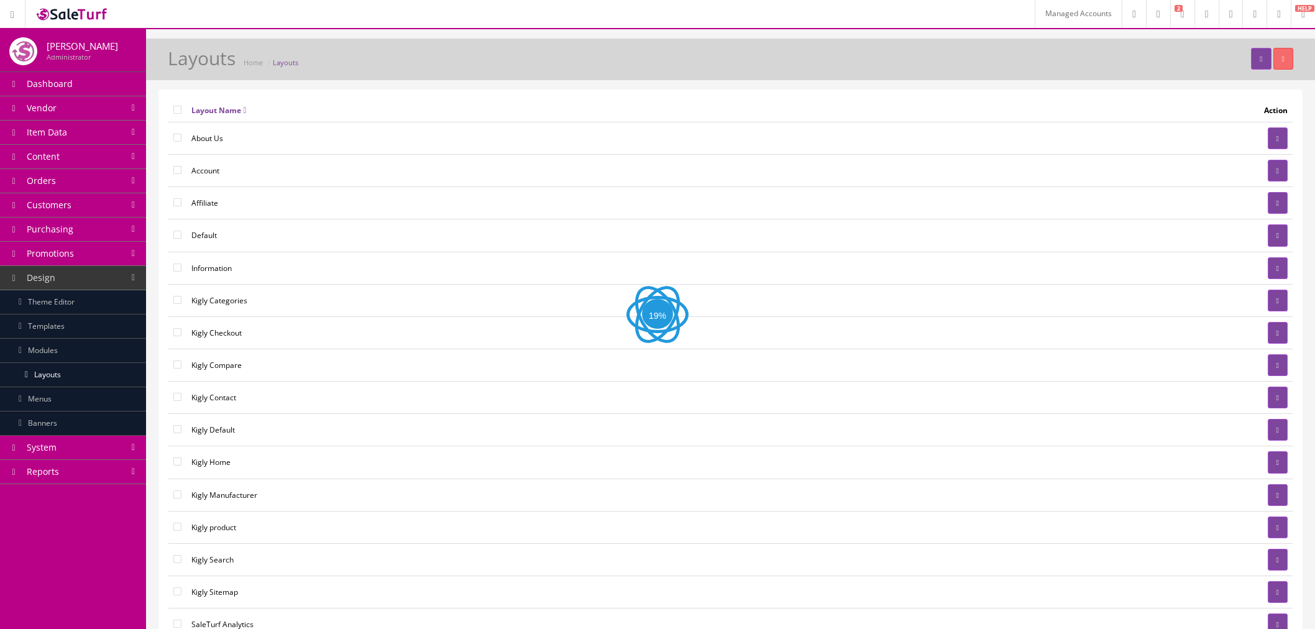
scroll to position [207, 0]
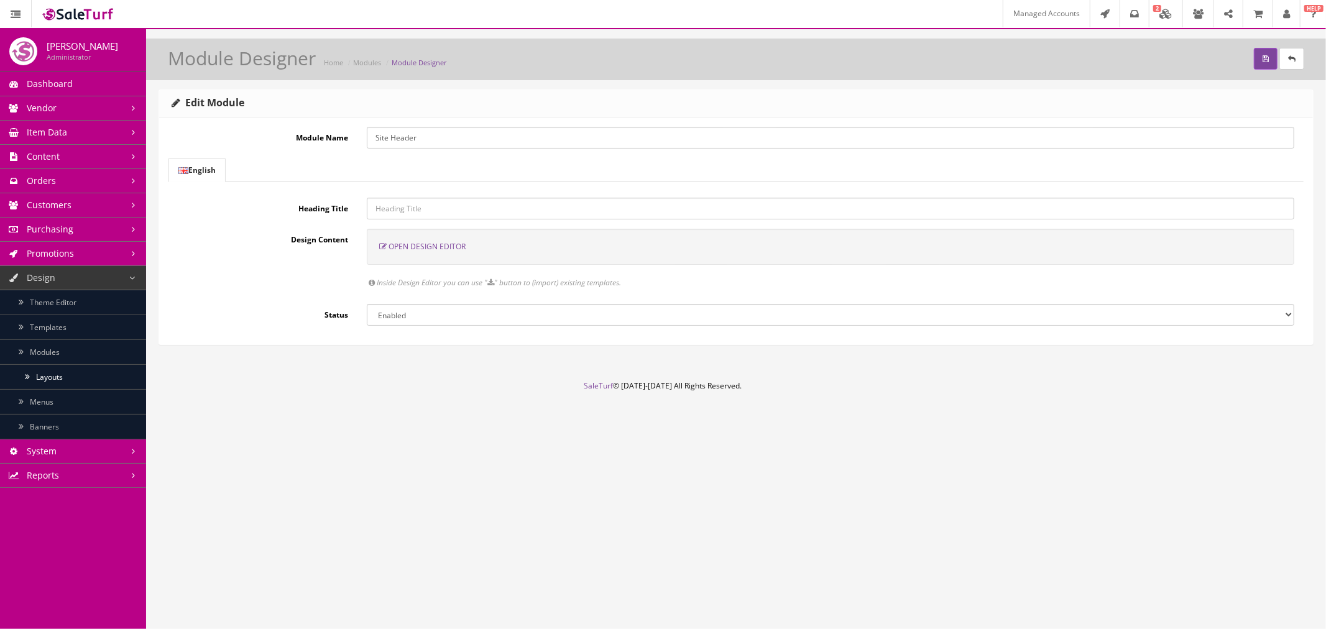
click at [445, 247] on span "Open Design Editor" at bounding box center [427, 246] width 77 height 11
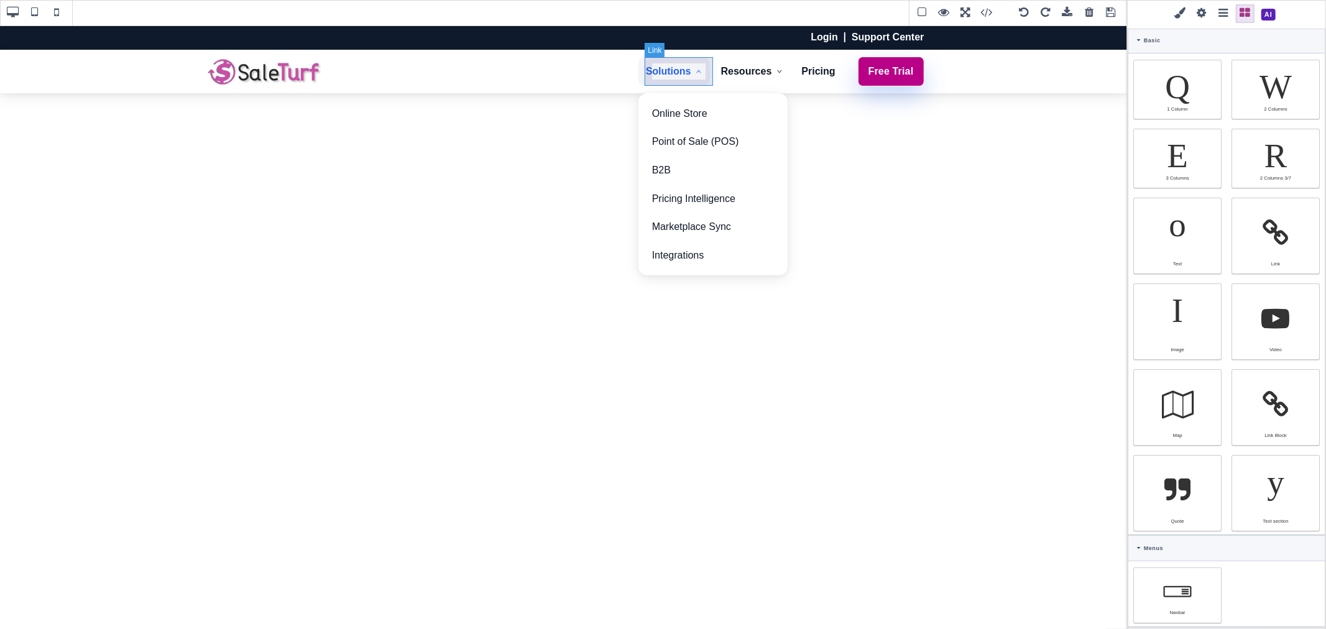
click at [685, 83] on link "Solutions" at bounding box center [673, 71] width 71 height 29
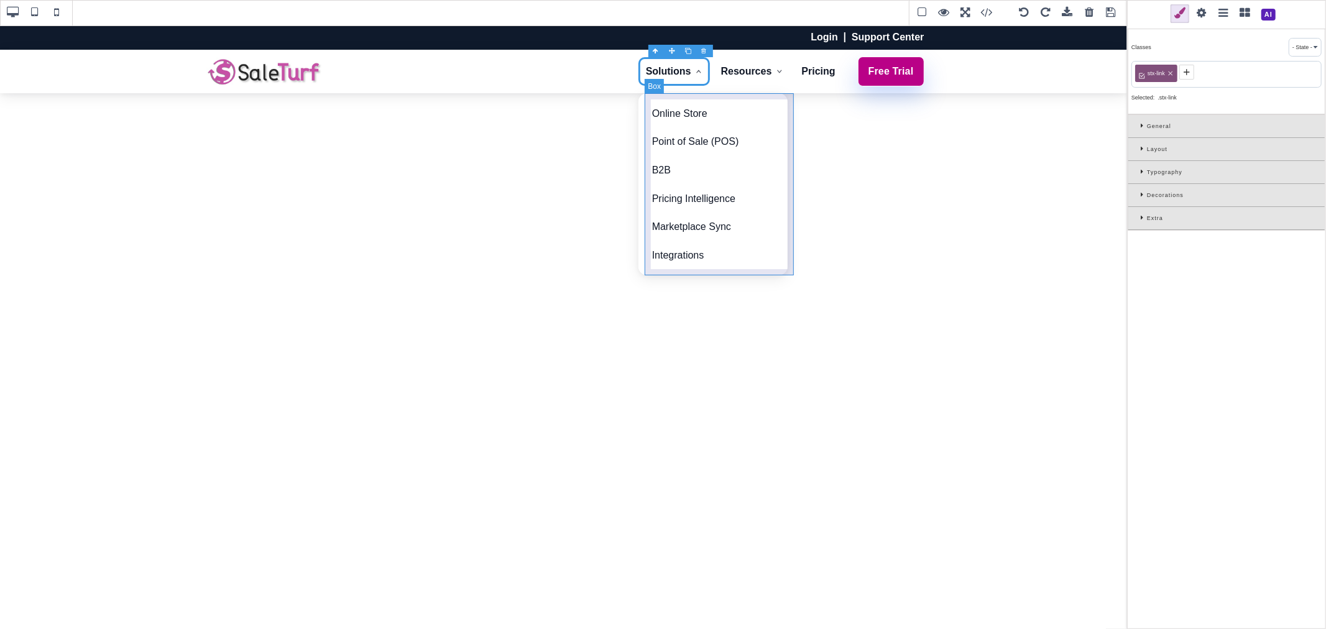
click at [729, 96] on div "Online Store Point of Sale (POS) B2B Pricing Intelligence Marketplace Sync Inte…" at bounding box center [712, 184] width 149 height 183
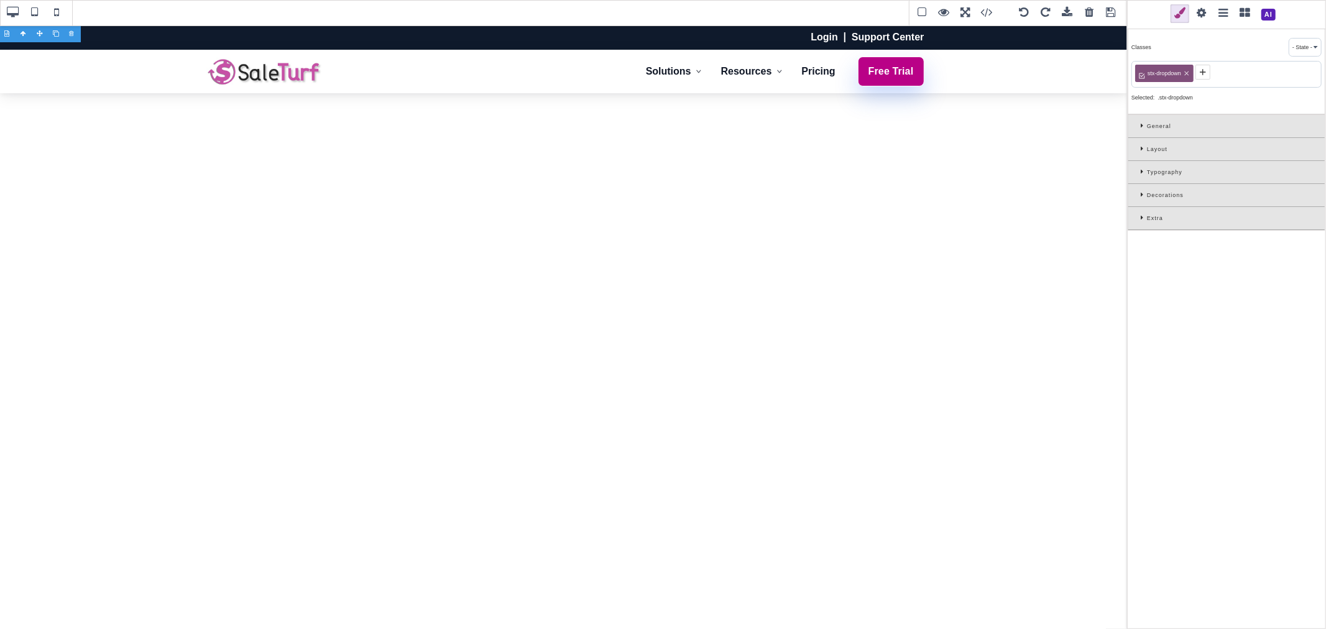
click at [1146, 148] on icon at bounding box center [1144, 148] width 6 height 7
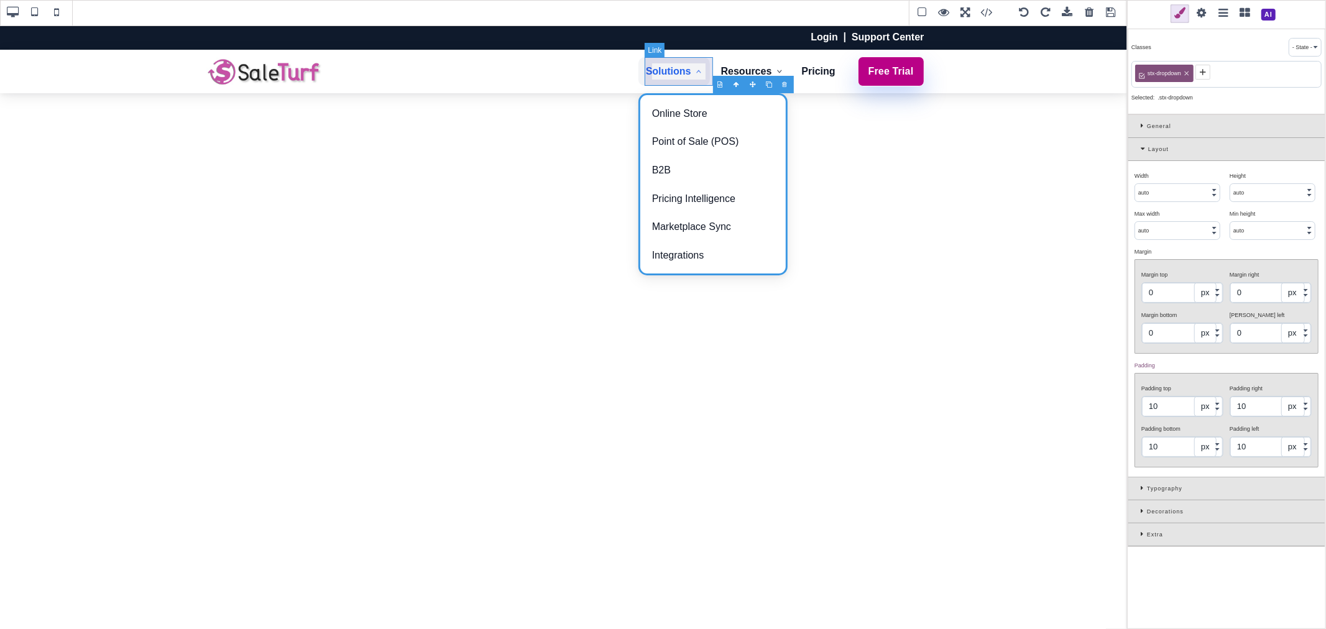
click at [660, 82] on link "Solutions" at bounding box center [673, 71] width 71 height 29
type input "12"
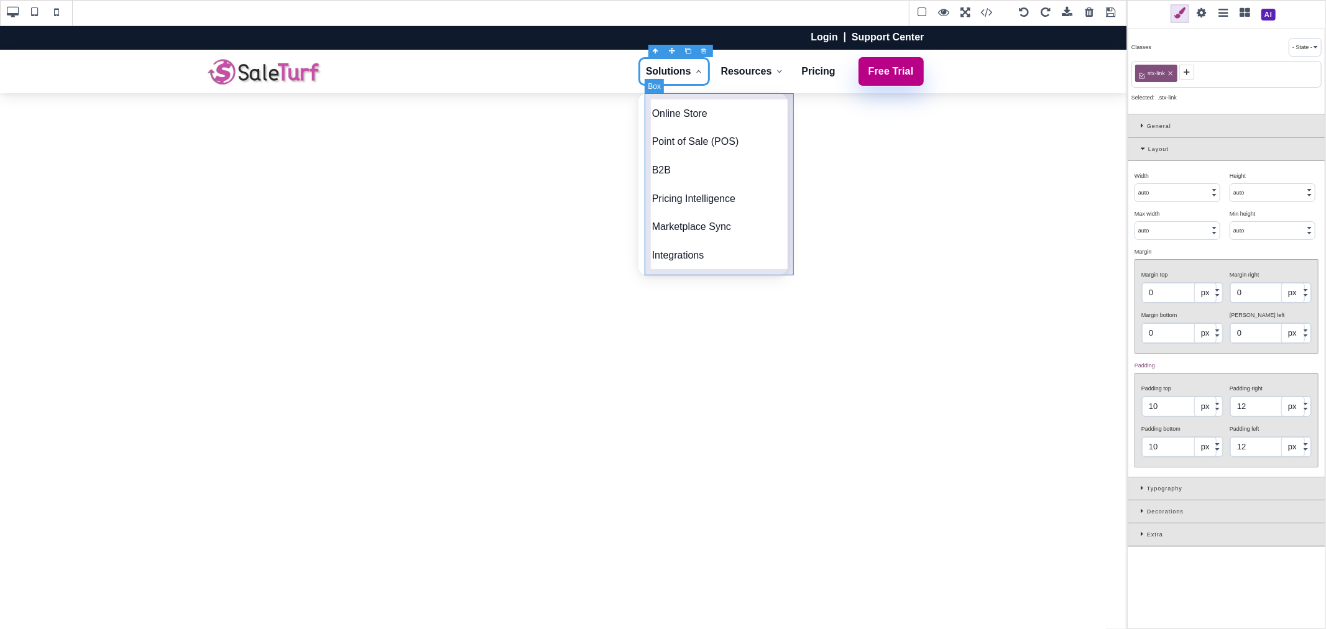
click at [660, 95] on div "Online Store Point of Sale (POS) B2B Pricing Intelligence Marketplace Sync Inte…" at bounding box center [712, 184] width 149 height 183
type input "10"
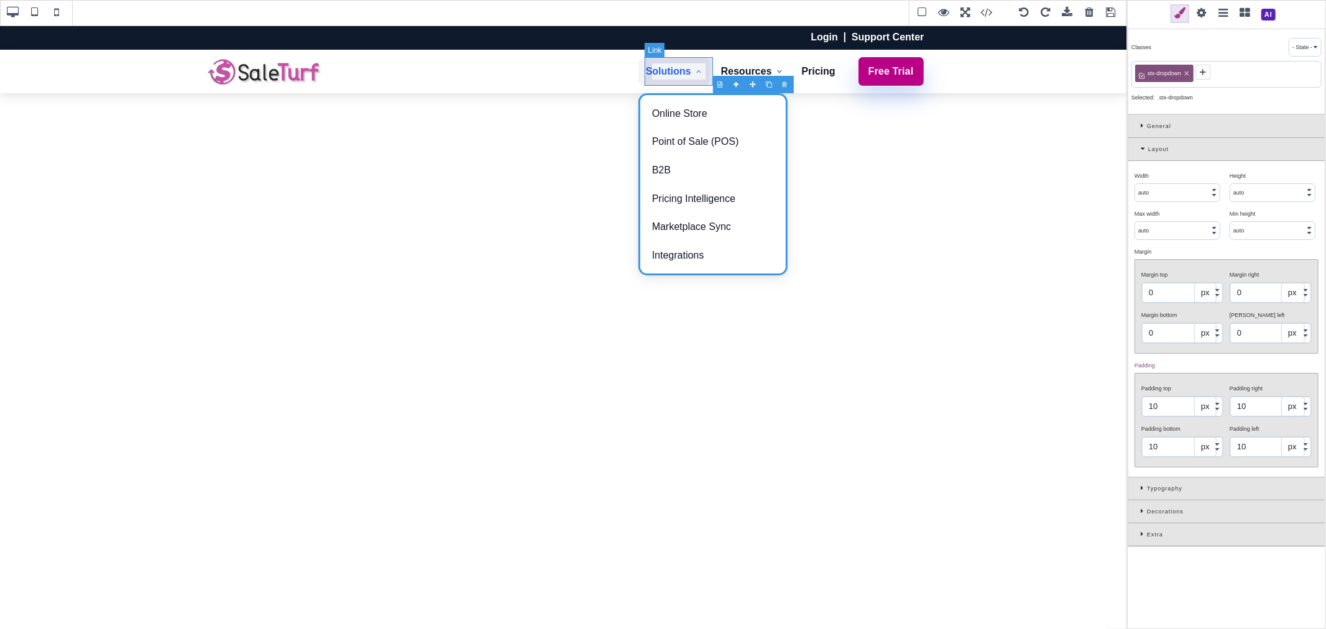
click at [656, 85] on link "Solutions" at bounding box center [673, 71] width 71 height 29
type input "12"
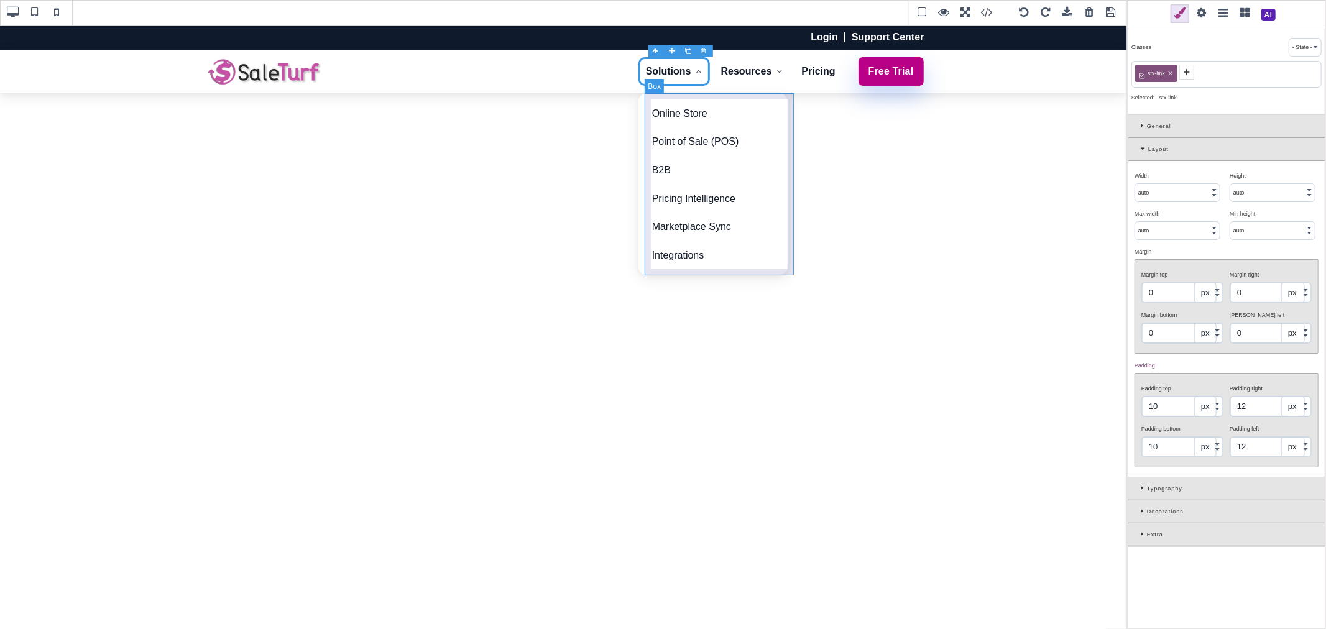
click at [732, 96] on div "Online Store Point of Sale (POS) B2B Pricing Intelligence Marketplace Sync Inte…" at bounding box center [712, 184] width 149 height 183
type input "10"
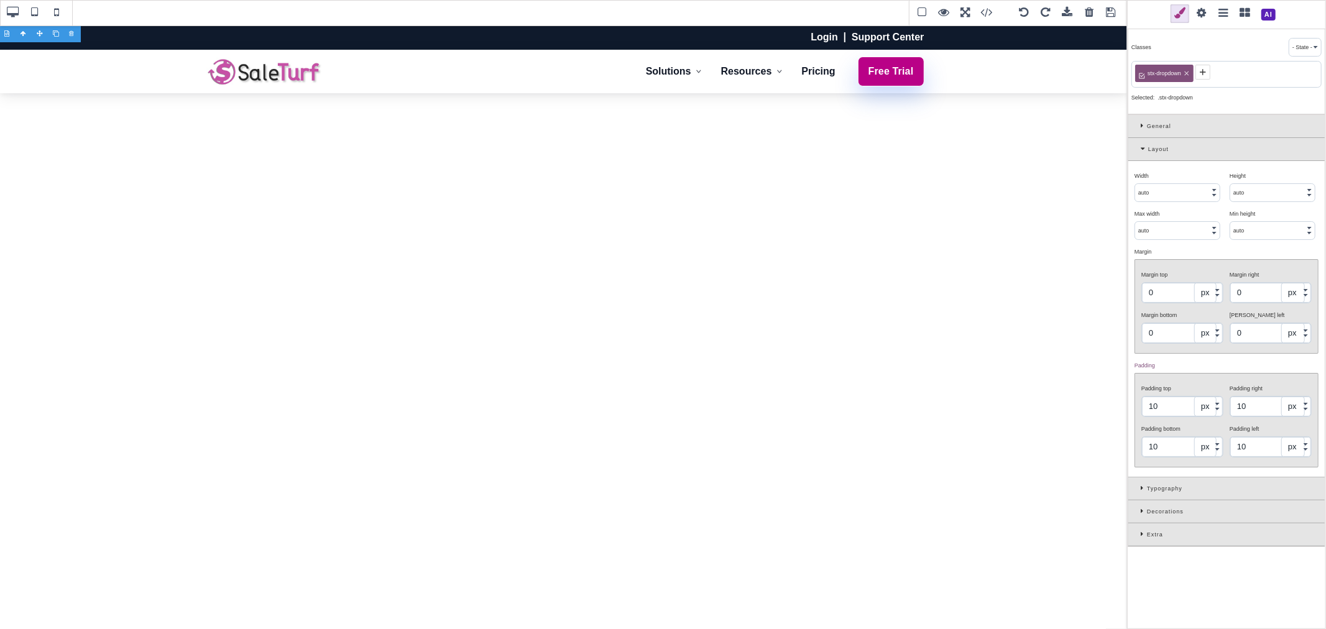
click at [1141, 514] on icon at bounding box center [1144, 511] width 6 height 7
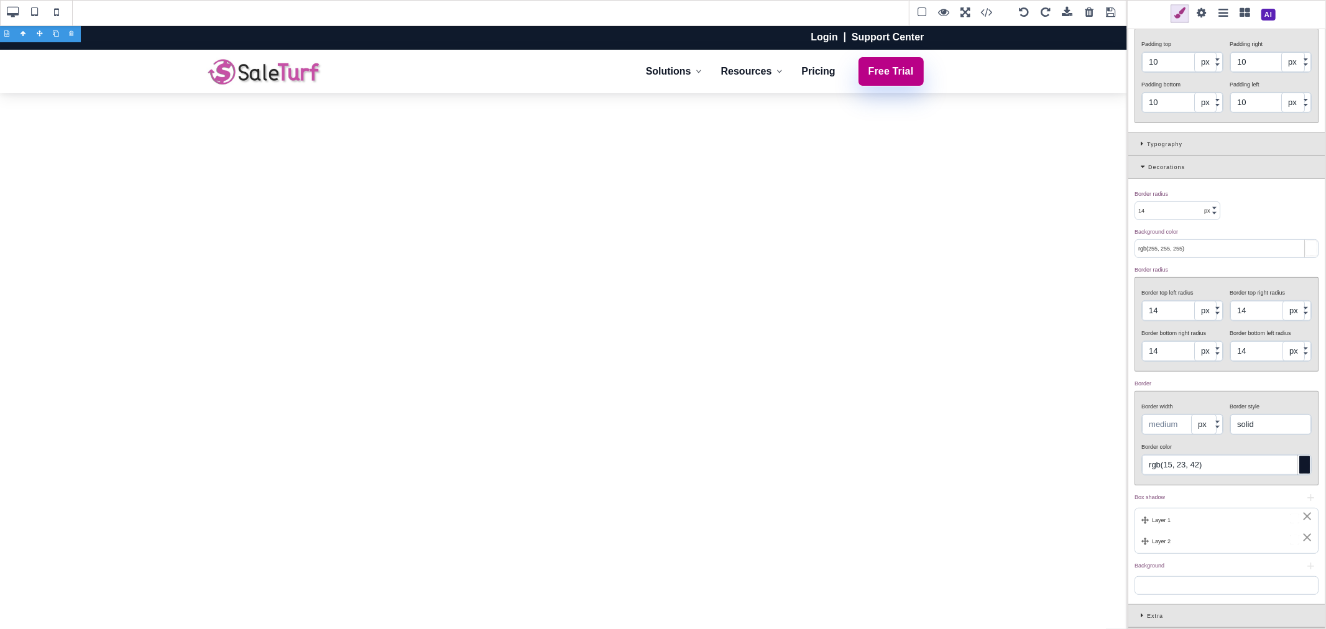
scroll to position [349, 0]
click at [1171, 614] on div "Extra" at bounding box center [1226, 616] width 196 height 23
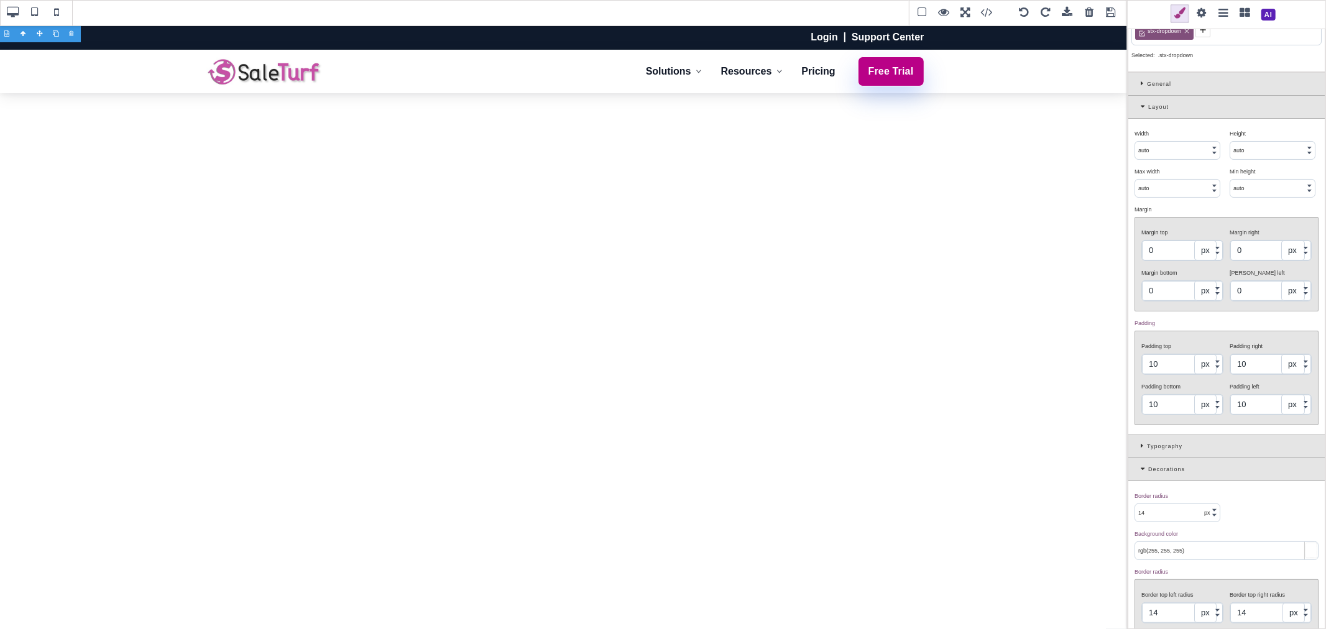
scroll to position [0, 0]
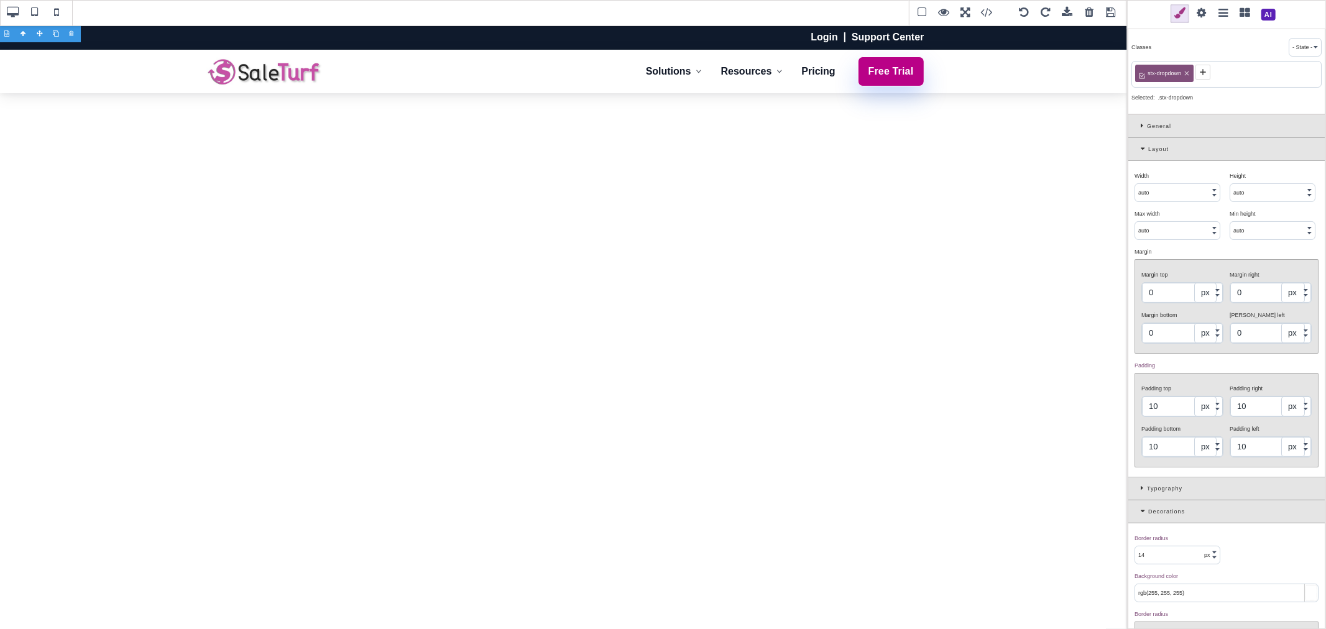
click at [1139, 128] on div "General" at bounding box center [1226, 126] width 196 height 23
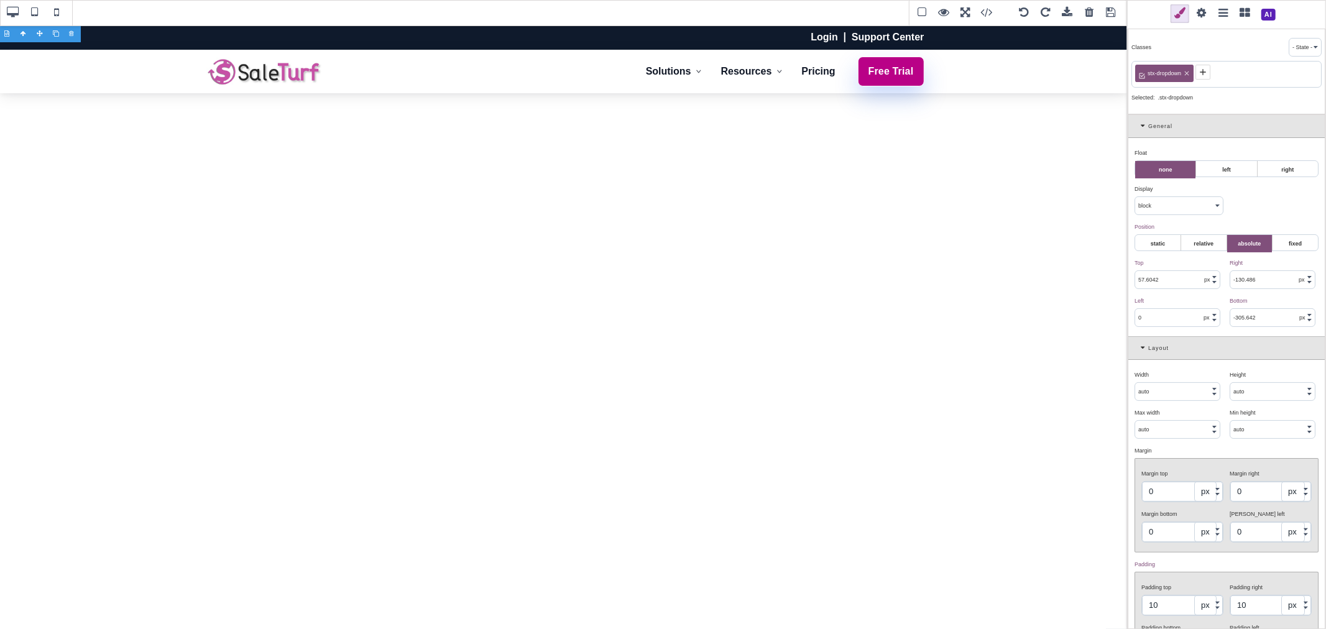
click at [1157, 277] on input "57.6042" at bounding box center [1177, 279] width 85 height 17
click at [1163, 265] on div "Top ⨯" at bounding box center [1177, 262] width 86 height 11
click at [1172, 274] on input "0" at bounding box center [1177, 279] width 85 height 17
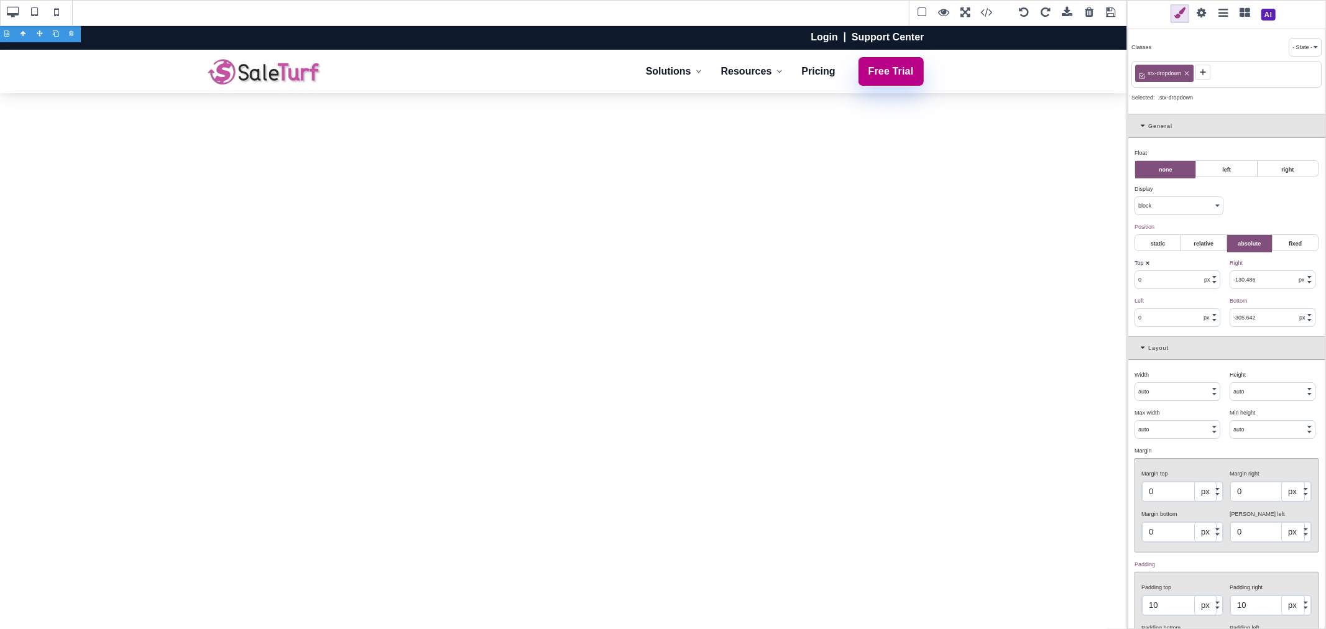
click at [1174, 264] on div "Top ⨯" at bounding box center [1177, 262] width 86 height 11
click at [1174, 280] on input "0" at bounding box center [1177, 279] width 85 height 17
click at [1171, 284] on input "0" at bounding box center [1177, 279] width 85 height 17
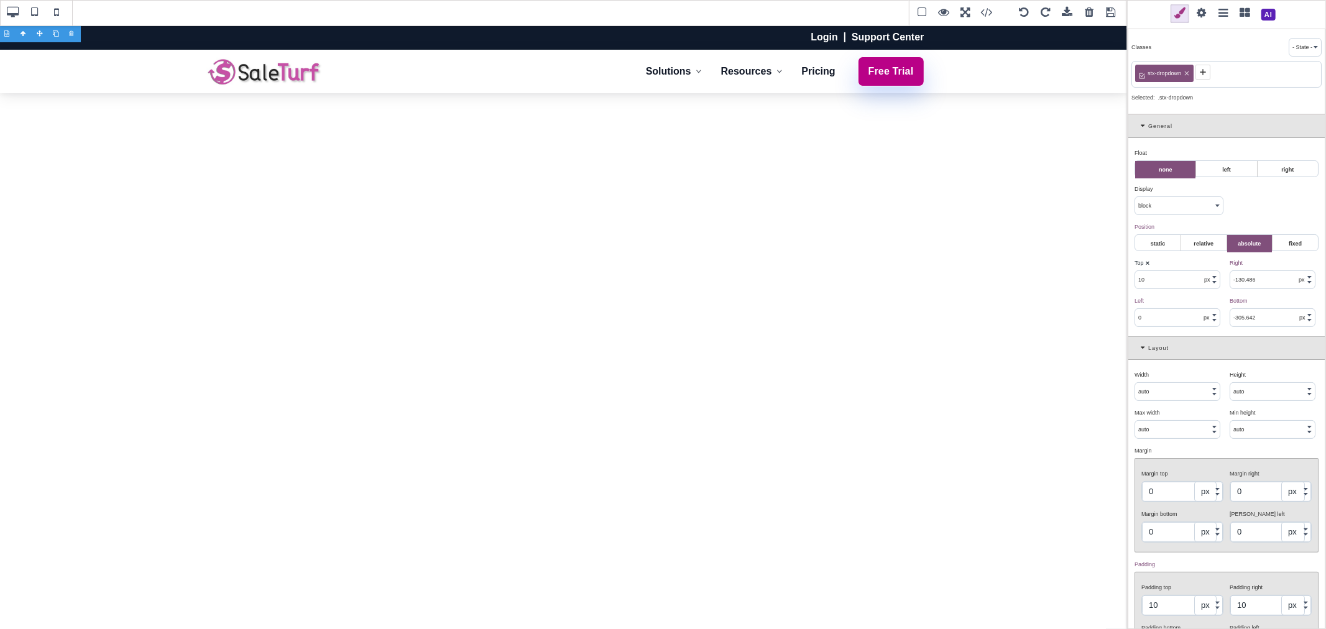
type input "10"
click at [1174, 264] on div "Top ⨯" at bounding box center [1177, 262] width 86 height 11
click at [1115, 16] on span at bounding box center [1111, 13] width 19 height 19
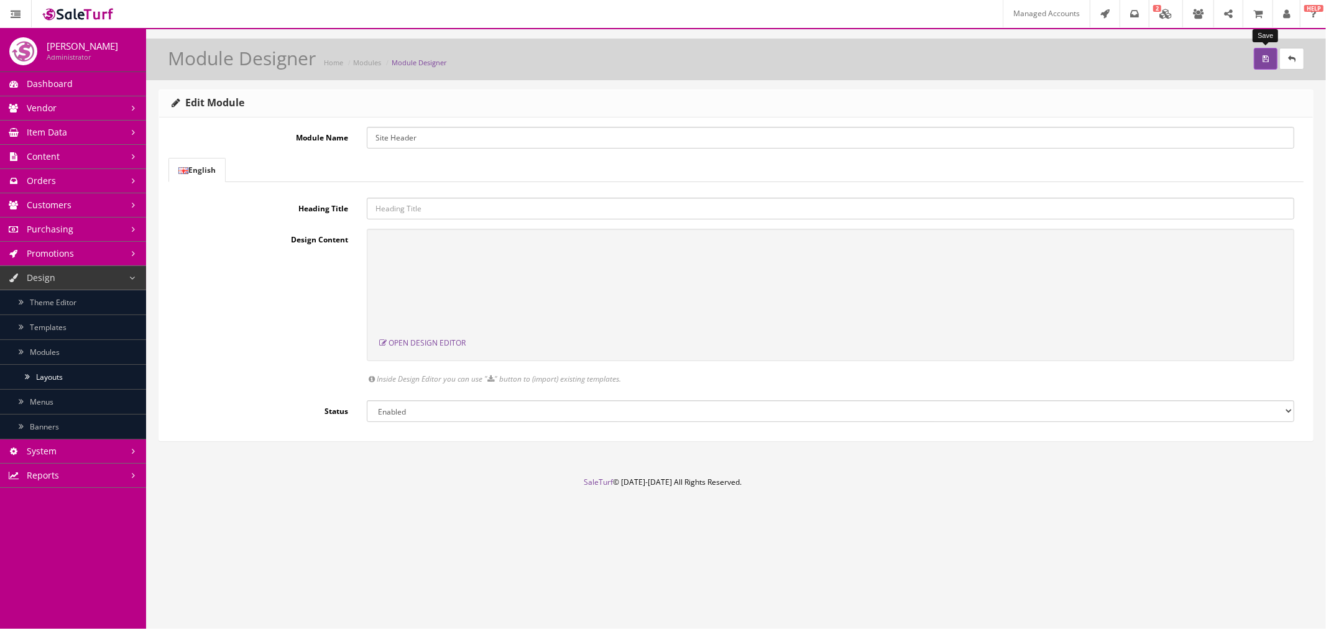
click at [1266, 63] on icon "submit" at bounding box center [1266, 58] width 6 height 7
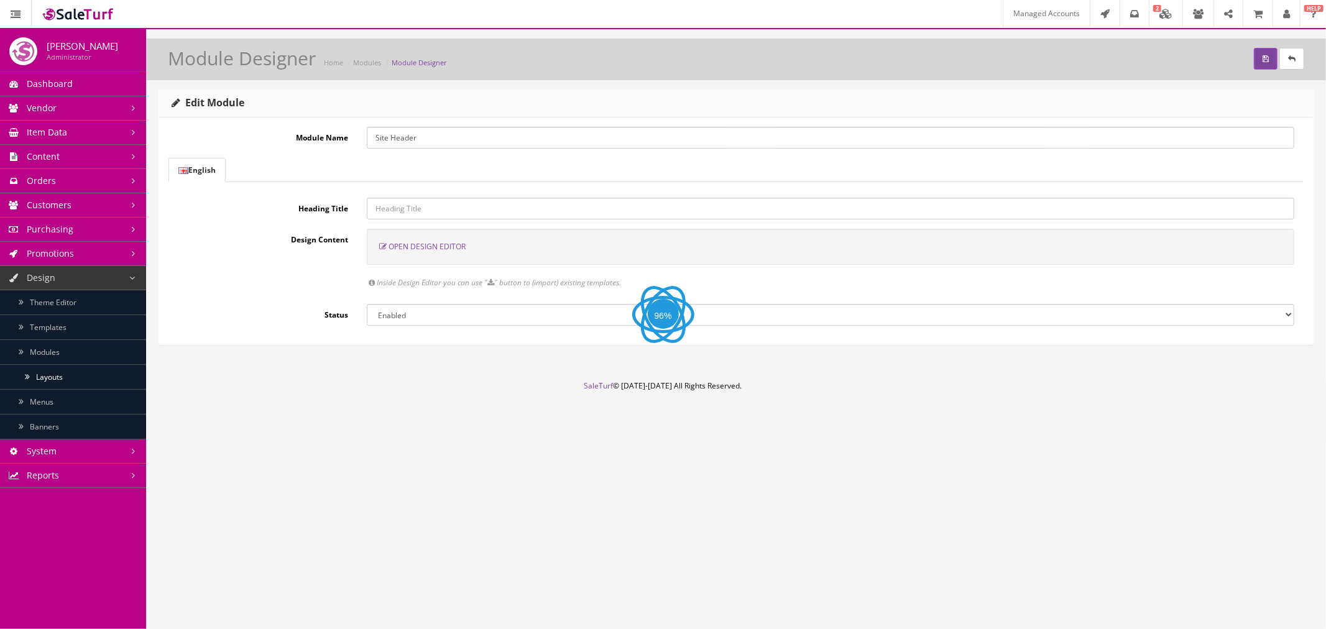
click at [409, 242] on span "Open Design Editor" at bounding box center [427, 246] width 77 height 11
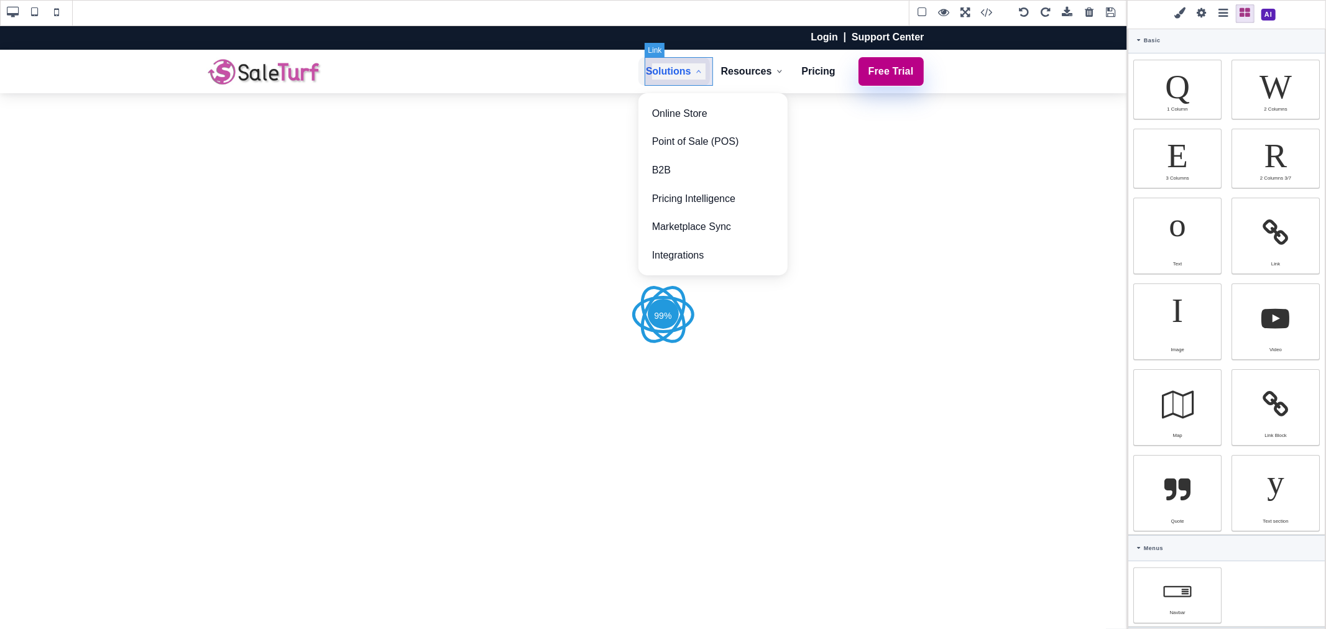
click at [676, 83] on link "Solutions" at bounding box center [673, 71] width 71 height 29
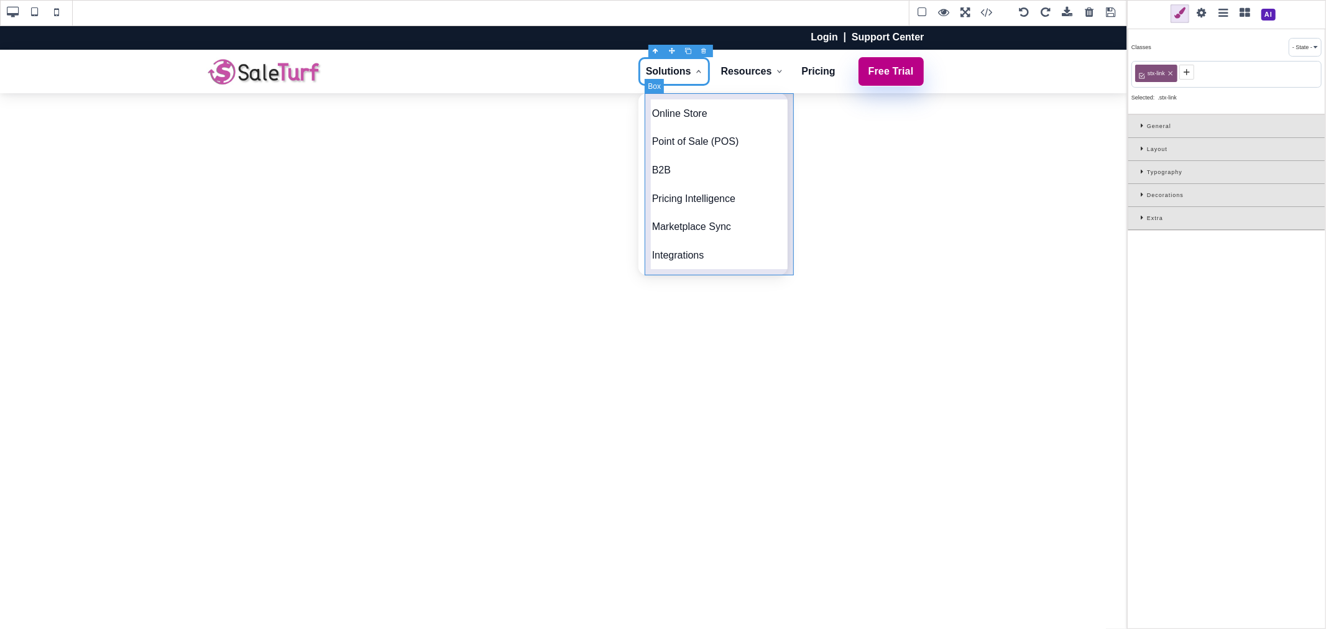
click at [655, 96] on div "Online Store Point of Sale (POS) B2B Pricing Intelligence Marketplace Sync Inte…" at bounding box center [712, 184] width 149 height 183
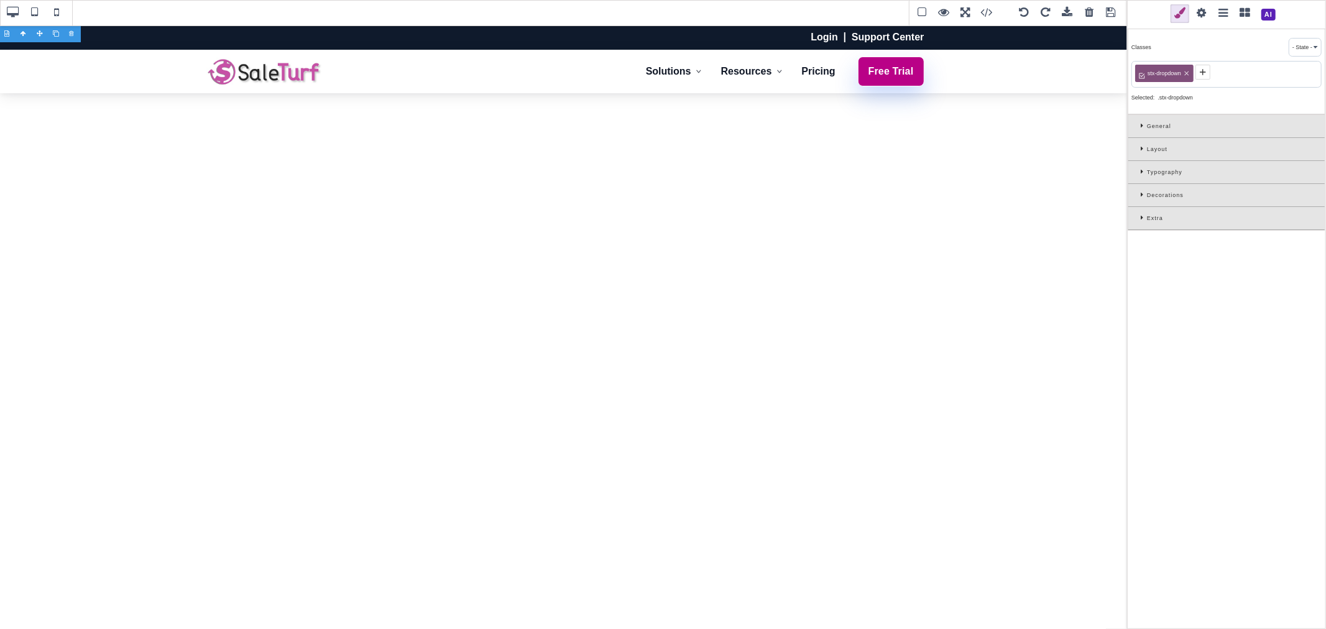
click at [1136, 145] on div "Layout" at bounding box center [1226, 149] width 196 height 23
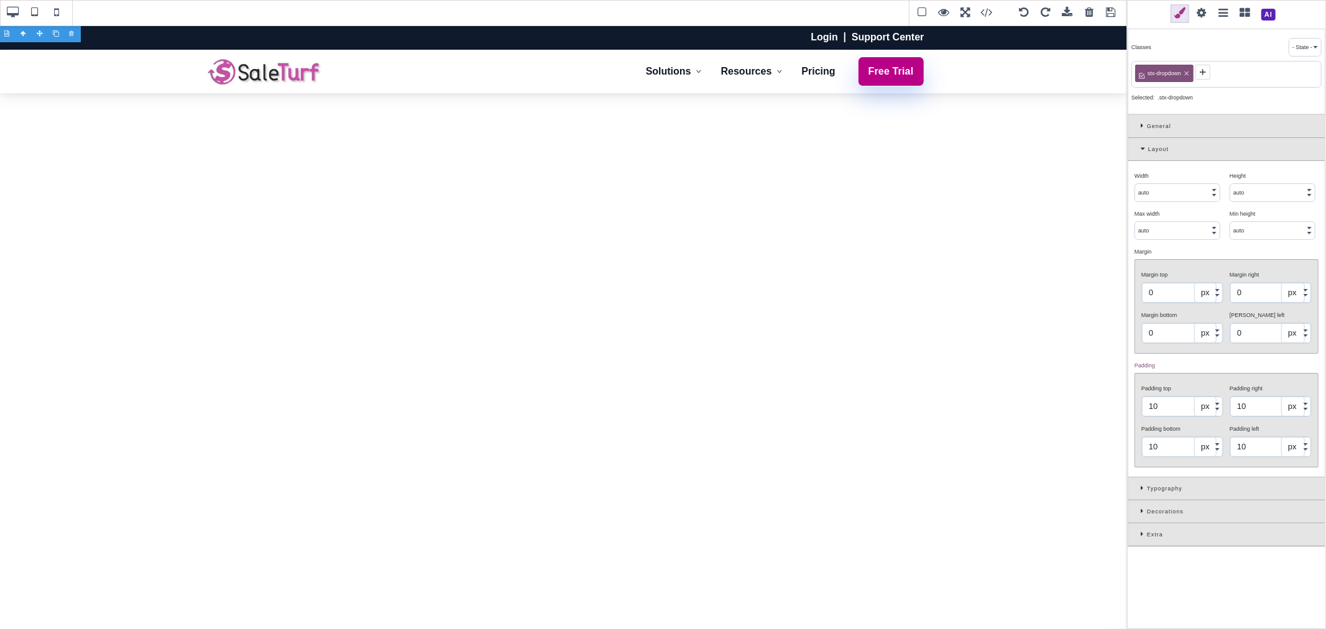
click at [1141, 122] on icon at bounding box center [1144, 125] width 6 height 7
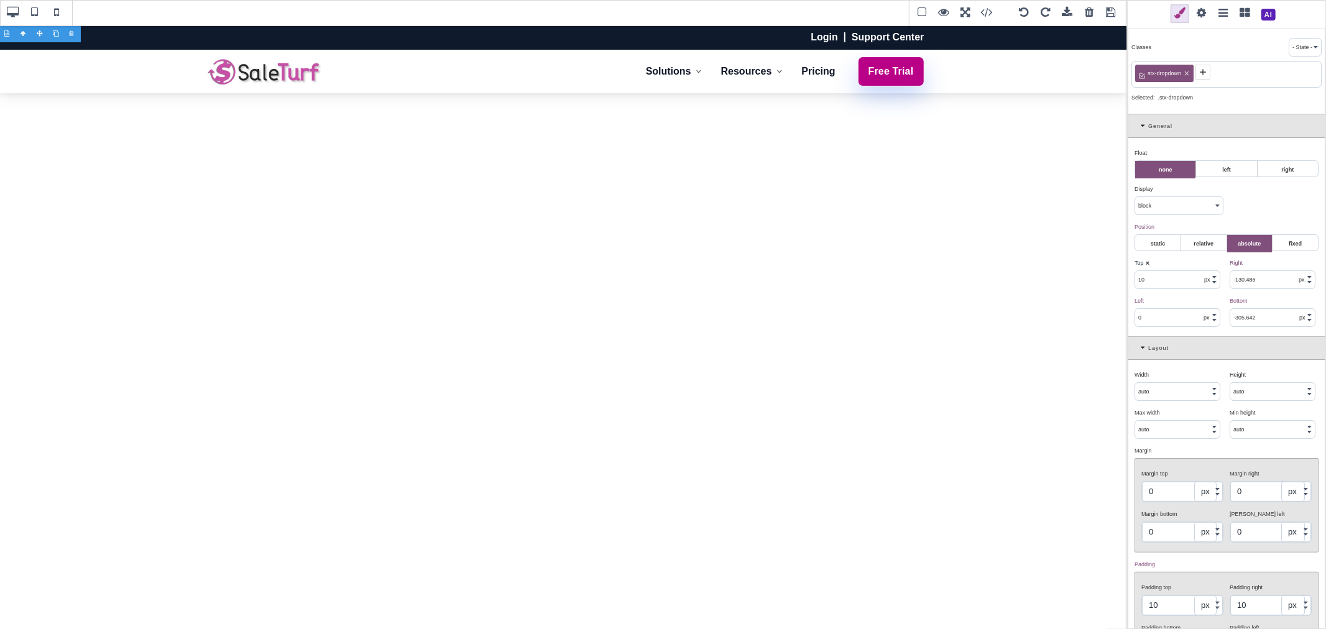
click at [1158, 286] on input "10" at bounding box center [1177, 279] width 85 height 17
click at [1268, 321] on input "-305.642" at bounding box center [1272, 317] width 85 height 17
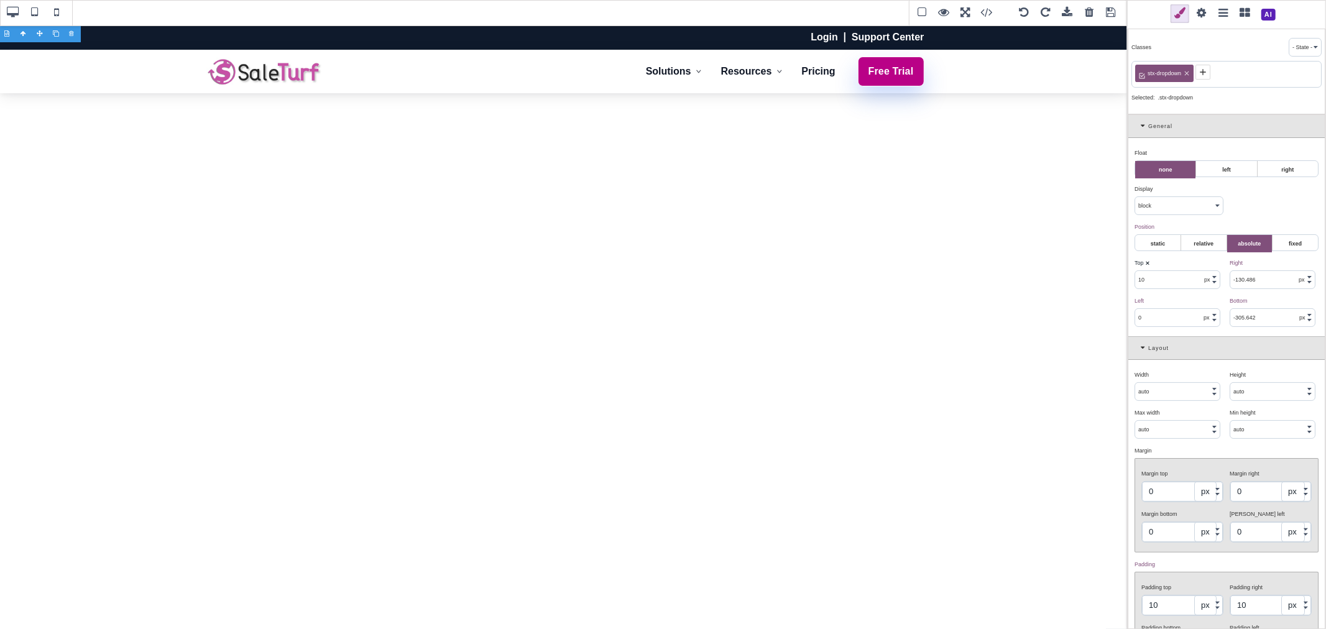
click at [1268, 321] on input "-305.642" at bounding box center [1272, 317] width 85 height 17
click at [1267, 300] on div "Bottom ⨯" at bounding box center [1273, 300] width 86 height 11
click at [1248, 323] on input "0" at bounding box center [1272, 317] width 85 height 17
type input "-305.642"
click at [1215, 306] on div "Left ⨯" at bounding box center [1177, 300] width 86 height 11
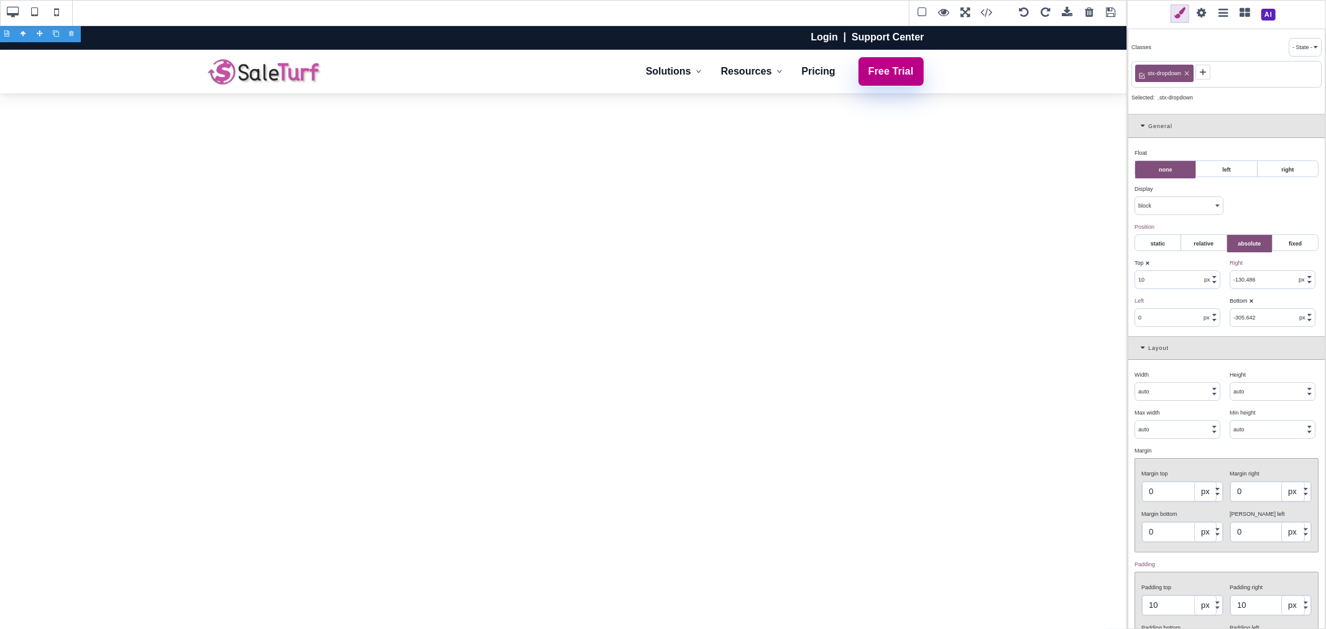
click at [1258, 389] on input "auto" at bounding box center [1272, 391] width 85 height 17
type input "0"
select select "px"
click at [1257, 367] on div "Width ⨯ auto px % vw Height ⨯ 0 px % vh Max width ⨯ auto px % vw Min height ⨯ a…" at bounding box center [1226, 518] width 196 height 316
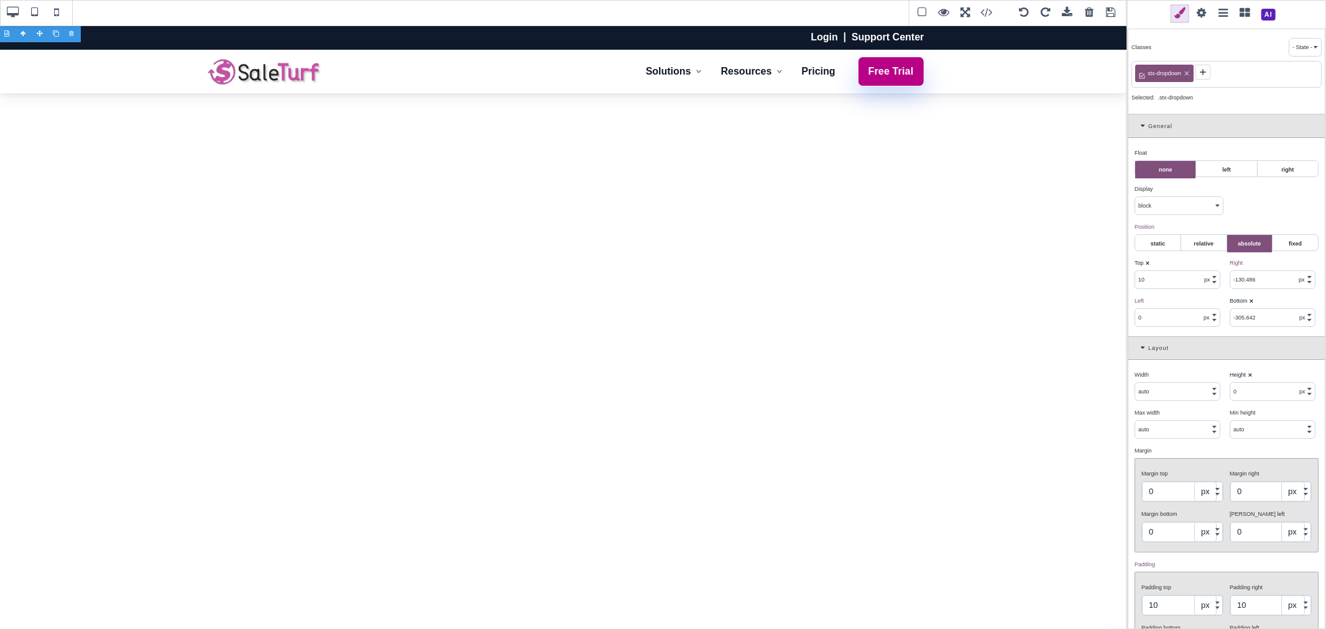
click at [1249, 393] on input "0" at bounding box center [1272, 391] width 85 height 17
type input "auto"
select select
click at [1262, 375] on div "Height ⨯" at bounding box center [1273, 374] width 86 height 11
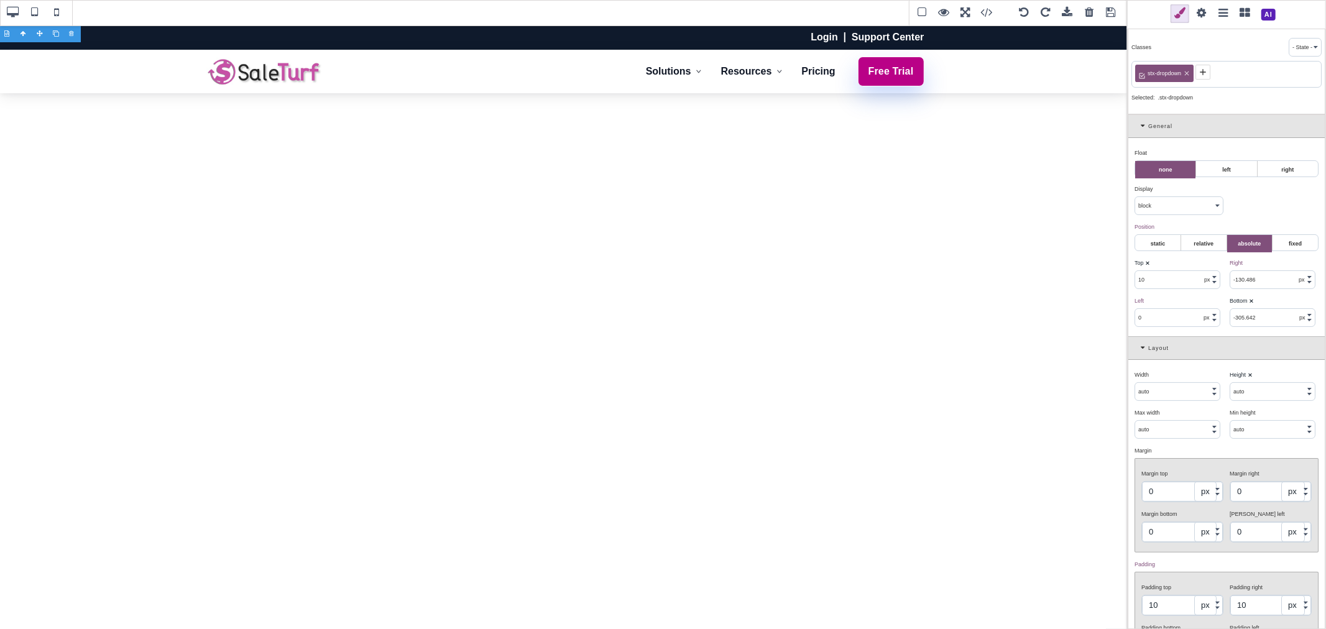
click at [1249, 302] on b "⨯" at bounding box center [1251, 301] width 5 height 6
select select "px"
type input "auto"
select select
click at [1157, 286] on input "10" at bounding box center [1177, 279] width 85 height 17
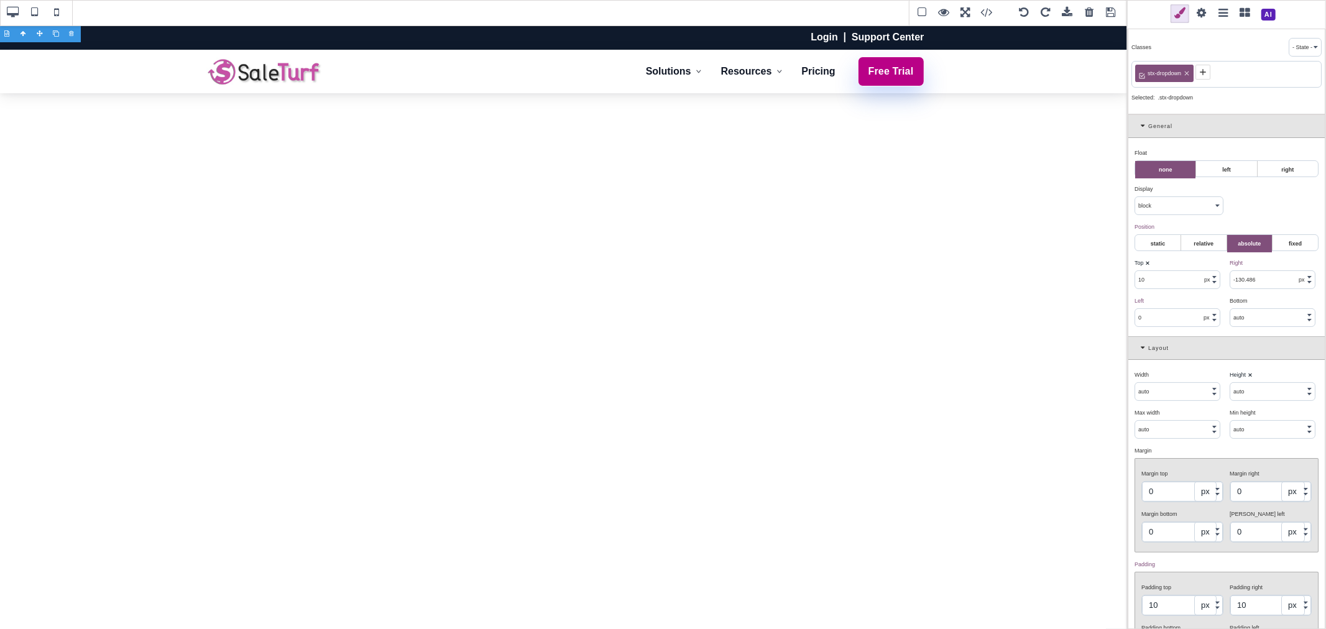
click at [1157, 286] on input "10" at bounding box center [1177, 279] width 85 height 17
click at [1190, 264] on div "Top ⨯" at bounding box center [1177, 262] width 86 height 11
click at [1184, 275] on input "-10" at bounding box center [1177, 279] width 85 height 17
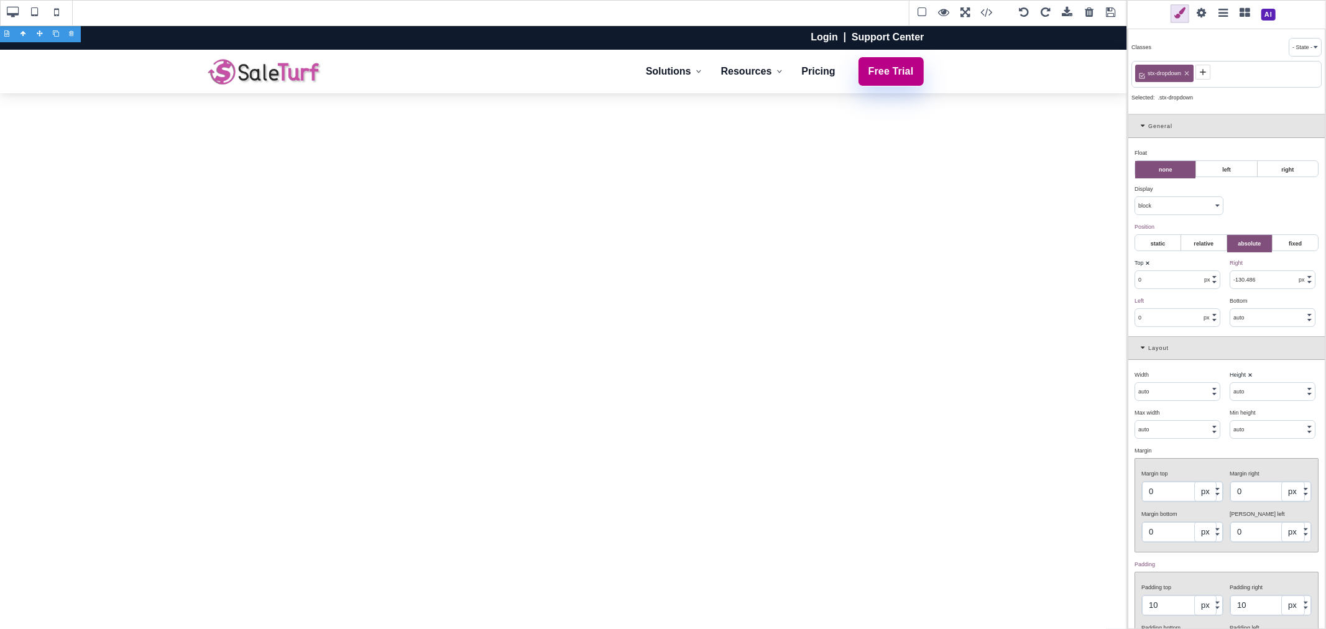
type input "0"
click at [1184, 263] on div "Top ⨯" at bounding box center [1177, 262] width 86 height 11
click at [1171, 489] on input "0" at bounding box center [1182, 492] width 81 height 20
click at [1192, 456] on div "Margin ⨯" at bounding box center [1224, 450] width 181 height 11
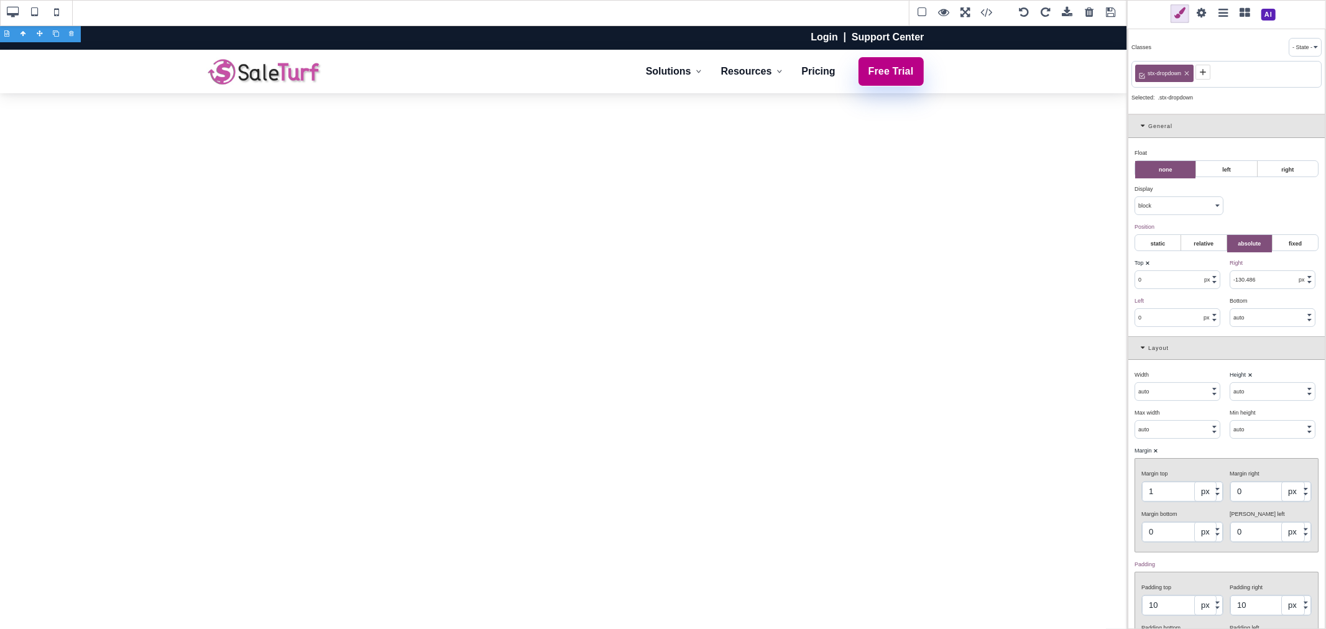
click at [1179, 498] on input "1" at bounding box center [1182, 492] width 81 height 20
type input "-15"
click at [1186, 449] on div "Margin ⨯" at bounding box center [1224, 450] width 181 height 11
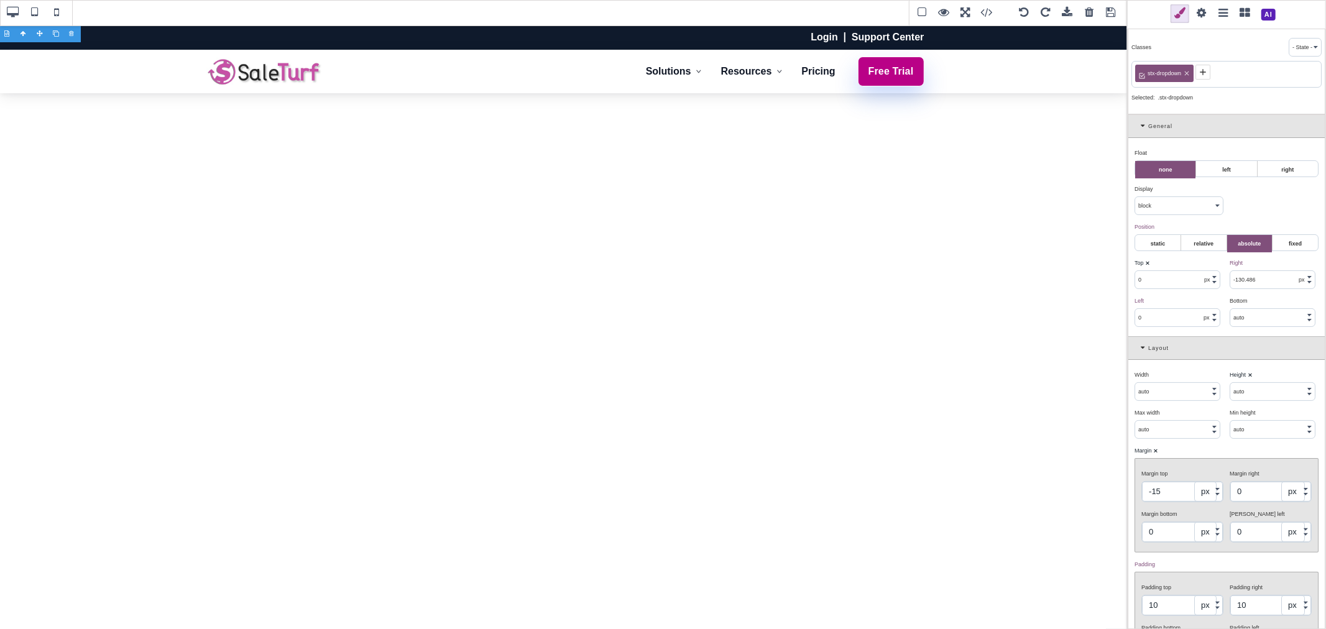
click at [1108, 15] on span at bounding box center [1111, 13] width 19 height 19
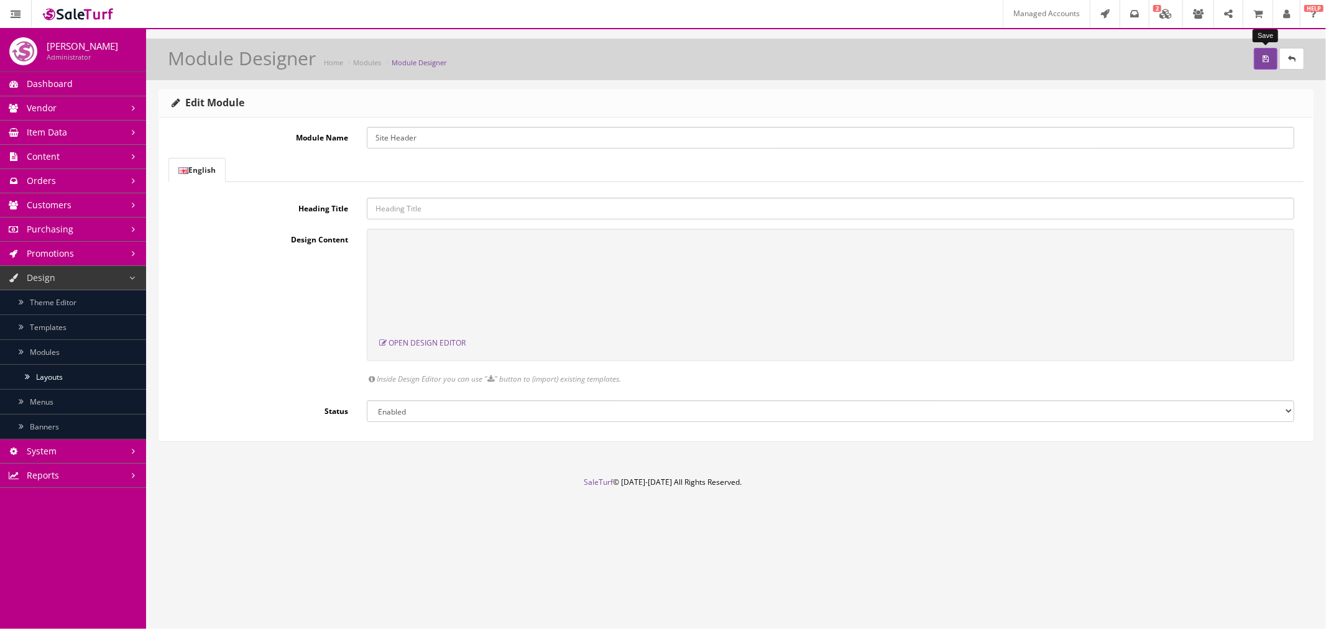
click at [1254, 63] on button "submit" at bounding box center [1266, 59] width 24 height 22
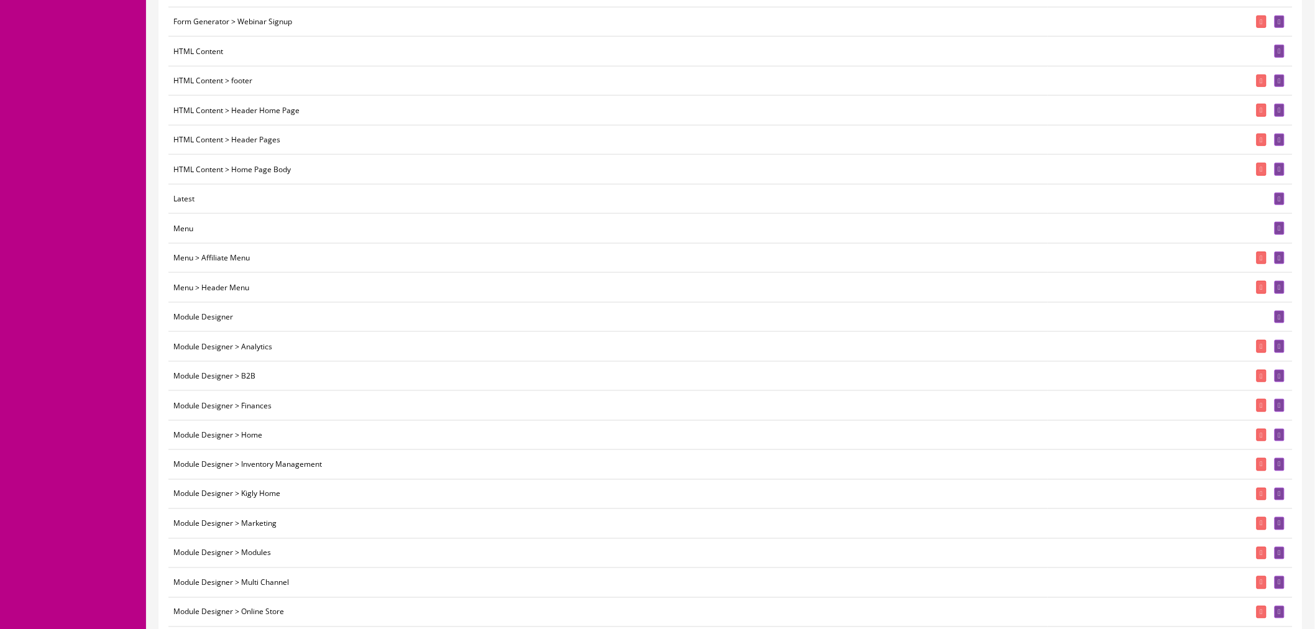
scroll to position [552, 0]
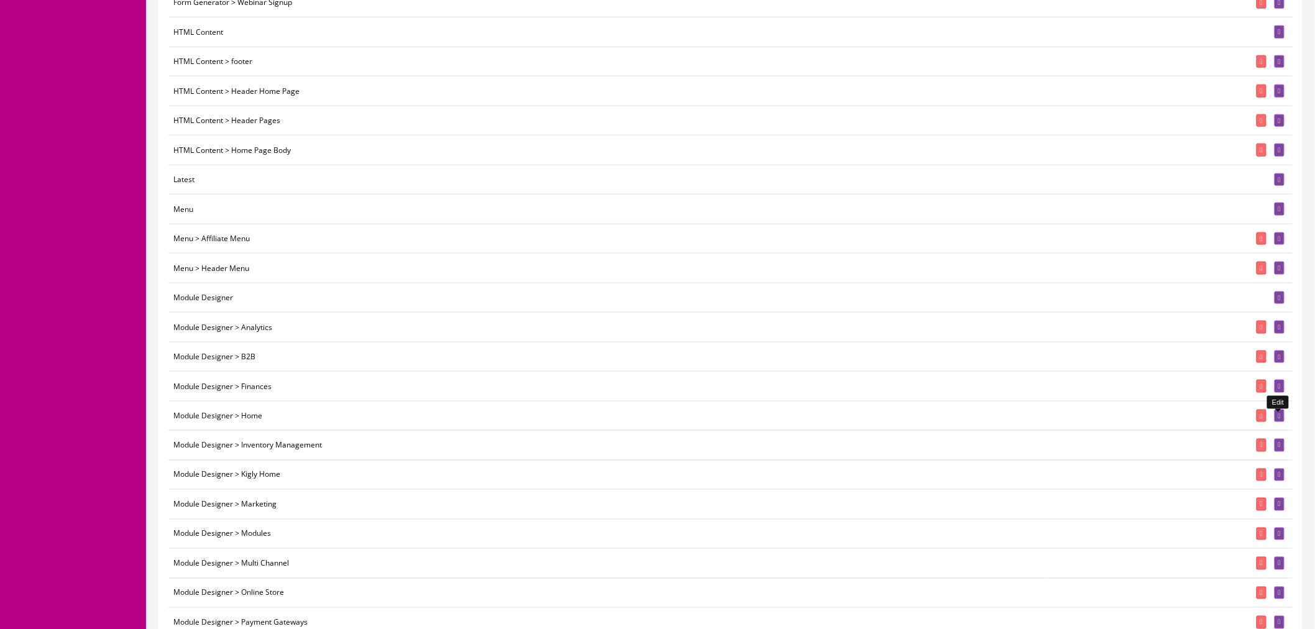
click at [1281, 415] on link at bounding box center [1280, 416] width 10 height 13
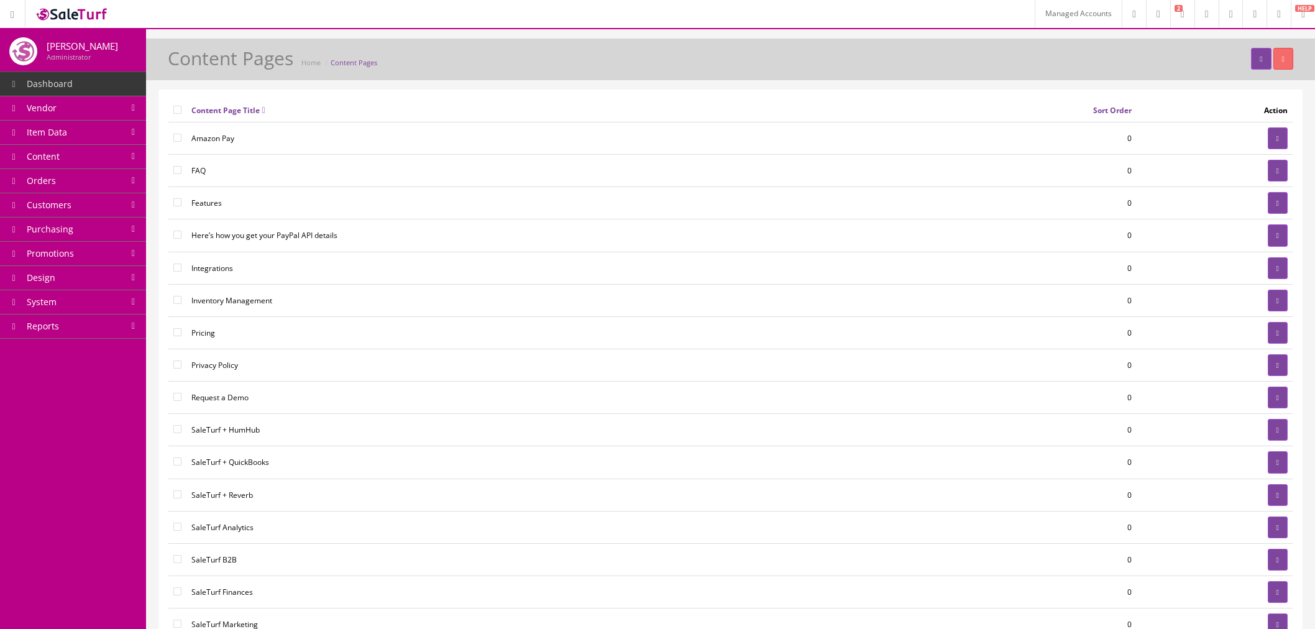
scroll to position [207, 0]
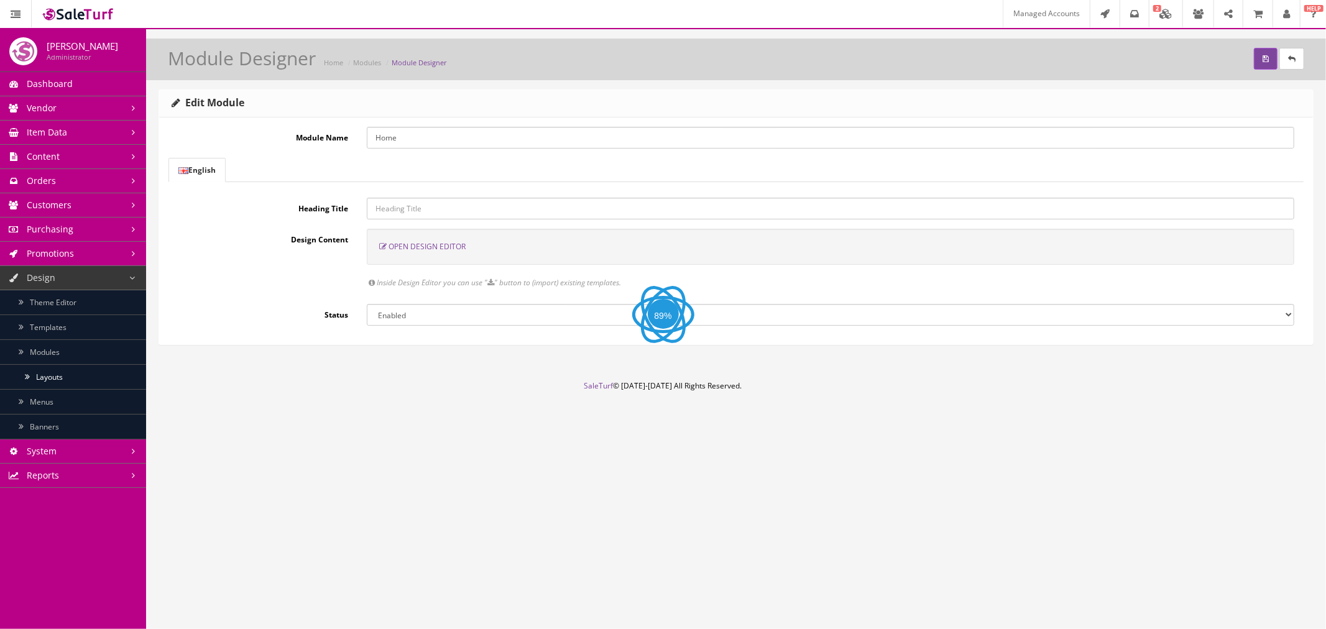
click at [452, 249] on span "Open Design Editor" at bounding box center [427, 246] width 77 height 11
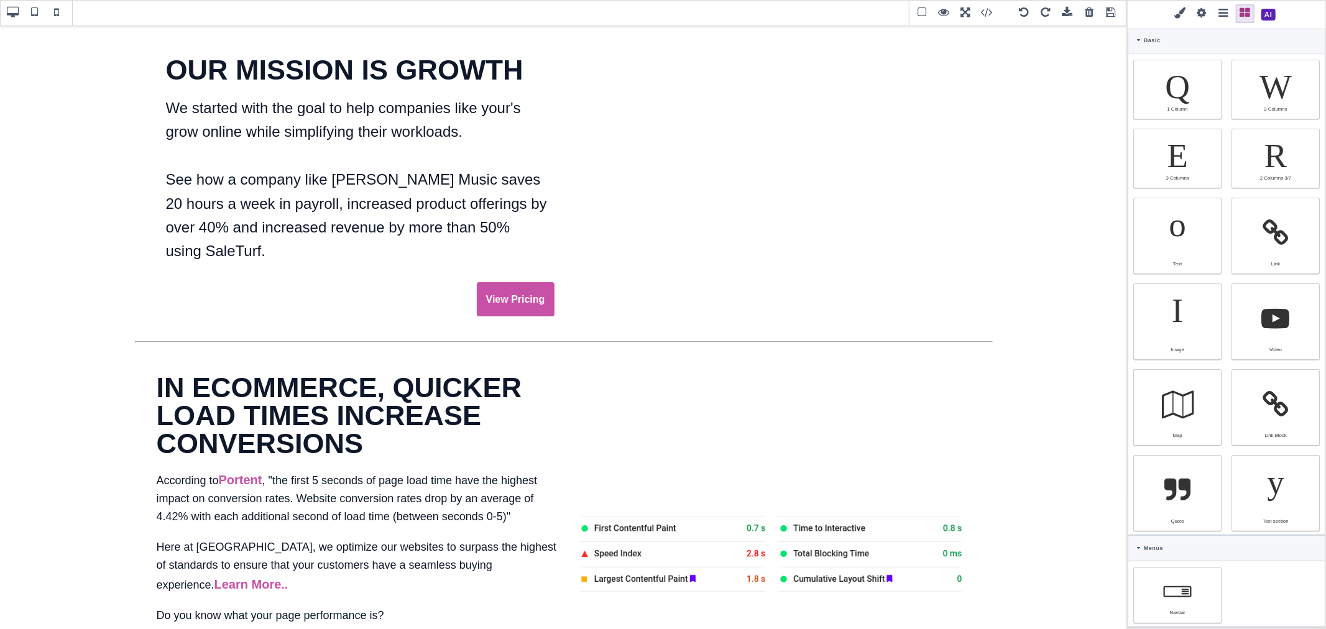
click at [1267, 16] on span at bounding box center [1269, 15] width 22 height 22
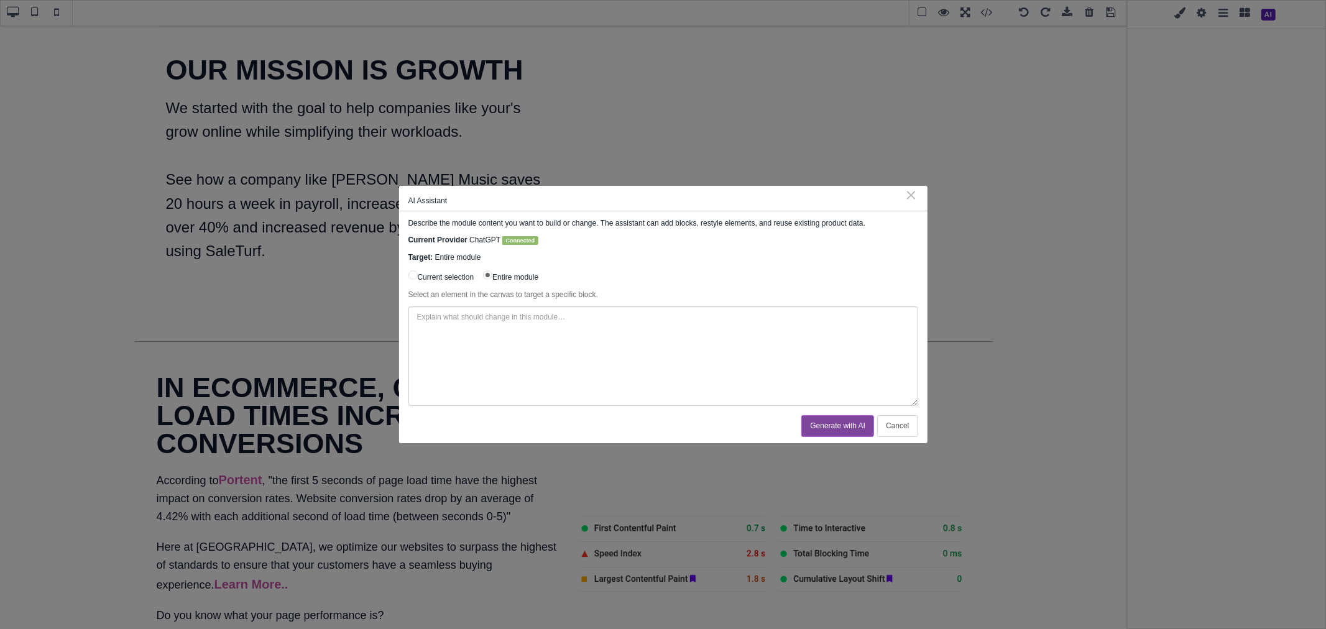
click at [738, 351] on textarea at bounding box center [663, 355] width 510 height 99
type textarea "C"
click at [675, 318] on textarea "Update this page, rebuilding it with modern design using existing content. The …" at bounding box center [663, 355] width 510 height 99
click at [721, 334] on textarea "Update this page, rebuilding it with modern design using existing content. The …" at bounding box center [663, 355] width 510 height 99
paste textarea "[URL][DOMAIN_NAME]"
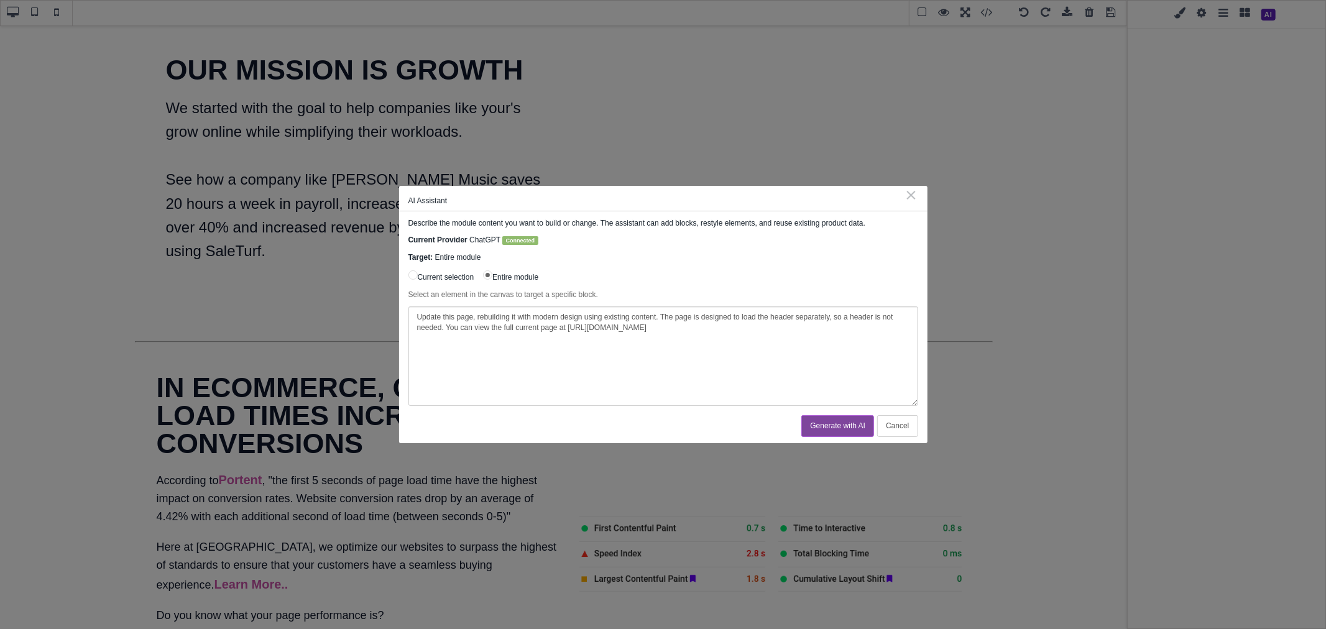
drag, startPoint x: 533, startPoint y: 315, endPoint x: 582, endPoint y: 317, distance: 48.6
click at [582, 317] on textarea "Update this page, rebuilding it with modern design using existing content. The …" at bounding box center [663, 355] width 510 height 99
click at [655, 317] on textarea "Update this page, rebuilding it with modern design using existing content. The …" at bounding box center [663, 355] width 510 height 99
click at [656, 316] on textarea "Update this page, rebuilding it with modern design using existing content. The …" at bounding box center [663, 355] width 510 height 99
click at [803, 332] on textarea "Update this page, rebuilding it with modern design using existing content while…" at bounding box center [663, 355] width 510 height 99
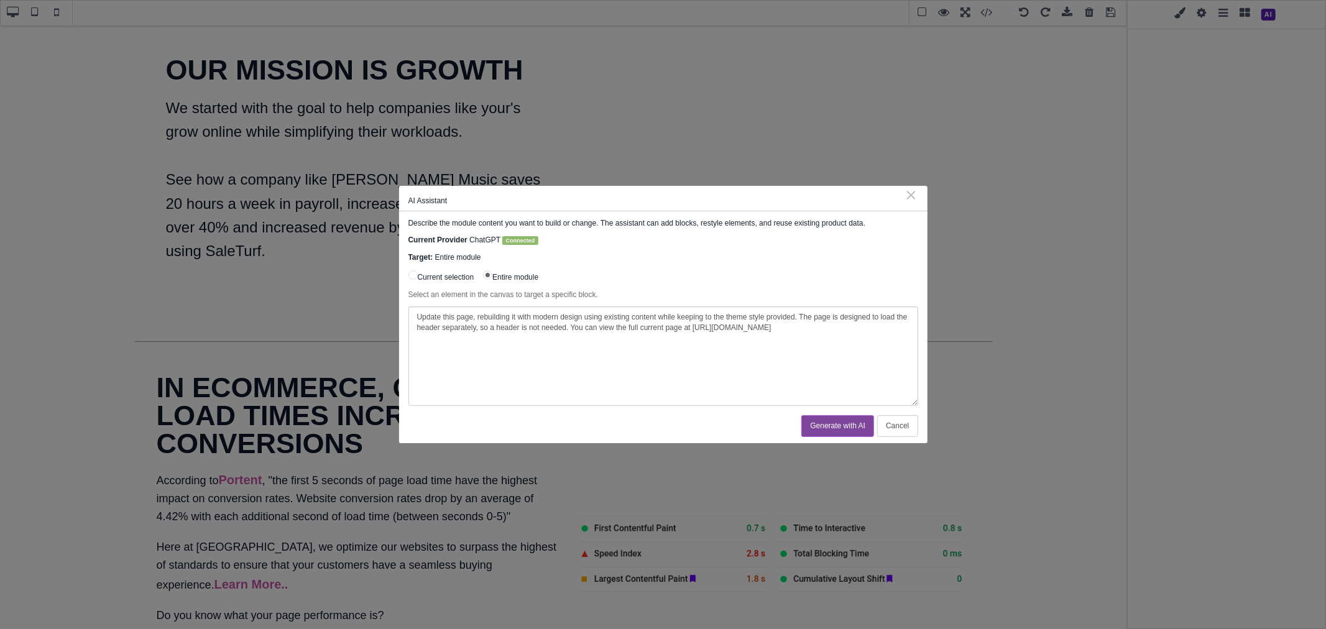
click at [817, 326] on textarea "Update this page, rebuilding it with modern design using existing content while…" at bounding box center [663, 355] width 510 height 99
drag, startPoint x: 585, startPoint y: 315, endPoint x: 794, endPoint y: 317, distance: 209.5
click at [794, 317] on textarea "Update this page, rebuilding it with modern design using existing content while…" at bounding box center [663, 355] width 510 height 99
paste textarea "https://www.saleturf.com/reverb"
click at [788, 328] on textarea "Update this page, rebuilding it with modern design like this page https://www.s…" at bounding box center [663, 355] width 510 height 99
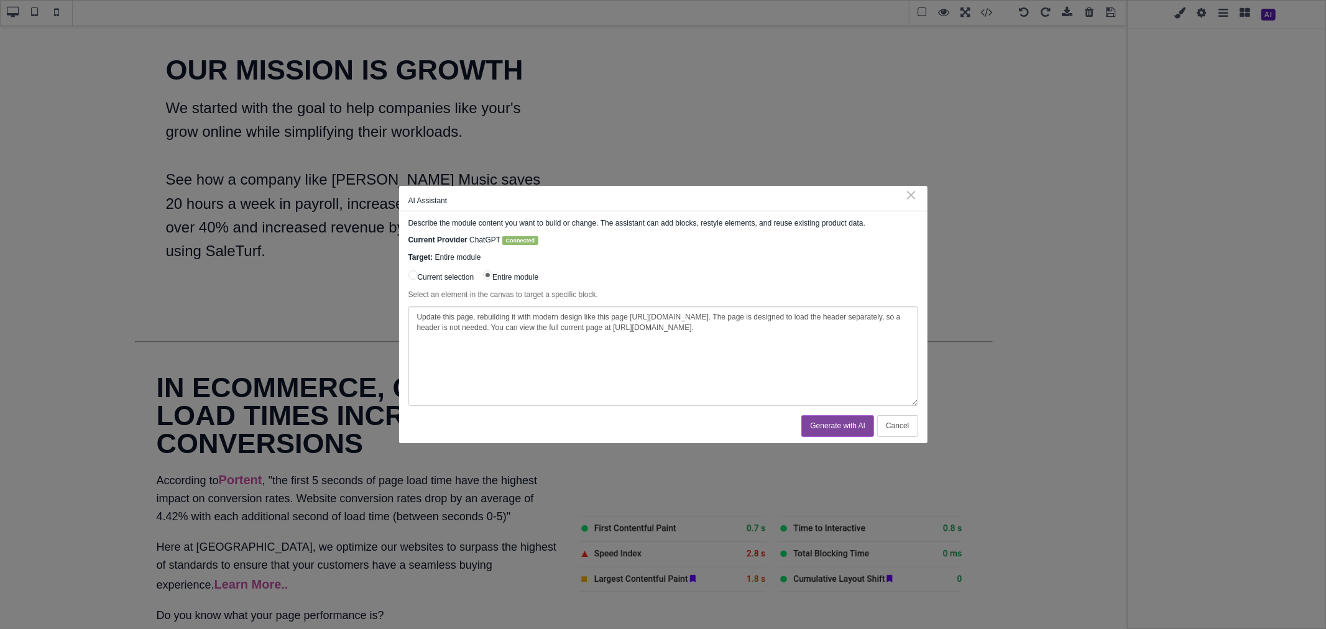
click at [837, 334] on textarea "Update this page, rebuilding it with modern design like this page https://www.s…" at bounding box center [663, 355] width 510 height 99
click at [640, 328] on textarea "Update this page, rebuilding it with modern design like this page https://www.s…" at bounding box center [663, 355] width 510 height 99
click at [659, 327] on textarea "Update this page, rebuilding it with modern design like this page https://www.s…" at bounding box center [663, 355] width 510 height 99
type textarea "Update this page, rebuilding it with modern design like this page https://www.s…"
click at [828, 420] on button "Generate with AI" at bounding box center [837, 426] width 73 height 22
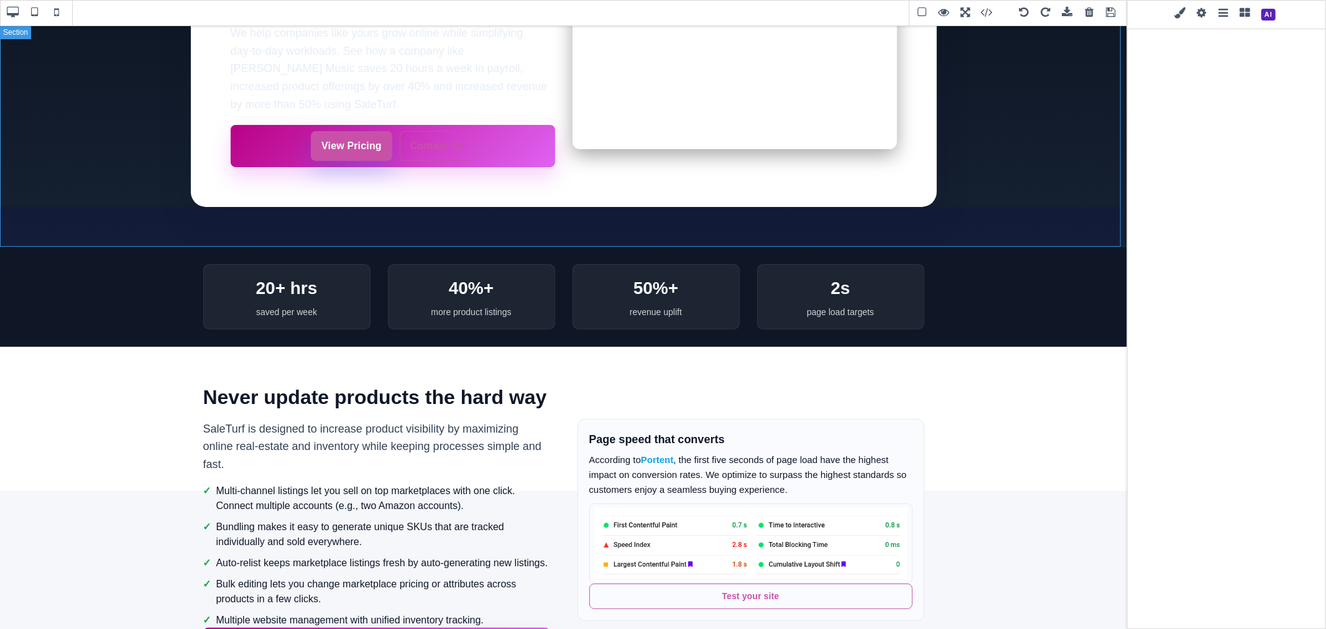
scroll to position [69, 0]
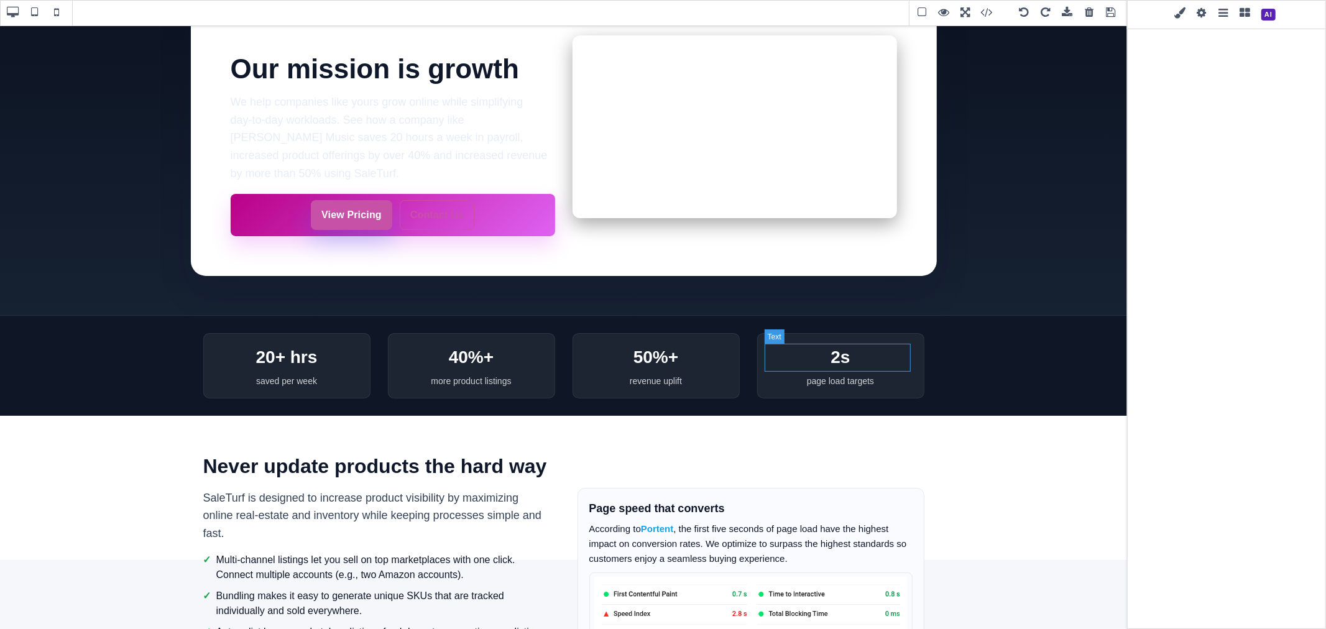
click at [837, 364] on div "2s" at bounding box center [841, 358] width 146 height 28
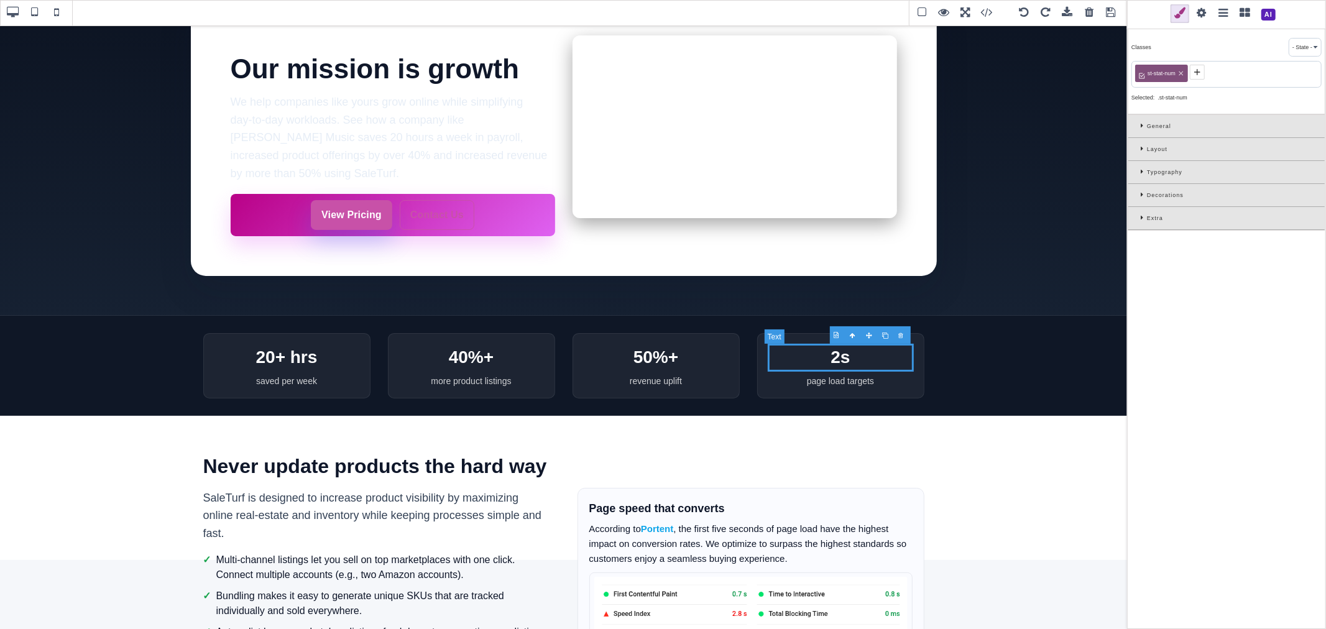
click at [836, 362] on div "2s" at bounding box center [841, 358] width 146 height 28
click at [846, 378] on div "page load targets" at bounding box center [841, 381] width 146 height 14
click at [628, 363] on div "50%+" at bounding box center [656, 358] width 146 height 28
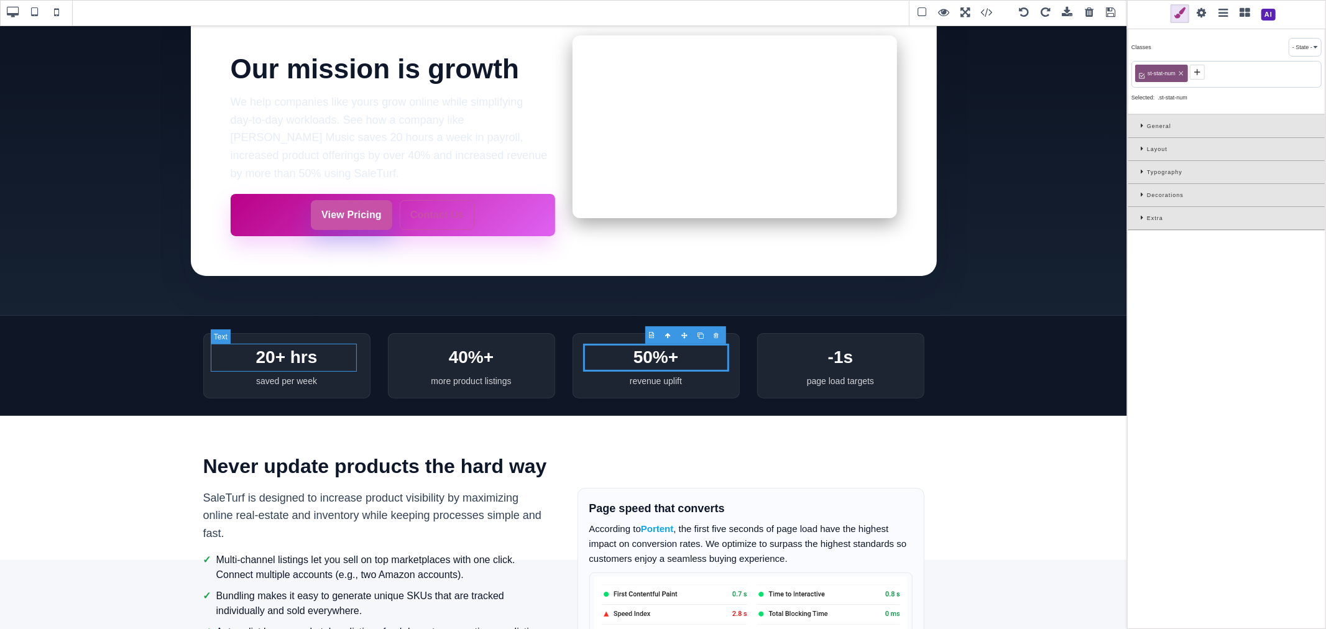
click at [262, 362] on div "20+ hrs" at bounding box center [287, 358] width 146 height 28
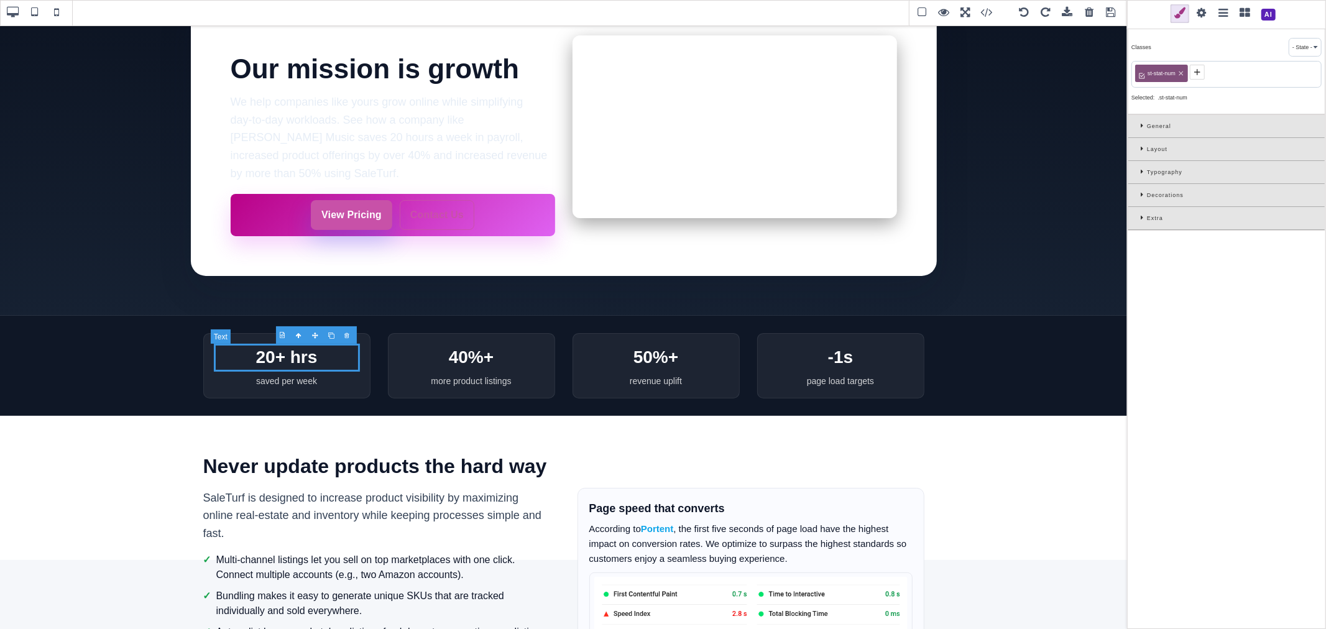
click at [262, 362] on div "20+ hrs" at bounding box center [287, 358] width 146 height 28
drag, startPoint x: 261, startPoint y: 361, endPoint x: 255, endPoint y: 359, distance: 6.5
click at [255, 359] on div "20+ hrs" at bounding box center [287, 358] width 146 height 28
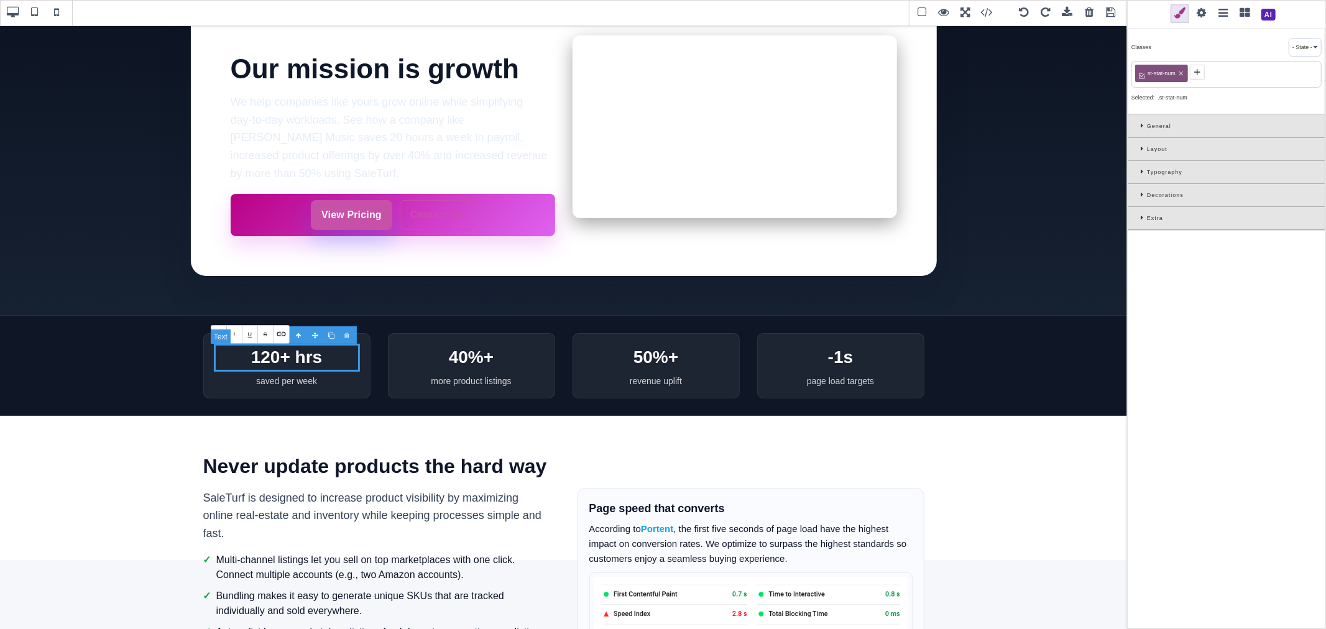
click at [322, 364] on div "120+ hrs" at bounding box center [287, 358] width 146 height 28
drag, startPoint x: 249, startPoint y: 359, endPoint x: 257, endPoint y: 358, distance: 7.5
click at [257, 358] on div "120+ hrs" at bounding box center [287, 358] width 146 height 28
click at [265, 358] on div "120+ hrs" at bounding box center [287, 358] width 146 height 28
drag, startPoint x: 265, startPoint y: 358, endPoint x: 249, endPoint y: 357, distance: 16.2
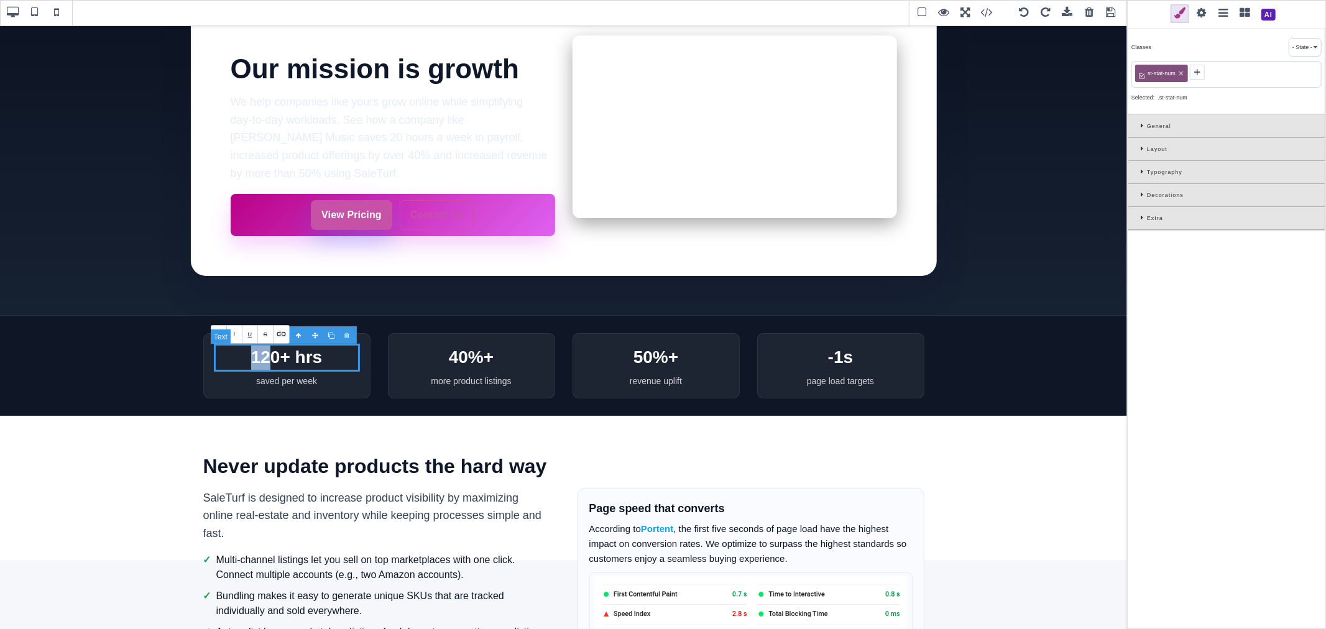
click at [249, 357] on div "120+ hrs" at bounding box center [287, 358] width 146 height 28
click at [268, 357] on div "120+ hrs" at bounding box center [287, 358] width 146 height 28
click at [259, 358] on div "120+ hrs" at bounding box center [287, 358] width 146 height 28
click at [454, 362] on div "40%+" at bounding box center [471, 358] width 146 height 28
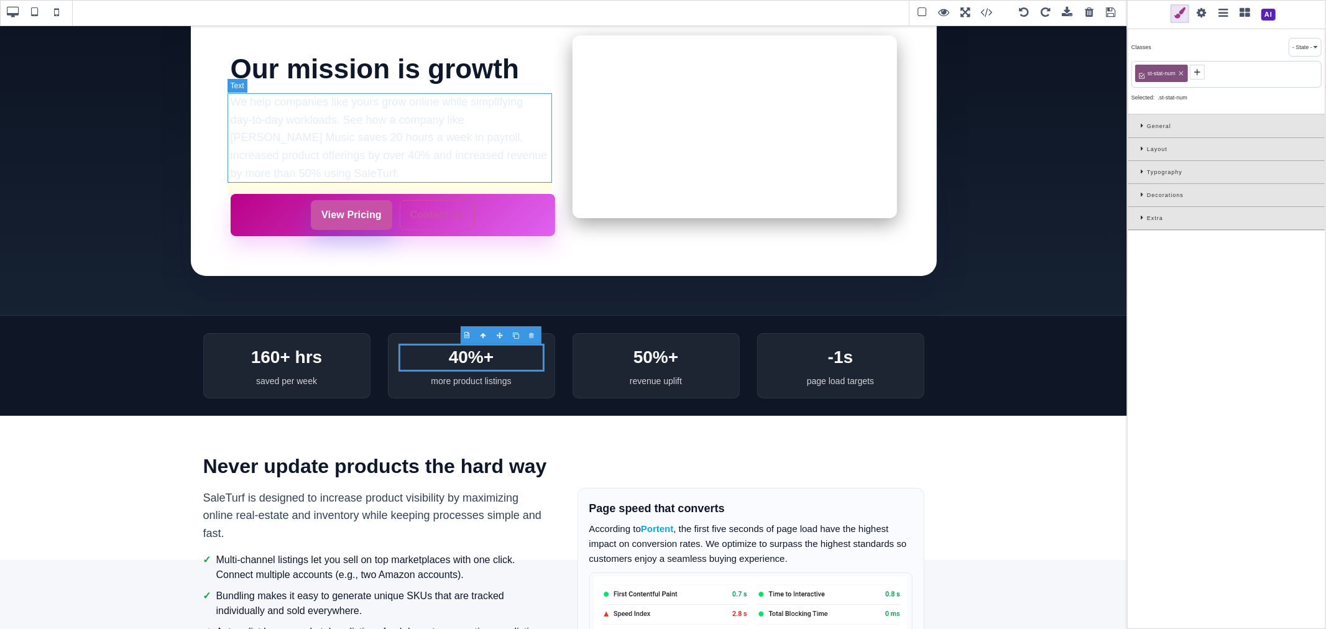
click at [336, 147] on p "We help companies like yours grow online while simplifying day‑to‑day workloads…" at bounding box center [393, 138] width 324 height 90
type input "18"
select select "400"
type input "rgb(230, 237, 246)"
type input "1.6"
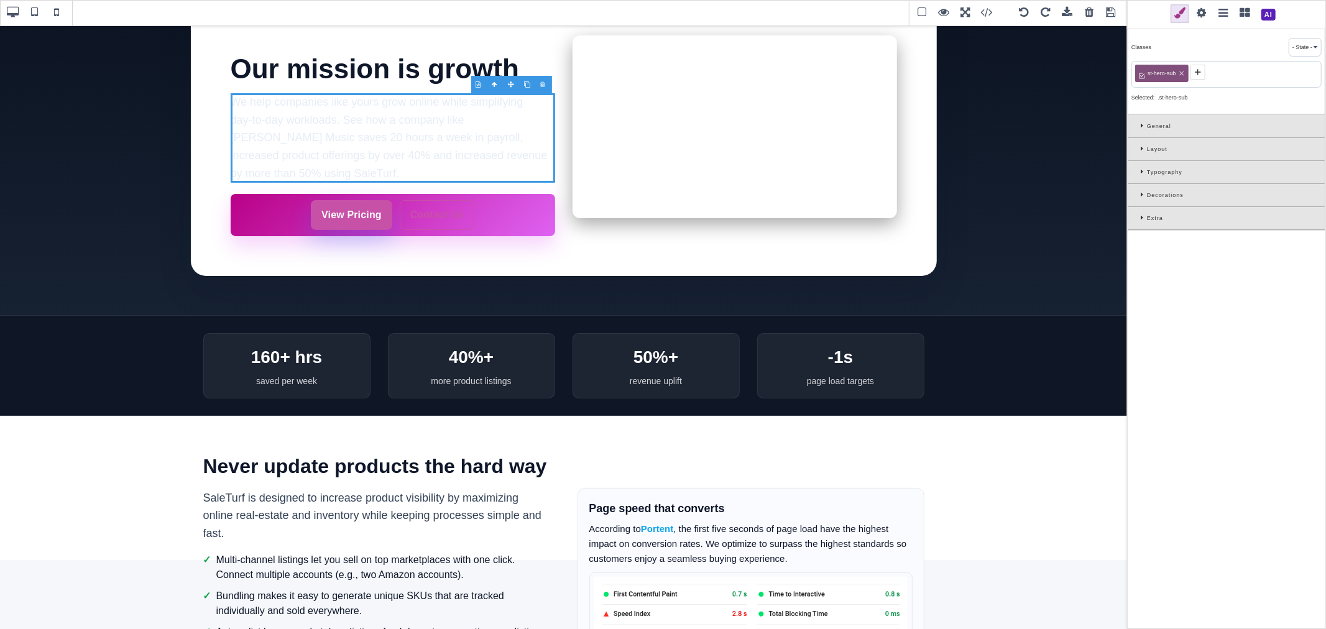
click at [1141, 173] on icon at bounding box center [1144, 171] width 6 height 7
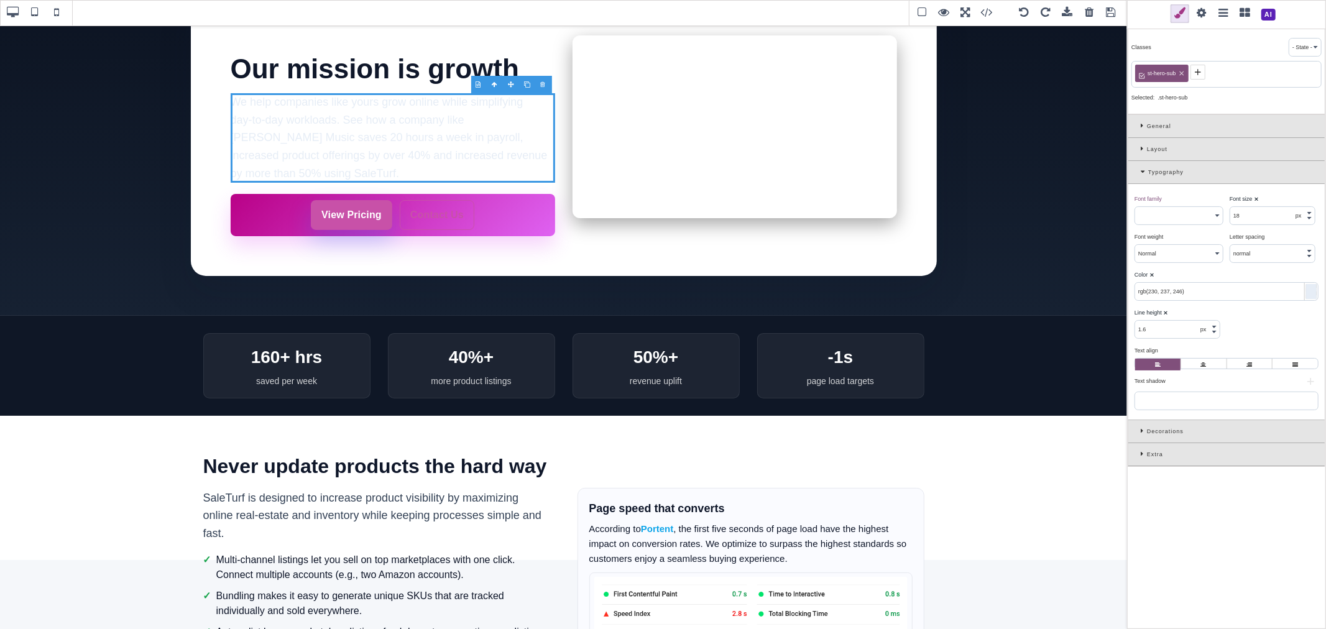
click at [1312, 293] on div at bounding box center [1311, 291] width 11 height 15
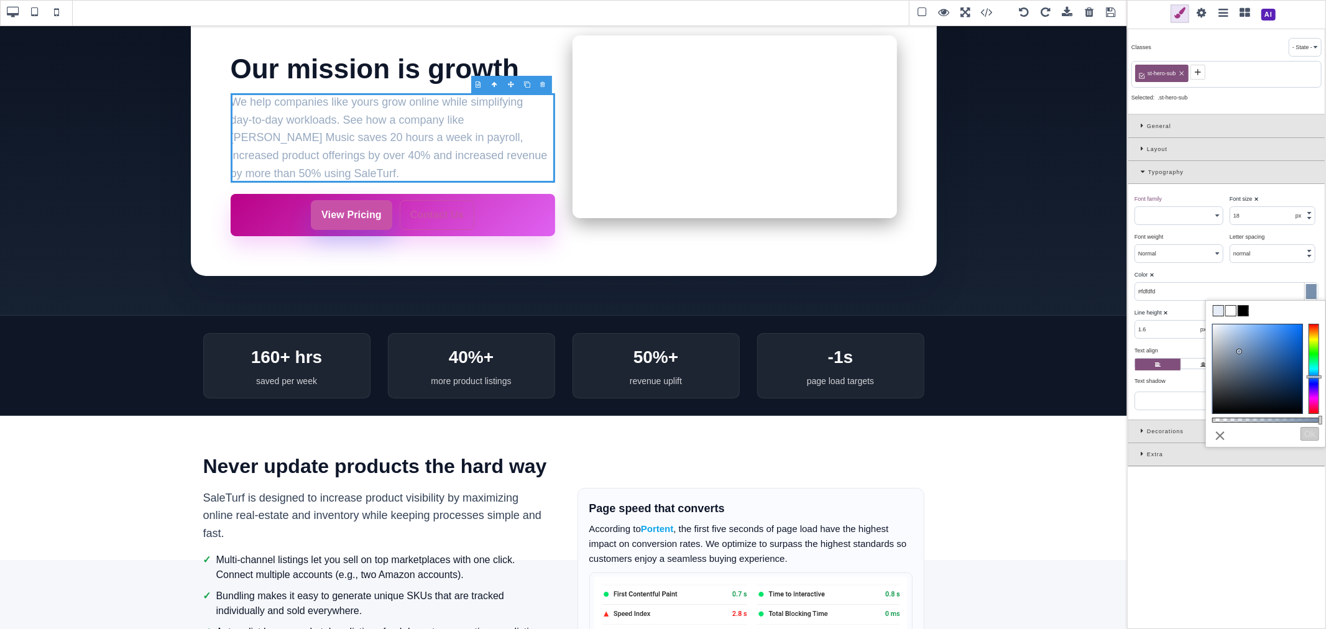
type input "#ffffff"
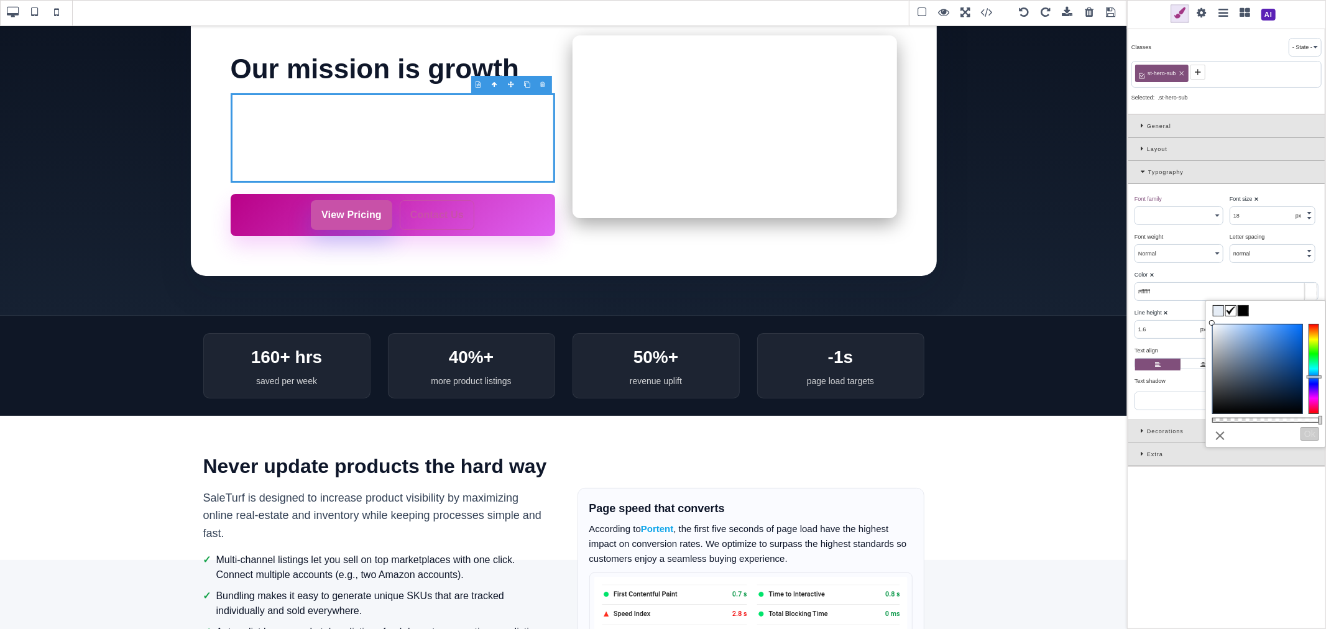
drag, startPoint x: 1260, startPoint y: 362, endPoint x: 1207, endPoint y: 319, distance: 68.1
click at [1207, 319] on div "⨯ Ok" at bounding box center [1265, 473] width 119 height 310
click at [1244, 309] on span at bounding box center [1243, 311] width 10 height 10
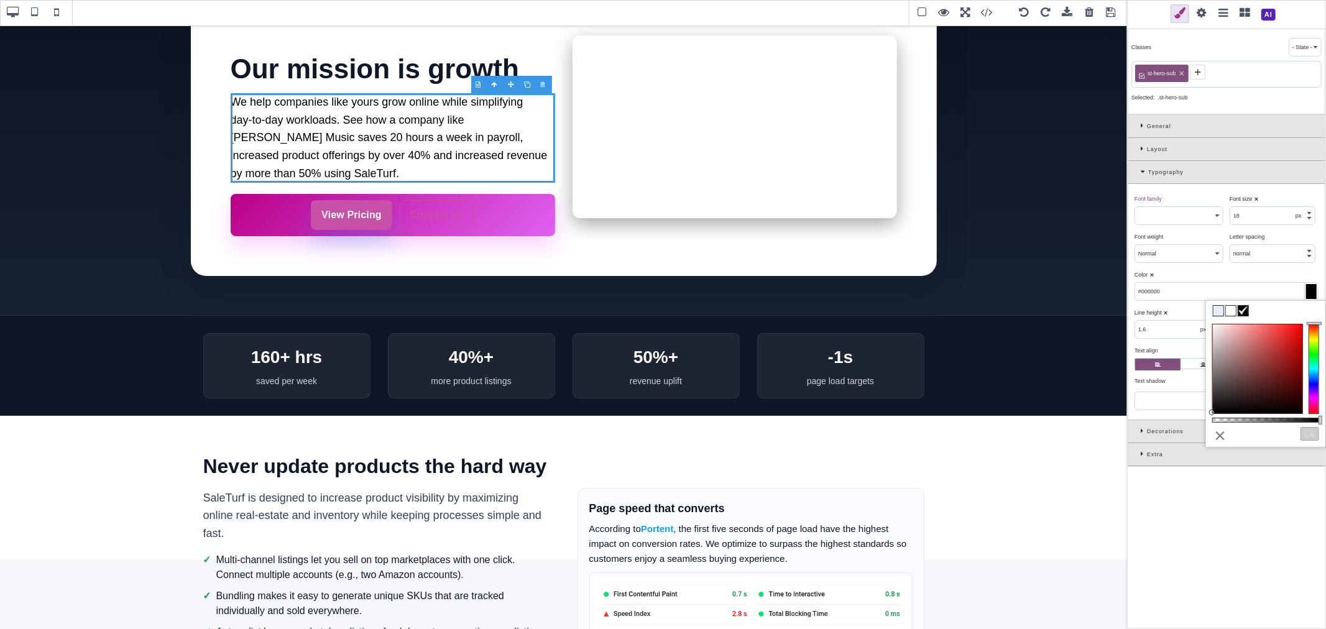
click at [1248, 275] on div "Color ⨯" at bounding box center [1224, 274] width 181 height 11
type input "#000000"
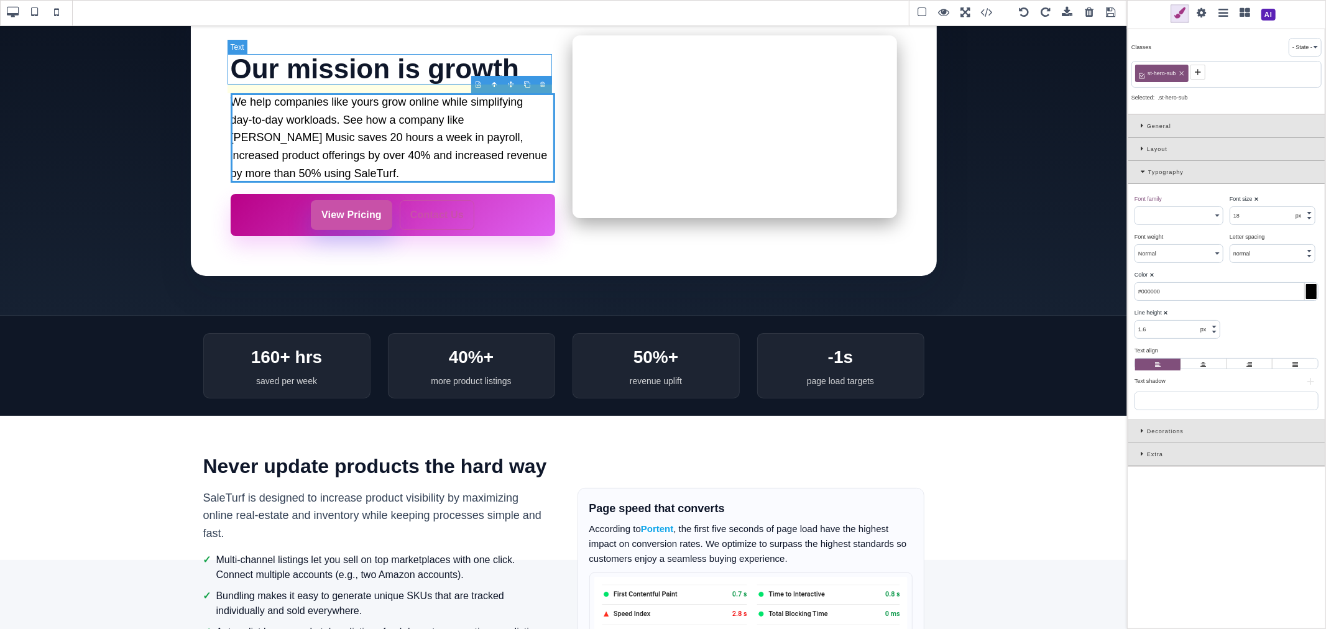
click at [320, 70] on h1 "Our mission is growth" at bounding box center [393, 69] width 324 height 30
type input "44"
select select "700"
type input "rgb(15, 23, 42)"
type input "1.1"
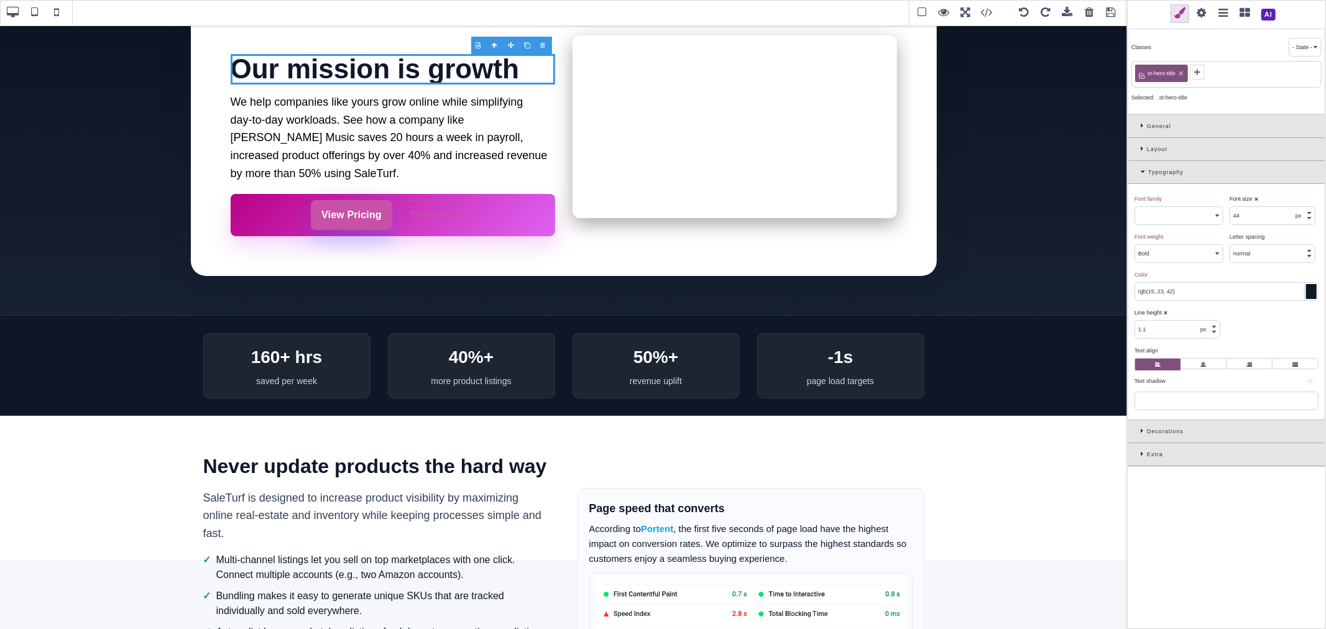
click at [1161, 288] on input "rgb(15, 23, 42)" at bounding box center [1226, 291] width 183 height 17
click at [308, 114] on p "We help companies like yours grow online while simplifying day‑to‑day workloads…" at bounding box center [393, 138] width 324 height 90
type input "18"
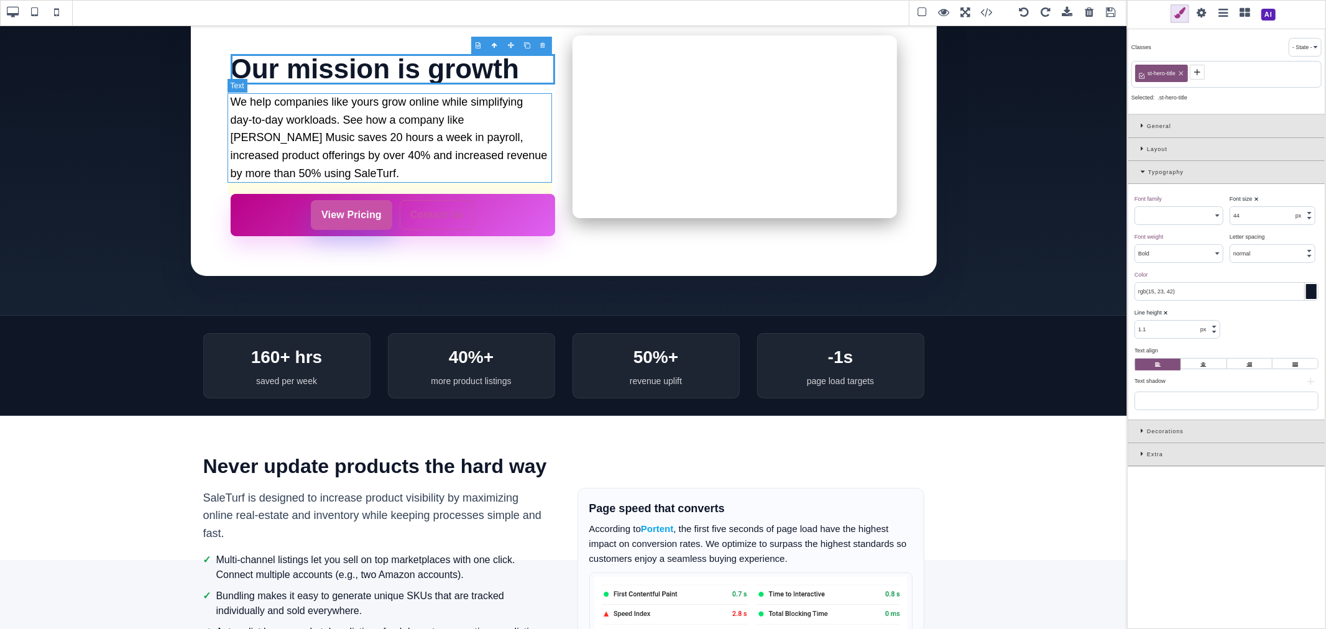
select select "400"
type input "#000000"
type input "1.6"
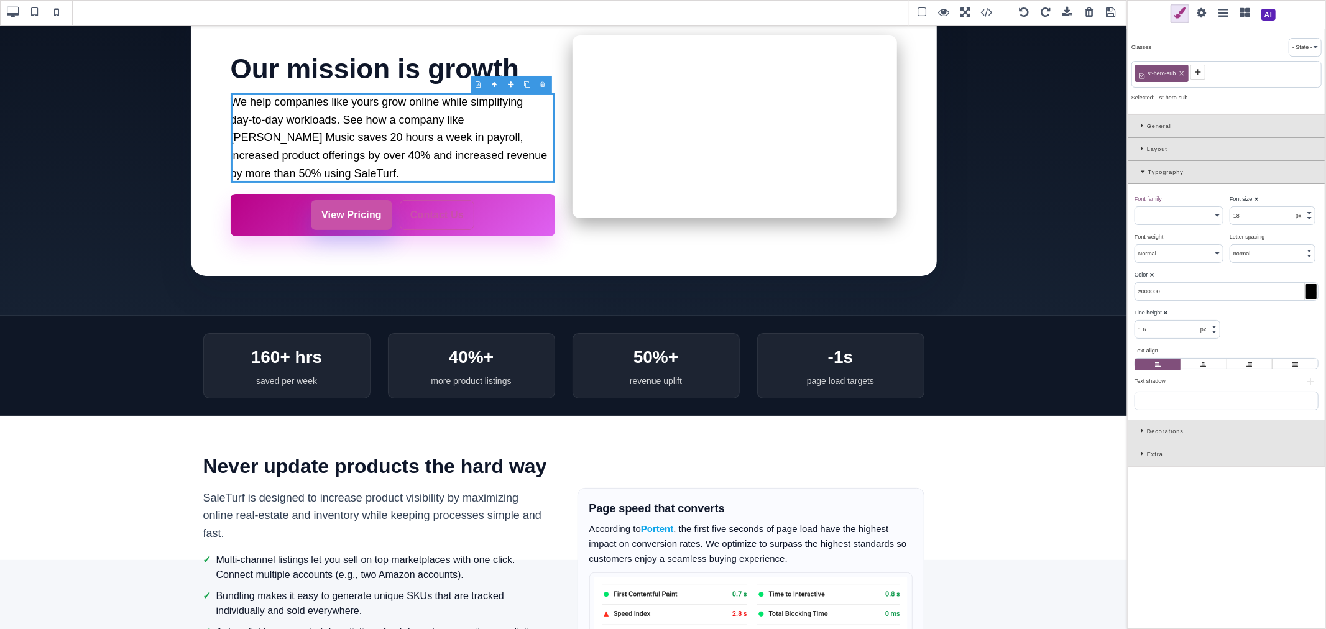
click at [1230, 295] on input "#000000" at bounding box center [1226, 291] width 183 height 17
click at [1229, 295] on input "#000000" at bounding box center [1226, 291] width 183 height 17
paste input "rgb(15, 23, 42)"
type input "rgb(15, 23, 42)"
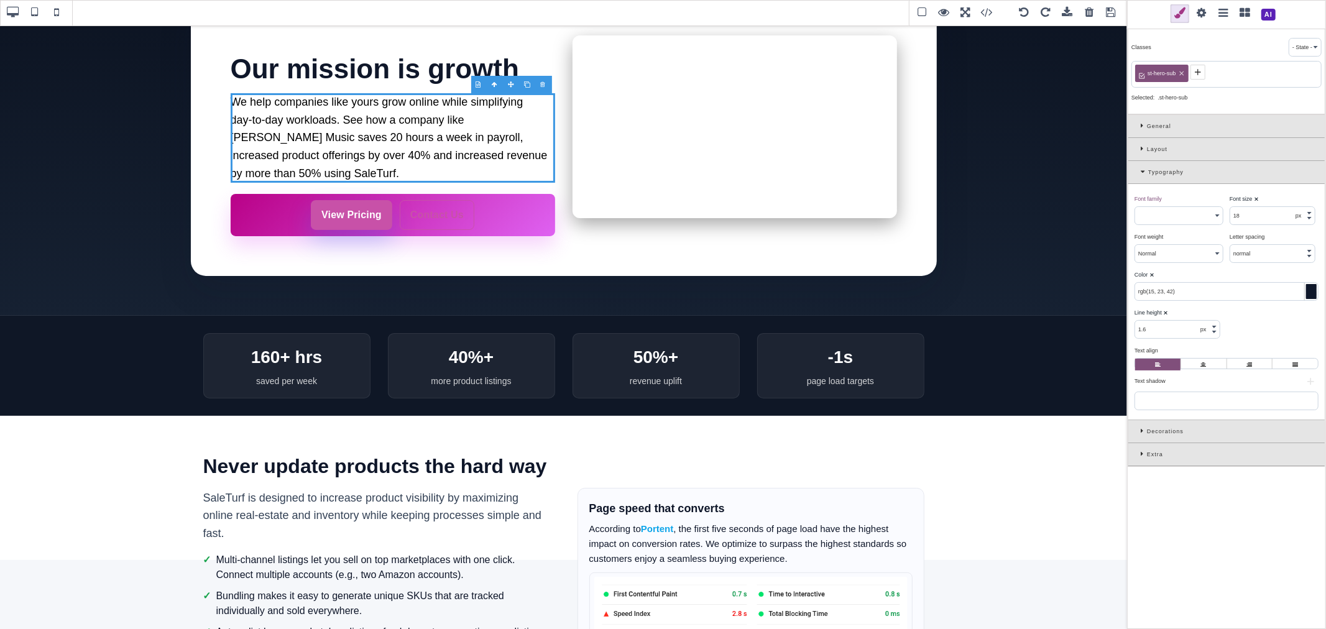
click at [1221, 274] on div "Color ⨯" at bounding box center [1224, 274] width 181 height 11
click at [543, 229] on div "View Pricing Contact Us" at bounding box center [393, 215] width 324 height 42
type input "16"
select select "700"
type input "0.48"
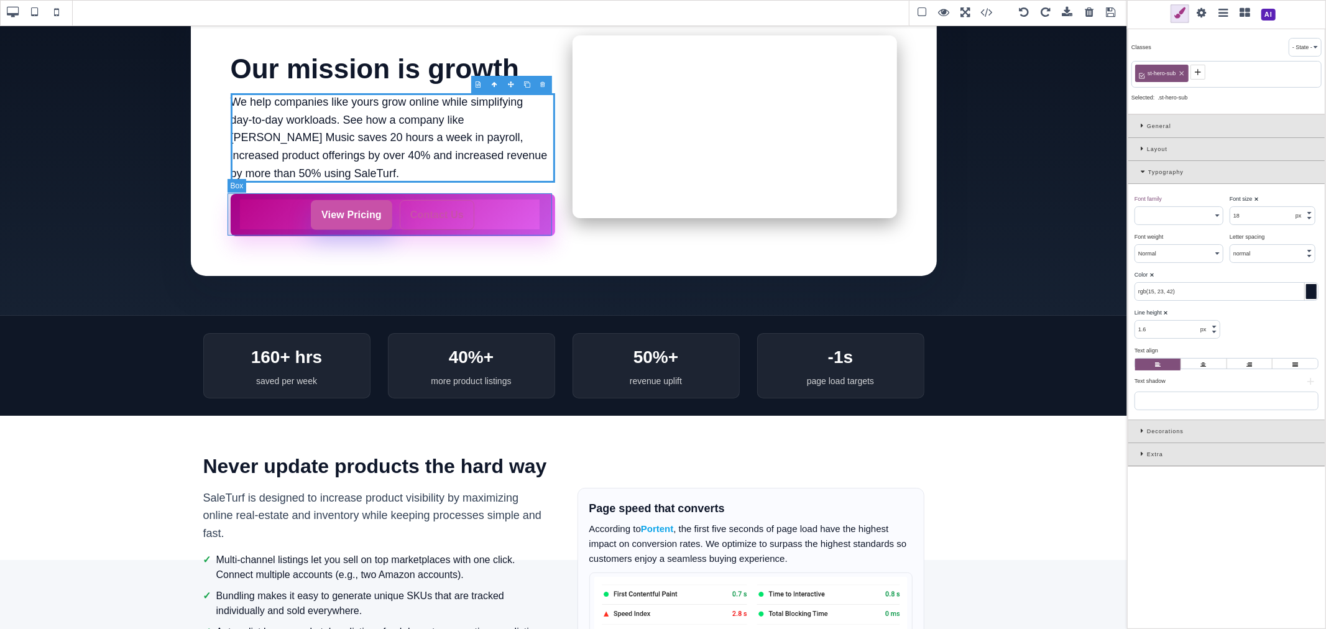
select select "px"
type input "rgb(255, 255, 255)"
type input "25.6"
type input "8"
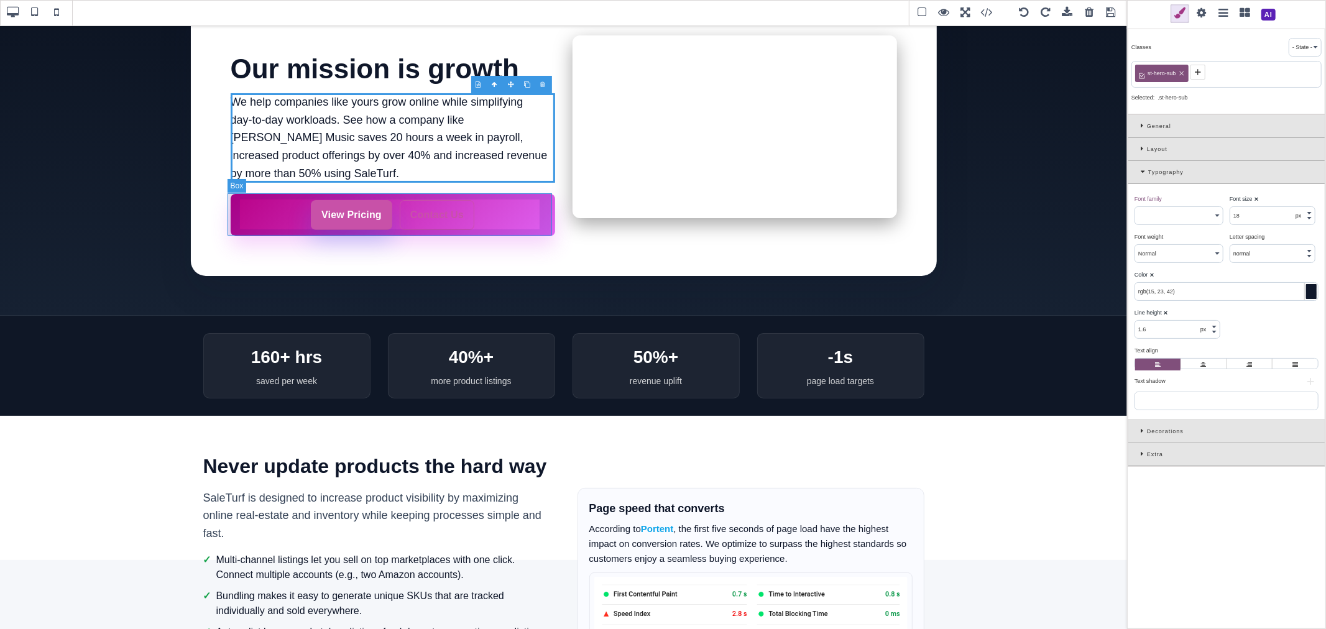
type input "8"
type input "rgb(255, 255, 255)"
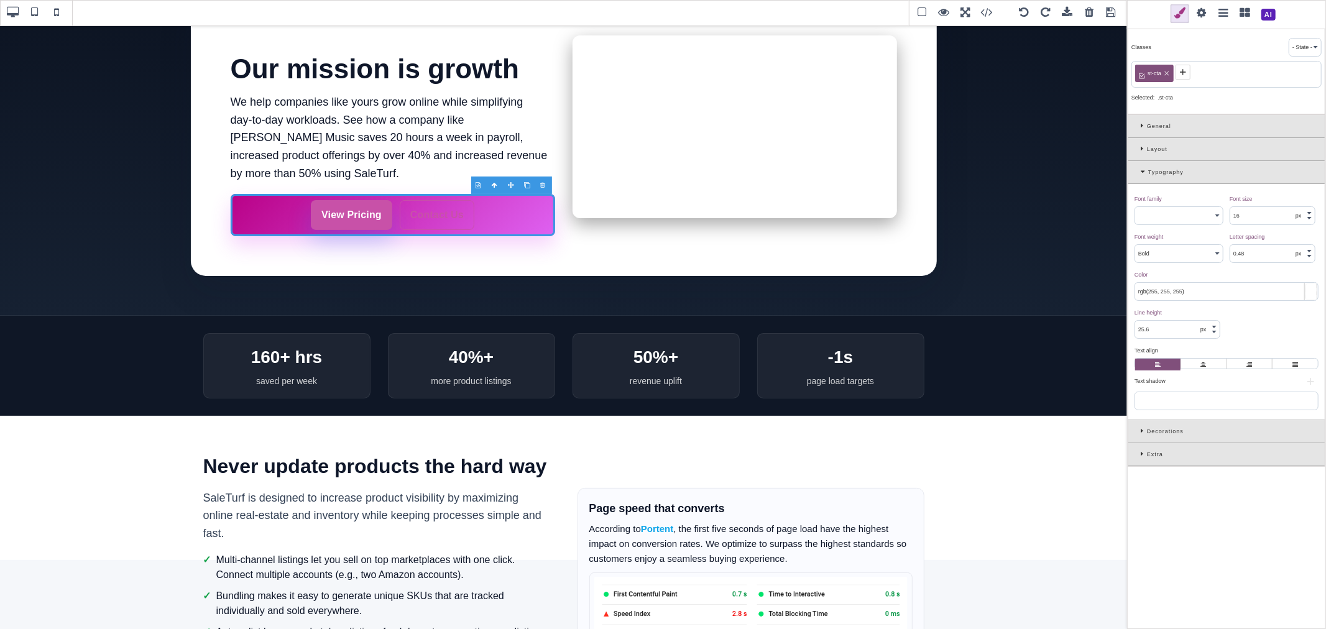
click at [1141, 436] on div "Decorations" at bounding box center [1226, 431] width 196 height 23
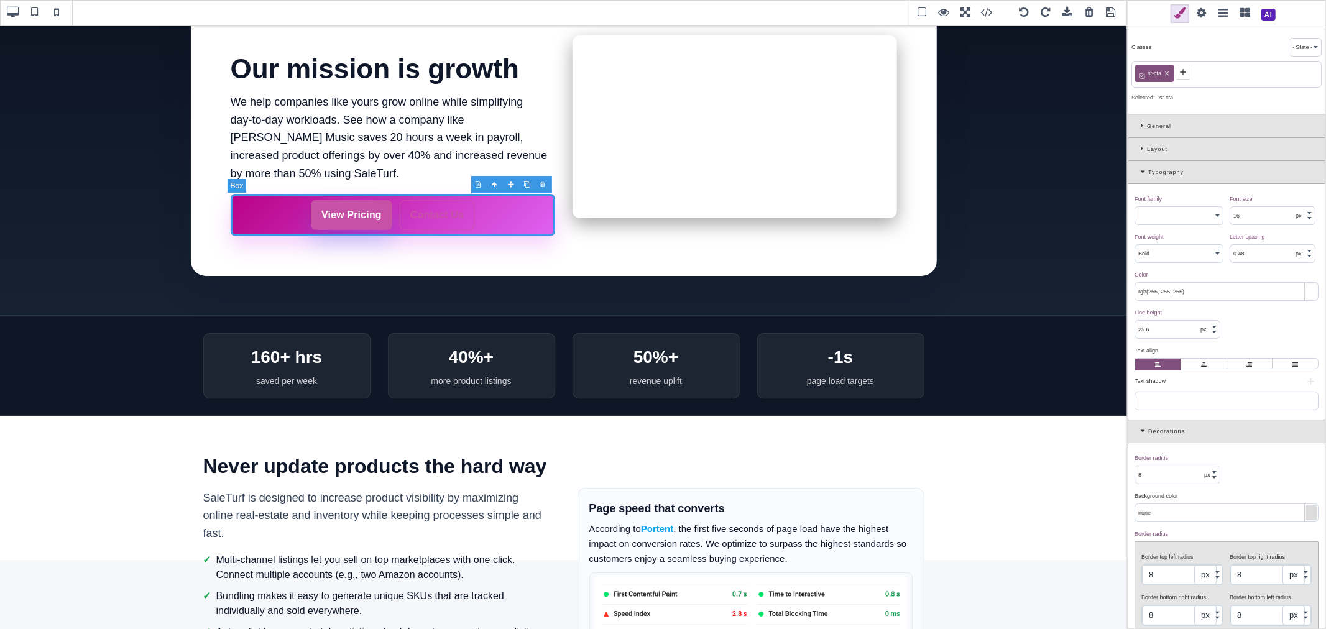
click at [277, 209] on div "View Pricing Contact Us" at bounding box center [393, 215] width 324 height 42
click at [1185, 73] on icon at bounding box center [1183, 72] width 10 height 10
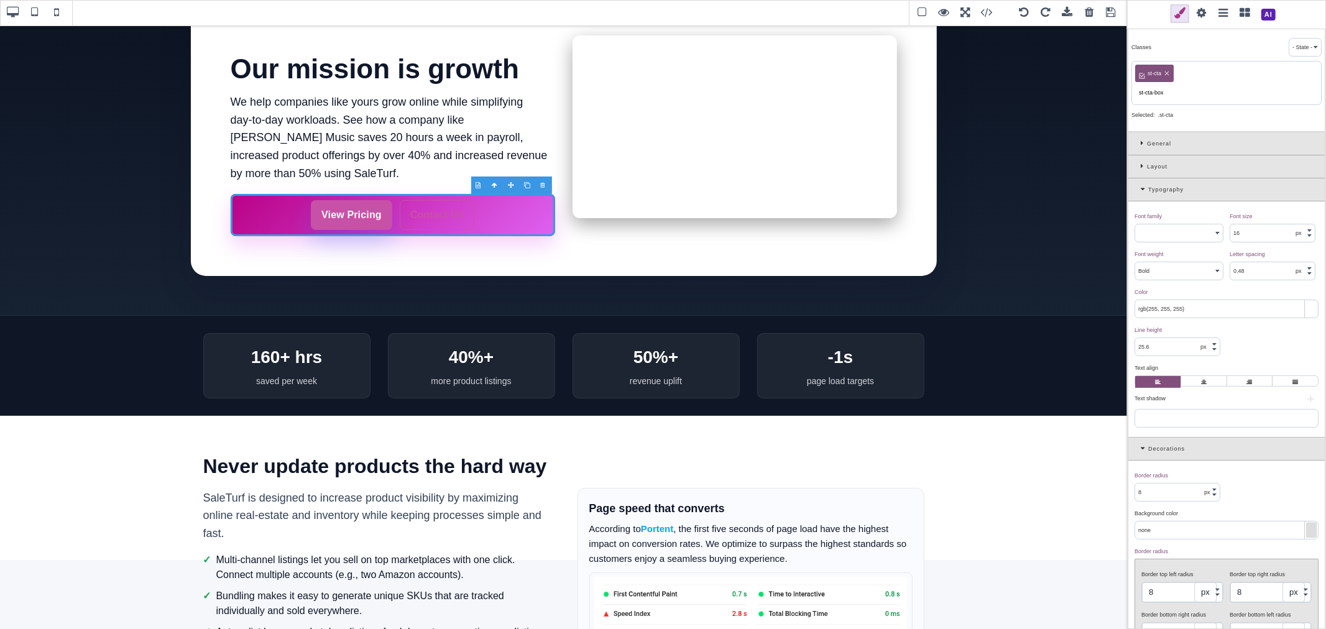
click at [1175, 92] on input "st-cta-box" at bounding box center [1226, 92] width 183 height 17
type input "st-cta-box"
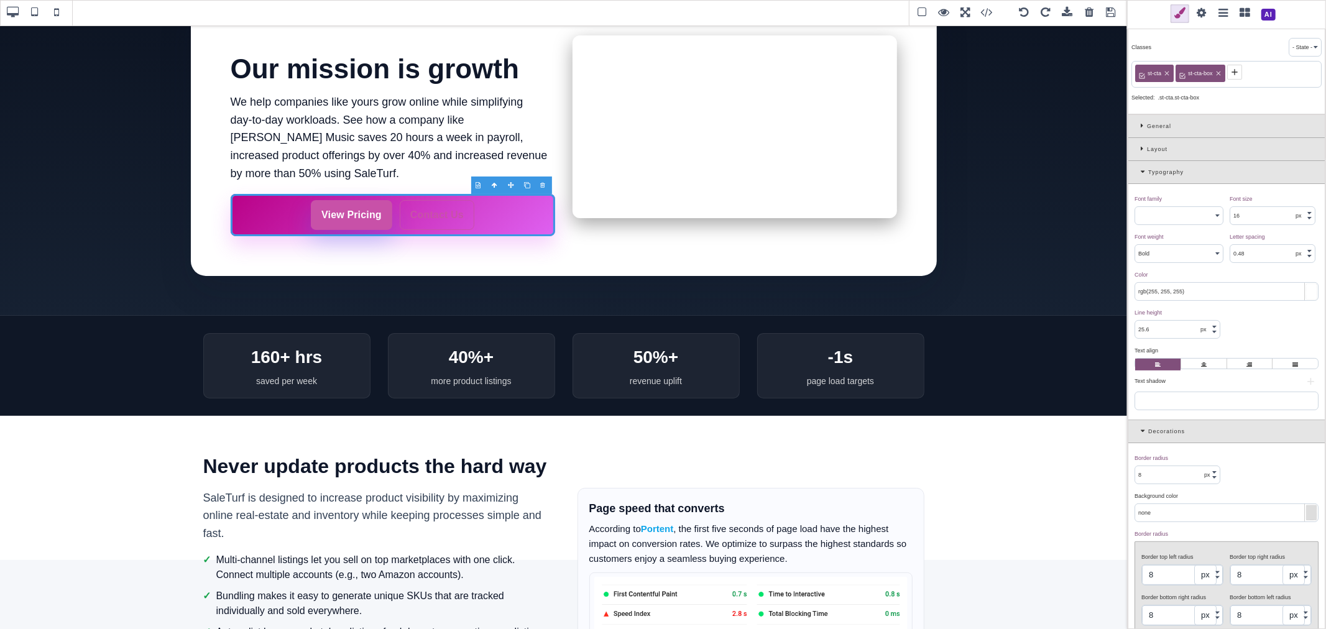
click at [1166, 71] on icon at bounding box center [1166, 73] width 7 height 7
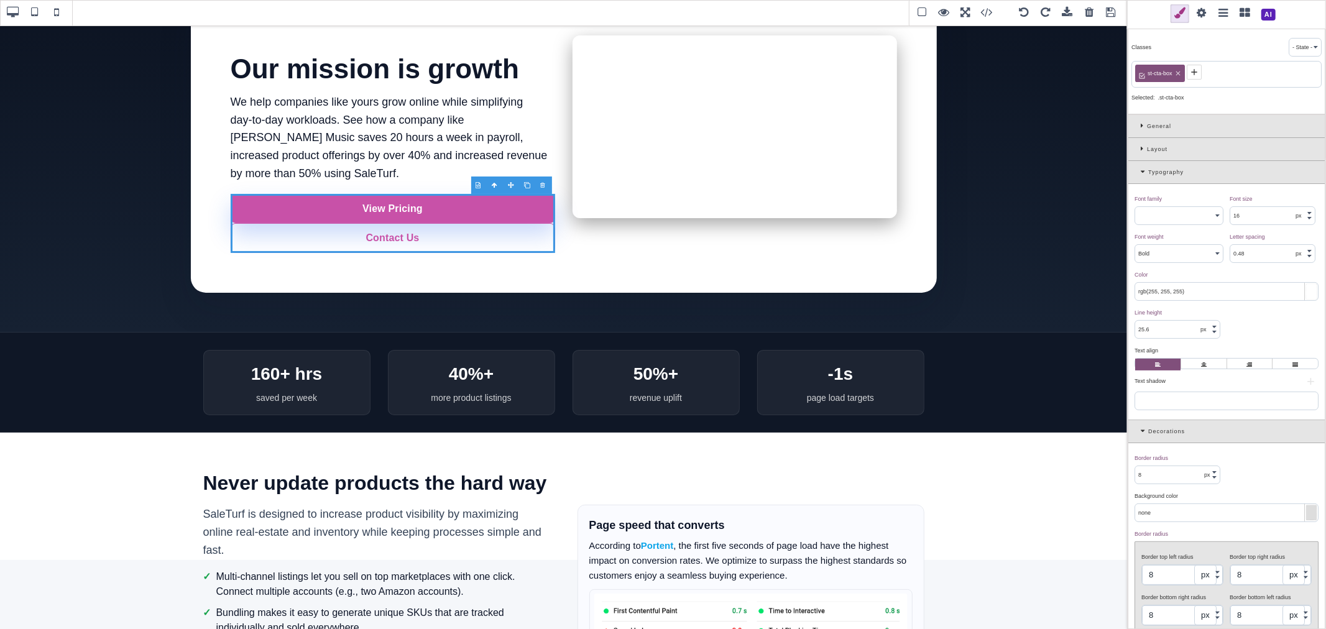
click at [1203, 81] on div "st-cta-box" at bounding box center [1226, 74] width 190 height 27
click at [1178, 73] on icon at bounding box center [1177, 73] width 4 height 4
select select "400"
type input "normal"
select select
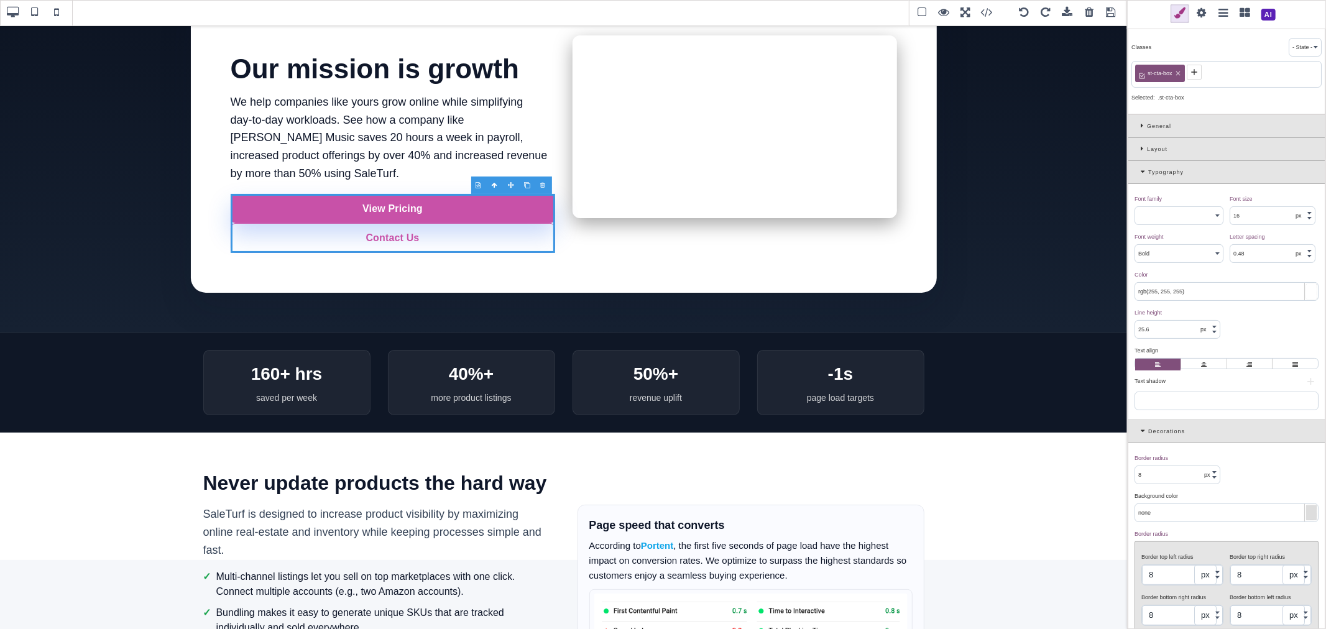
type input "0"
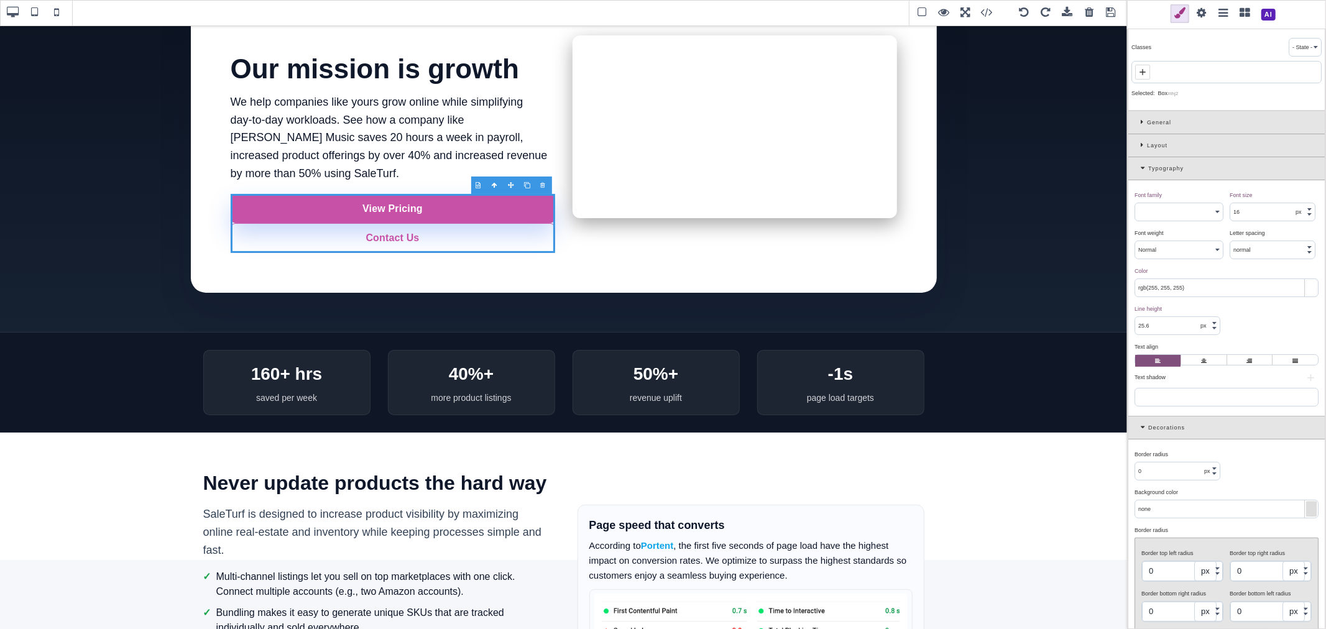
click at [1148, 73] on span at bounding box center [1142, 72] width 15 height 15
type input "st-cta"
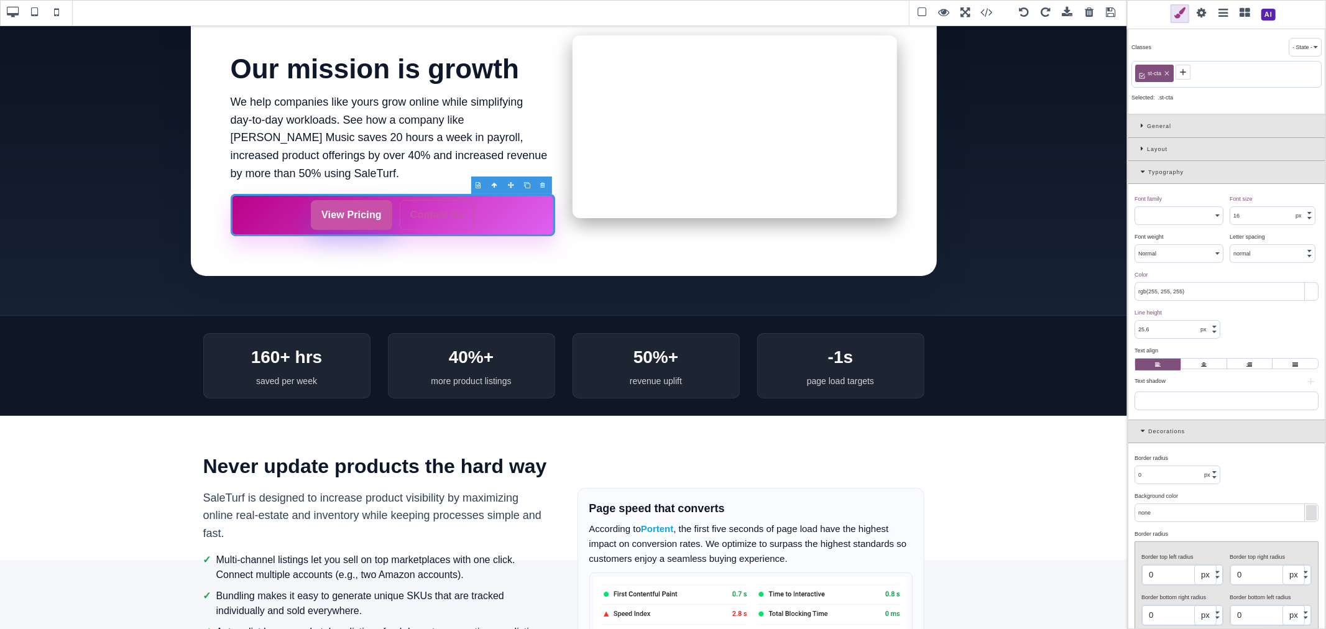
click at [1178, 75] on icon at bounding box center [1183, 72] width 10 height 10
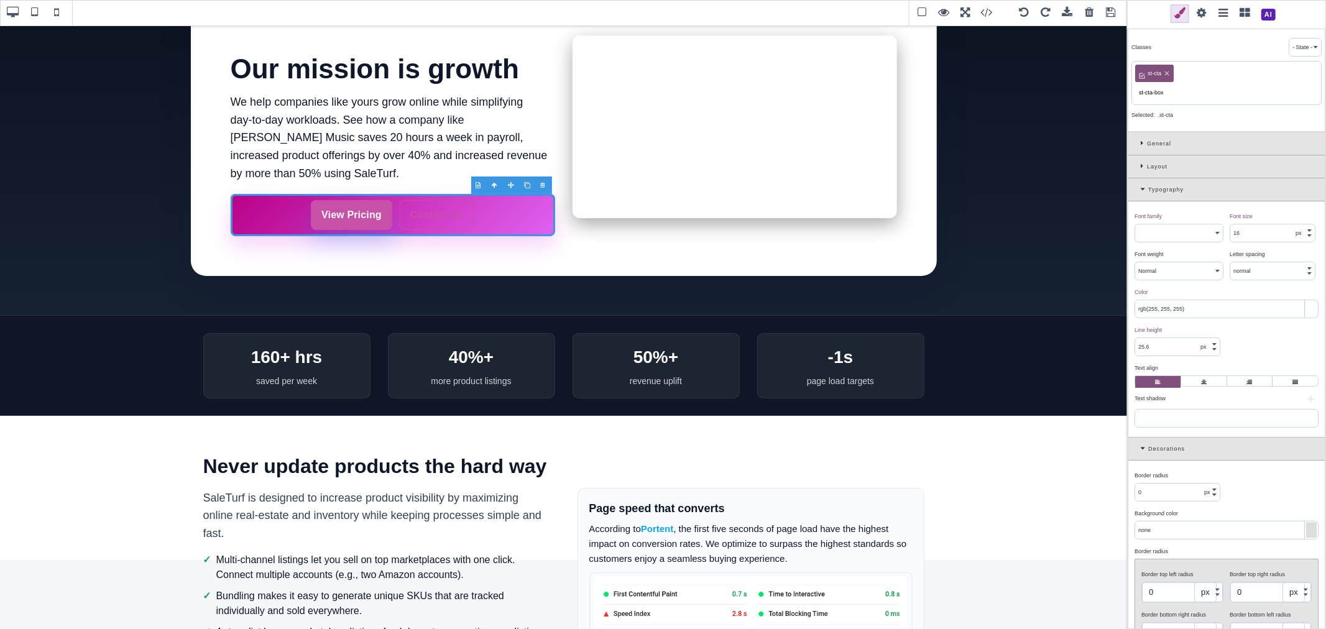
type input "st-cta-box"
select select "700"
type input "0.48"
select select "px"
type input "8"
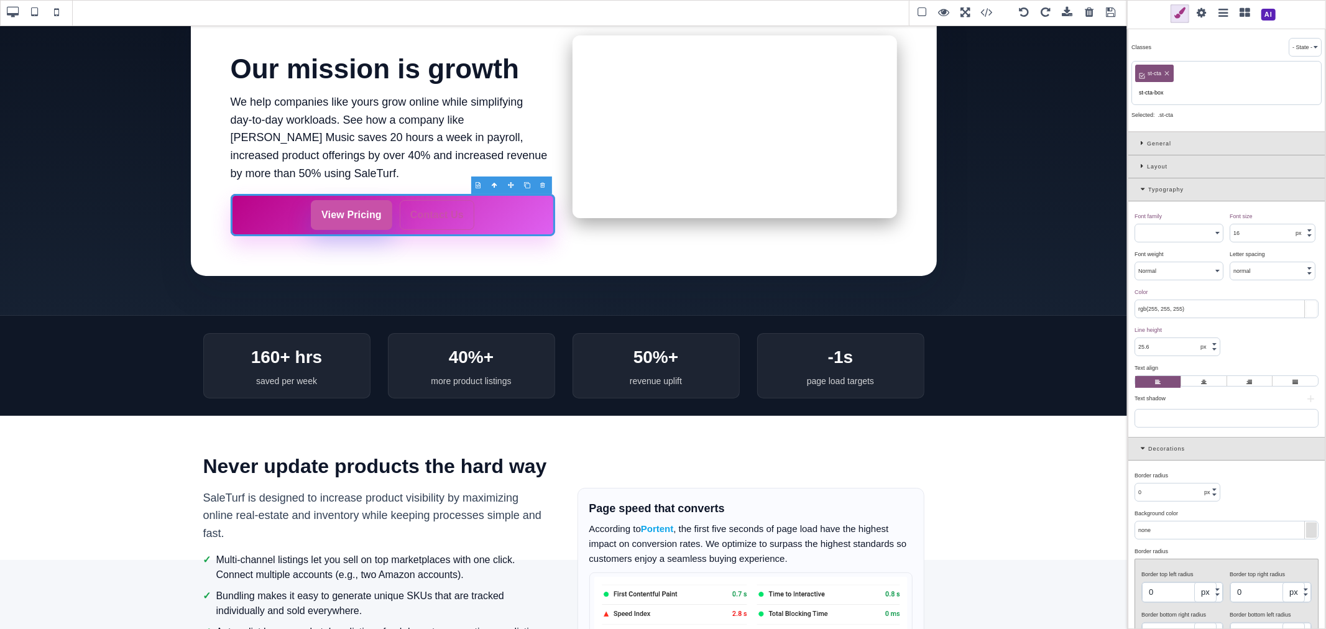
type input "8"
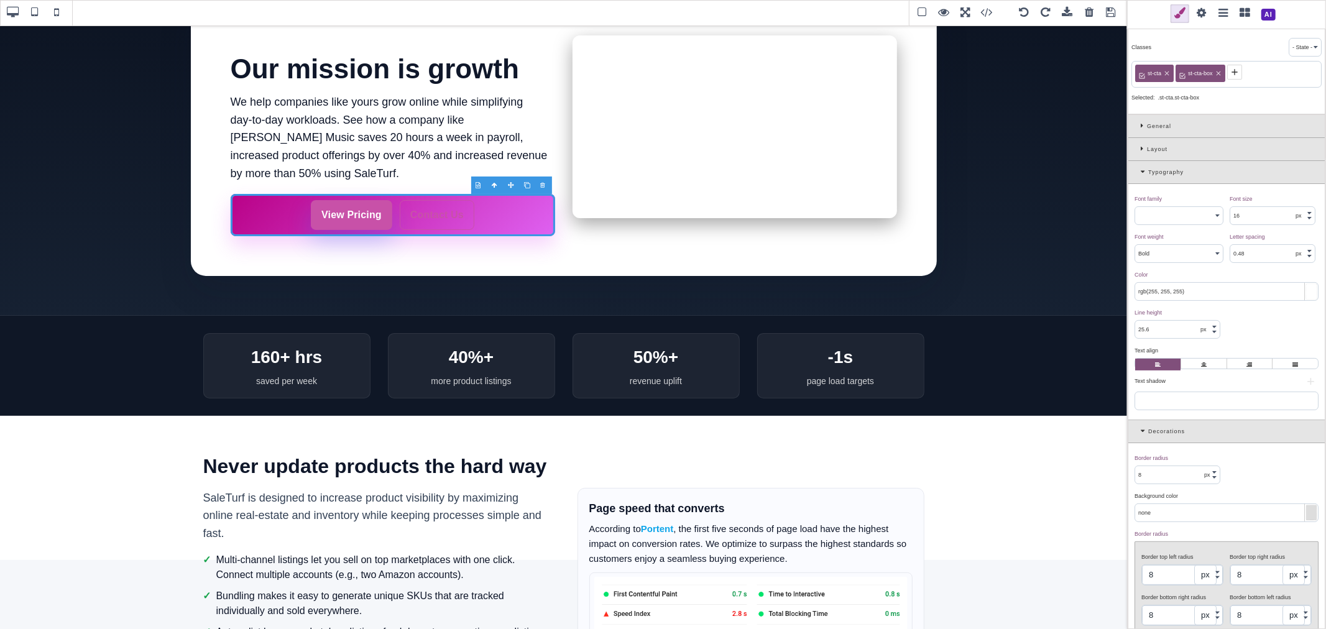
click at [1239, 504] on div "Background color ⨯ none" at bounding box center [1226, 504] width 190 height 35
click at [1306, 511] on div at bounding box center [1311, 512] width 11 height 15
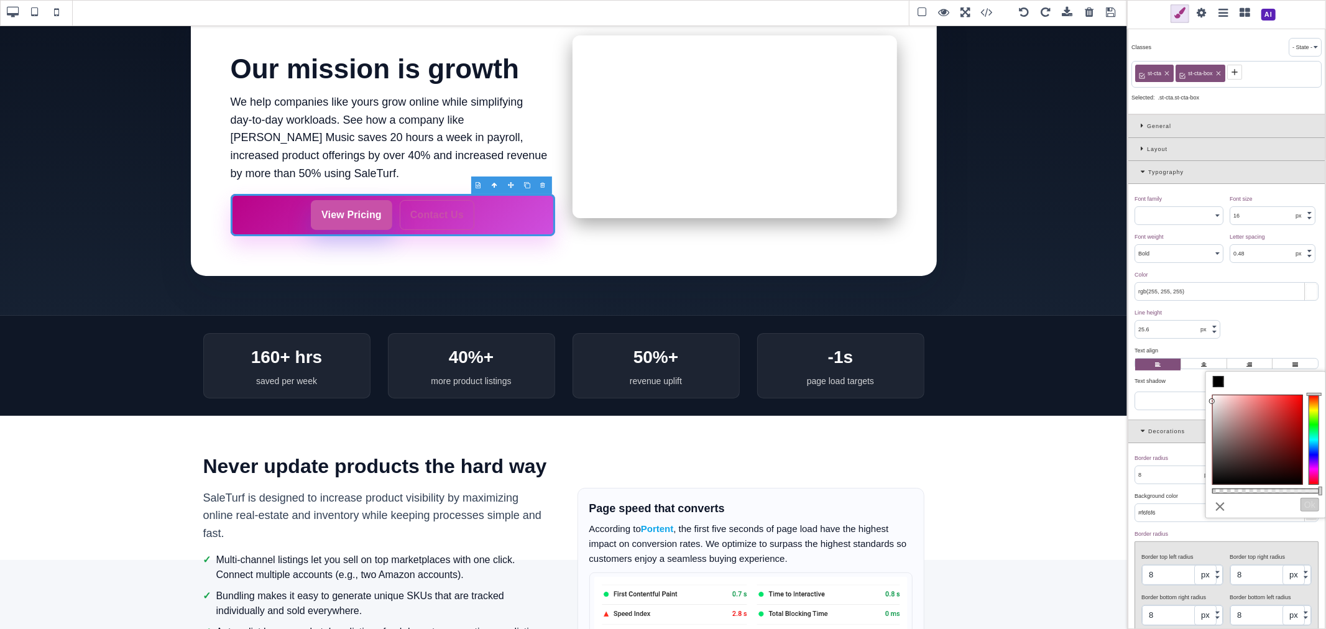
type input "#ffffff"
drag, startPoint x: 1238, startPoint y: 482, endPoint x: 1203, endPoint y: 387, distance: 100.7
click at [1203, 387] on div "B I U S Section Classes - State - Hover Click Even/Odd st-cta st-cta-box Select…" at bounding box center [663, 314] width 1326 height 629
click at [1304, 505] on button "Ok" at bounding box center [1309, 505] width 19 height 14
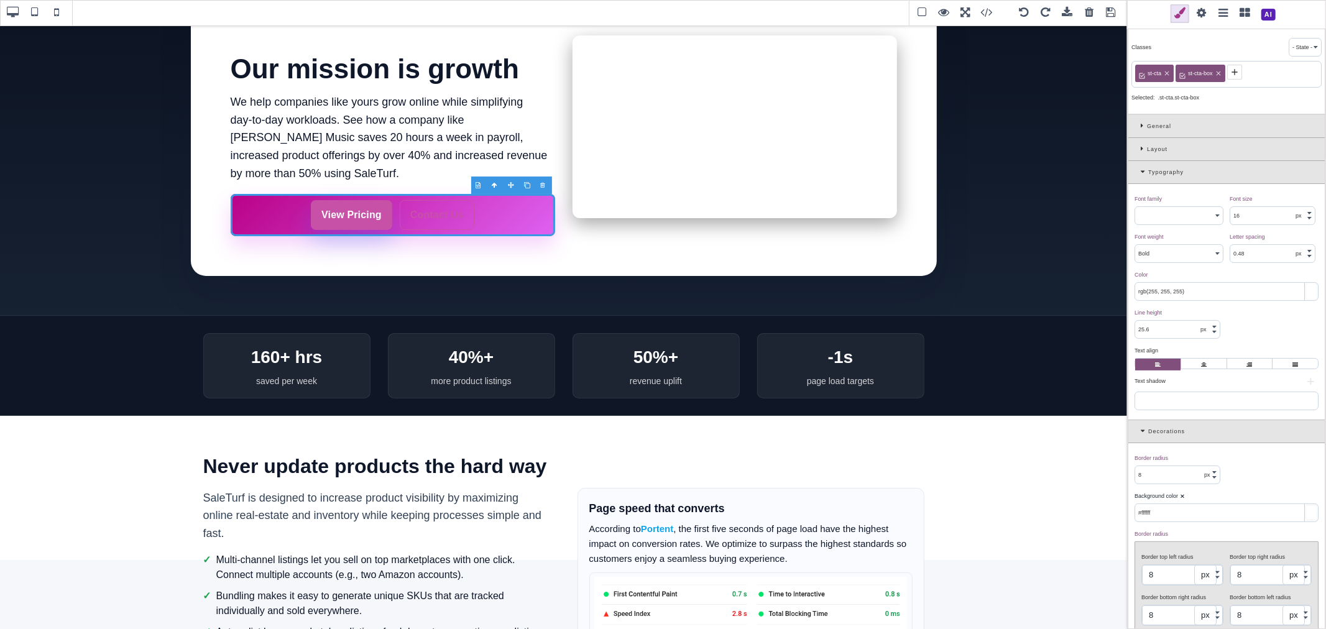
click at [1208, 508] on input "#ffffff" at bounding box center [1226, 512] width 183 height 17
click at [533, 226] on div "View Pricing Contact Us" at bounding box center [393, 215] width 324 height 42
click at [1201, 367] on label at bounding box center [1203, 365] width 45 height 12
click at [0, 0] on input "radio" at bounding box center [0, 0] width 0 height 0
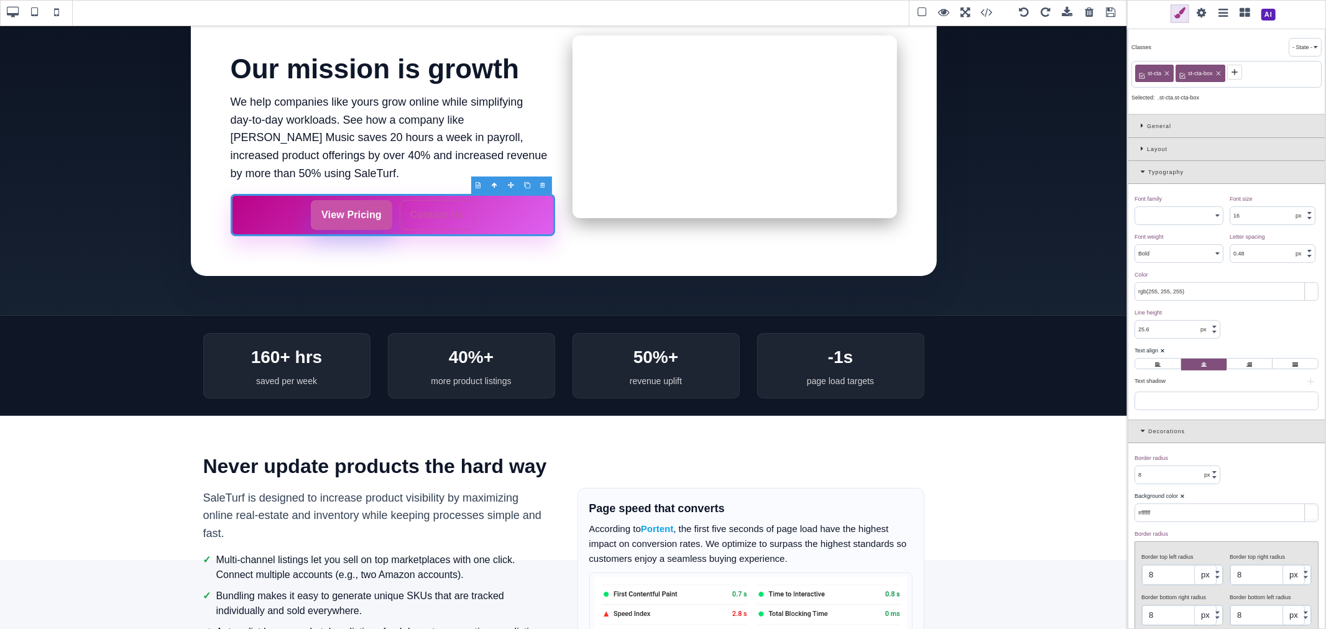
click at [1167, 73] on icon at bounding box center [1167, 73] width 4 height 4
type input "rgb(255, 255, 255)"
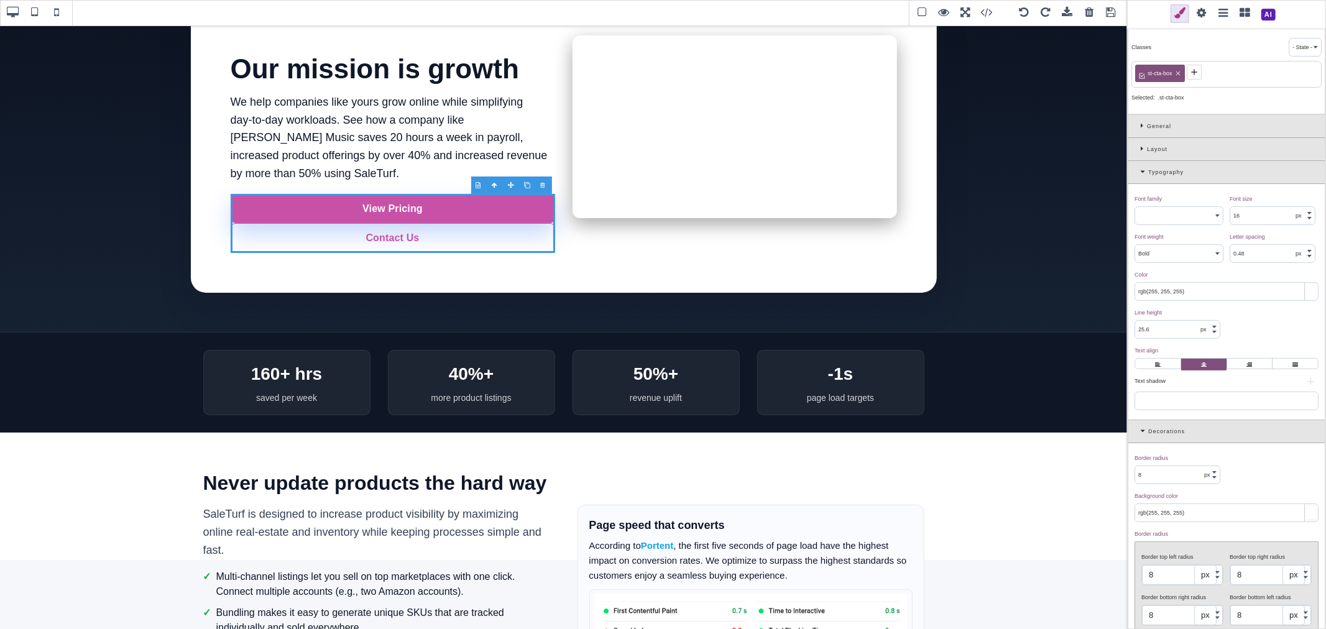
click at [1139, 148] on div "Layout" at bounding box center [1226, 149] width 196 height 23
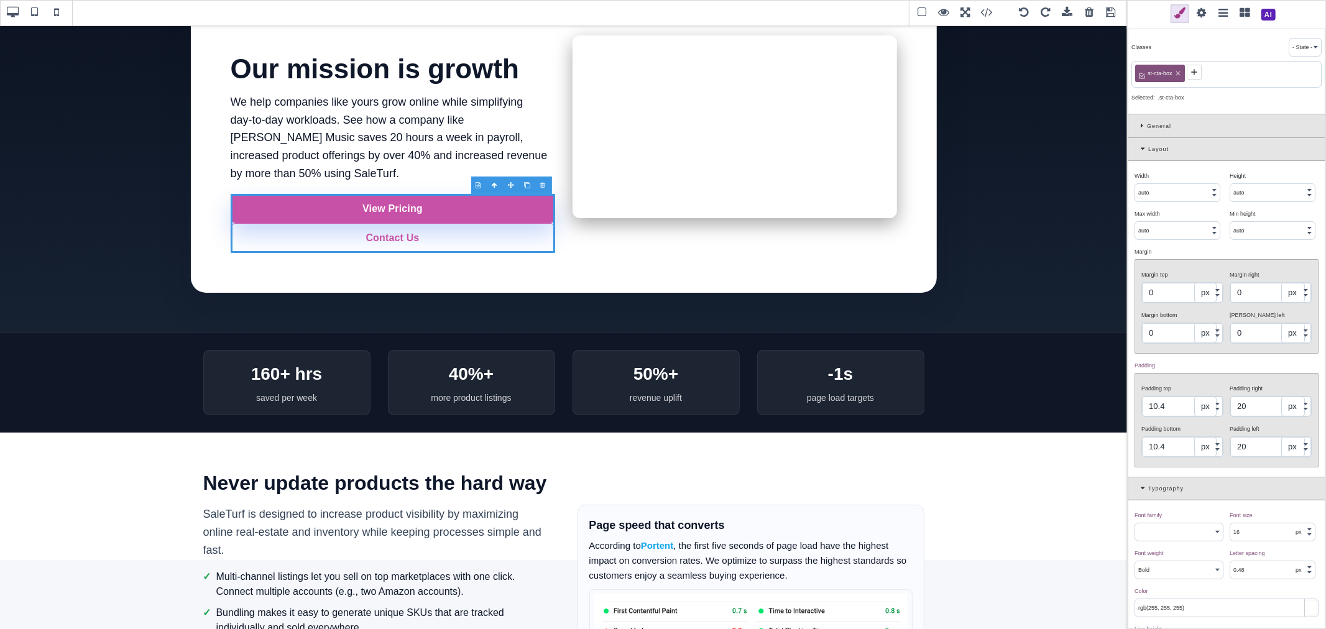
click at [1163, 191] on input "auto" at bounding box center [1177, 192] width 85 height 17
type input "100"
select select "%"
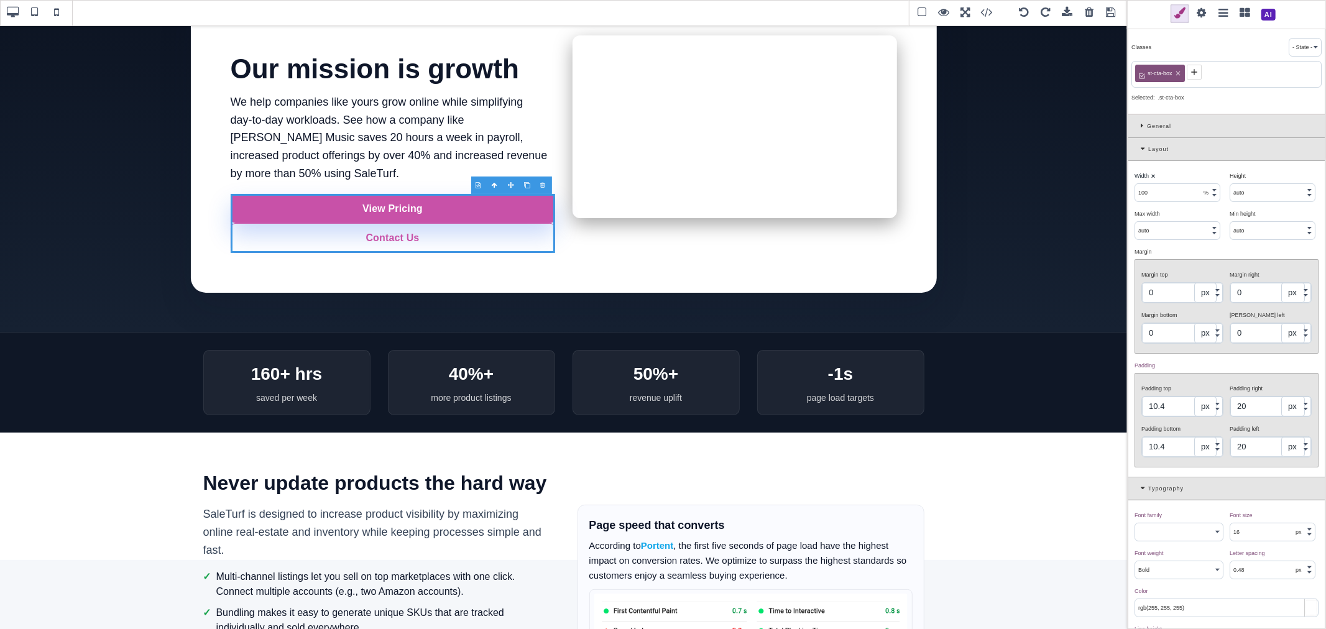
click at [1188, 170] on div "Width ⨯ 100 px % vw" at bounding box center [1178, 184] width 95 height 35
click at [1139, 121] on div "General" at bounding box center [1226, 126] width 196 height 23
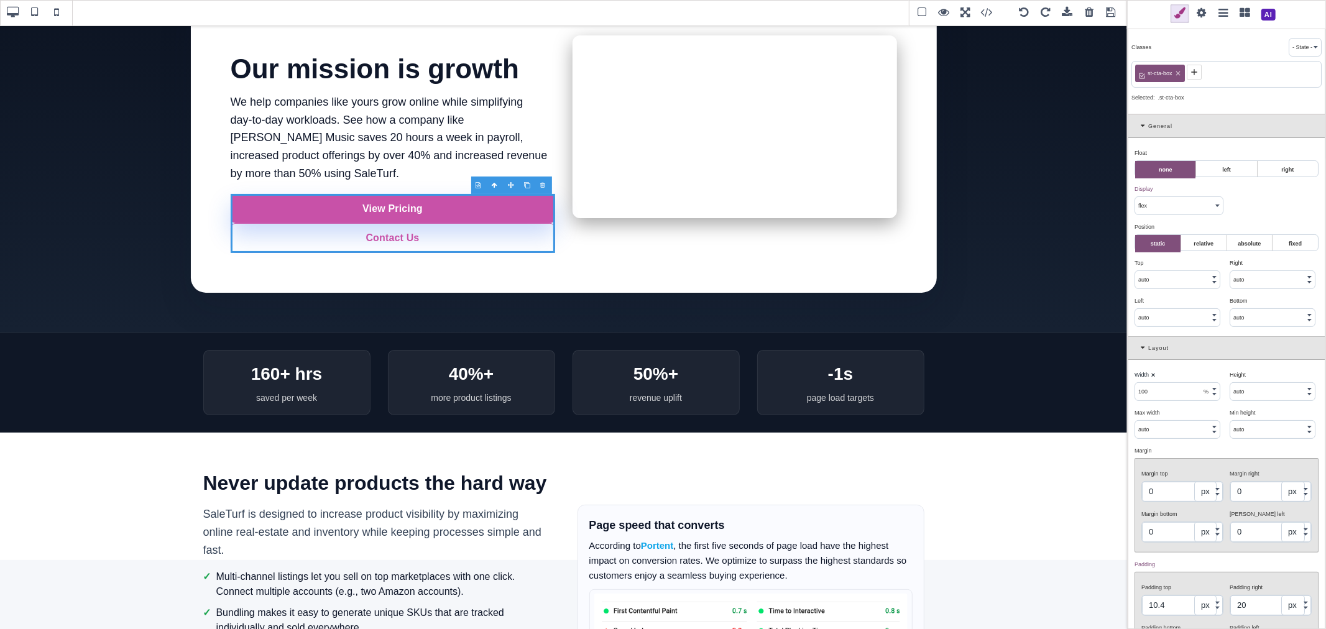
click at [1169, 202] on select "block inline inline-block flex none" at bounding box center [1179, 205] width 88 height 17
click at [1135, 198] on select "block inline inline-block flex none" at bounding box center [1179, 205] width 88 height 17
click at [1170, 196] on div "Display ⨯ block inline inline-block flex none" at bounding box center [1178, 197] width 95 height 35
click at [1171, 209] on select "block inline inline-block flex none" at bounding box center [1179, 205] width 88 height 17
click at [1135, 198] on select "block inline inline-block flex none" at bounding box center [1179, 205] width 88 height 17
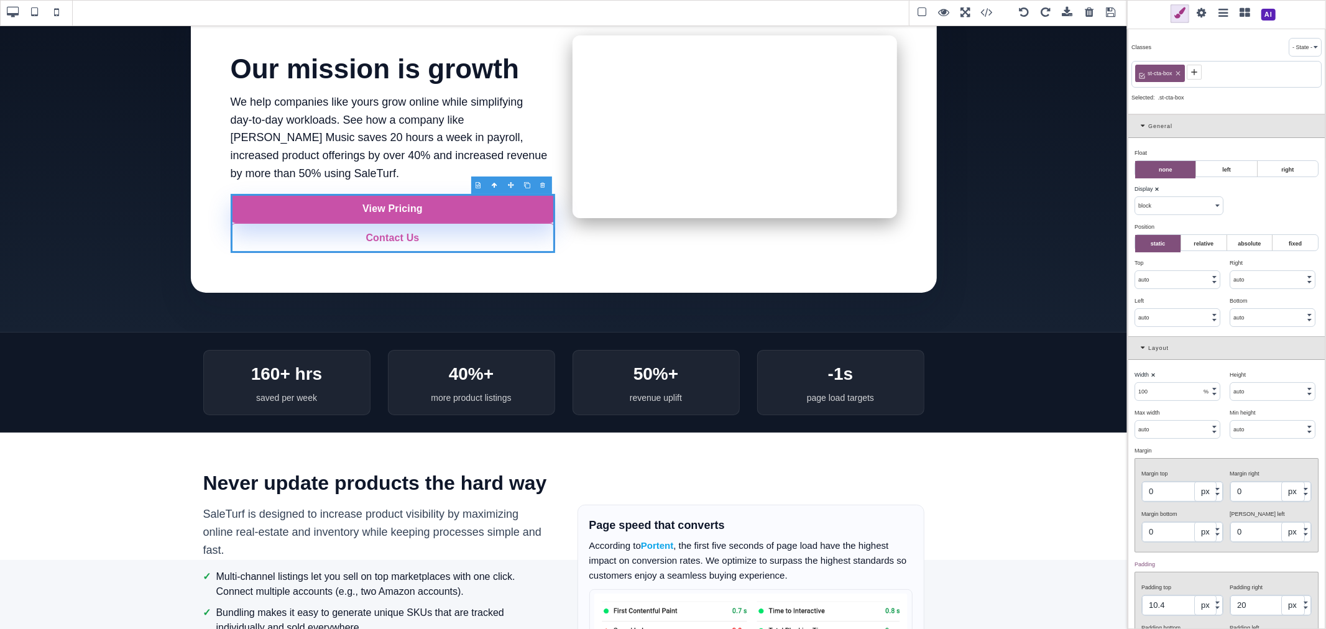
click at [1178, 203] on select "block inline inline-block flex none" at bounding box center [1179, 205] width 88 height 17
click at [1135, 198] on select "block inline inline-block flex none" at bounding box center [1179, 205] width 88 height 17
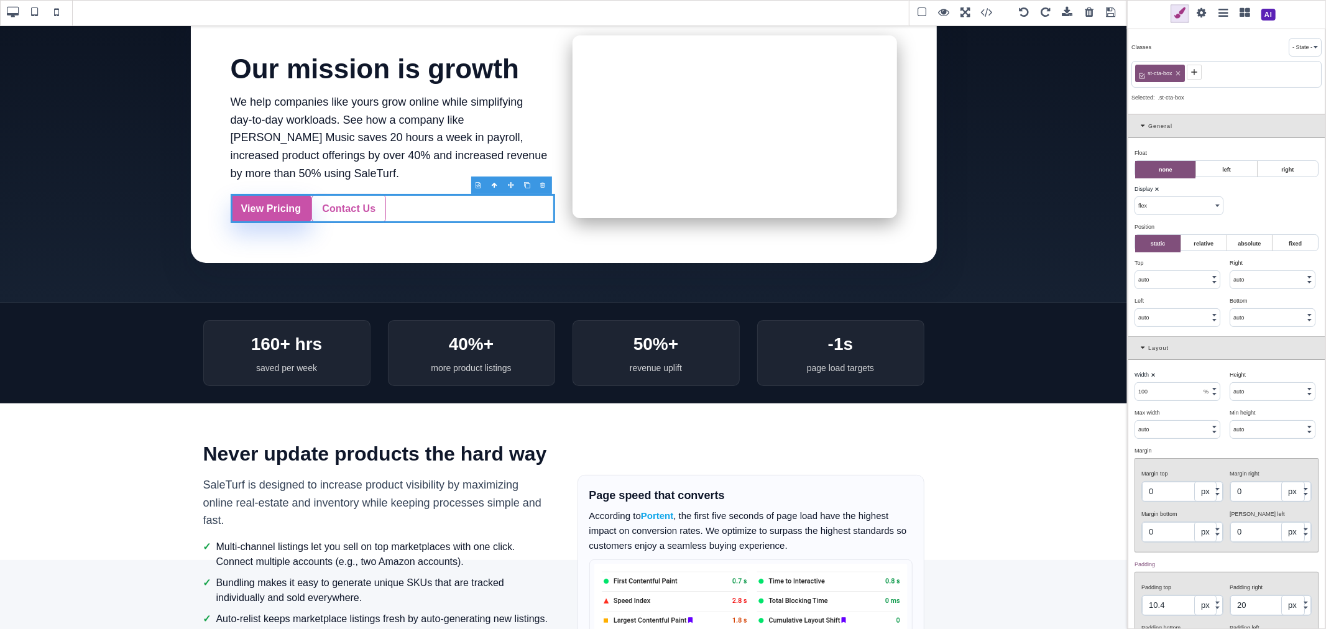
click at [1237, 219] on div "Position ⨯ static relative absolute fixed" at bounding box center [1226, 234] width 190 height 33
click at [301, 199] on link "View Pricing" at bounding box center [271, 209] width 81 height 30
select select "block"
type input "auto"
select select
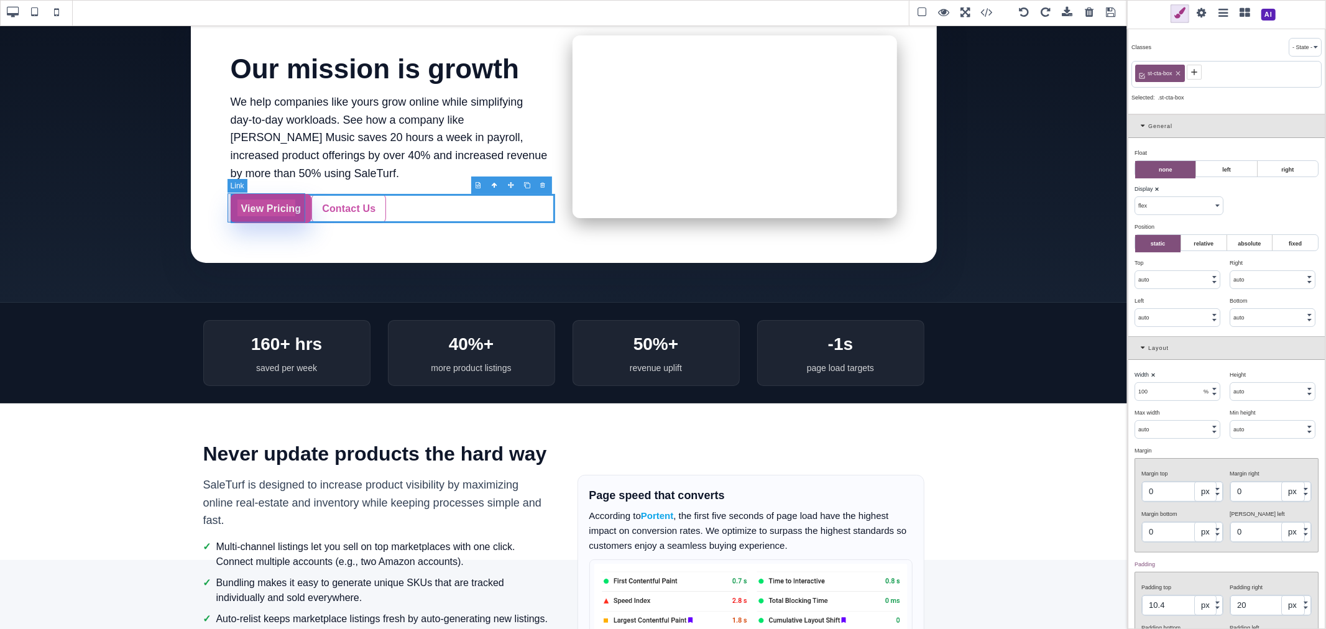
type input "10"
type input "16"
type input "10"
type input "16"
select select "600"
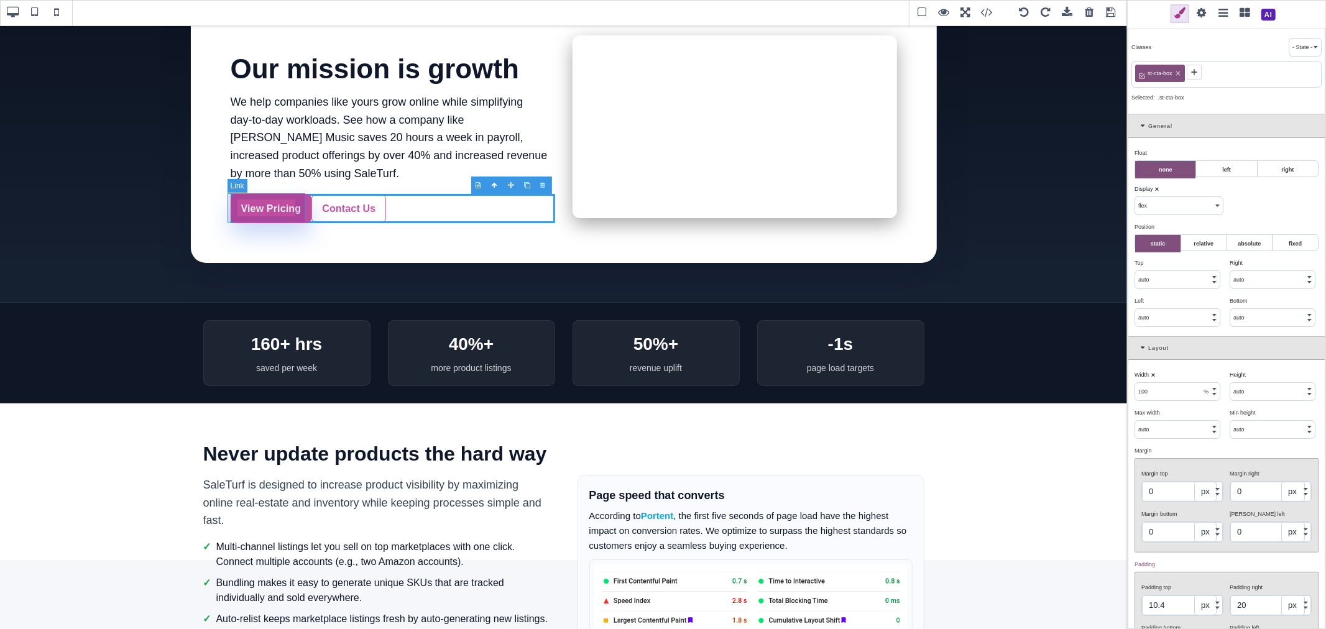
type input "0.16"
type input "rgb(200, 81, 168)"
type input "1.11111"
type input "rgba(0, 0, 0, 0)"
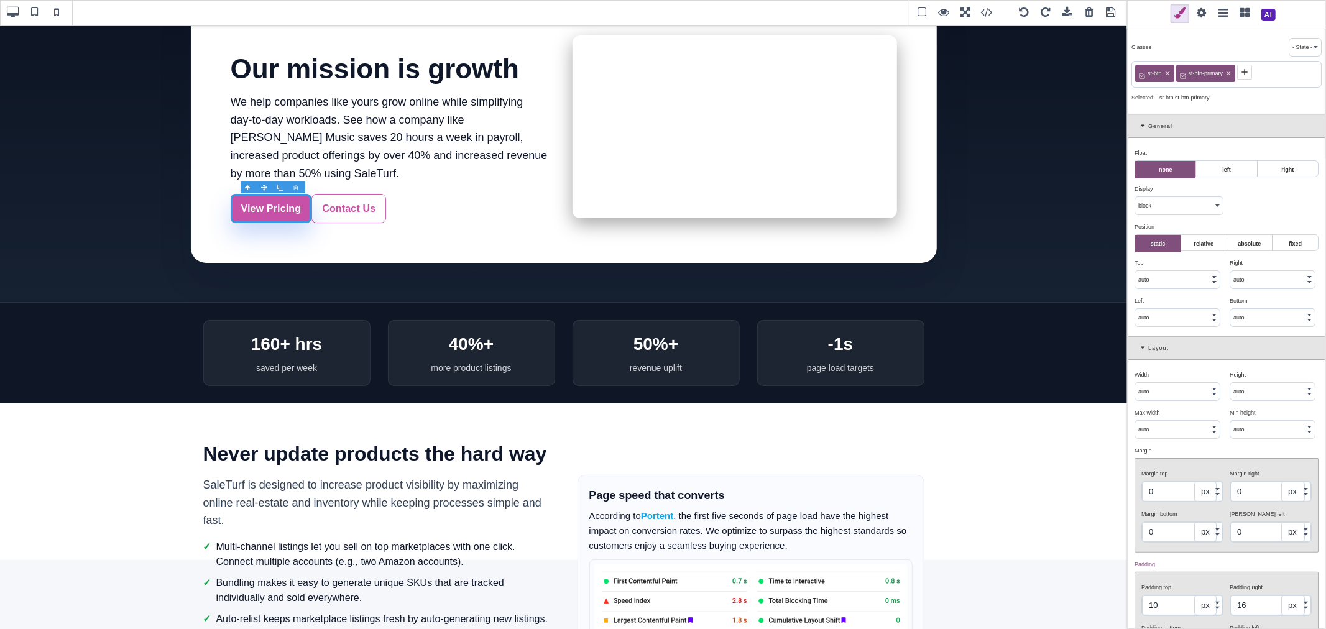
click at [1169, 204] on select "block inline inline-block flex none" at bounding box center [1179, 205] width 88 height 17
click at [1135, 198] on select "block inline inline-block flex none" at bounding box center [1179, 205] width 88 height 17
click at [1254, 218] on div "Float ⨯ none left right Display ⨯ block inline inline-block flex none Position …" at bounding box center [1226, 237] width 196 height 198
click at [336, 199] on link "Contact Us" at bounding box center [348, 209] width 75 height 30
select select "block"
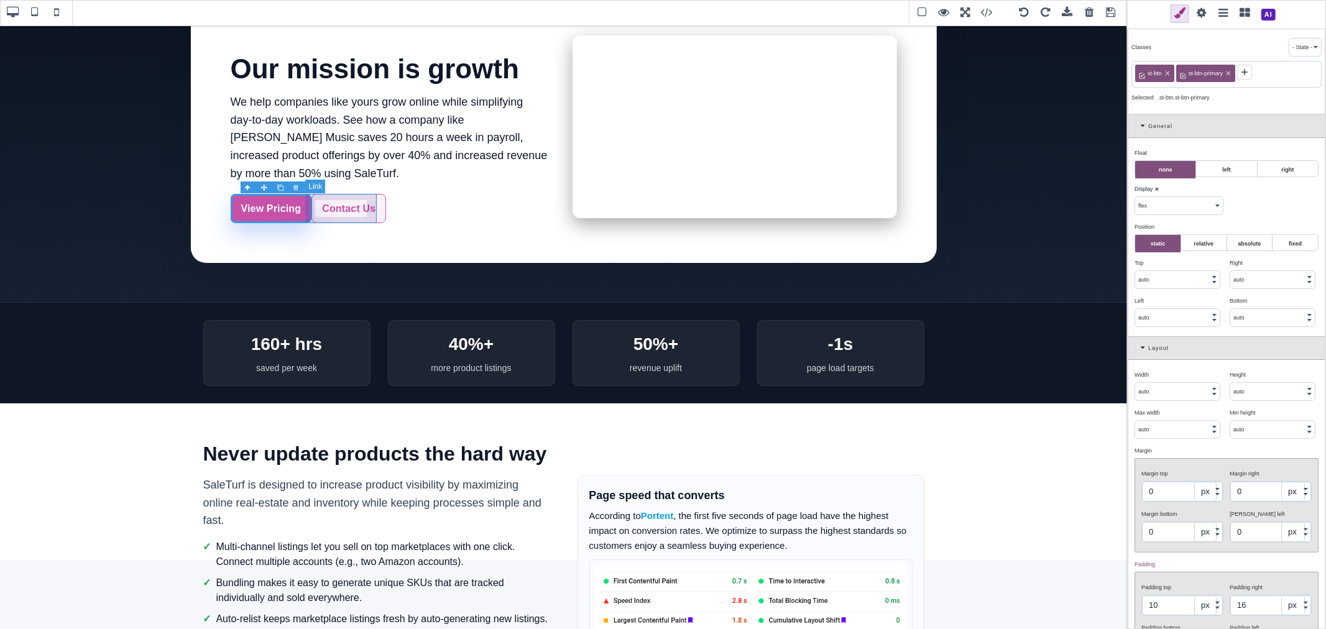
type input "rgb(179, 80, 183)"
type input "rgba(200, 81, 168, 0.08)"
type input "rgb(217, 70, 239)"
click at [1144, 208] on select "block inline inline-block flex none" at bounding box center [1179, 205] width 88 height 17
select select "flex"
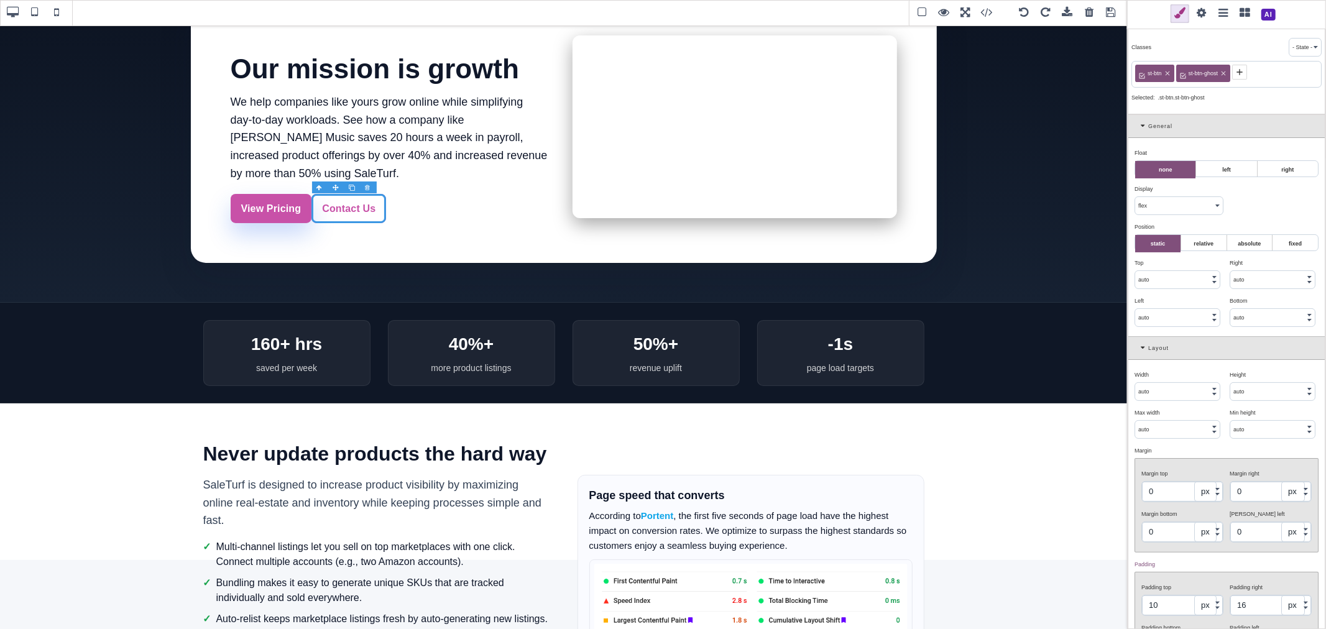
click at [1135, 198] on select "block inline inline-block flex none" at bounding box center [1179, 205] width 88 height 17
click at [1240, 208] on div "Float ⨯ none left right Display ⨯ block inline inline-block flex none Position …" at bounding box center [1226, 237] width 196 height 198
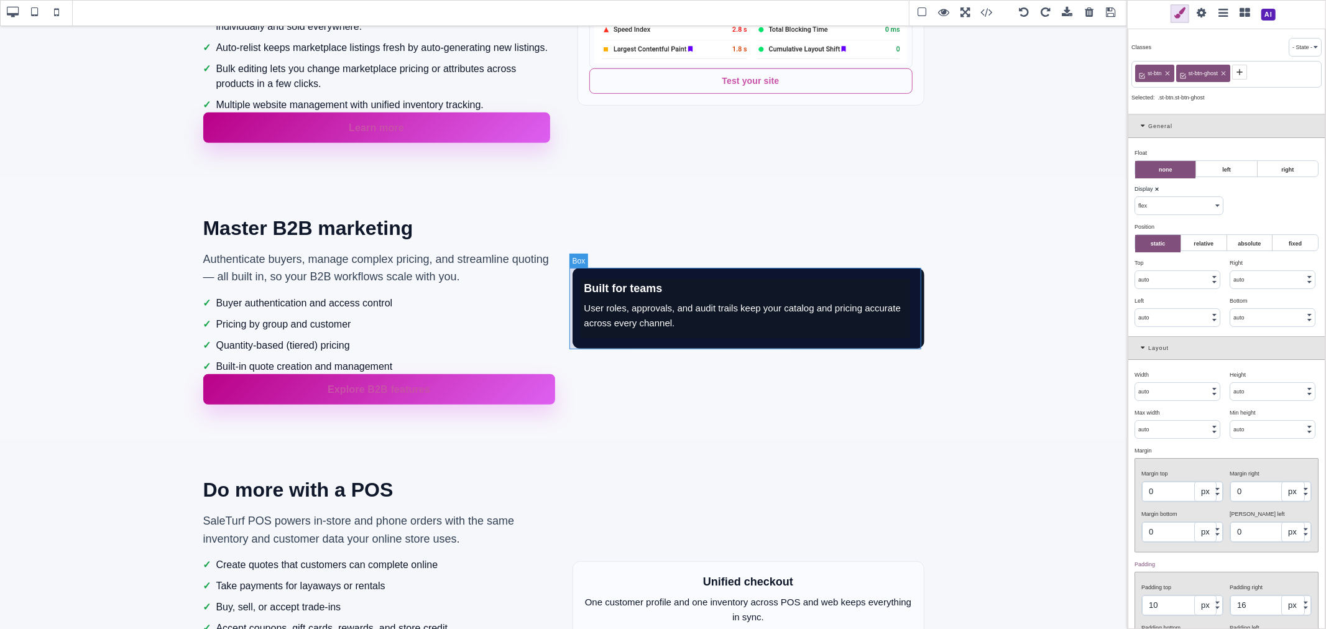
scroll to position [608, 0]
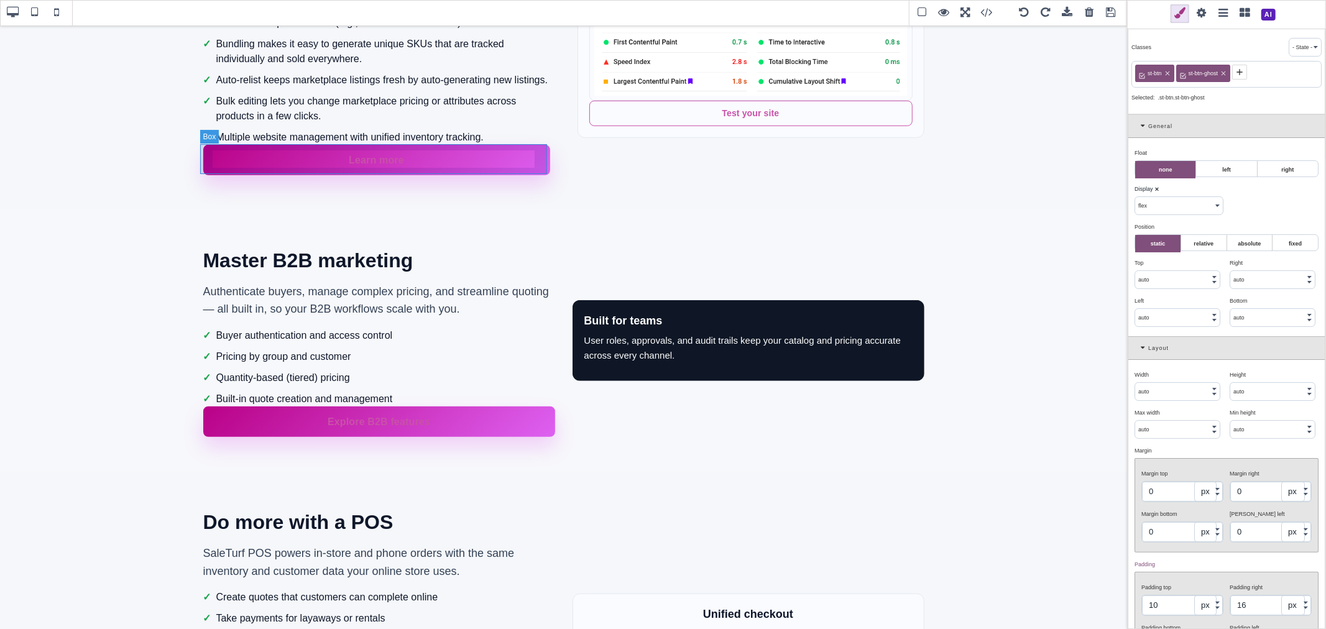
click at [529, 172] on div "Learn more" at bounding box center [376, 160] width 347 height 30
type input "10.4"
type input "20"
type input "10.4"
type input "20"
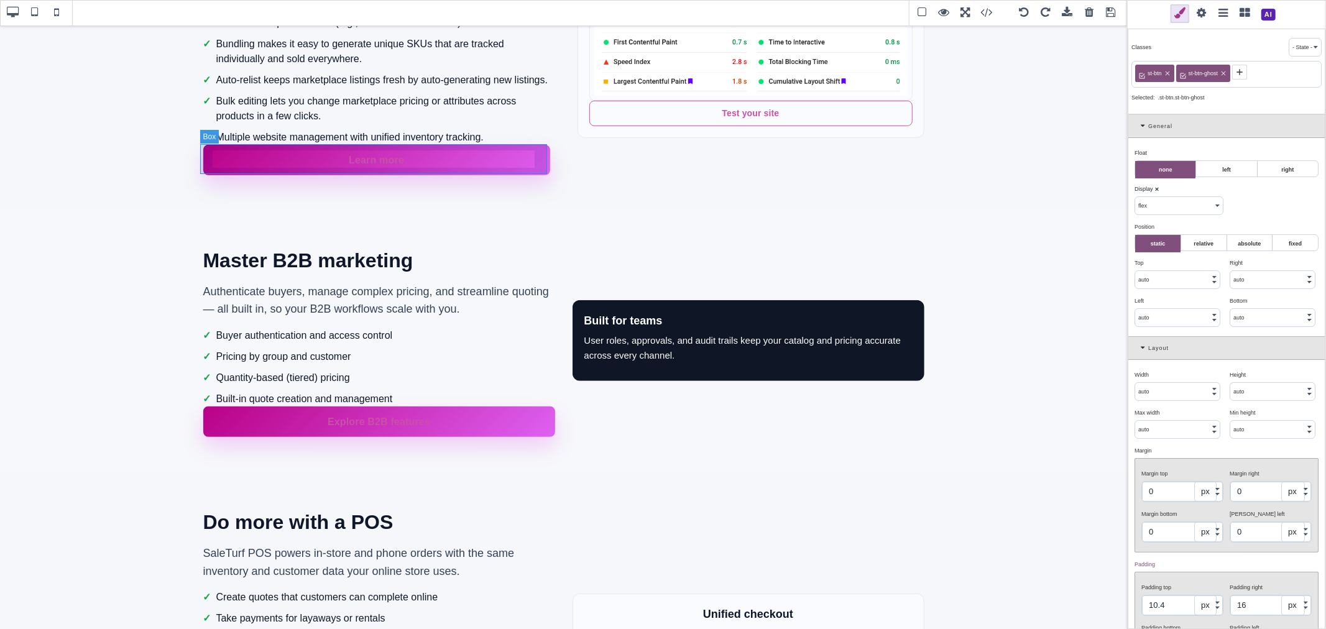
select select "700"
type input "0.48"
type input "rgb(255, 255, 255)"
type input "none"
type input "rgb(255, 255, 255)"
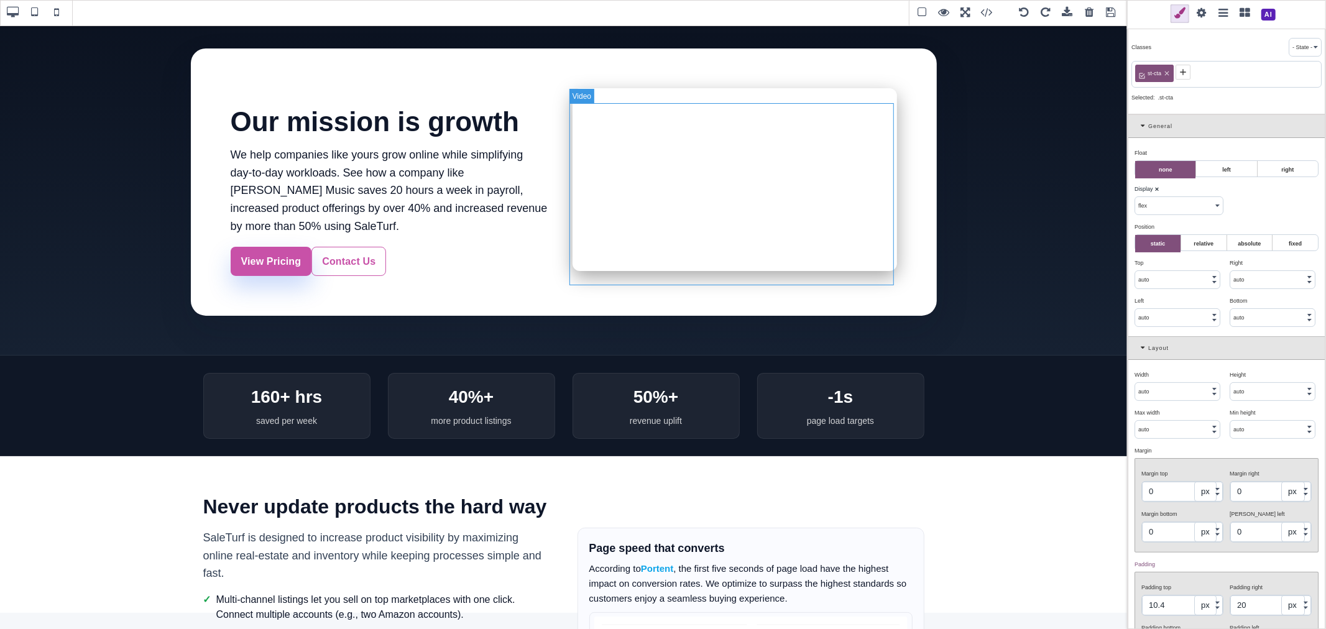
scroll to position [0, 0]
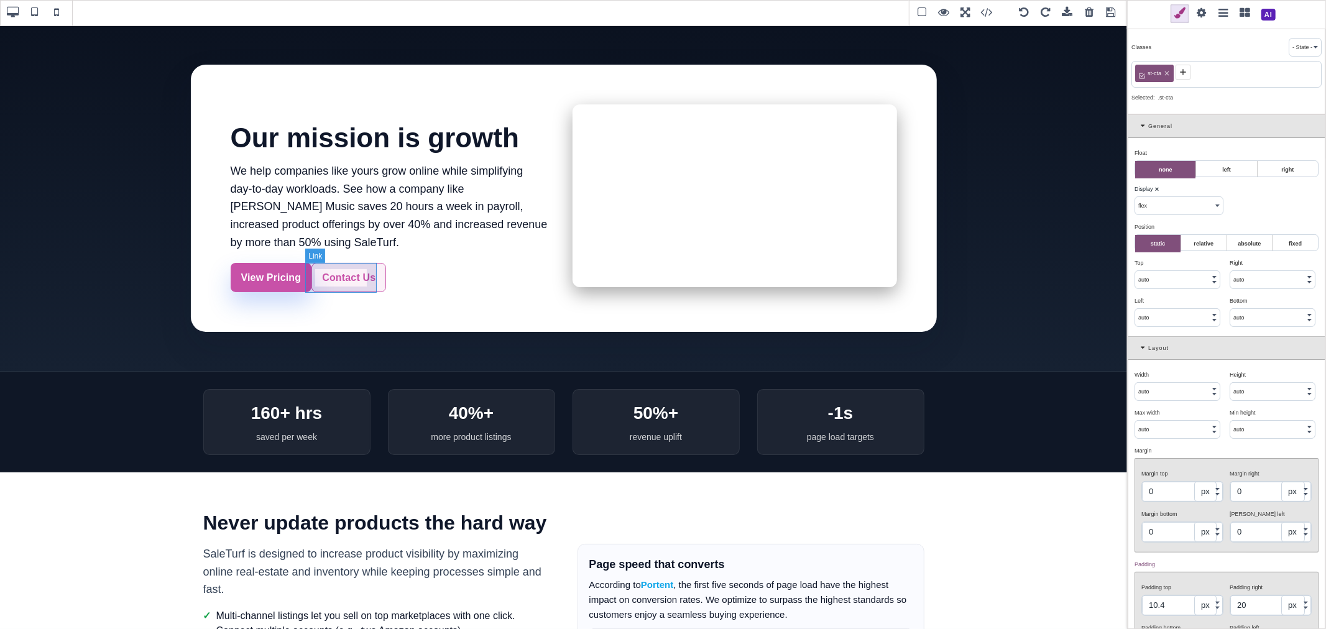
click at [339, 286] on link "Contact Us" at bounding box center [348, 278] width 75 height 30
type input "10"
type input "16"
type input "10"
type input "16"
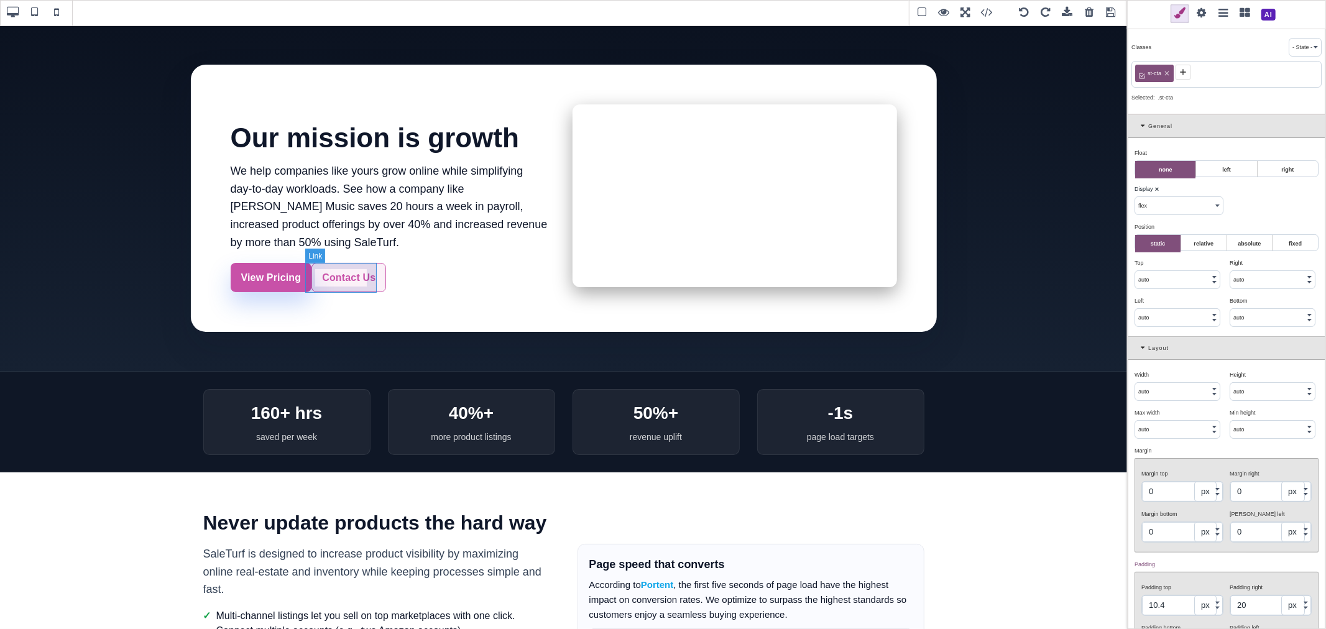
select select "600"
type input "0.16"
type input "rgb(179, 80, 183)"
type input "rgba(200, 81, 168, 0.08)"
type input "1.11111"
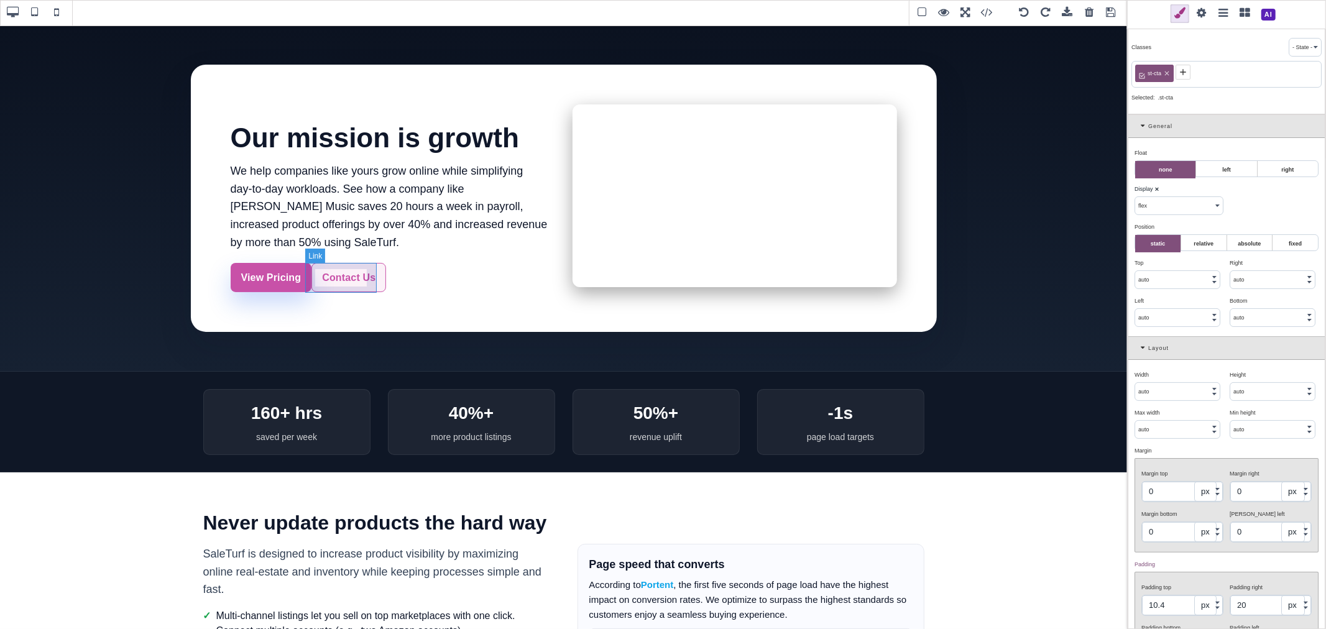
type input "rgb(217, 70, 239)"
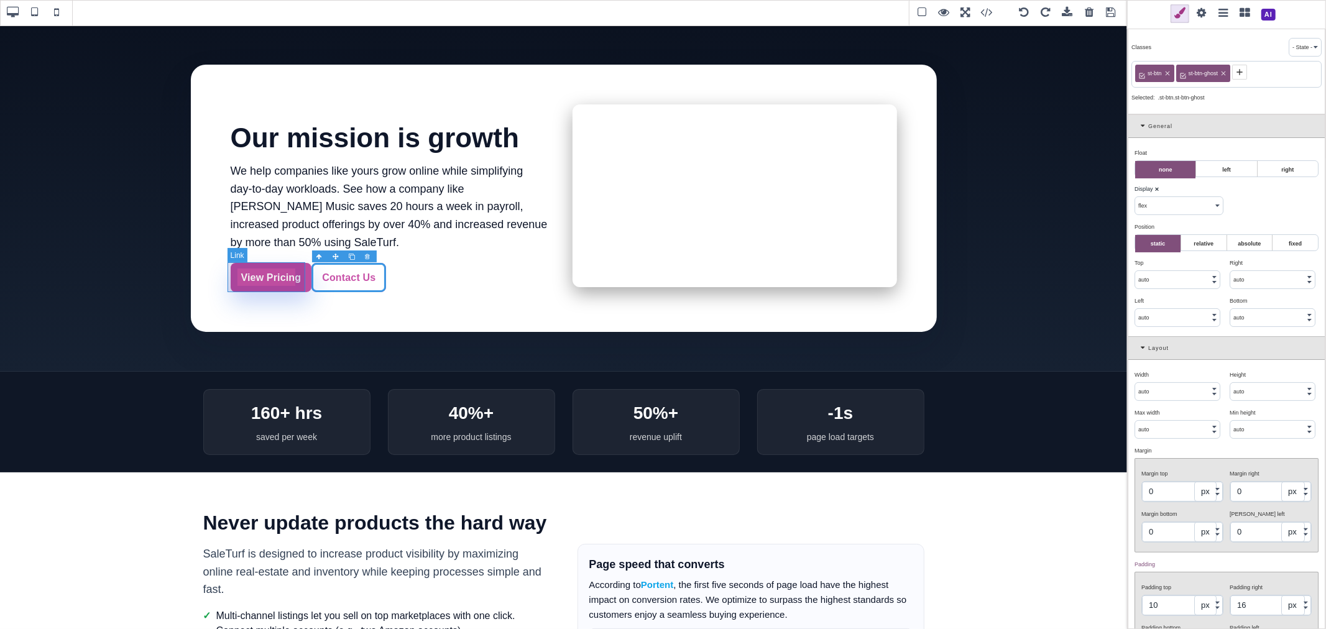
click at [287, 287] on link "View Pricing" at bounding box center [271, 278] width 81 height 30
type input "rgb(255, 255, 255)"
type input "rgb(200, 81, 168)"
type input "rgba(0, 0, 0, 0)"
click at [406, 269] on div "View Pricing Contact Us" at bounding box center [393, 278] width 324 height 30
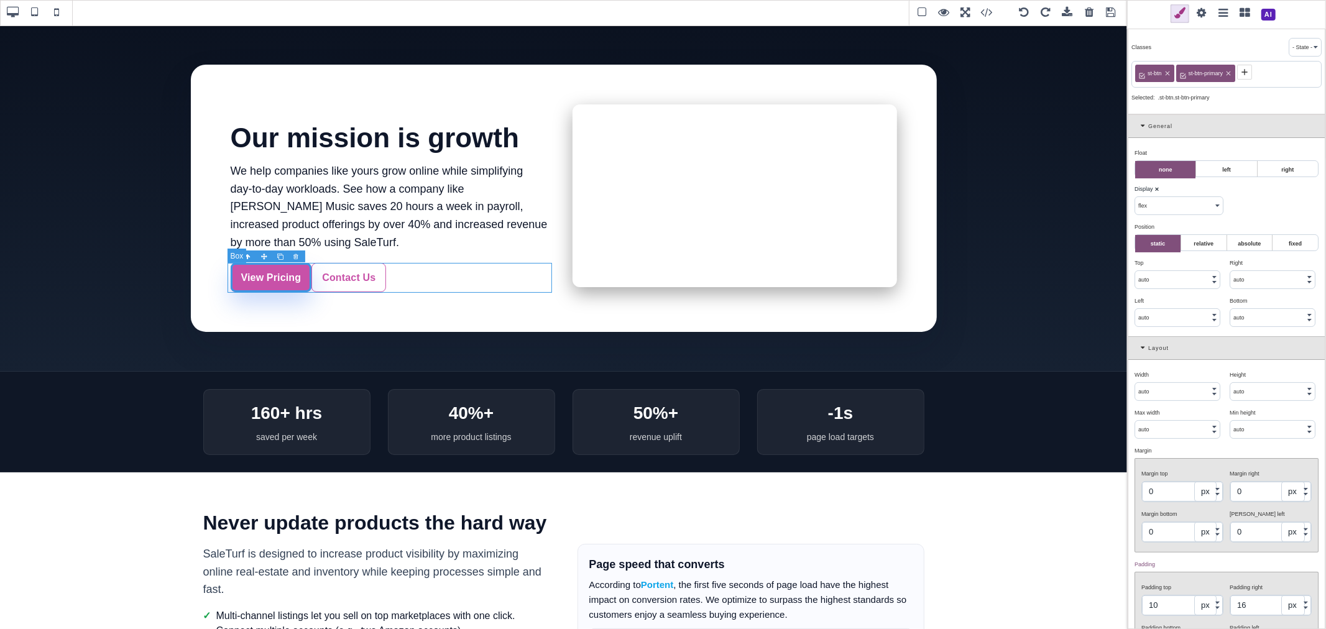
type input "100"
select select "%"
type input "0"
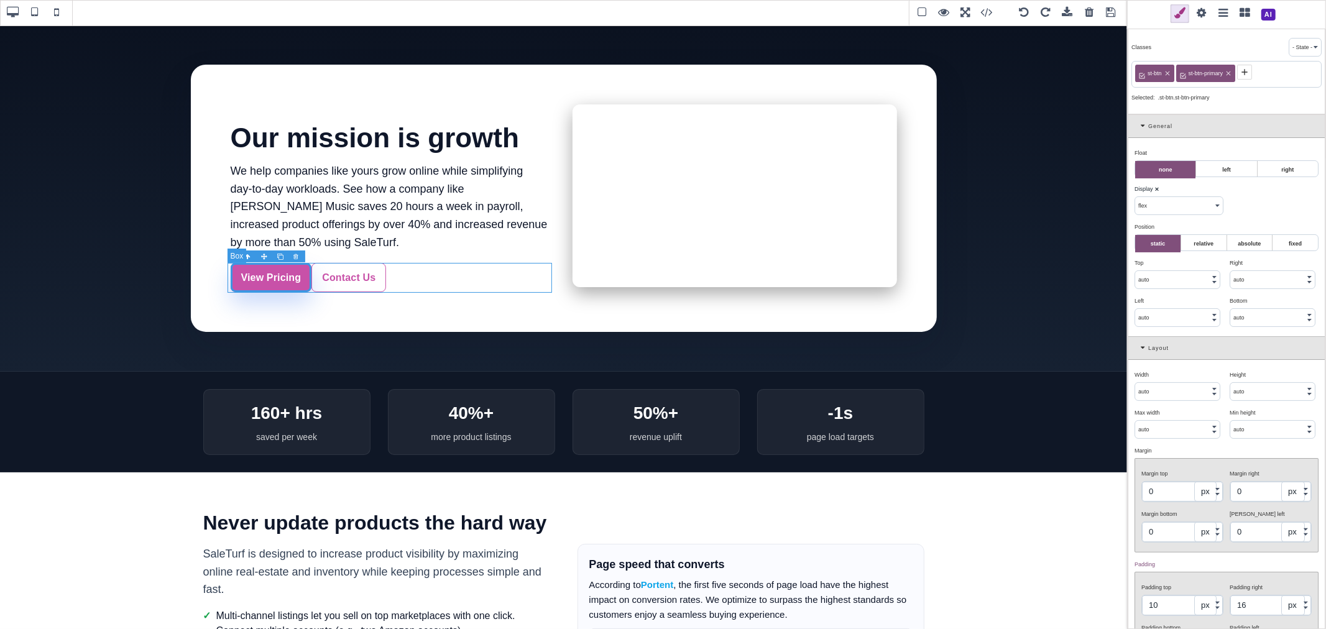
type input "0"
select select "400"
type input "normal"
select select
type input "0"
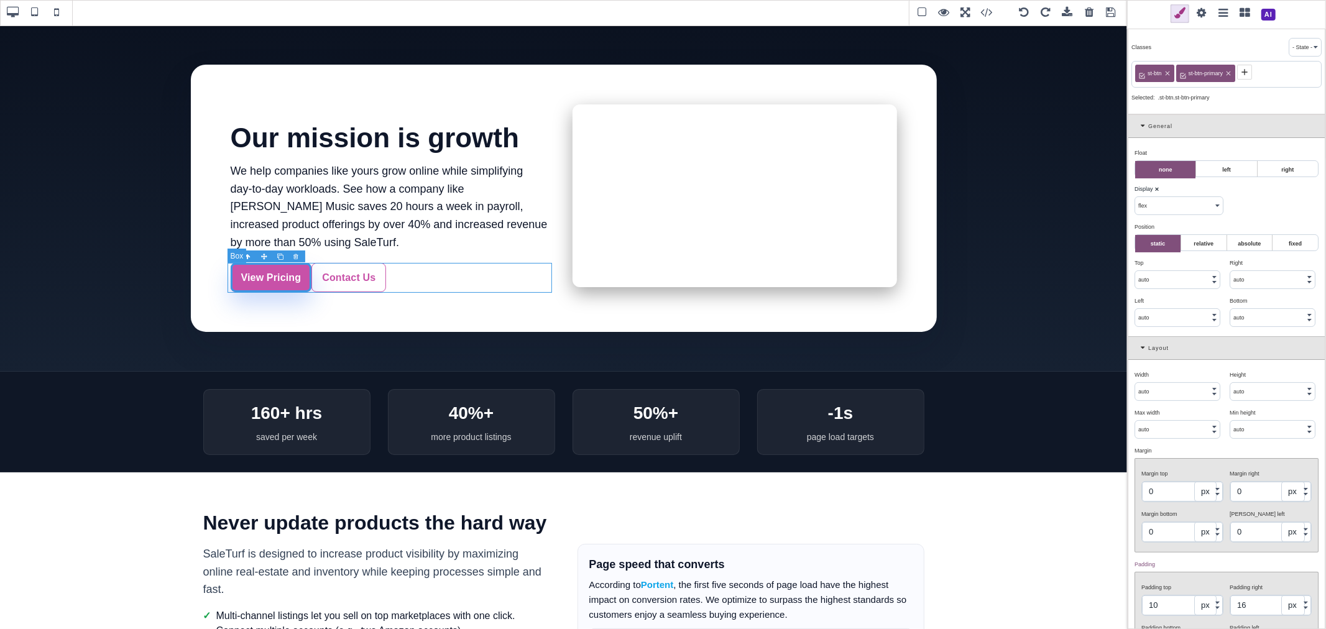
type input "none"
type input "0"
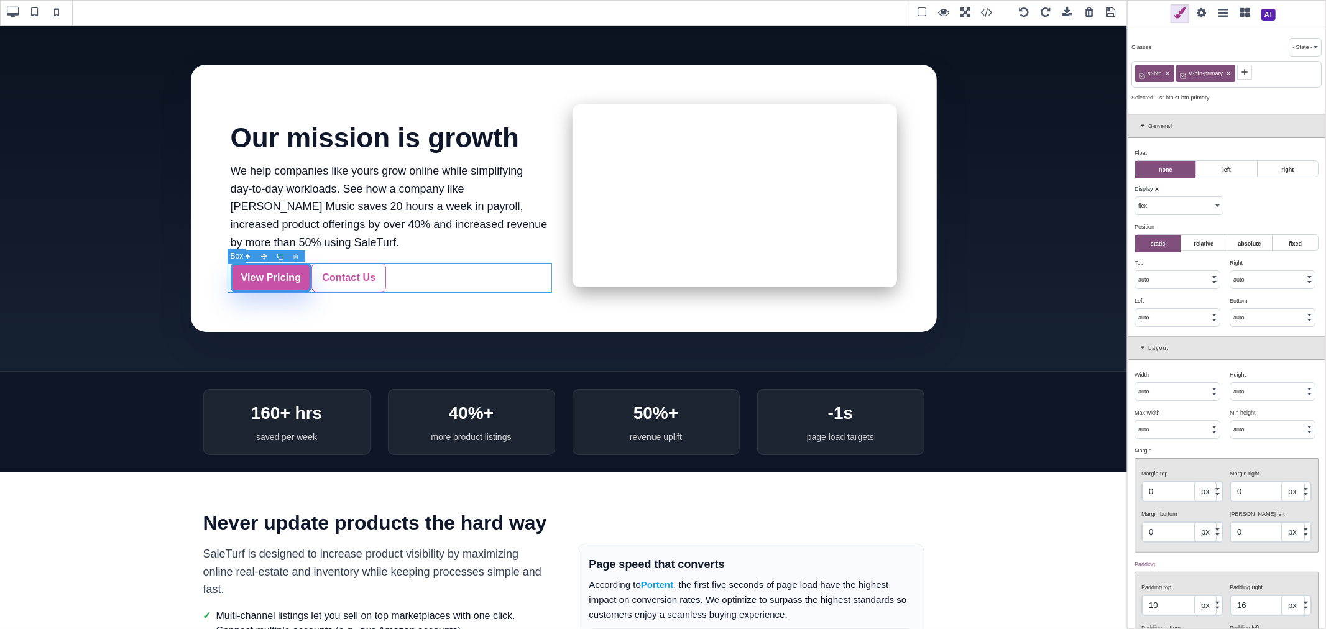
type input "rgb(255, 255, 255)"
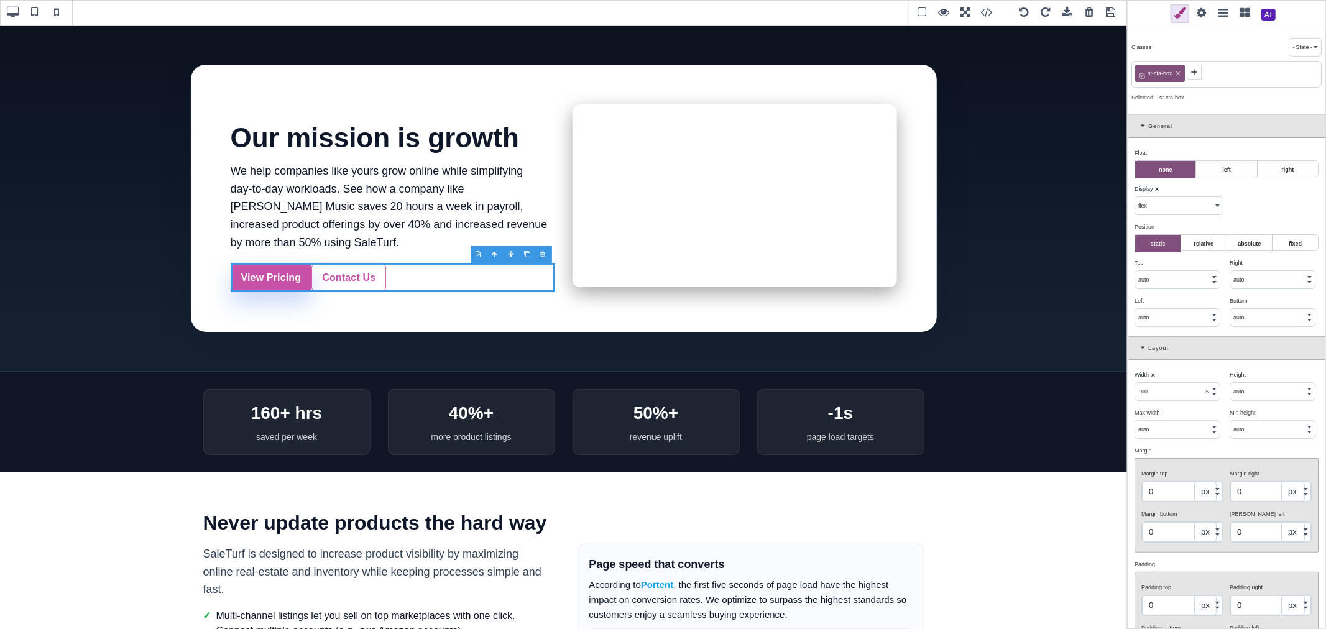
click at [1178, 73] on icon at bounding box center [1177, 73] width 4 height 4
type input "auto"
select select
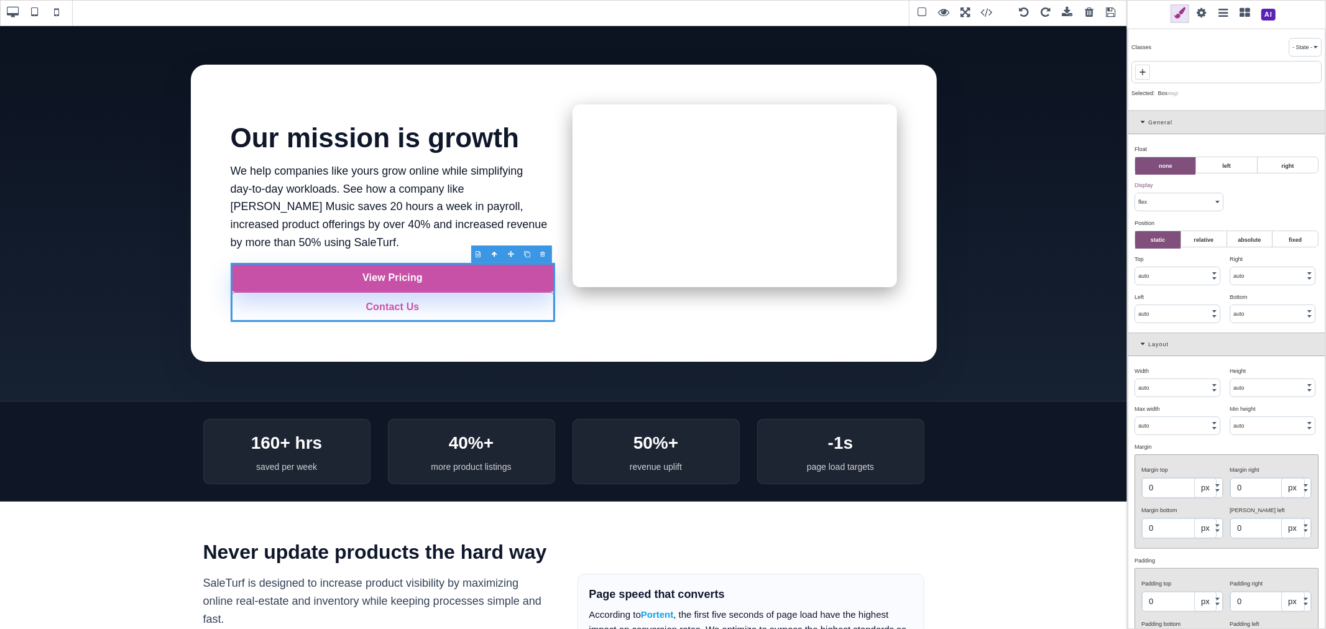
click at [1145, 75] on icon at bounding box center [1143, 72] width 10 height 10
type input "ts-cta"
select select "block"
click at [1154, 73] on span "ts-cta" at bounding box center [1154, 73] width 17 height 11
click at [1166, 73] on icon at bounding box center [1167, 73] width 4 height 4
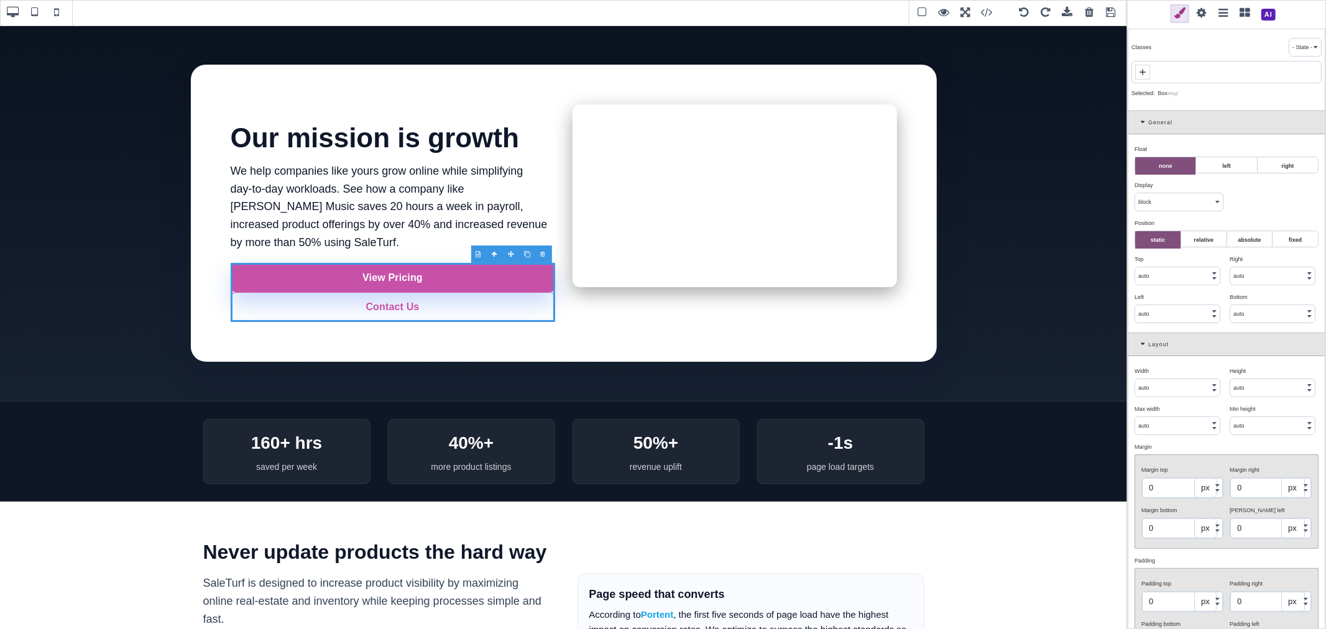
click at [1146, 75] on icon at bounding box center [1143, 72] width 10 height 10
type input "st-cta"
select select "flex"
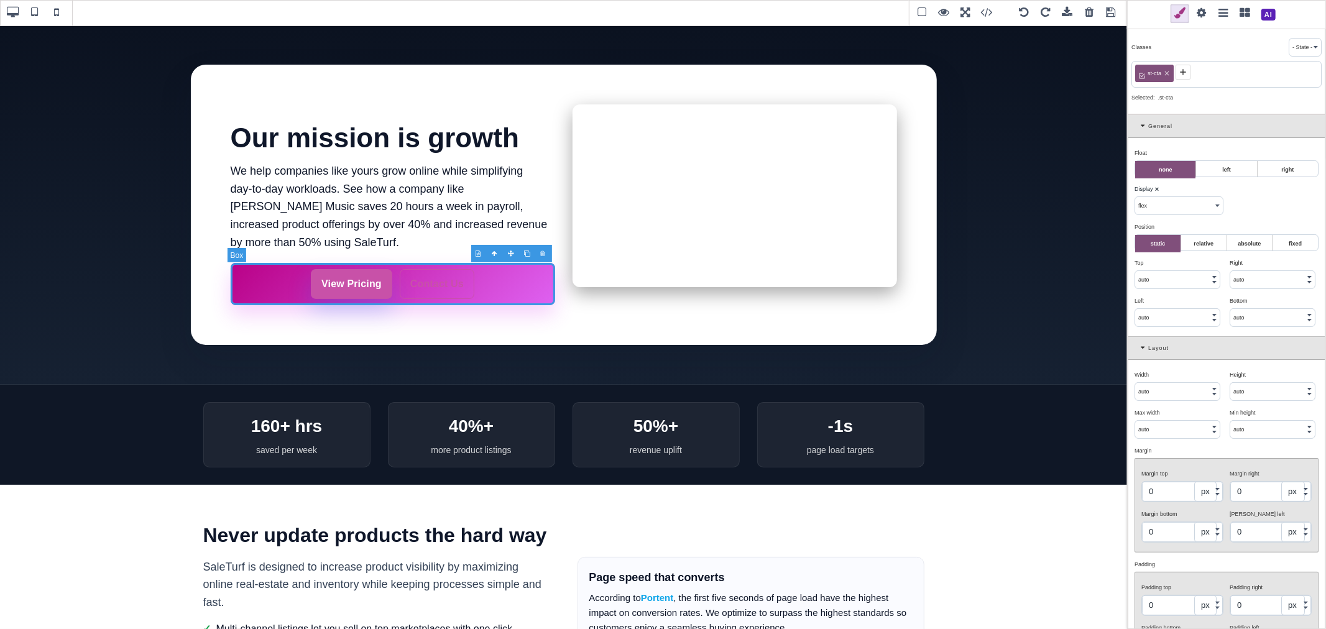
click at [289, 297] on div "View Pricing Contact Us" at bounding box center [393, 284] width 324 height 42
click at [1185, 75] on icon at bounding box center [1183, 72] width 10 height 10
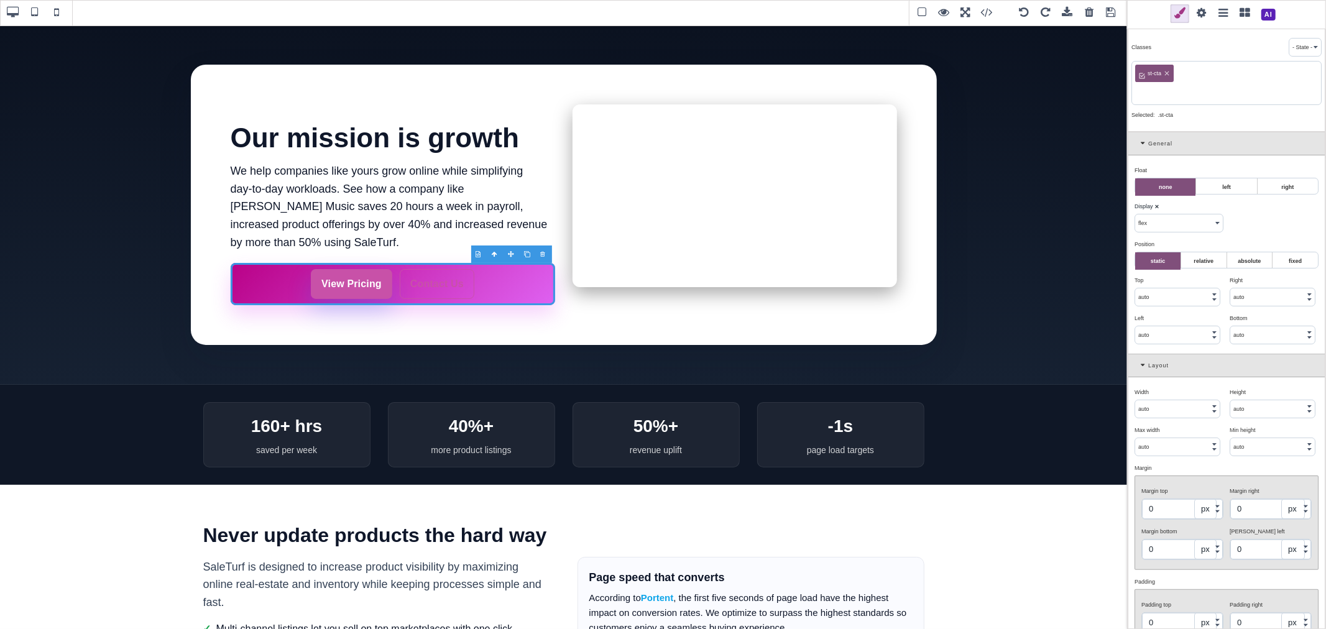
paste input "st-cta-group"
type input "st-cta-group"
type input "10.4"
type input "20"
type input "10.4"
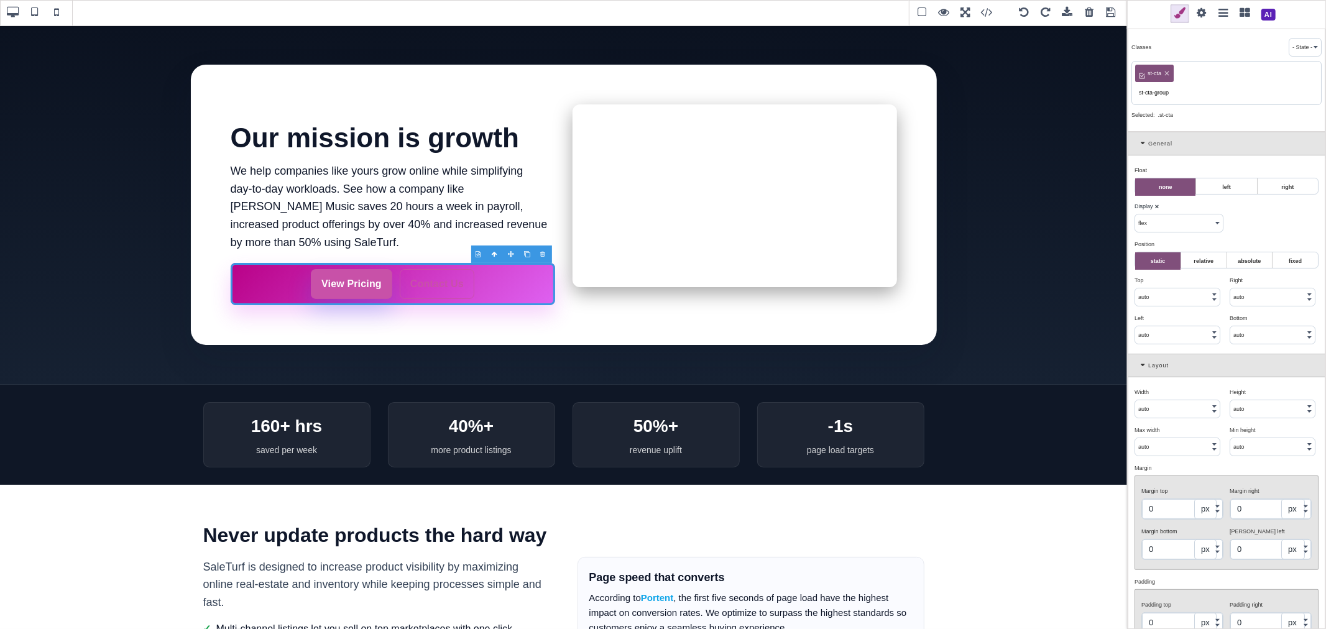
type input "20"
select select "700"
type input "0.48"
select select "px"
type input "8"
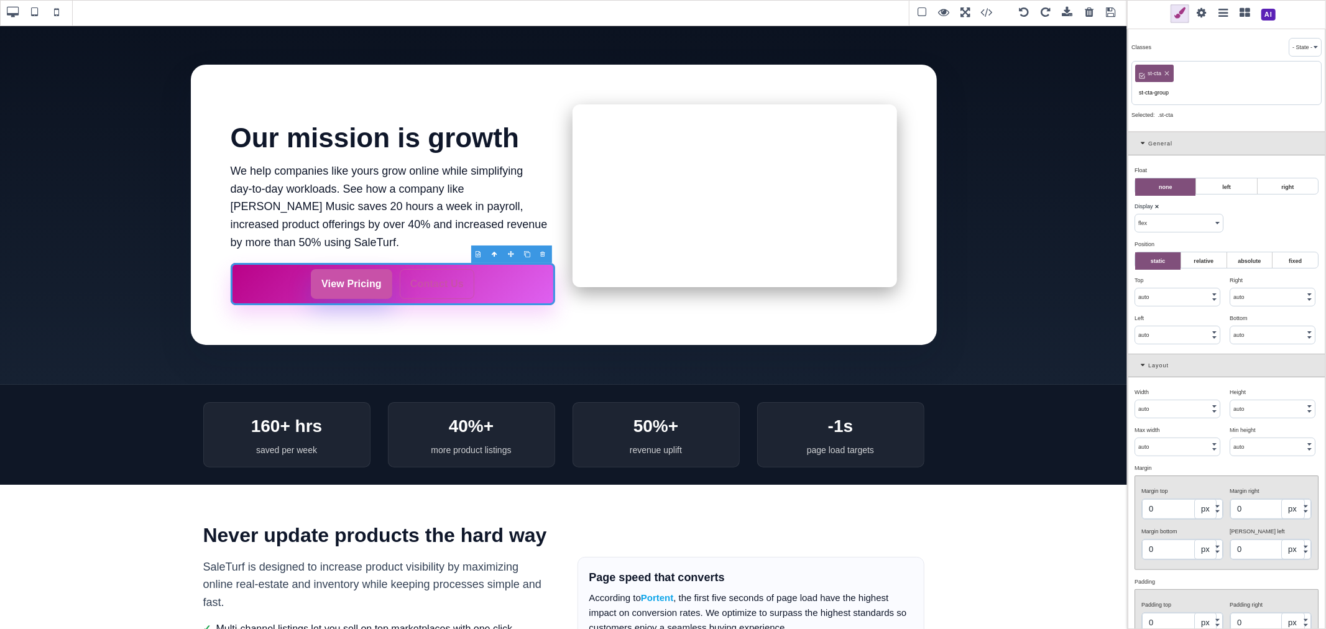
type input "8"
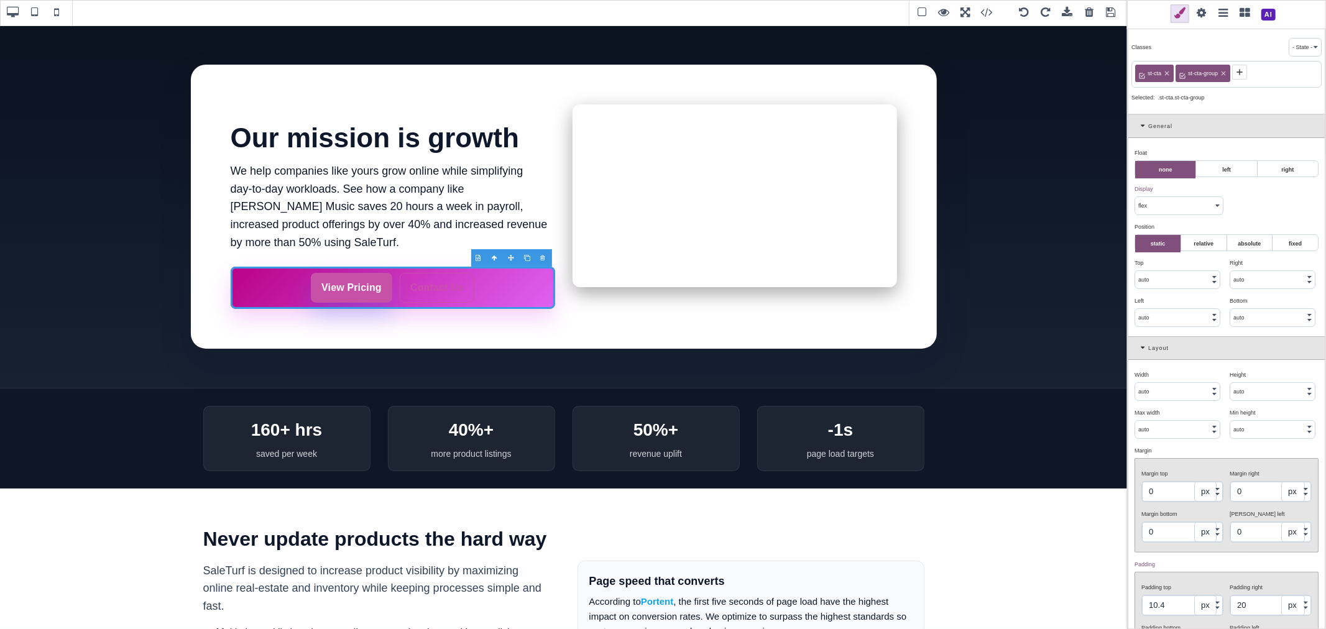
click at [1169, 72] on icon at bounding box center [1167, 73] width 4 height 4
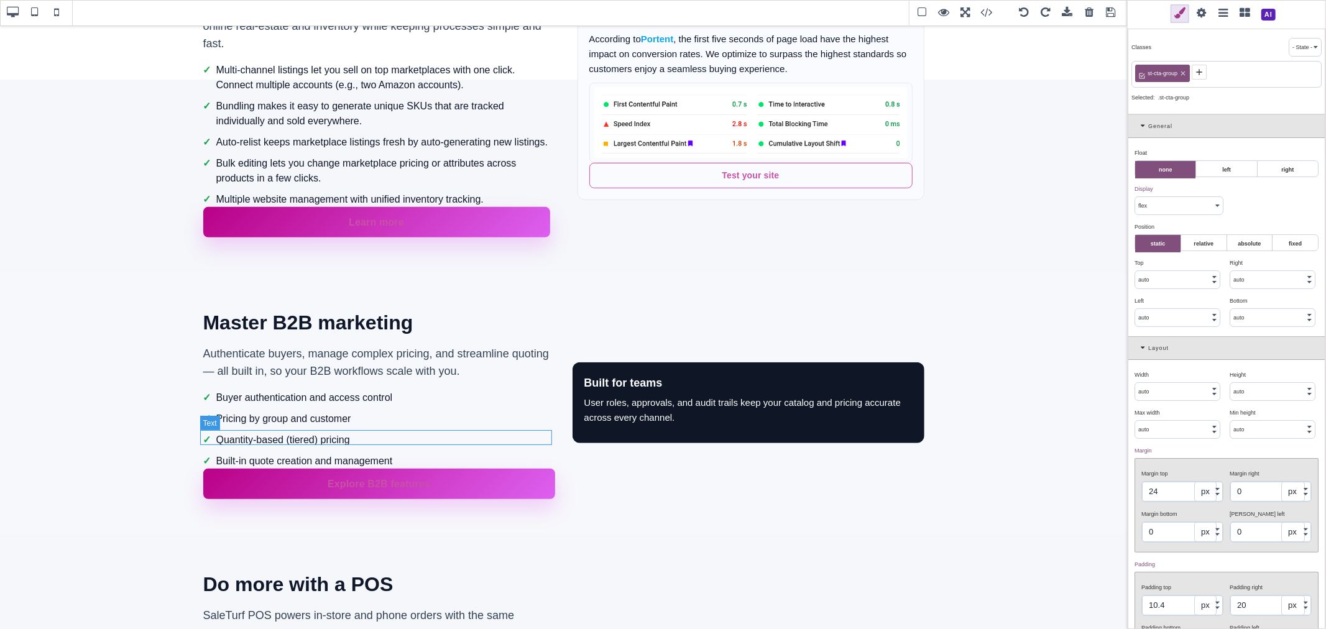
scroll to position [552, 0]
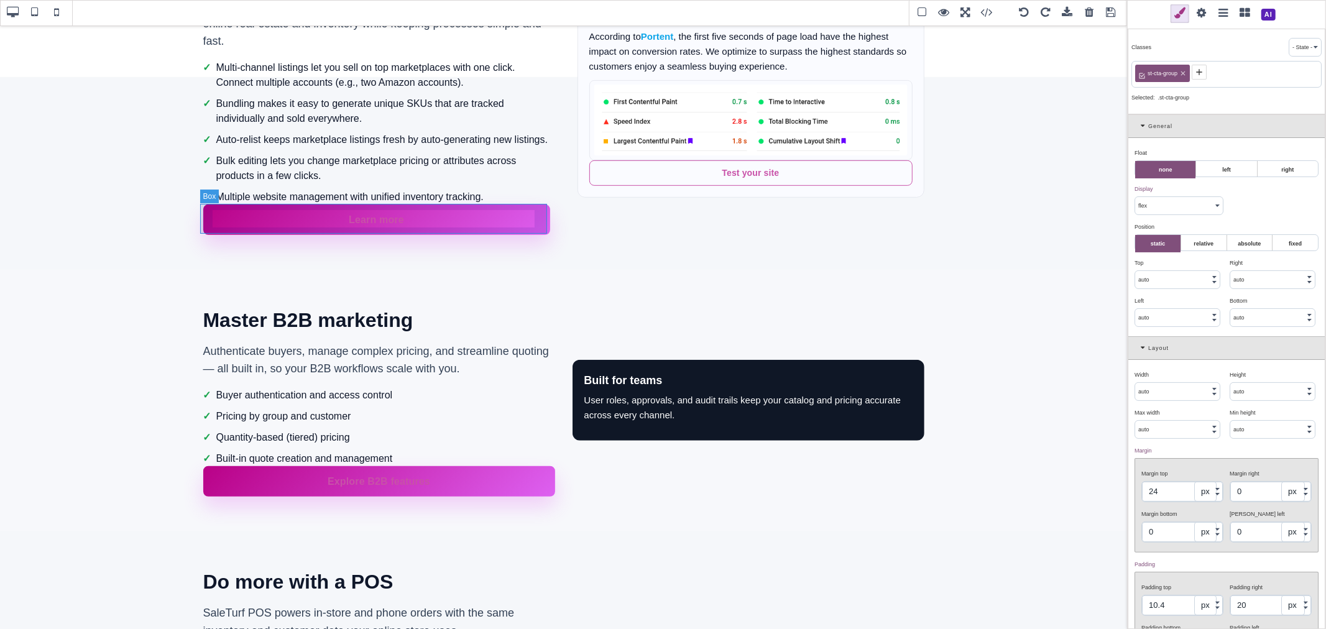
click at [524, 230] on div "Learn more" at bounding box center [376, 220] width 347 height 30
type input "0"
click at [1167, 72] on icon at bounding box center [1166, 73] width 7 height 7
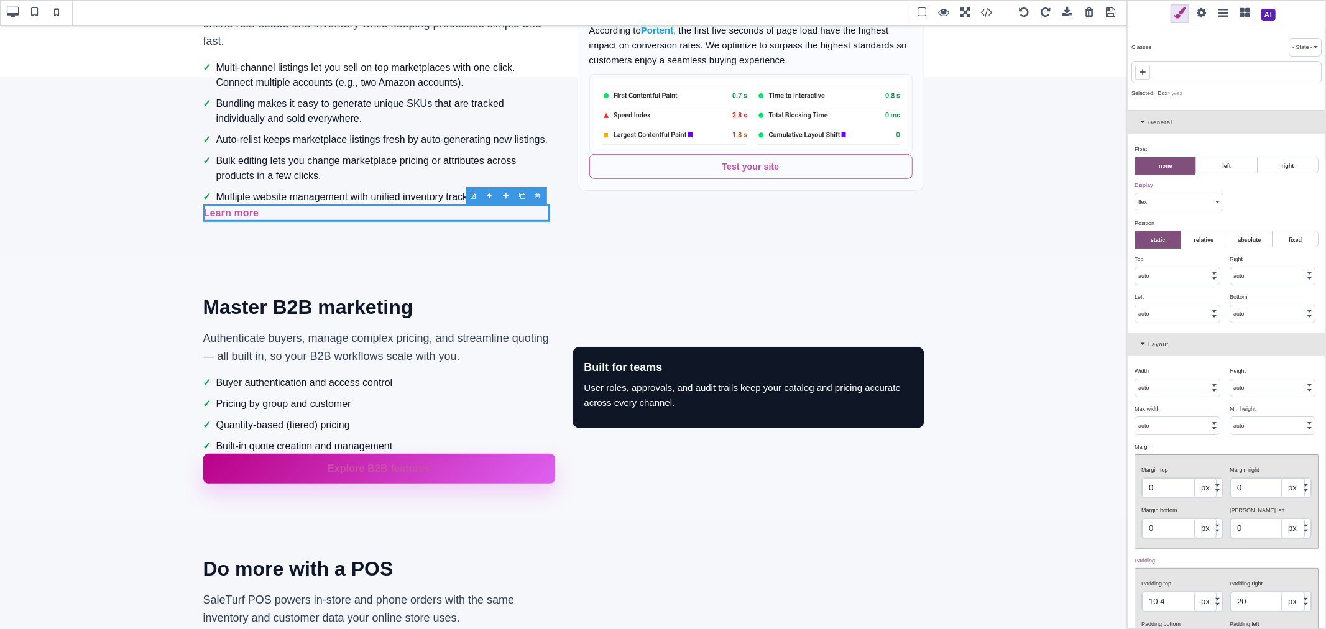
click at [1143, 71] on icon at bounding box center [1142, 72] width 6 height 6
paste input "st-btn st-btn-primary"
click at [1152, 75] on input "st-btn st-btn-primary" at bounding box center [1226, 73] width 183 height 17
type input "st-btnst-btn-primary"
select select "block"
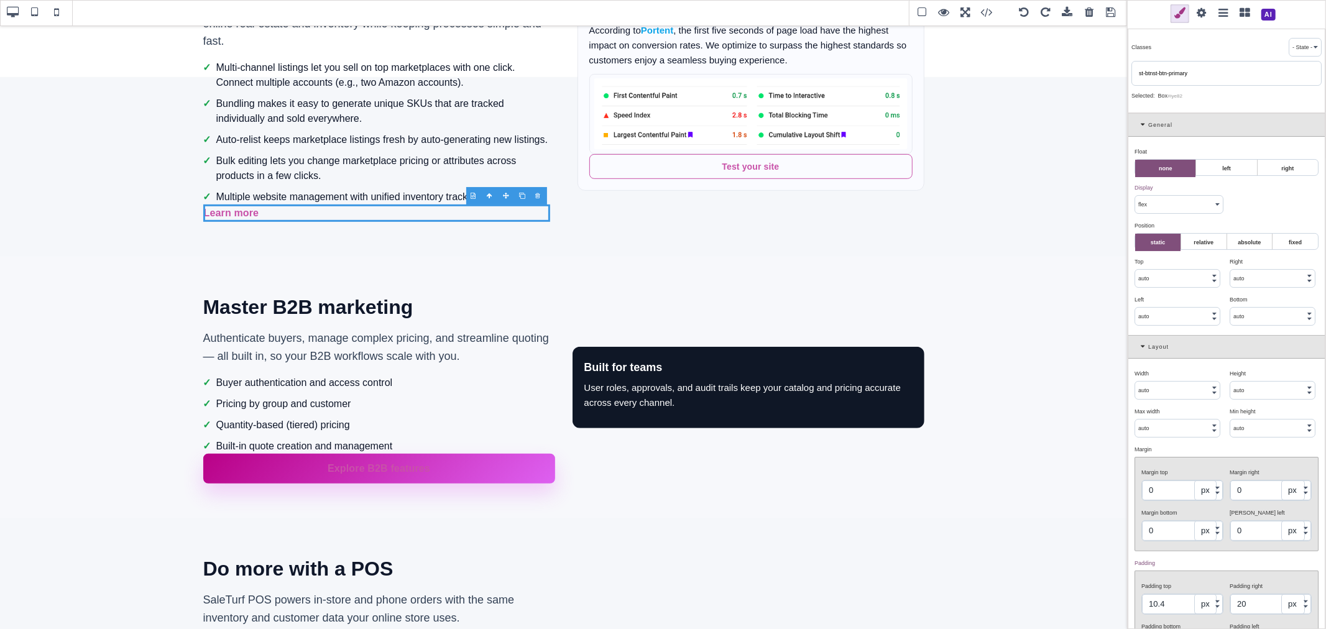
type input "0"
select select "400"
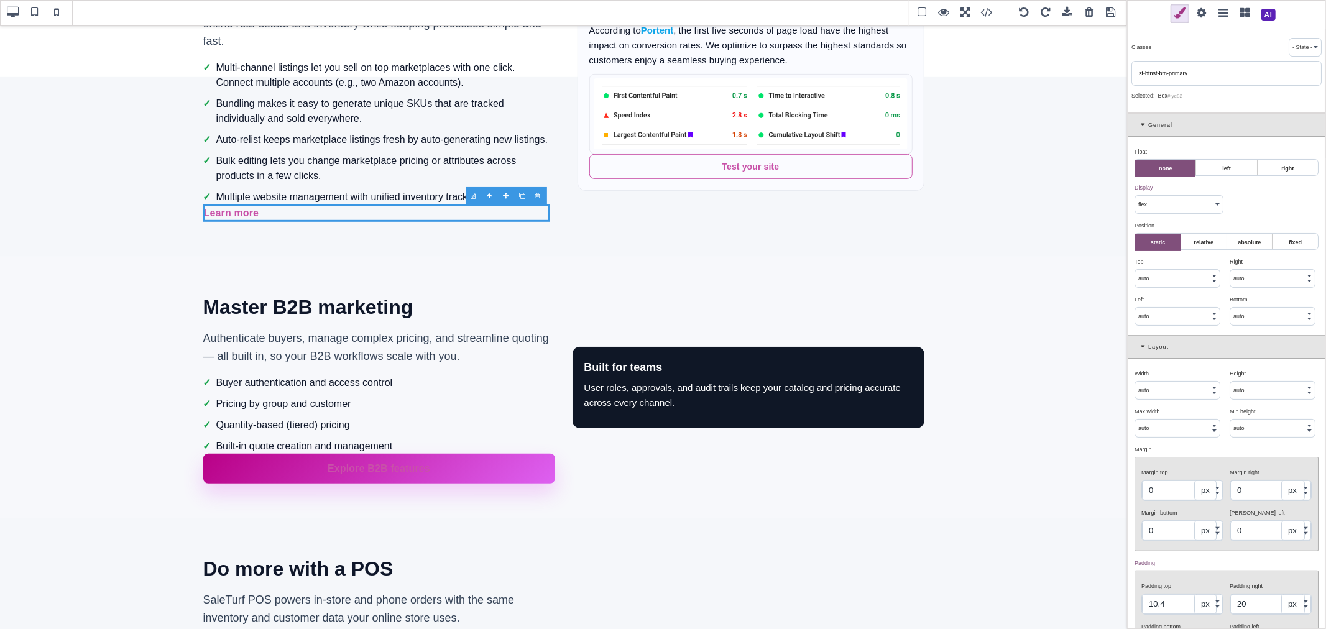
type input "normal"
select select
type input "rgb(15, 23, 42)"
type input "0"
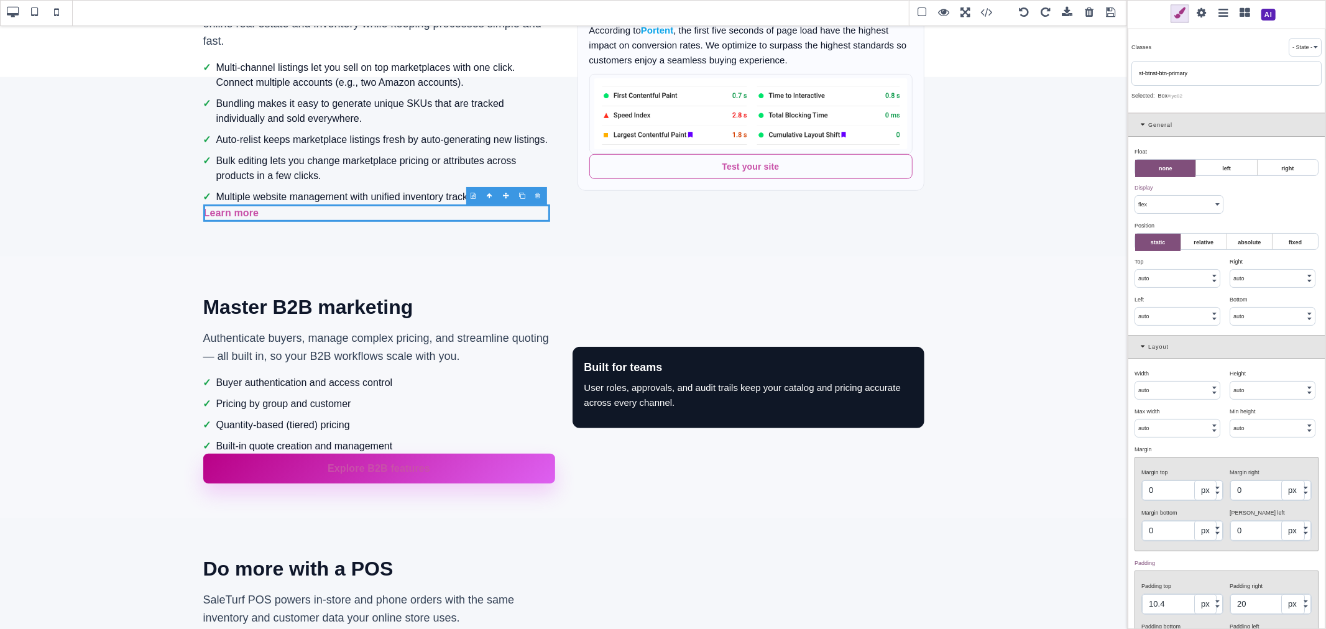
type input "0"
type input "rgb(15, 23, 42)"
click at [1203, 73] on icon at bounding box center [1201, 73] width 7 height 7
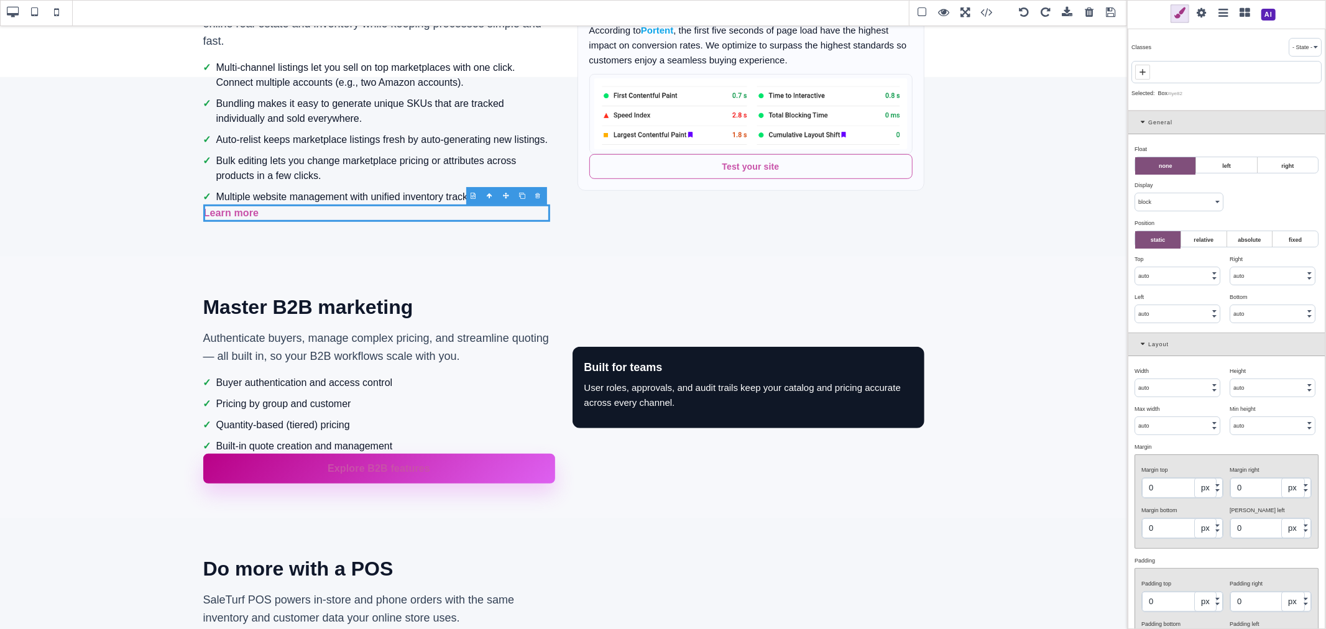
click at [1146, 69] on icon at bounding box center [1143, 72] width 10 height 10
paste input "st-btn st-btn-primary"
drag, startPoint x: 1152, startPoint y: 73, endPoint x: 1198, endPoint y: 73, distance: 45.4
click at [1198, 73] on input "st-btn st-btn-primary" at bounding box center [1226, 73] width 183 height 17
type input "st-btn"
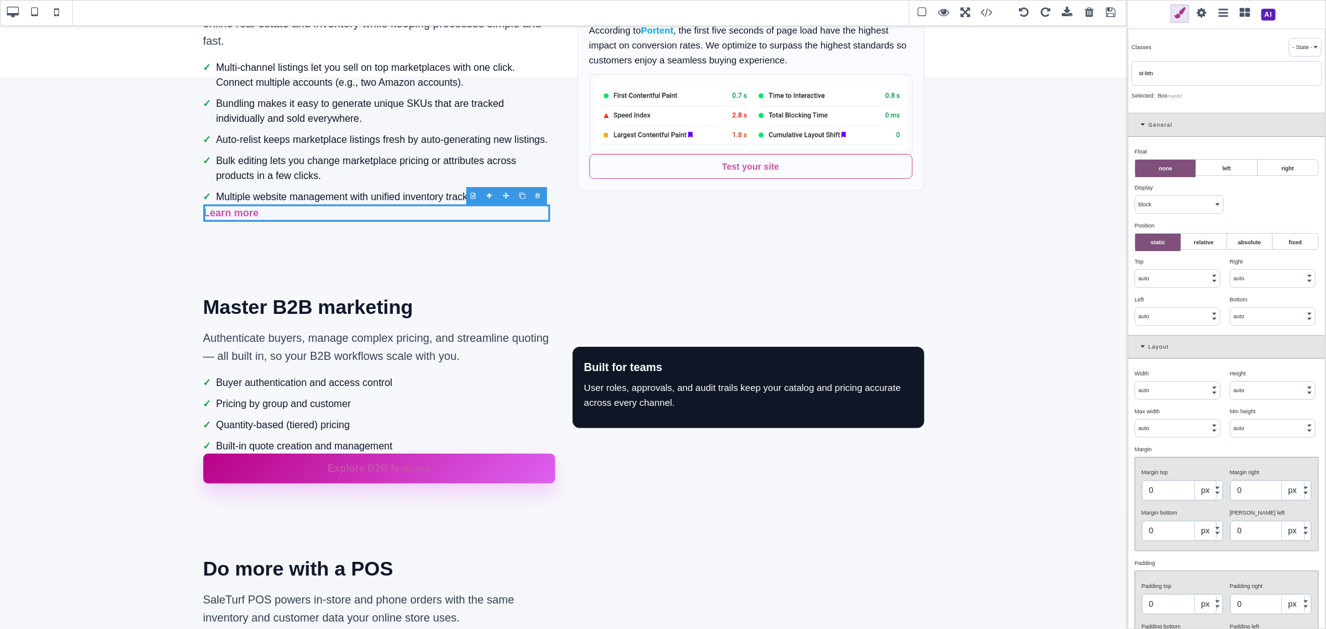
select select "inline-block"
type input "10"
type input "16"
type input "10"
type input "16"
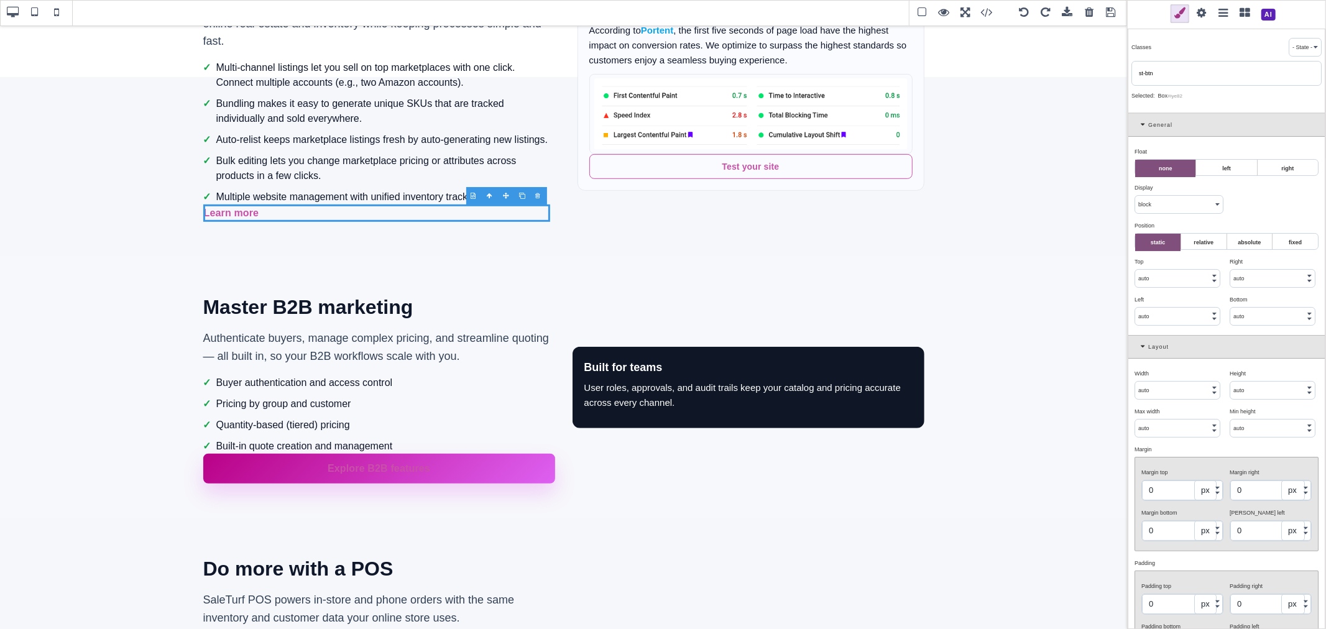
select select "600"
type input "8"
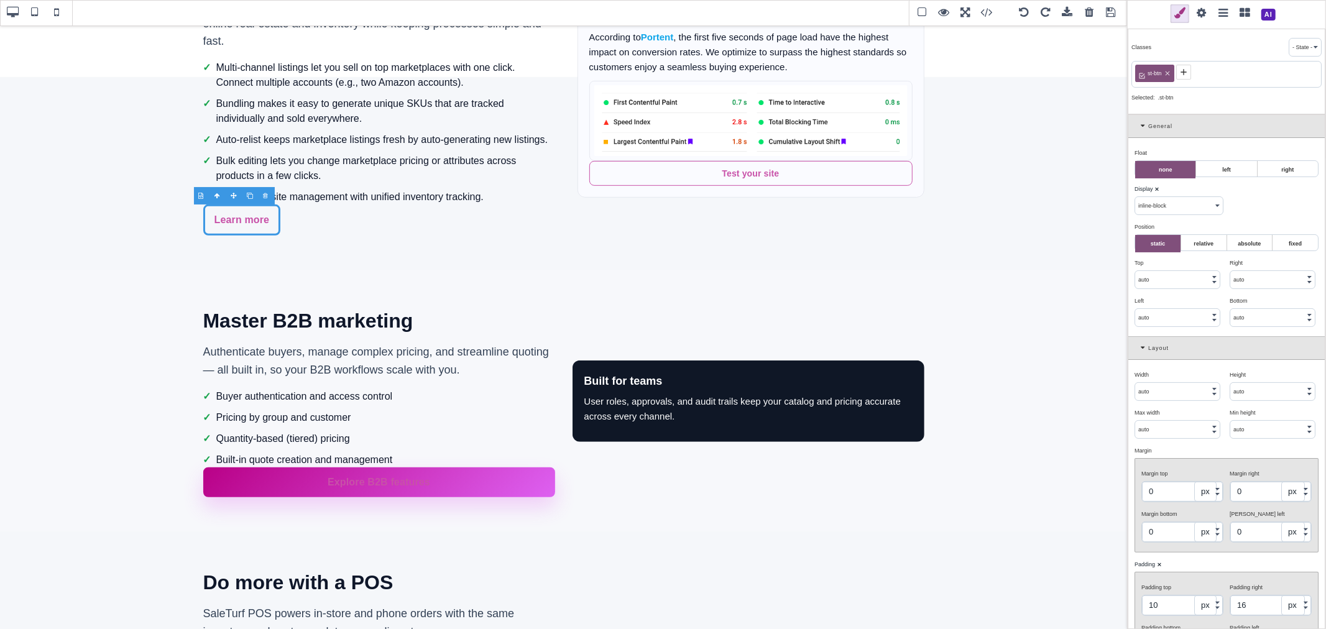
click at [1179, 75] on icon at bounding box center [1184, 72] width 10 height 10
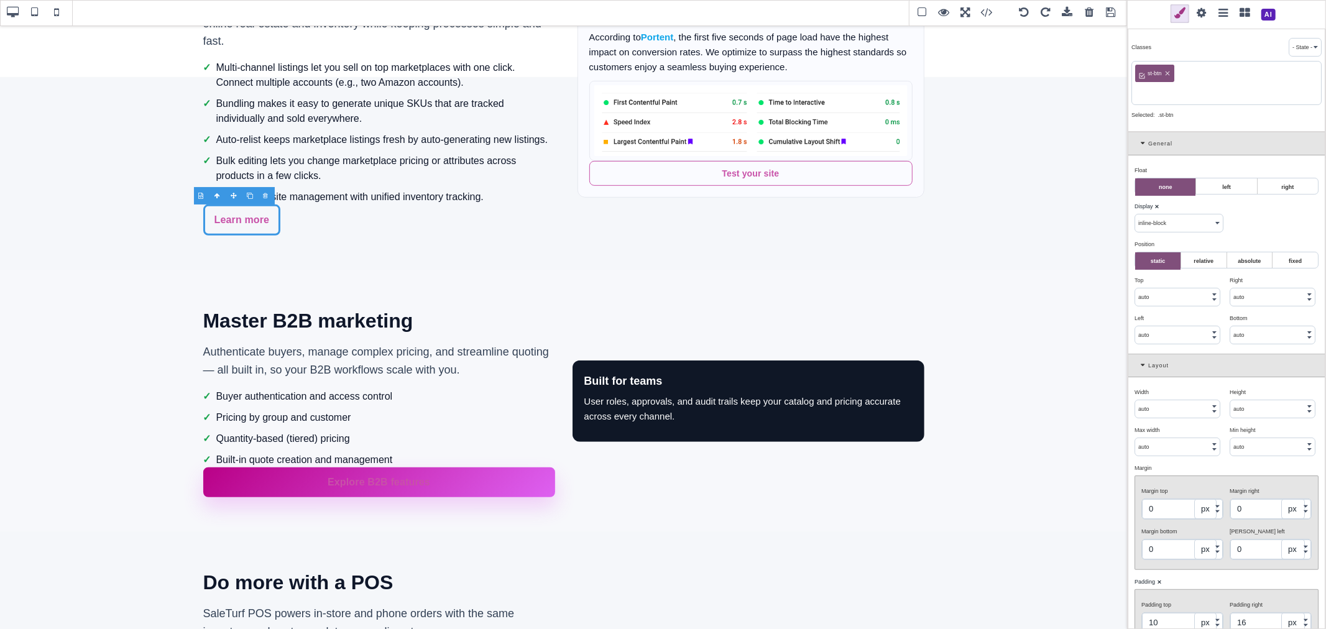
paste input "st-btn-primary"
click at [1141, 92] on input "st-btn-primary" at bounding box center [1226, 92] width 183 height 17
click at [1174, 98] on input "st-btn-primary" at bounding box center [1226, 92] width 183 height 17
type input "st-btn-primary"
select select "flex"
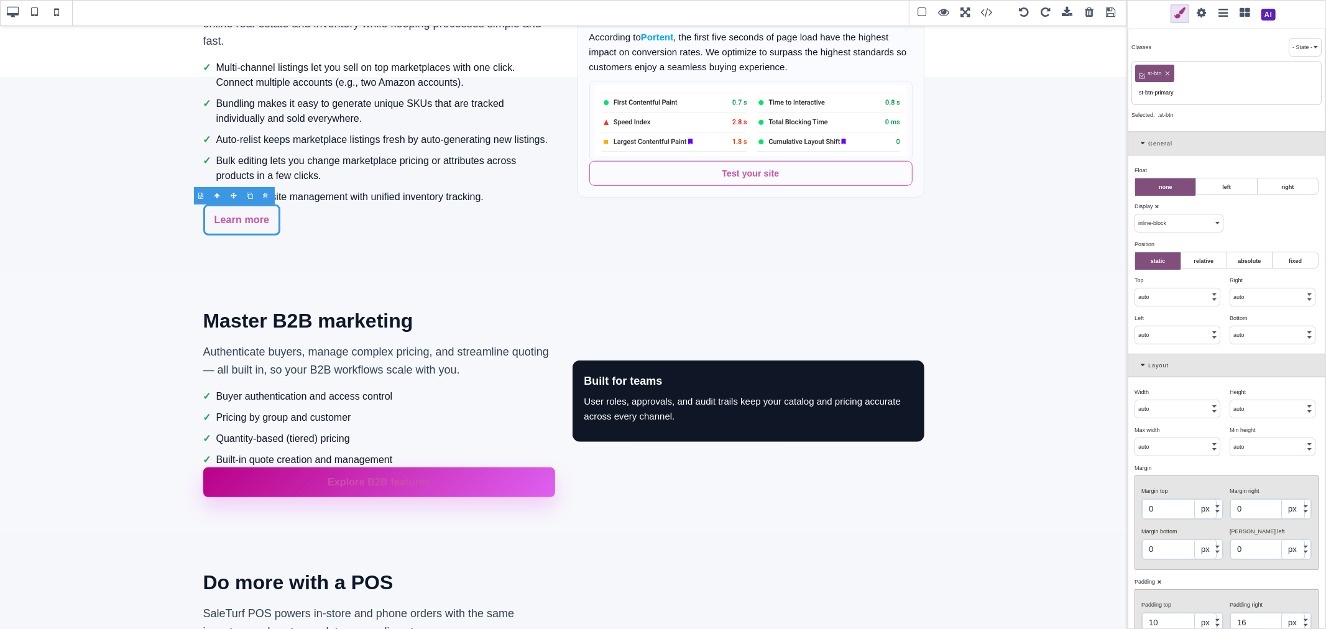
type input "0.16"
select select "px"
type input "8"
type input "1.11111"
type input "rgba(0, 0, 0, 0)"
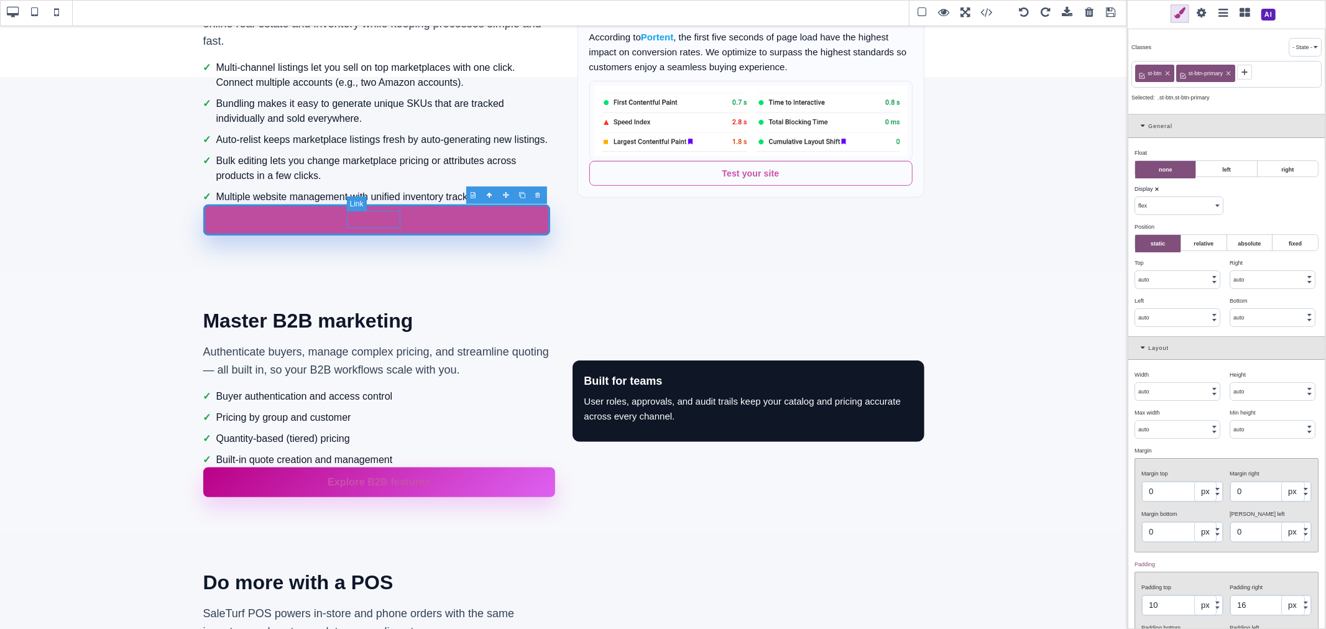
click at [379, 219] on link "Learn more" at bounding box center [376, 219] width 57 height 17
select select "block"
type input "0"
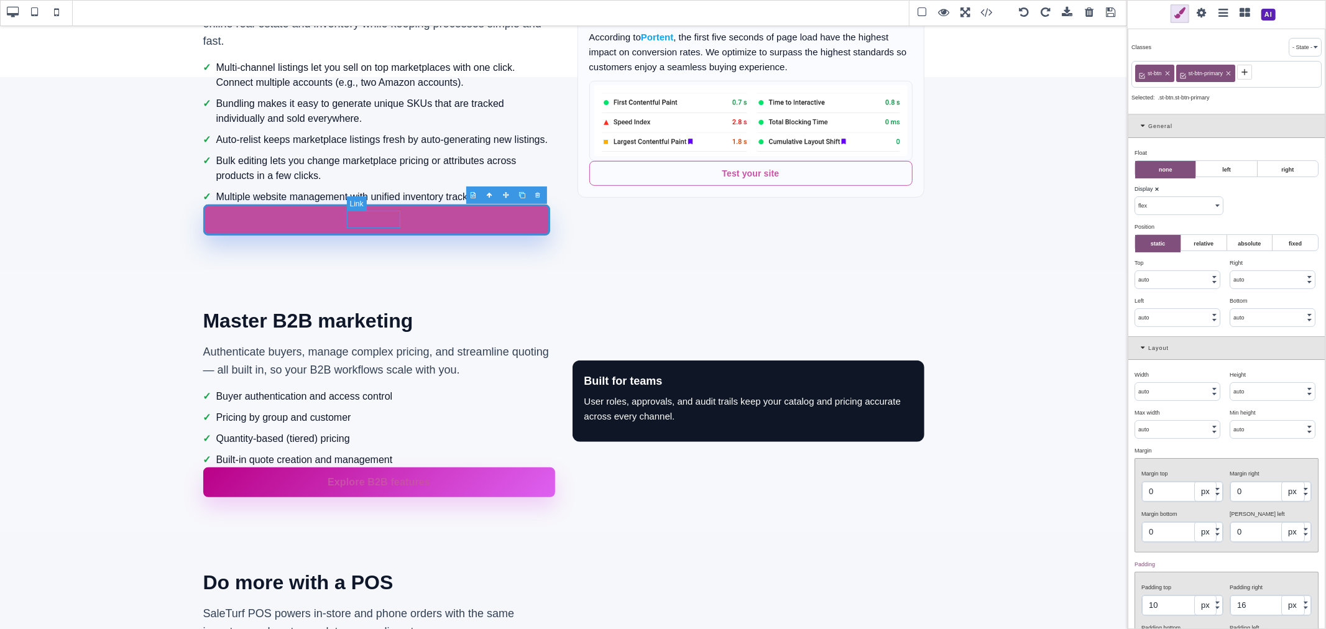
type input "0"
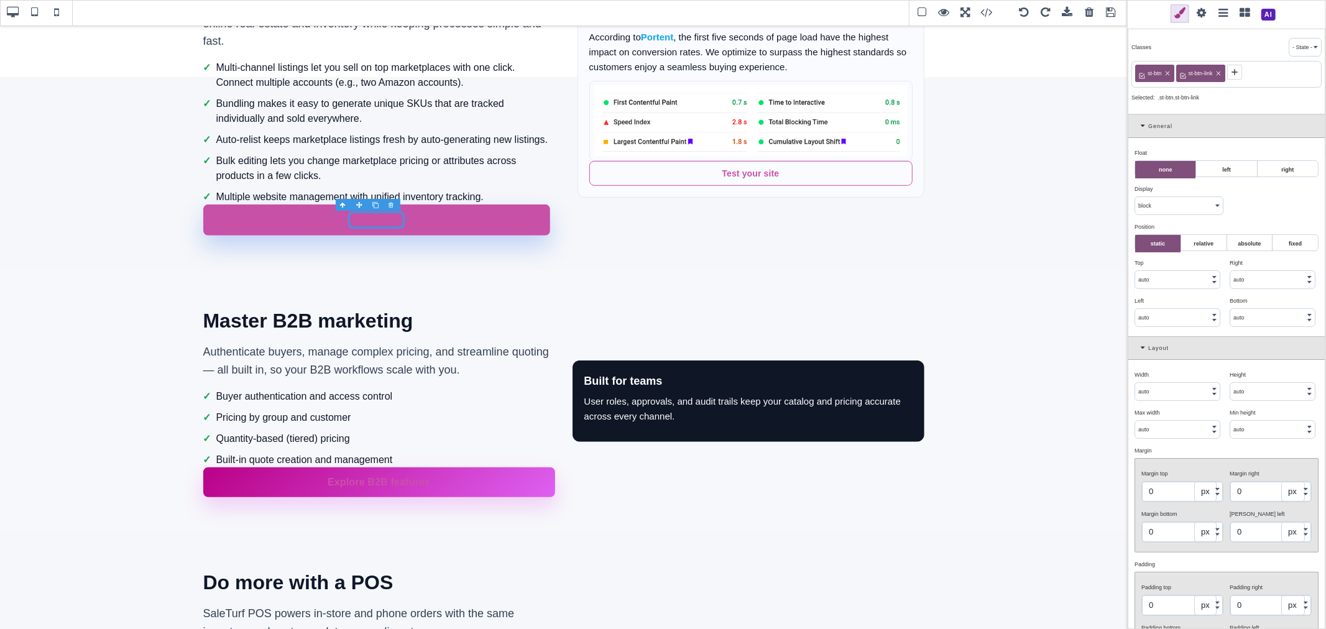
click at [1169, 73] on icon at bounding box center [1167, 73] width 7 height 7
type input "rgb(200, 81, 168)"
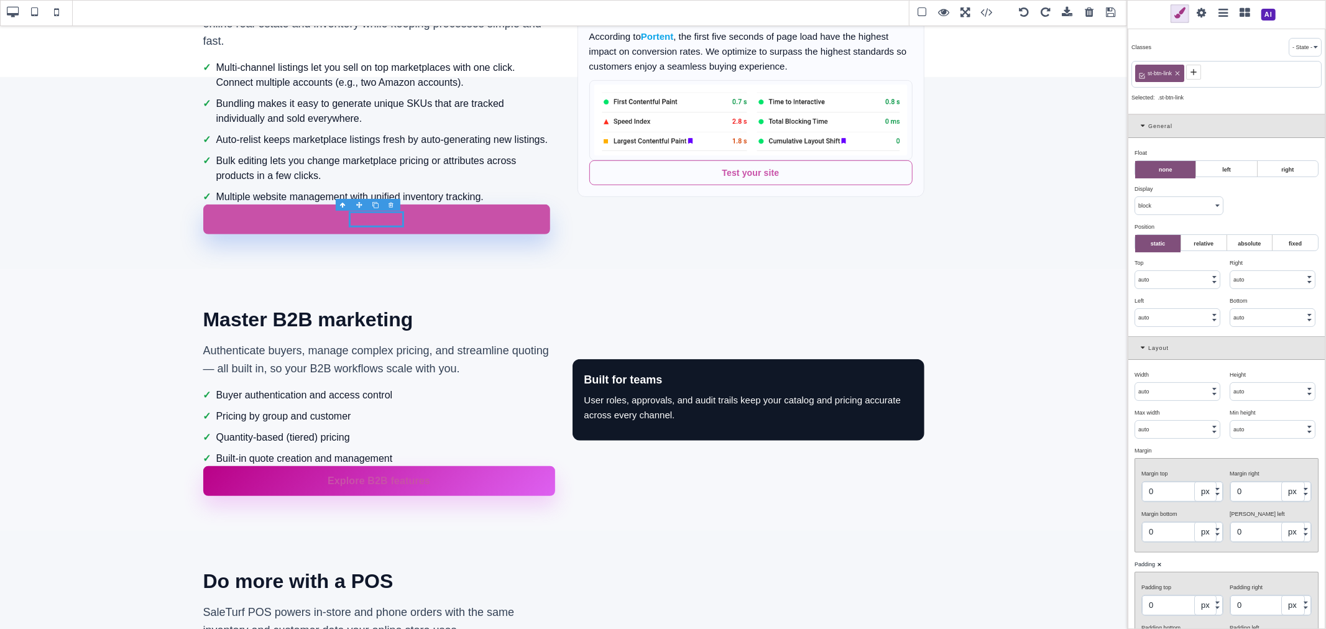
click at [1180, 75] on icon at bounding box center [1177, 73] width 7 height 7
type input "0"
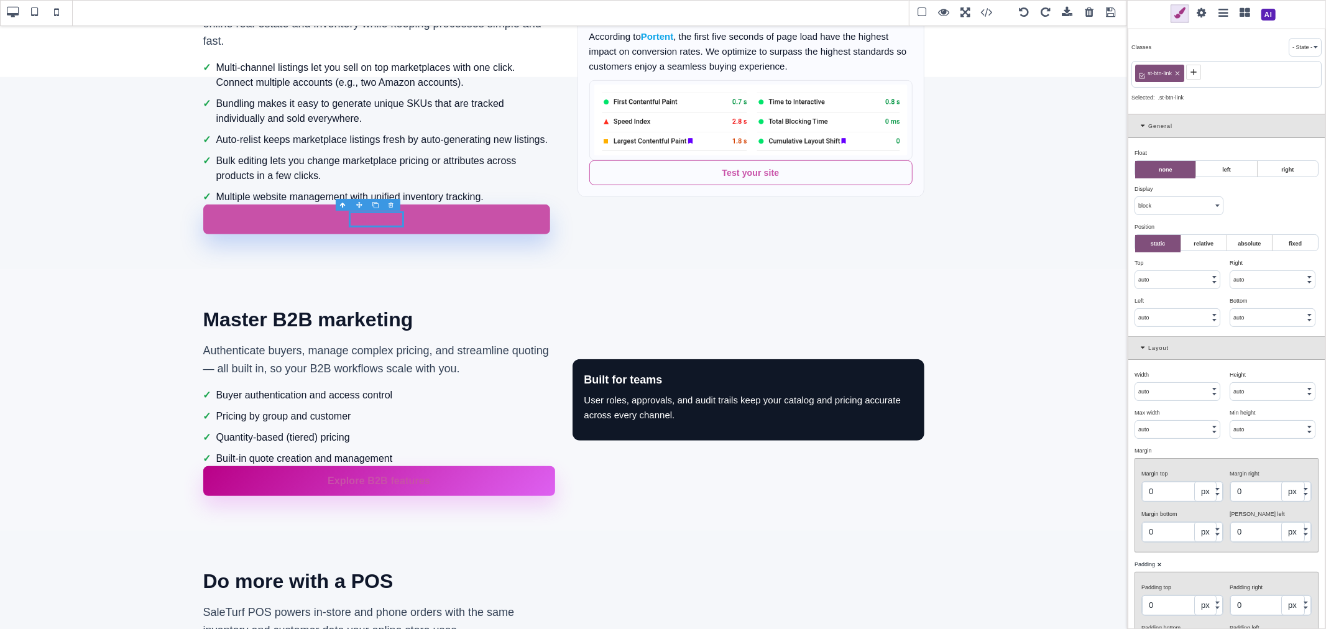
type input "0"
type input "rgb(200, 81, 168)"
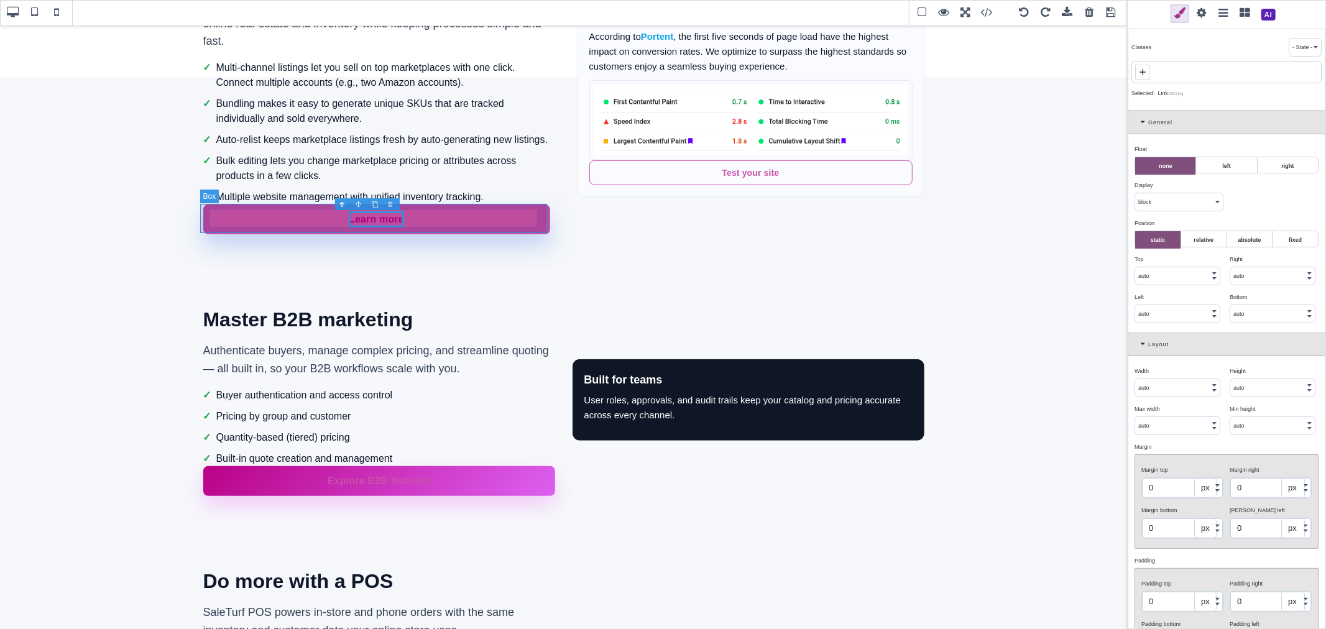
click at [487, 228] on div "Learn more" at bounding box center [376, 220] width 347 height 30
select select "flex"
type input "10"
type input "16"
type input "10"
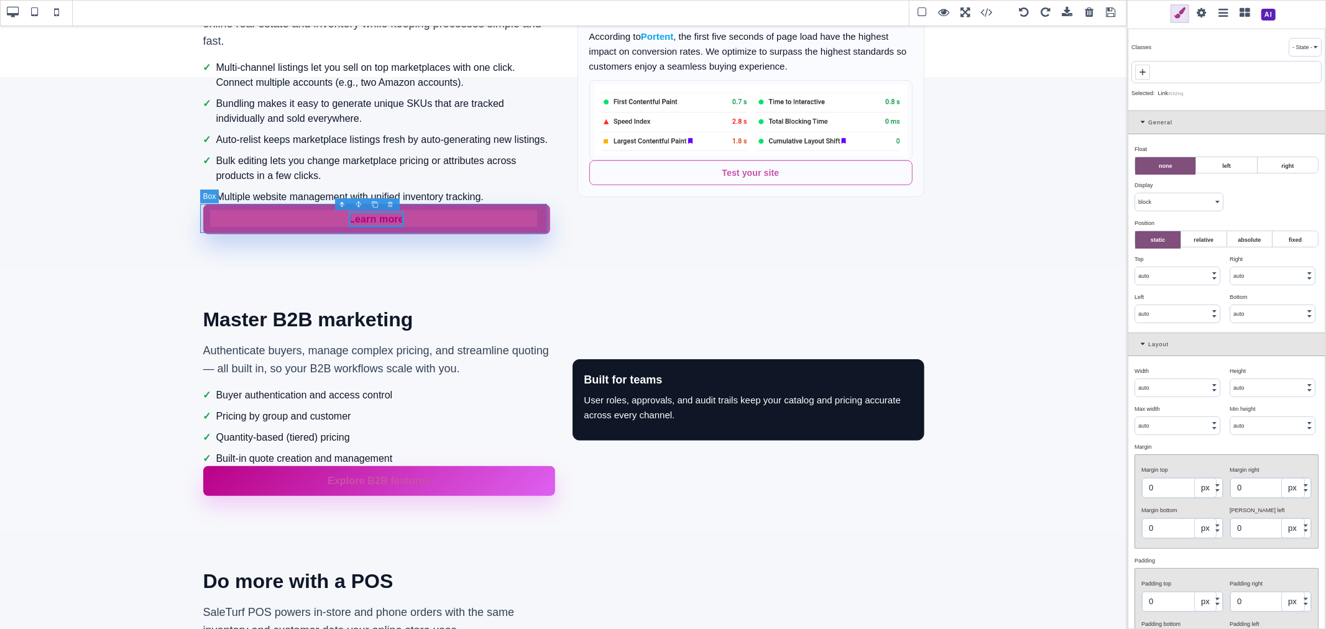
type input "16"
type input "rgb(255, 255, 255)"
type input "8"
type input "rgb(200, 81, 168)"
type input "8"
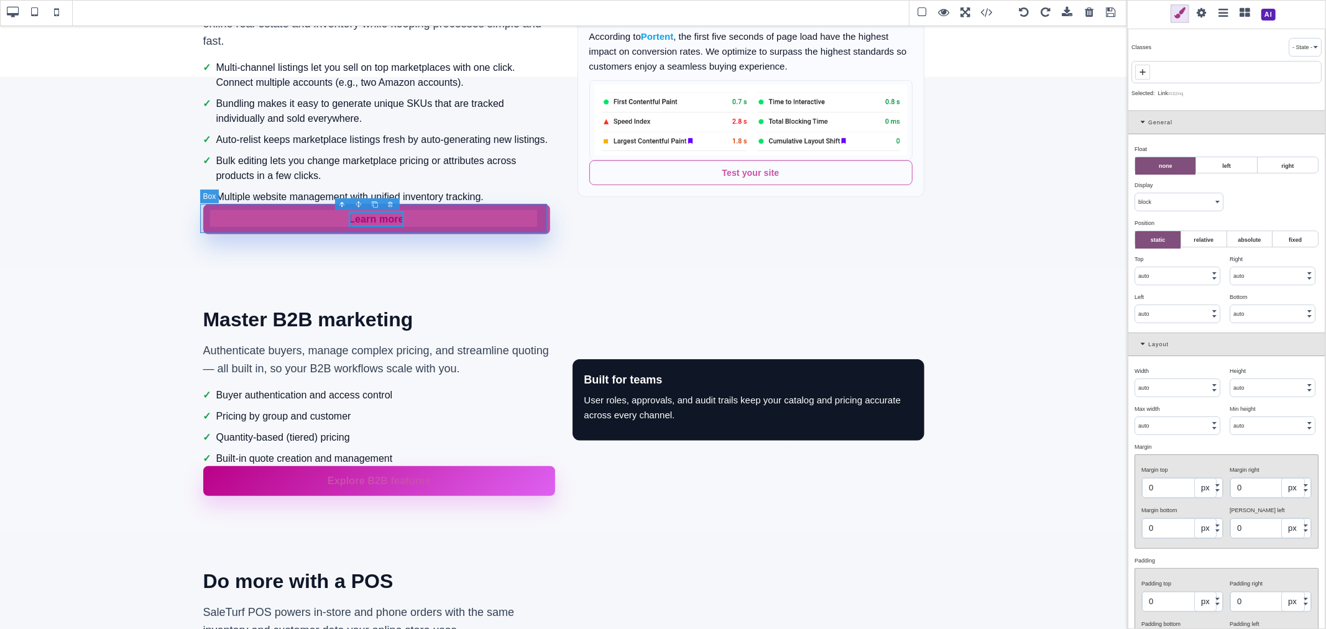
type input "8"
type input "1.11111"
type input "rgba(0, 0, 0, 0)"
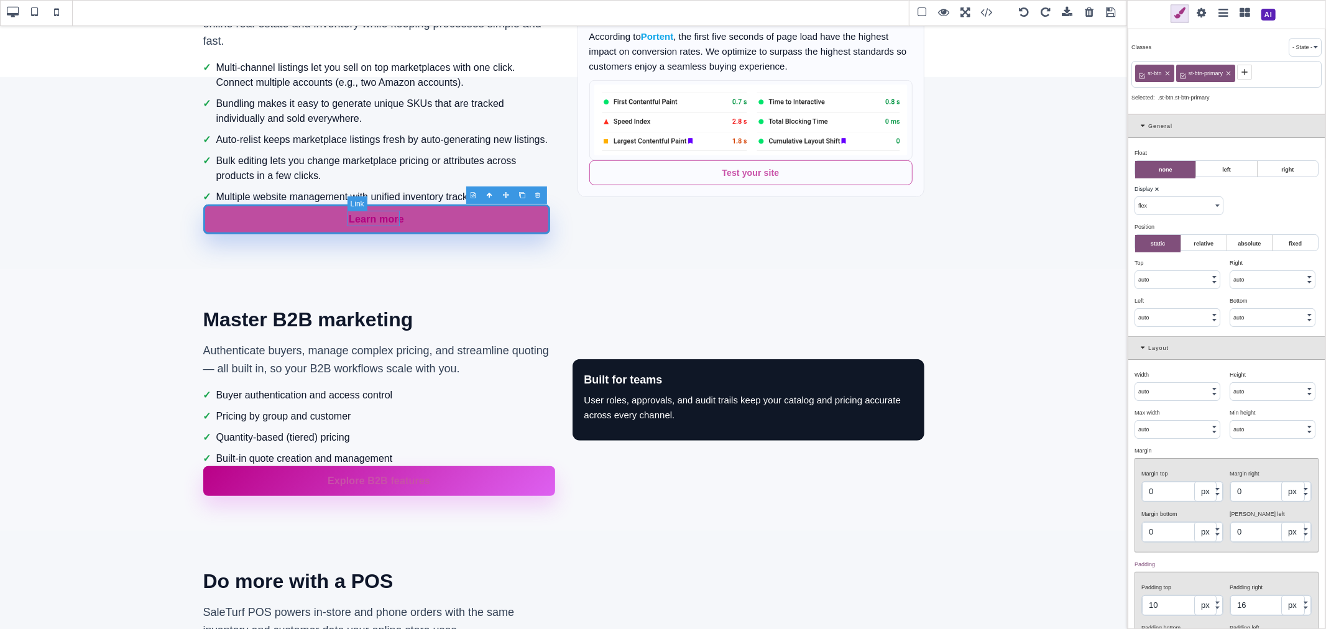
click at [382, 222] on link "Learn more" at bounding box center [376, 219] width 55 height 16
select select "block"
type input "0"
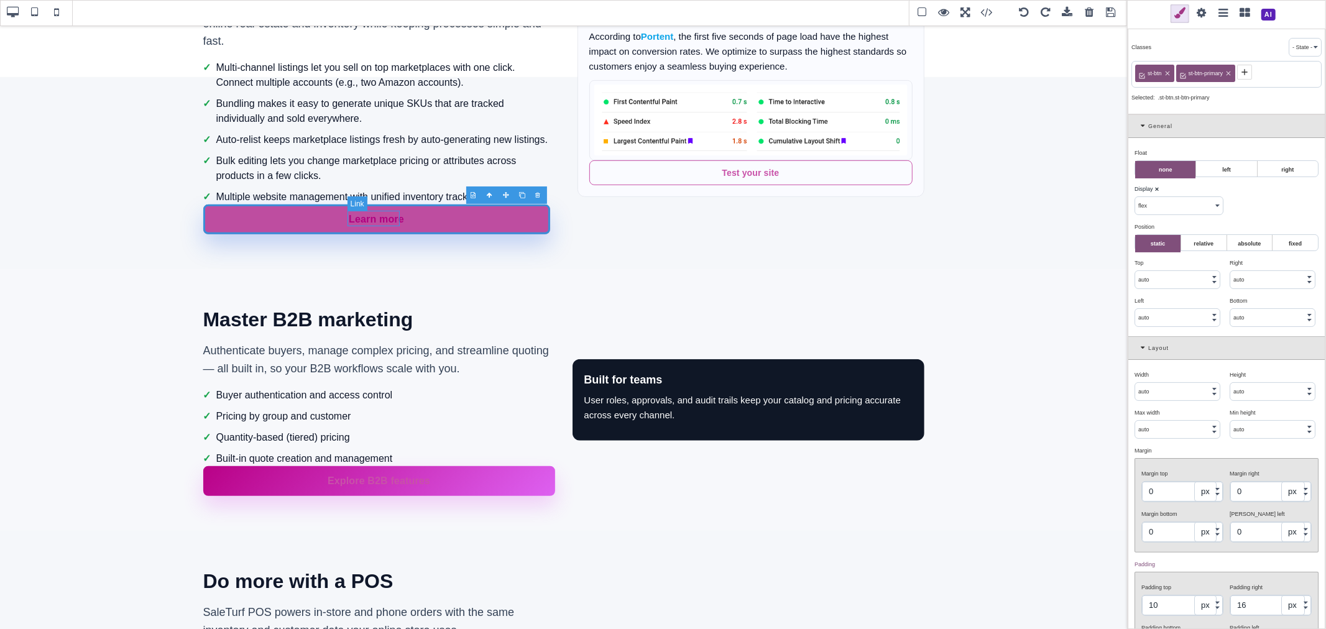
type input "0"
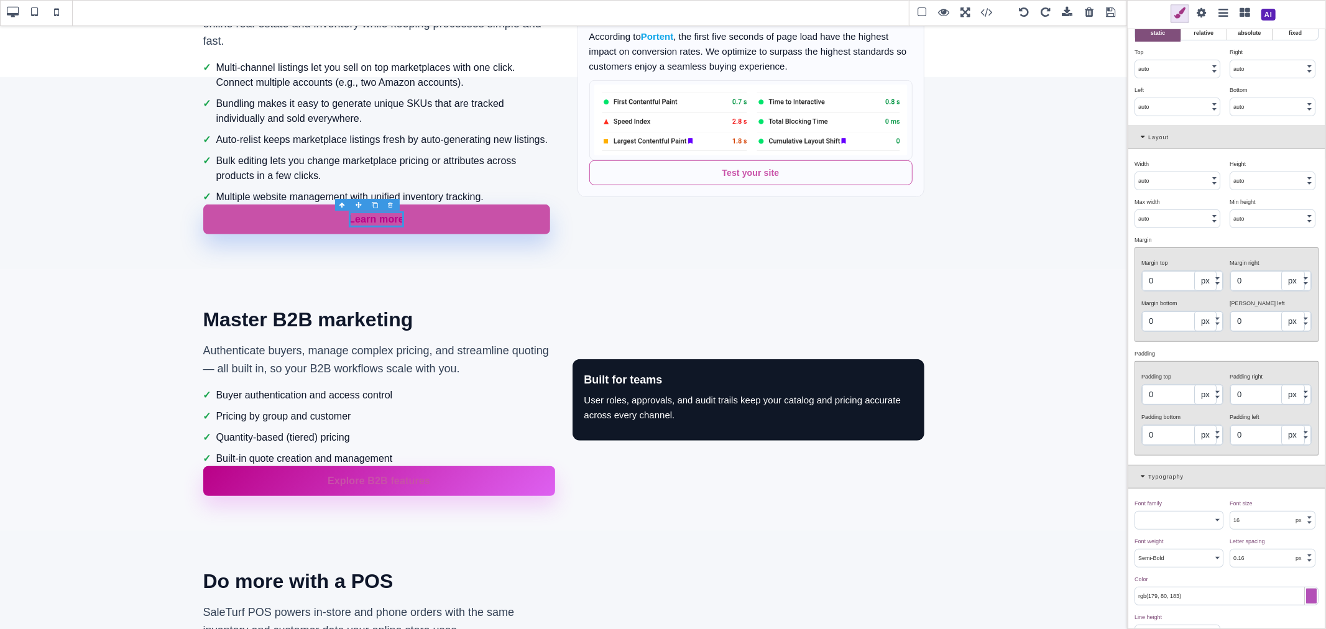
scroll to position [276, 0]
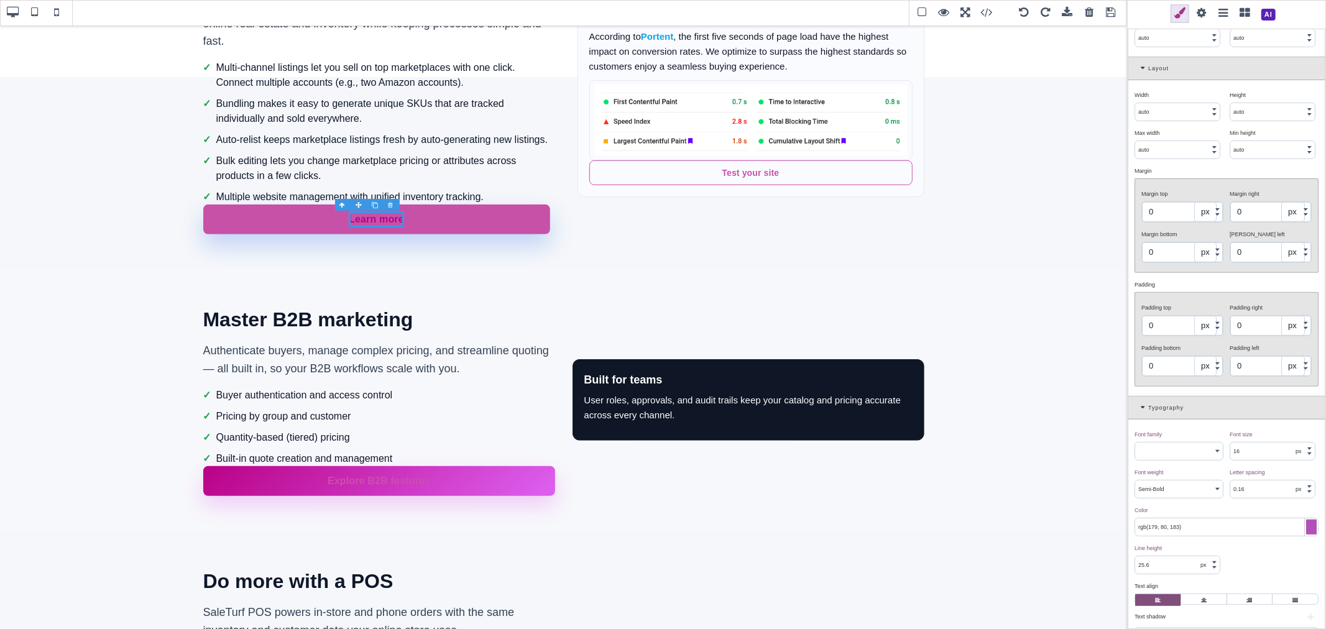
click at [1306, 532] on div at bounding box center [1311, 527] width 11 height 15
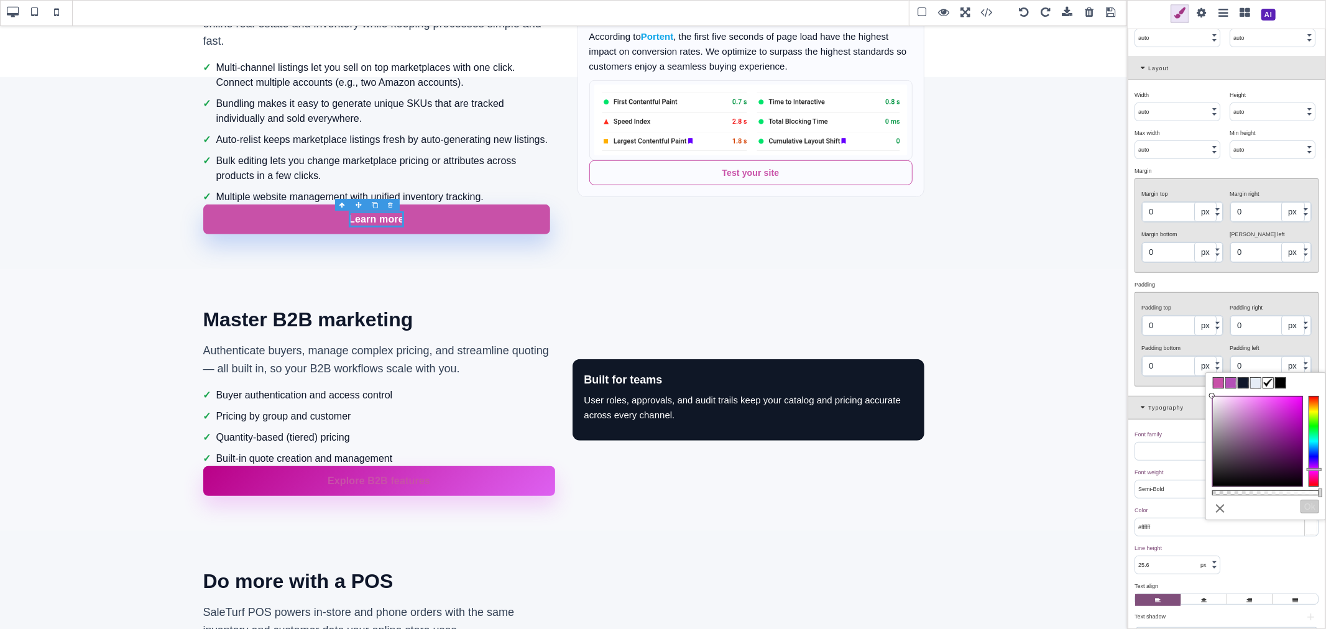
drag, startPoint x: 1263, startPoint y: 476, endPoint x: 1204, endPoint y: 393, distance: 101.7
click at [1204, 393] on div "B I U S Section Classes - State - Hover Click Even/Odd Selected: Link #i32nq Ge…" at bounding box center [663, 314] width 1326 height 629
click at [1209, 297] on div "Padding top 0 px % vh Padding right 0 px % vw Padding bottom 0 px % vh Padding …" at bounding box center [1226, 339] width 183 height 93
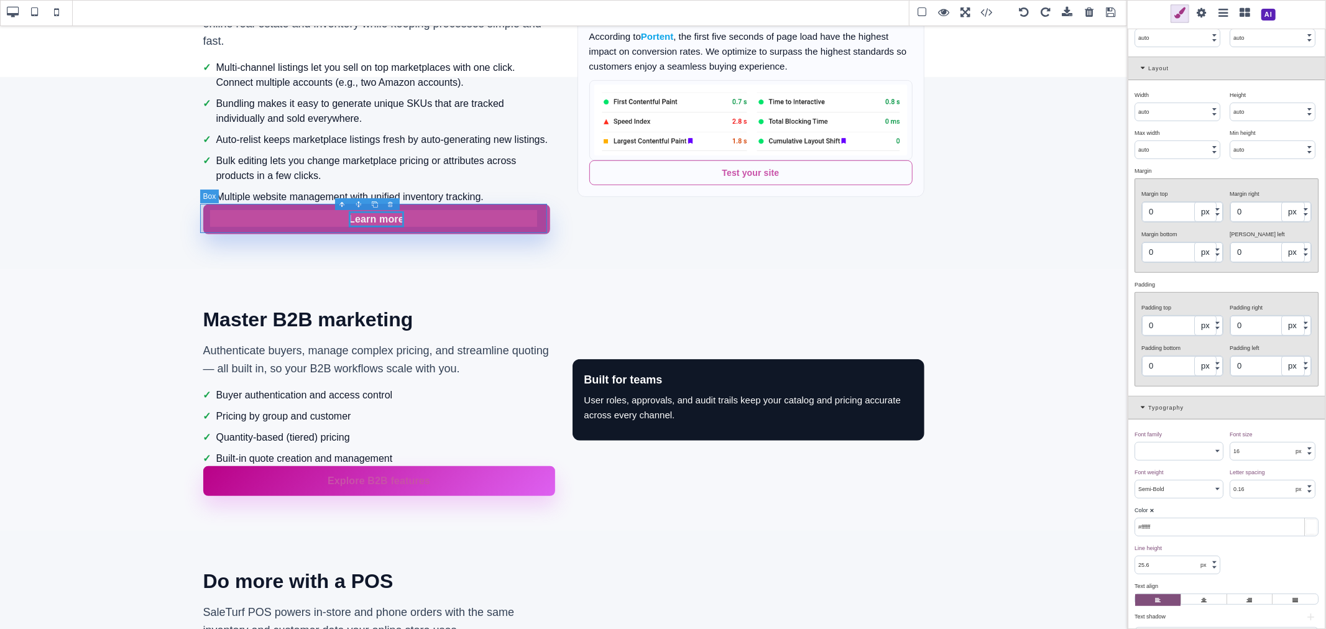
click at [461, 226] on div "Learn more" at bounding box center [376, 220] width 347 height 30
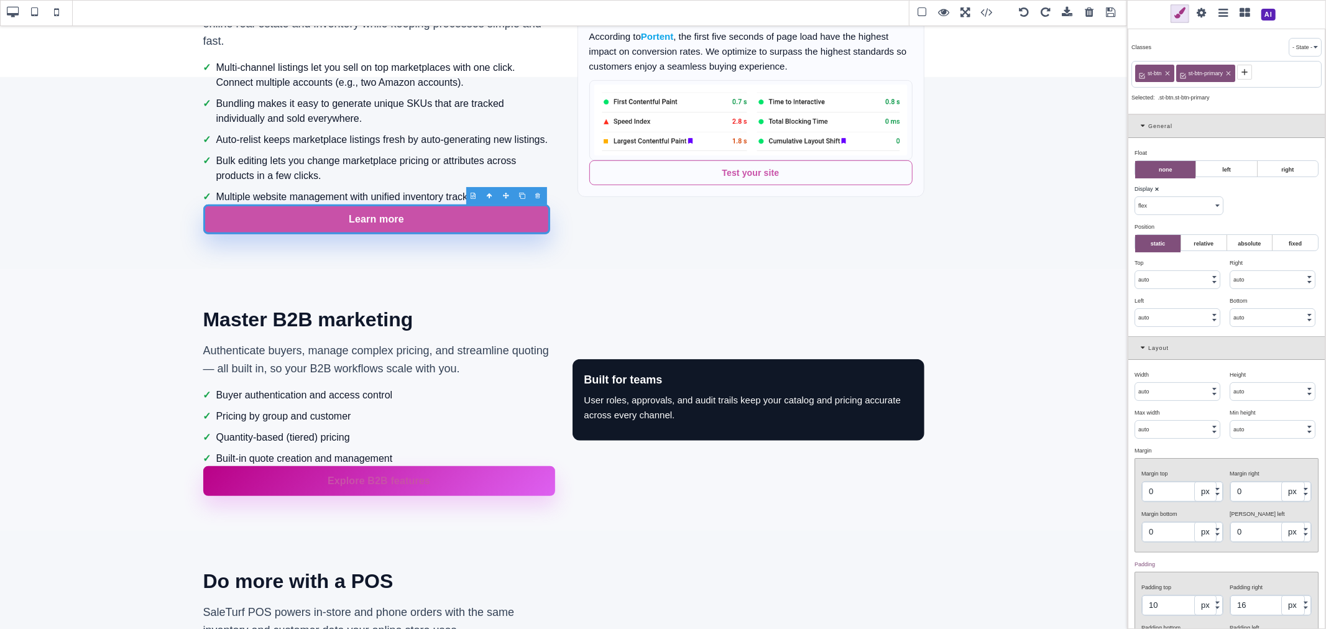
click at [1164, 395] on input "auto" at bounding box center [1177, 391] width 85 height 17
click at [1169, 377] on div "Width ⨯" at bounding box center [1177, 374] width 86 height 11
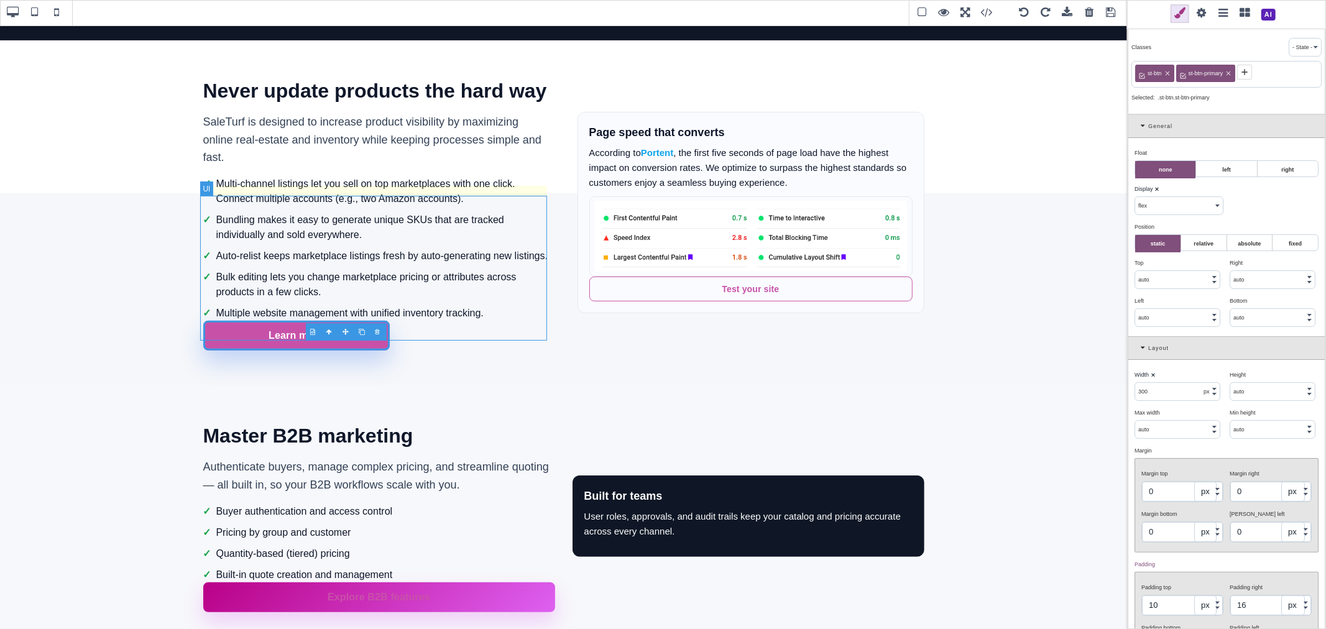
scroll to position [414, 0]
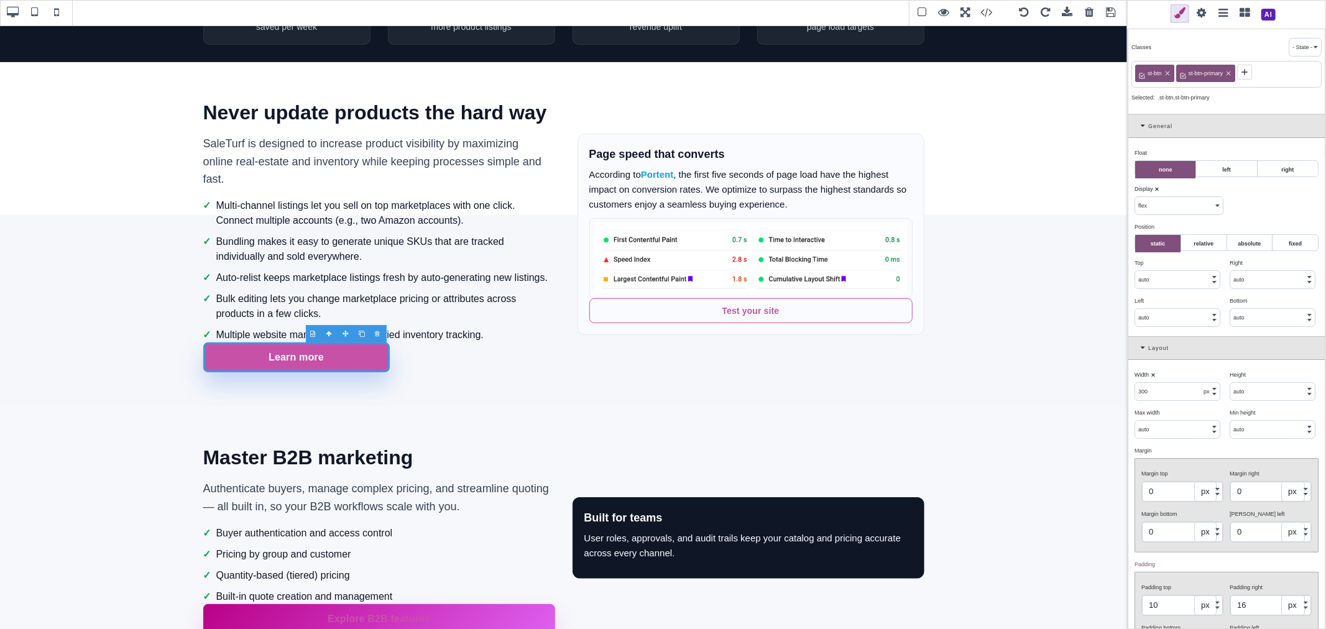
click at [1169, 389] on input "300" at bounding box center [1177, 391] width 85 height 17
click at [1151, 374] on b "⨯" at bounding box center [1153, 375] width 5 height 6
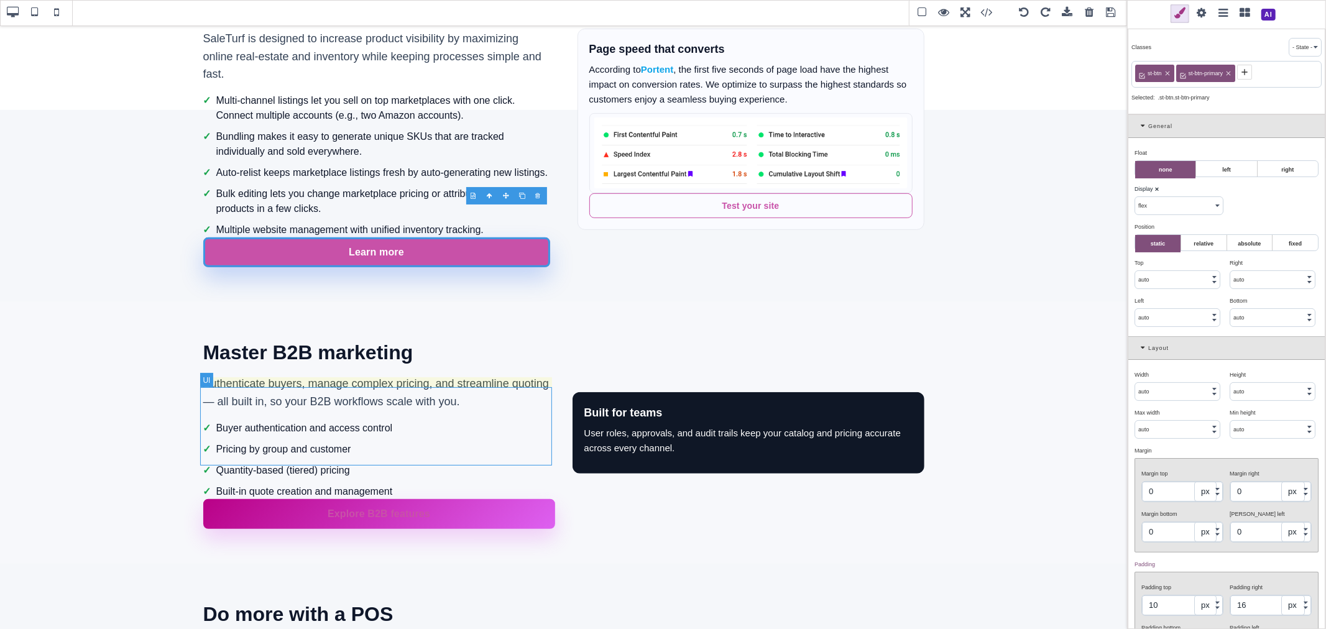
scroll to position [552, 0]
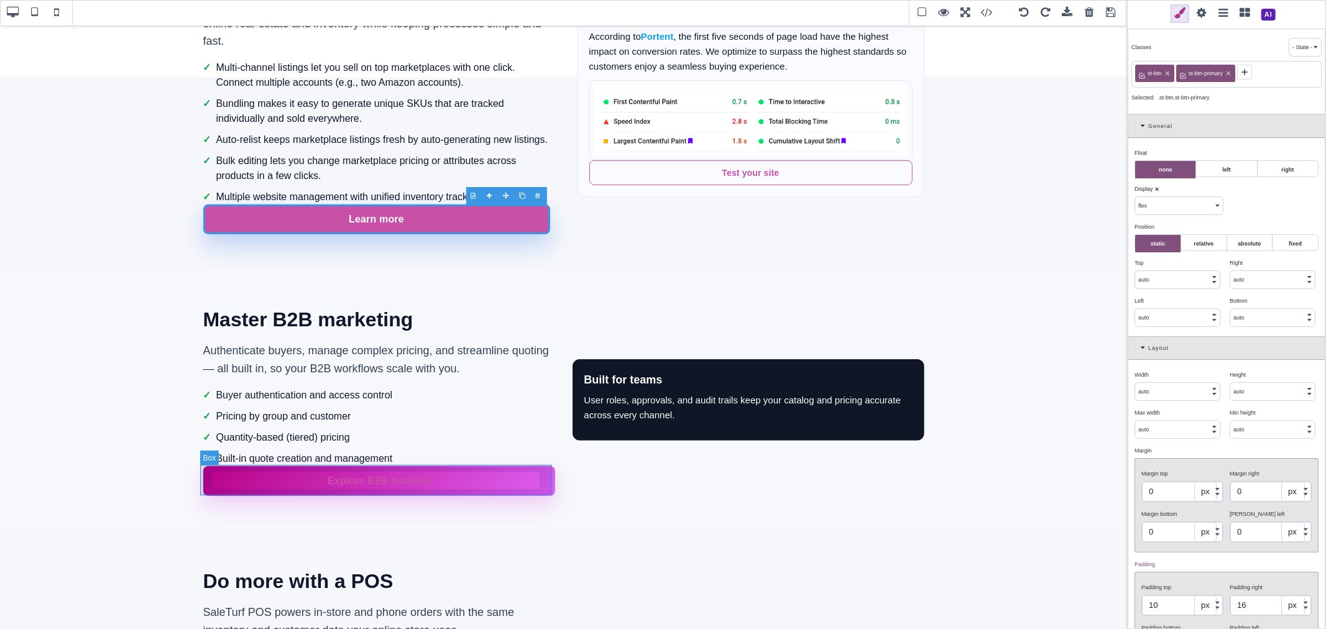
click at [533, 467] on div "Explore B2B features" at bounding box center [379, 481] width 352 height 30
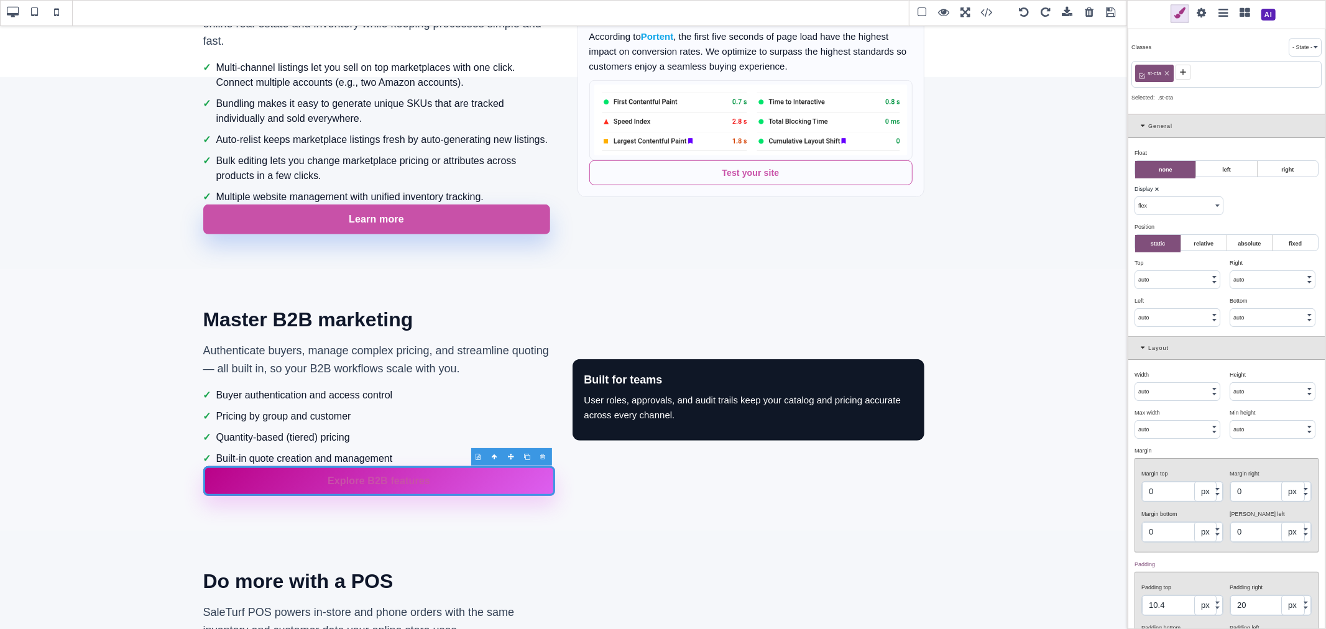
click at [1169, 72] on icon at bounding box center [1166, 73] width 7 height 7
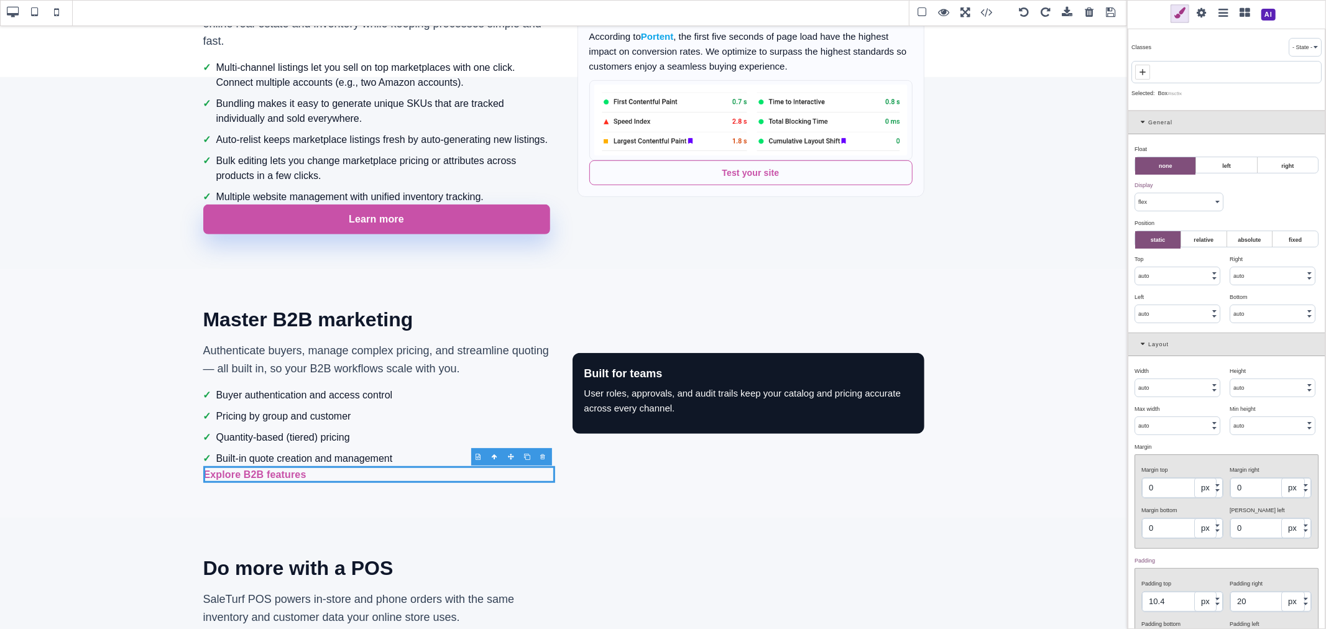
click at [1153, 71] on div at bounding box center [1226, 72] width 190 height 22
click at [1149, 71] on span at bounding box center [1142, 72] width 15 height 15
paste input "st-btn st-btn-primary"
click at [1204, 73] on icon at bounding box center [1203, 73] width 7 height 7
click at [1144, 73] on icon at bounding box center [1143, 72] width 10 height 10
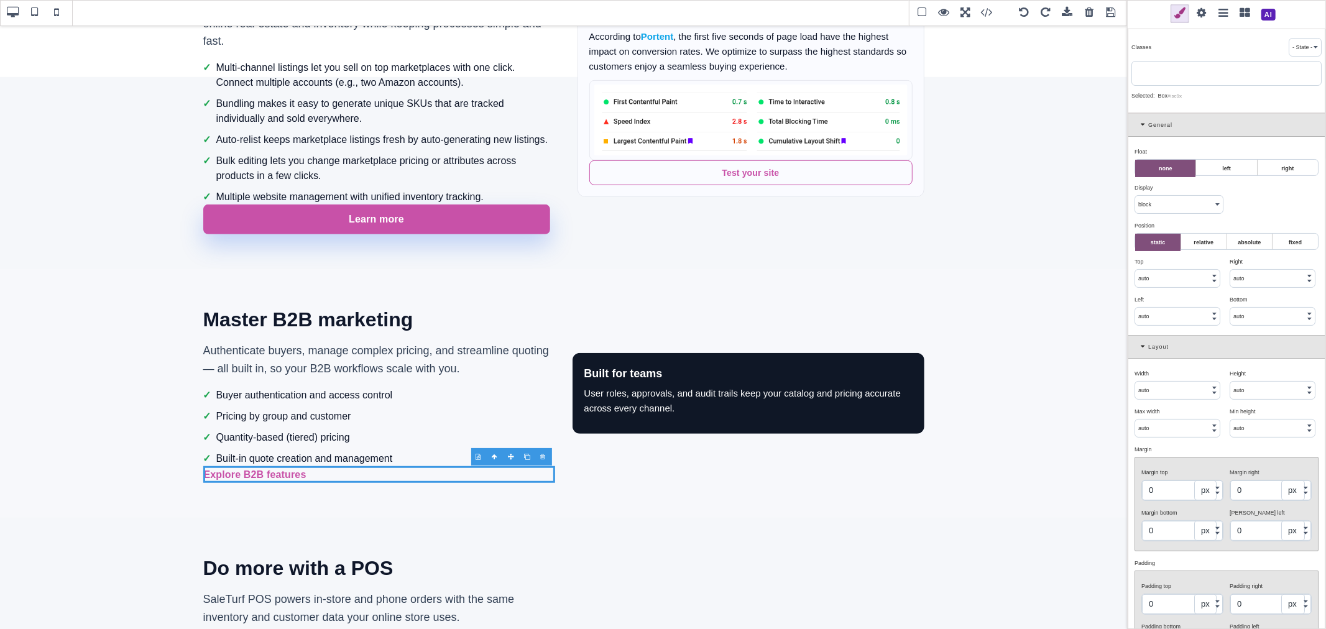
paste input "st-btn st-btn-primary"
drag, startPoint x: 1154, startPoint y: 76, endPoint x: 1197, endPoint y: 76, distance: 42.9
click at [1197, 76] on input "st-btn st-btn-primary" at bounding box center [1226, 73] width 183 height 17
click at [1140, 73] on icon at bounding box center [1143, 72] width 10 height 10
paste input "st-btn st-btn-primary"
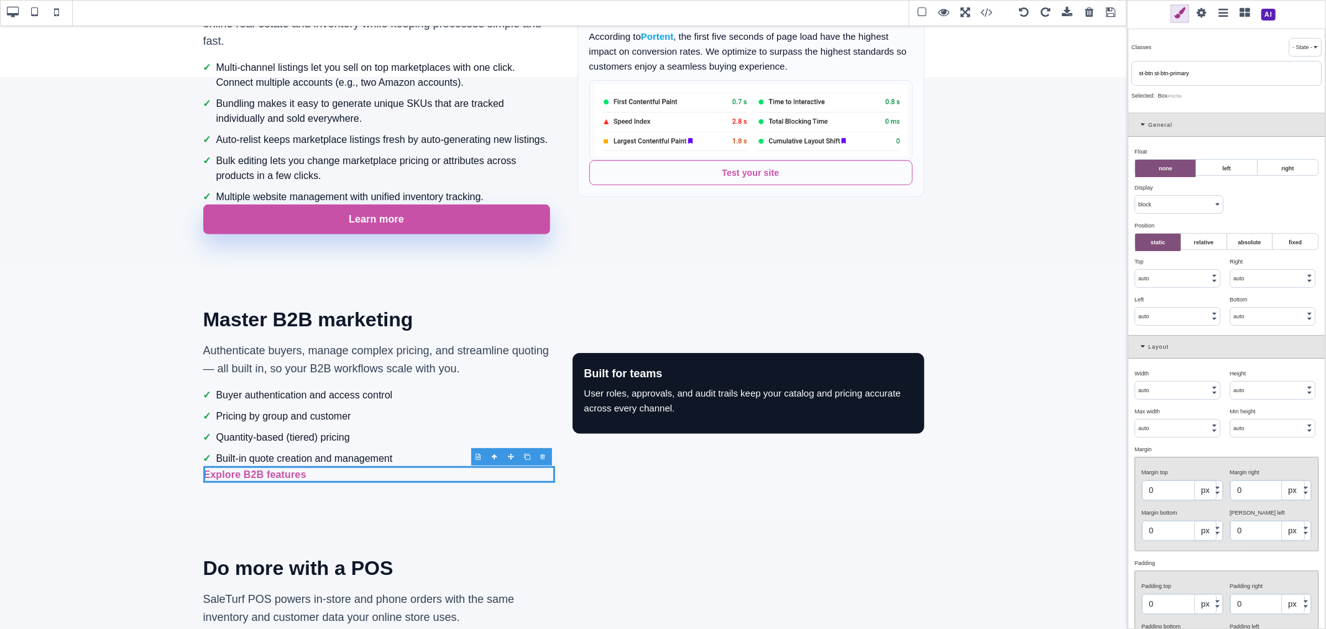
drag, startPoint x: 1154, startPoint y: 73, endPoint x: 1215, endPoint y: 73, distance: 60.3
click at [1215, 73] on input "st-btn st-btn-primary" at bounding box center [1226, 73] width 183 height 17
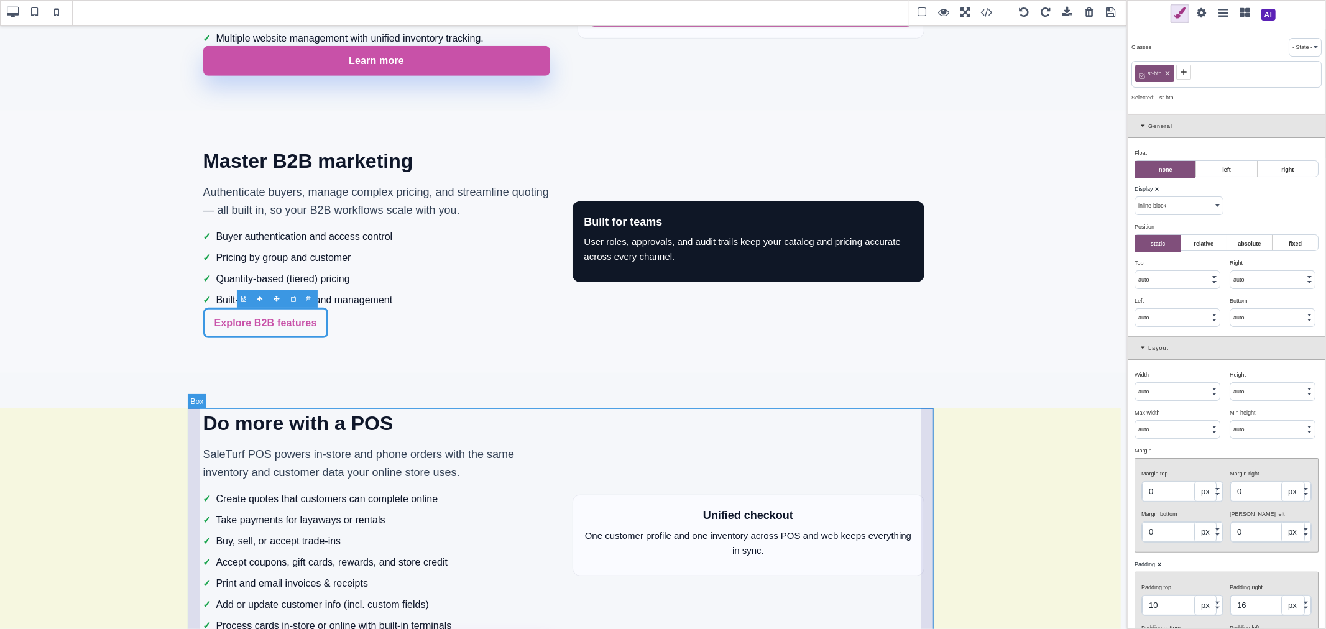
scroll to position [760, 0]
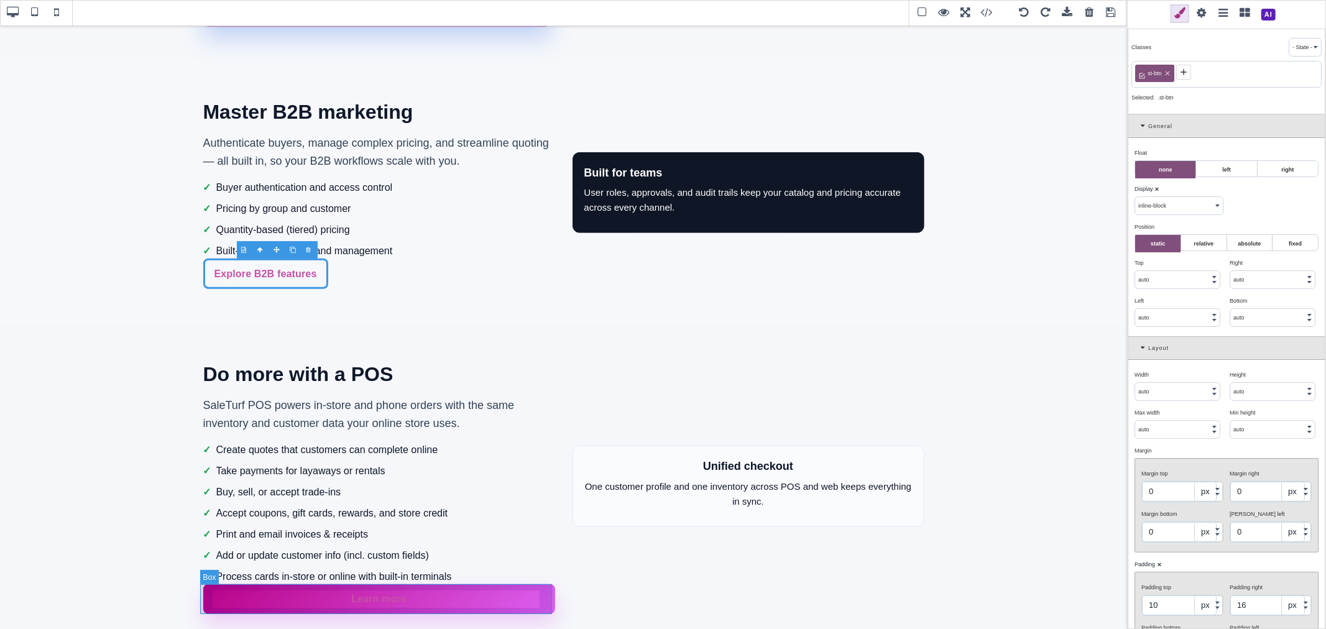
click at [504, 587] on div "Learn more" at bounding box center [379, 599] width 352 height 30
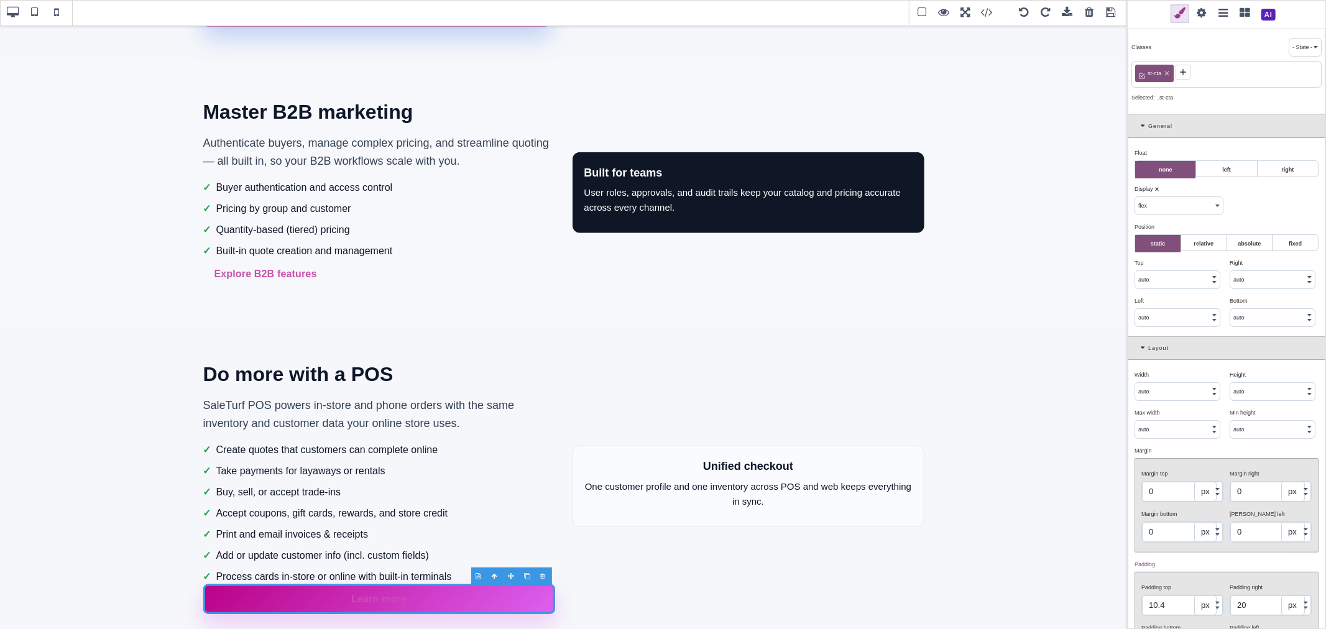
click at [1167, 76] on icon at bounding box center [1166, 73] width 7 height 7
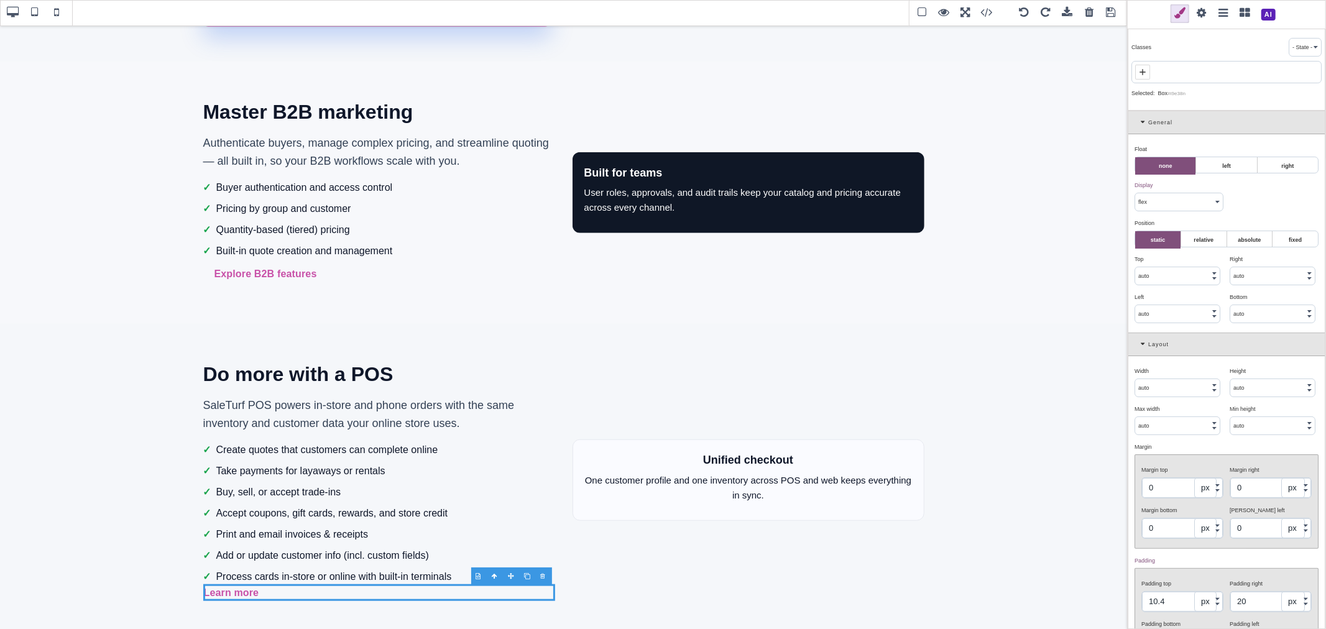
click at [1146, 71] on icon at bounding box center [1143, 72] width 10 height 10
paste input "st-btn st-btn-primary"
drag, startPoint x: 1154, startPoint y: 73, endPoint x: 1201, endPoint y: 73, distance: 47.2
click at [1201, 73] on input "st-btn st-btn-primary" at bounding box center [1226, 73] width 183 height 17
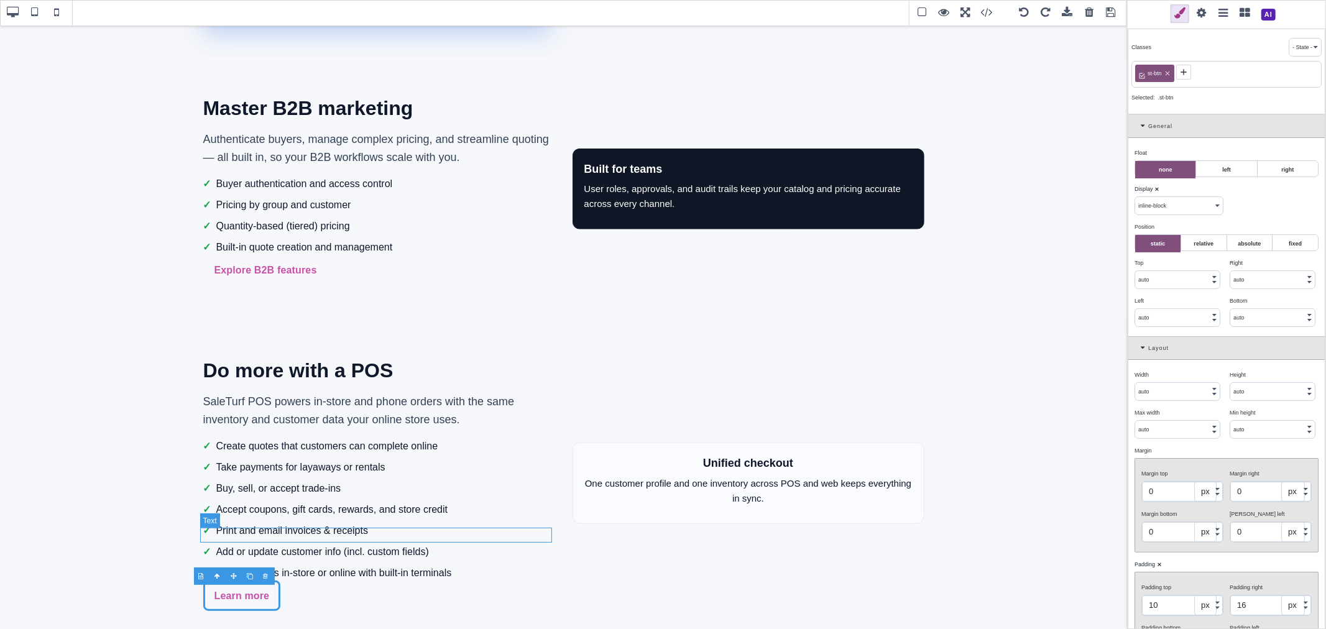
scroll to position [890, 0]
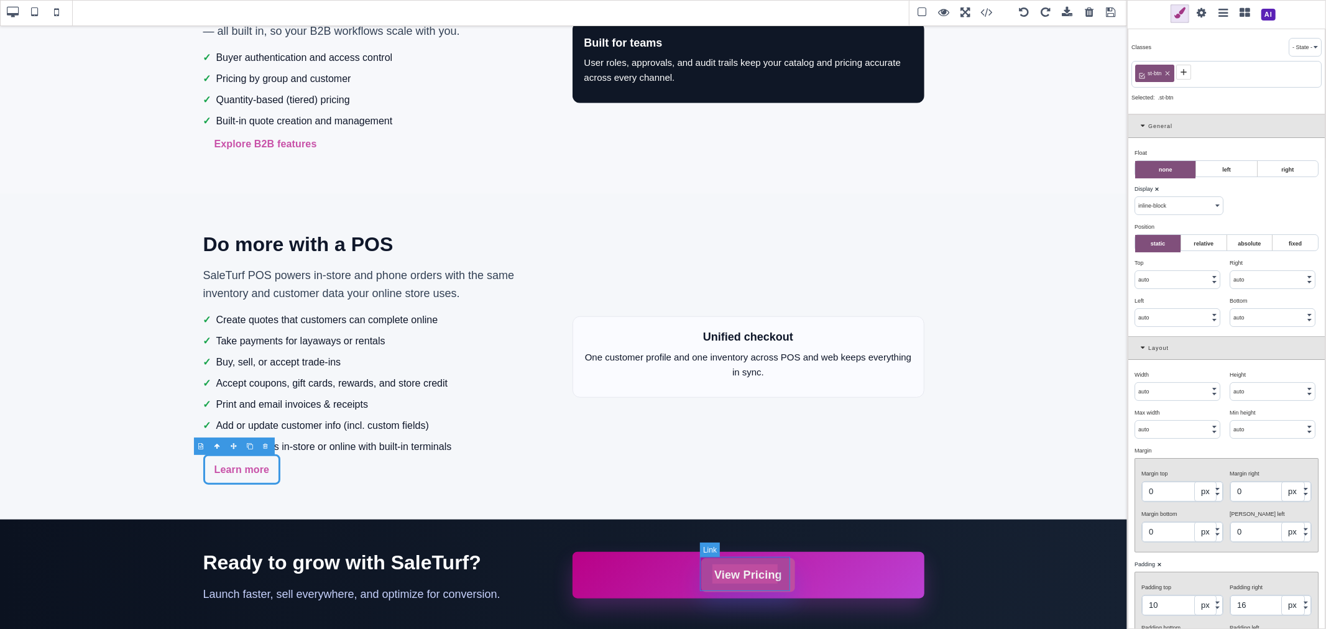
click at [779, 564] on link "View Pricing" at bounding box center [748, 575] width 94 height 34
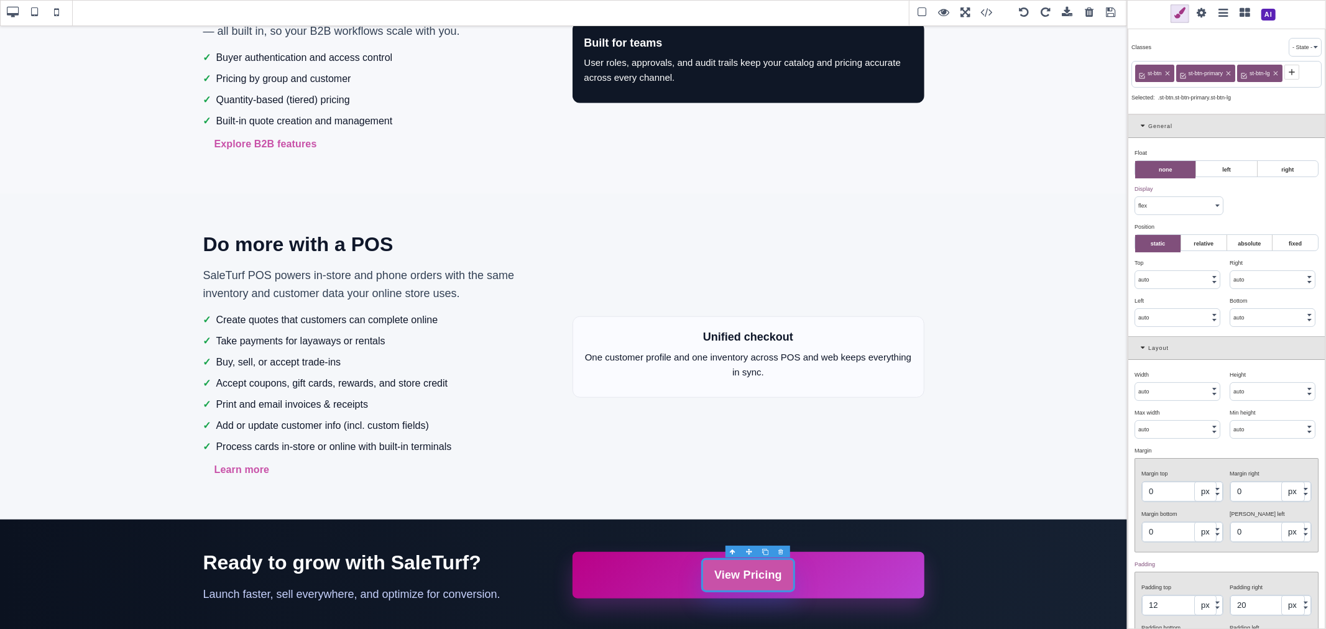
click at [1276, 72] on icon at bounding box center [1275, 73] width 7 height 7
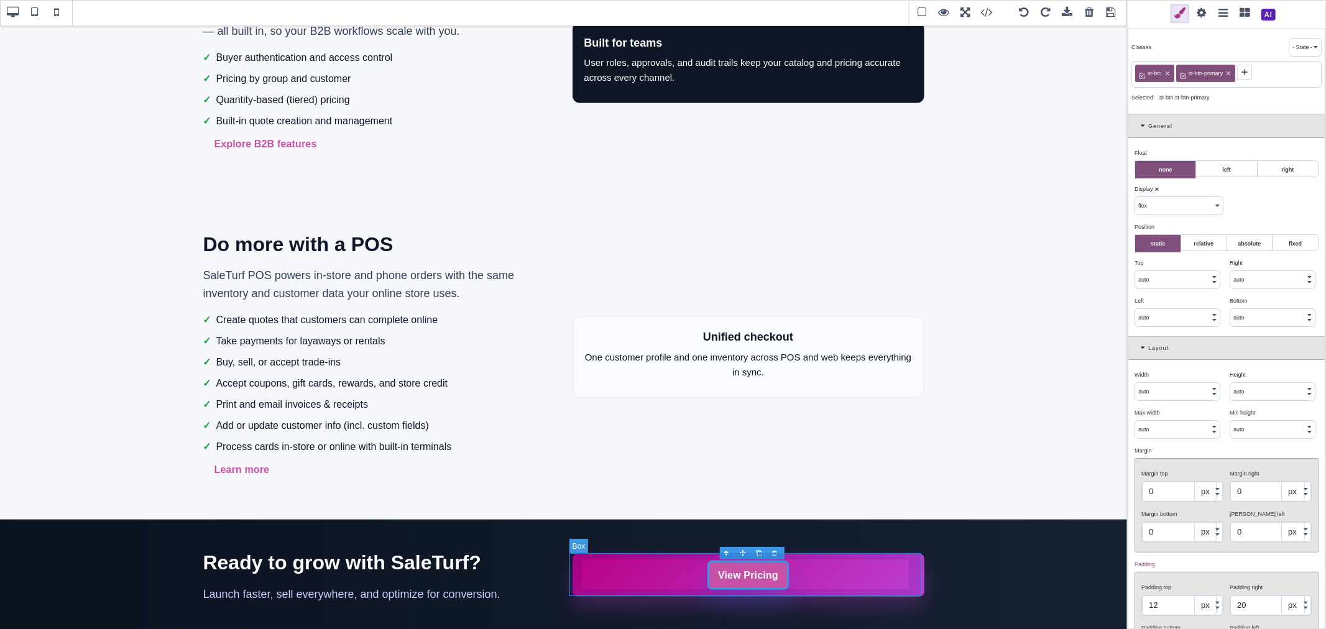
click at [848, 561] on div "View Pricing" at bounding box center [749, 575] width 352 height 42
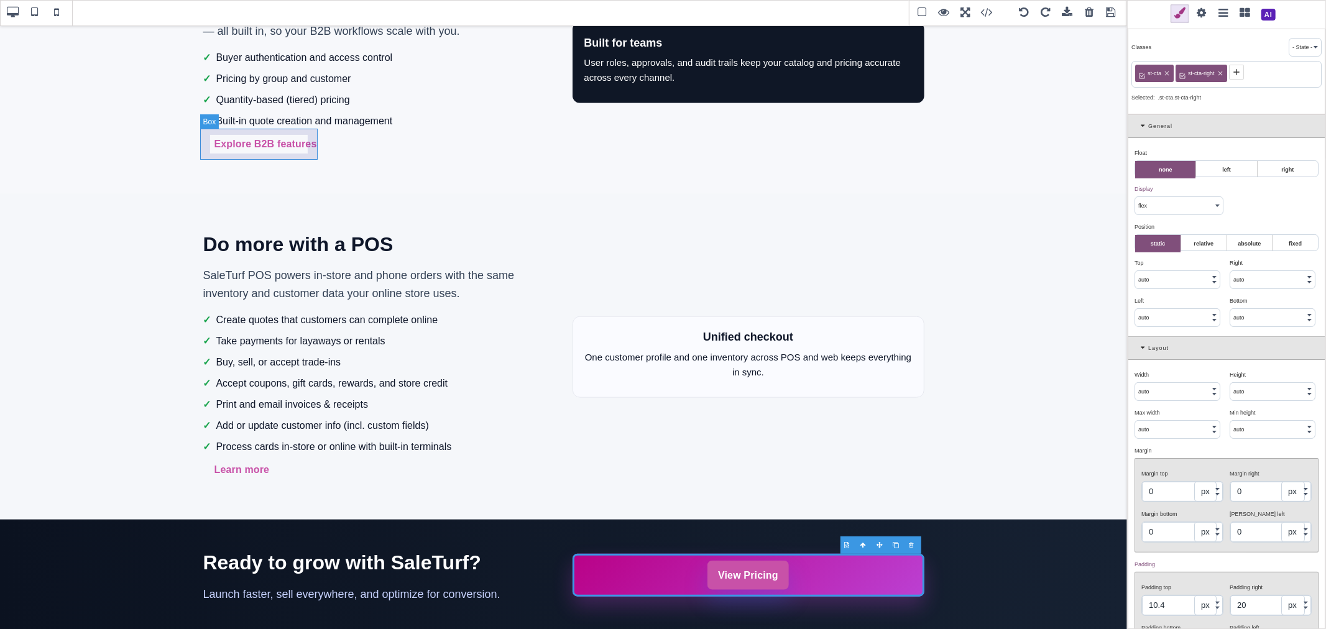
click at [312, 148] on div "Explore B2B features" at bounding box center [265, 144] width 125 height 31
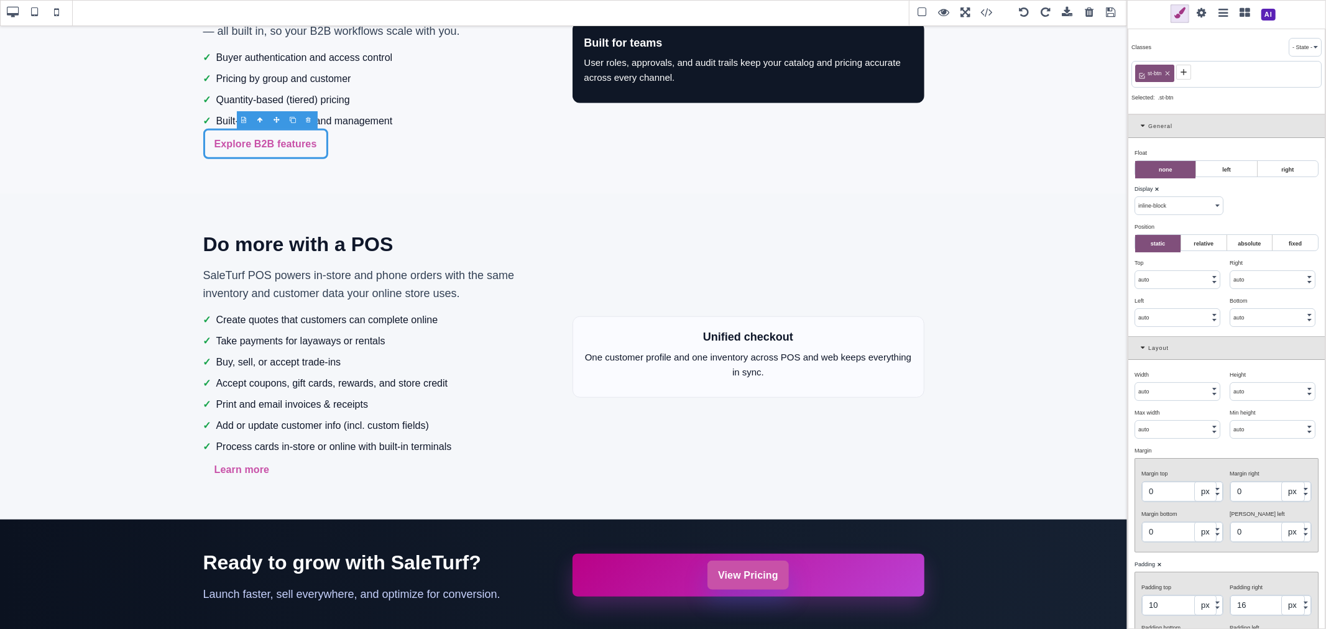
click at [1185, 70] on icon at bounding box center [1184, 72] width 10 height 10
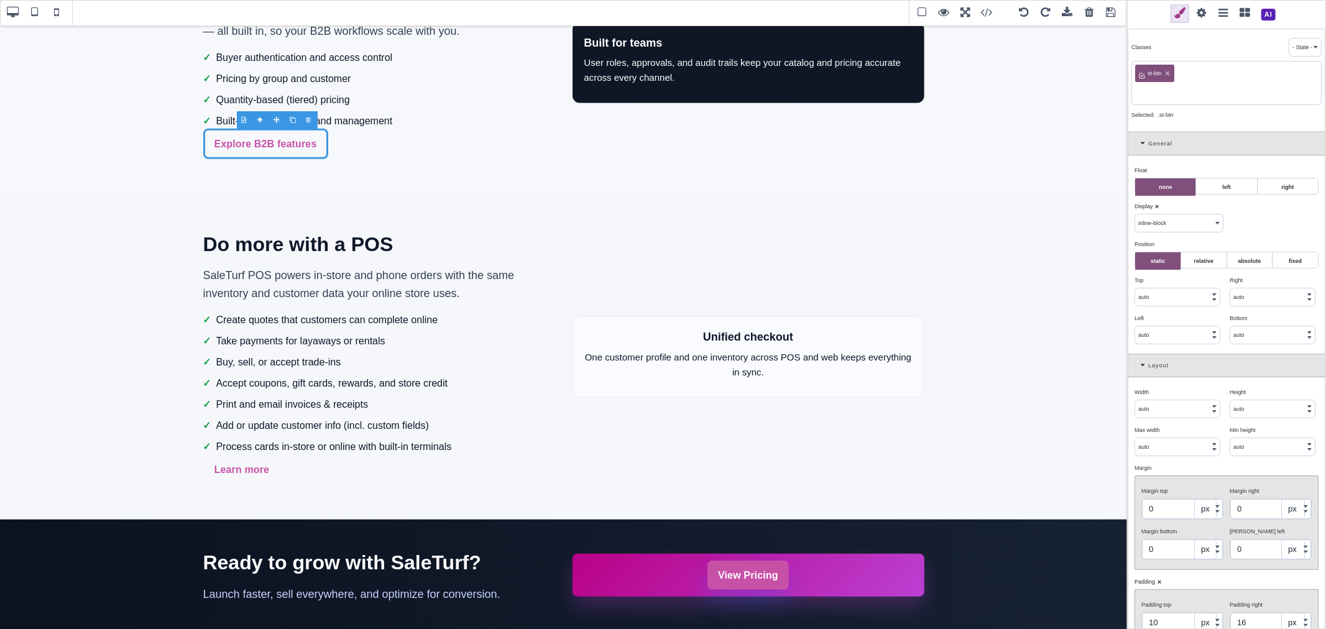
paste input "st-btn st-btn-primary"
drag, startPoint x: 1154, startPoint y: 94, endPoint x: 1136, endPoint y: 92, distance: 18.1
click at [1136, 92] on input "st-btn st-btn-primary" at bounding box center [1226, 92] width 183 height 17
drag, startPoint x: 1138, startPoint y: 94, endPoint x: 1175, endPoint y: 92, distance: 37.4
click at [1175, 92] on input "st-btn-primary" at bounding box center [1226, 92] width 183 height 17
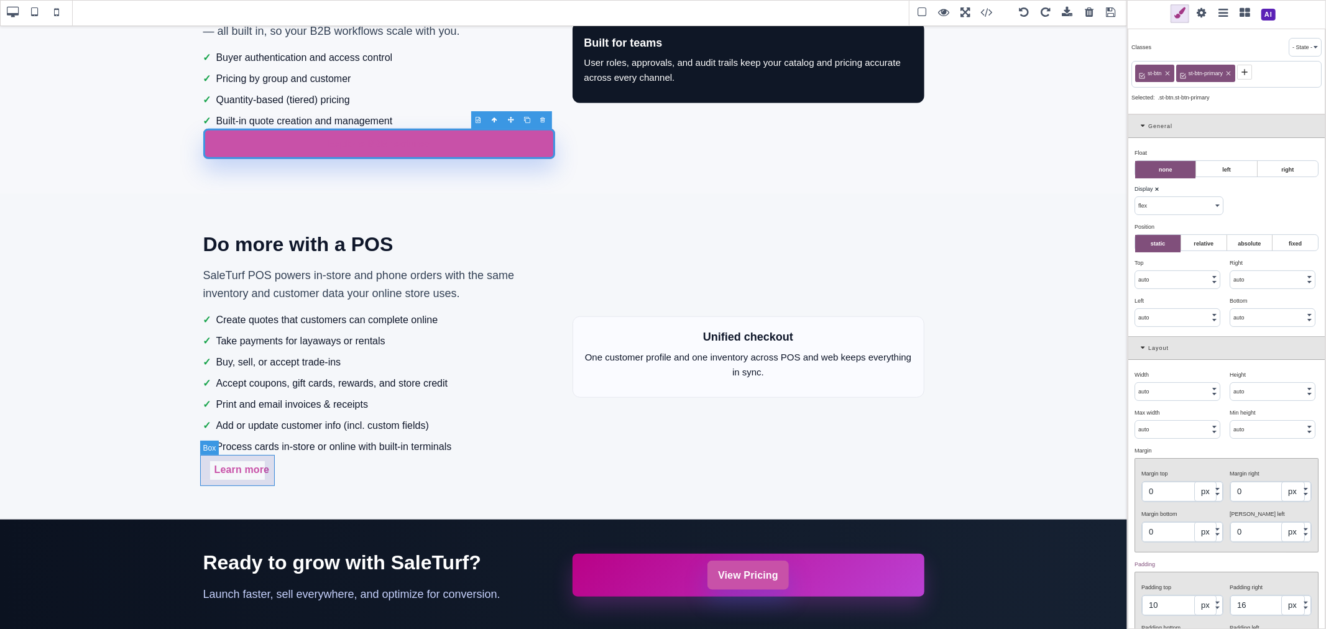
click at [269, 469] on div "Learn more" at bounding box center [242, 469] width 78 height 31
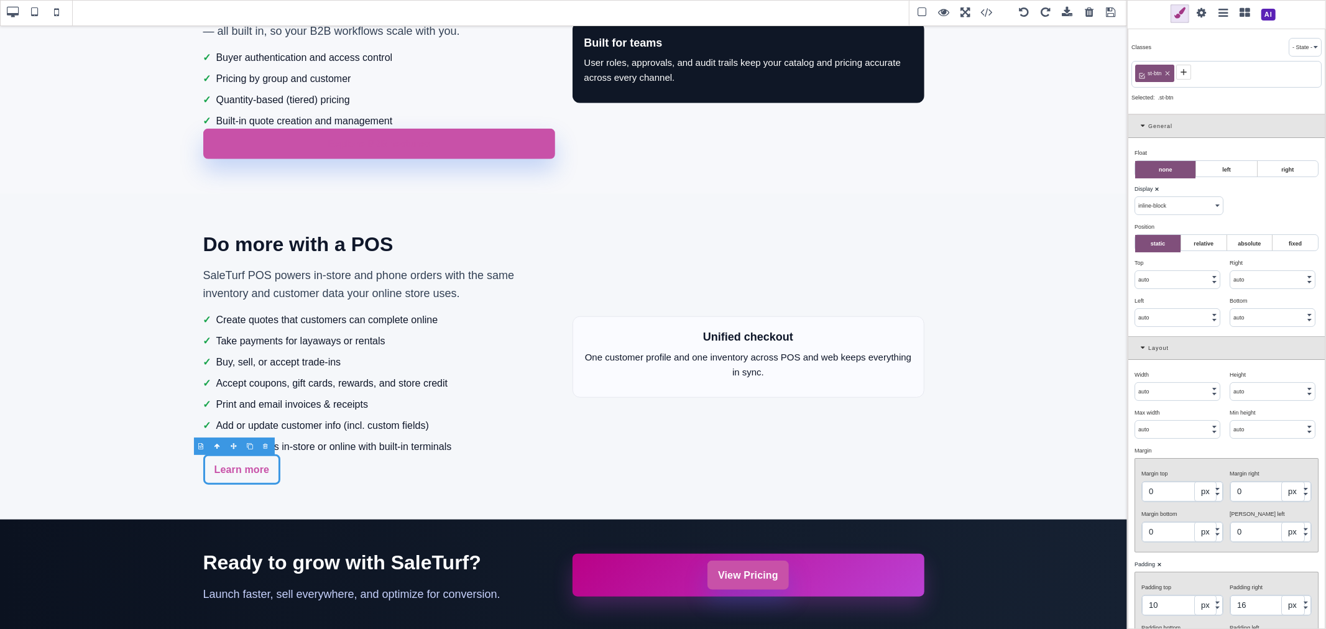
click at [1183, 75] on icon at bounding box center [1184, 72] width 10 height 10
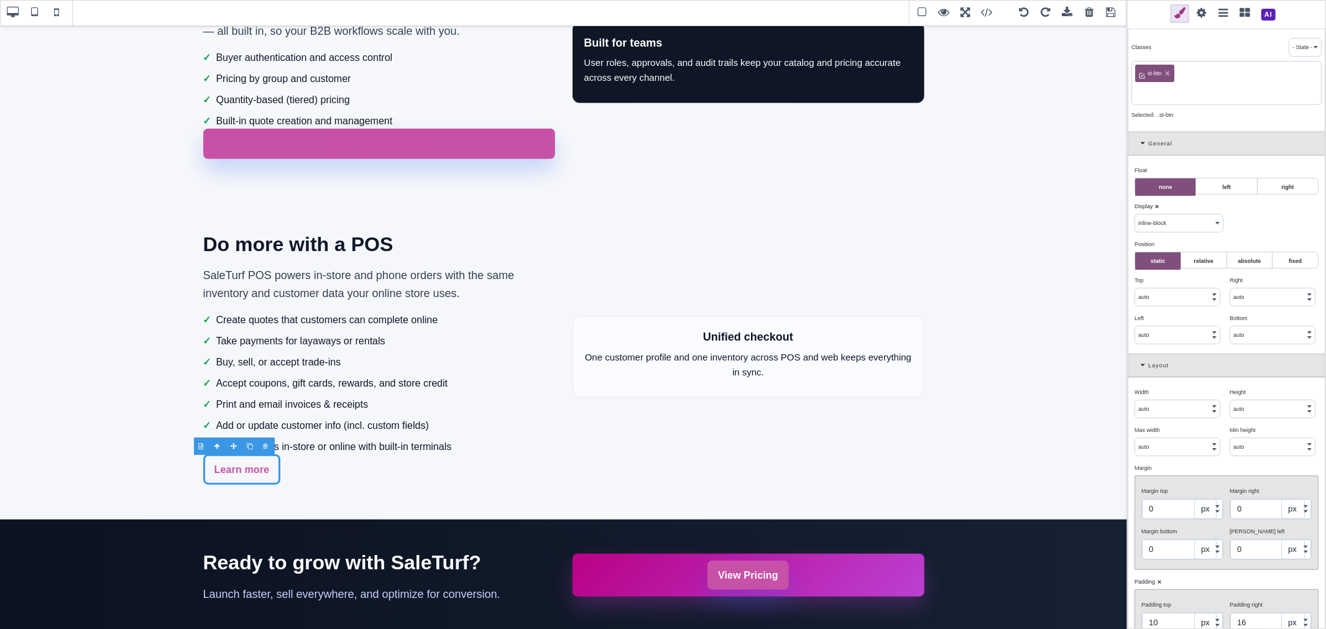
paste input "st-btn-primary"
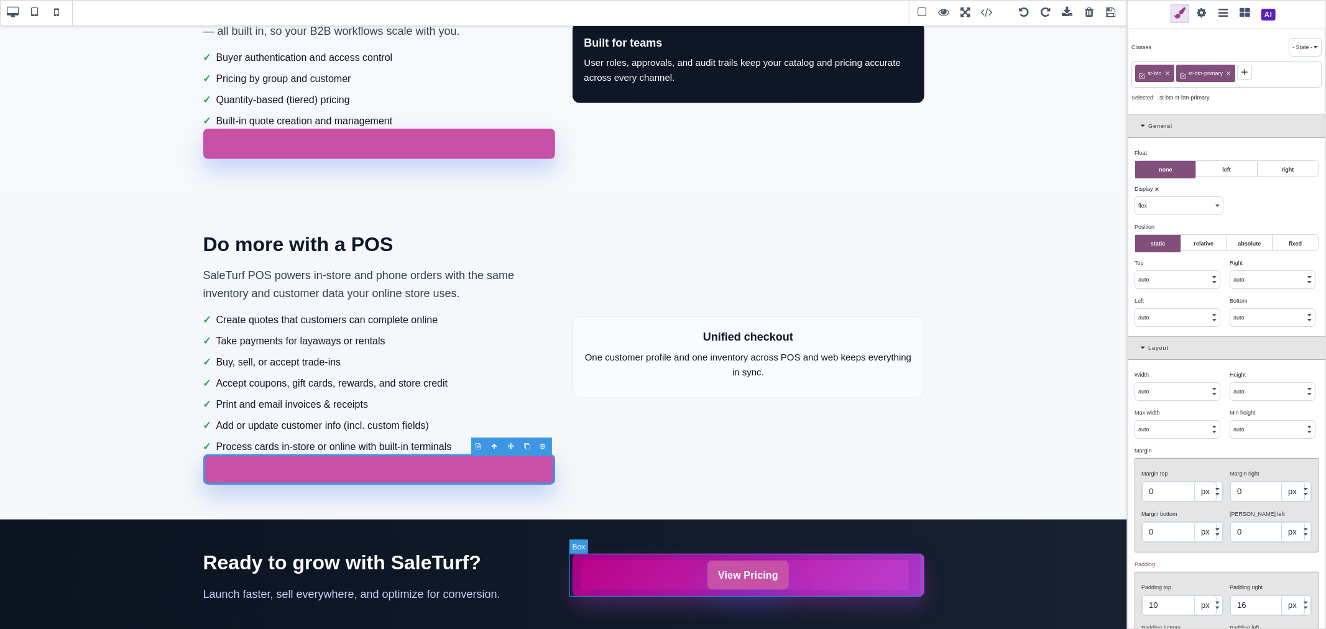
click at [916, 561] on div "View Pricing" at bounding box center [749, 575] width 352 height 42
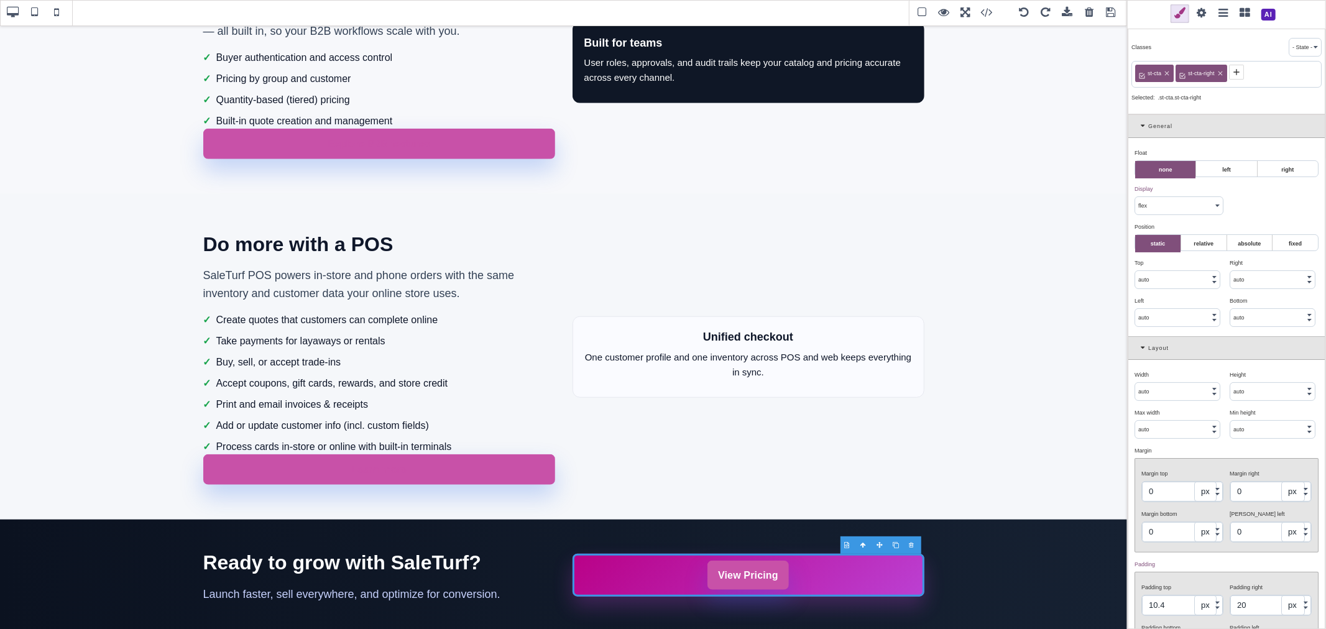
click at [1166, 70] on icon at bounding box center [1166, 73] width 7 height 7
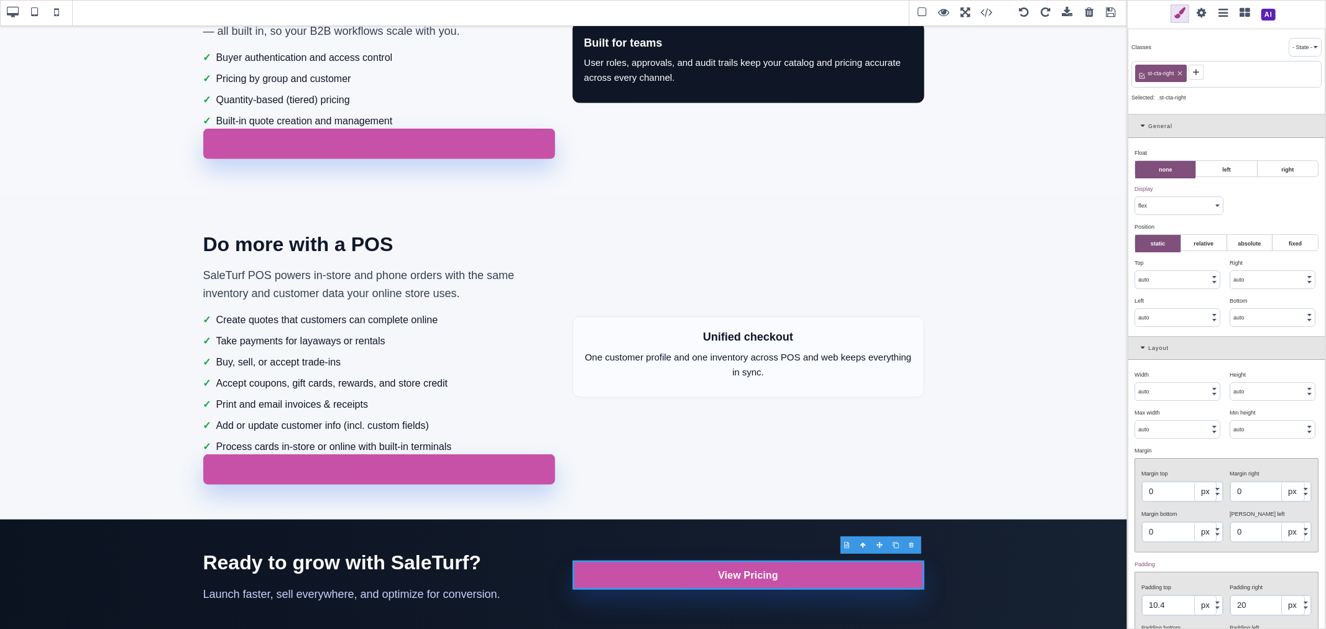
click at [1192, 72] on icon at bounding box center [1196, 72] width 10 height 10
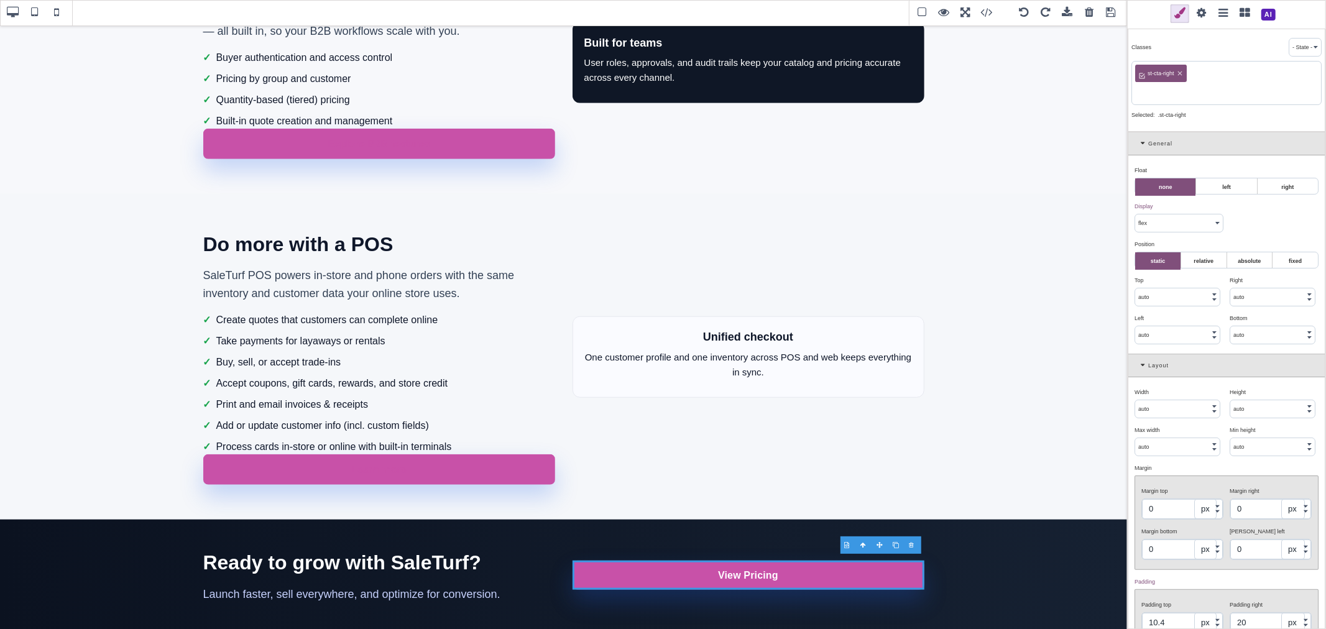
paste input "st-cta-group"
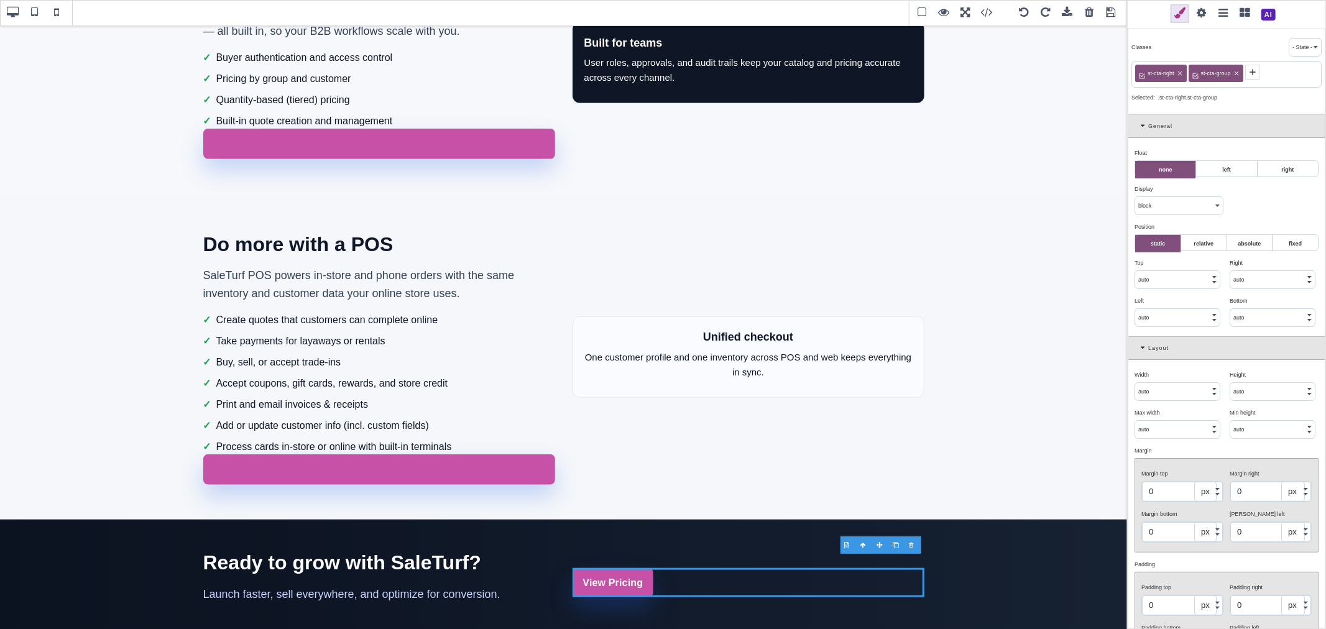
click at [1238, 72] on icon at bounding box center [1236, 73] width 4 height 4
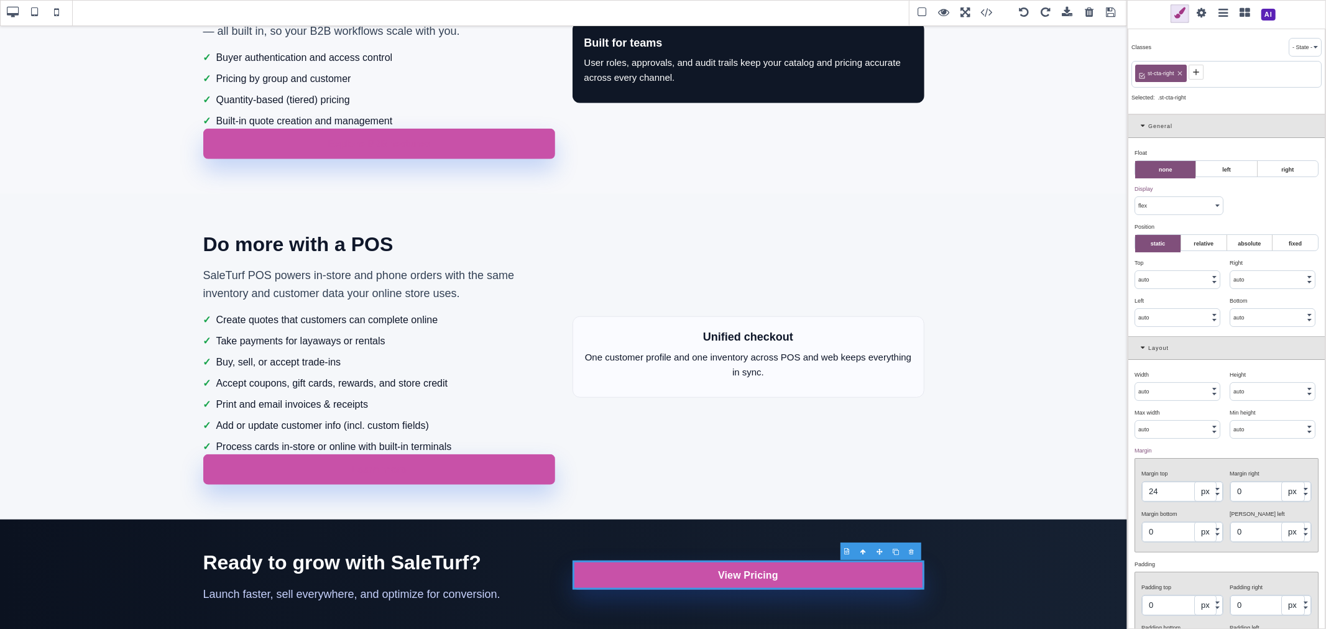
click at [1160, 392] on input "auto" at bounding box center [1177, 391] width 85 height 17
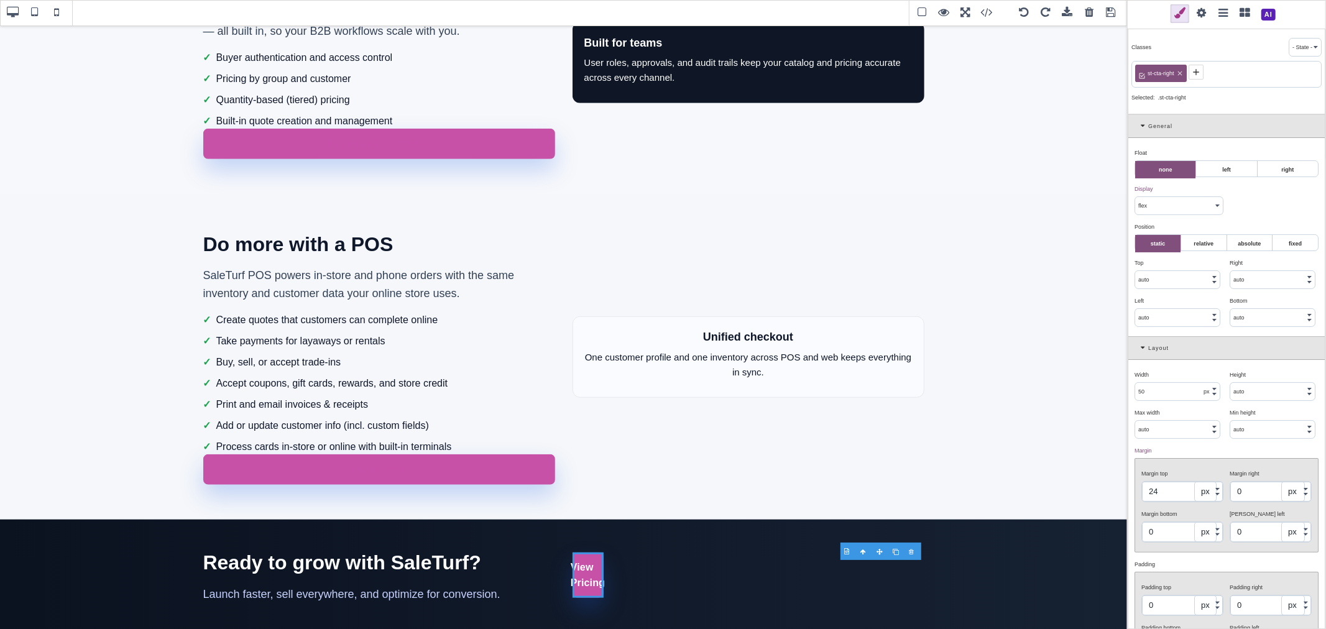
click at [1200, 364] on div "Width ⨯ 50 px % vw Height ⨯ auto px % vh Max width ⨯ auto px % vw Min height ⨯ …" at bounding box center [1226, 518] width 196 height 316
click at [1154, 377] on b "⨯" at bounding box center [1153, 375] width 5 height 6
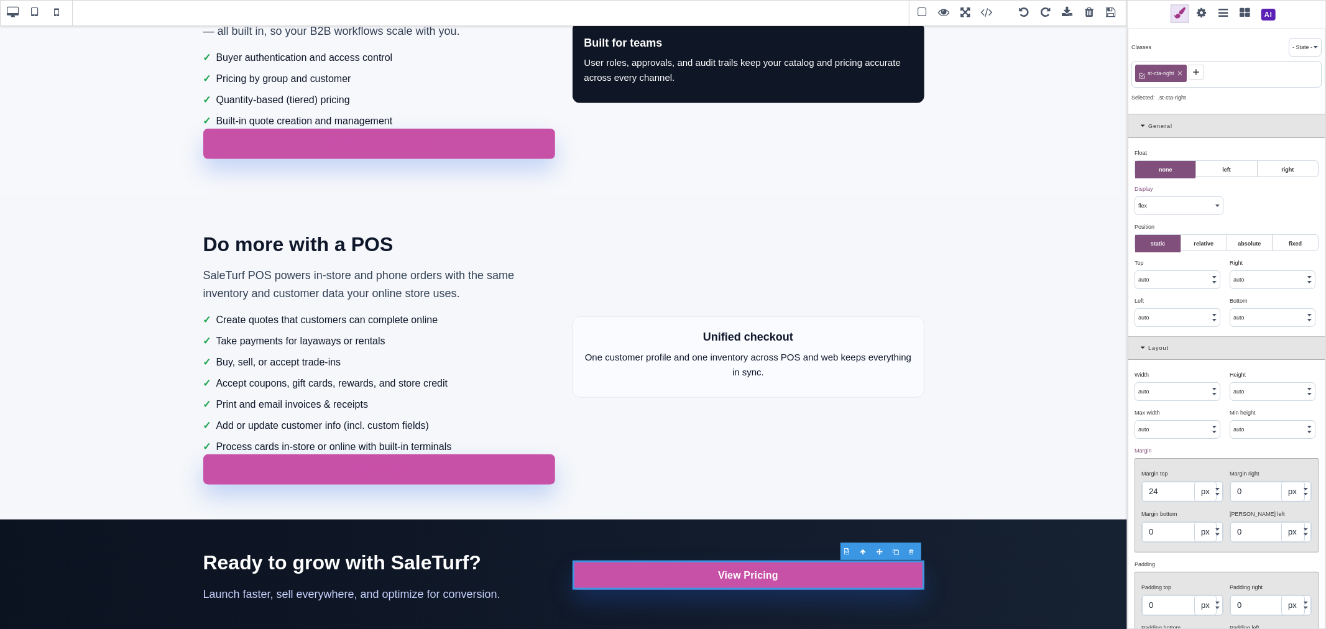
click at [1200, 72] on icon at bounding box center [1196, 72] width 10 height 10
click at [1182, 76] on icon at bounding box center [1179, 73] width 7 height 7
click at [1151, 76] on div at bounding box center [1226, 72] width 190 height 22
click at [1144, 72] on icon at bounding box center [1142, 72] width 6 height 6
paste input "st-cta-group"
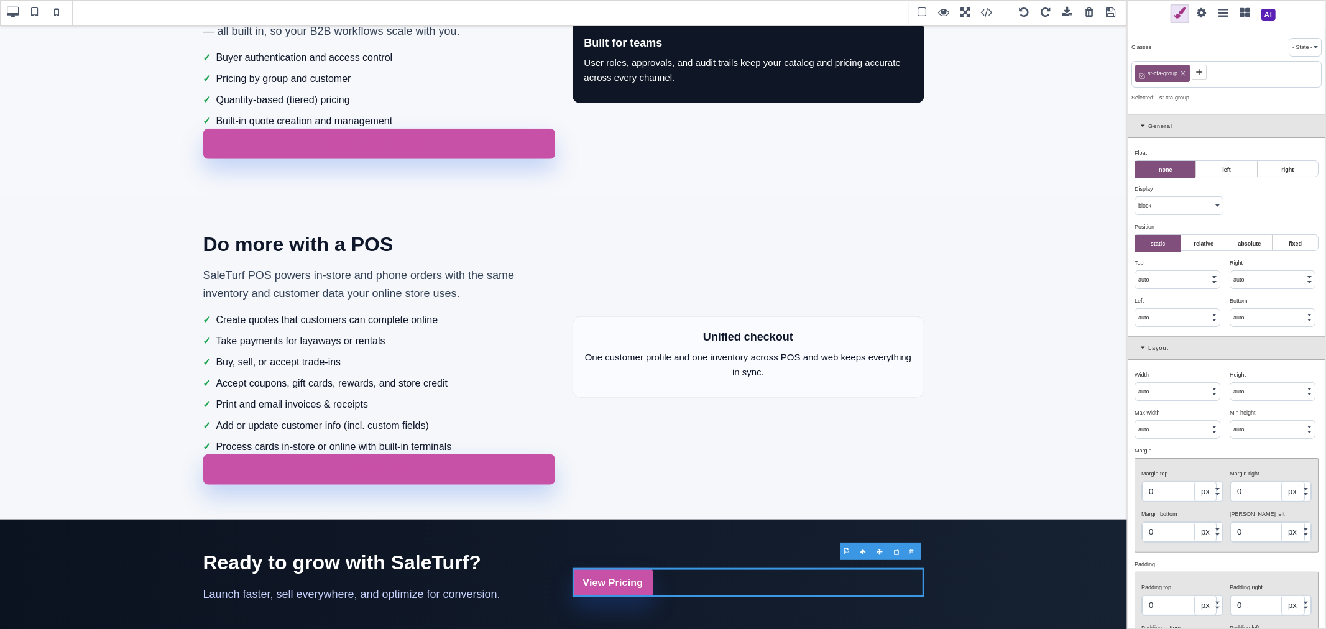
click at [1198, 73] on icon at bounding box center [1199, 72] width 10 height 10
click at [641, 592] on link "View Pricing" at bounding box center [613, 583] width 81 height 30
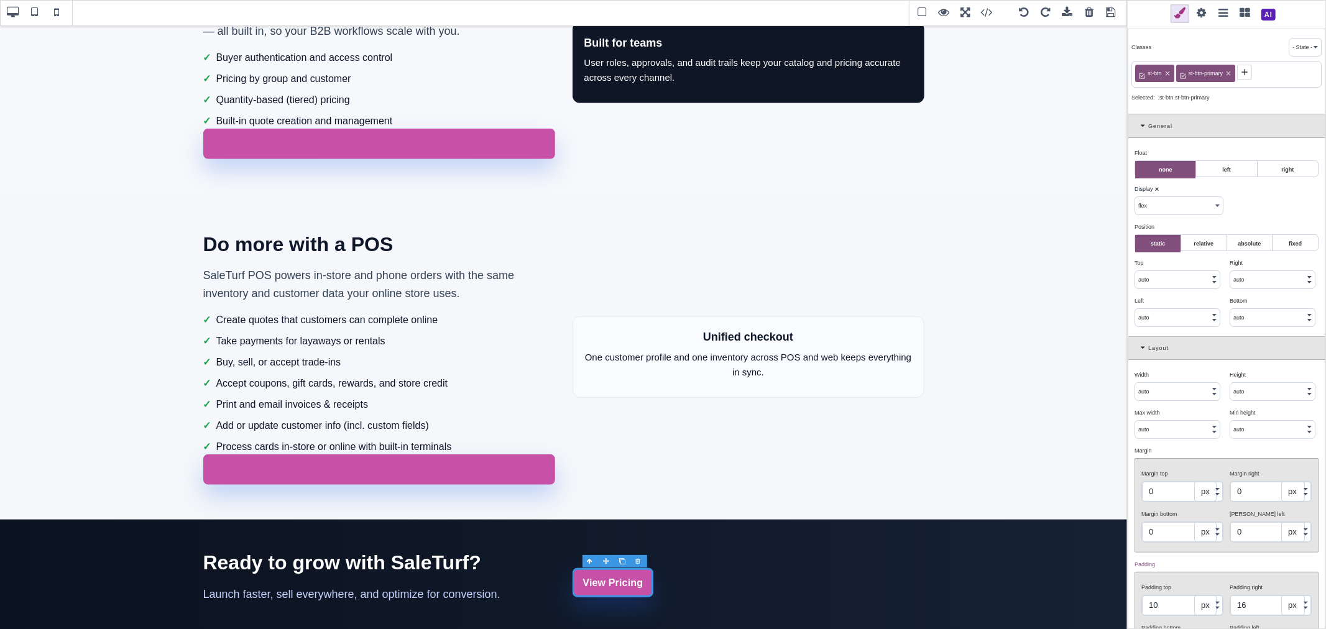
click at [1271, 168] on label "right" at bounding box center [1288, 169] width 60 height 17
click at [0, 0] on input "right" at bounding box center [0, 0] width 0 height 0
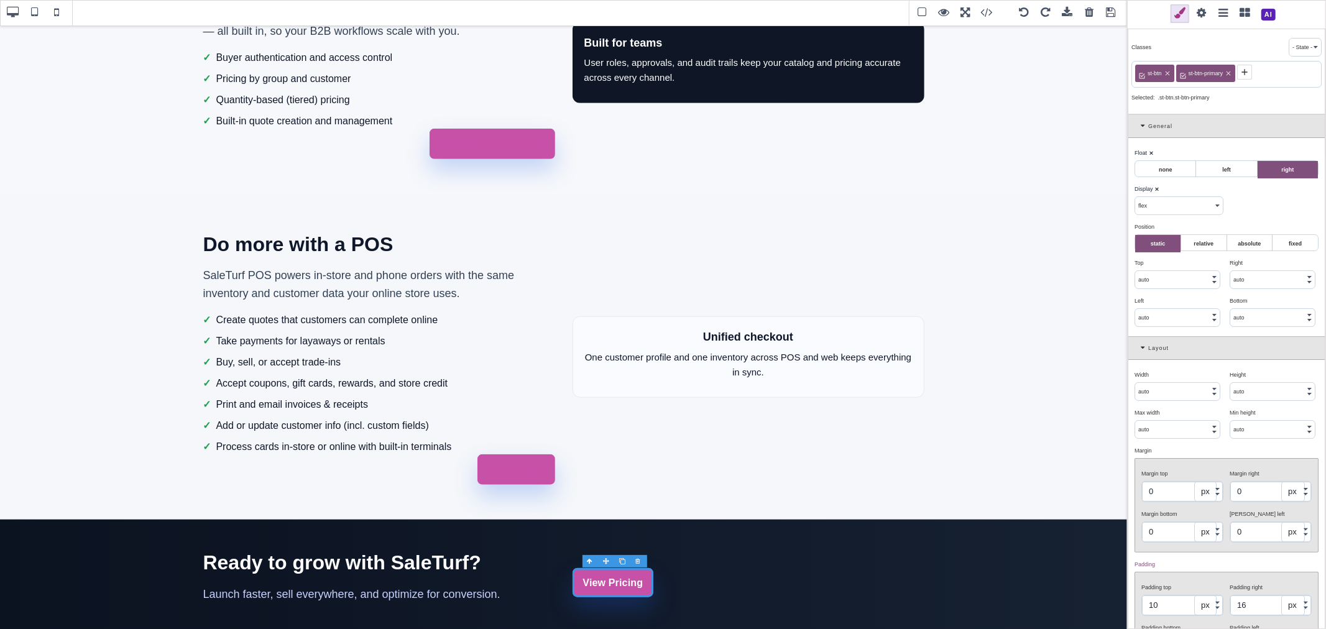
click at [1180, 170] on label "none" at bounding box center [1165, 169] width 60 height 17
click at [0, 0] on input "none" at bounding box center [0, 0] width 0 height 0
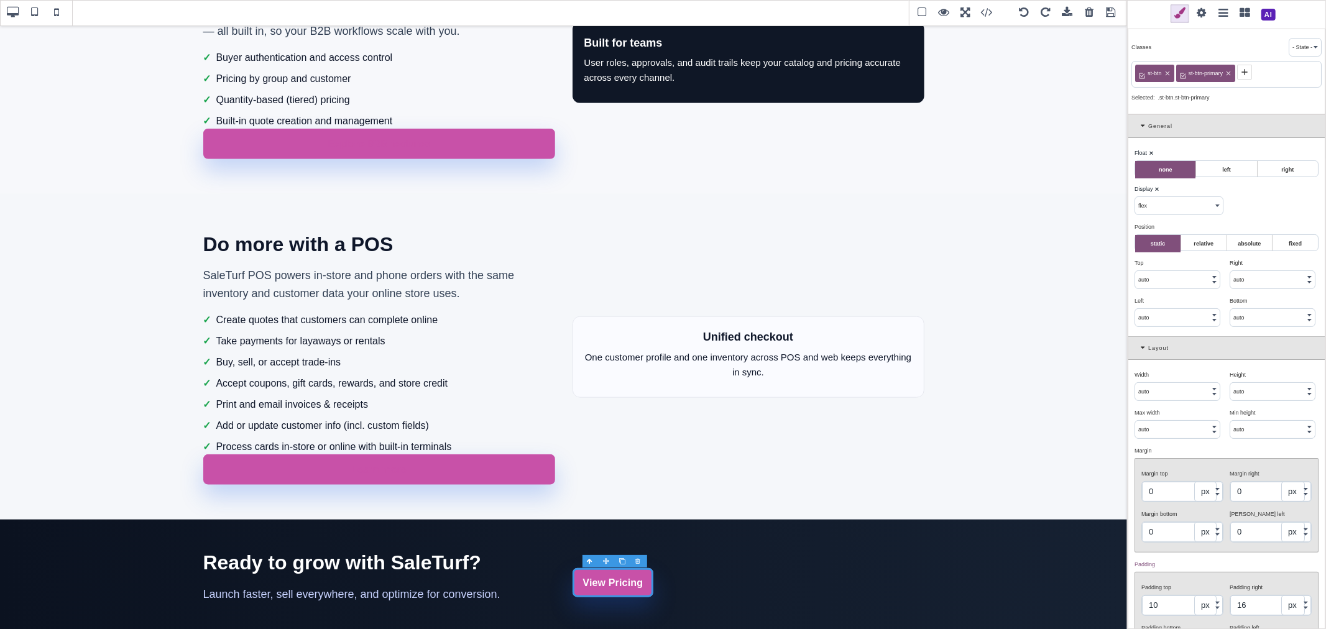
click at [1152, 152] on b "⨯" at bounding box center [1151, 153] width 5 height 6
click at [663, 583] on div "View Pricing" at bounding box center [749, 583] width 352 height 30
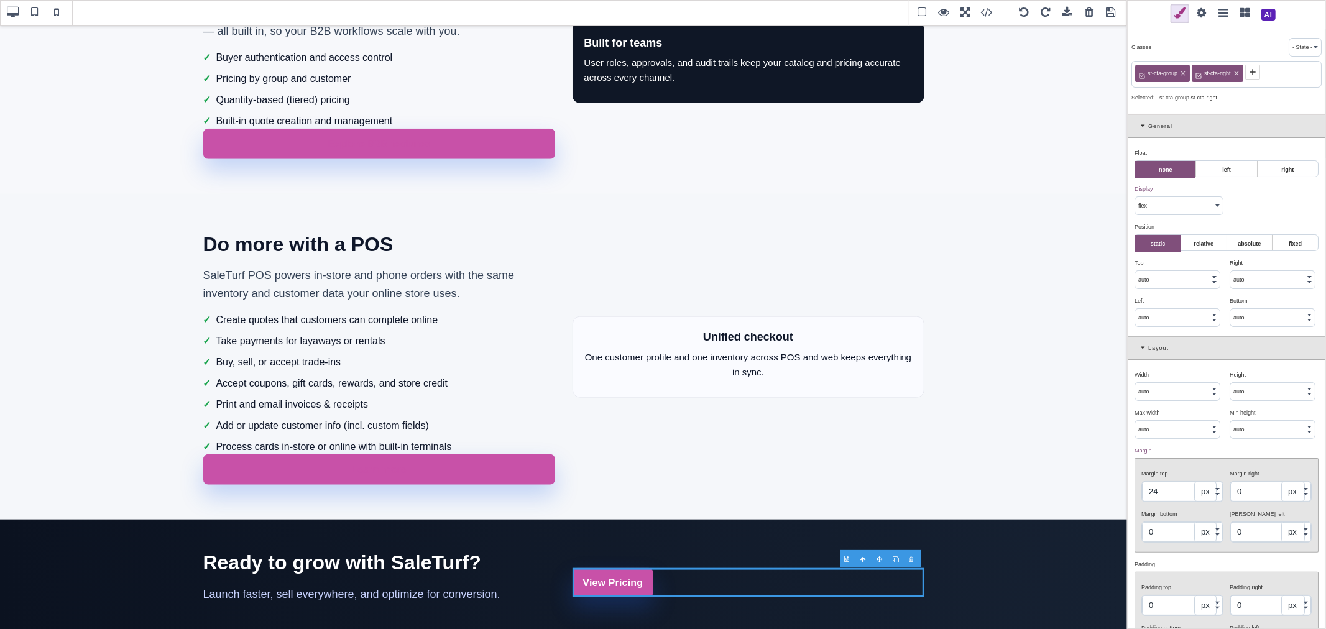
click at [1279, 175] on label "right" at bounding box center [1288, 169] width 60 height 17
click at [0, 0] on input "right" at bounding box center [0, 0] width 0 height 0
click at [1164, 168] on label "none" at bounding box center [1165, 169] width 60 height 17
click at [0, 0] on input "none" at bounding box center [0, 0] width 0 height 0
click at [1147, 152] on span "Float" at bounding box center [1140, 153] width 12 height 6
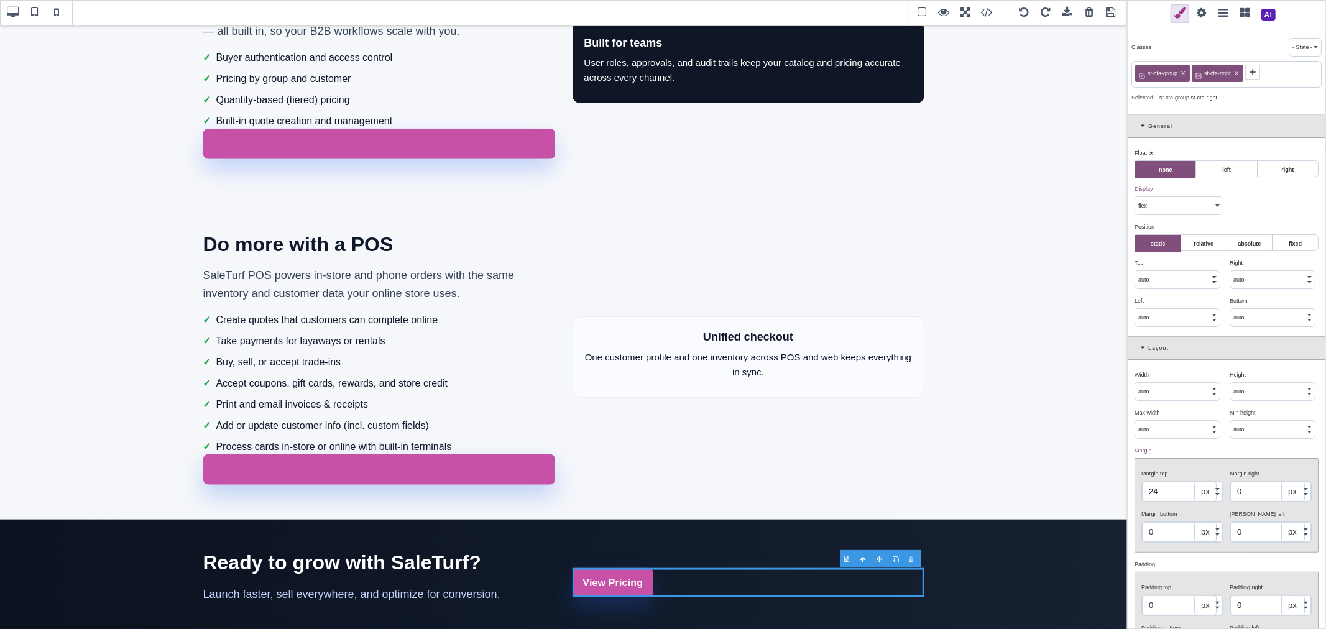
click at [1151, 152] on b "⨯" at bounding box center [1151, 153] width 5 height 6
click at [1141, 350] on icon at bounding box center [1144, 347] width 7 height 7
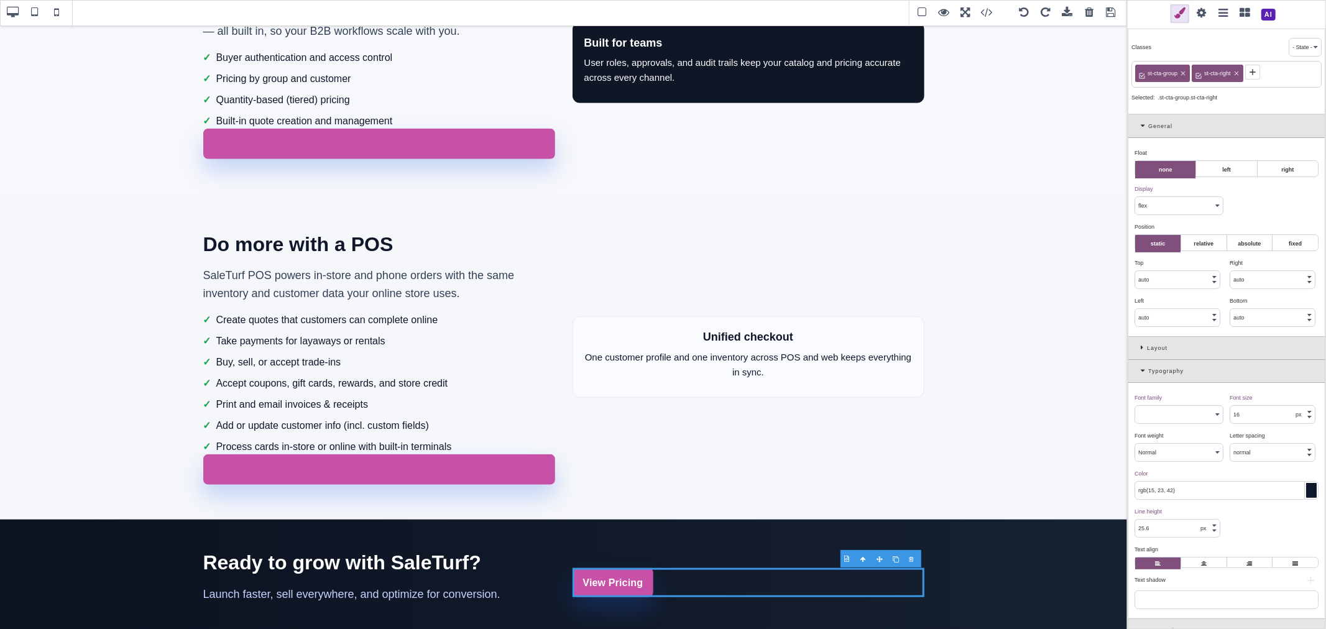
click at [1248, 566] on label at bounding box center [1249, 564] width 45 height 12
click at [0, 0] on input "radio" at bounding box center [0, 0] width 0 height 0
click at [1248, 539] on div "Font family ⨯ Arial Arial Black Brush Script MT Comic Sans MS Courier New Georg…" at bounding box center [1226, 501] width 196 height 236
click at [642, 591] on link "View Pricing" at bounding box center [613, 583] width 81 height 30
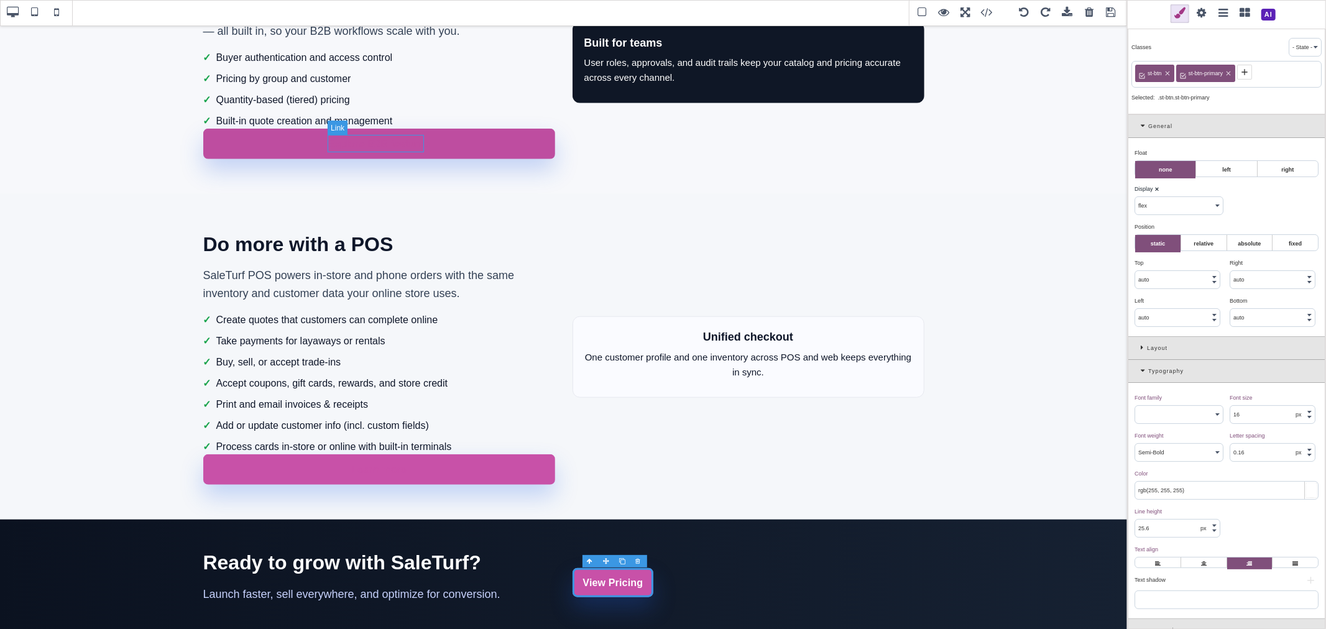
click at [351, 140] on link "Explore B2B features" at bounding box center [379, 144] width 104 height 17
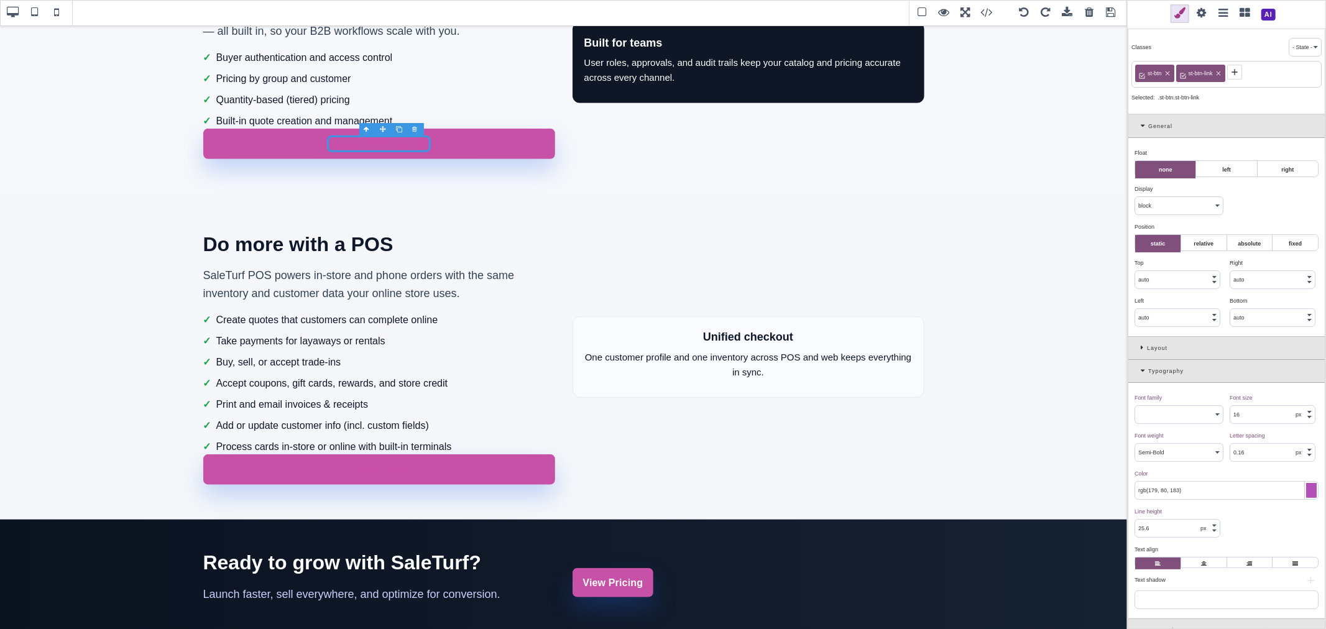
click at [1307, 494] on div at bounding box center [1311, 490] width 11 height 15
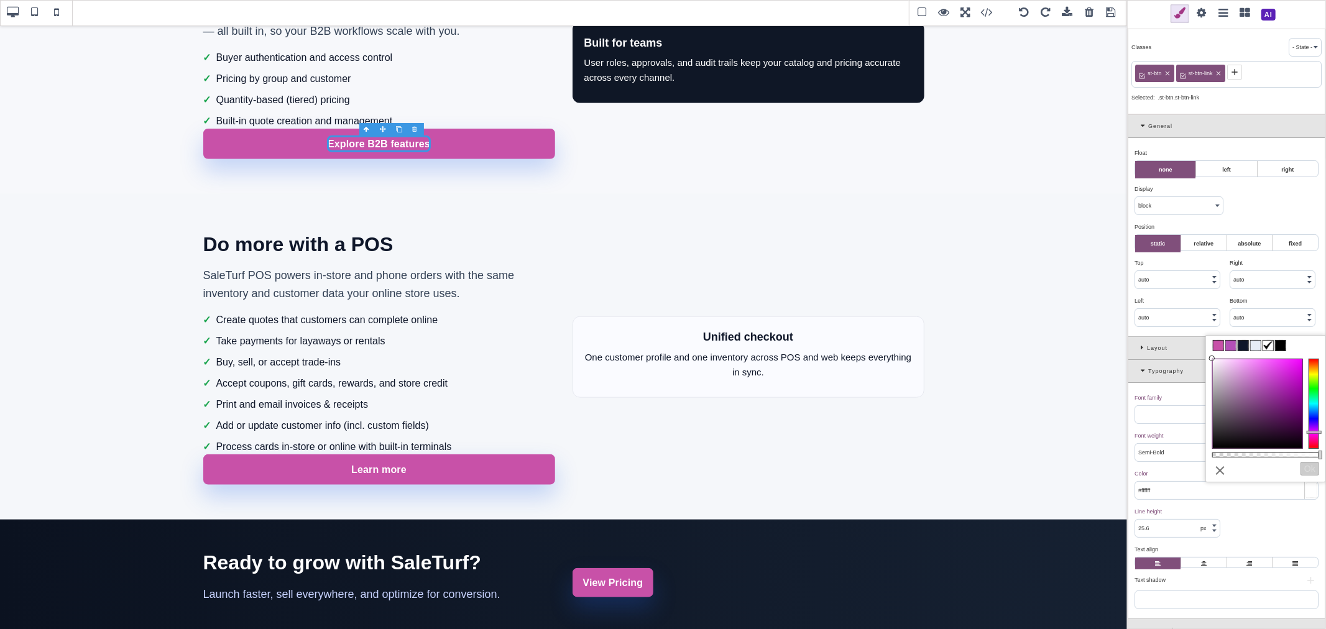
drag, startPoint x: 1233, startPoint y: 407, endPoint x: 1196, endPoint y: 351, distance: 66.9
click at [1196, 351] on div "B I U S Section Classes - State - Hover Click Even/Odd st-btn st-btn-link Selec…" at bounding box center [663, 314] width 1326 height 629
click at [1304, 466] on button "Ok" at bounding box center [1309, 469] width 19 height 14
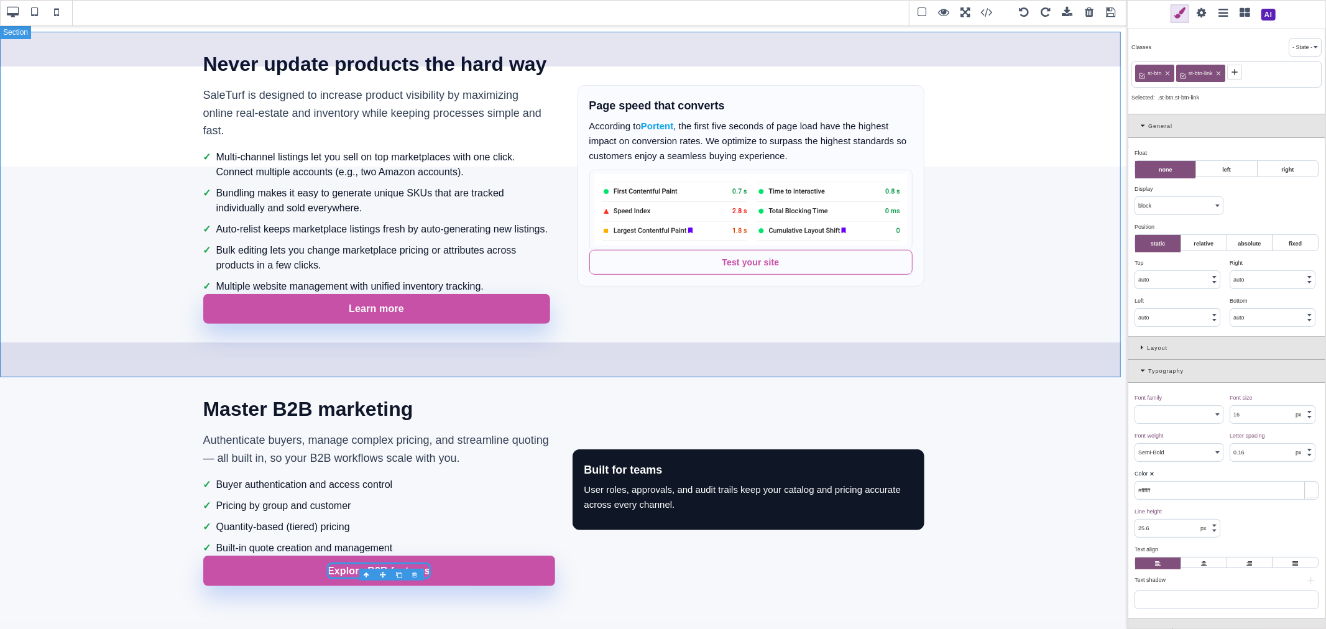
scroll to position [406, 0]
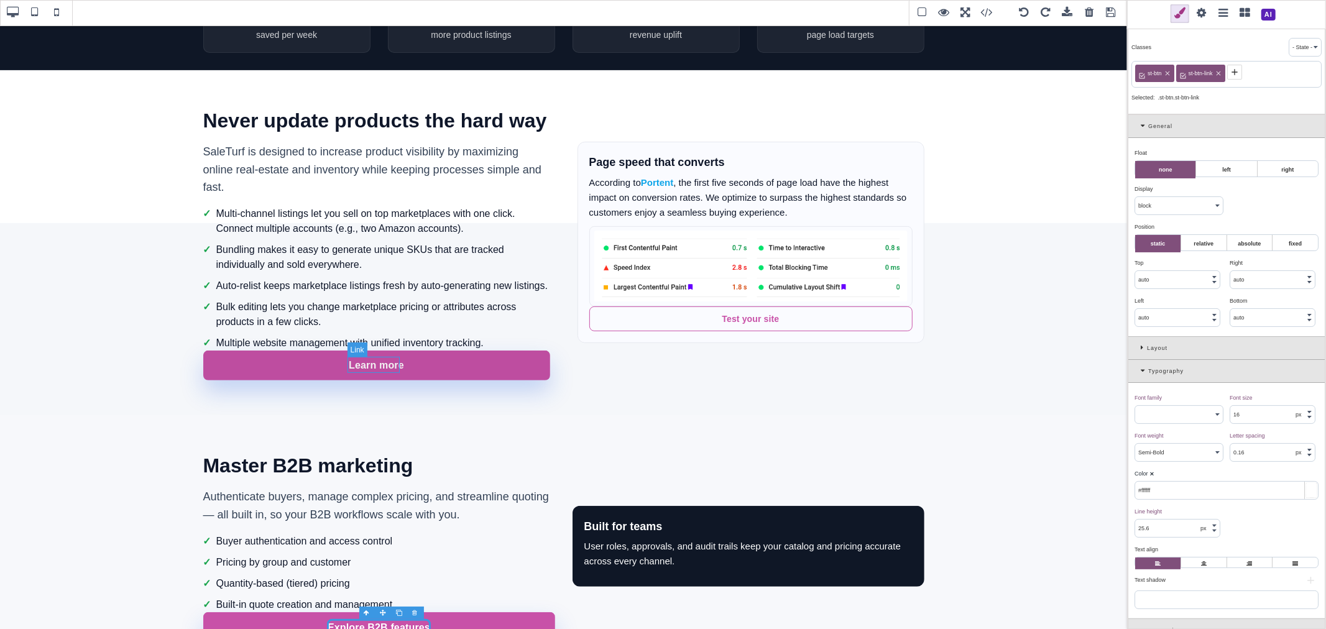
click at [389, 366] on link "Learn more" at bounding box center [376, 365] width 55 height 16
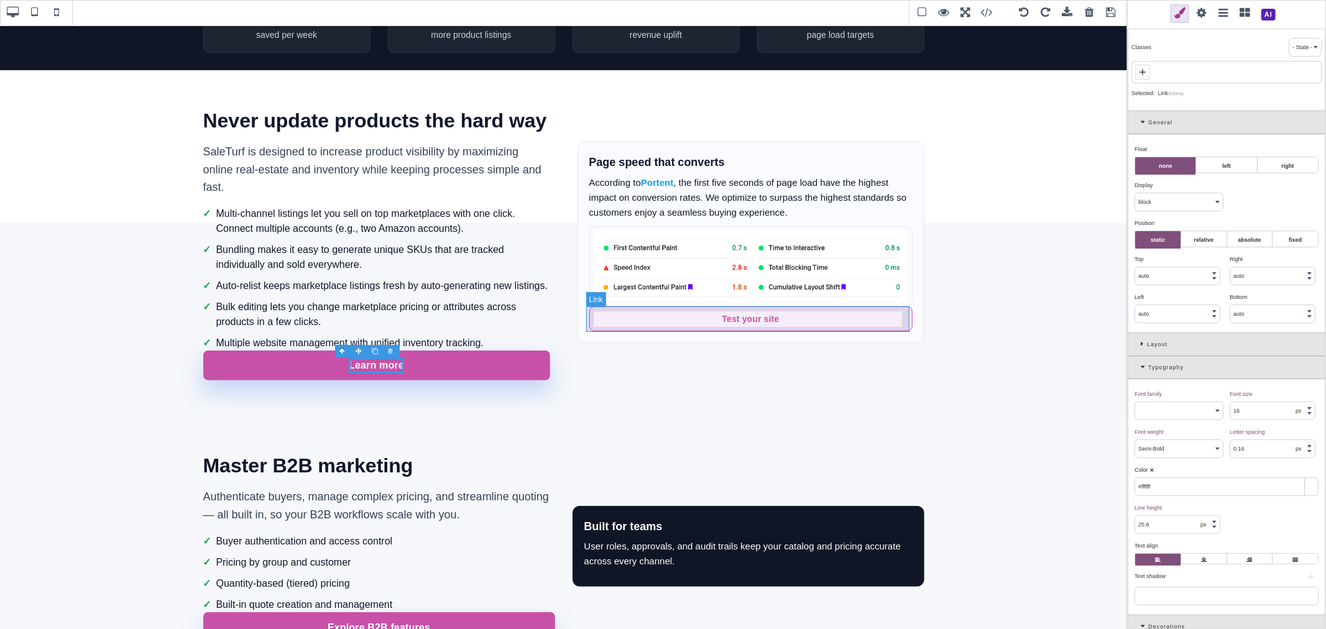
click at [730, 327] on link "Test your site" at bounding box center [750, 318] width 323 height 25
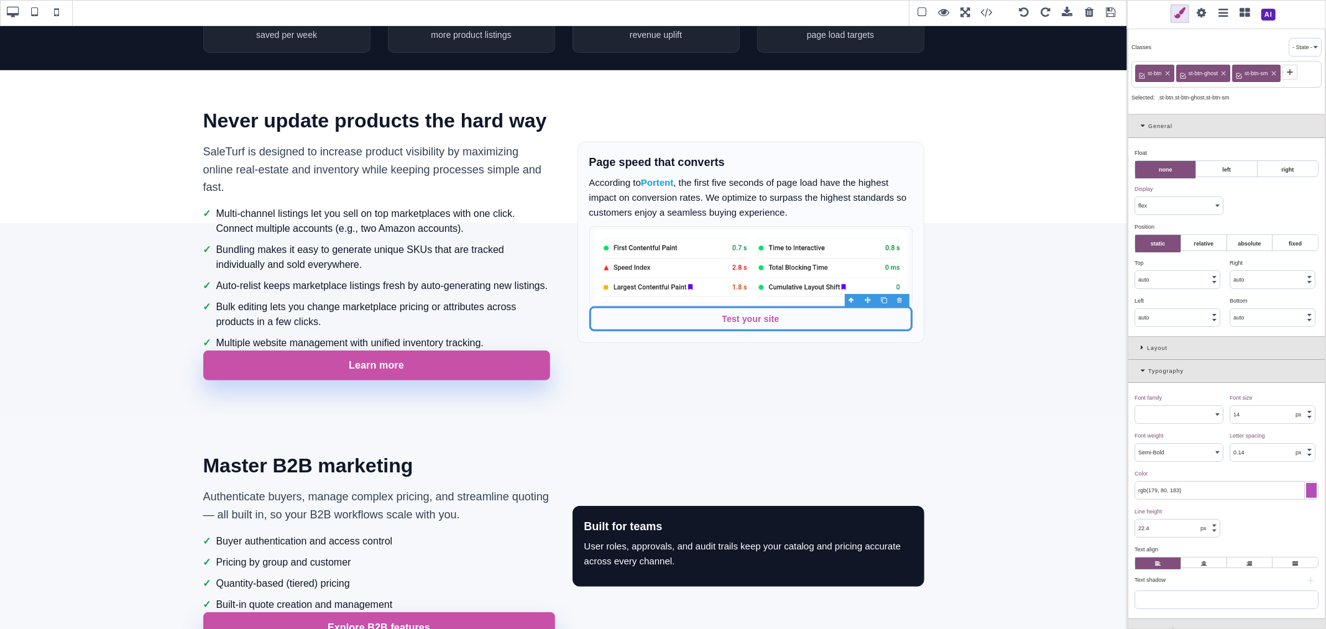
click at [1198, 11] on span at bounding box center [1201, 13] width 19 height 19
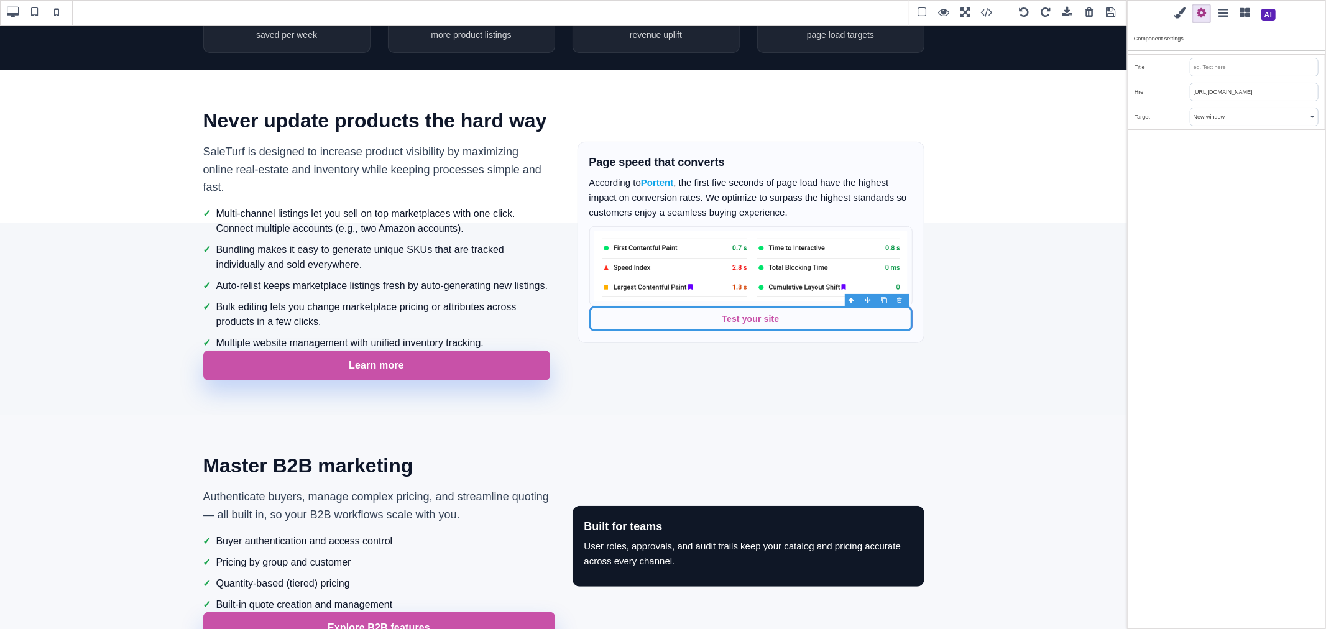
scroll to position [0, 21]
drag, startPoint x: 1203, startPoint y: 89, endPoint x: 1325, endPoint y: 91, distance: 121.9
click at [1325, 91] on div "Title Href https://developers.google.com/speed/pagespeed/insights/ Target This …" at bounding box center [1227, 92] width 198 height 76
click at [1254, 90] on input "https://developers.google.com/speed/pagespeed/insights/" at bounding box center [1253, 91] width 127 height 17
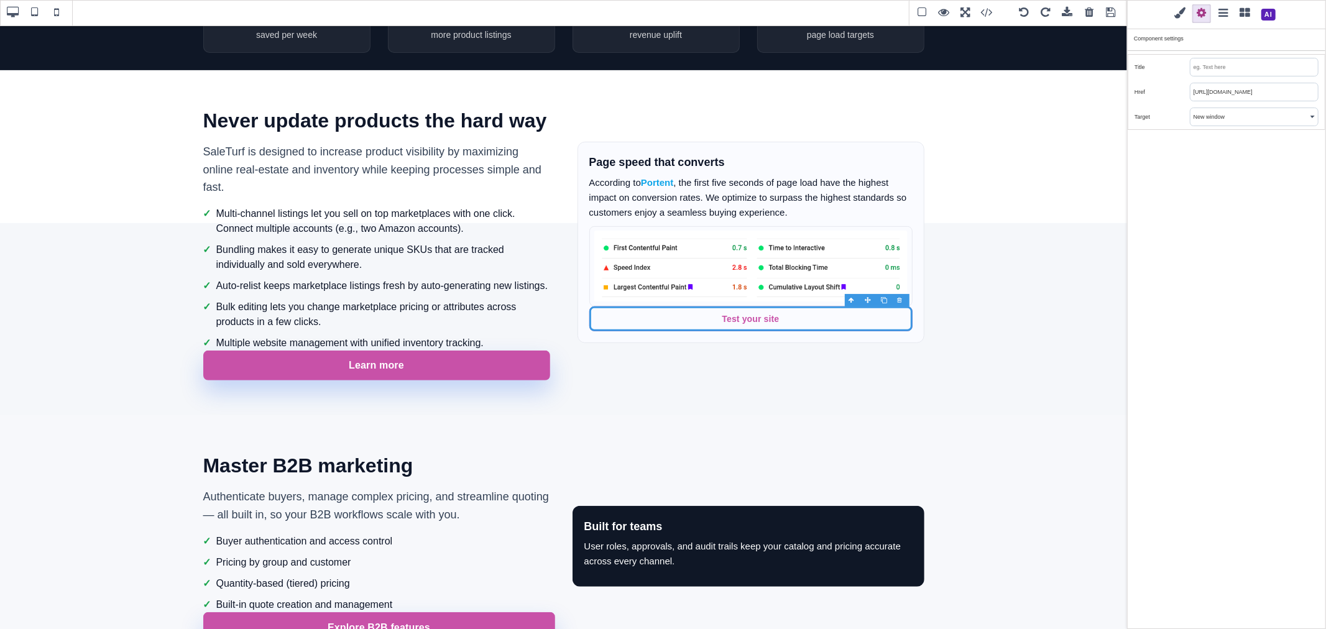
click at [1254, 90] on input "https://developers.google.com/speed/pagespeed/insights/" at bounding box center [1253, 91] width 127 height 17
click at [1220, 95] on input "https://developers.google.com/speed/pagespeed/insights/" at bounding box center [1253, 91] width 127 height 17
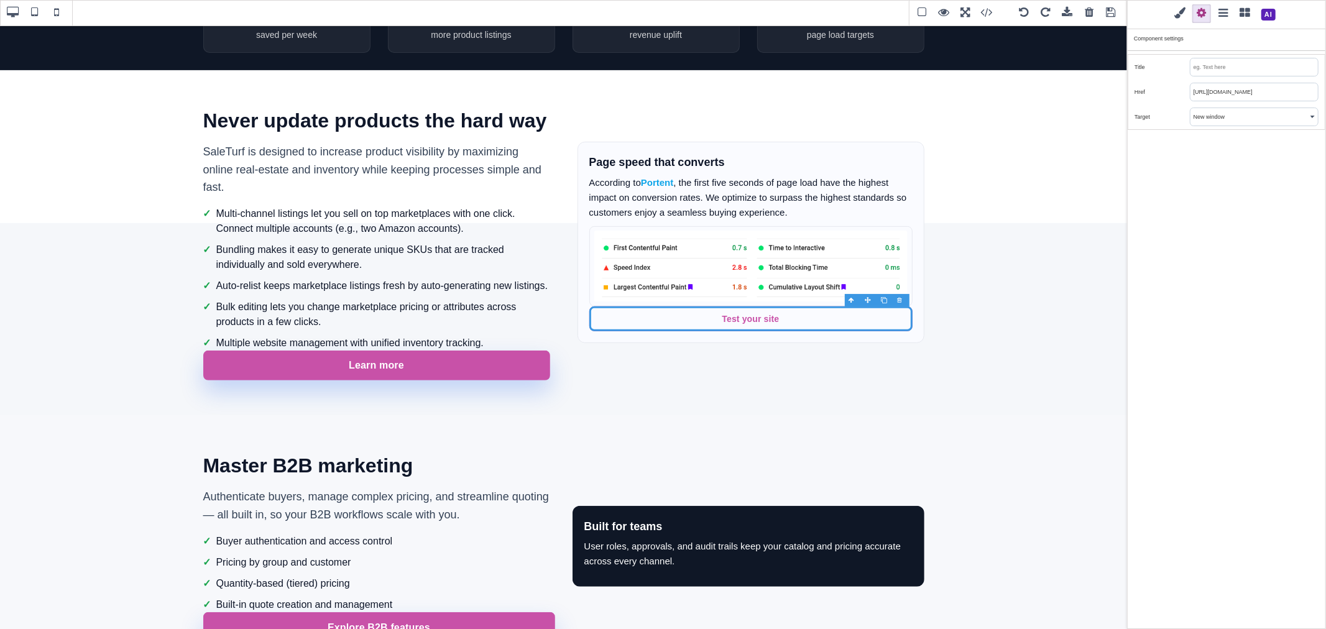
paste input "pagespeed.web.dev"
click at [1234, 204] on div "Classes - State - Hover Click Even/Odd st-btn st-btn-ghost st-btn-sm Selected: …" at bounding box center [1226, 314] width 199 height 629
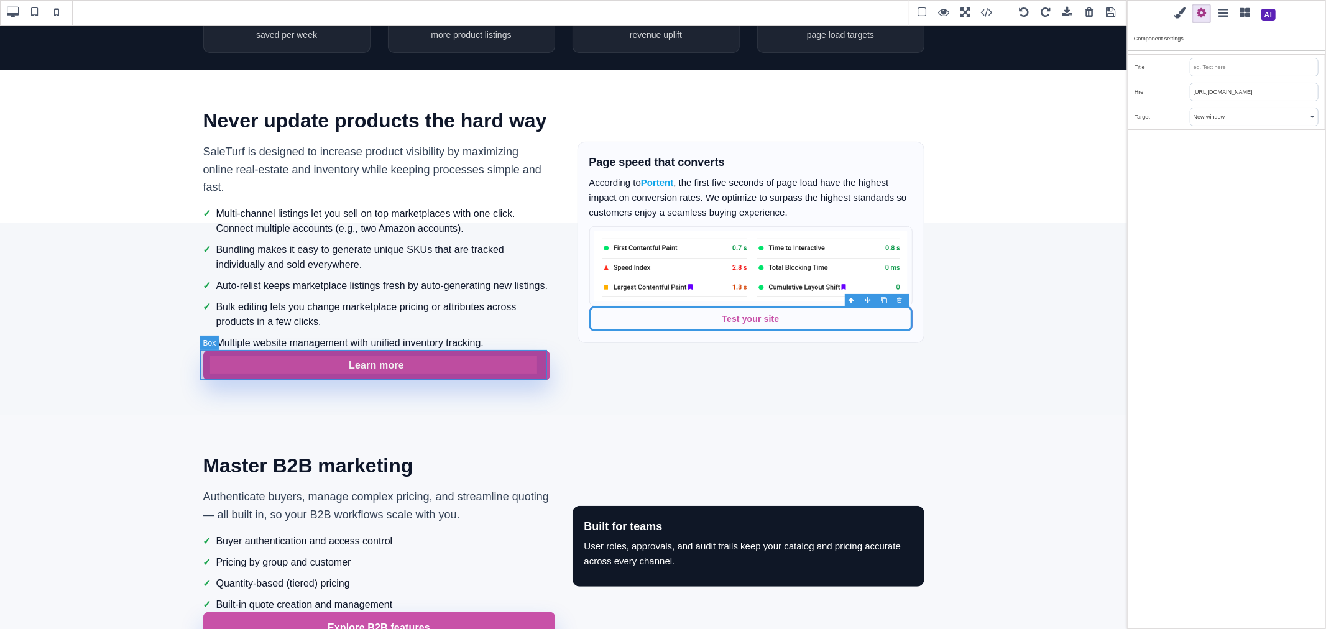
click at [524, 353] on div "Learn more" at bounding box center [376, 366] width 347 height 30
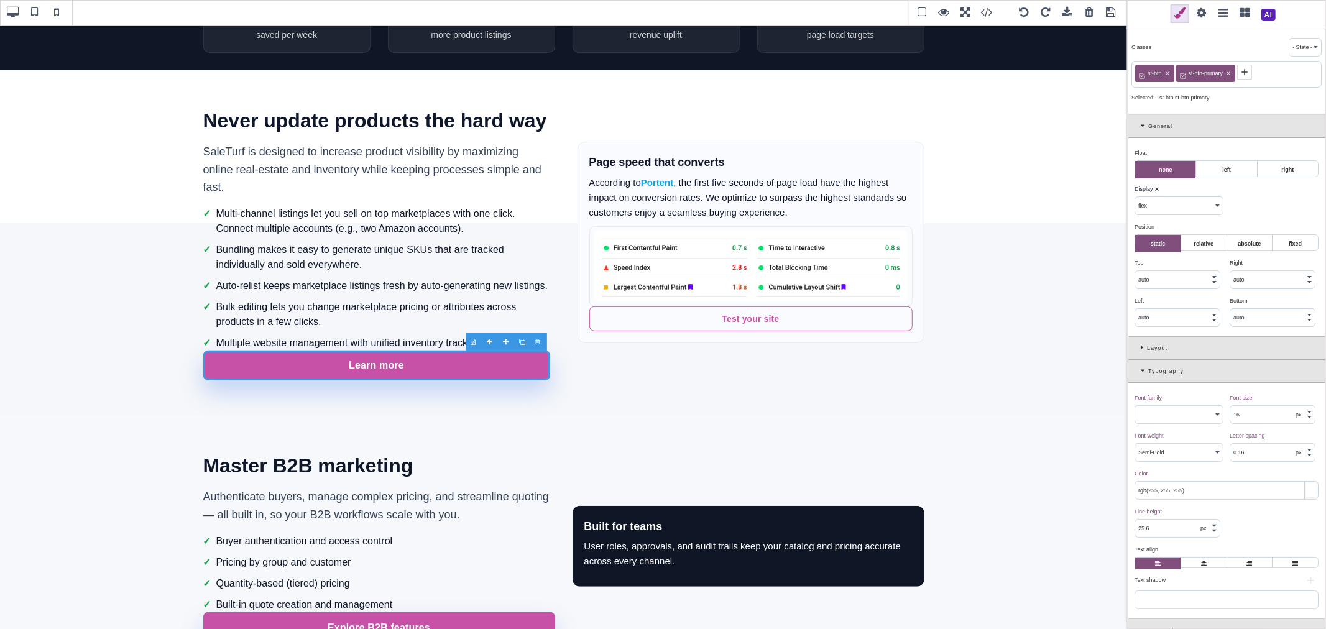
click at [1201, 15] on span at bounding box center [1201, 13] width 19 height 19
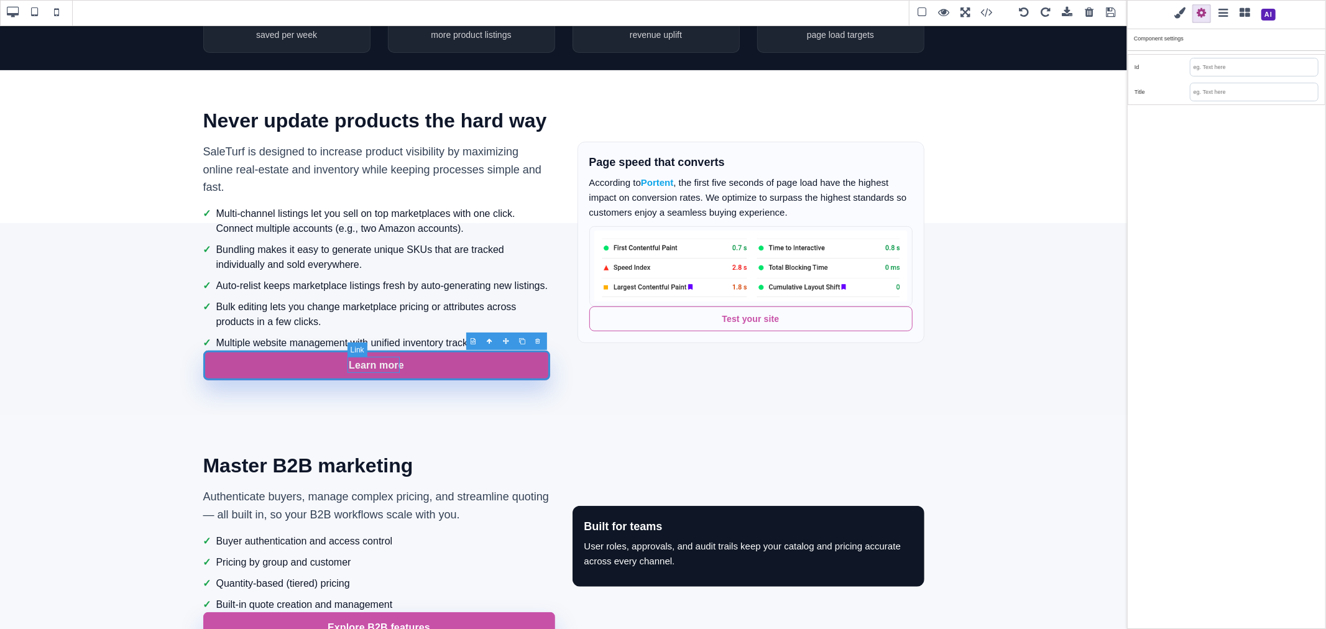
click at [393, 370] on link "Learn more" at bounding box center [376, 365] width 55 height 16
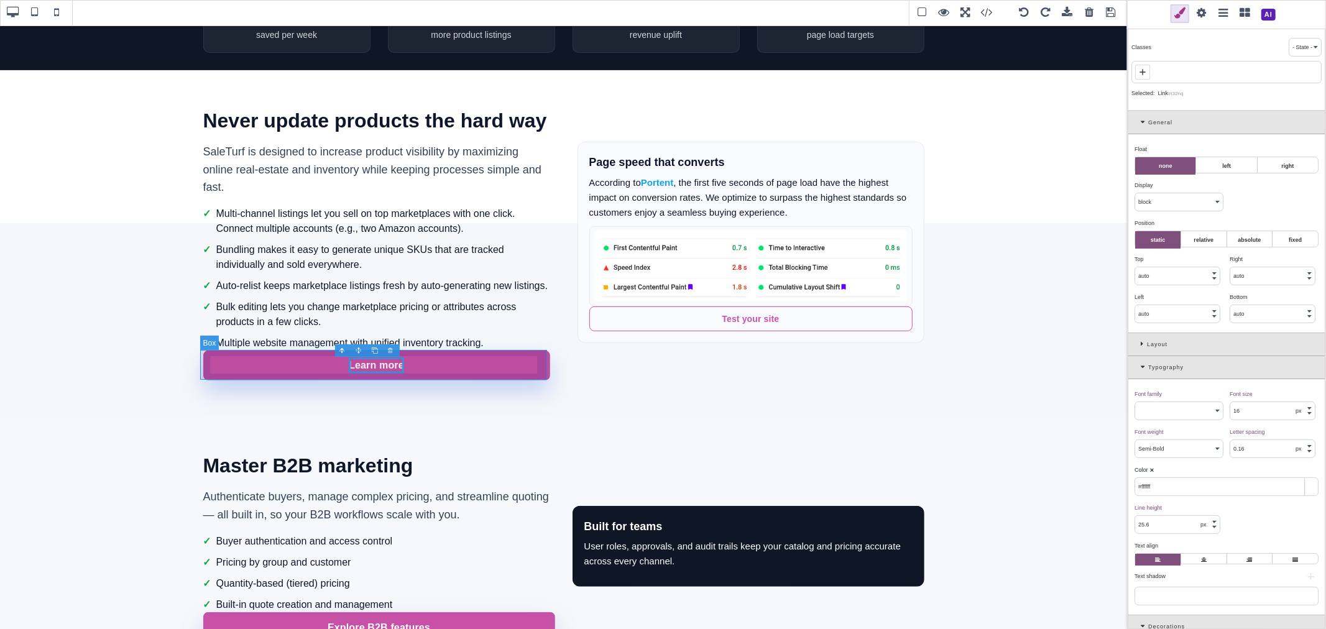
click at [454, 356] on div "Learn more" at bounding box center [376, 366] width 347 height 30
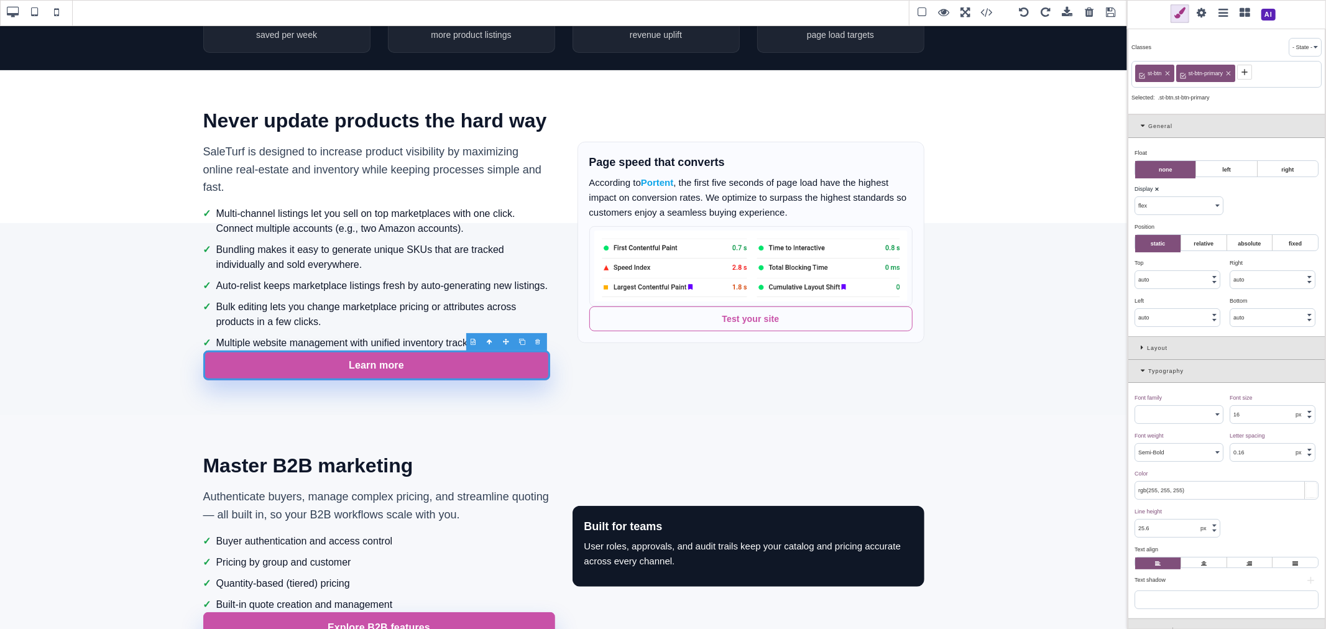
click at [1228, 75] on icon at bounding box center [1228, 73] width 7 height 7
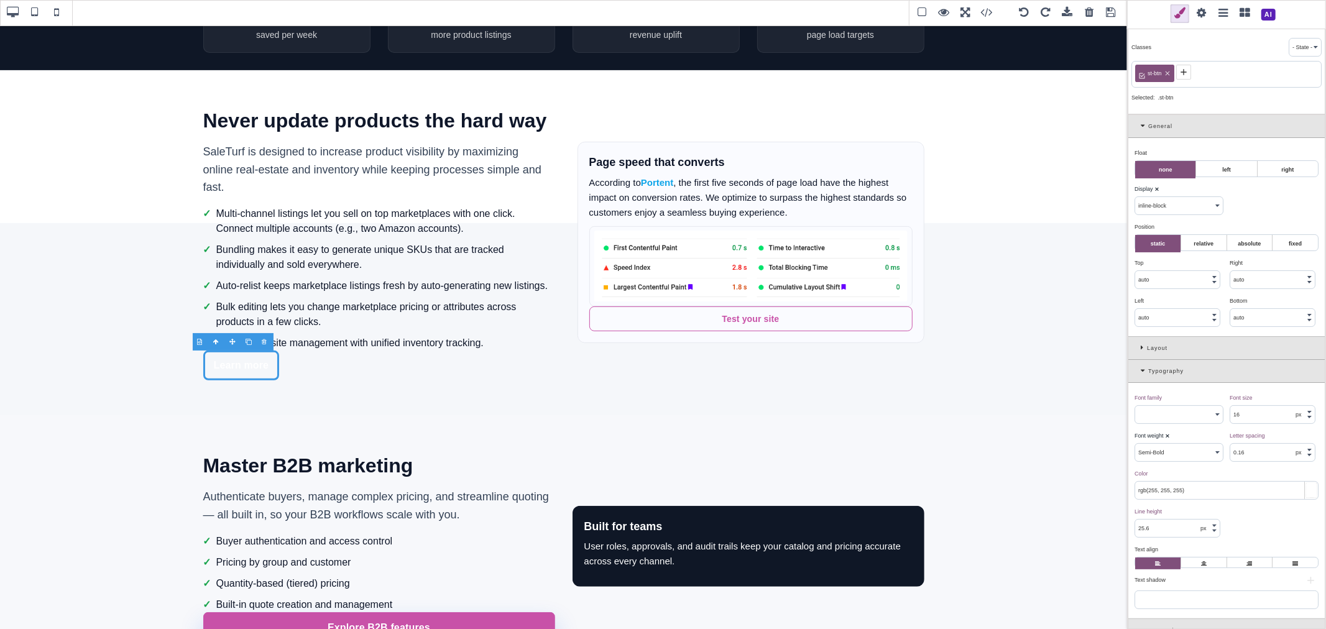
click at [1169, 73] on icon at bounding box center [1167, 73] width 7 height 7
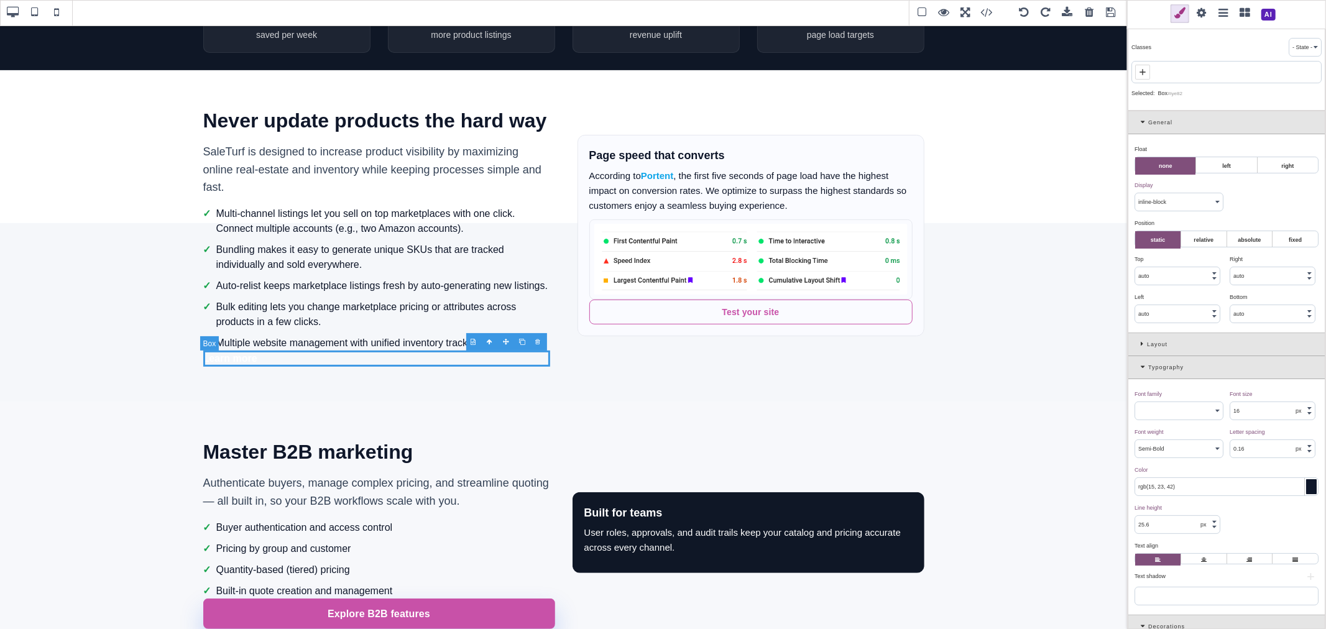
click at [359, 357] on div "Learn more" at bounding box center [376, 359] width 347 height 16
click at [1149, 71] on span at bounding box center [1142, 72] width 15 height 15
paste input "st-cta-group"
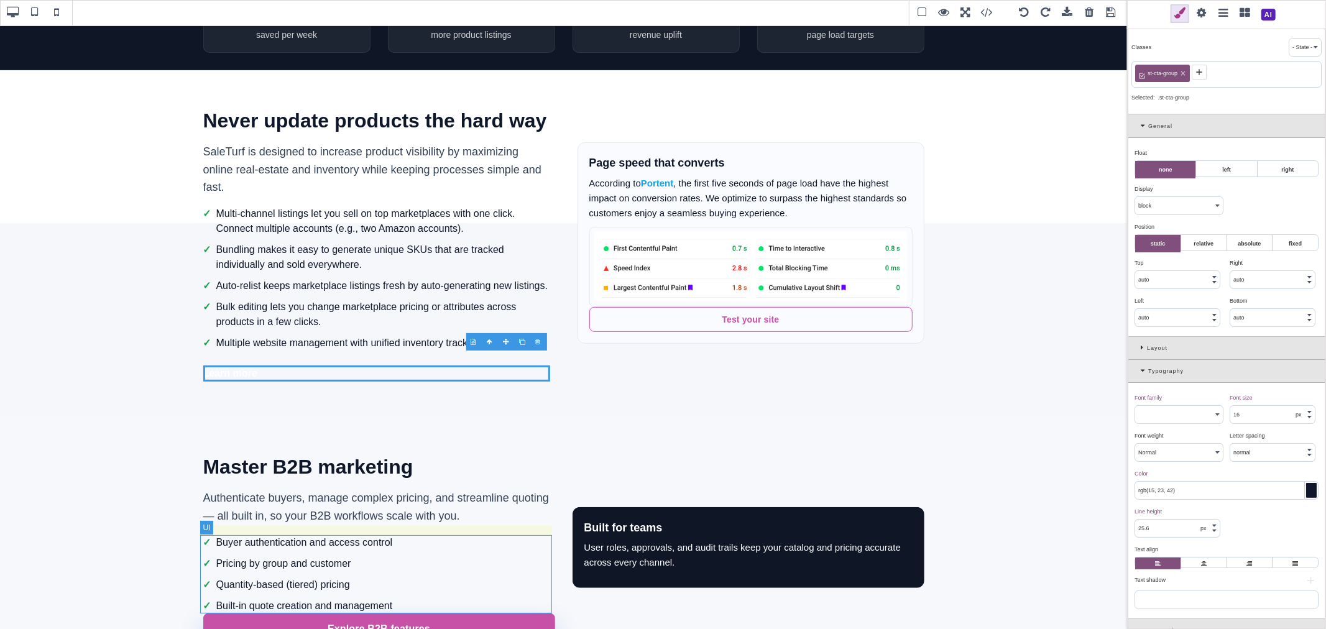
scroll to position [544, 0]
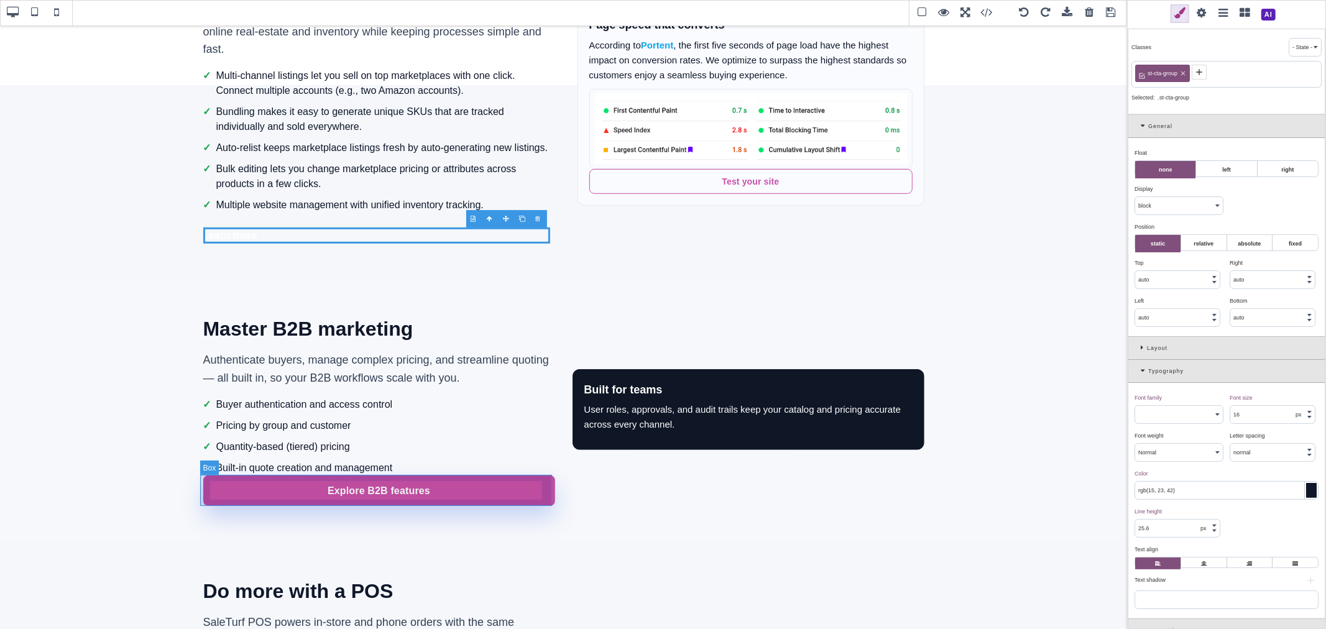
click at [513, 492] on div "Explore B2B features" at bounding box center [379, 491] width 352 height 31
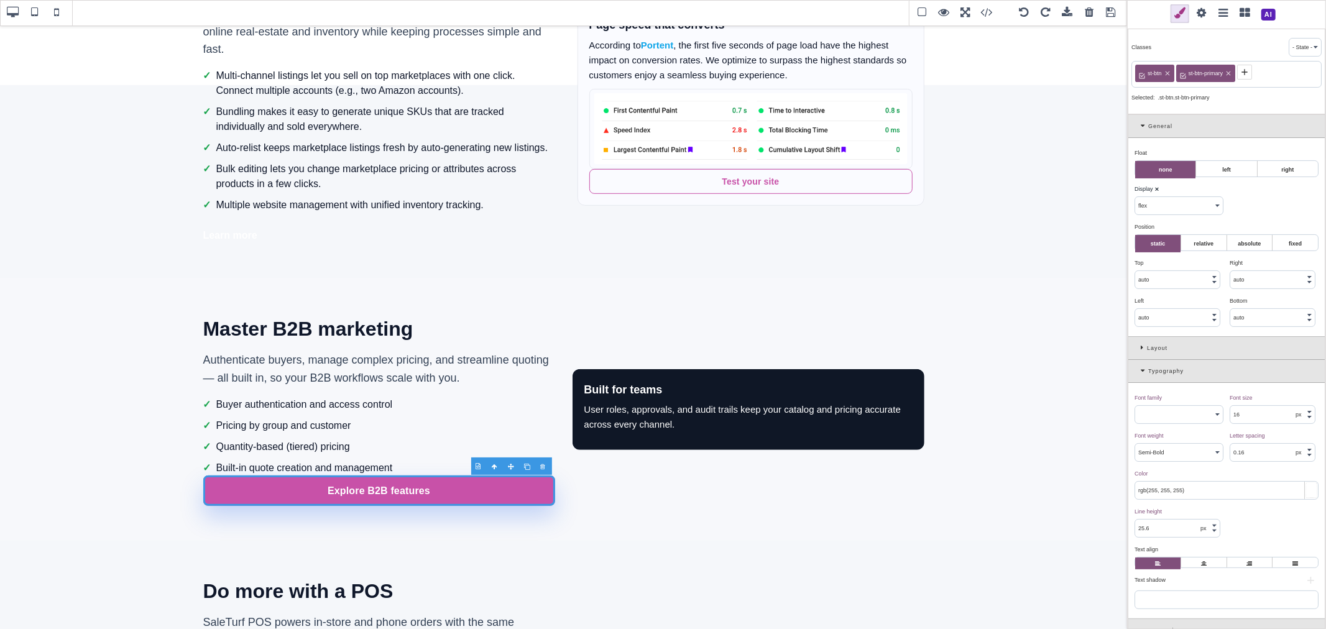
click at [1169, 71] on icon at bounding box center [1167, 73] width 7 height 7
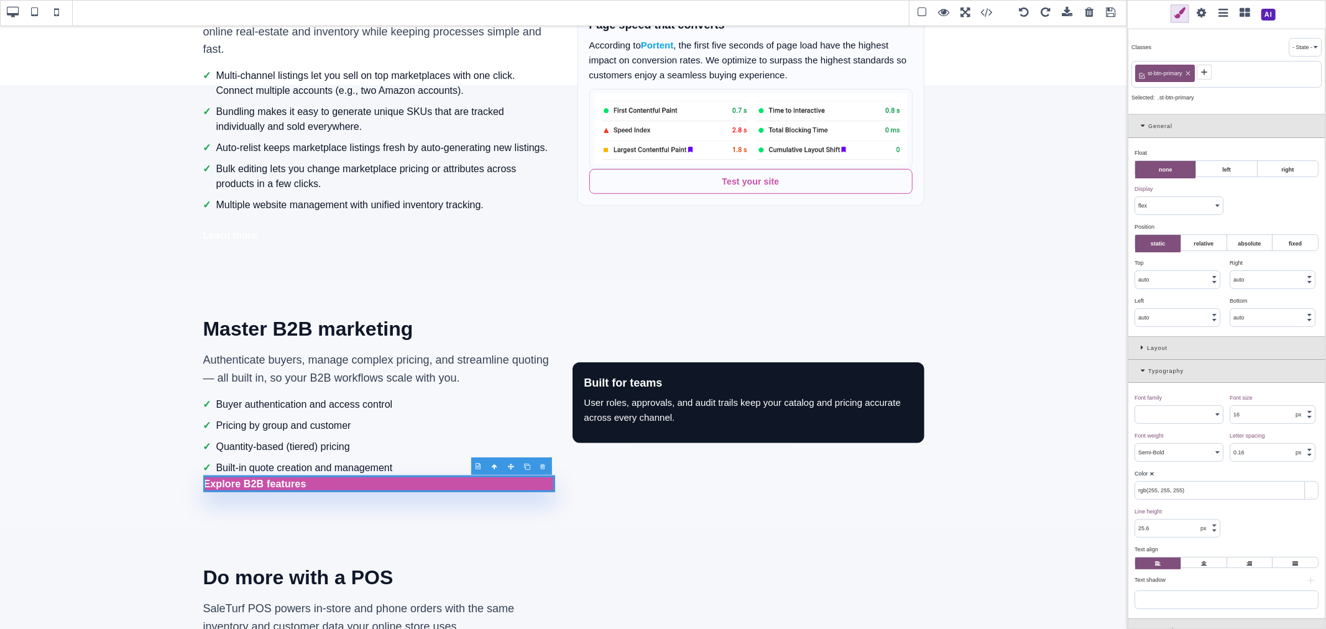
click at [1169, 71] on span "st-btn-primary" at bounding box center [1165, 73] width 39 height 11
click at [1187, 72] on icon at bounding box center [1187, 73] width 7 height 7
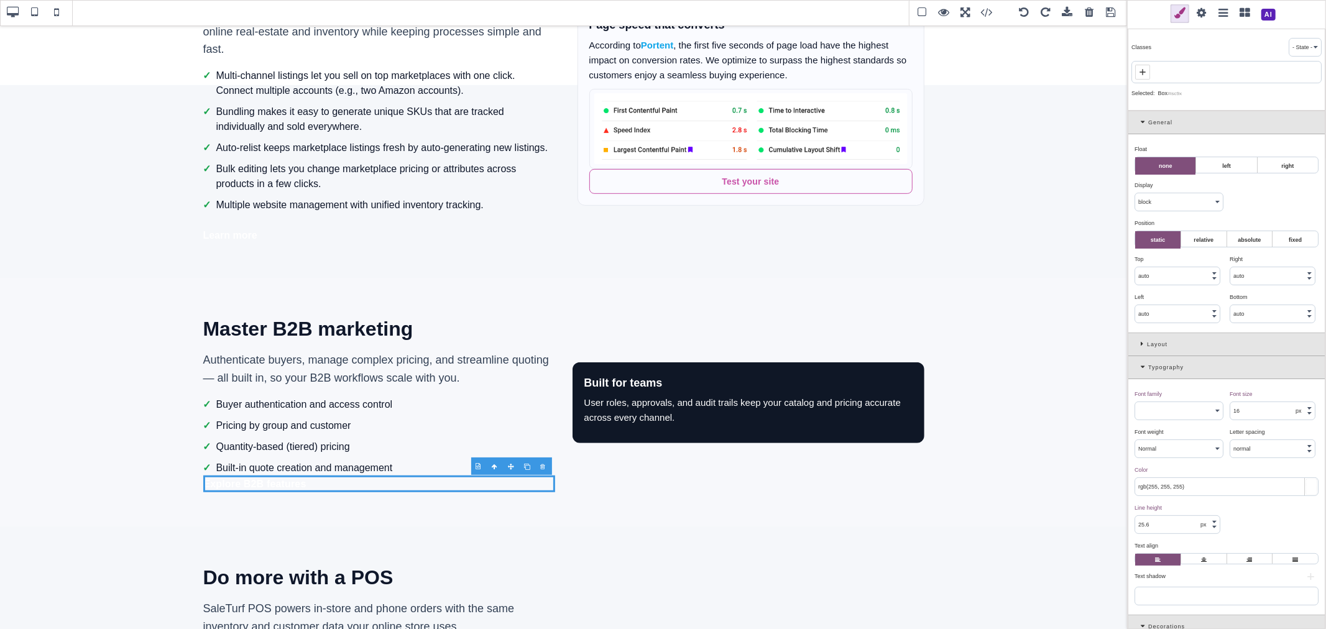
click at [1140, 75] on icon at bounding box center [1143, 72] width 10 height 10
paste input "st-cta-group"
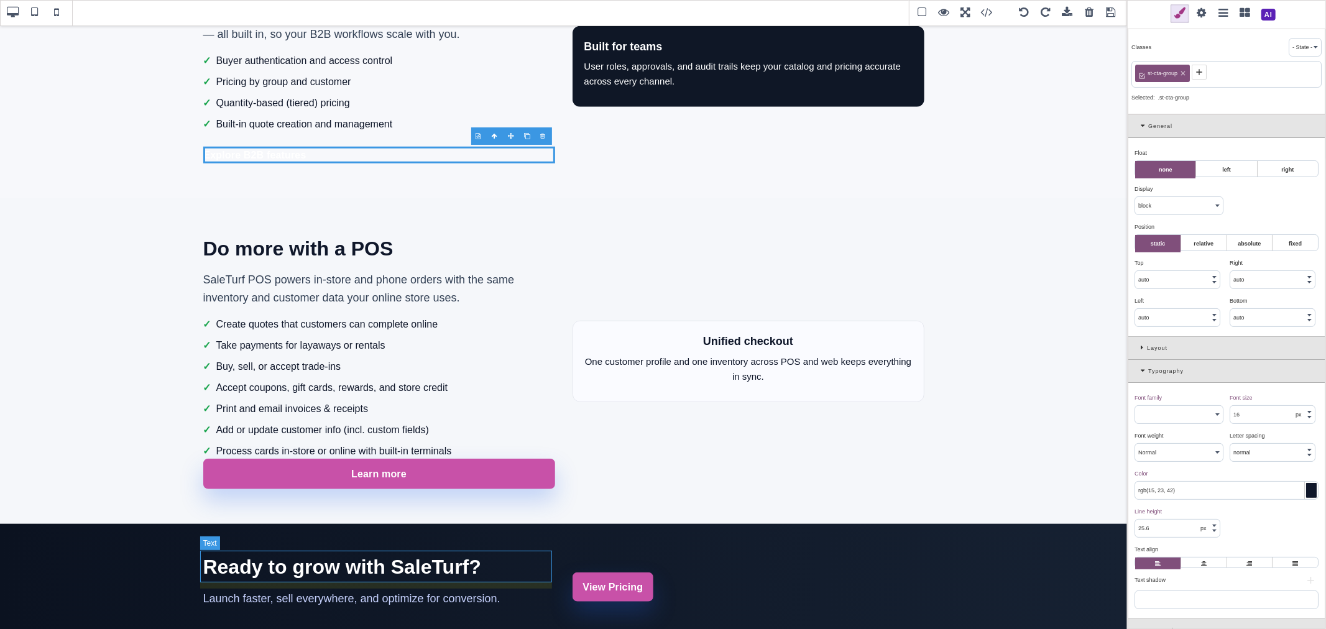
scroll to position [890, 0]
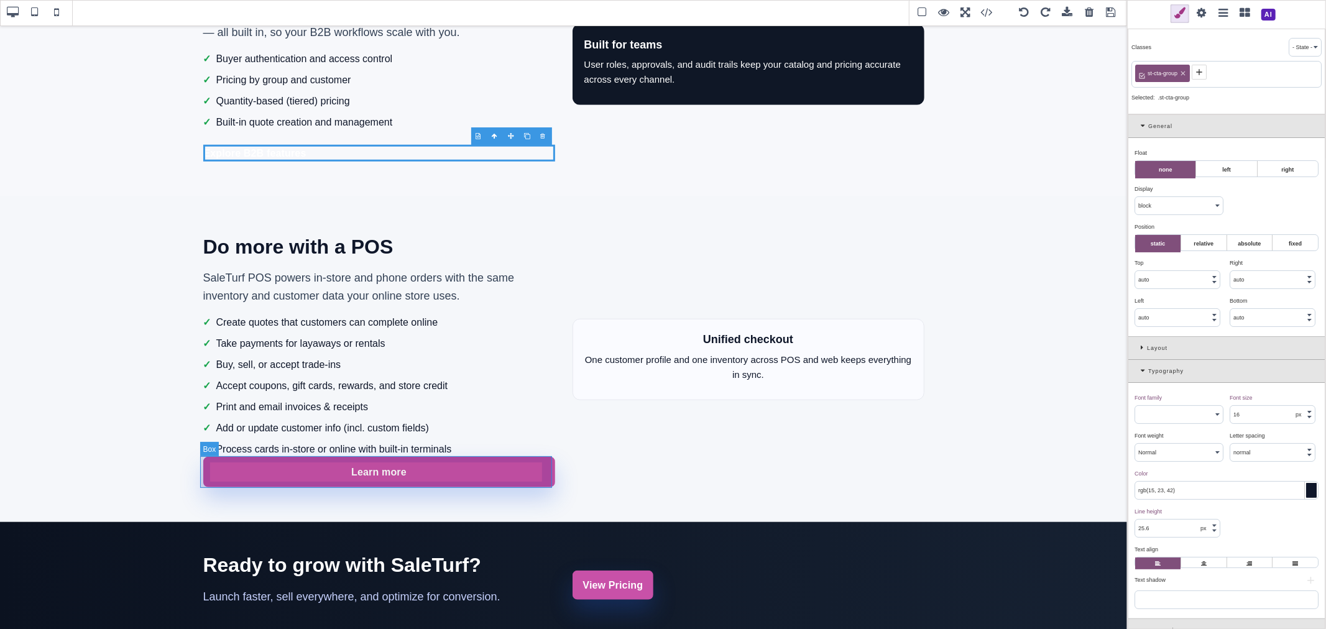
click at [548, 480] on div "Learn more" at bounding box center [379, 472] width 352 height 31
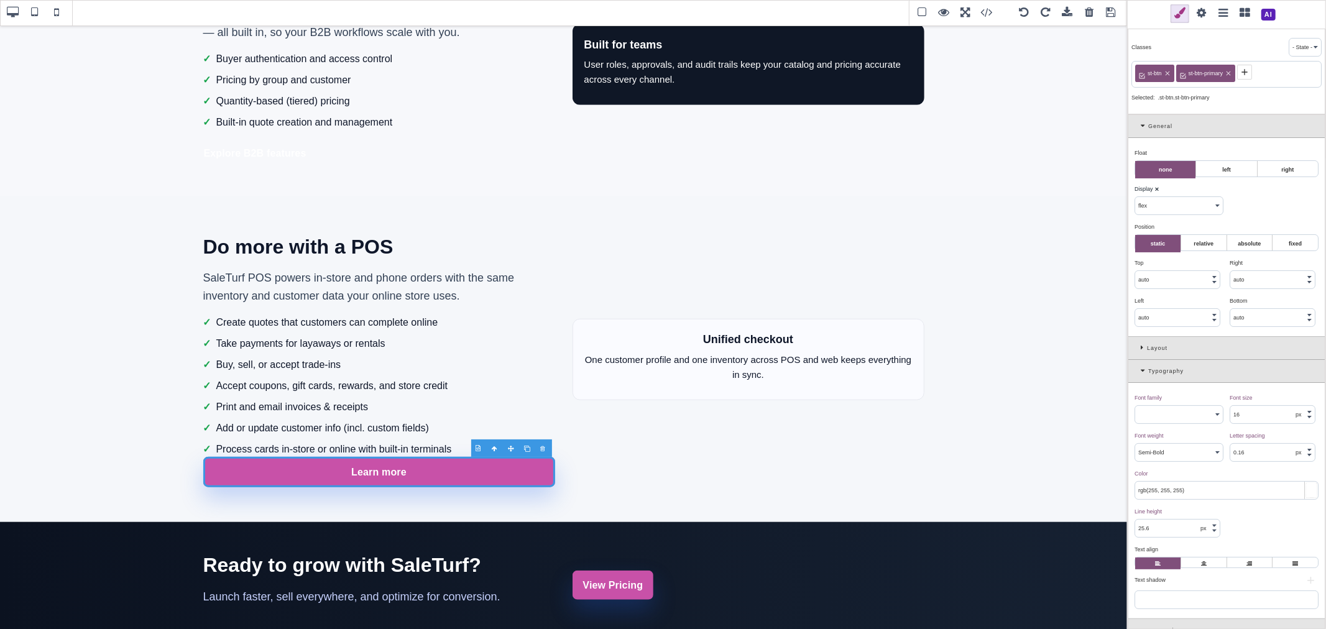
click at [1167, 73] on icon at bounding box center [1167, 73] width 4 height 4
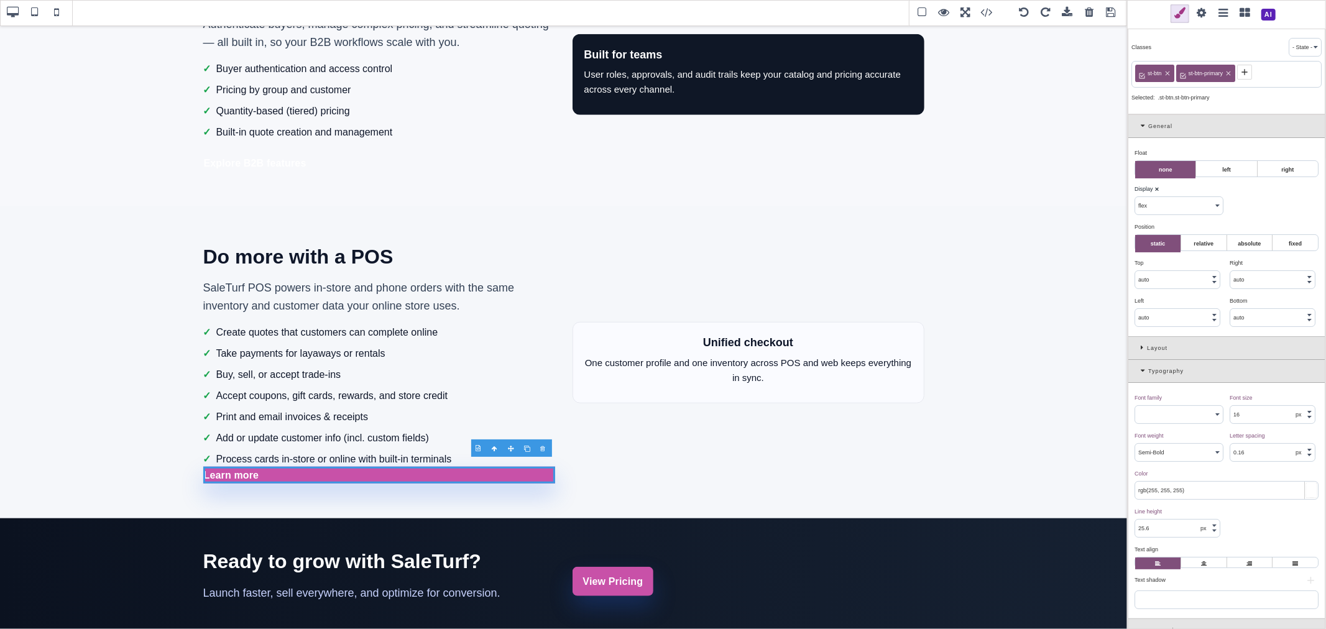
scroll to position [878, 0]
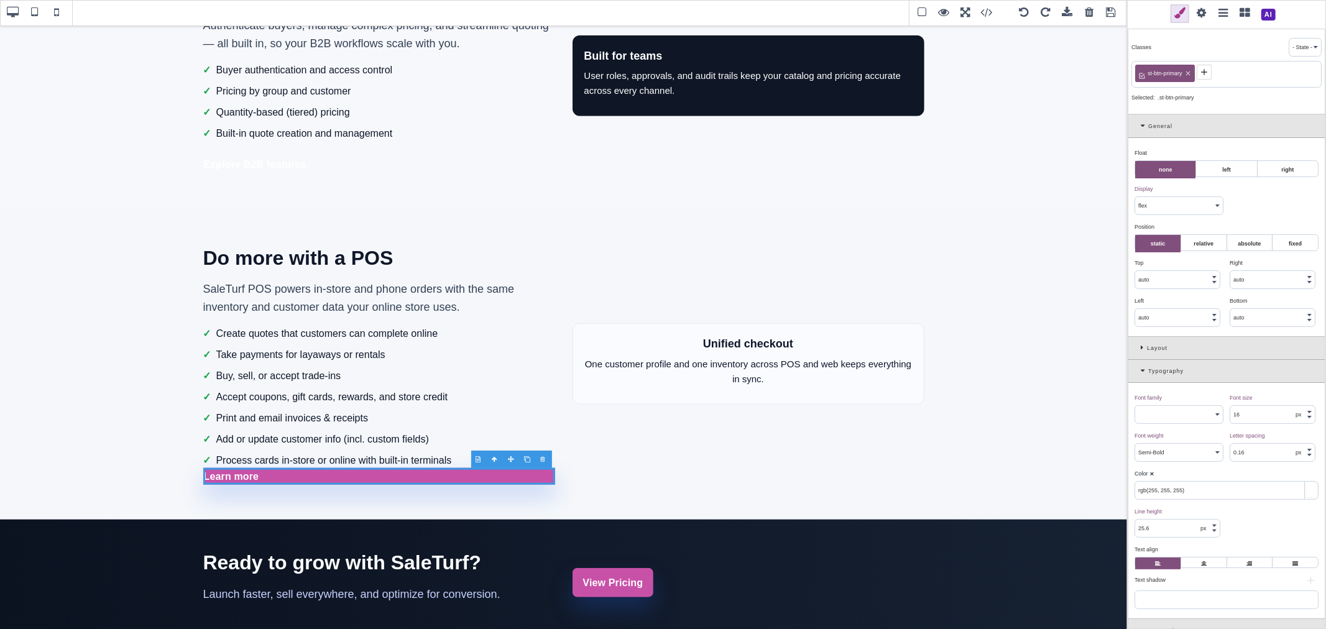
click at [1192, 76] on div "st-btn-primary" at bounding box center [1165, 73] width 60 height 17
click at [1189, 75] on icon at bounding box center [1187, 73] width 4 height 4
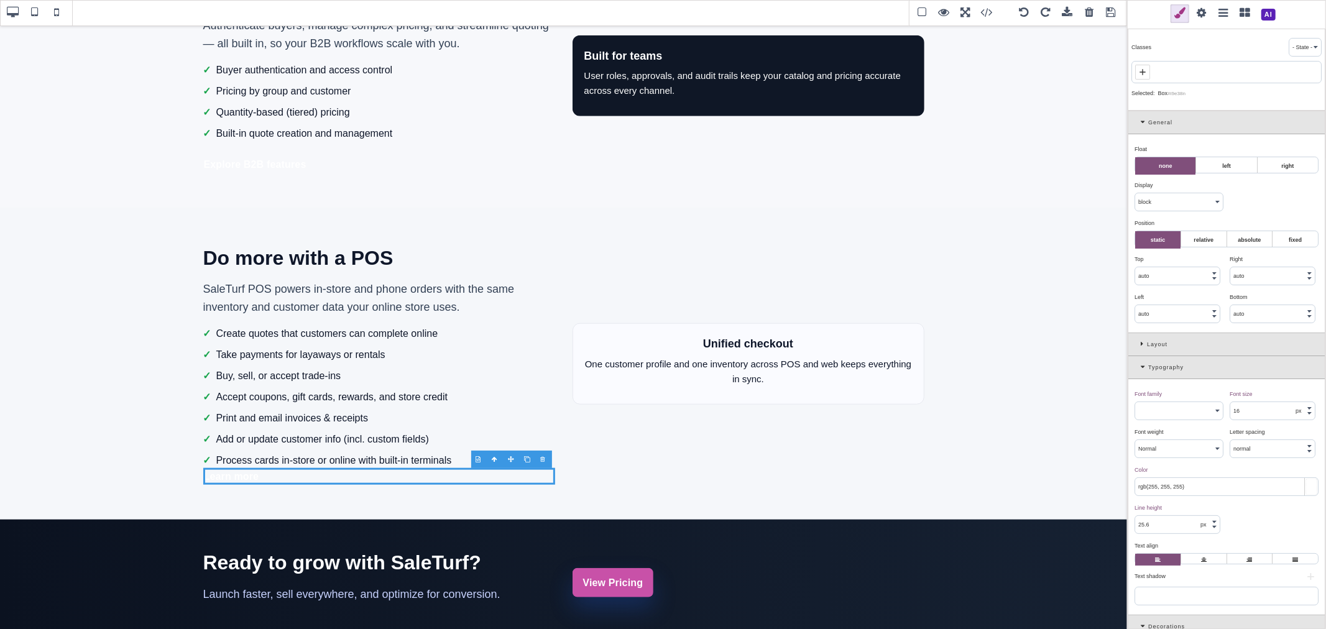
click at [1152, 72] on div at bounding box center [1226, 72] width 190 height 22
click at [1148, 72] on span at bounding box center [1142, 72] width 15 height 15
paste input "st-cta-group"
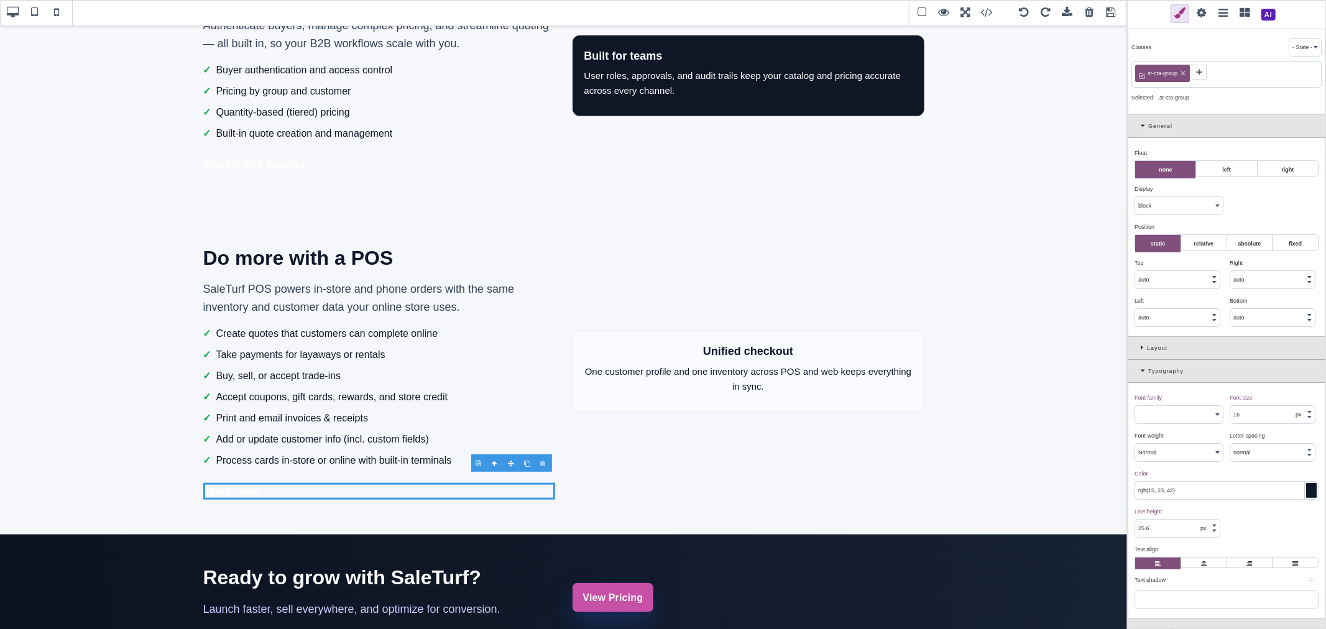
scroll to position [890, 0]
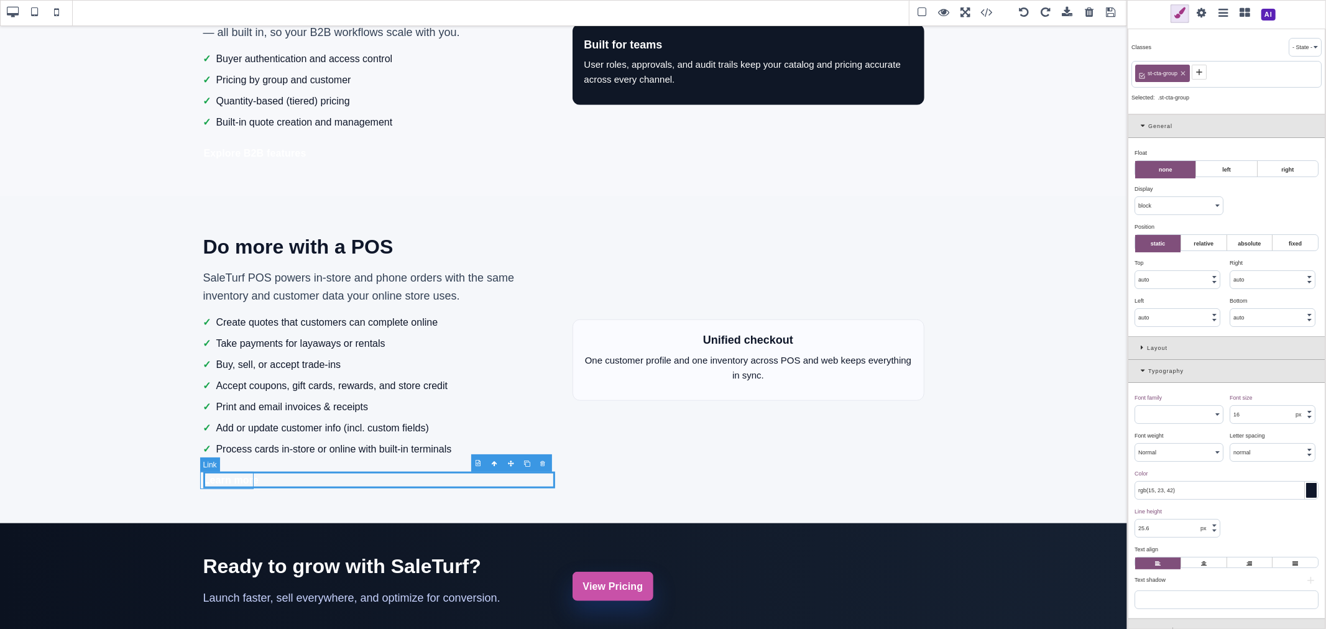
click at [252, 483] on link "Learn more" at bounding box center [231, 480] width 57 height 17
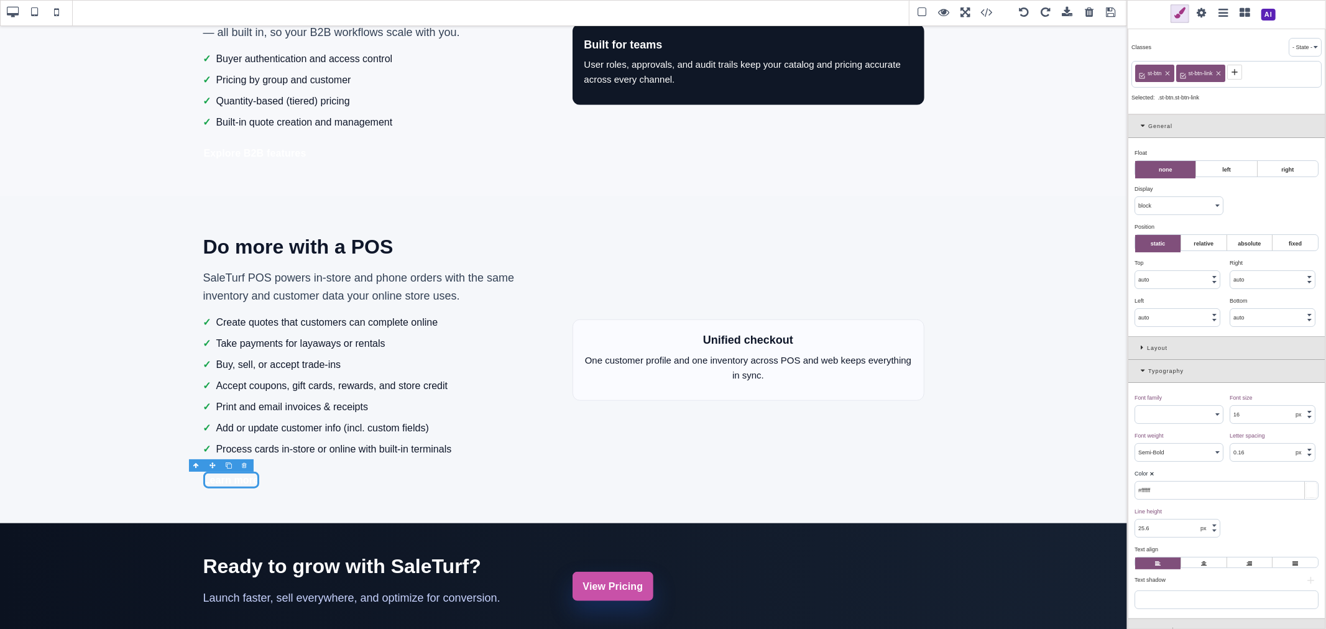
click at [1233, 67] on icon at bounding box center [1235, 72] width 10 height 10
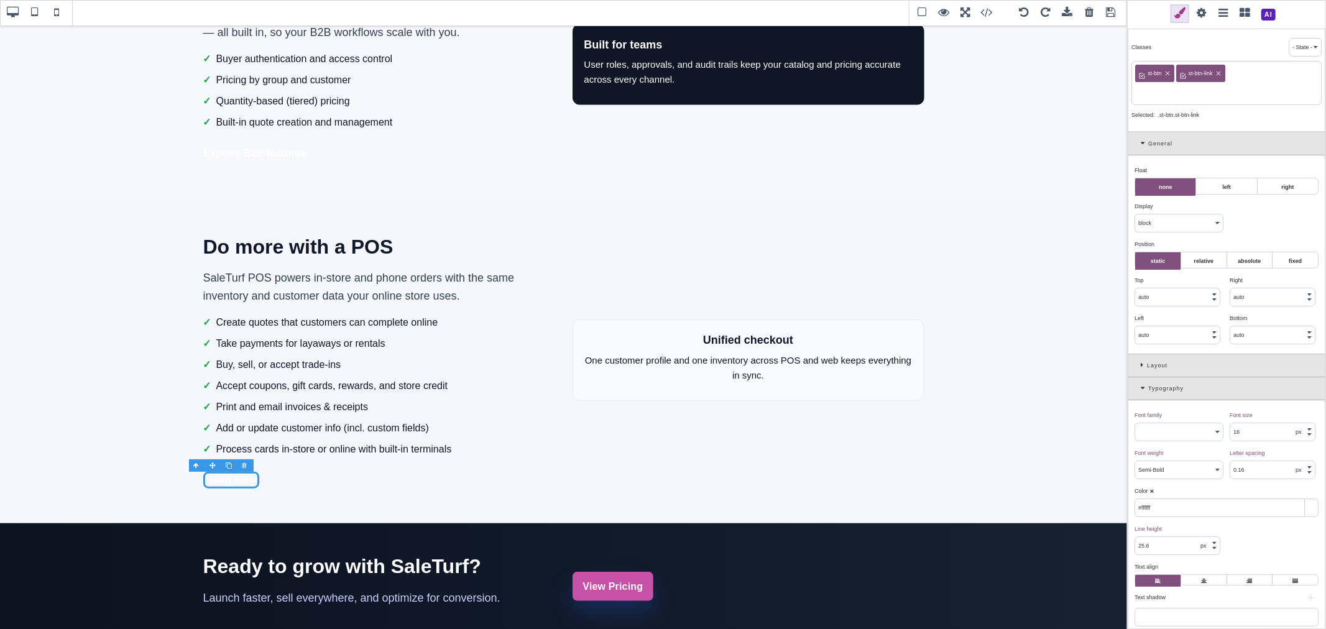
paste input "st-btn-primary"
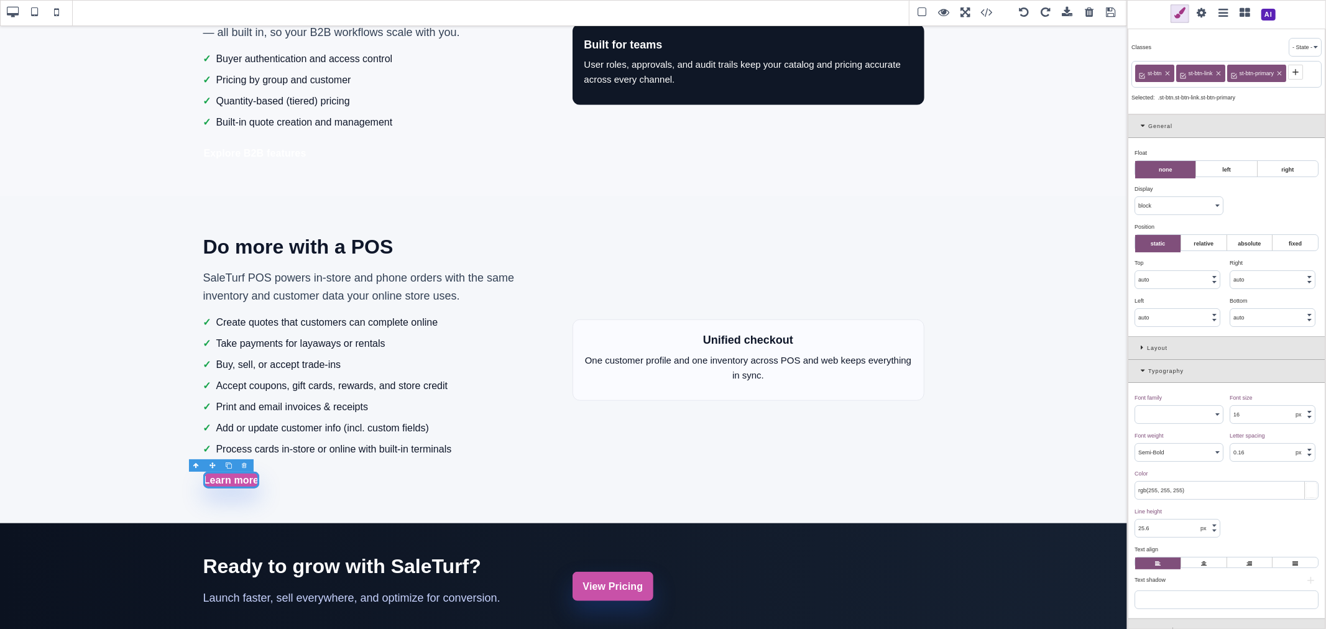
click at [1220, 73] on icon at bounding box center [1218, 73] width 7 height 7
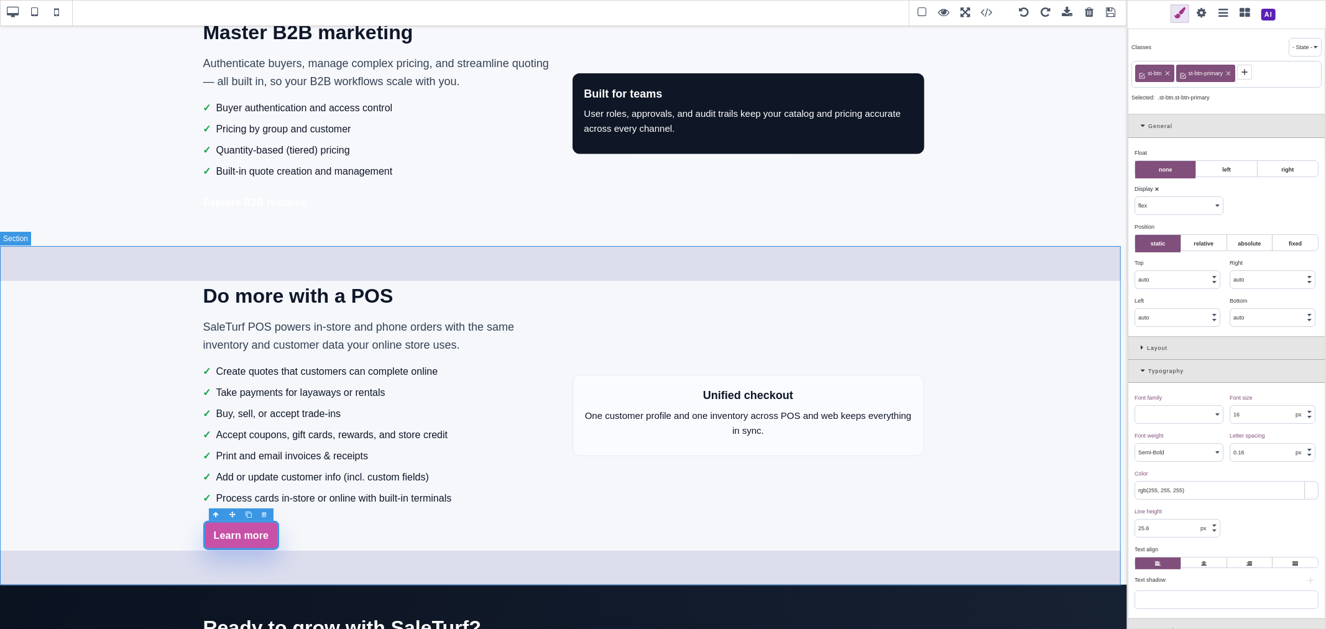
scroll to position [821, 0]
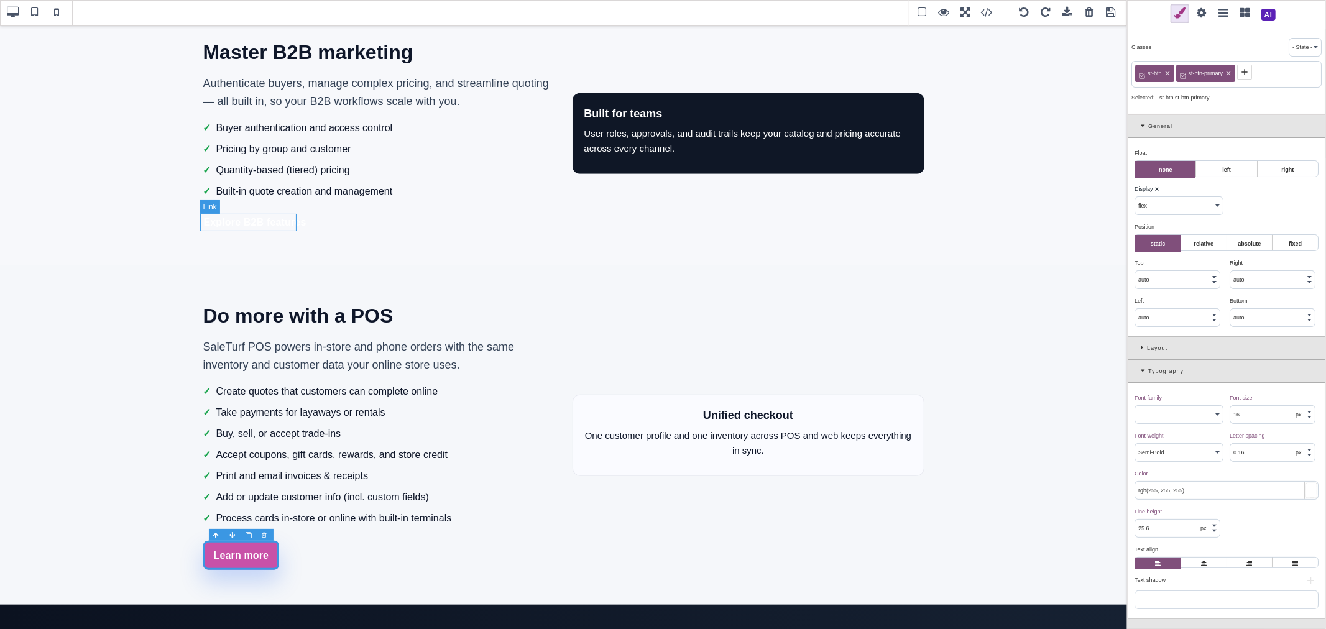
click at [283, 230] on link "Explore B2B features" at bounding box center [255, 222] width 104 height 17
click at [1219, 75] on icon at bounding box center [1218, 73] width 4 height 4
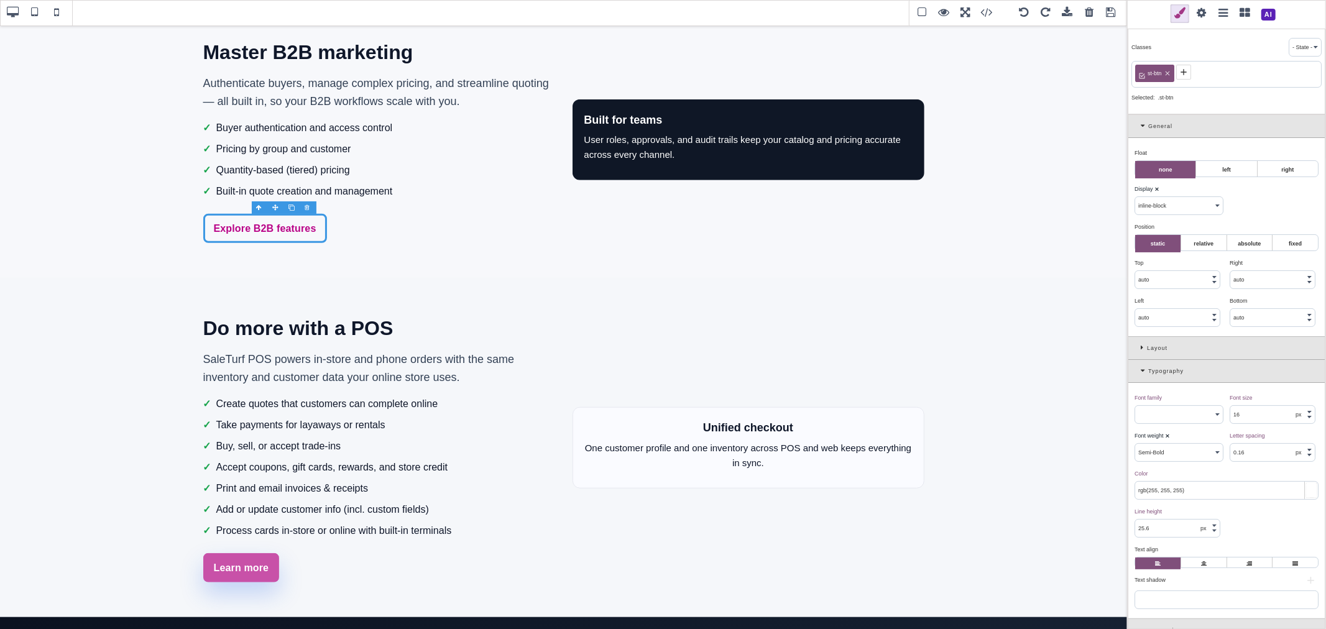
click at [1188, 75] on icon at bounding box center [1184, 72] width 10 height 10
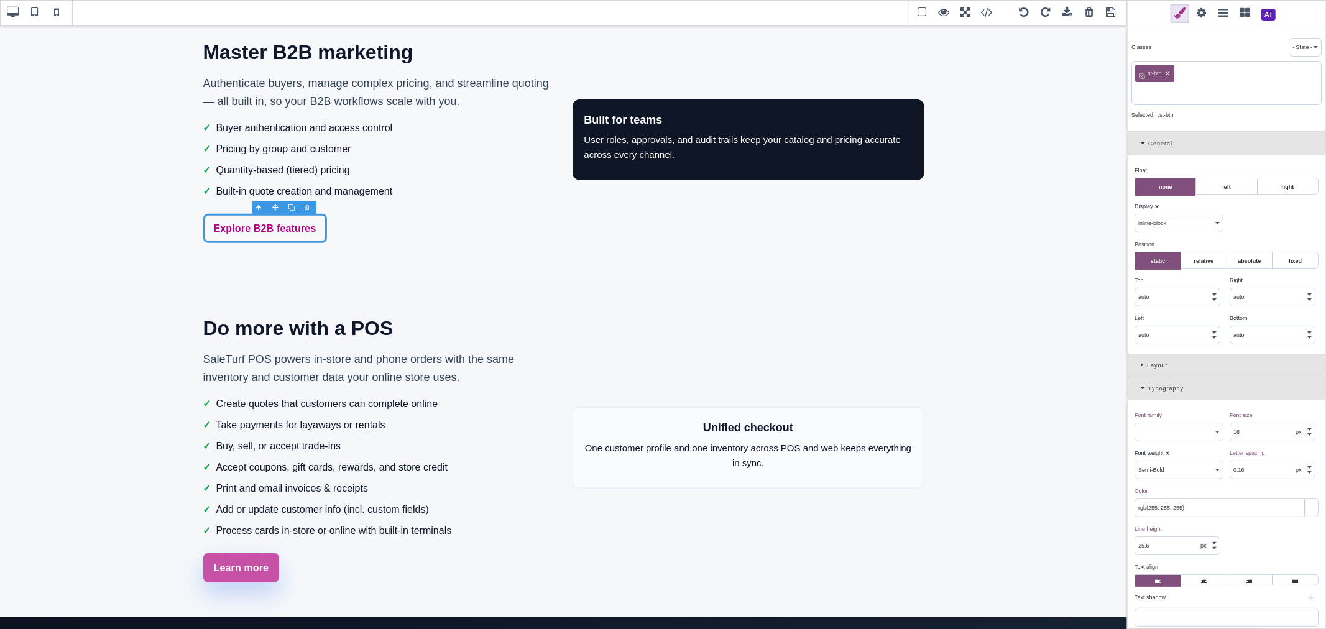
paste input "st-btn-primary"
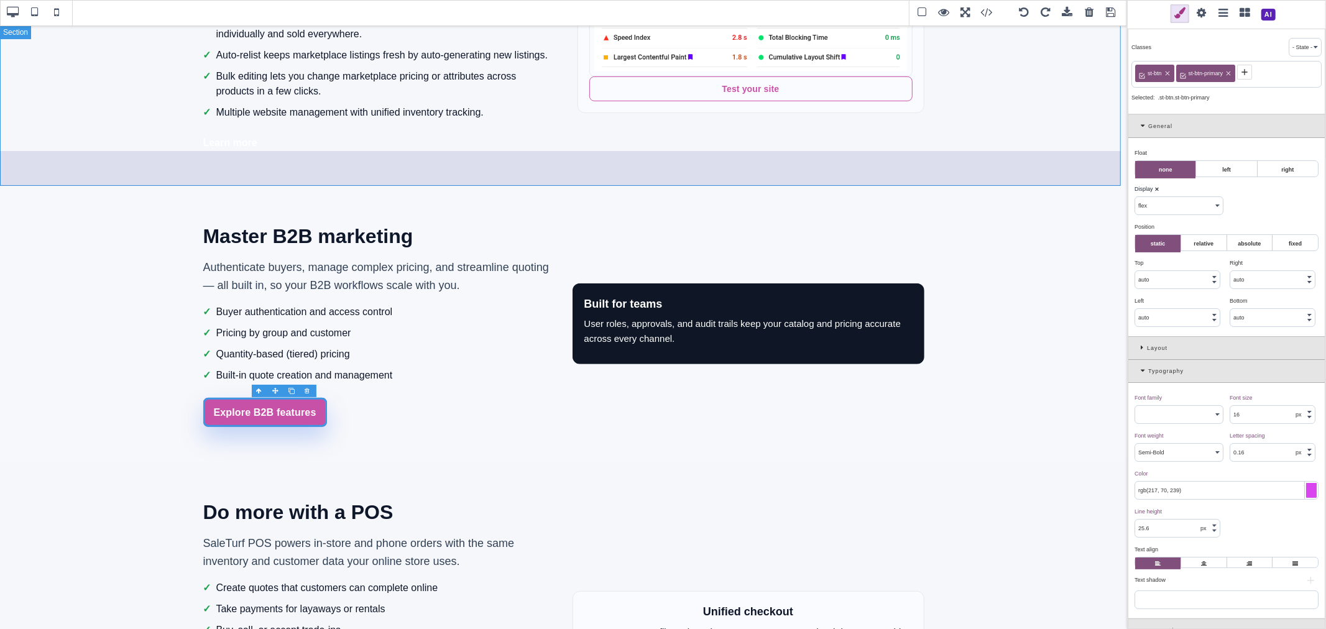
scroll to position [613, 0]
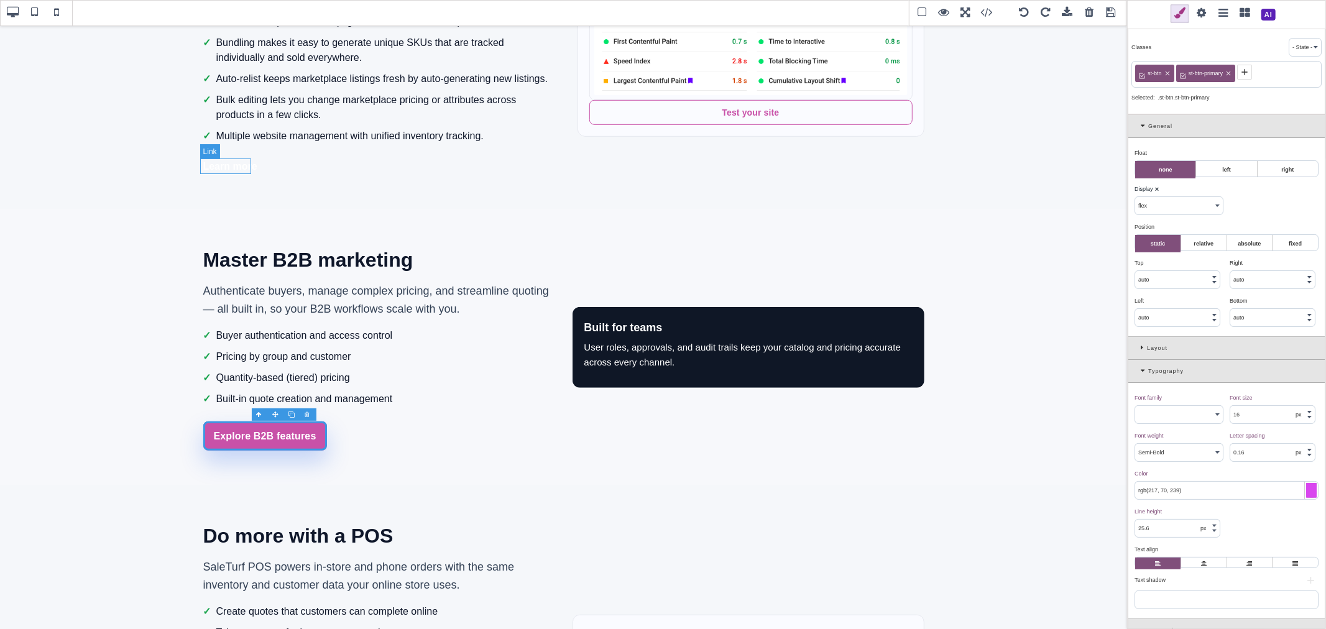
click at [249, 168] on link "Learn more" at bounding box center [230, 167] width 54 height 16
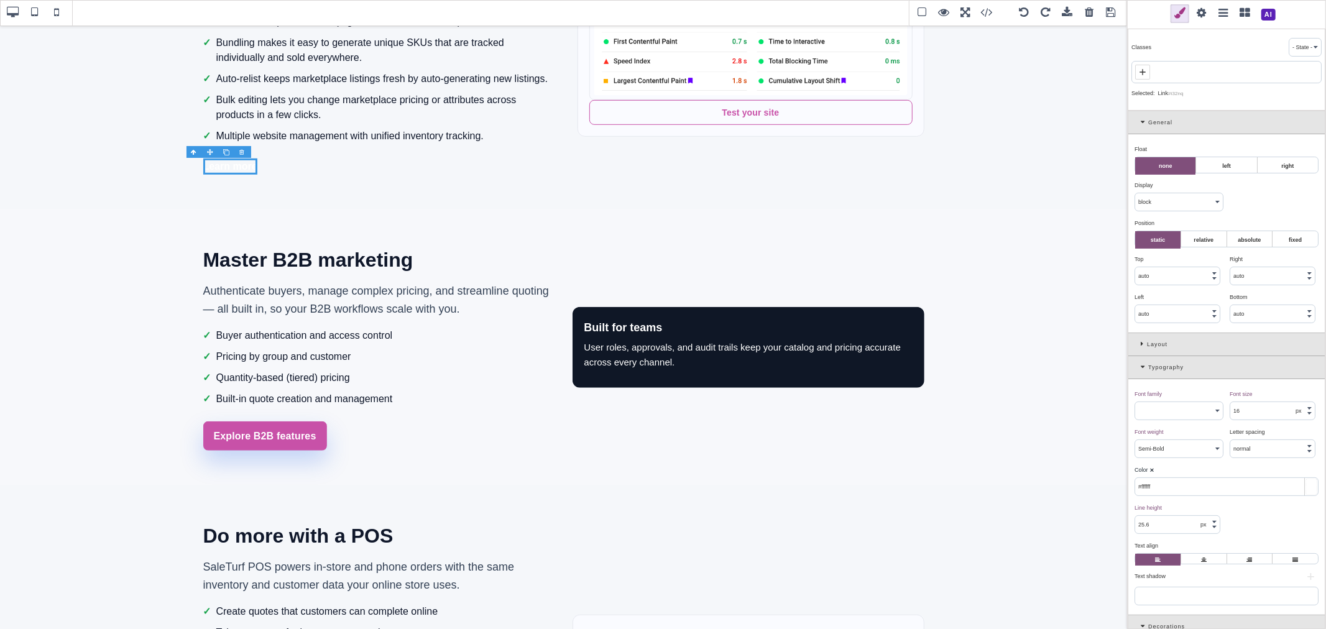
click at [1144, 78] on span at bounding box center [1142, 72] width 15 height 15
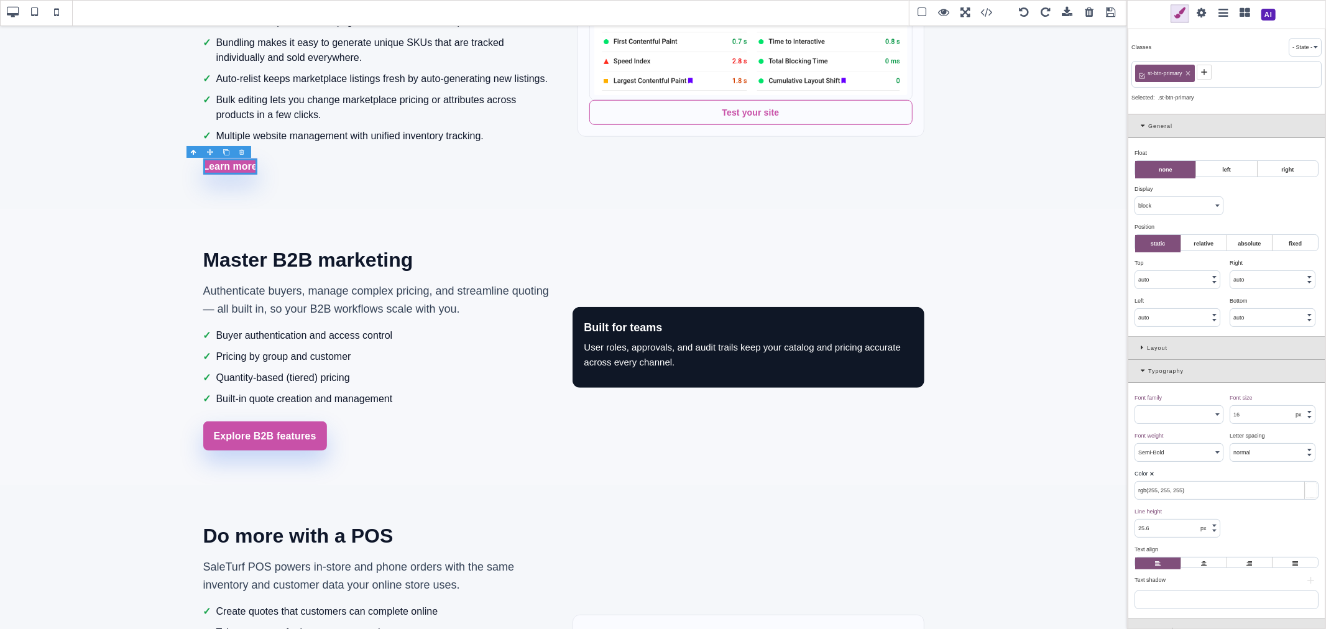
click at [1233, 92] on div ".st-btn-primary" at bounding box center [1226, 97] width 190 height 11
click at [228, 164] on link "Learn more" at bounding box center [230, 167] width 54 height 16
click at [1141, 374] on icon at bounding box center [1144, 370] width 7 height 7
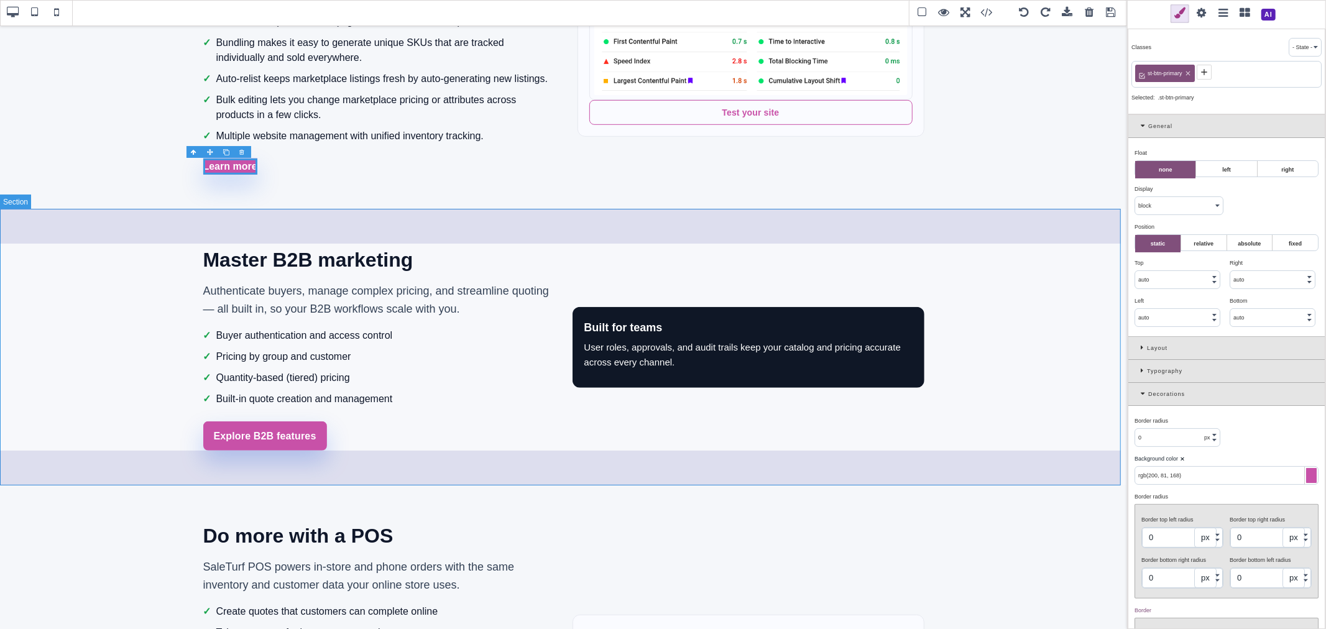
click at [299, 222] on section "Master B2B marketing Authenticate buyers, manage complex pricing, and streamlin…" at bounding box center [563, 347] width 1127 height 276
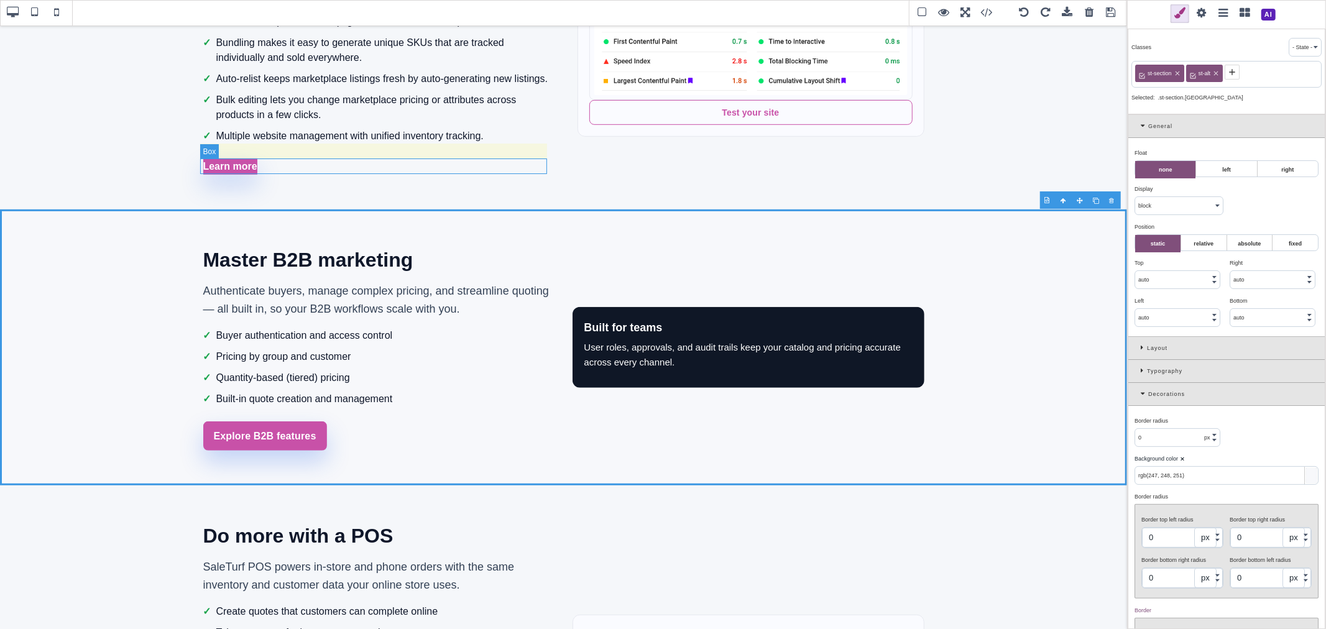
click at [274, 170] on div "Learn more" at bounding box center [376, 167] width 347 height 16
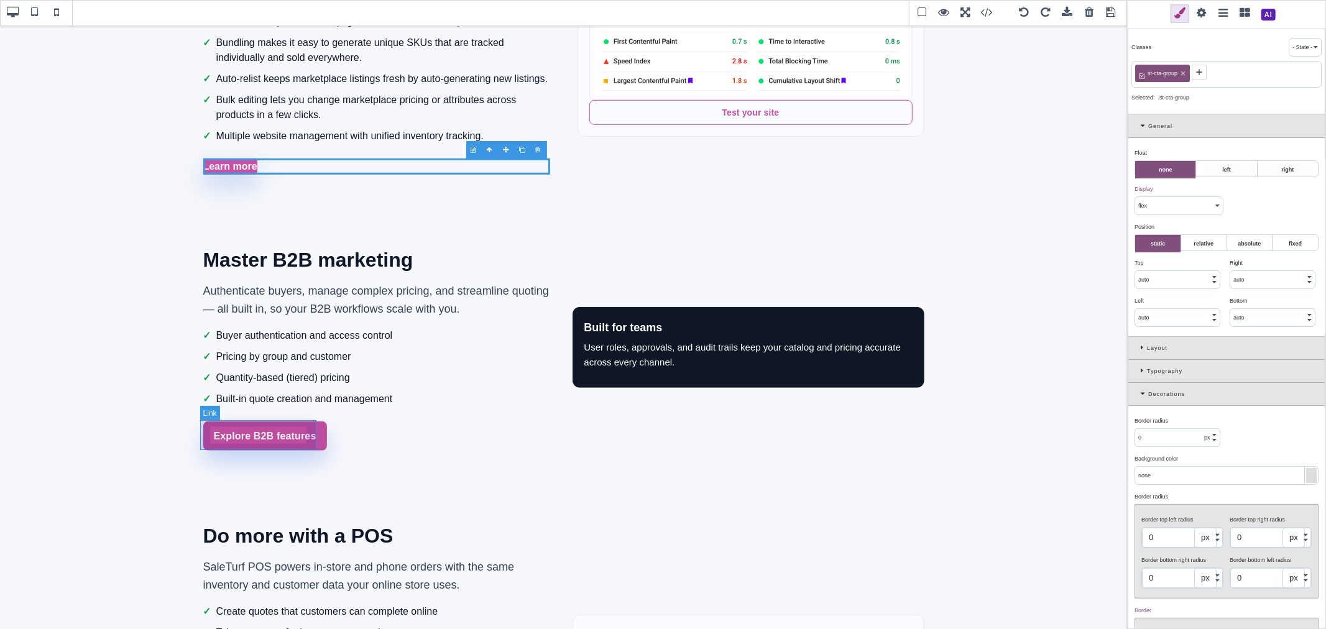
click at [311, 423] on link "Explore B2B features" at bounding box center [265, 436] width 124 height 30
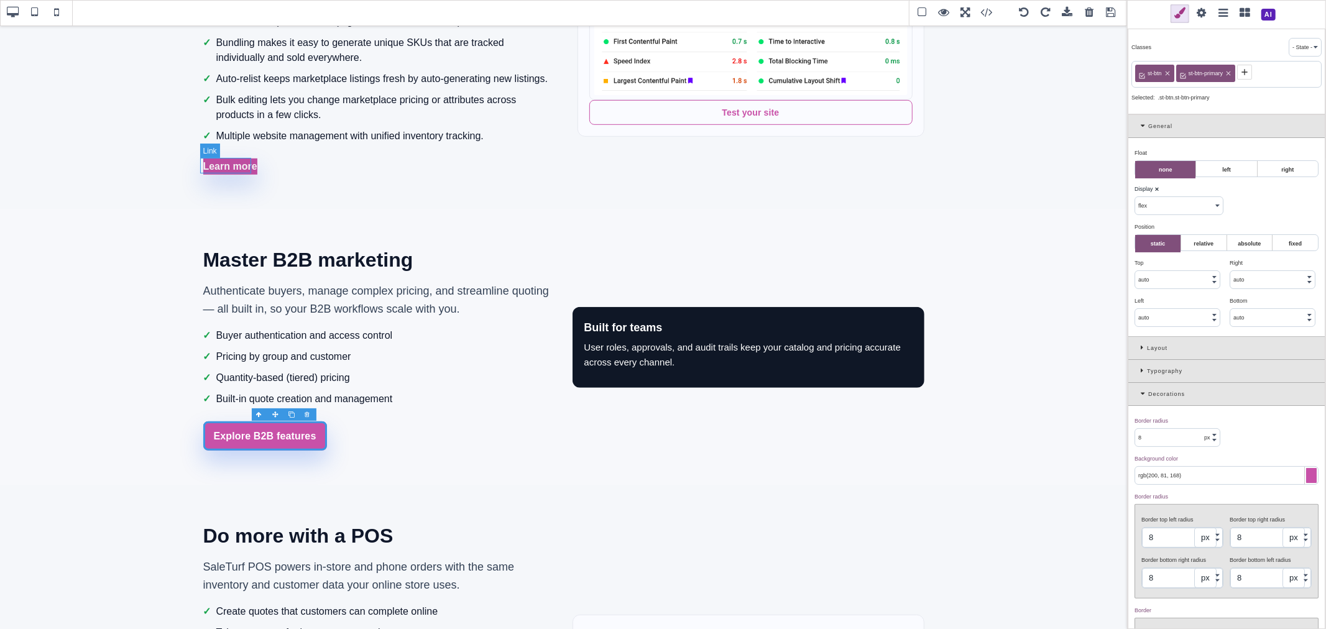
click at [244, 170] on link "Learn more" at bounding box center [230, 167] width 54 height 16
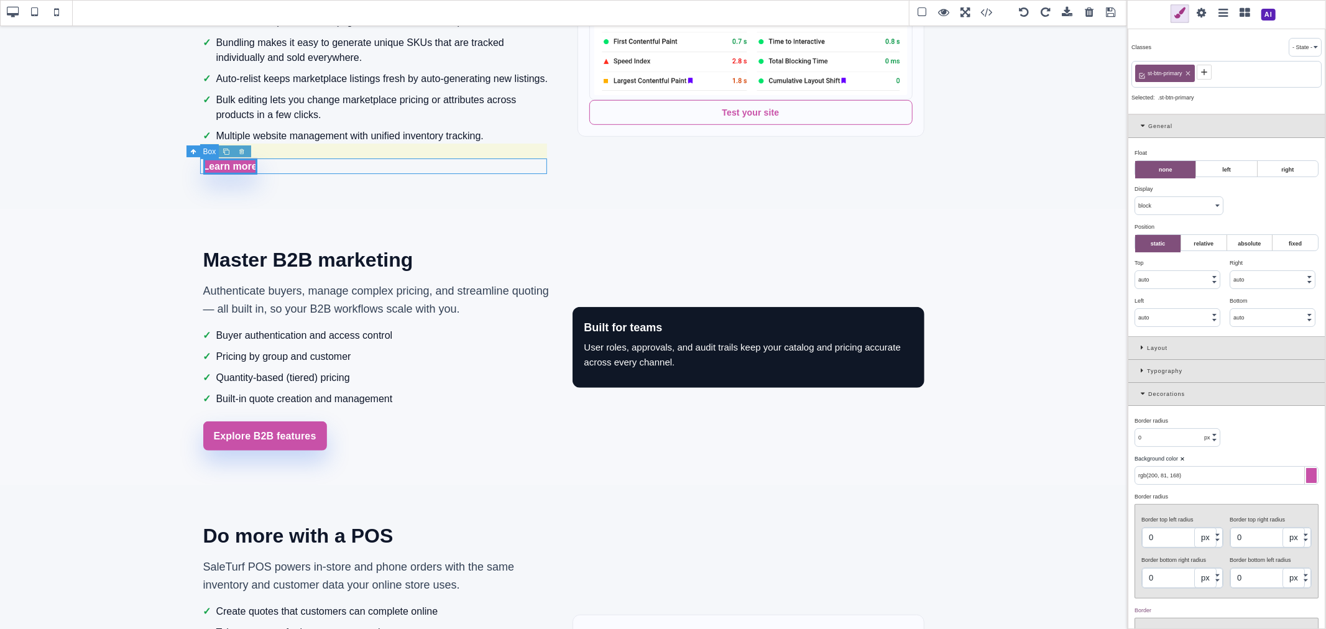
click at [258, 164] on div "Learn more" at bounding box center [376, 167] width 347 height 16
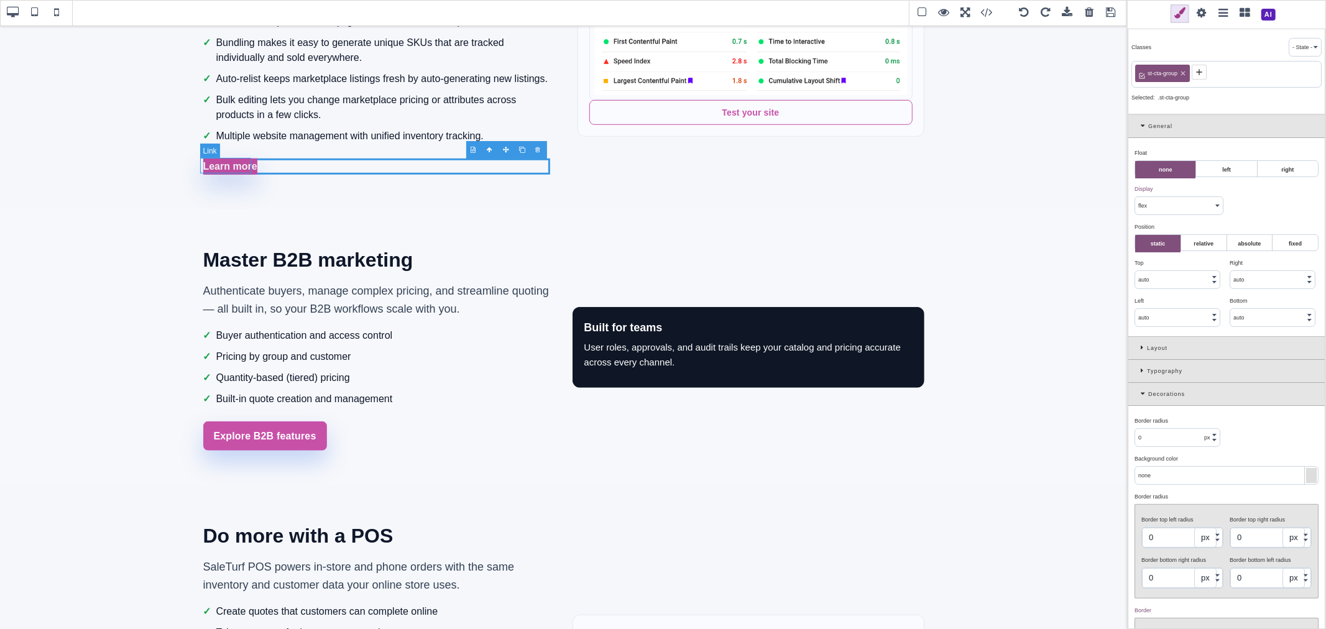
click at [239, 163] on link "Learn more" at bounding box center [230, 167] width 54 height 16
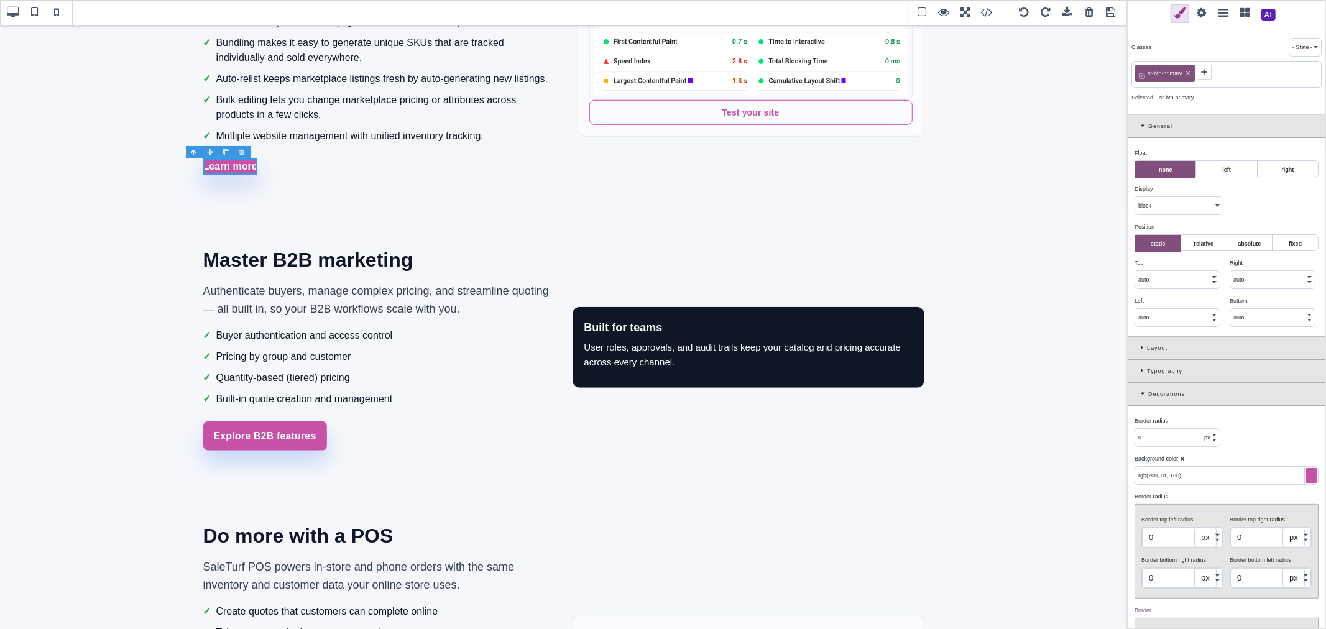
click at [1190, 70] on icon at bounding box center [1187, 73] width 7 height 7
click at [1142, 72] on icon at bounding box center [1142, 72] width 6 height 6
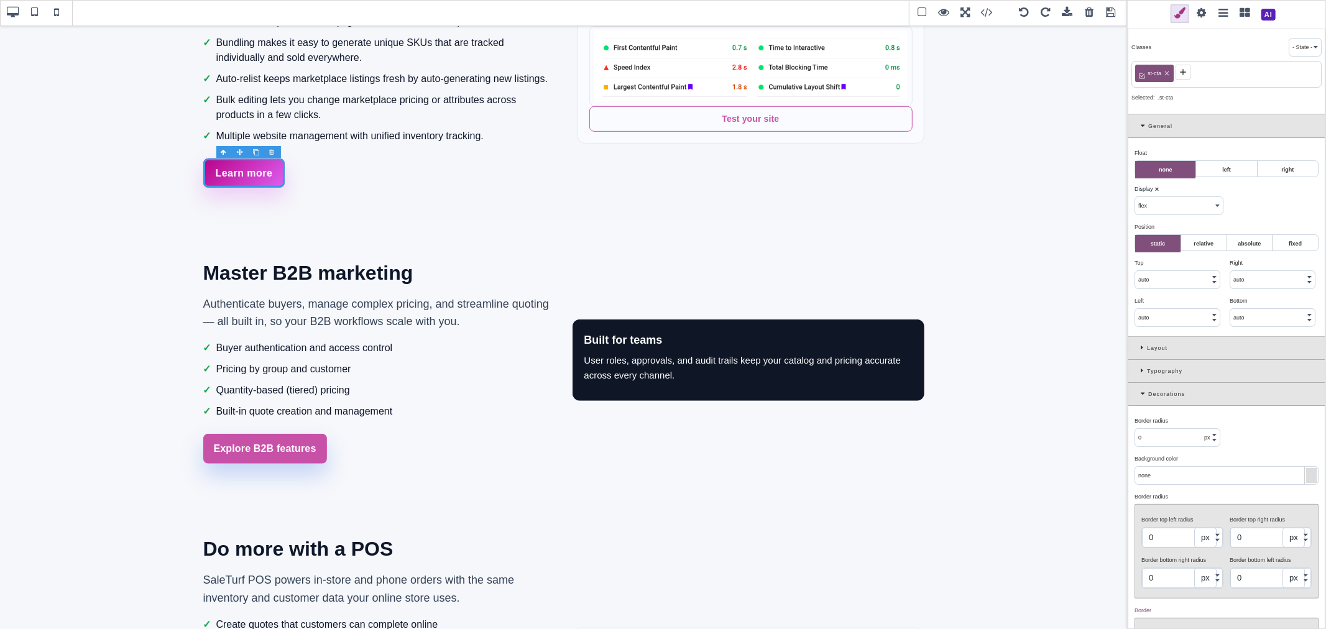
click at [1187, 75] on icon at bounding box center [1183, 72] width 10 height 10
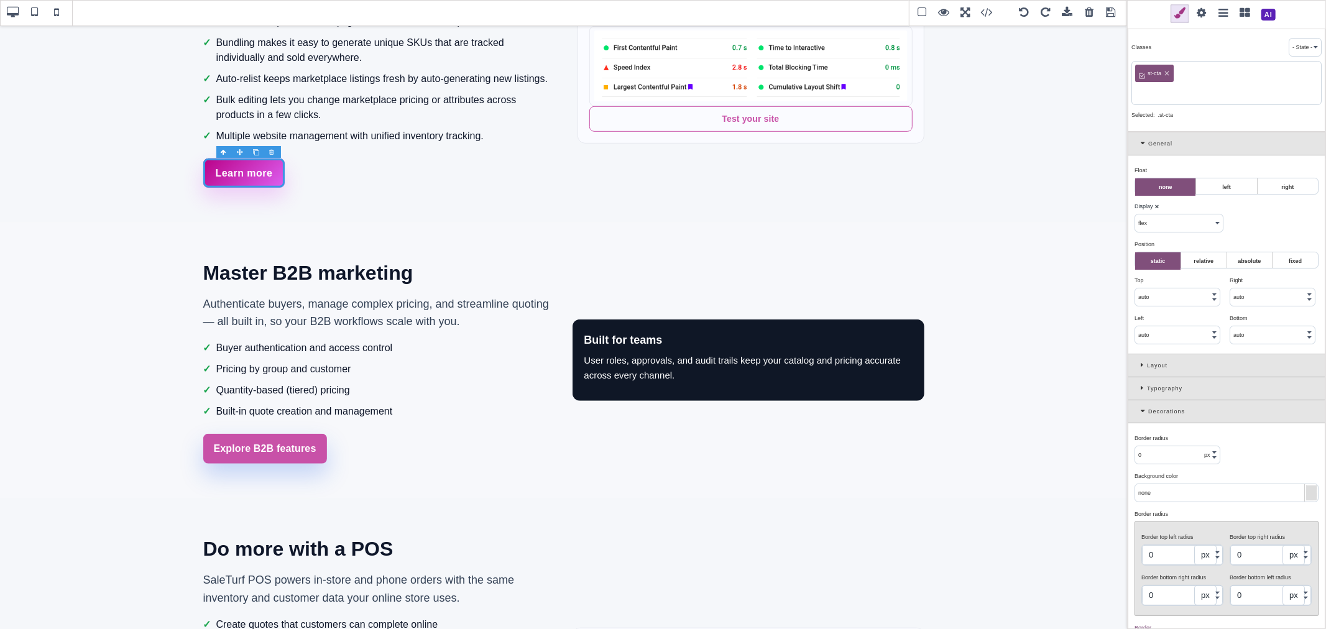
paste input "st-btn-primary"
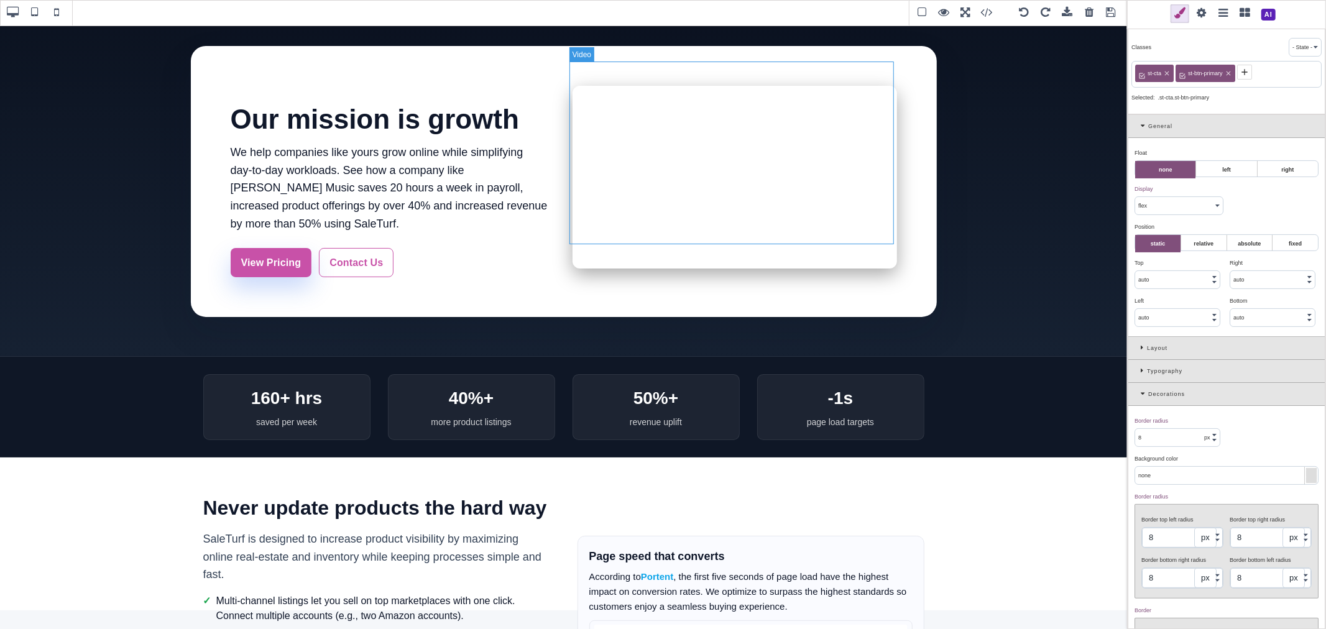
scroll to position [0, 0]
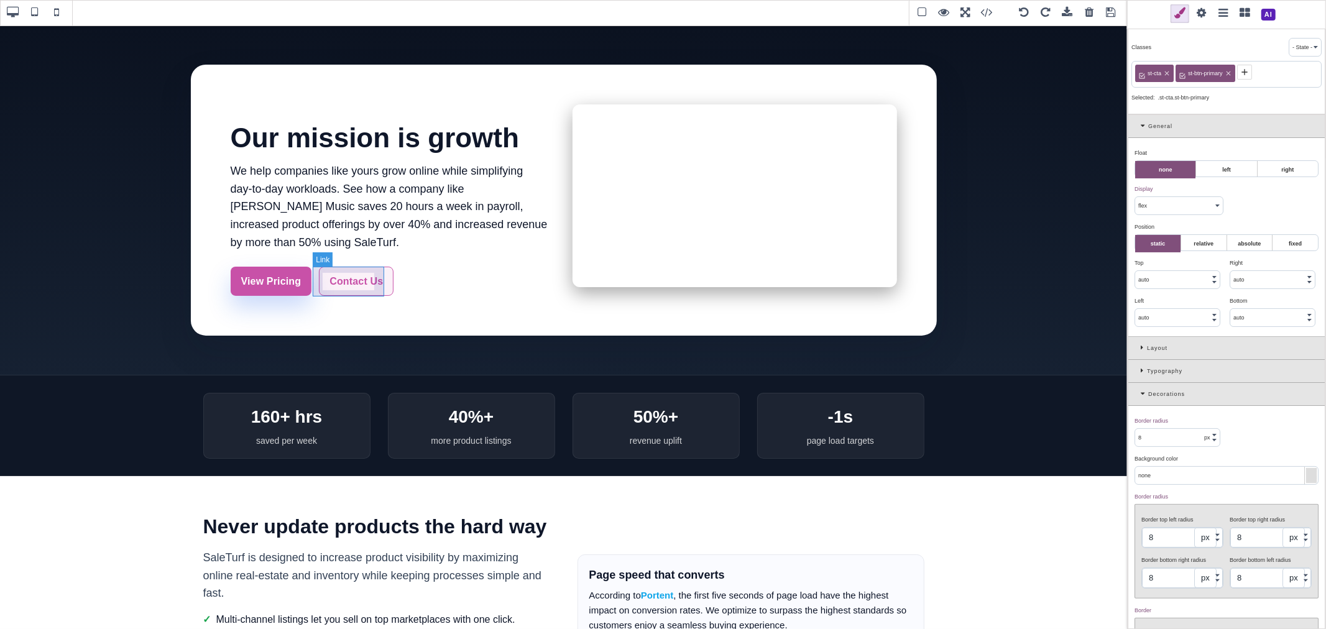
click at [364, 290] on link "Contact Us" at bounding box center [356, 282] width 75 height 30
click at [1207, 15] on span at bounding box center [1201, 13] width 19 height 19
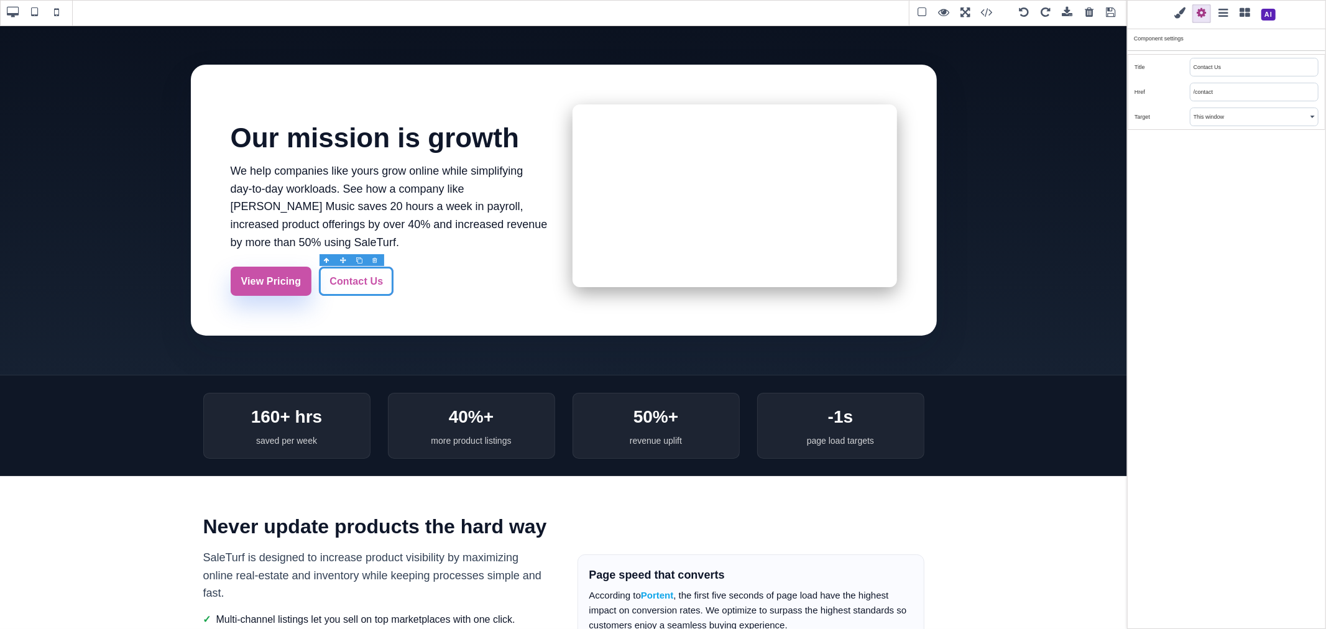
click at [1228, 90] on input "/contact" at bounding box center [1253, 91] width 127 height 17
drag, startPoint x: 1228, startPoint y: 90, endPoint x: 1202, endPoint y: 88, distance: 26.2
click at [1202, 88] on input "/contact" at bounding box center [1253, 91] width 127 height 17
paste input "-us"
click at [1256, 145] on div "Classes - State - Hover Click Even/Odd st-btn st-btn-ghost Selected: .st-btn.st…" at bounding box center [1226, 314] width 199 height 629
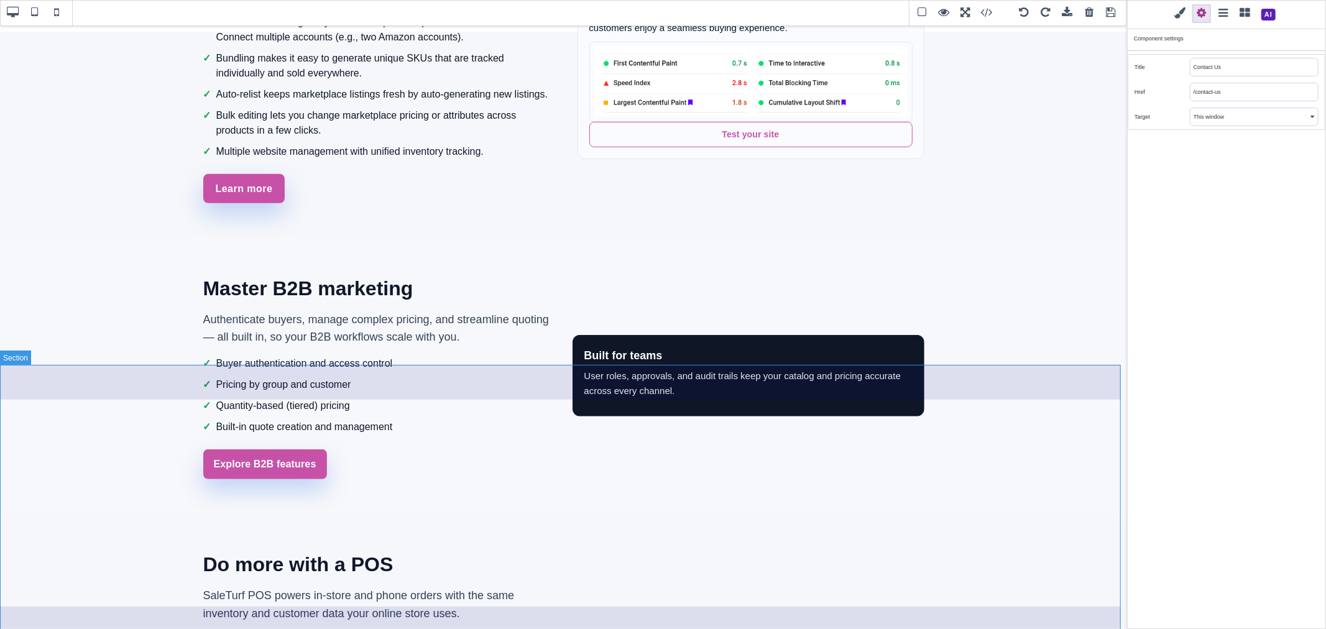
scroll to position [622, 0]
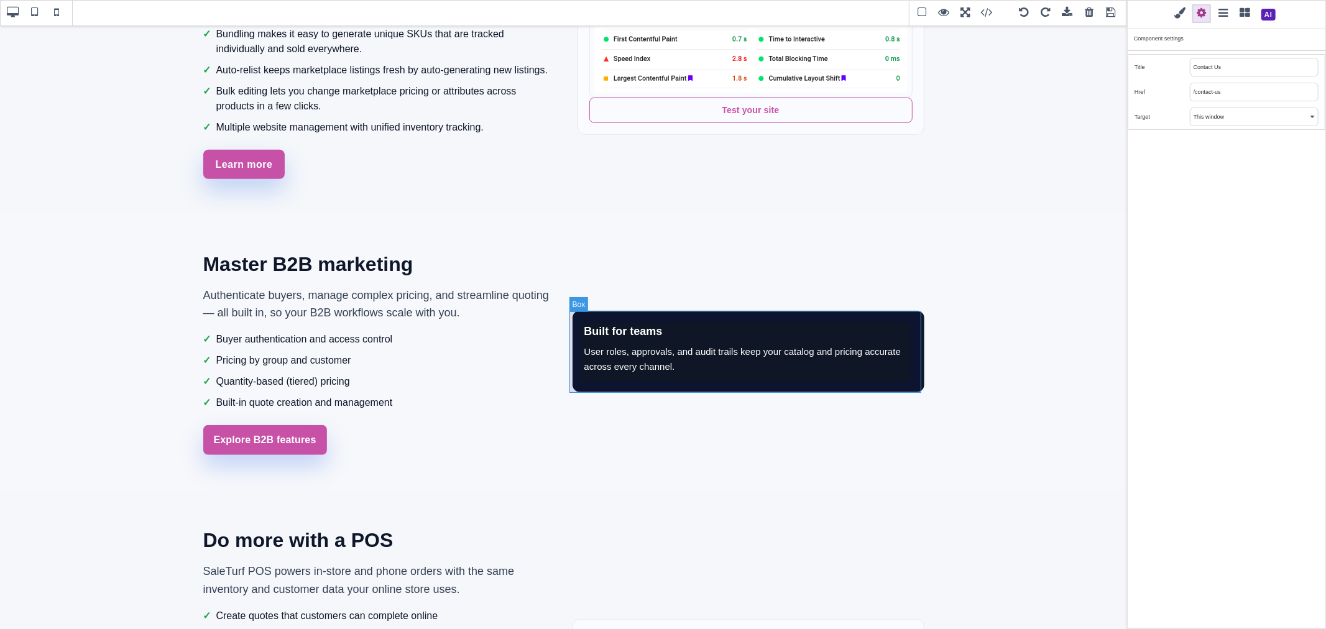
click at [573, 312] on div "Built for teams User roles, approvals, and audit trails keep your catalog and p…" at bounding box center [749, 351] width 352 height 81
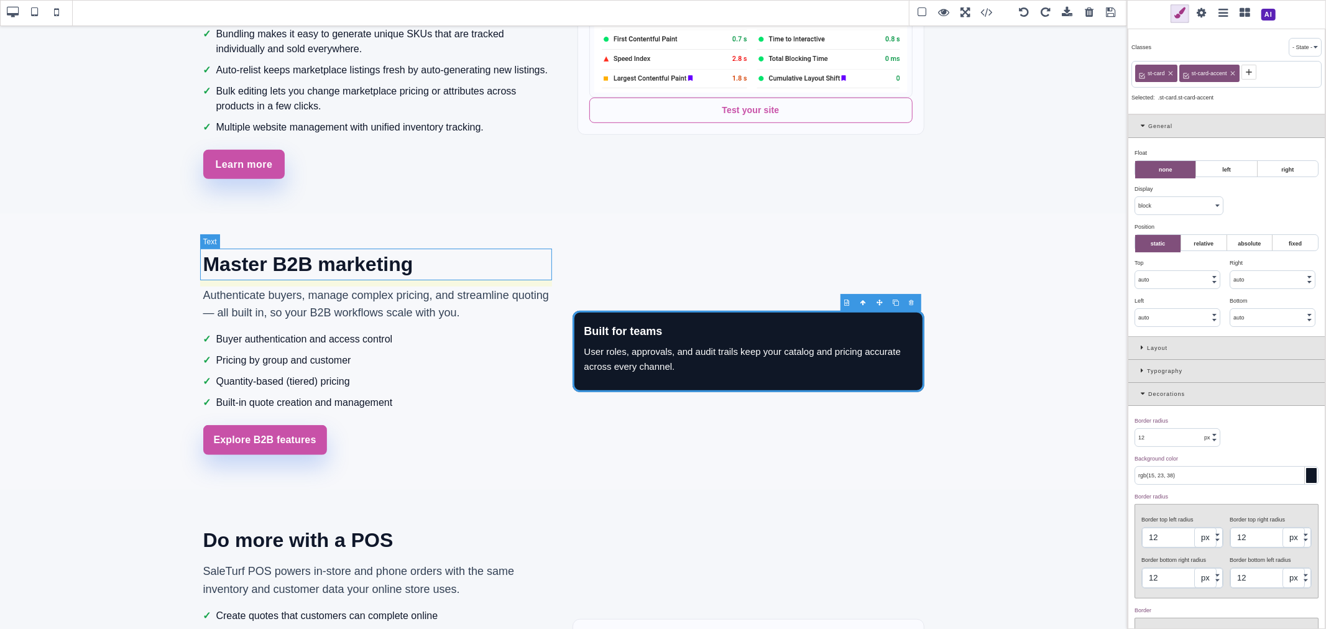
click at [206, 255] on h2 "Master B2B marketing" at bounding box center [379, 265] width 352 height 32
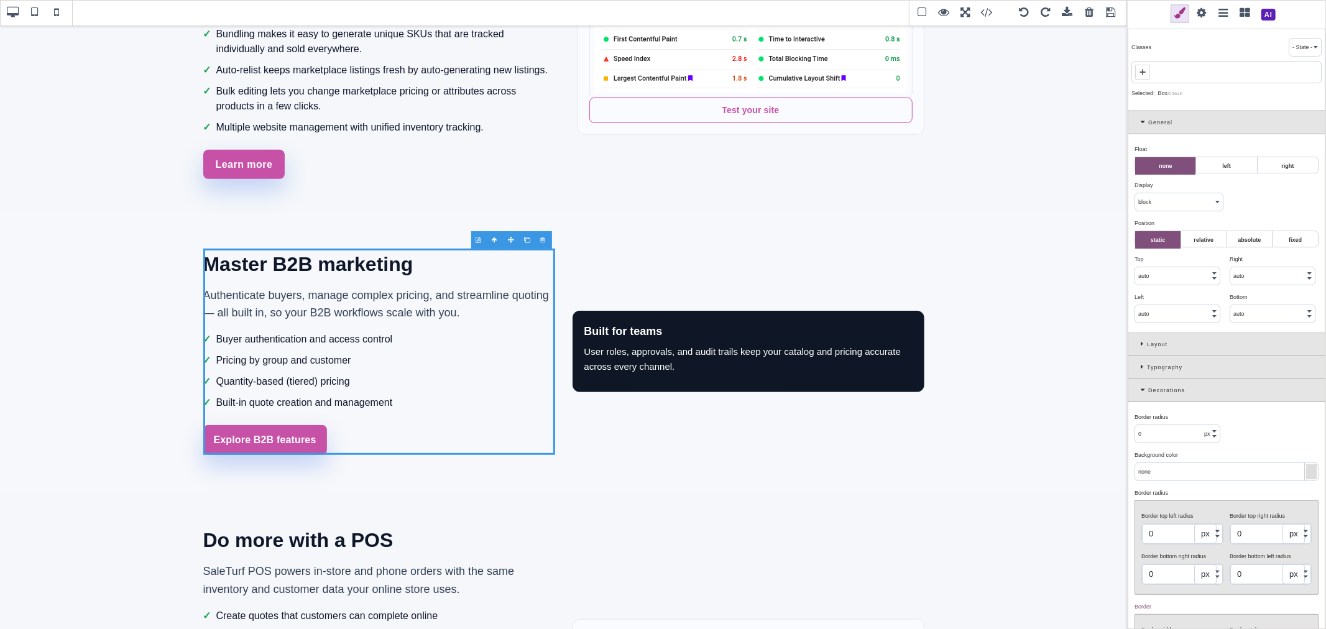
click at [1225, 14] on span at bounding box center [1223, 13] width 19 height 19
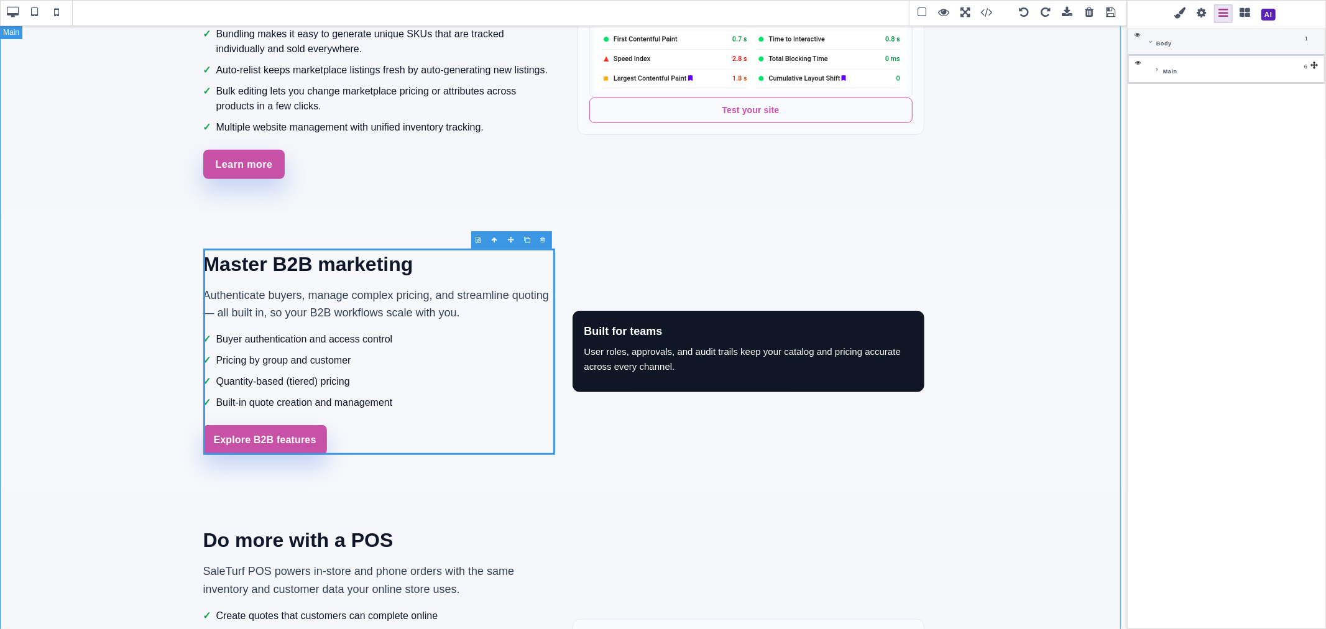
click at [1155, 72] on icon at bounding box center [1156, 70] width 5 height 6
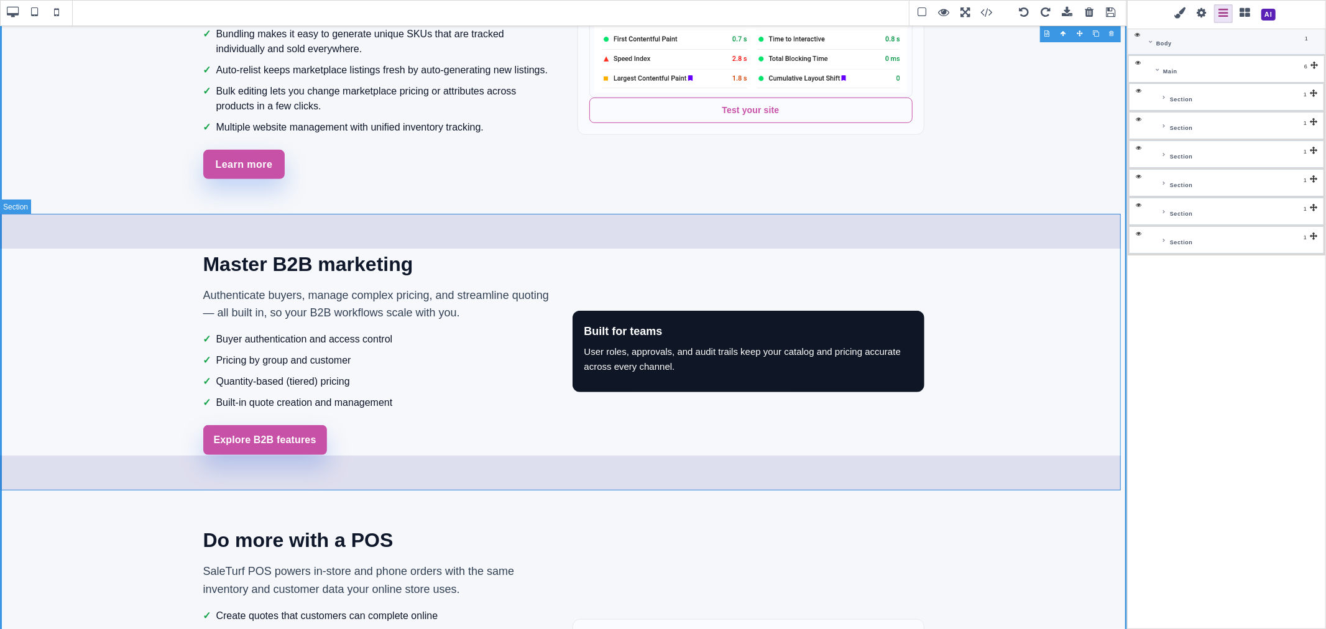
click at [1166, 184] on icon at bounding box center [1163, 183] width 5 height 6
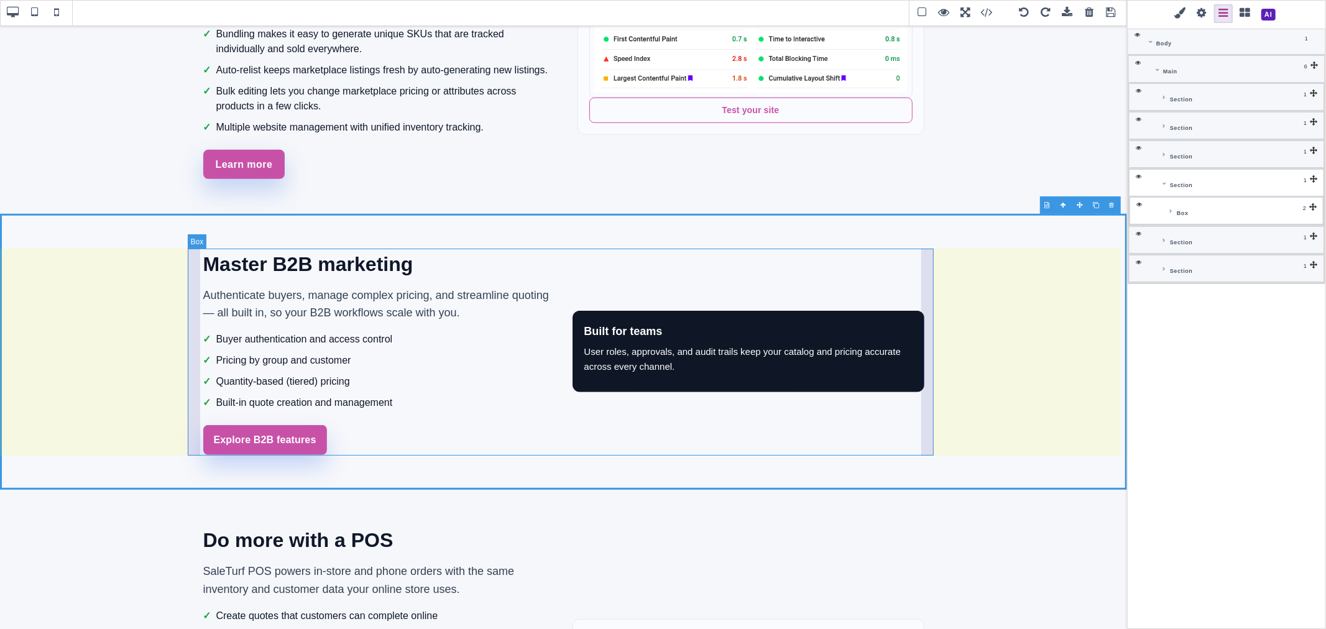
click at [1172, 214] on icon at bounding box center [1170, 211] width 5 height 6
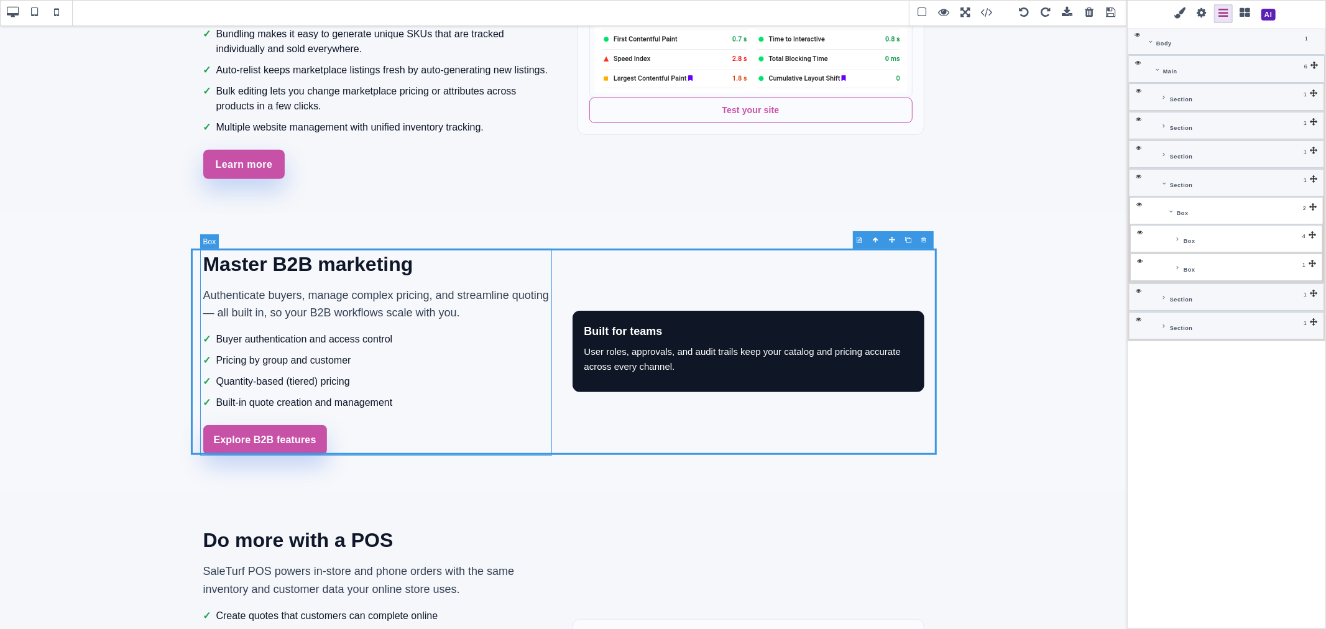
click at [1225, 263] on div "Box" at bounding box center [1246, 267] width 133 height 12
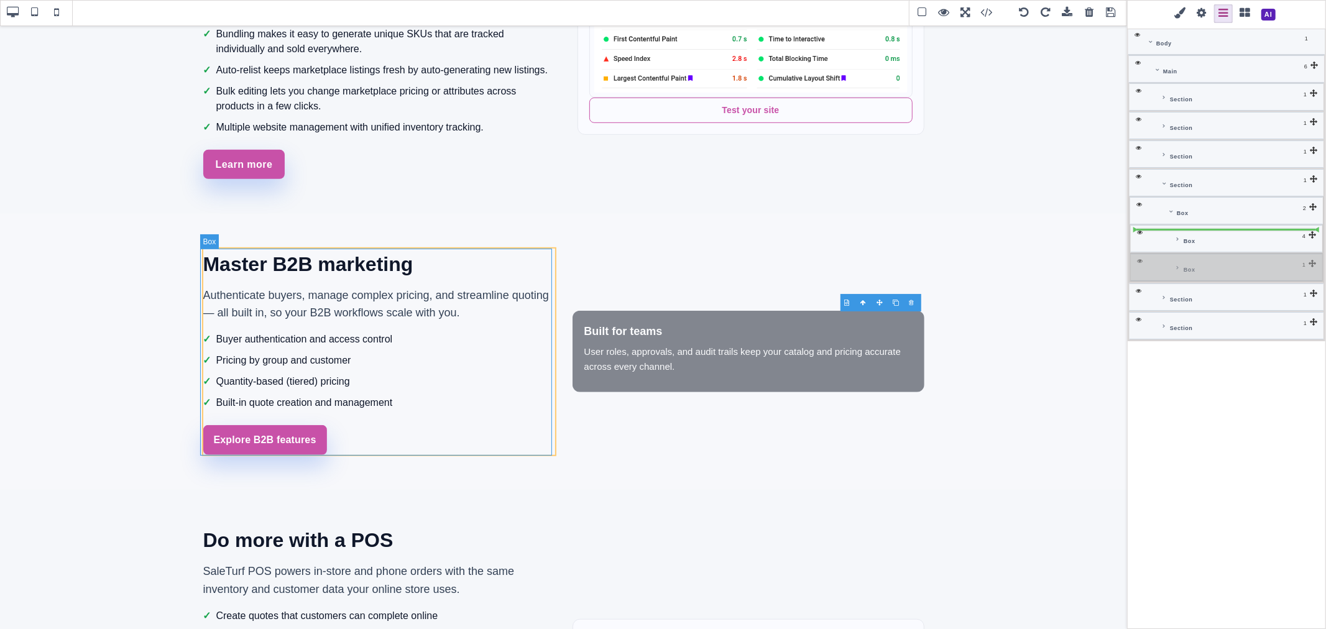
drag, startPoint x: 1312, startPoint y: 263, endPoint x: 1310, endPoint y: 239, distance: 23.7
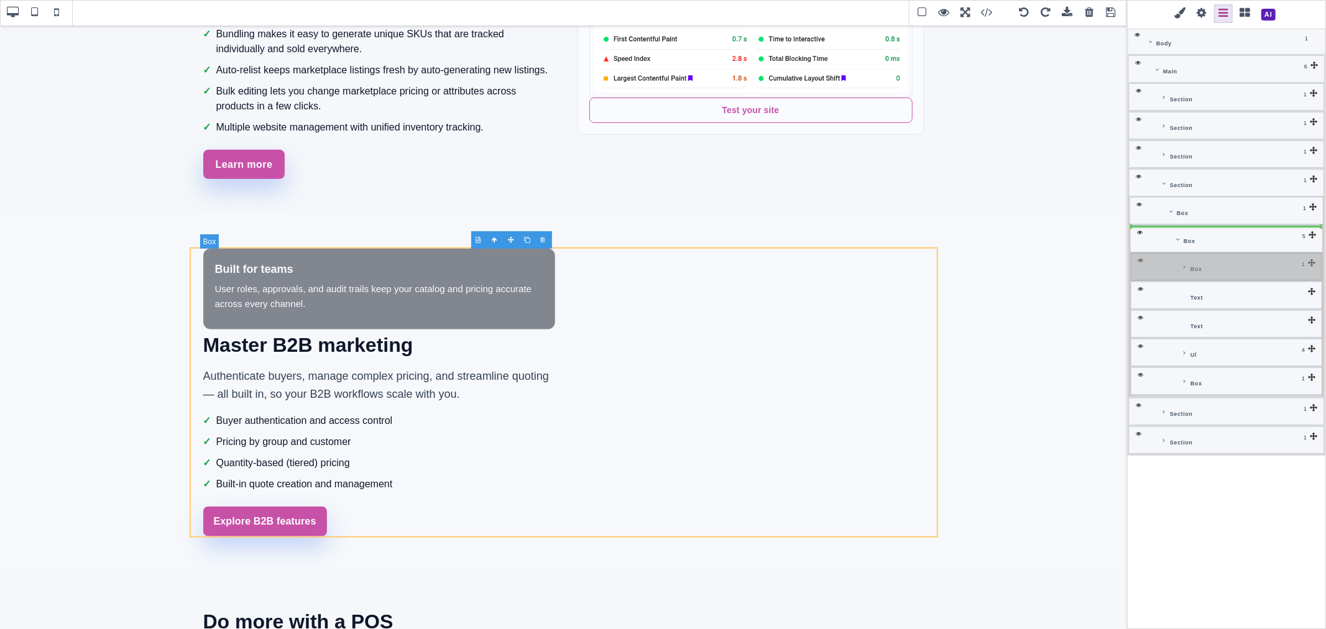
drag, startPoint x: 1312, startPoint y: 264, endPoint x: 1310, endPoint y: 230, distance: 34.2
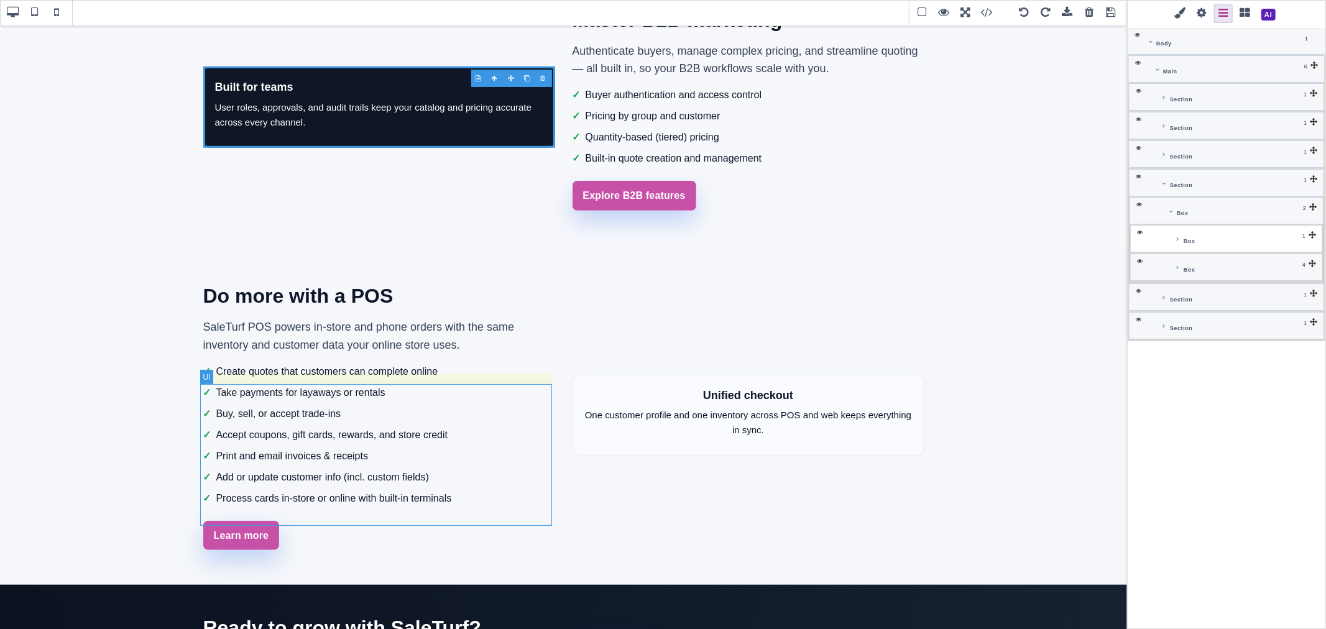
scroll to position [898, 0]
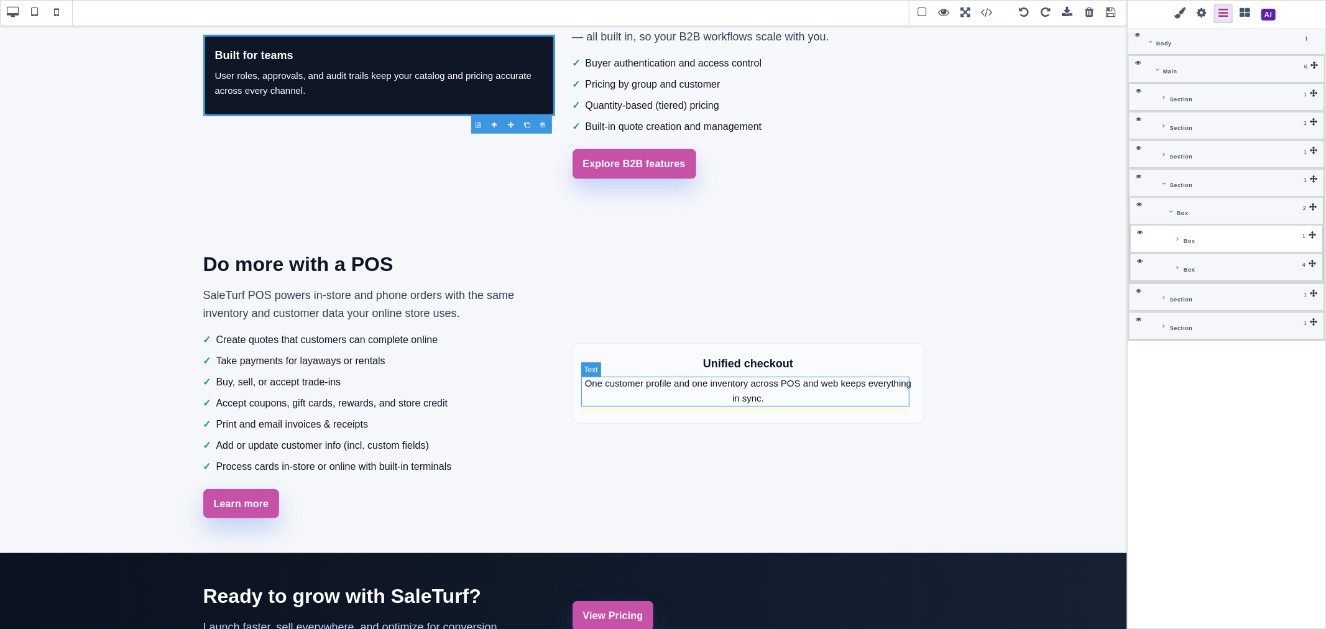
click at [775, 398] on p "One customer profile and one inventory across POS and web keeps everything in s…" at bounding box center [748, 391] width 328 height 30
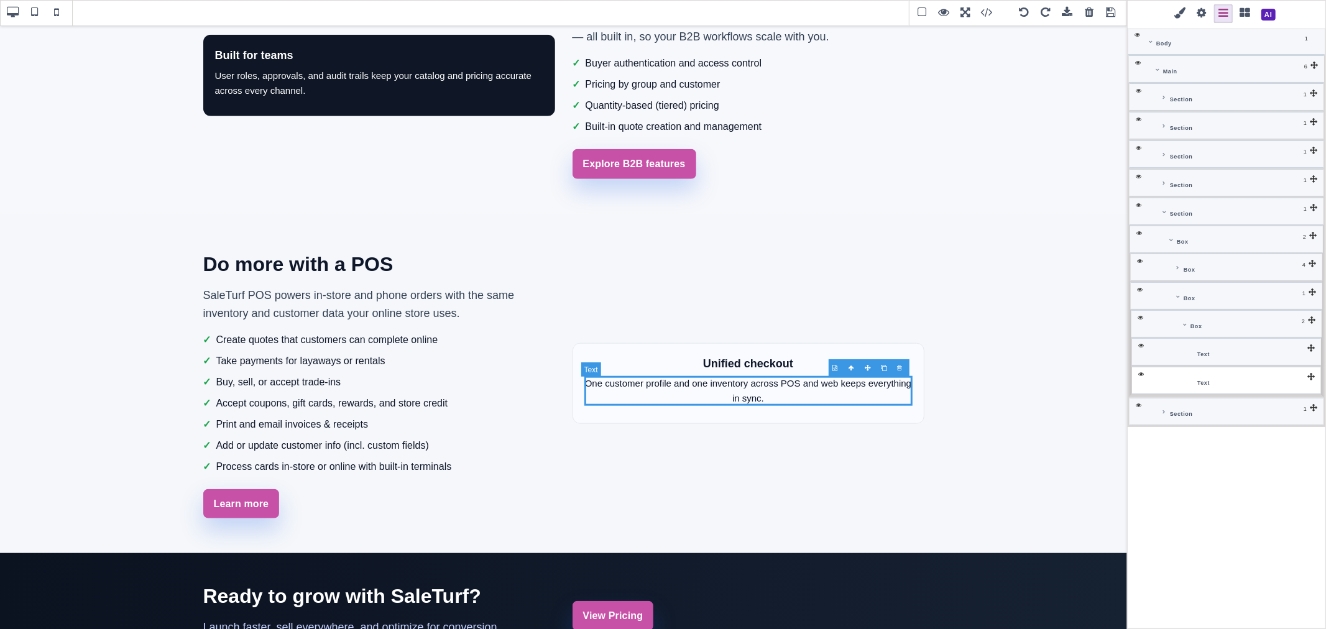
click at [822, 381] on p "One customer profile and one inventory across POS and web keeps everything in s…" at bounding box center [748, 391] width 328 height 30
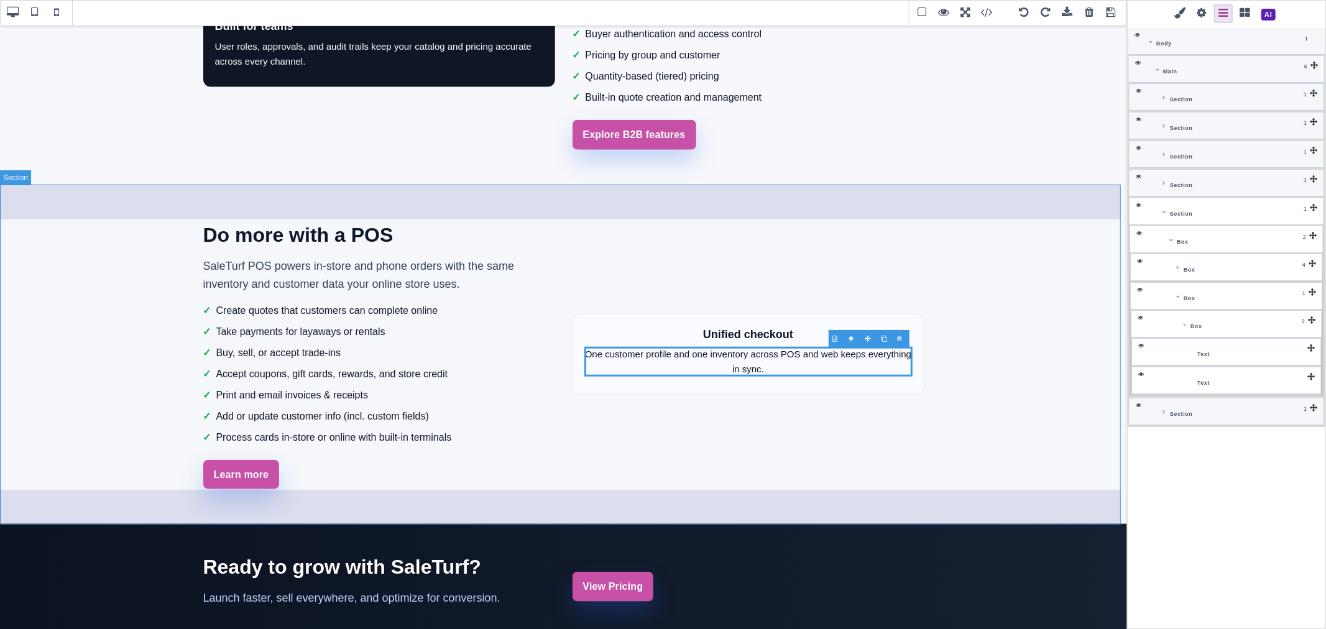
scroll to position [931, 0]
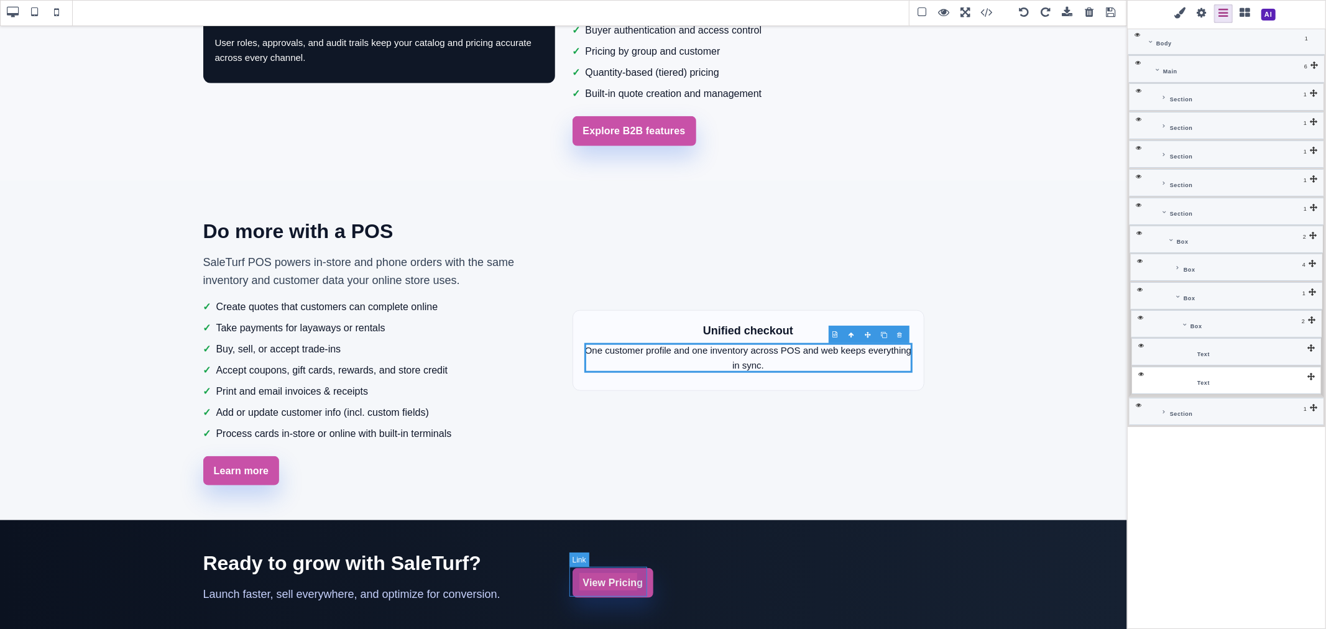
click at [641, 587] on link "View Pricing" at bounding box center [613, 583] width 81 height 30
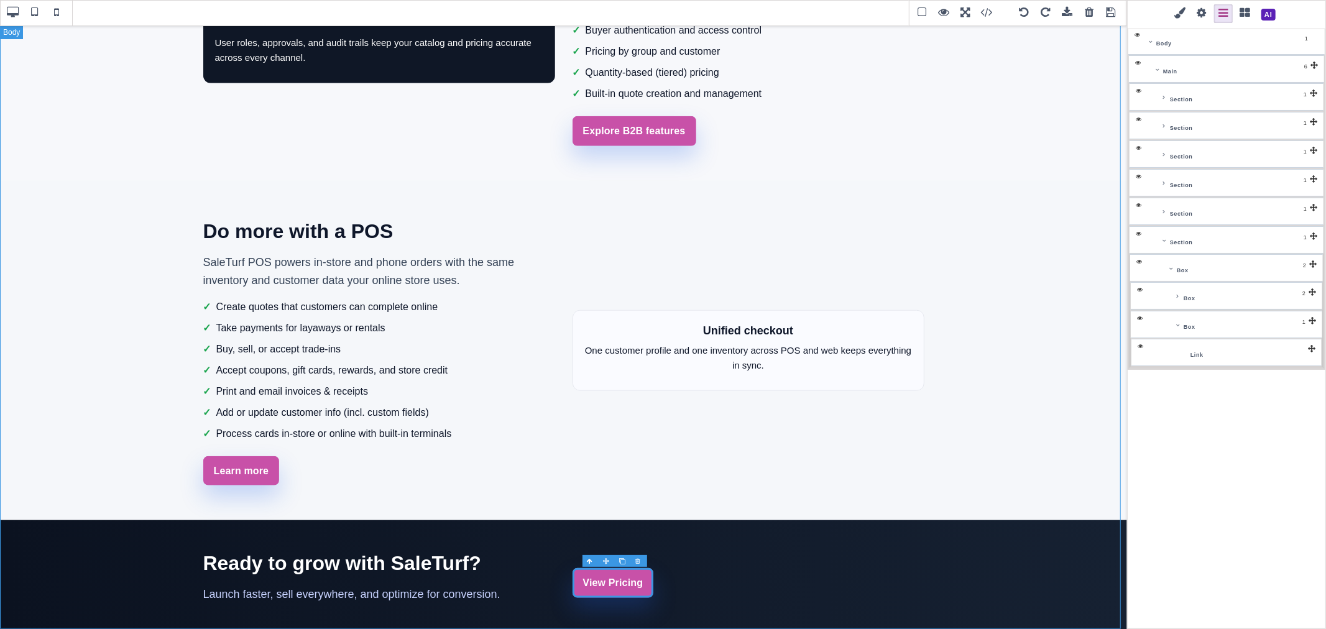
click at [1200, 14] on span at bounding box center [1201, 13] width 19 height 19
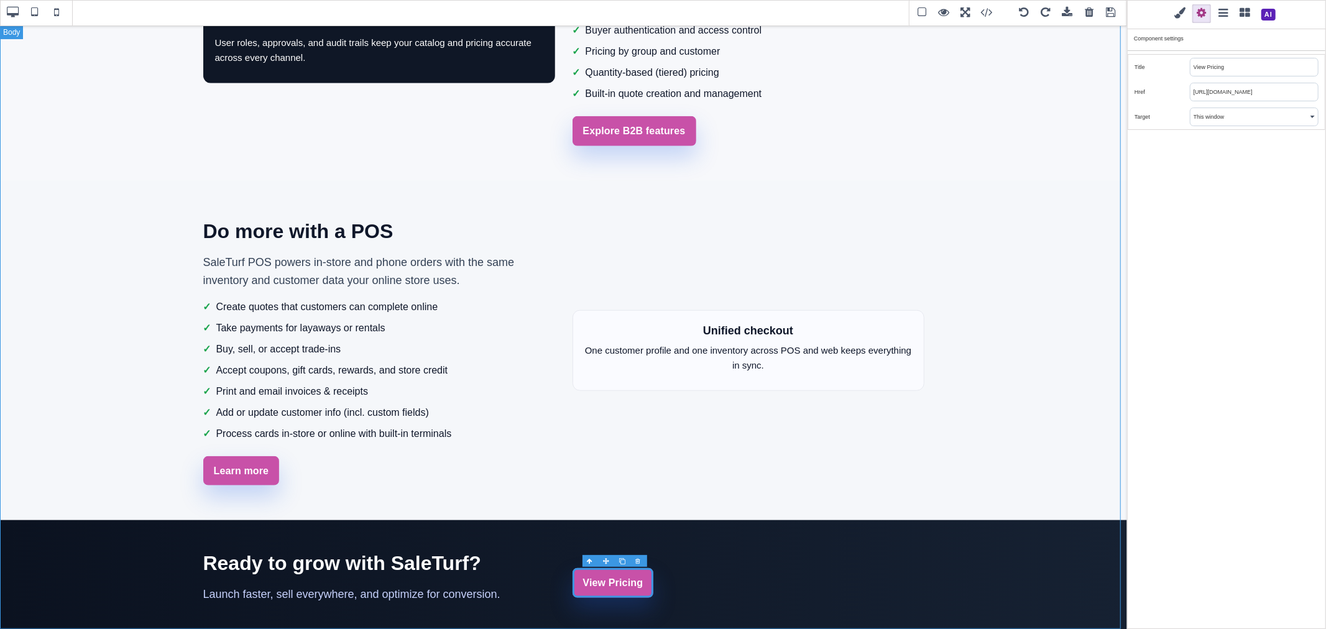
click at [1221, 92] on input "https://www.saleturf.com/pricing" at bounding box center [1253, 91] width 127 height 17
paste input "create/store?plan_id=11"
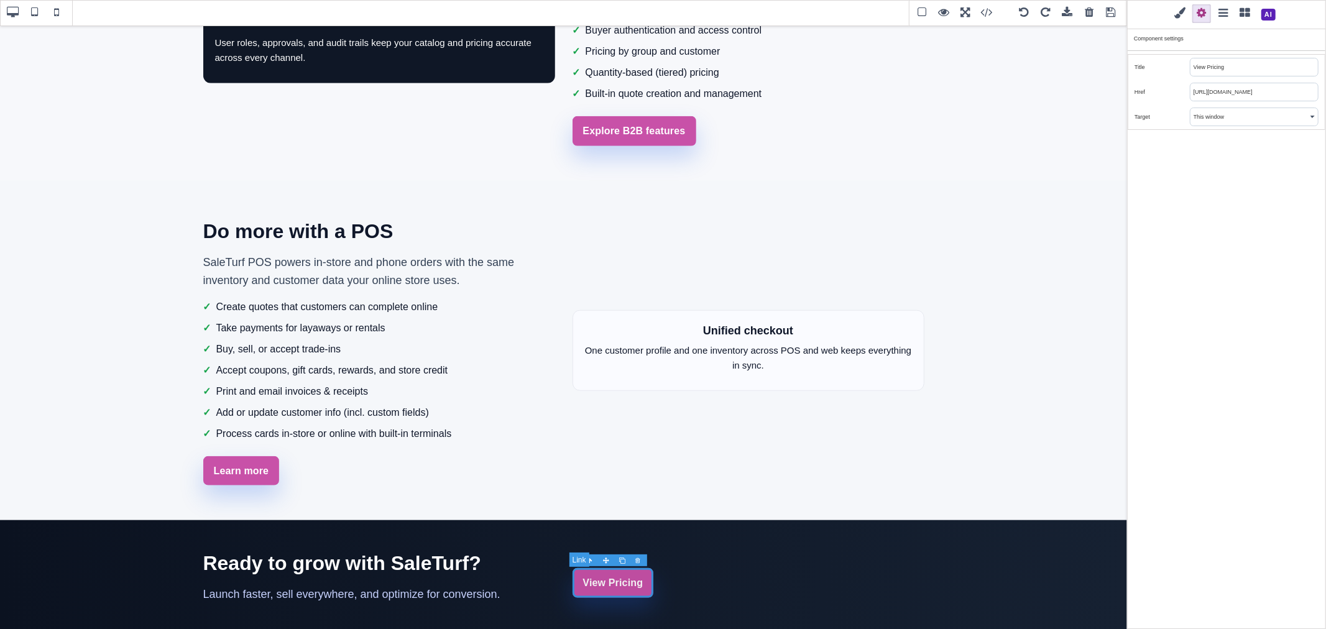
click at [640, 587] on link "View Pricing" at bounding box center [613, 583] width 81 height 30
click at [671, 582] on div "View Pricing" at bounding box center [749, 583] width 352 height 30
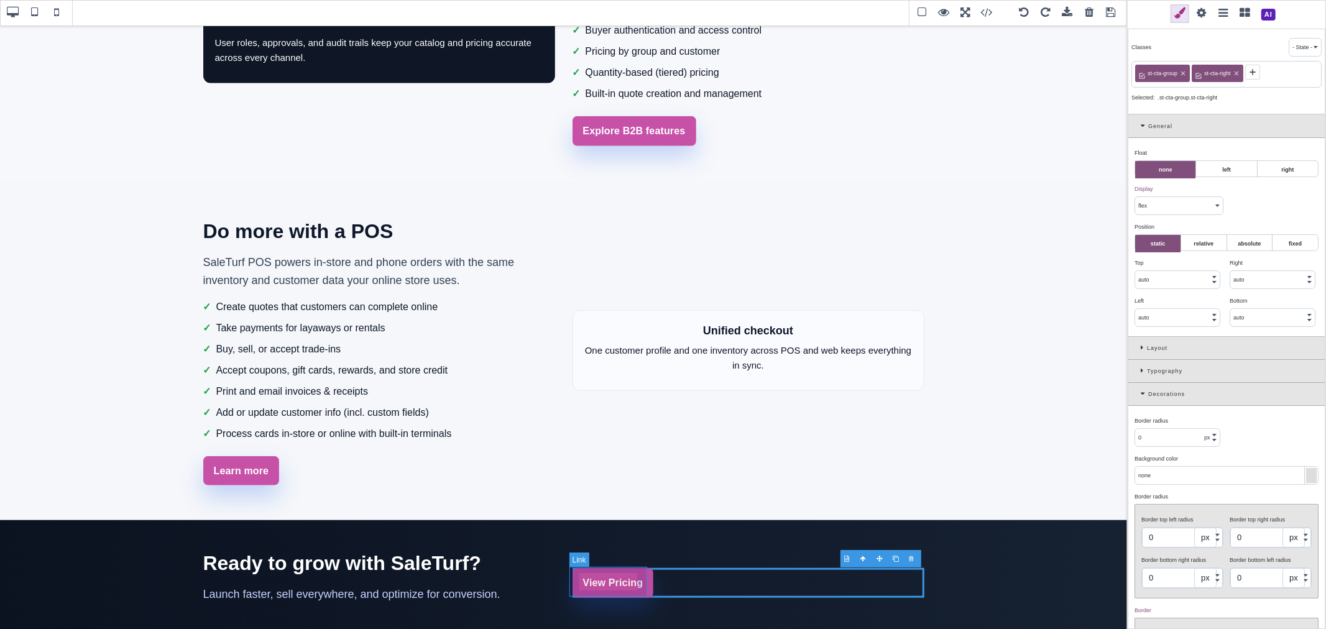
click at [640, 587] on link "View Pricing" at bounding box center [613, 583] width 81 height 30
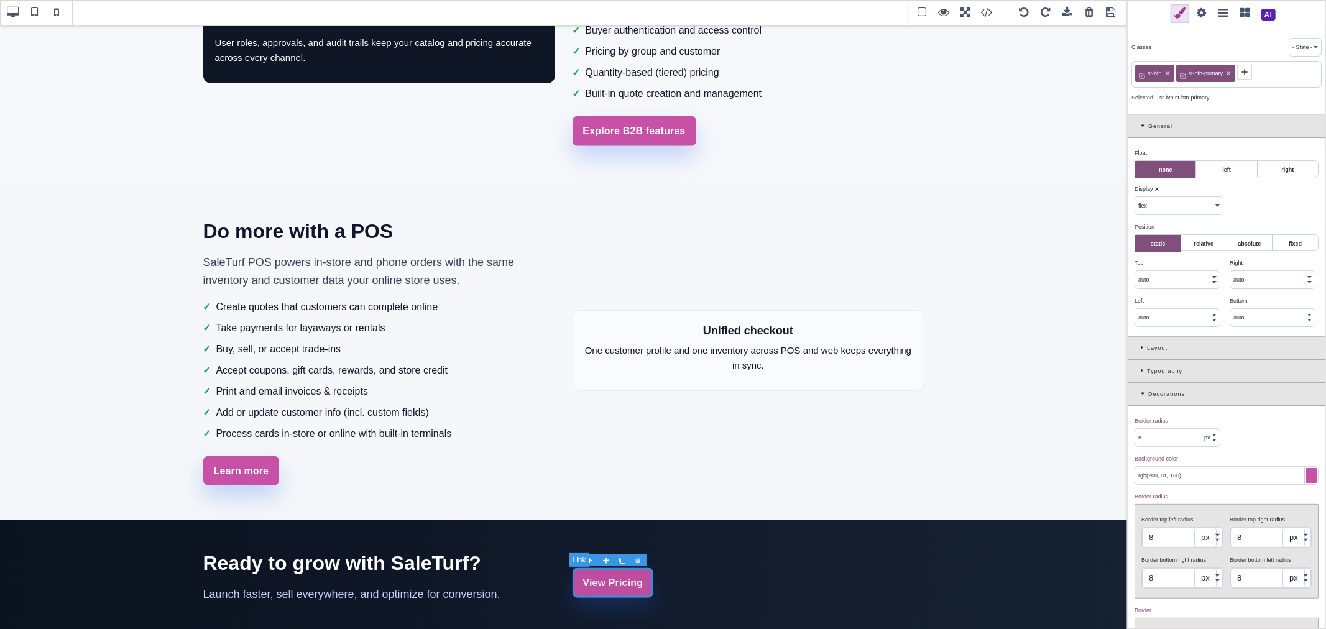
click at [602, 582] on link "View Pricing" at bounding box center [613, 583] width 81 height 30
paste link
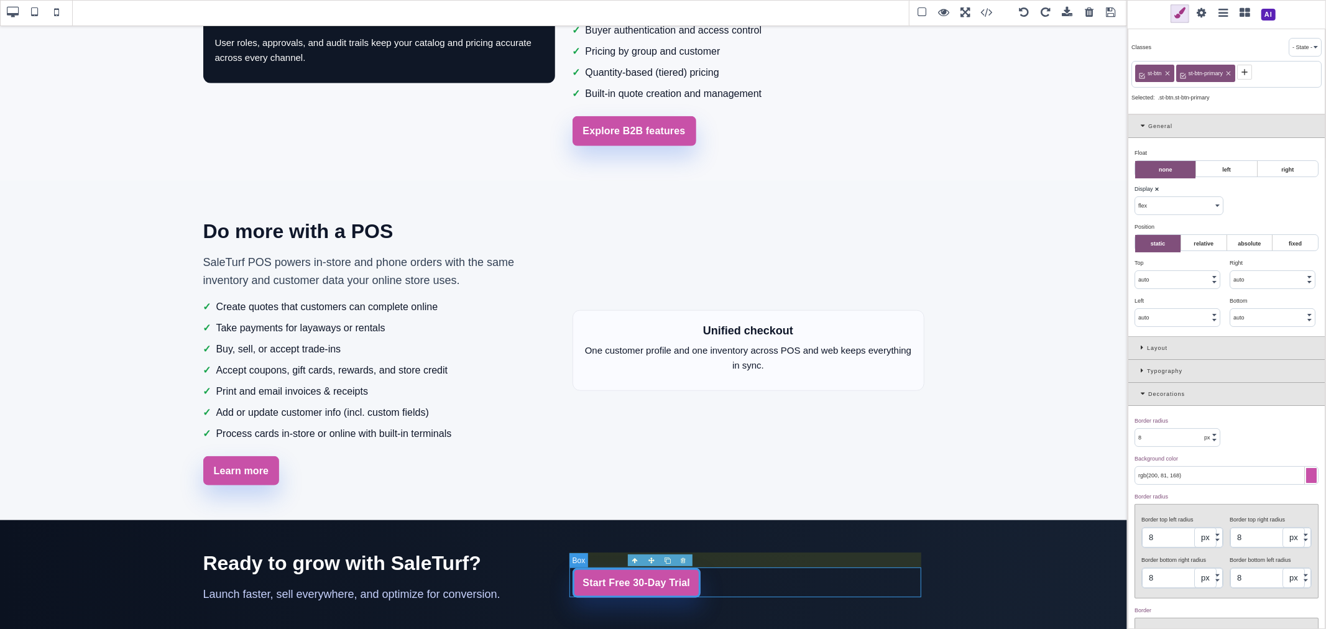
click at [710, 579] on div "Start Free 30-Day Trial" at bounding box center [749, 583] width 352 height 30
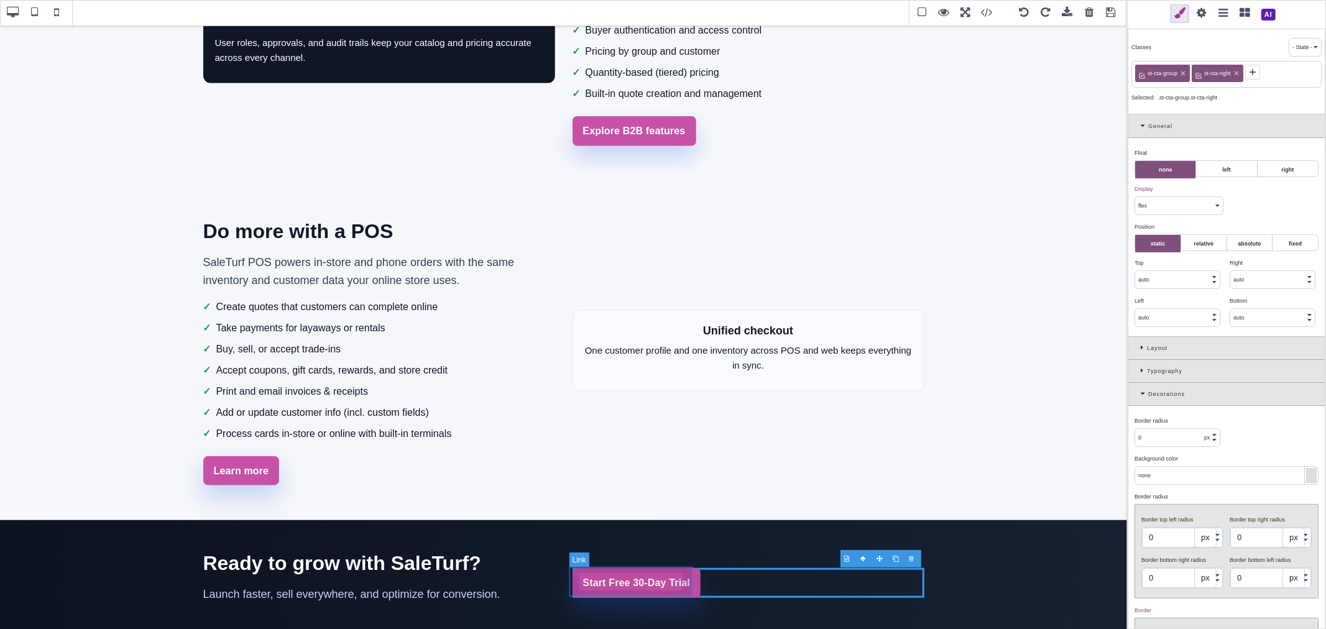
click at [684, 574] on link "Start Free 30-Day Trial" at bounding box center [637, 583] width 129 height 30
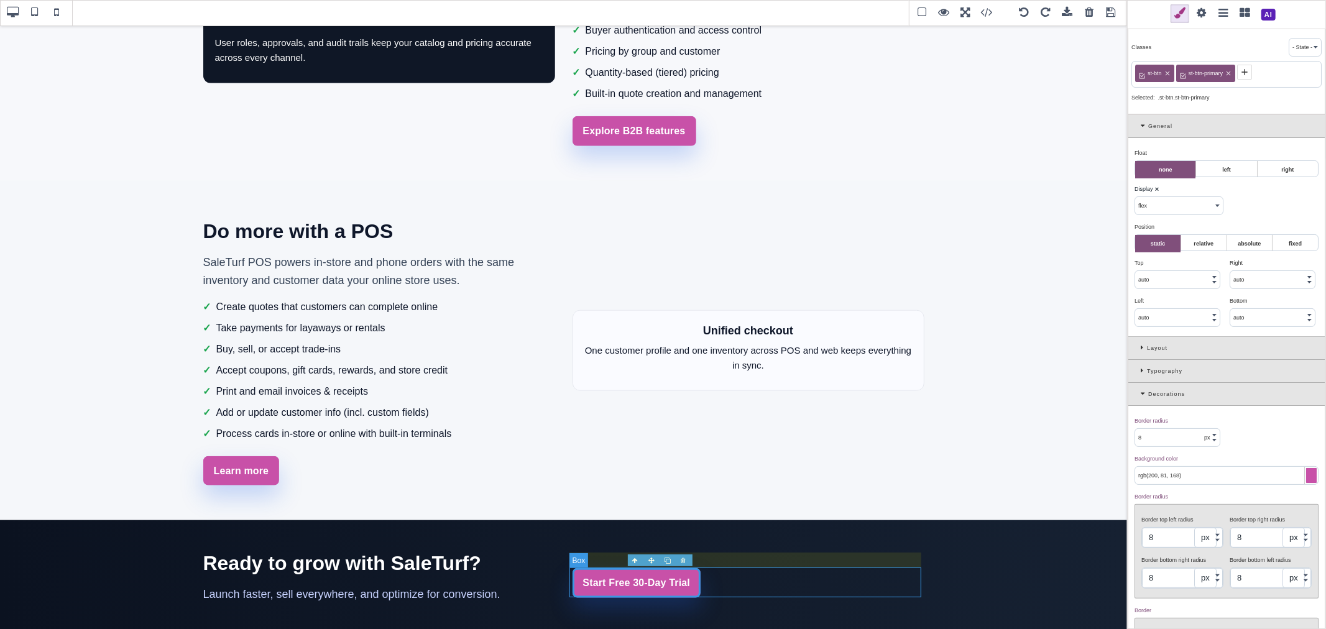
click at [738, 573] on div "Start Free 30-Day Trial" at bounding box center [749, 583] width 352 height 30
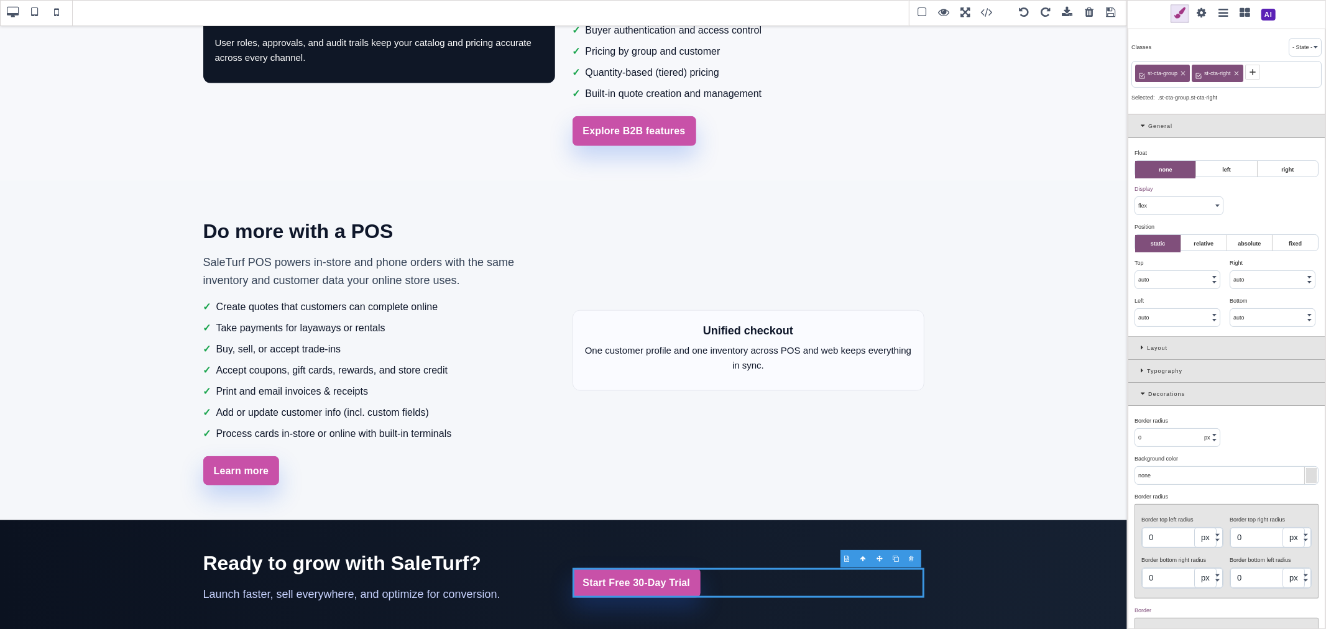
click at [1252, 73] on icon at bounding box center [1252, 72] width 6 height 6
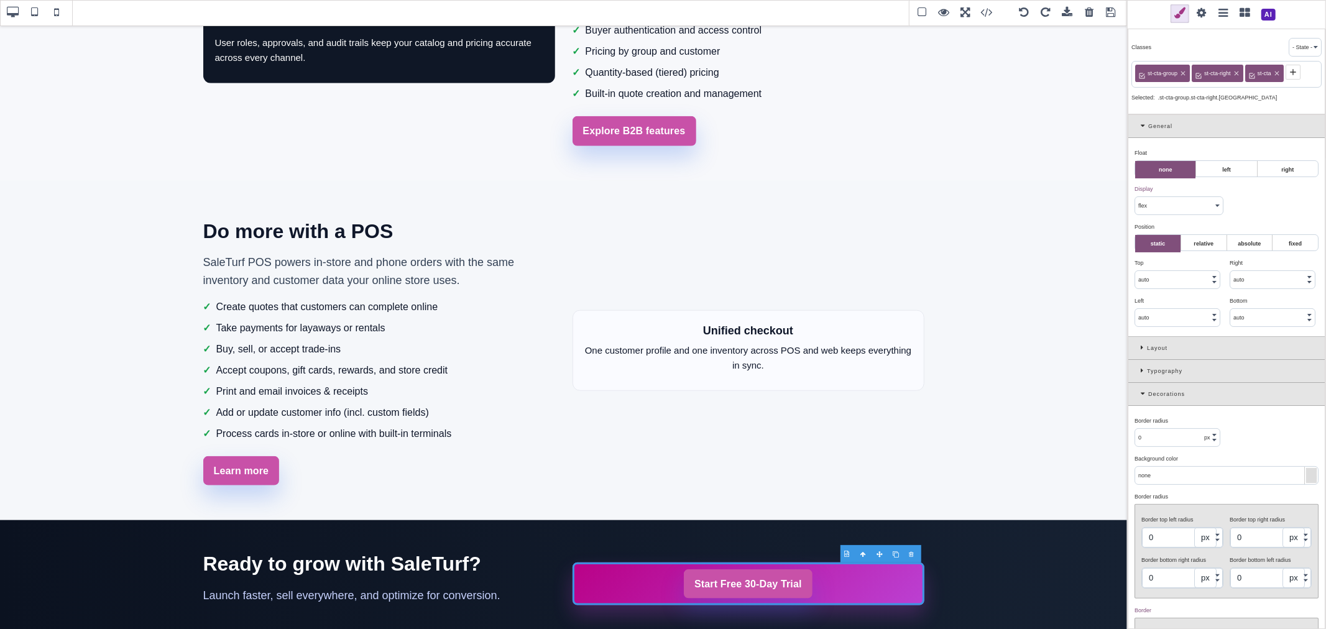
click at [1183, 71] on icon at bounding box center [1182, 73] width 7 height 7
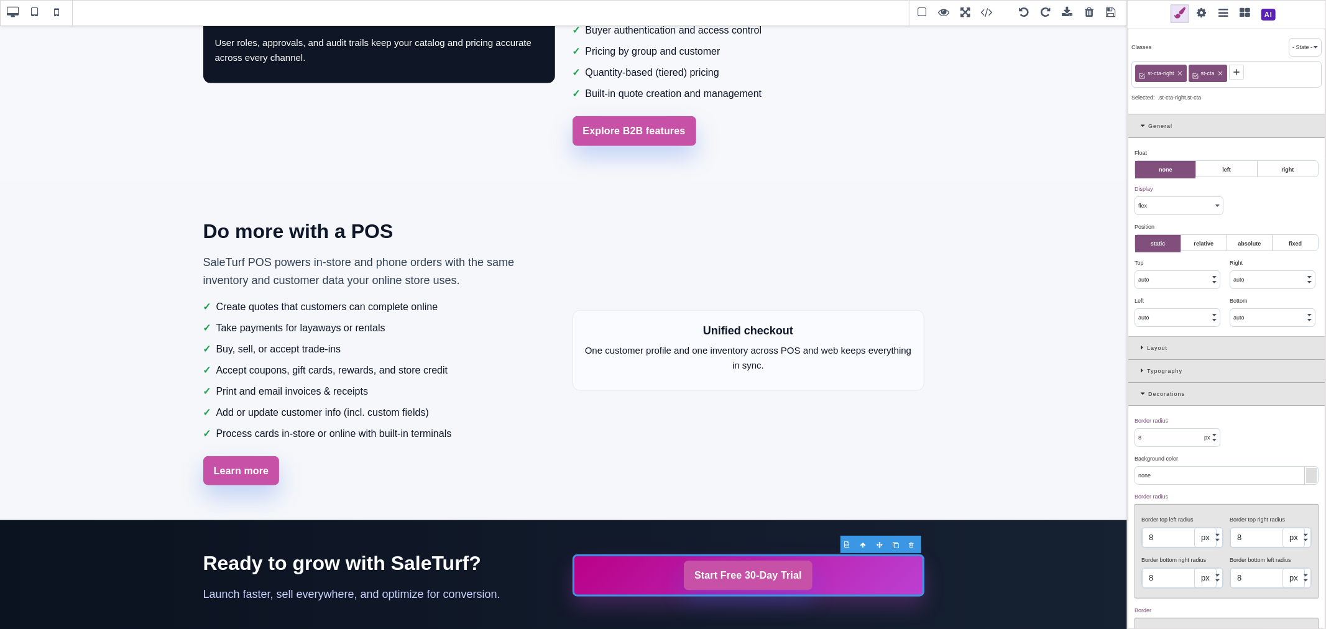
click at [1234, 70] on icon at bounding box center [1236, 72] width 10 height 10
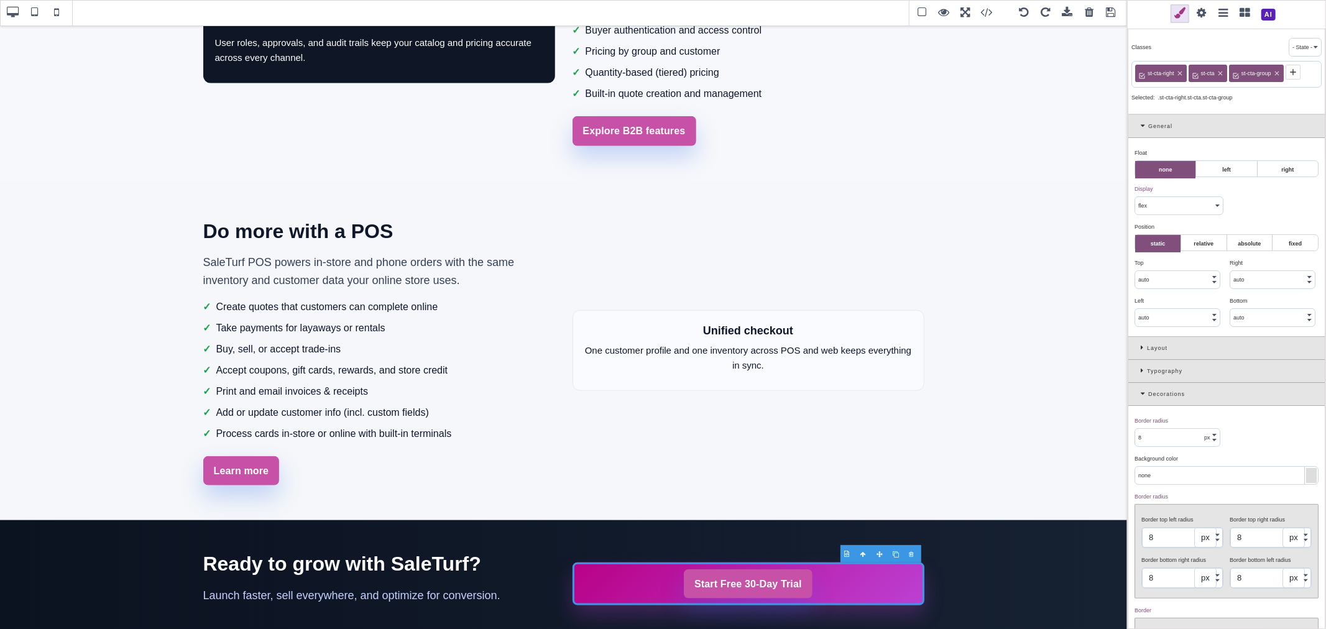
click at [1220, 72] on icon at bounding box center [1220, 73] width 7 height 7
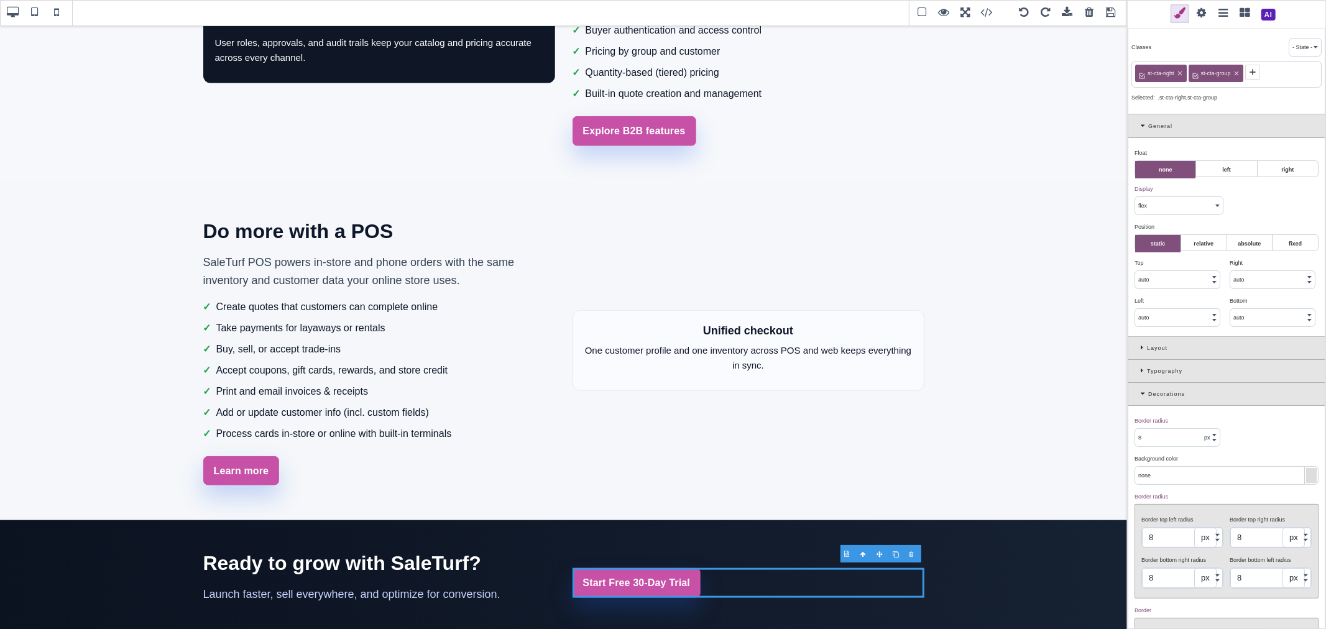
click at [1162, 72] on span "st-cta-right" at bounding box center [1161, 73] width 30 height 11
click at [797, 592] on div "Start Free 30-Day Trial" at bounding box center [749, 583] width 352 height 30
click at [679, 570] on link "Start Free 30-Day Trial" at bounding box center [637, 583] width 129 height 30
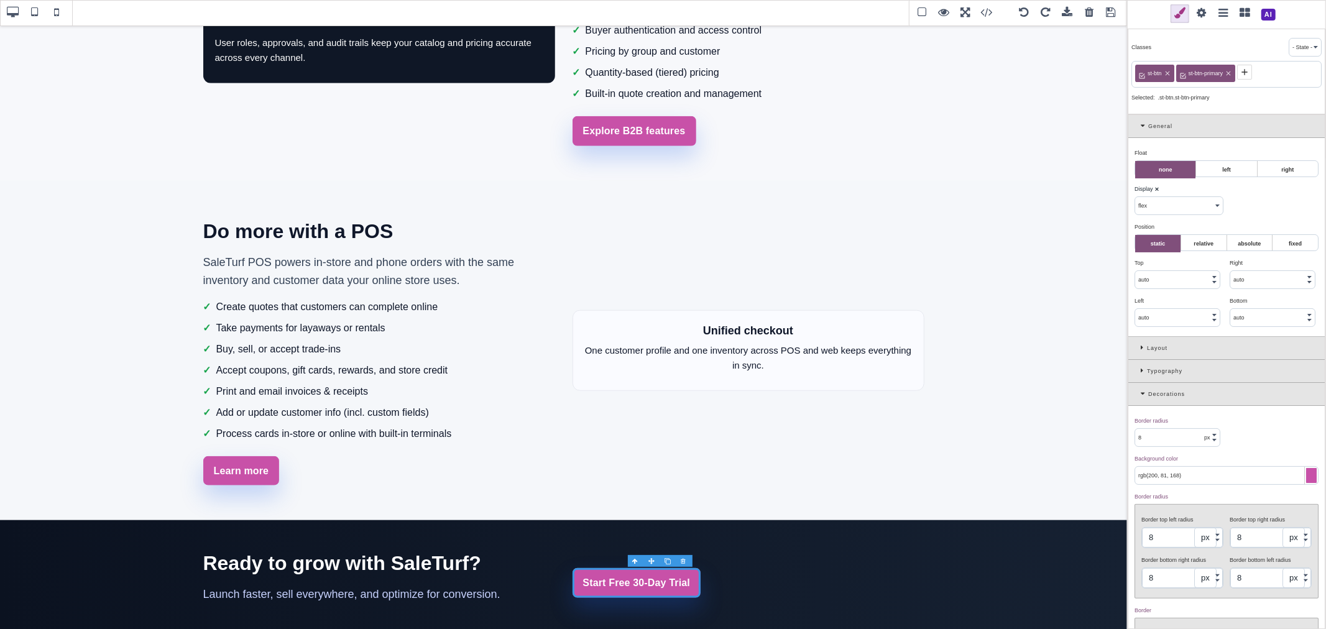
click at [1248, 69] on icon at bounding box center [1245, 72] width 10 height 10
click at [1281, 73] on icon at bounding box center [1281, 73] width 4 height 4
click at [696, 573] on div "Start Free 30-Day Trial" at bounding box center [749, 583] width 352 height 30
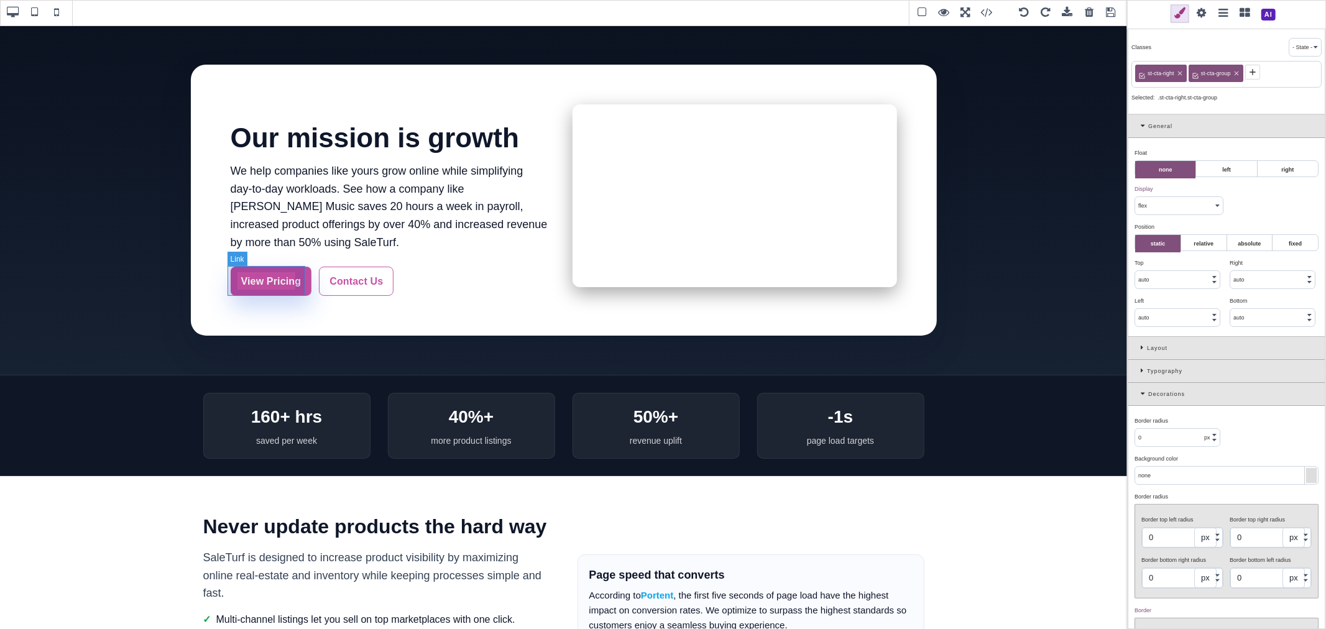
click at [283, 293] on link "View Pricing" at bounding box center [271, 282] width 81 height 30
click at [270, 274] on link "View Pricing" at bounding box center [271, 282] width 81 height 30
click at [269, 275] on link "View Pricing" at bounding box center [271, 282] width 81 height 30
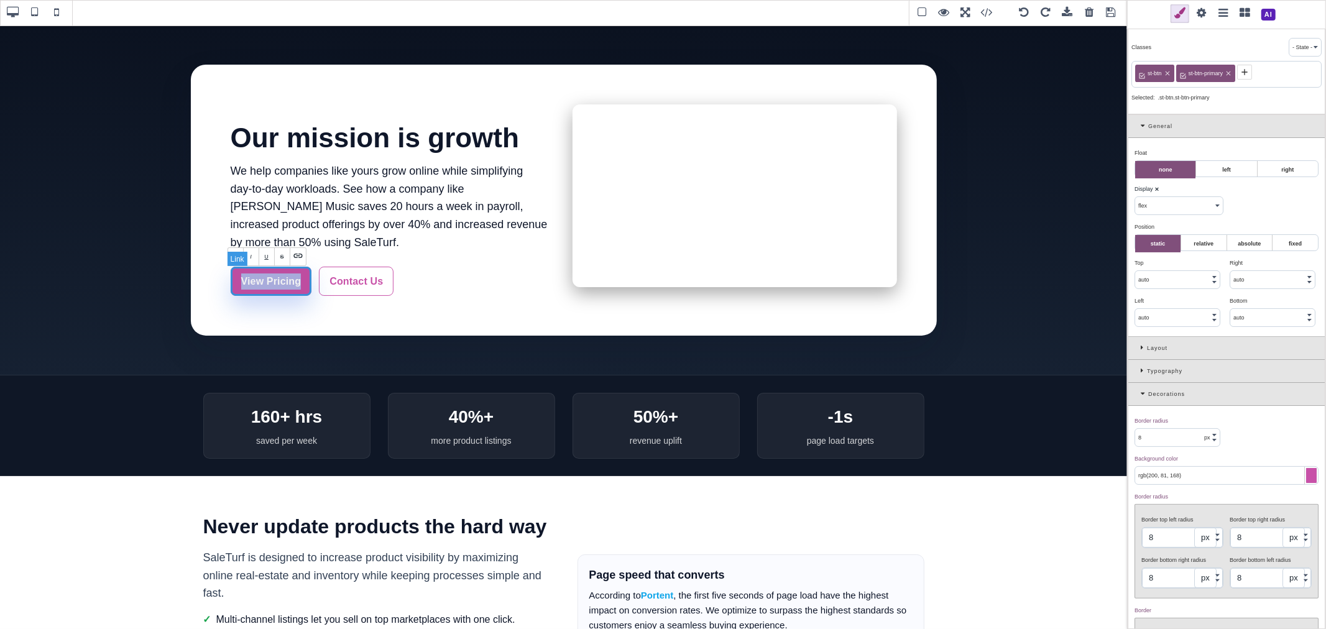
paste link
click at [1198, 14] on span at bounding box center [1201, 13] width 19 height 19
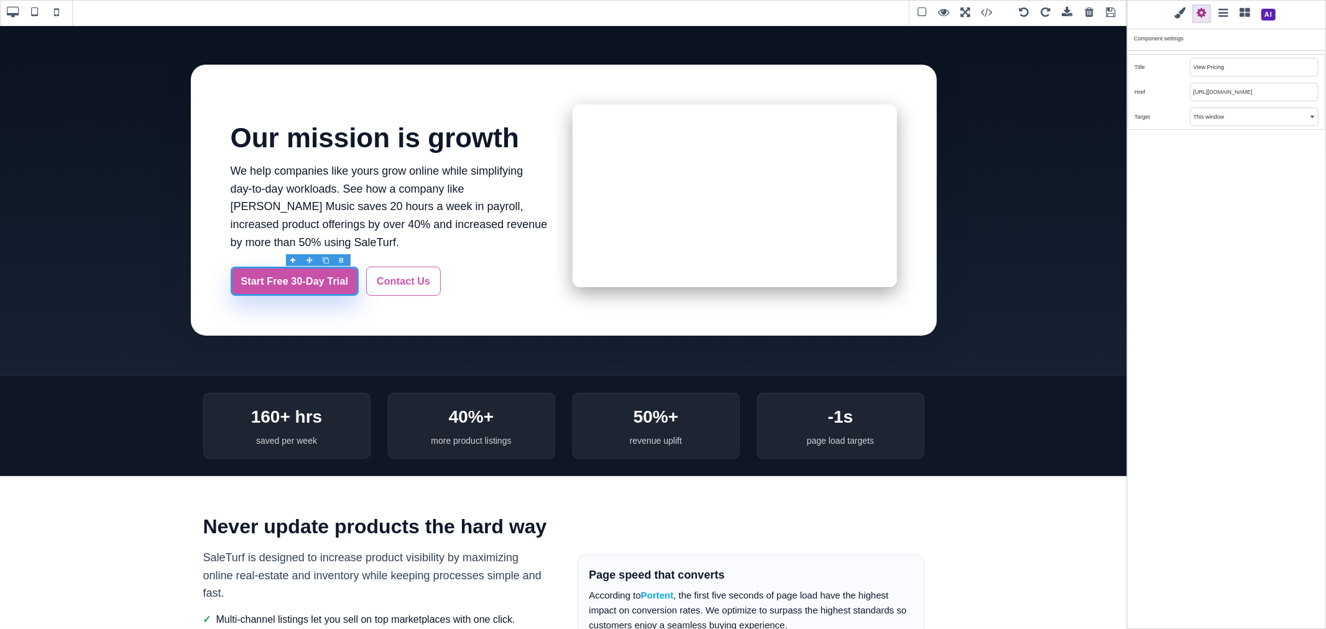
click at [1229, 90] on input "https://www.saleturf.com/pricing" at bounding box center [1253, 91] width 127 height 17
paste input "create/store?plan_id=11"
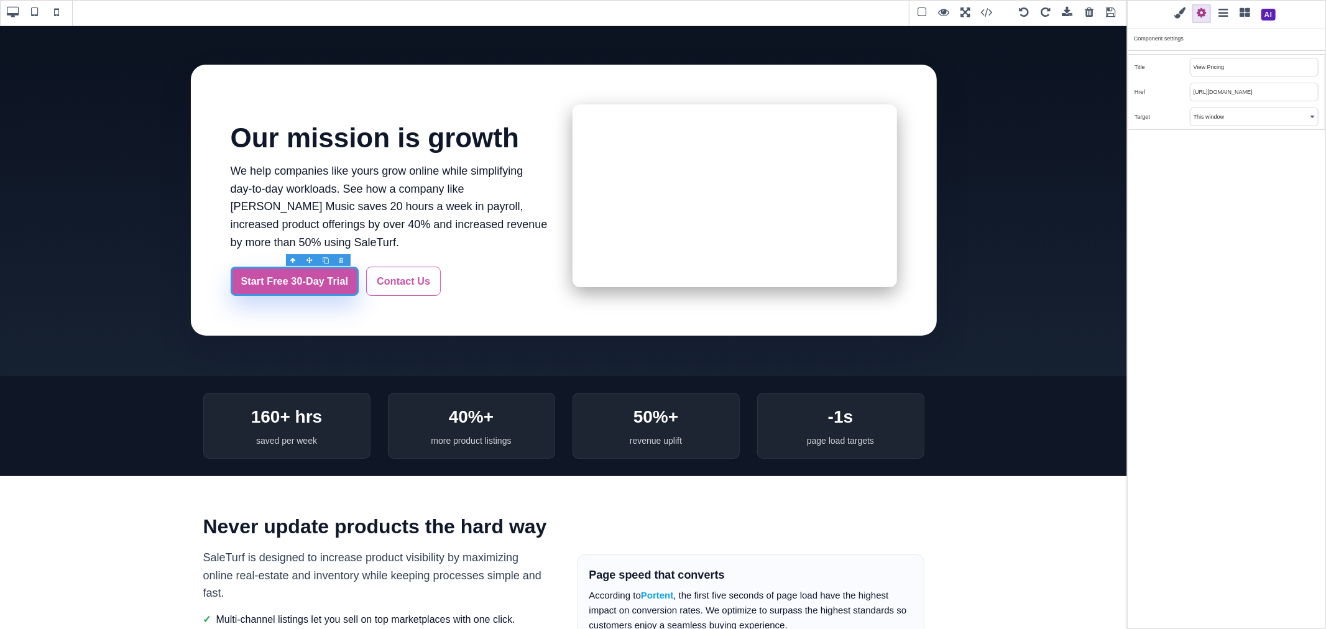
click at [1251, 183] on div "Classes - State - Hover Click Even/Odd st-btn st-btn-primary Selected: .st-btn.…" at bounding box center [1226, 314] width 199 height 629
click at [1110, 14] on span at bounding box center [1111, 13] width 19 height 19
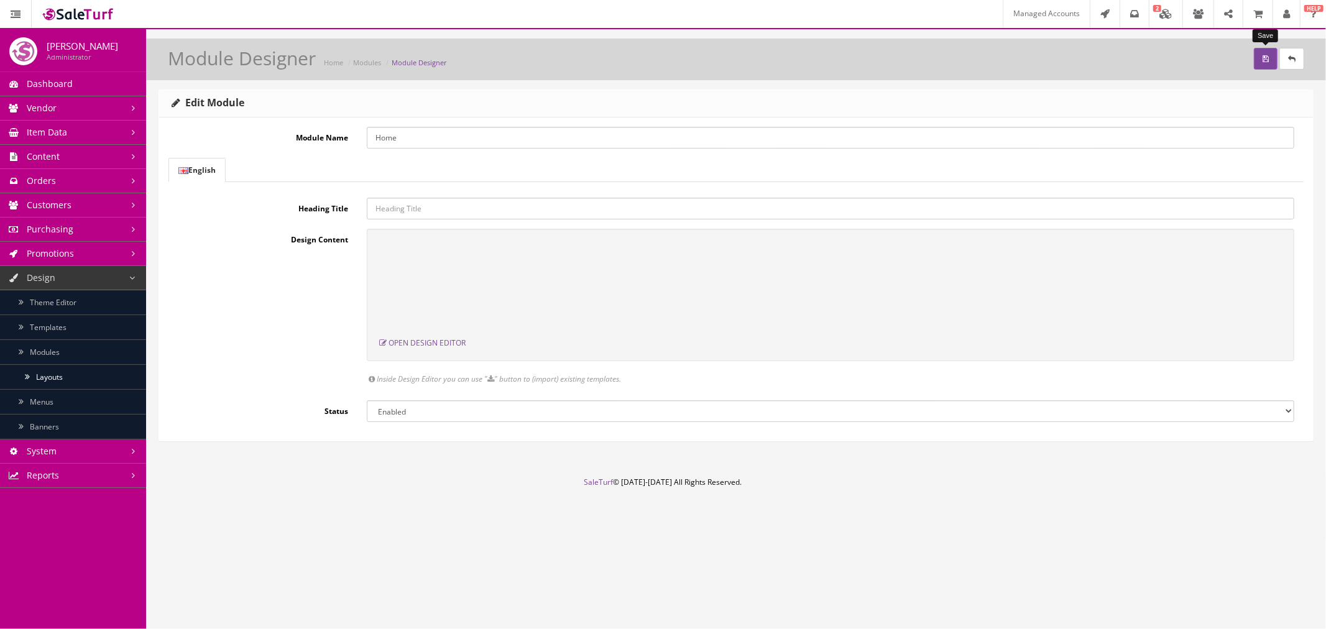
click at [1269, 63] on button "submit" at bounding box center [1266, 59] width 24 height 22
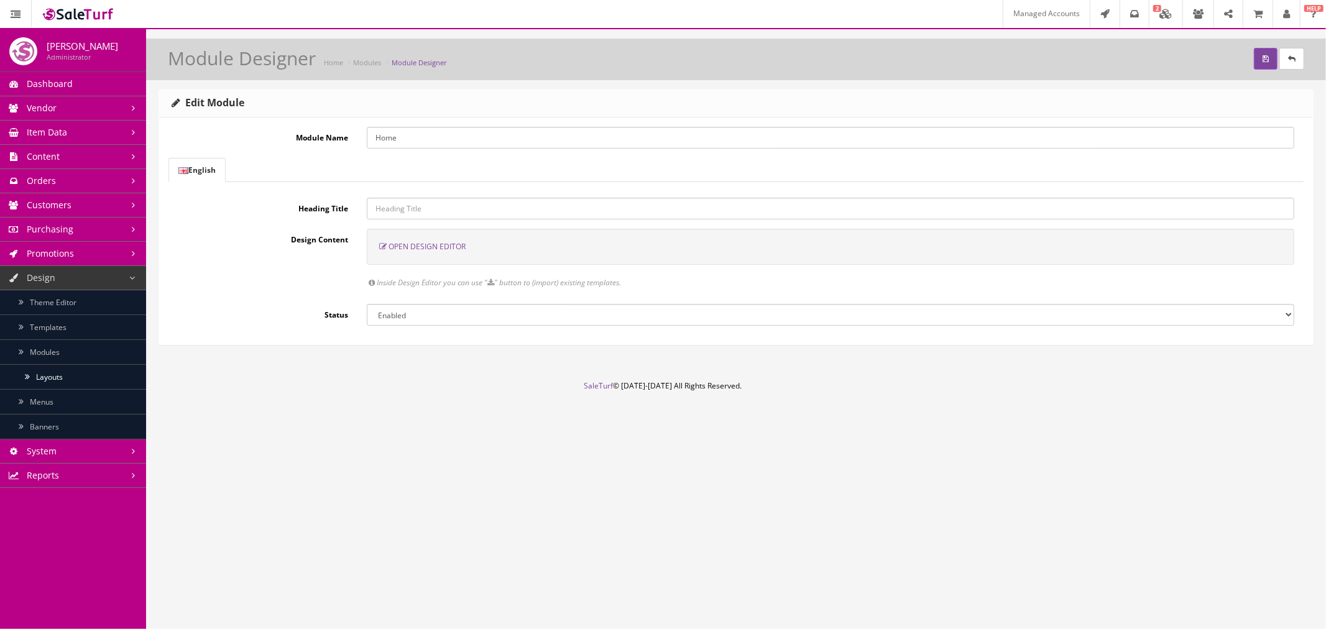
click at [433, 250] on span "Open Design Editor" at bounding box center [427, 246] width 77 height 11
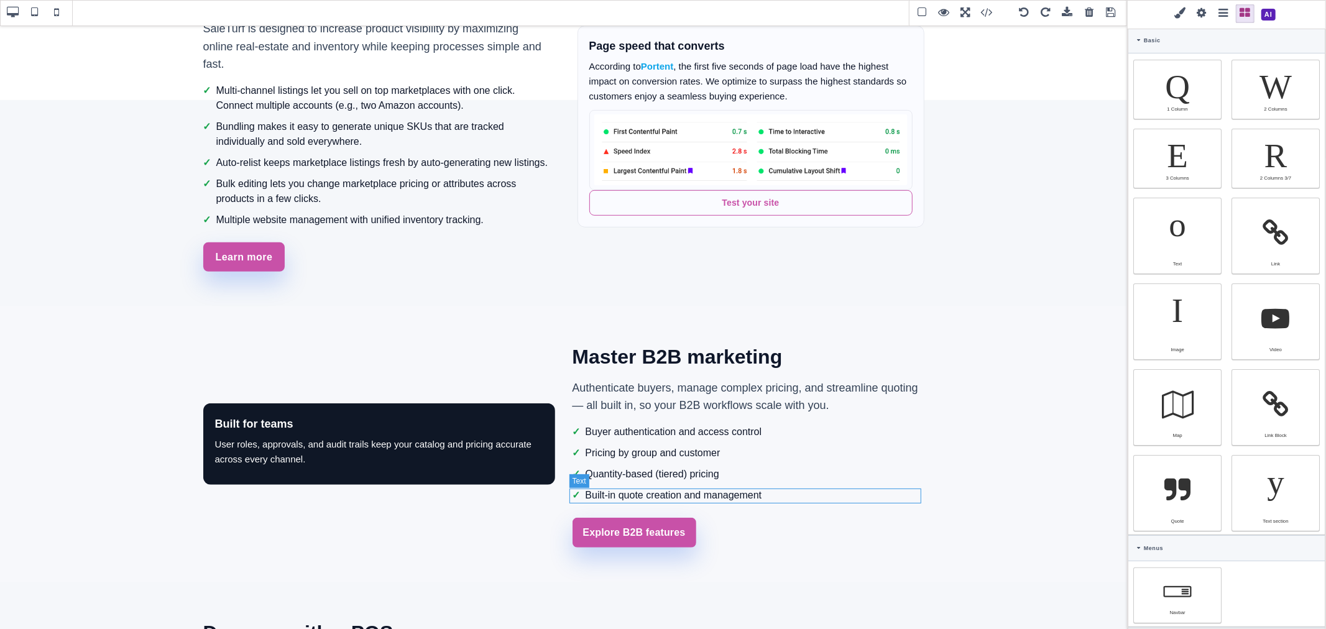
scroll to position [552, 0]
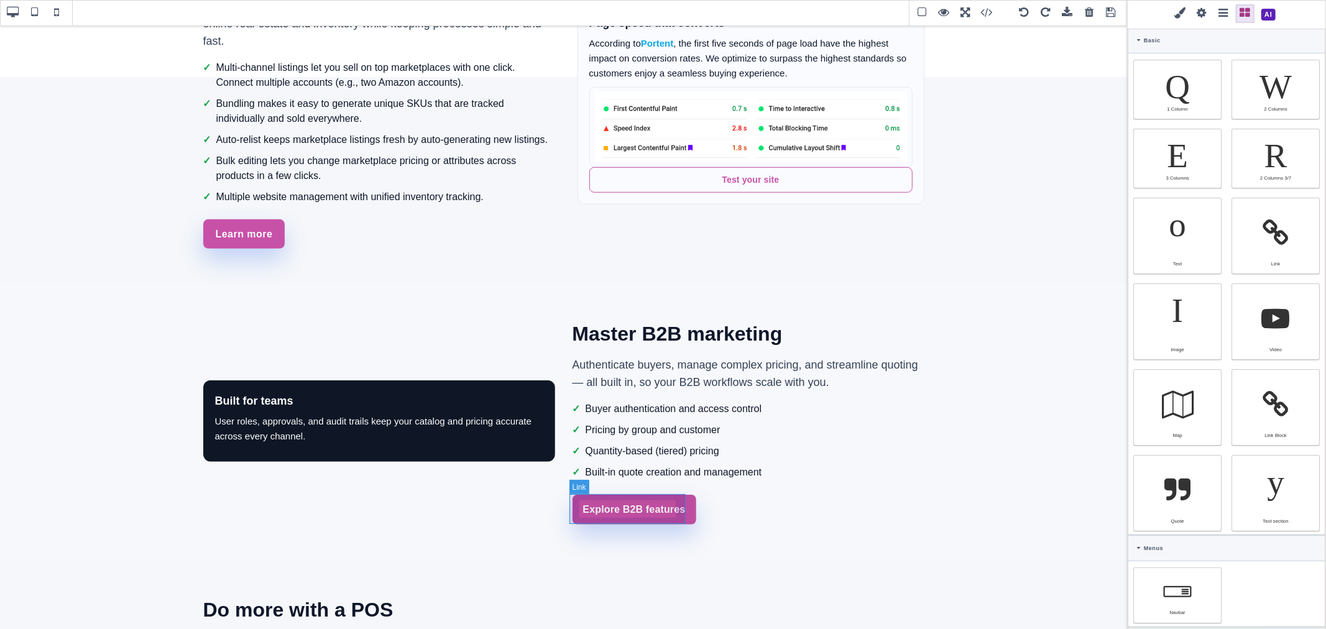
click at [673, 522] on link "Explore B2B features" at bounding box center [635, 510] width 124 height 30
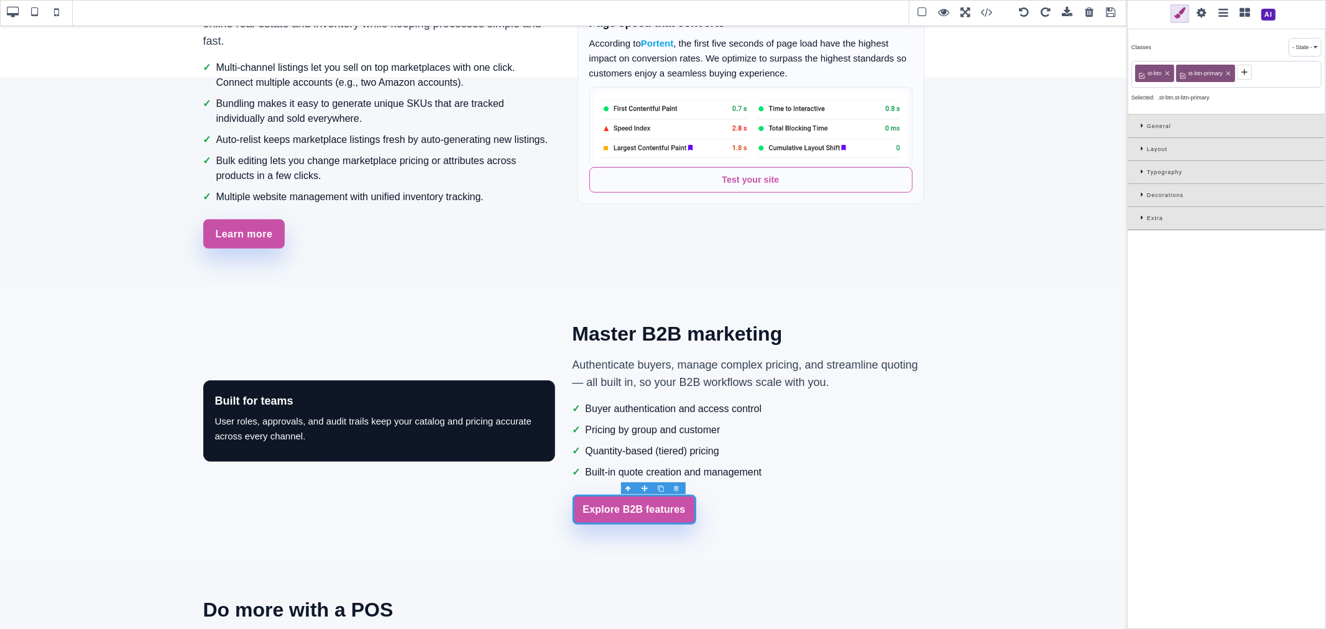
click at [1196, 14] on span at bounding box center [1201, 13] width 19 height 19
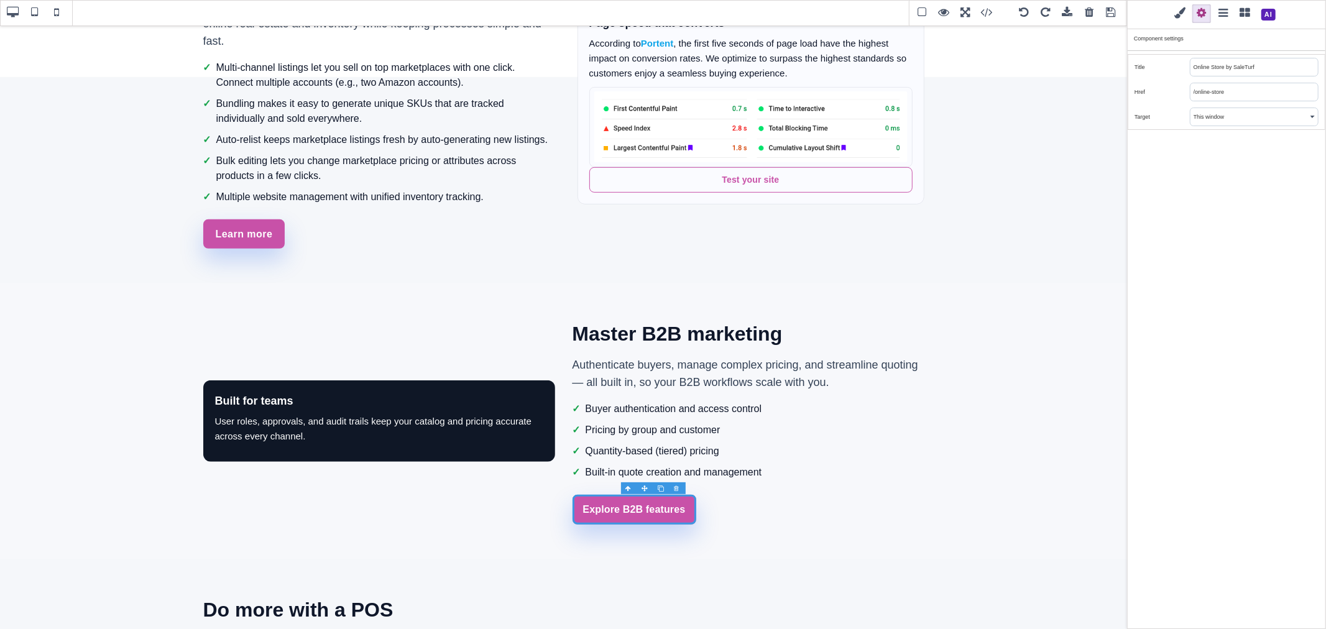
click at [1212, 94] on input "/online-store" at bounding box center [1253, 91] width 127 height 17
drag, startPoint x: 1195, startPoint y: 91, endPoint x: 1233, endPoint y: 90, distance: 38.6
click at [1233, 90] on input "/online-store" at bounding box center [1253, 91] width 127 height 17
type input "/b2b"
click at [1230, 141] on div "Classes - State - Hover Click Even/Odd st-btn st-btn-primary Selected: .st-btn.…" at bounding box center [1226, 314] width 199 height 629
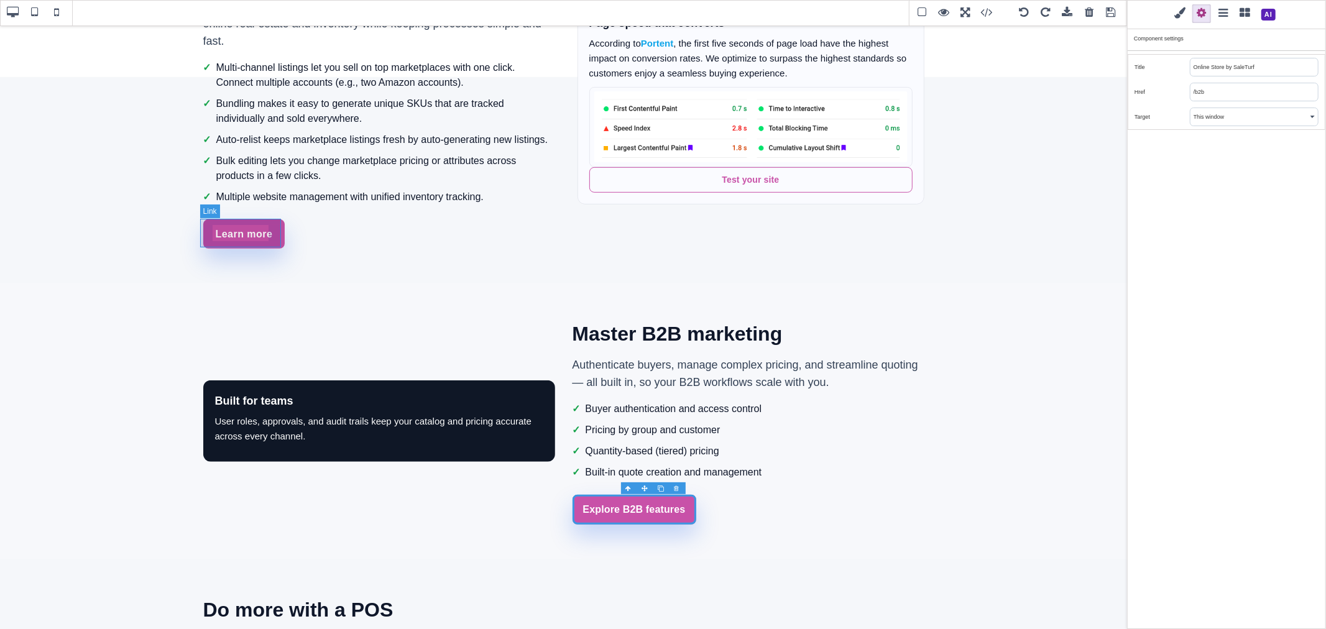
click at [278, 231] on link "Learn more" at bounding box center [244, 233] width 82 height 29
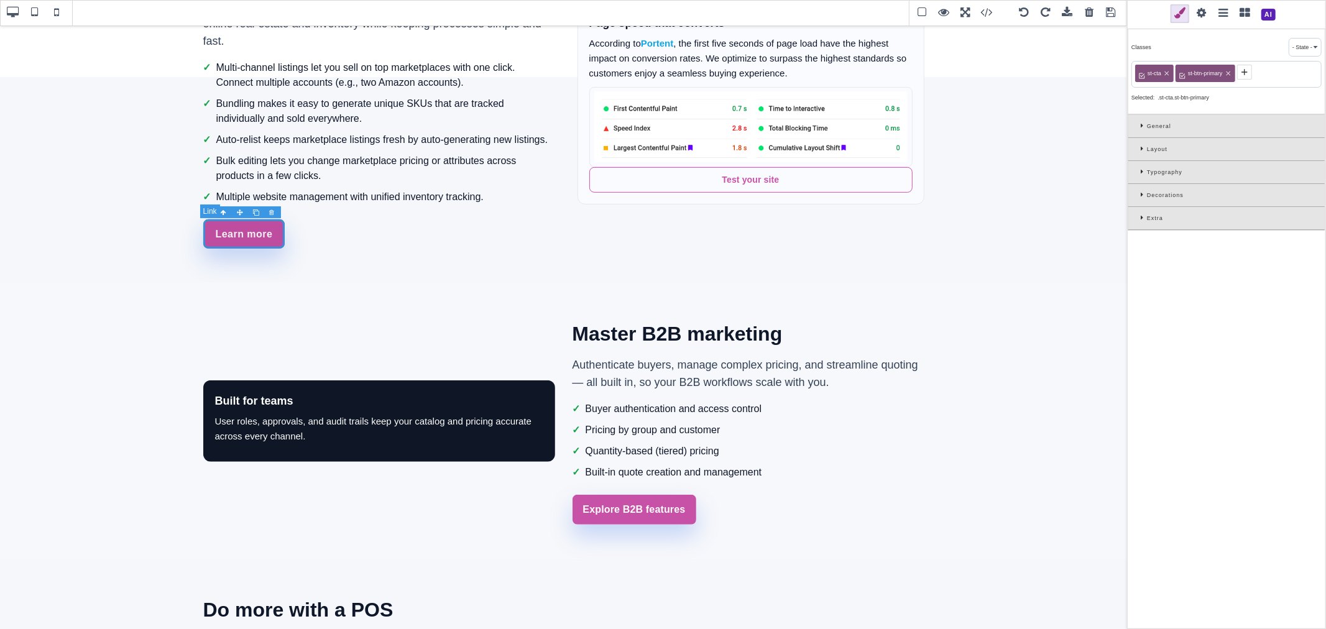
click at [228, 229] on link "Learn more" at bounding box center [244, 233] width 82 height 29
click at [235, 236] on link "Learn more" at bounding box center [244, 233] width 82 height 29
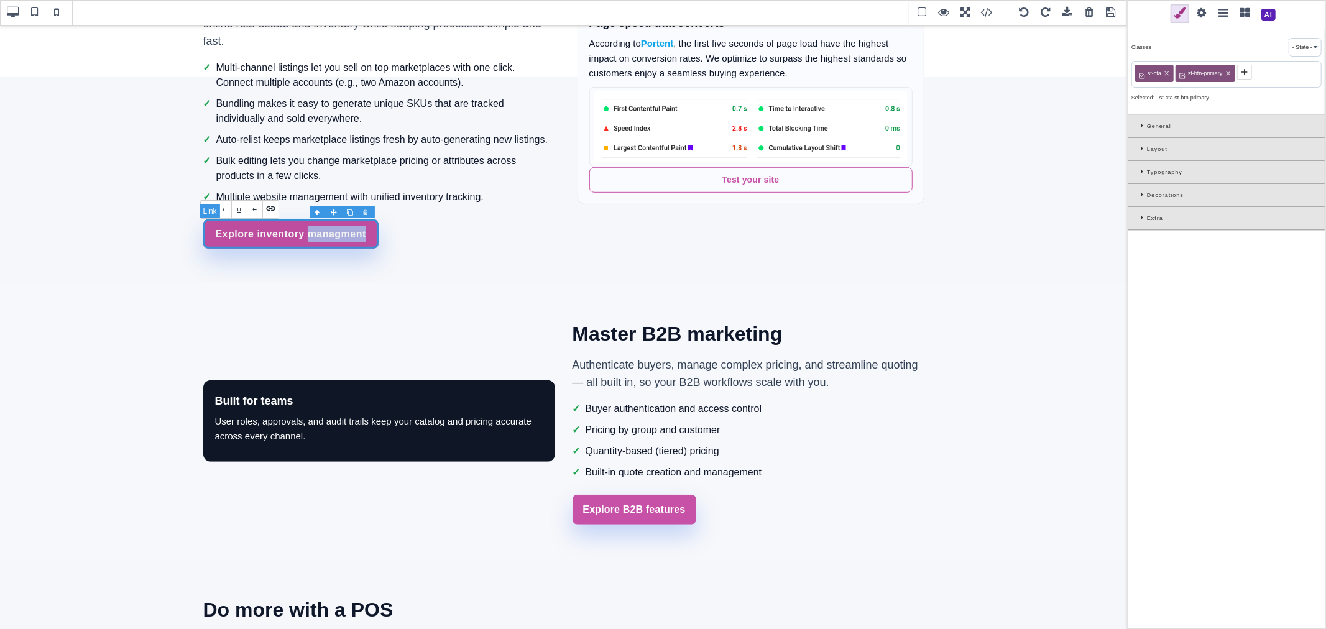
drag, startPoint x: 338, startPoint y: 238, endPoint x: 326, endPoint y: 228, distance: 15.8
click at [326, 228] on link "Explore inventory managment" at bounding box center [290, 233] width 175 height 29
click at [326, 229] on link "Explore inventory managment" at bounding box center [290, 233] width 175 height 29
click at [464, 199] on li "✓ Multiple website management with unified inventory tracking." at bounding box center [376, 197] width 347 height 15
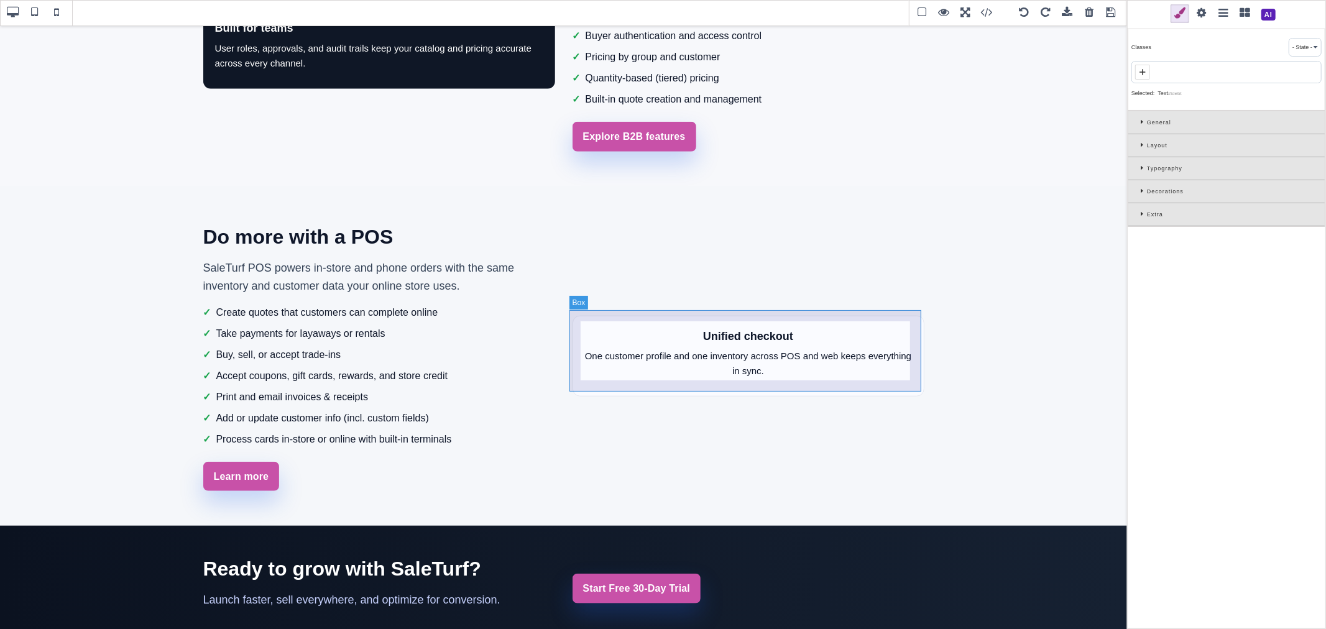
scroll to position [931, 0]
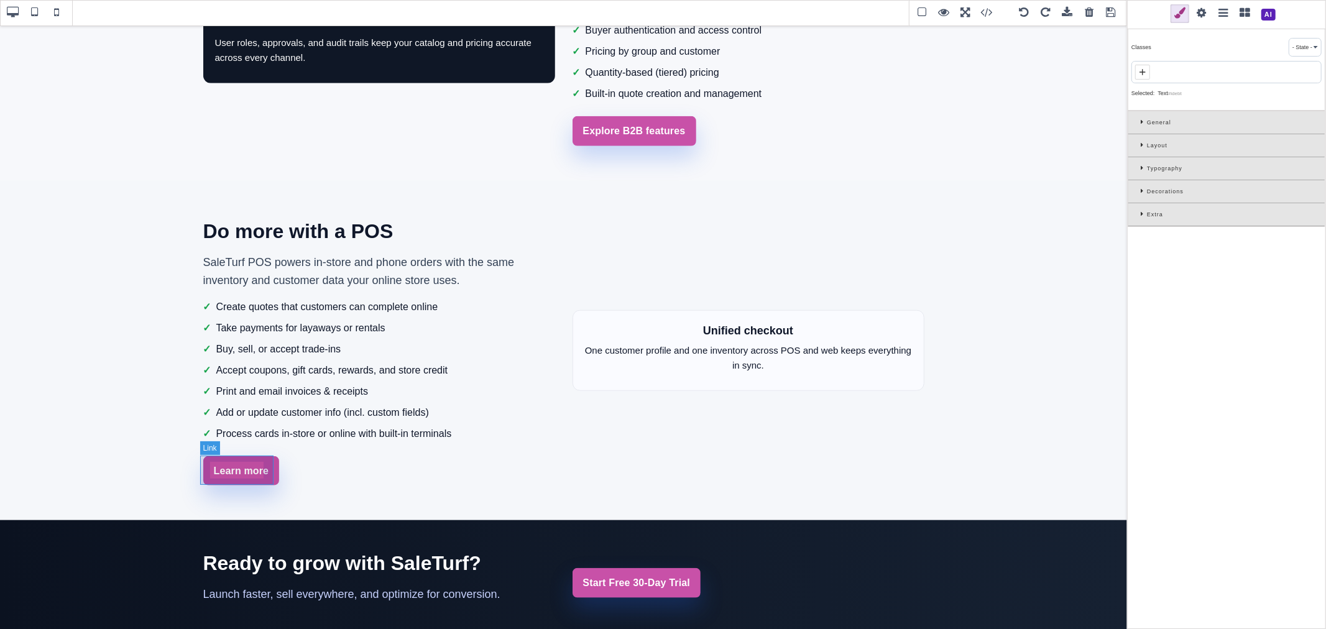
click at [269, 480] on link "Learn more" at bounding box center [241, 471] width 76 height 30
click at [252, 471] on link "Learn more" at bounding box center [241, 471] width 76 height 30
click at [1200, 11] on span at bounding box center [1201, 13] width 19 height 19
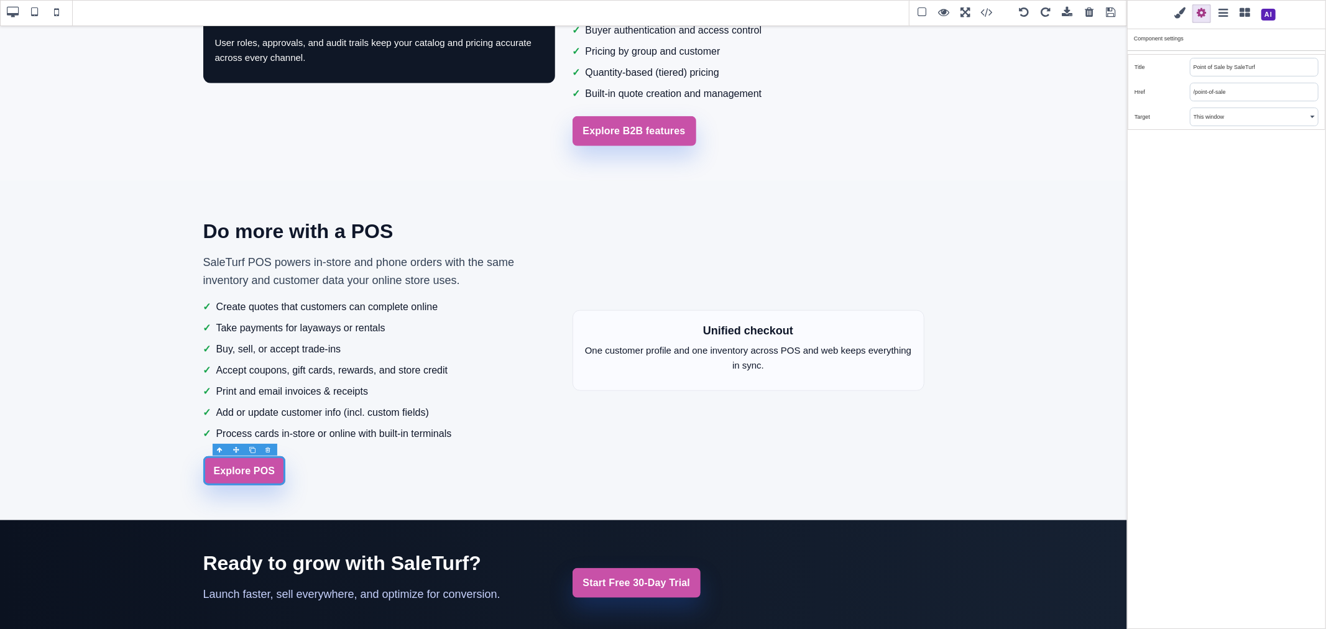
click at [1108, 16] on span at bounding box center [1111, 13] width 19 height 19
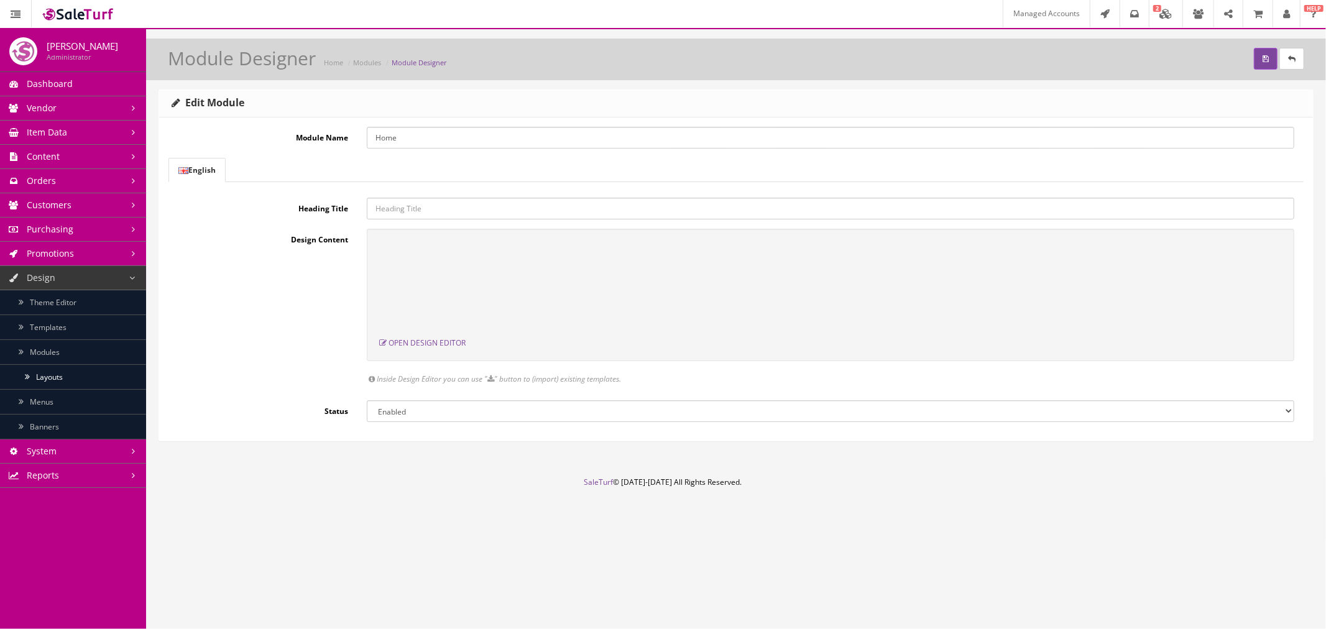
scroll to position [0, 0]
click at [1258, 59] on button "submit" at bounding box center [1266, 59] width 24 height 22
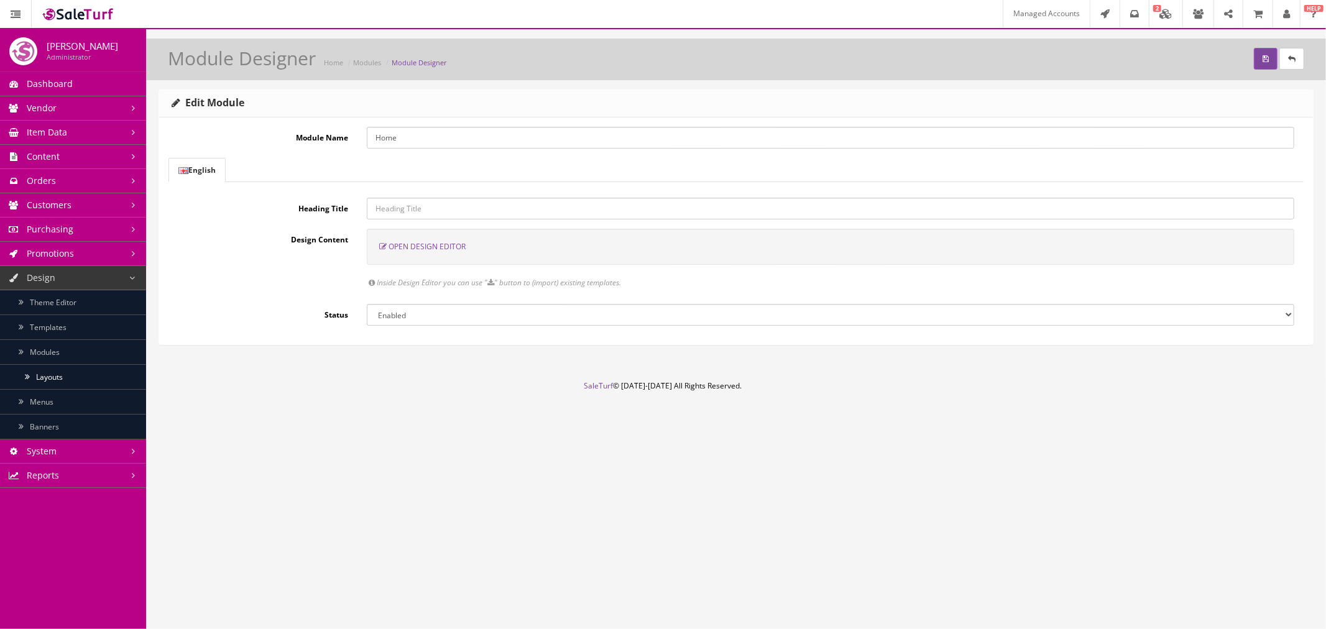
click at [443, 249] on span "Open Design Editor" at bounding box center [427, 246] width 77 height 11
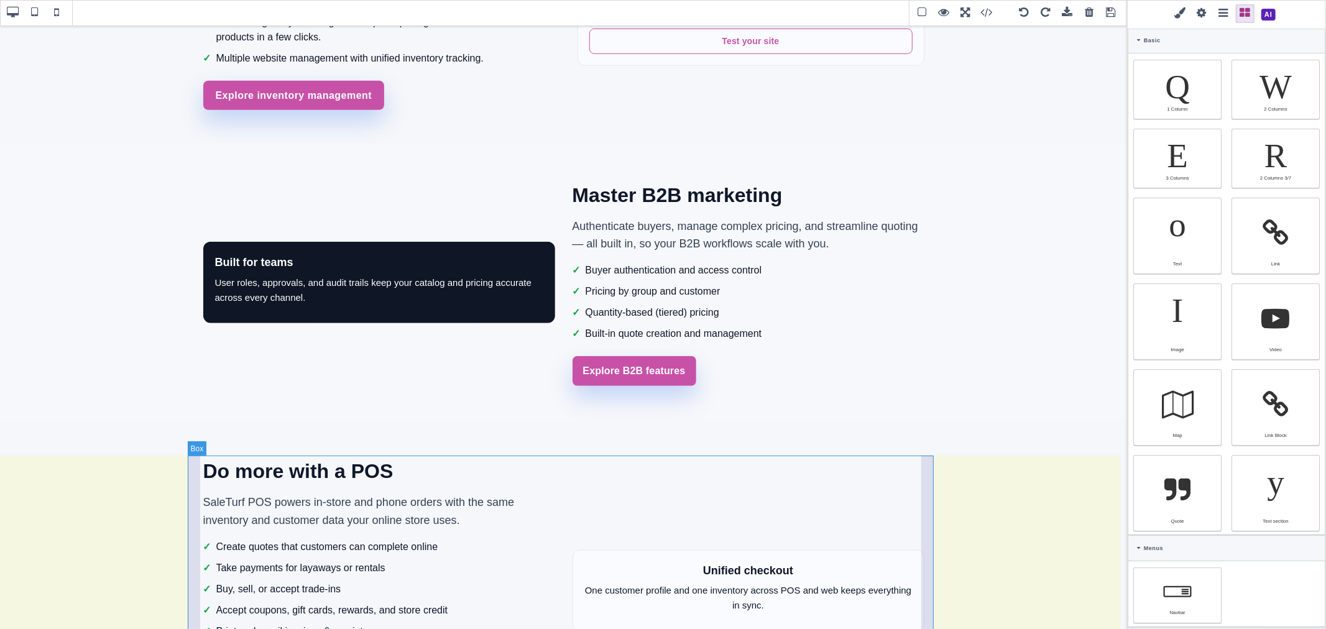
scroll to position [931, 0]
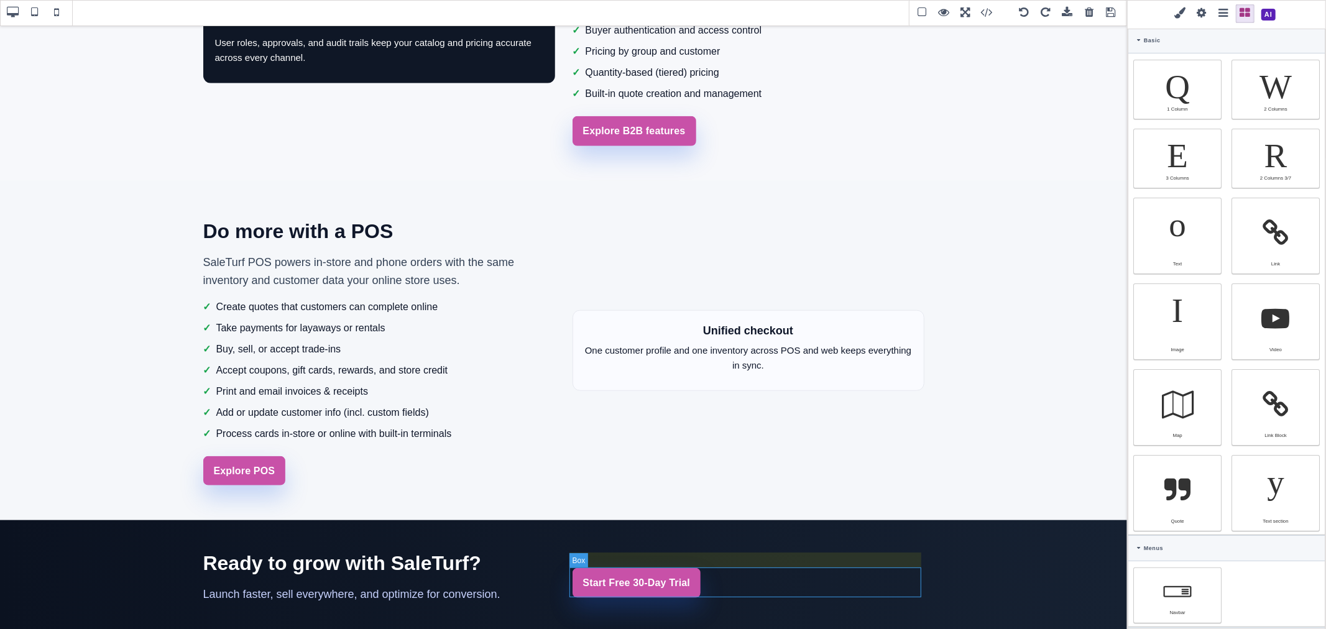
click at [694, 570] on div "Start Free 30-Day Trial" at bounding box center [749, 583] width 352 height 30
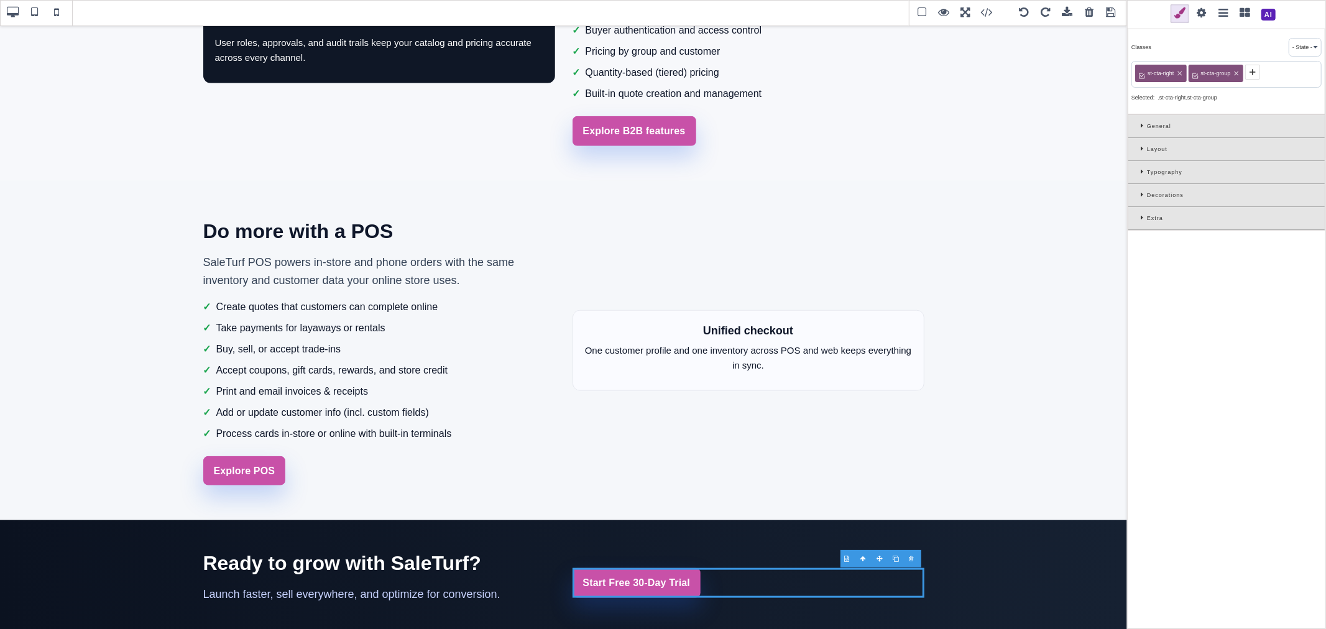
click at [1272, 12] on span at bounding box center [1269, 15] width 22 height 22
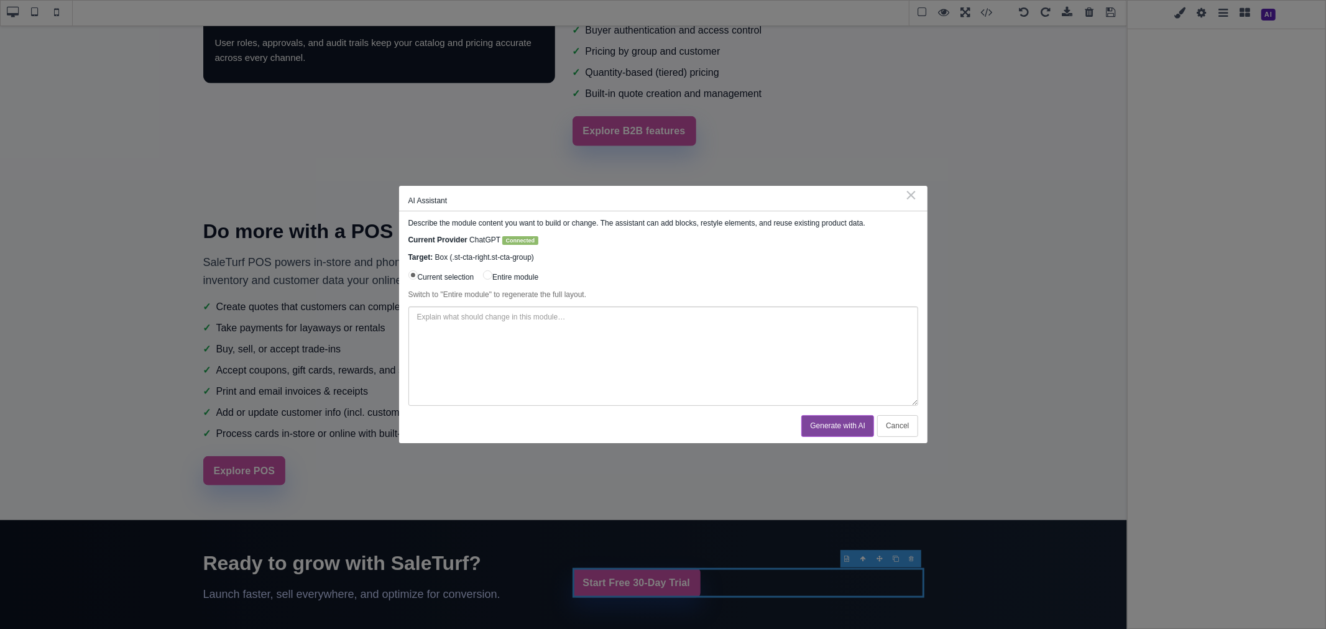
click at [682, 346] on textarea at bounding box center [663, 355] width 510 height 99
type textarea "Can you make this CTA button align on the right."
click at [816, 421] on button "Generate with AI" at bounding box center [837, 426] width 73 height 22
